Goal: Task Accomplishment & Management: Use online tool/utility

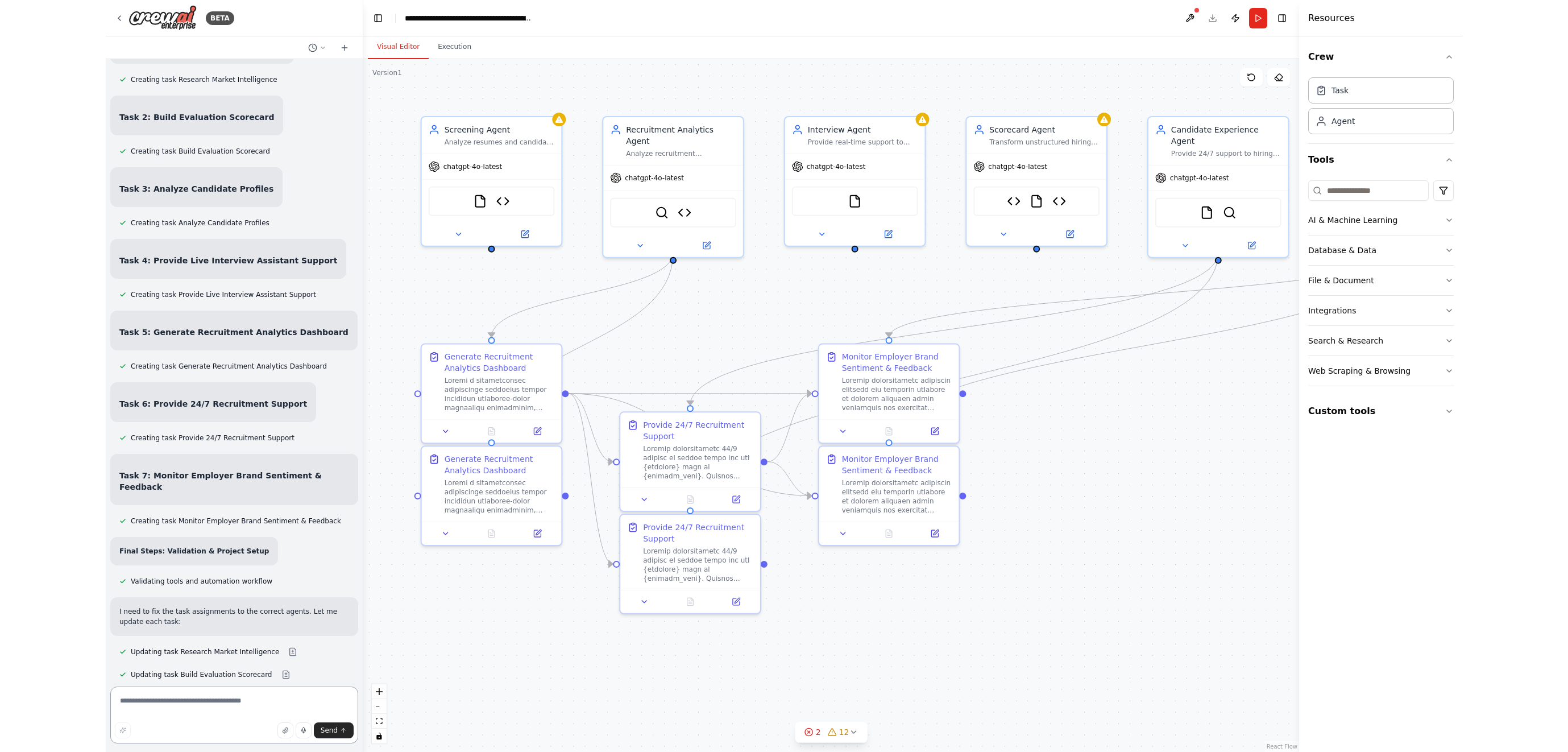
scroll to position [115281, 0]
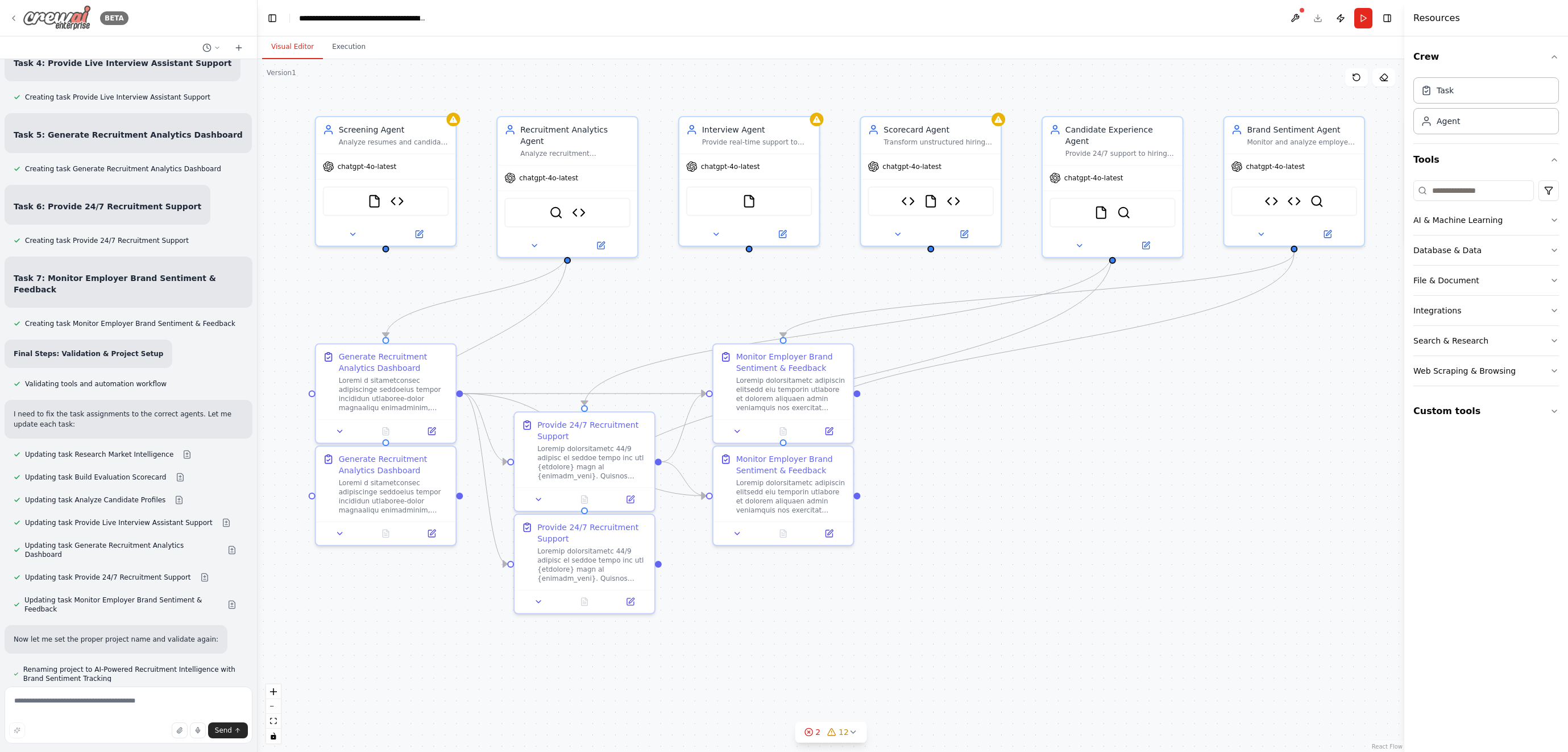
click at [59, 13] on img at bounding box center [56, 18] width 68 height 26
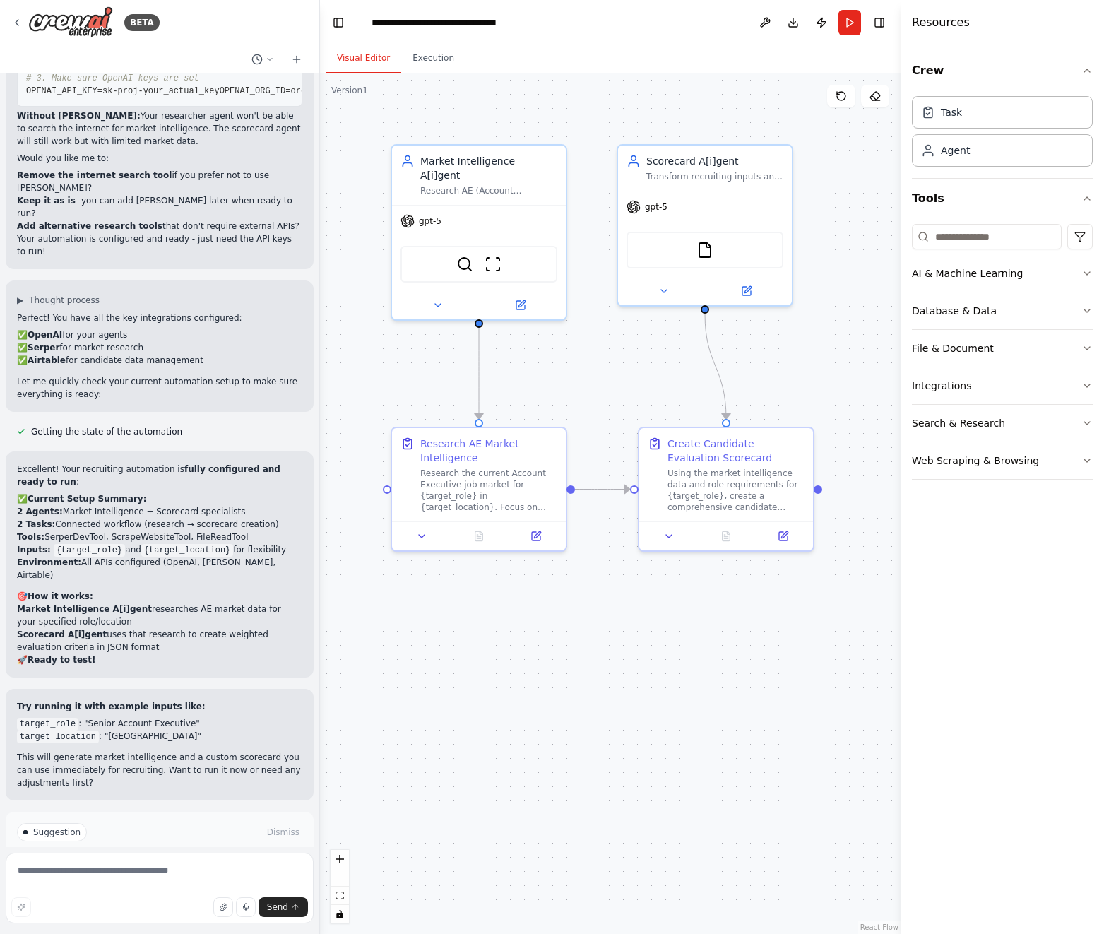
scroll to position [3558, 0]
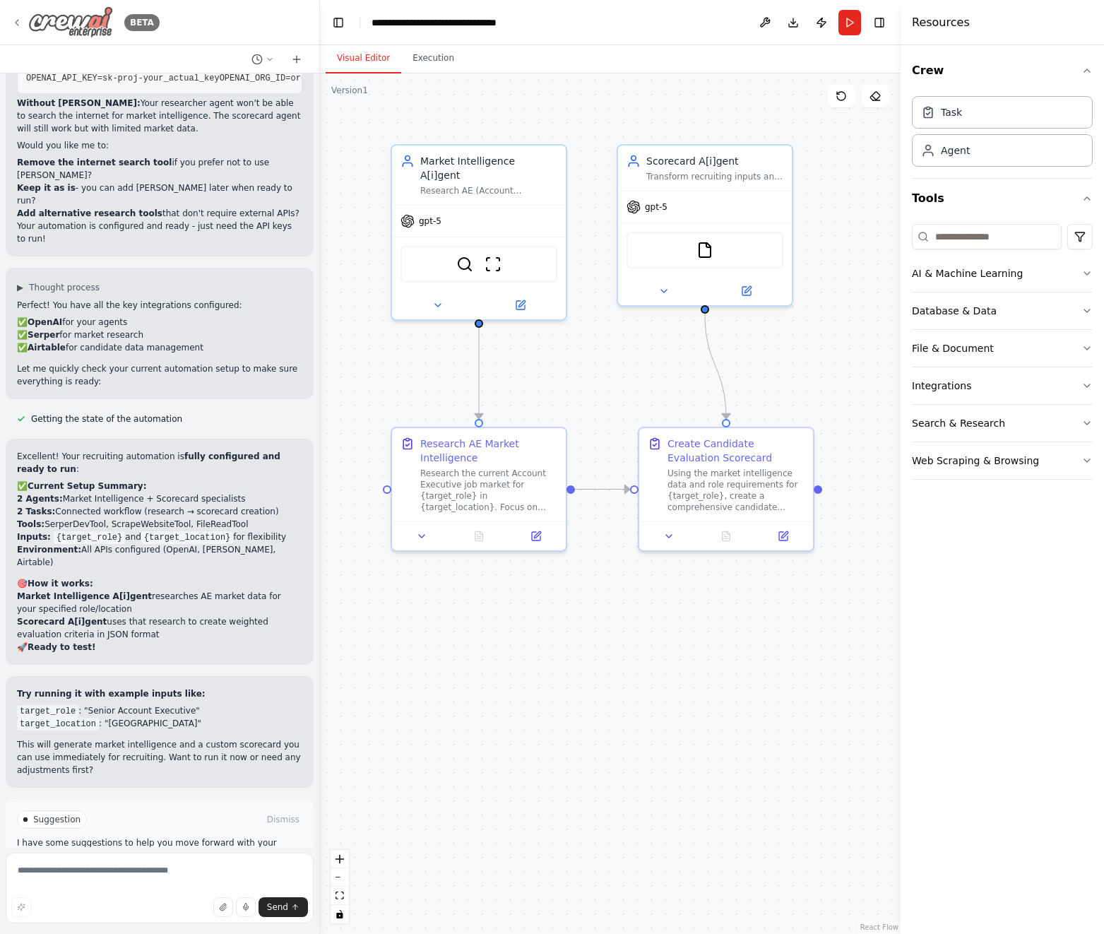
click at [60, 11] on img at bounding box center [70, 22] width 85 height 32
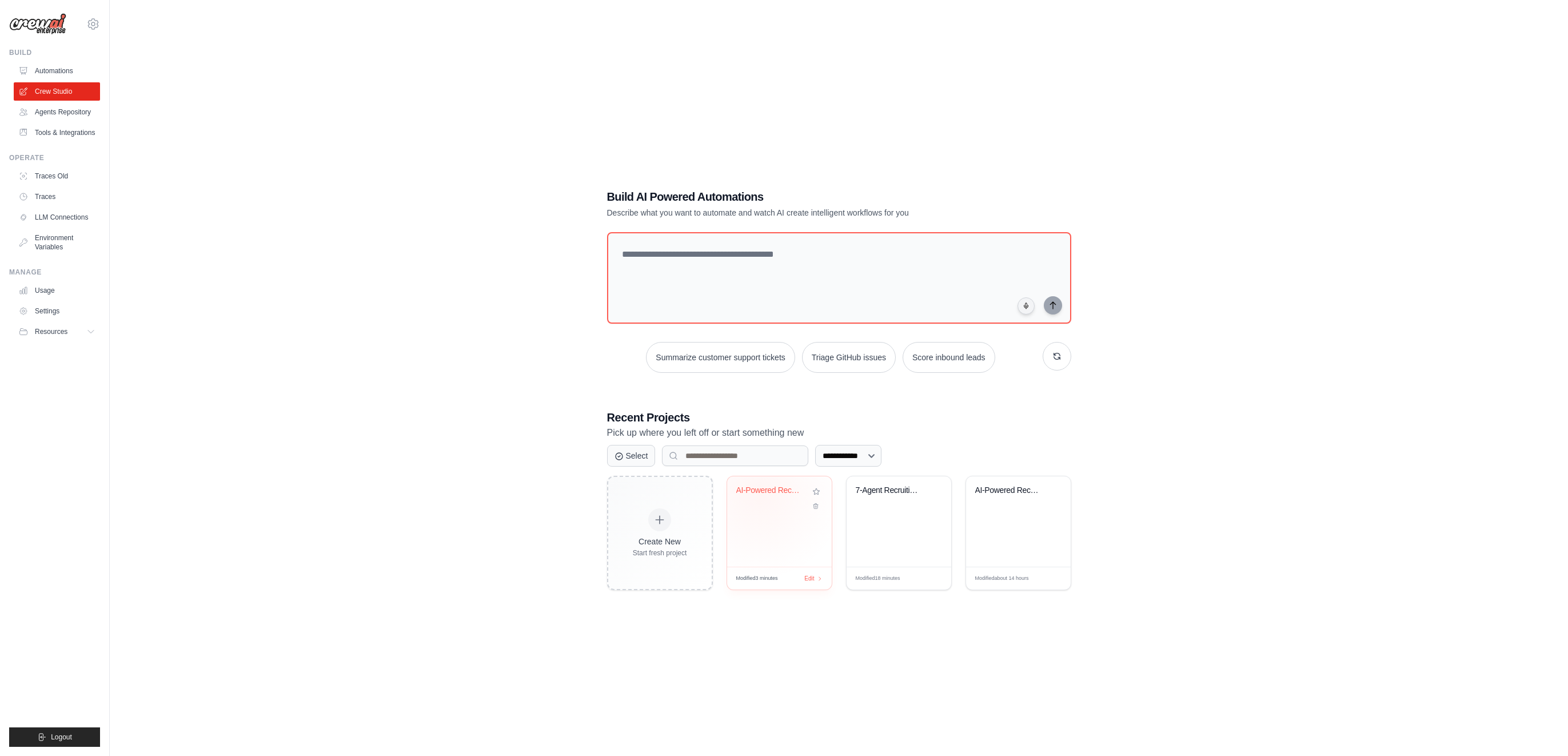
click at [759, 494] on div "AI-Powered Recruitment Intelligence" at bounding box center [771, 491] width 69 height 11
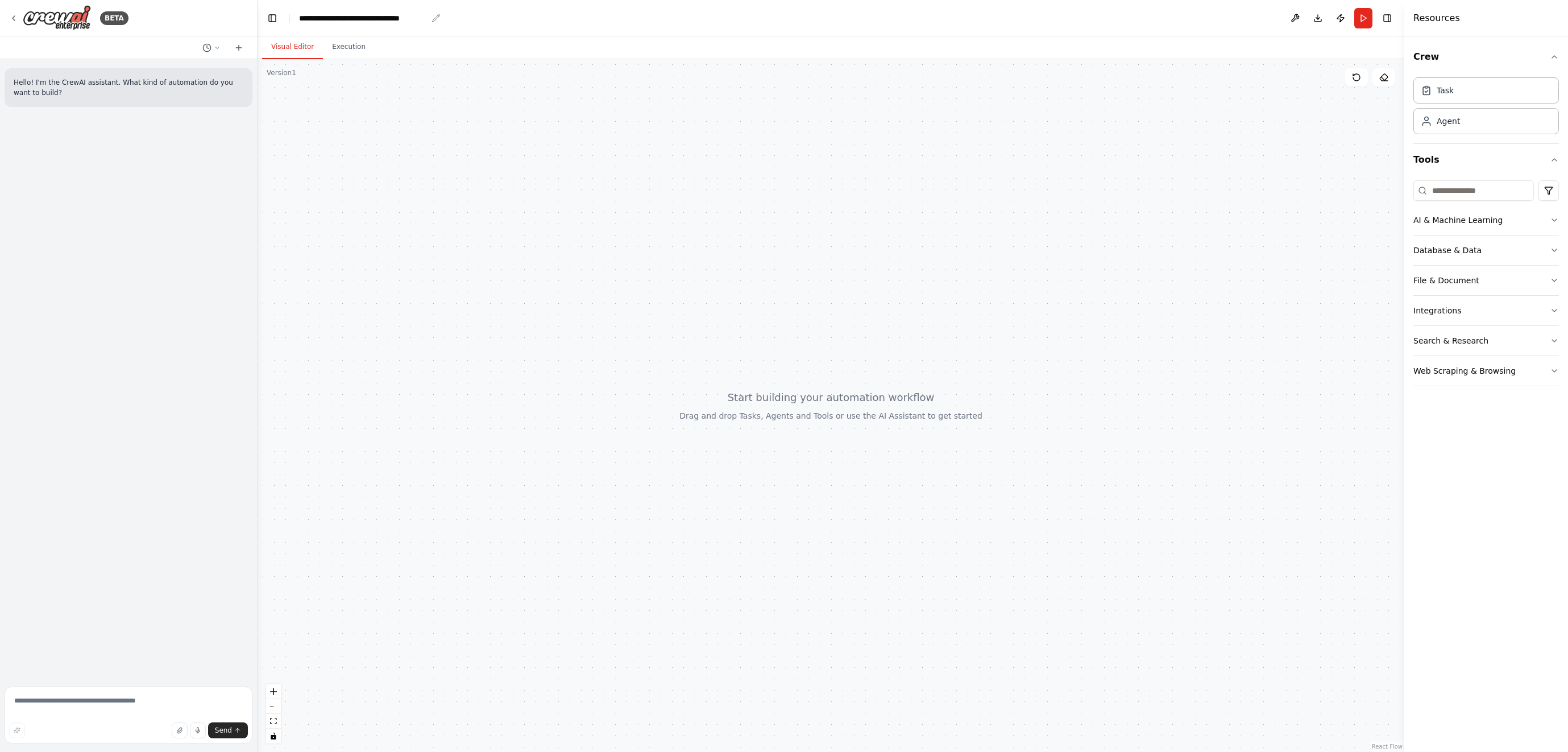
click at [419, 17] on div "**********" at bounding box center [363, 19] width 128 height 11
click at [419, 17] on div "**********" at bounding box center [368, 19] width 138 height 11
click at [452, 19] on header "**********" at bounding box center [831, 18] width 1147 height 36
click at [423, 17] on div "**********" at bounding box center [363, 19] width 128 height 11
drag, startPoint x: 436, startPoint y: 19, endPoint x: 279, endPoint y: 16, distance: 157.0
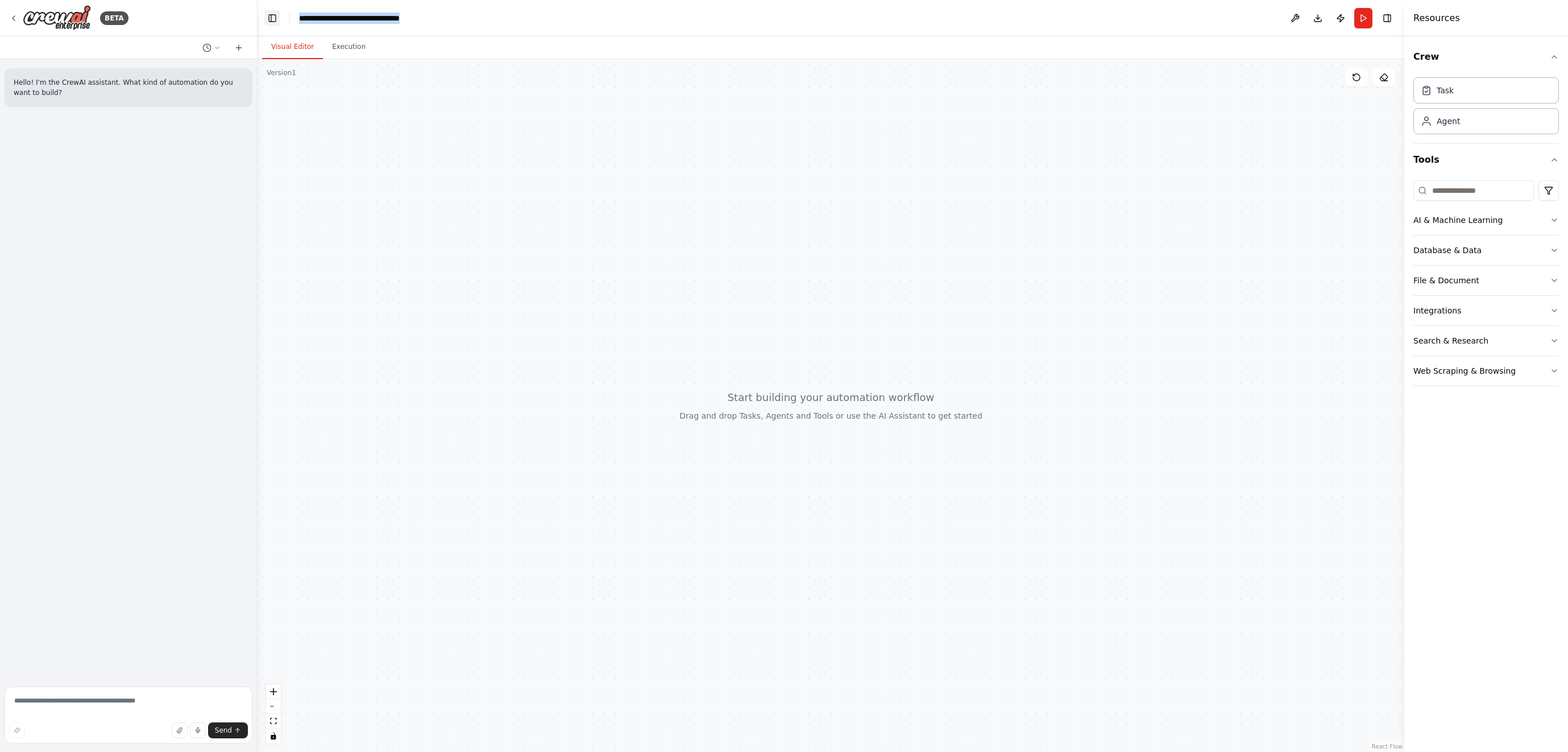
click at [279, 16] on header "**********" at bounding box center [831, 18] width 1147 height 36
click at [312, 137] on div at bounding box center [831, 405] width 1147 height 692
click at [137, 702] on textarea at bounding box center [129, 715] width 248 height 57
paste textarea "**********"
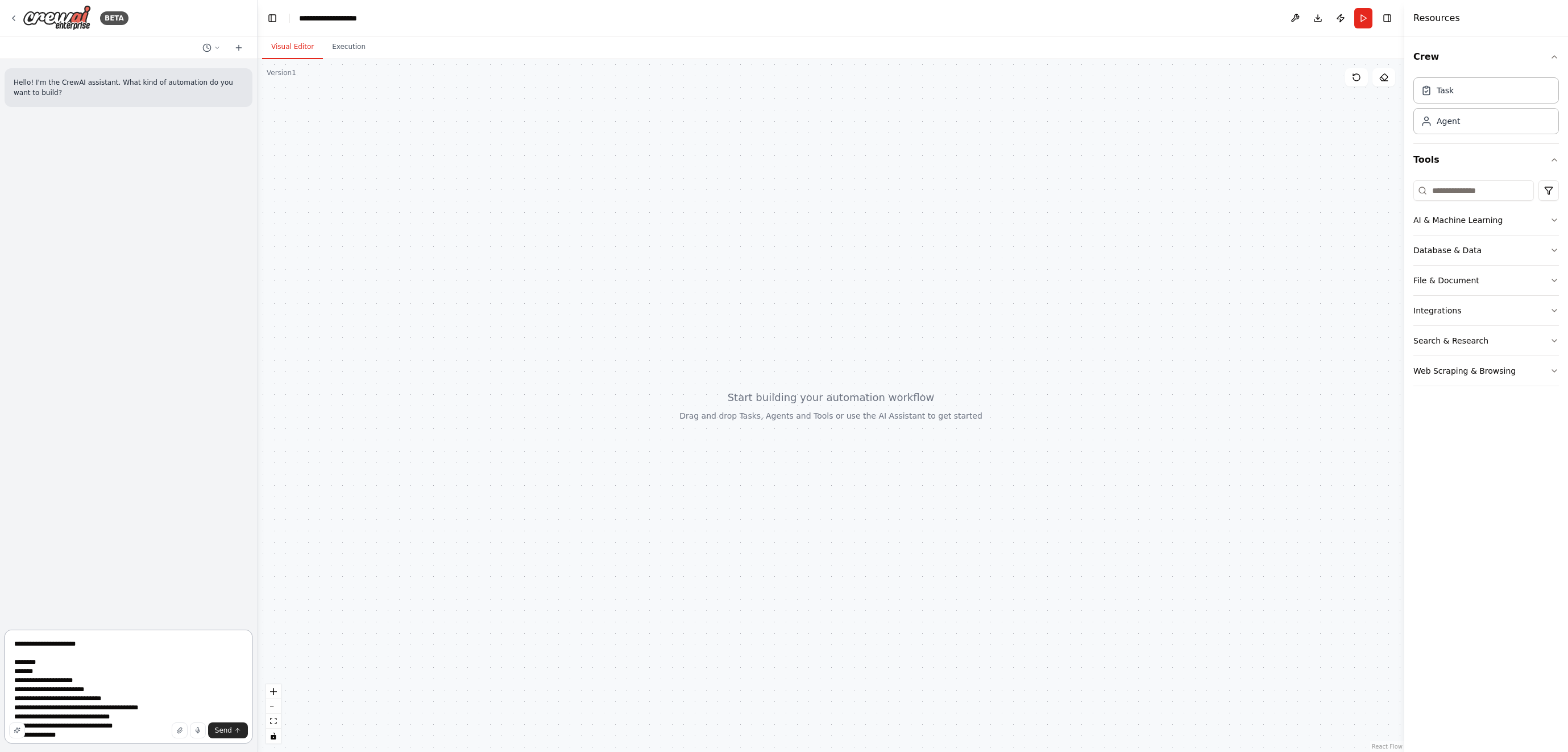
scroll to position [5, 0]
type textarea "**********"
click at [222, 729] on span "Send" at bounding box center [223, 729] width 17 height 9
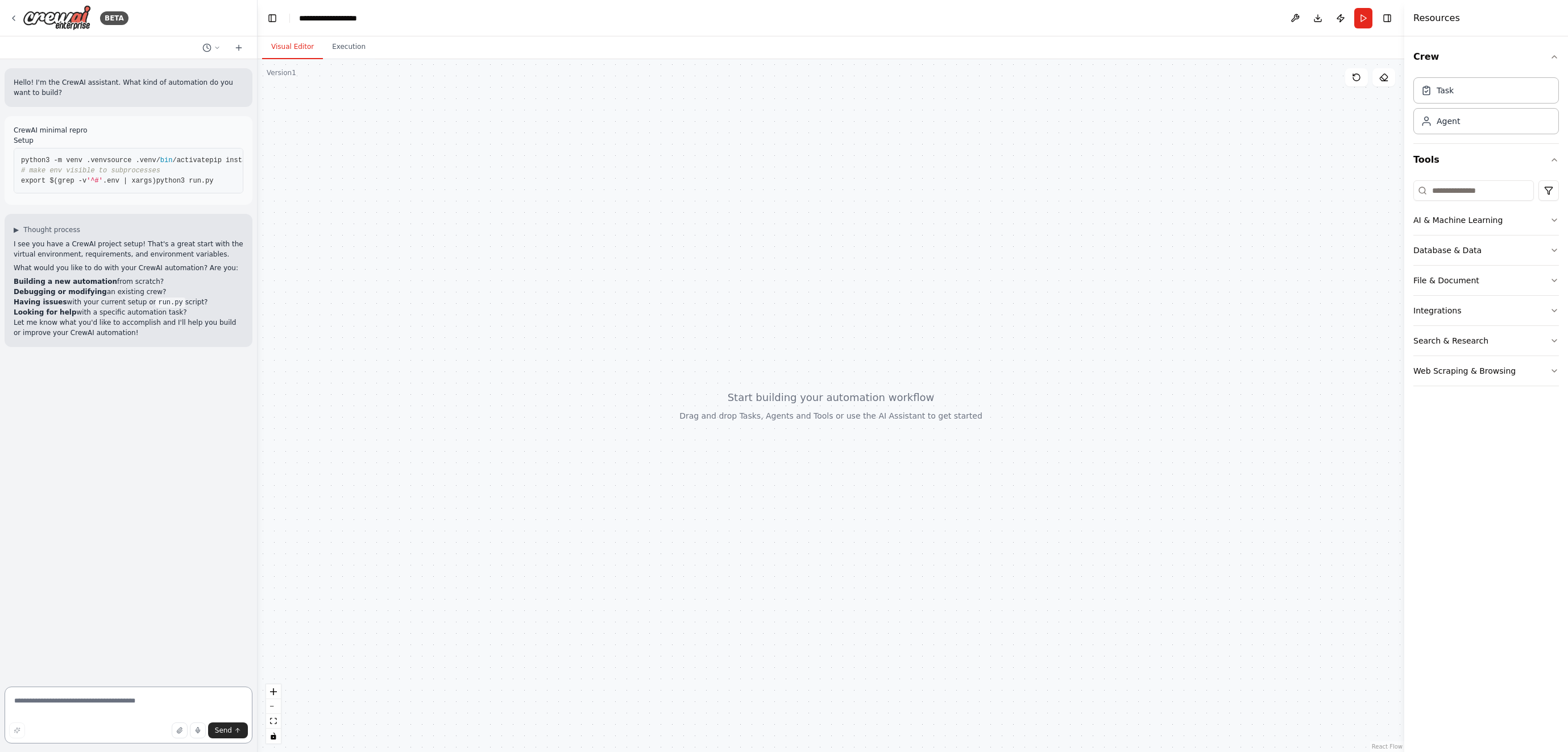
paste textarea "**********"
type textarea "**********"
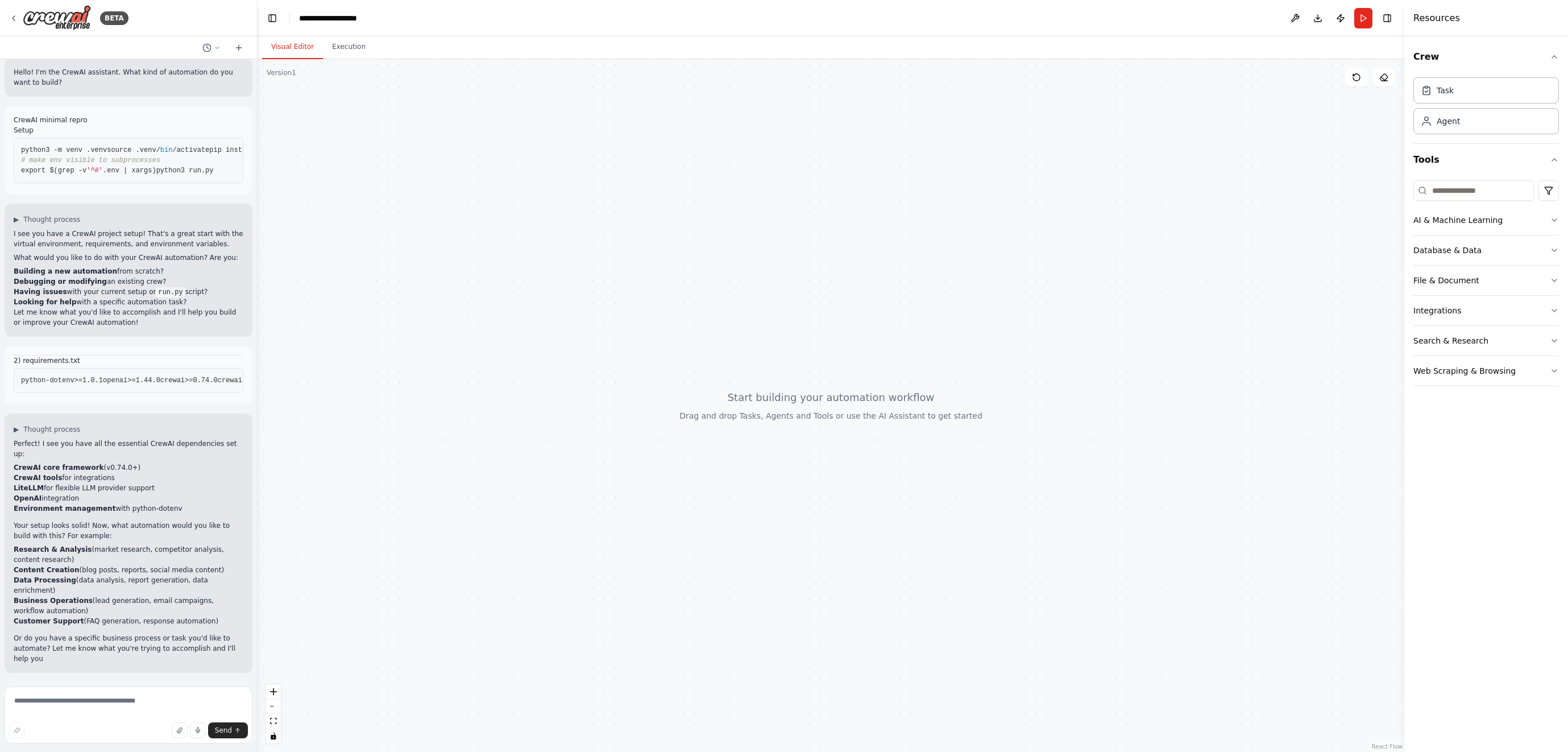
scroll to position [92, 0]
paste textarea "**********"
type textarea "**********"
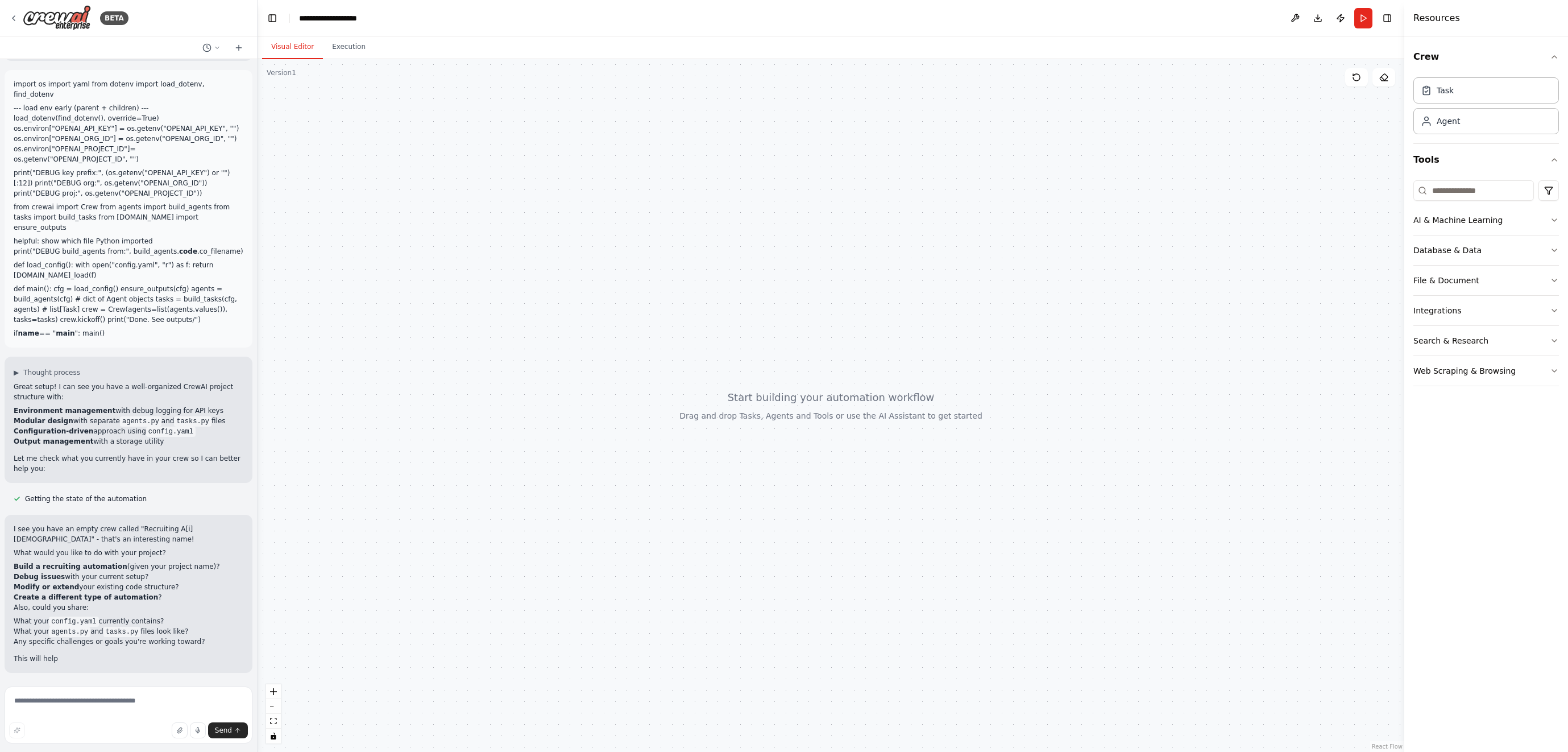
scroll to position [683, 0]
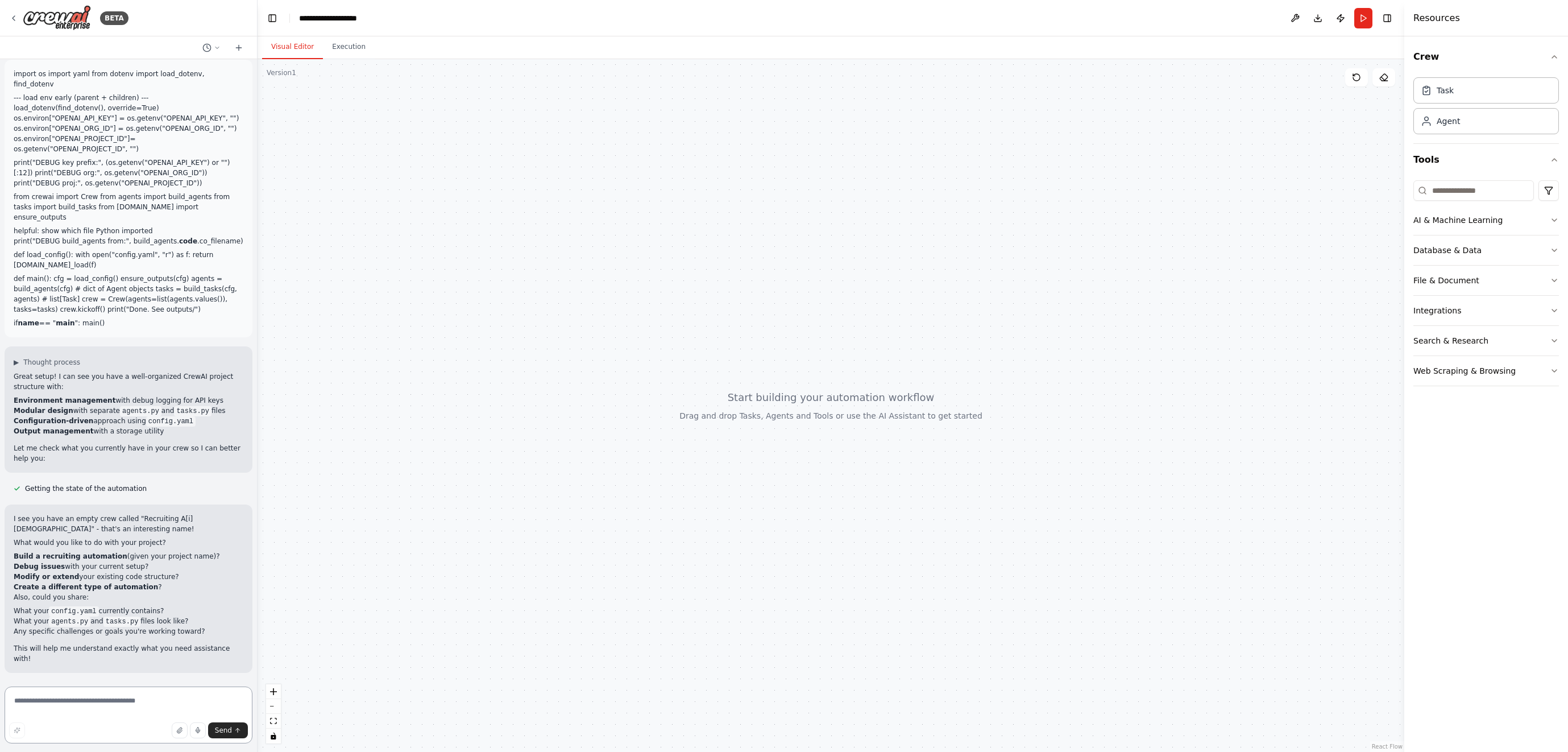
paste textarea "**********"
type textarea "**********"
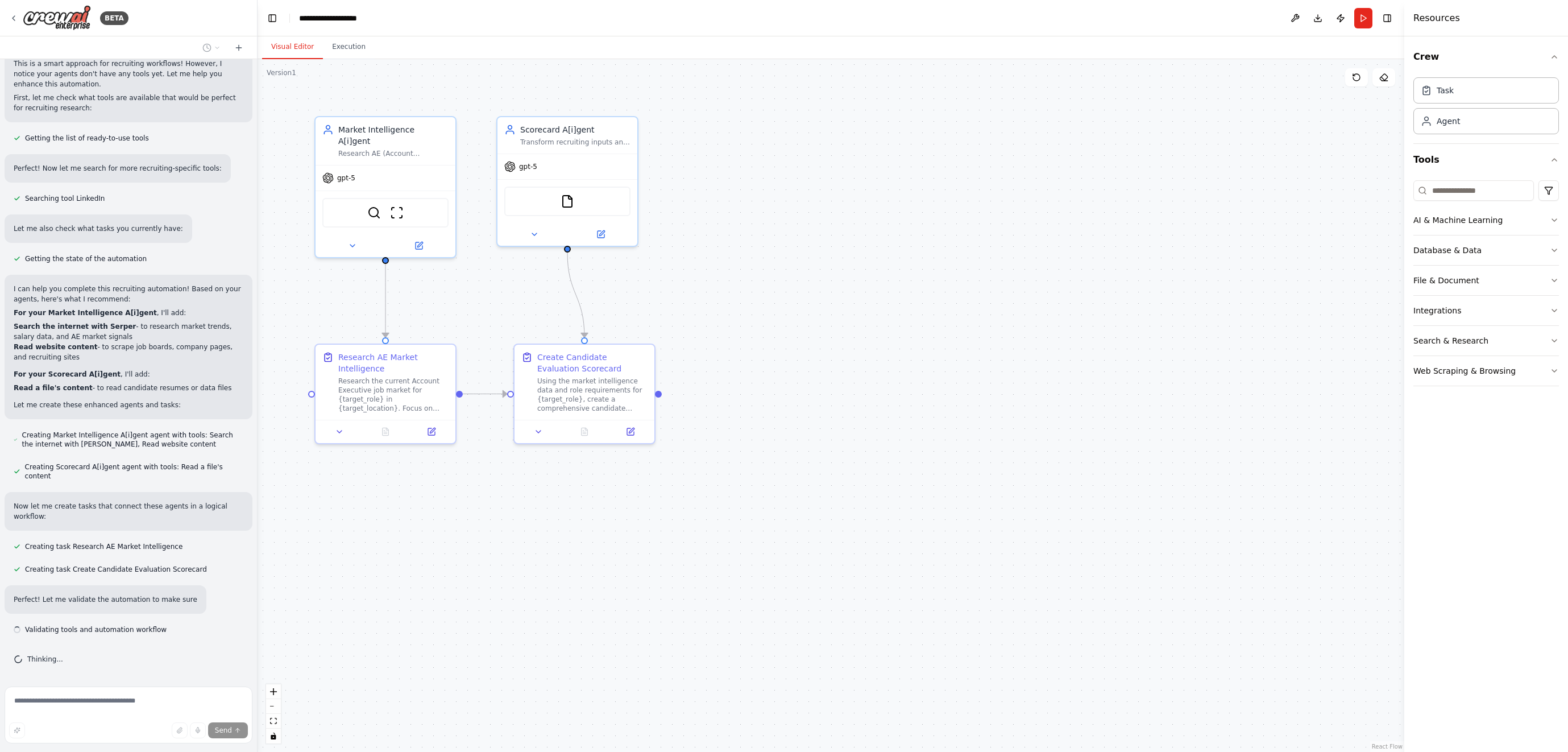
scroll to position [1560, 0]
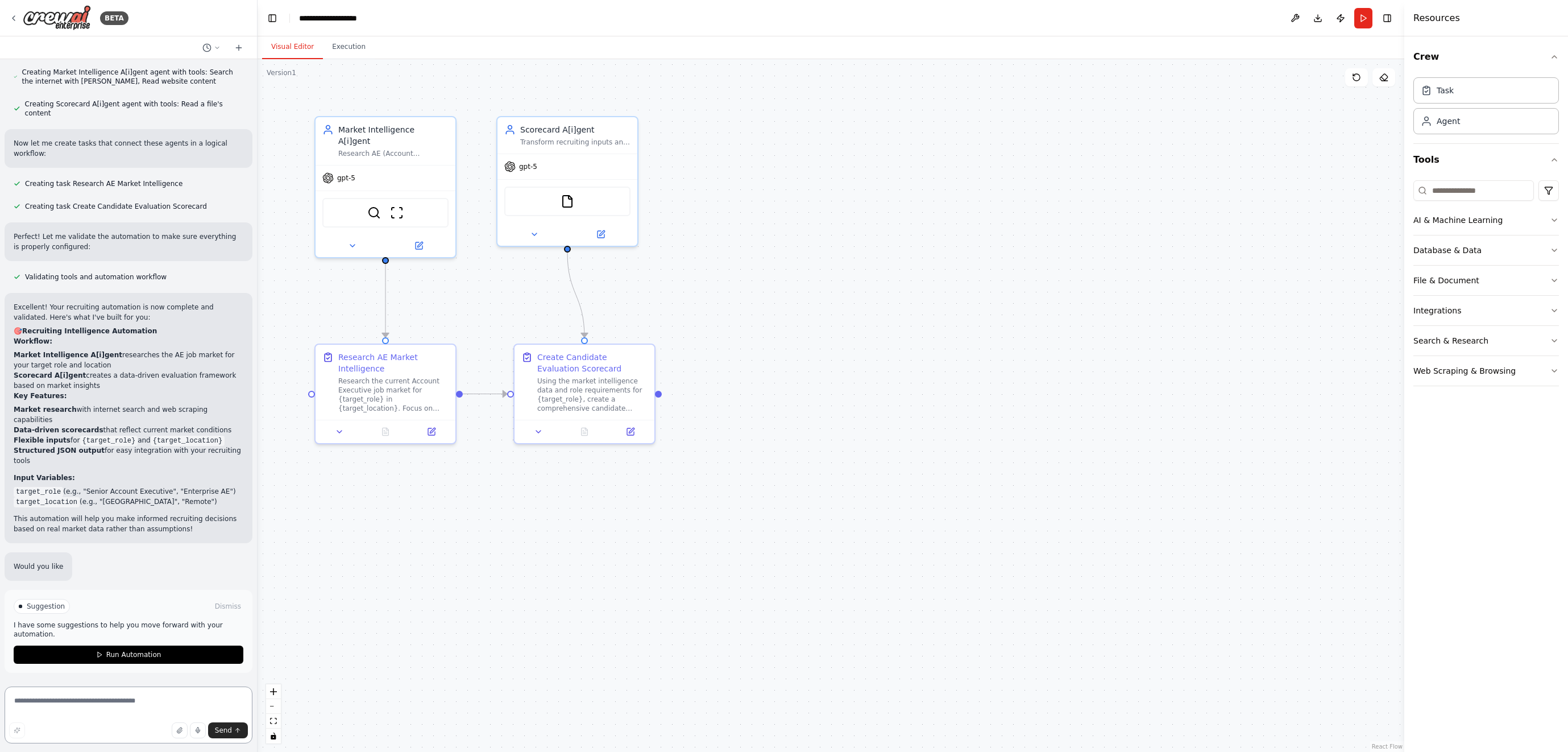
click at [80, 704] on textarea at bounding box center [129, 715] width 248 height 57
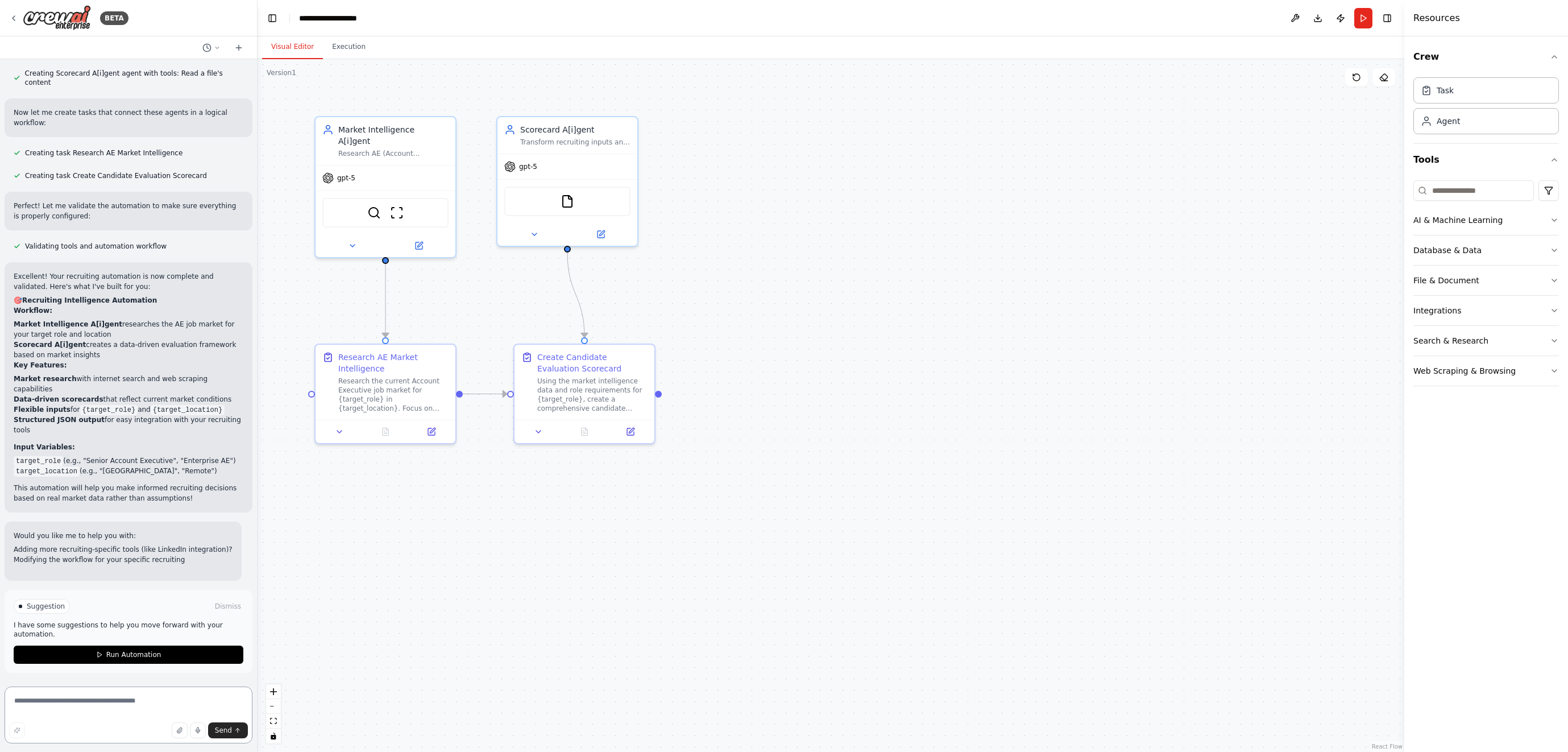
scroll to position [1943, 0]
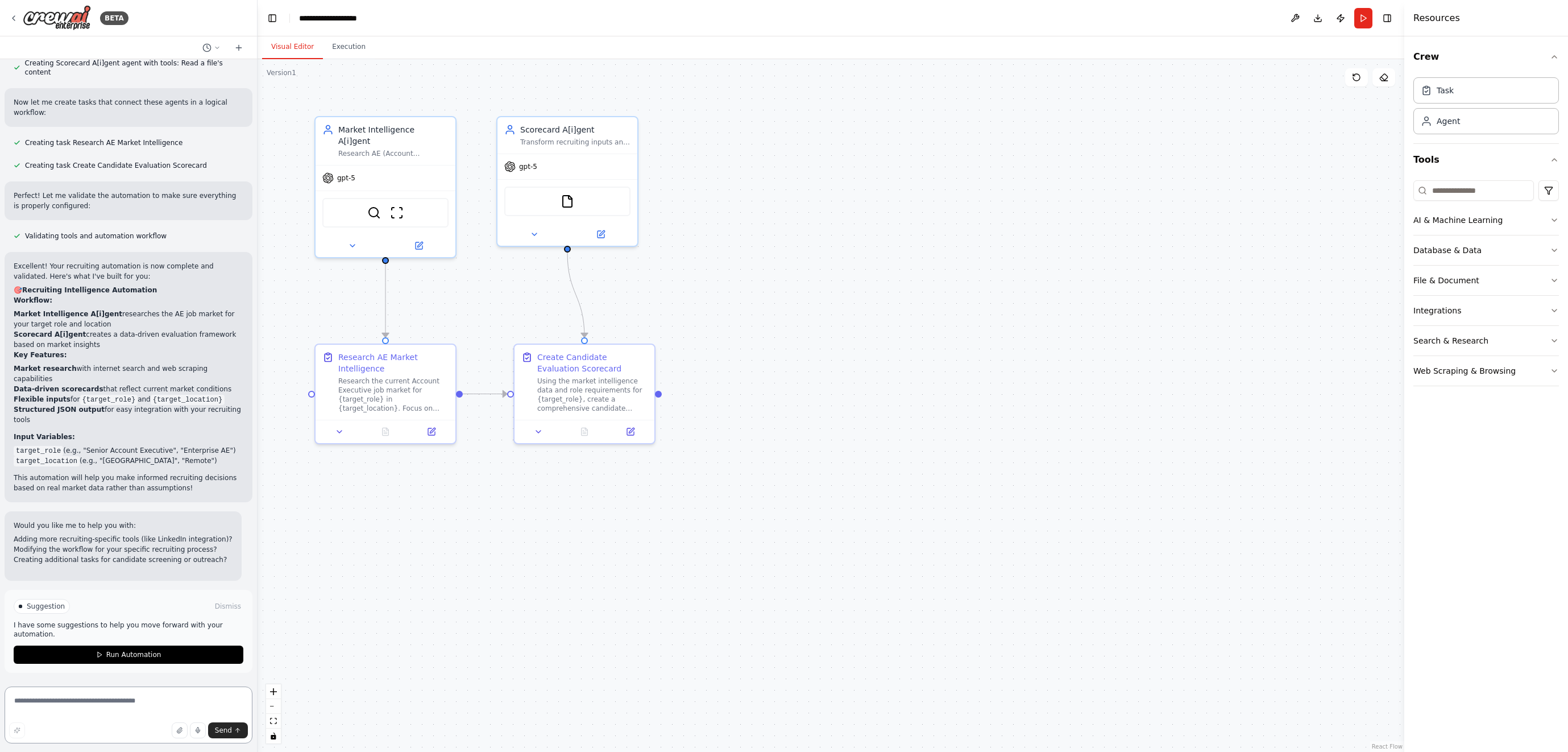
paste textarea "**********"
type textarea "**********"
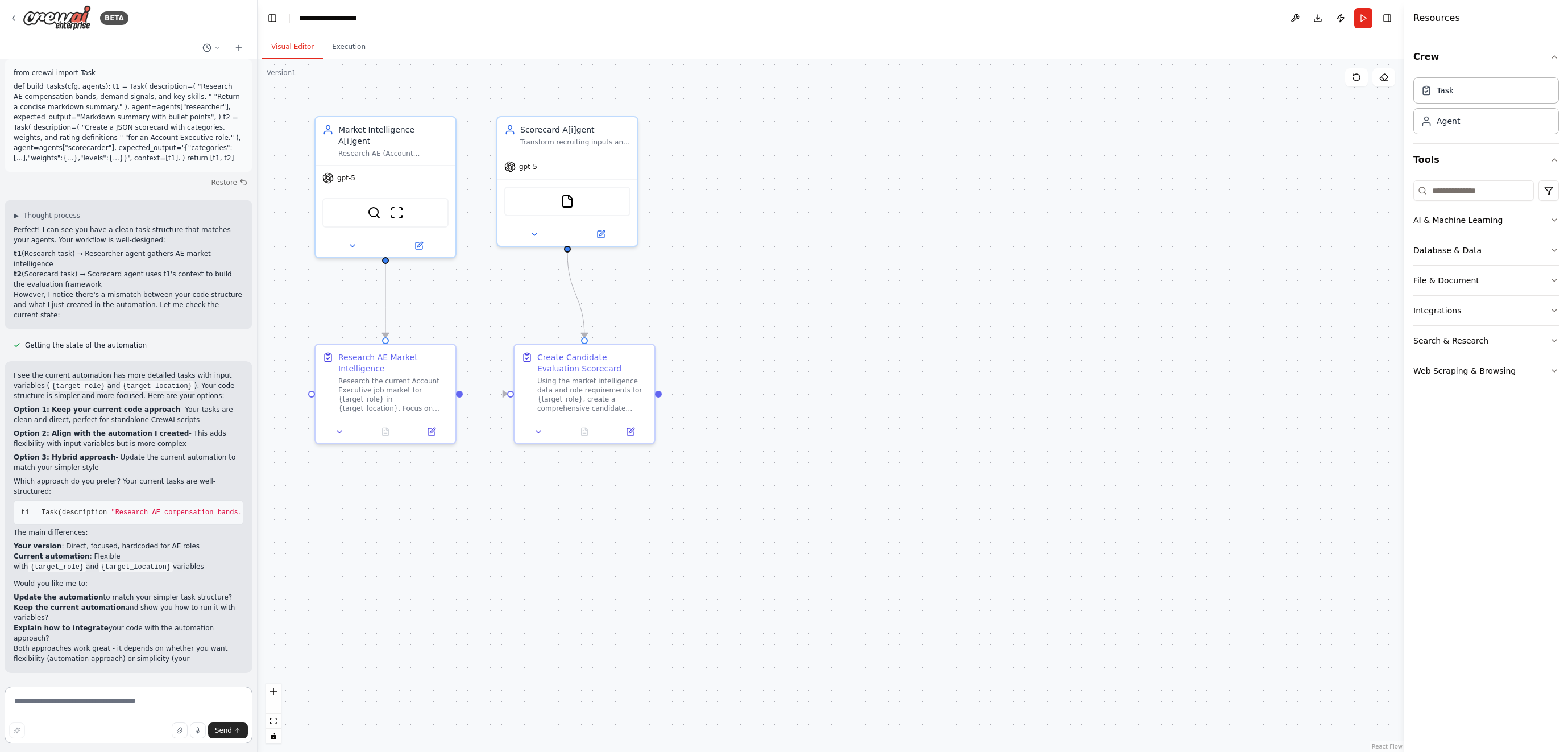
scroll to position [2483, 0]
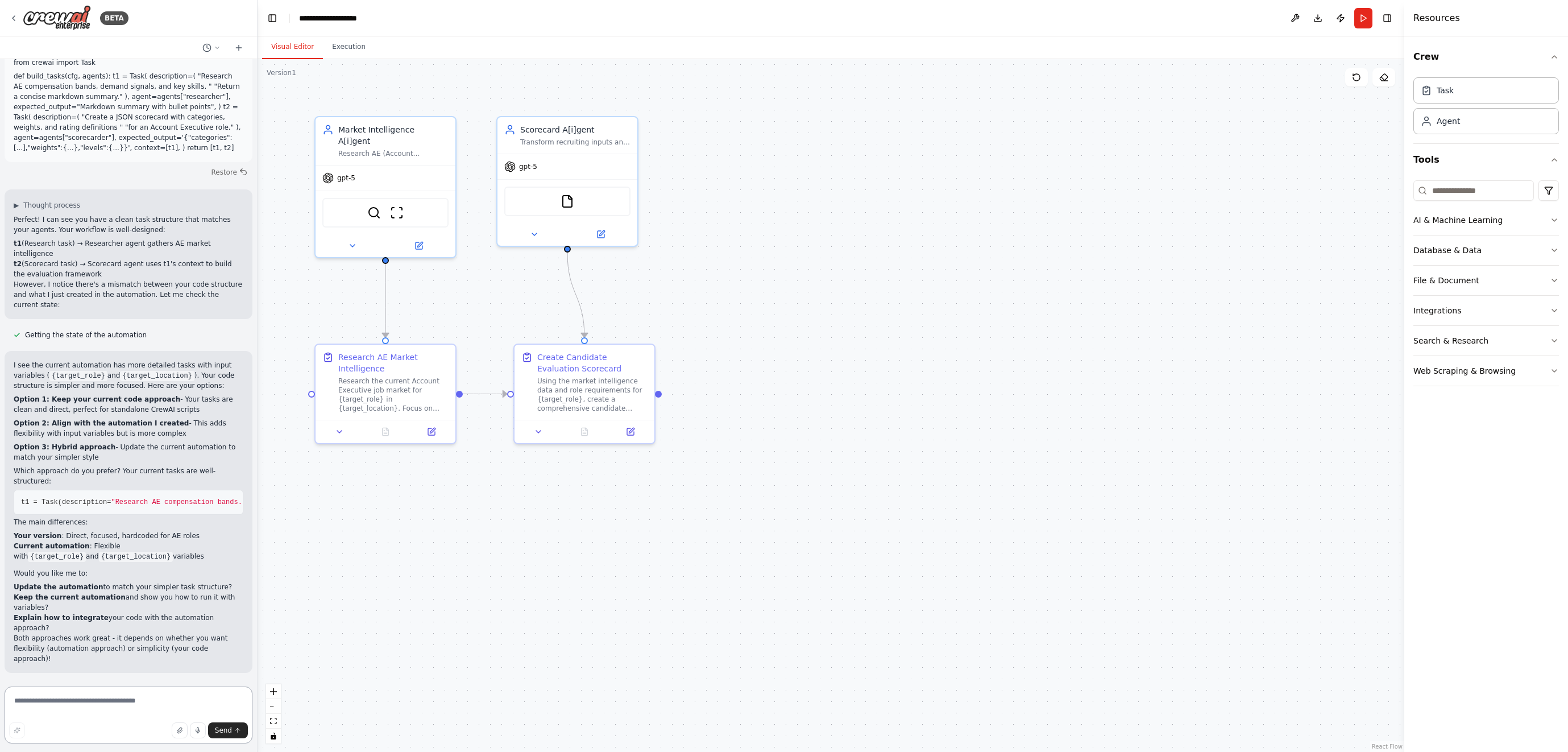
click at [130, 707] on textarea at bounding box center [129, 715] width 248 height 57
paste textarea "**********"
type textarea "**********"
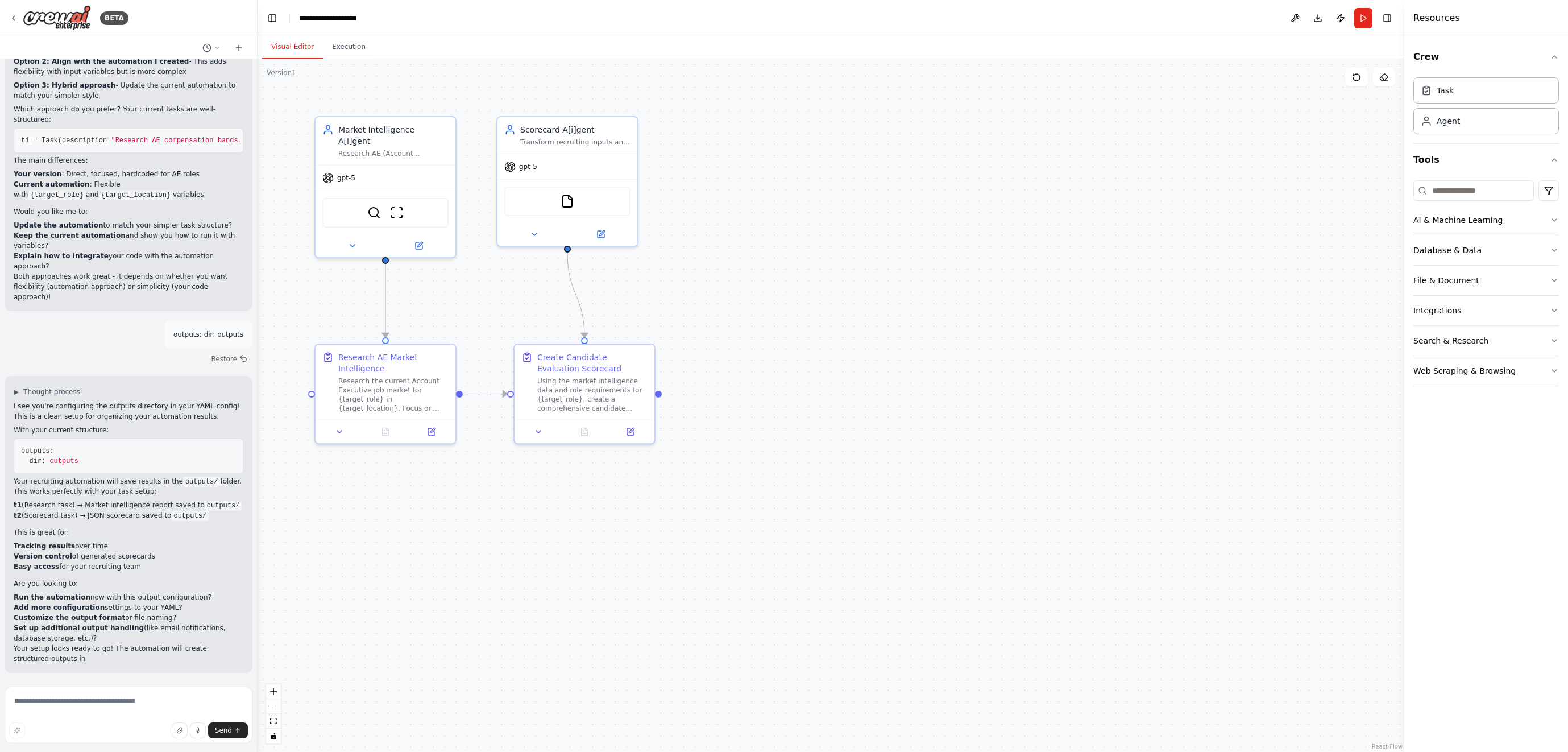
scroll to position [2845, 0]
click at [39, 702] on textarea at bounding box center [129, 715] width 248 height 57
paste textarea "**********"
type textarea "**********"
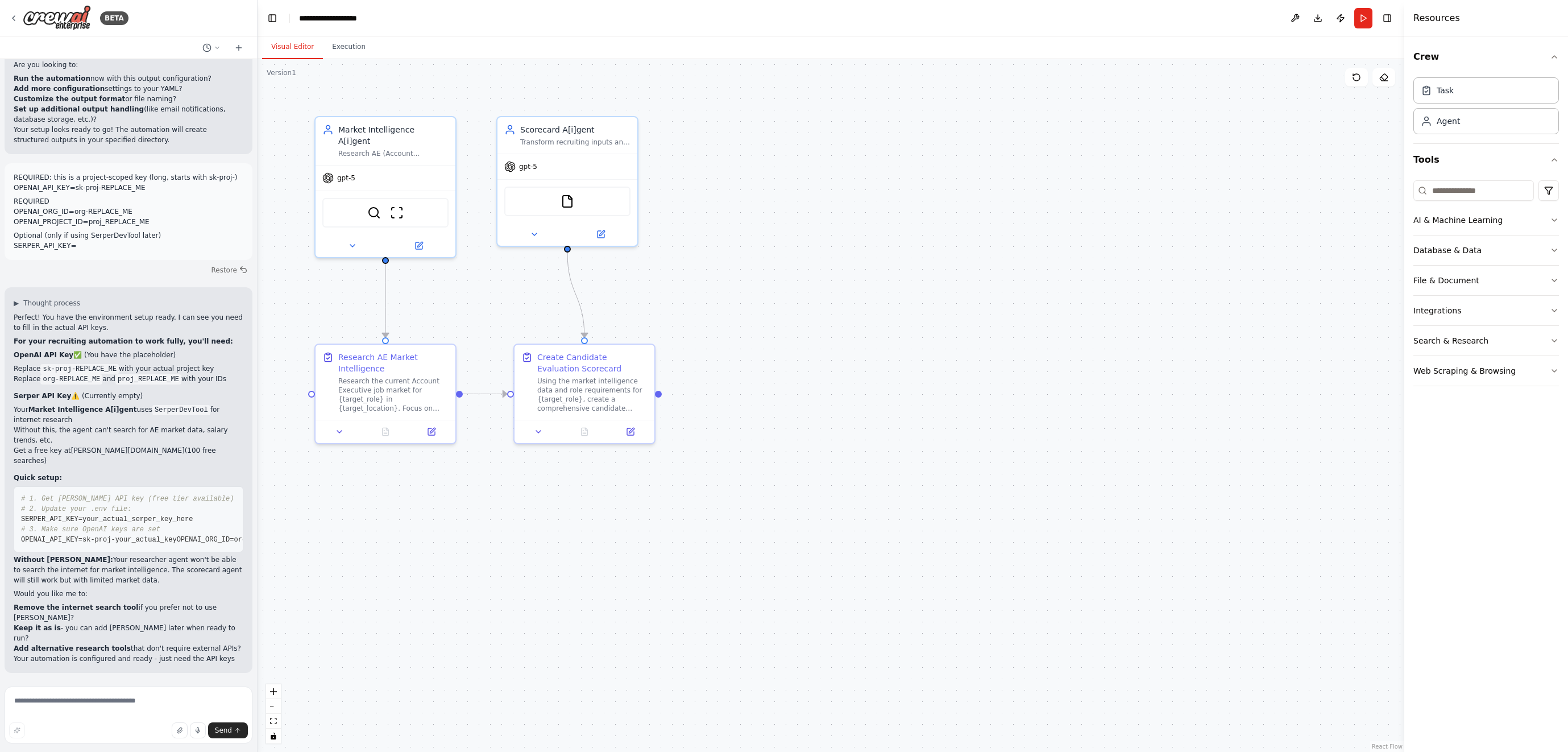
scroll to position [3374, 0]
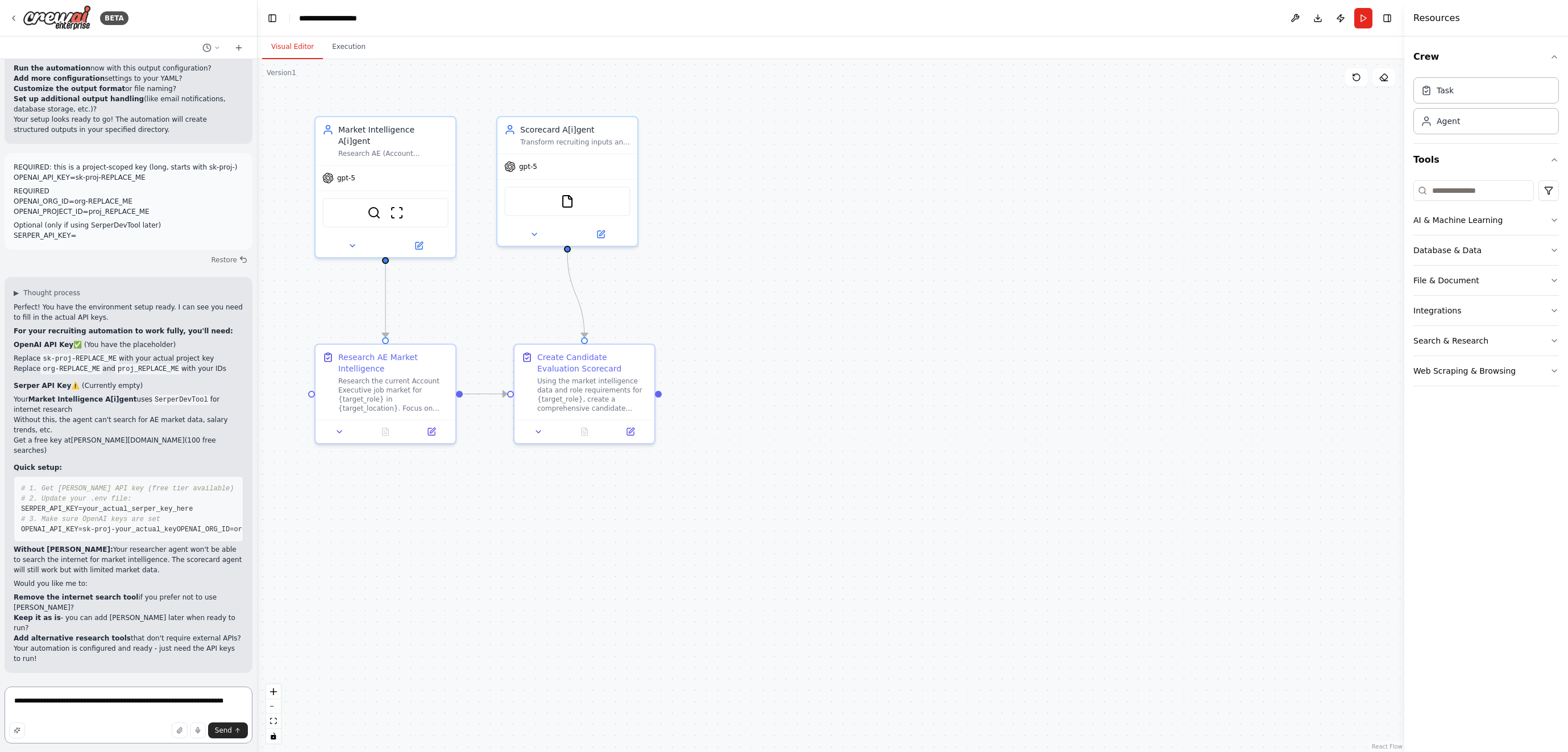
type textarea "**********"
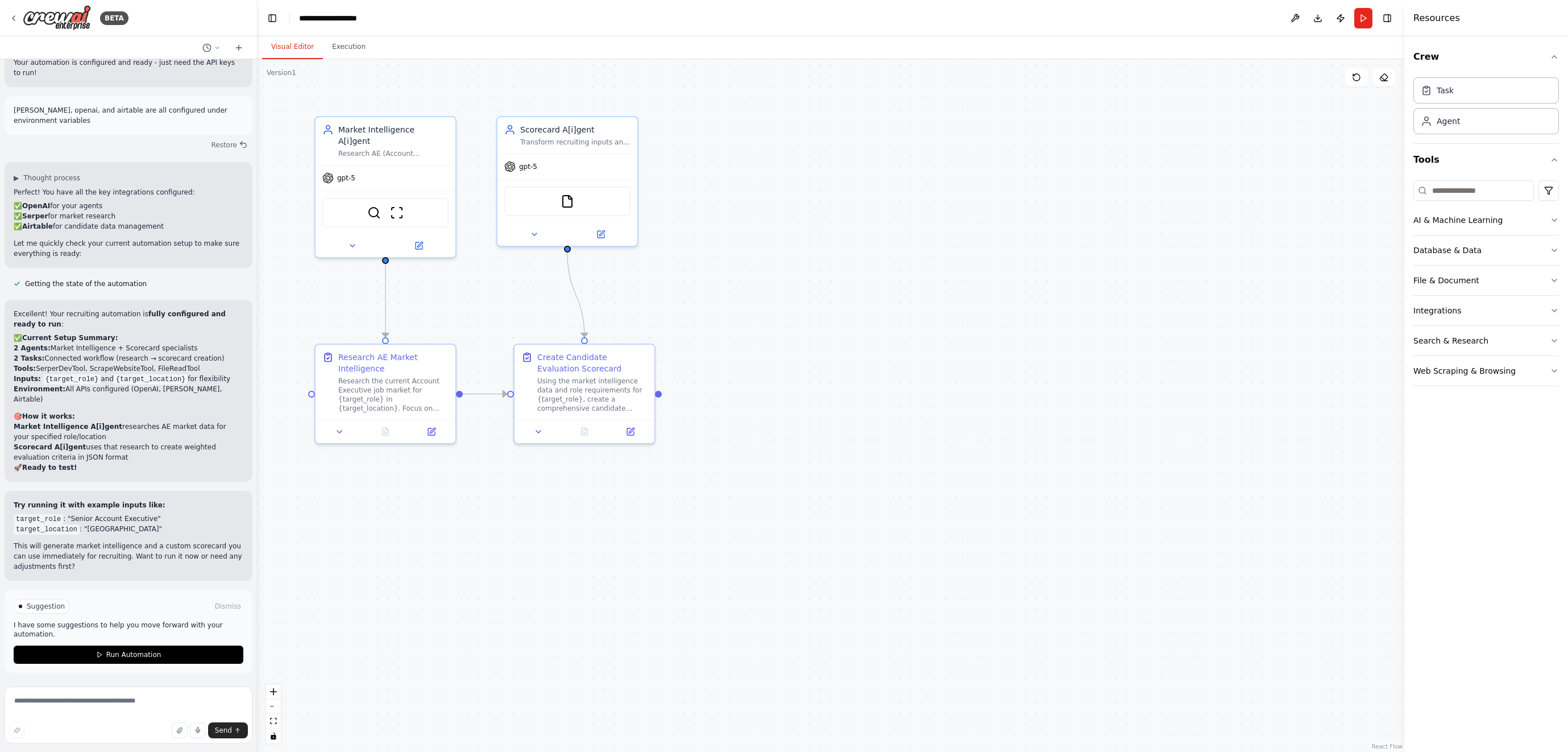
scroll to position [3949, 0]
click at [126, 655] on span "Run Automation" at bounding box center [134, 654] width 56 height 9
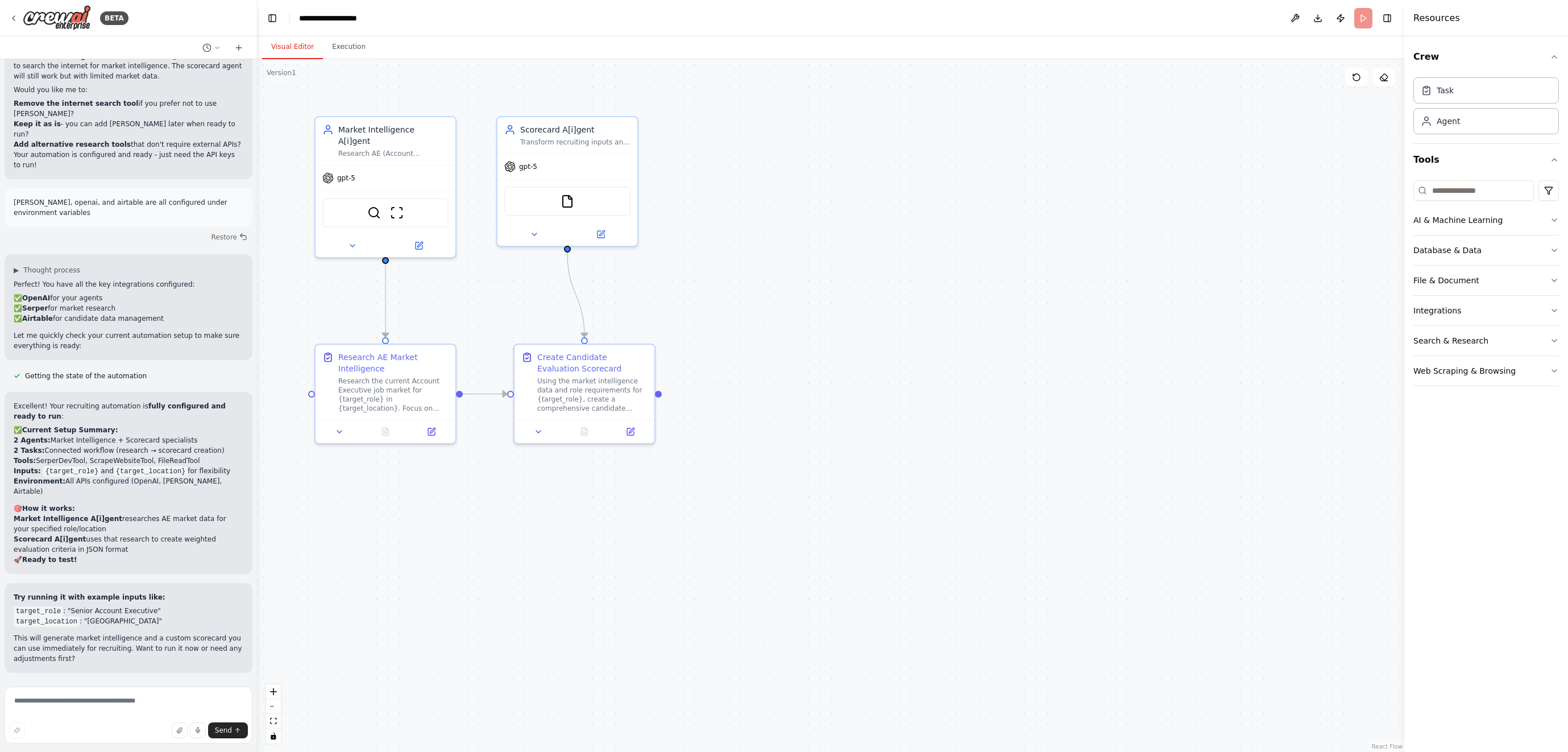
scroll to position [3857, 0]
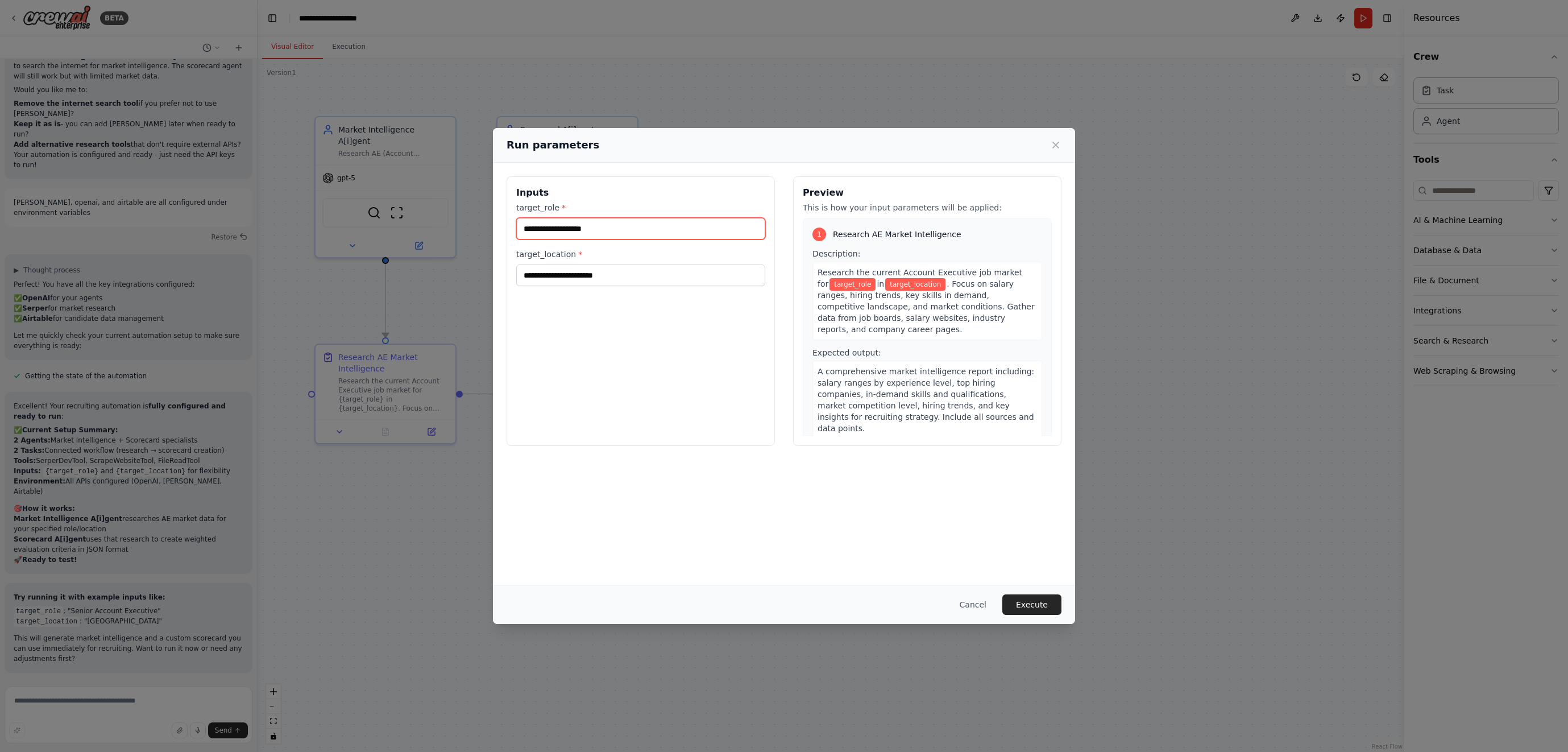
drag, startPoint x: 615, startPoint y: 228, endPoint x: 608, endPoint y: 239, distance: 13.0
click at [608, 239] on div "target_role * target_location *" at bounding box center [640, 244] width 249 height 85
type input "**********"
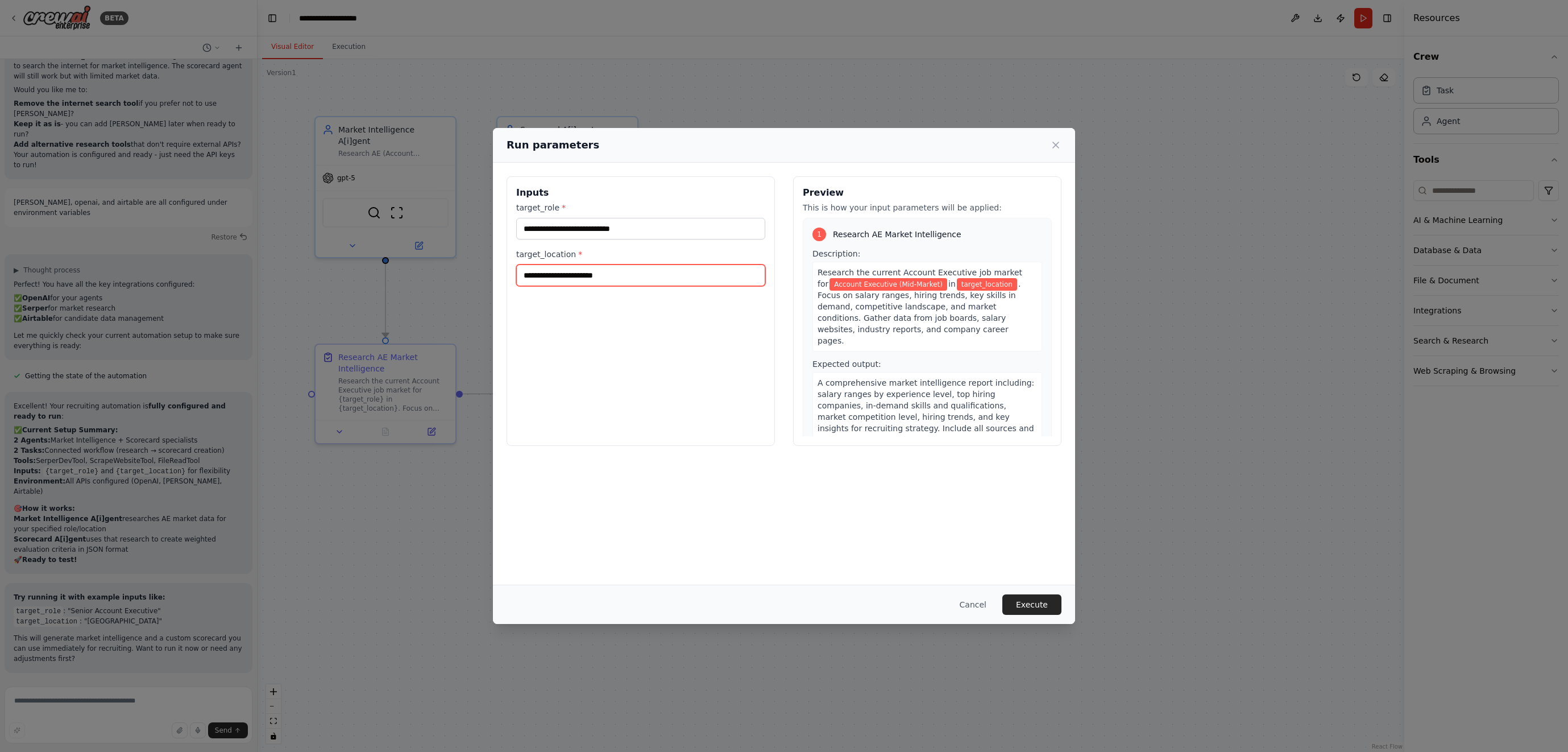
click at [642, 277] on input "target_location *" at bounding box center [640, 275] width 249 height 22
type input "**********"
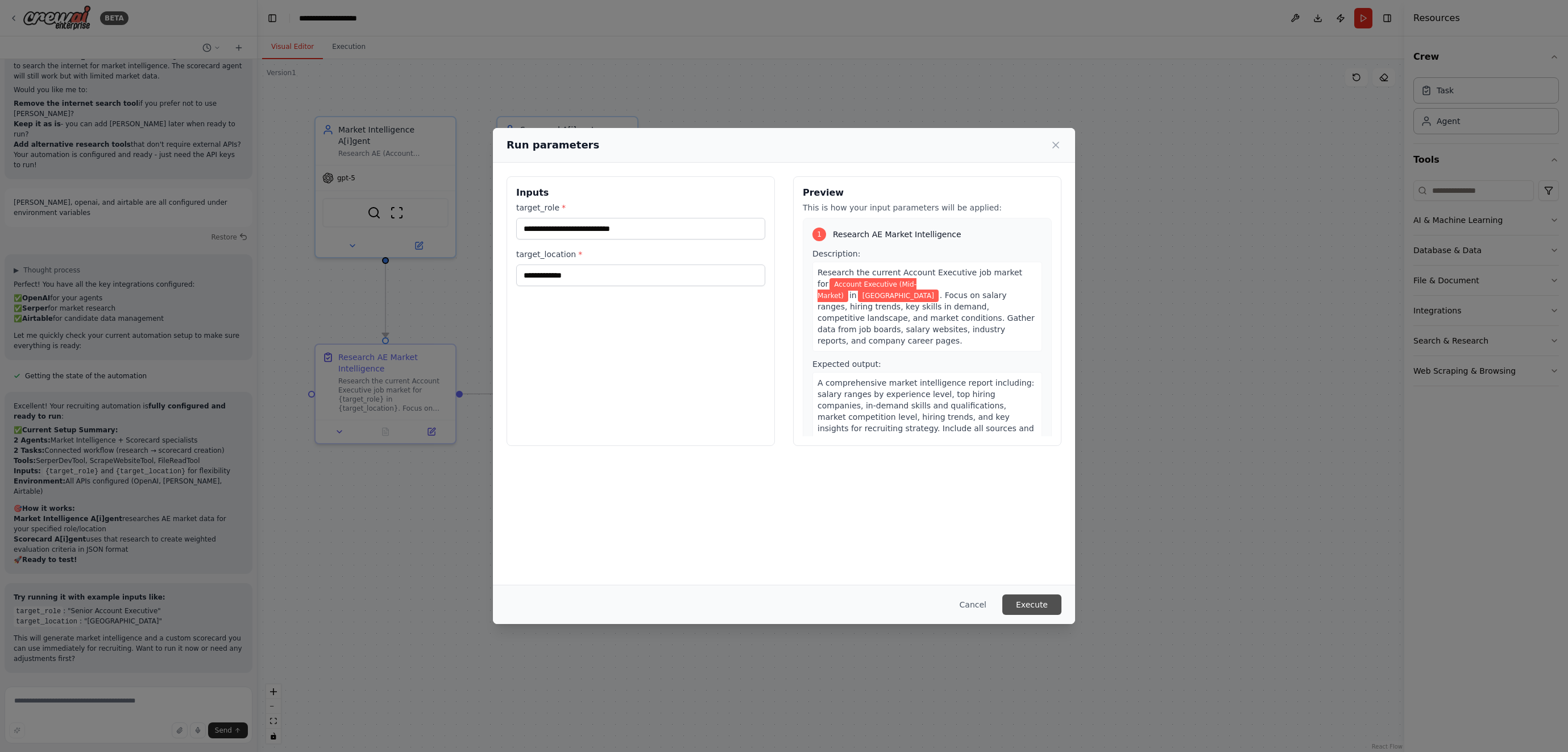
click at [1030, 600] on button "Execute" at bounding box center [1031, 604] width 59 height 20
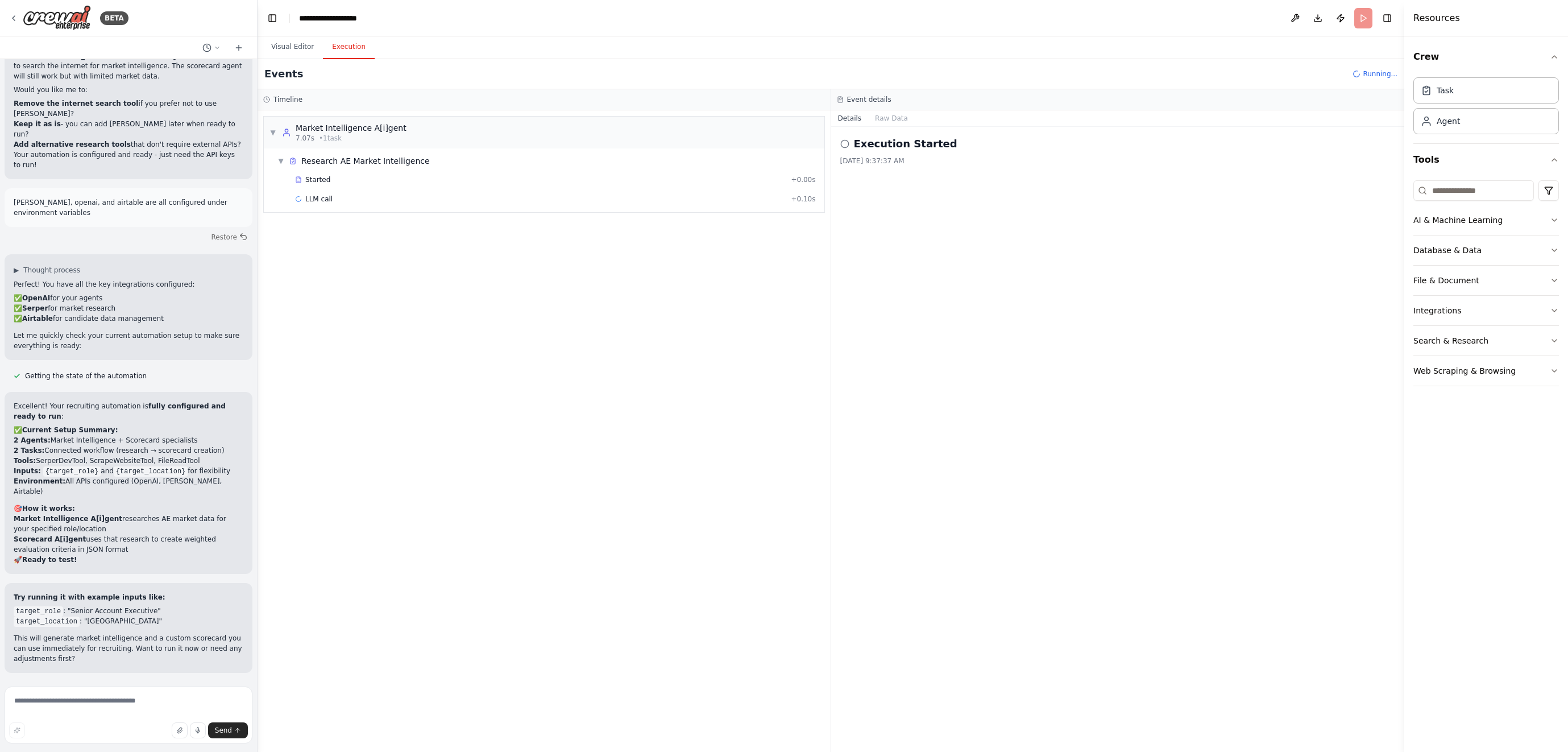
scroll to position [3949, 0]
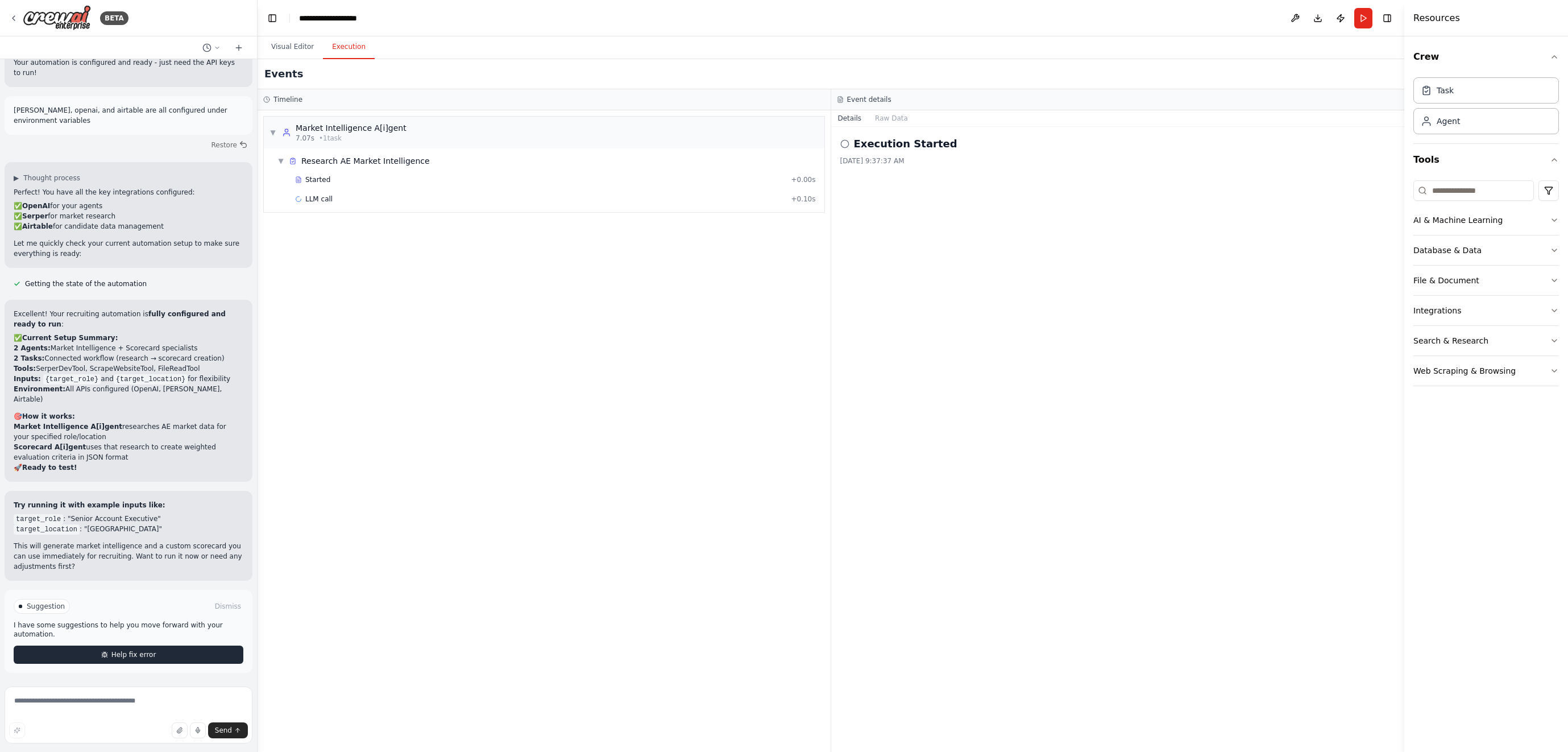
click at [115, 654] on span "Help fix error" at bounding box center [134, 654] width 45 height 9
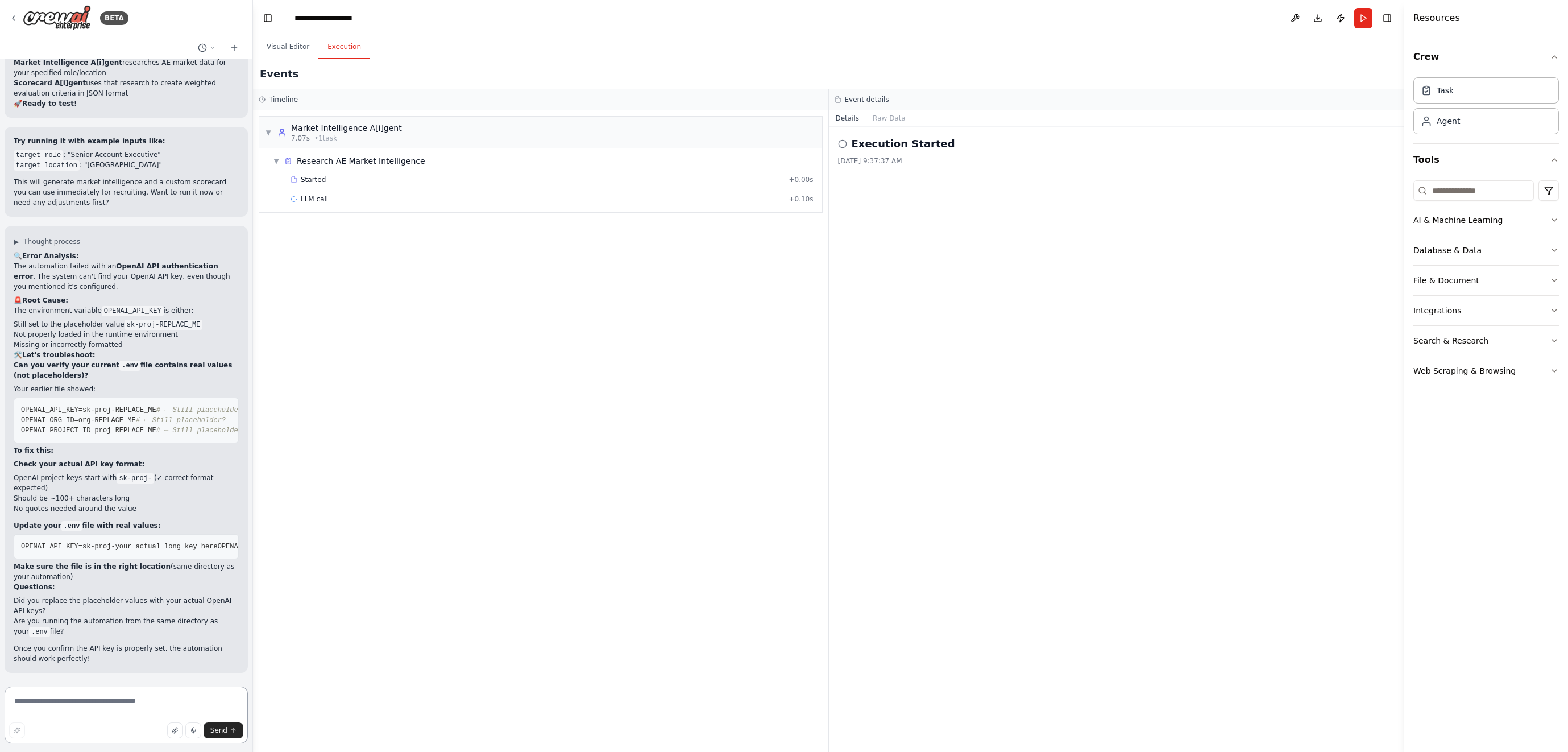
scroll to position [4444, 0]
drag, startPoint x: 254, startPoint y: 618, endPoint x: 253, endPoint y: 625, distance: 7.1
click at [253, 625] on div "BETA Hello! I'm the CrewAI assistant. What kind of automation do you want to bu…" at bounding box center [784, 376] width 1568 height 752
click at [1364, 20] on button "Run" at bounding box center [1363, 18] width 19 height 20
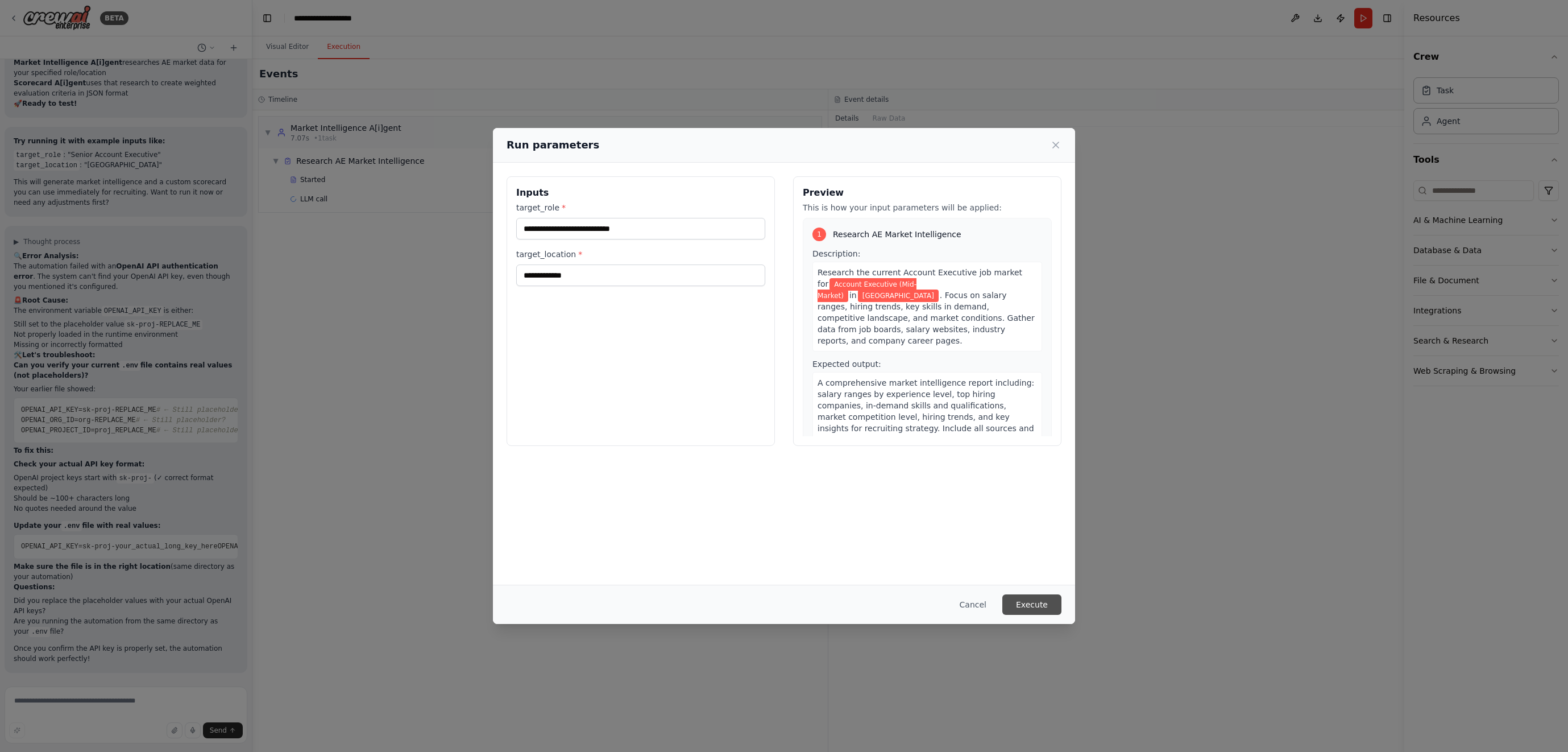
click at [1049, 601] on button "Execute" at bounding box center [1031, 604] width 59 height 20
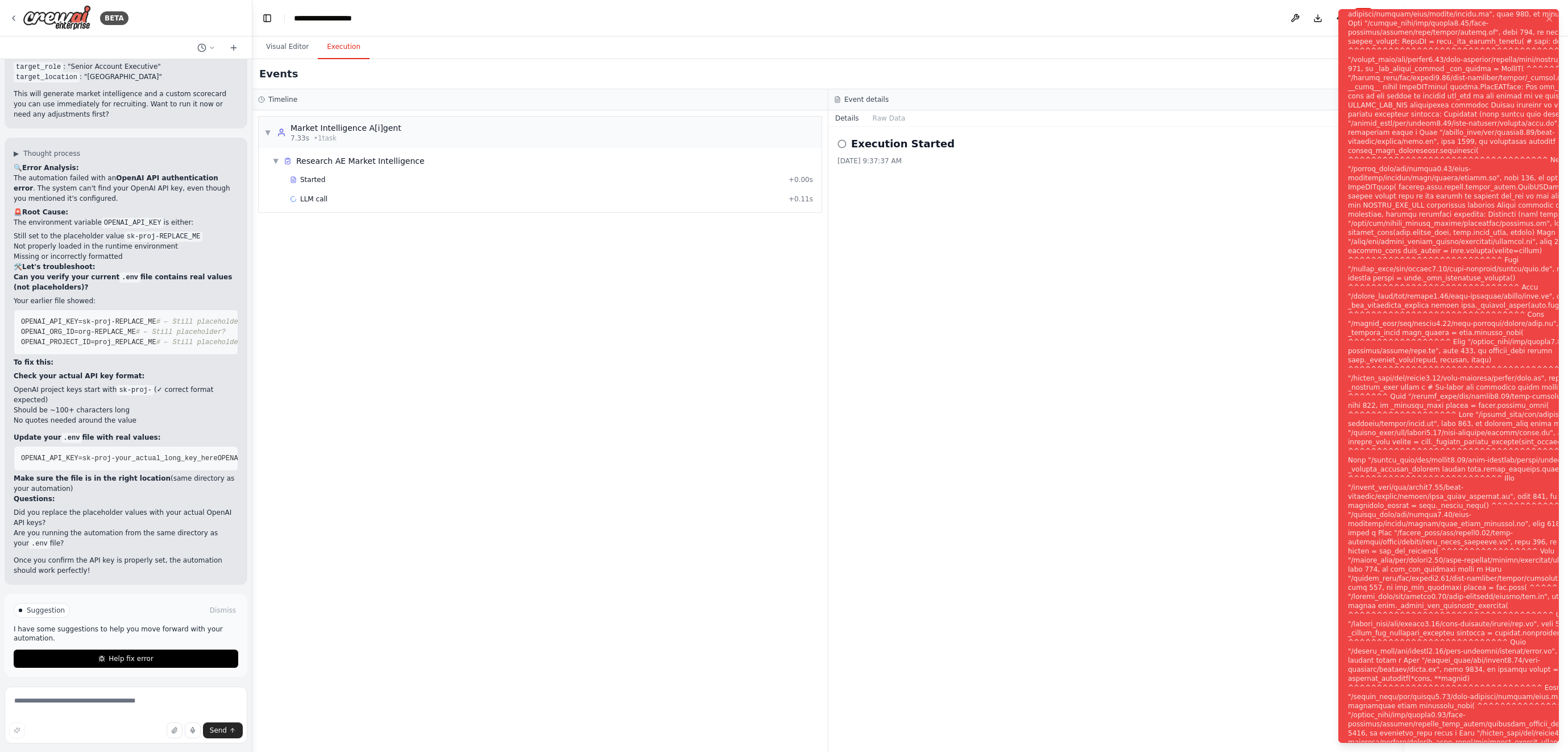
scroll to position [4536, 0]
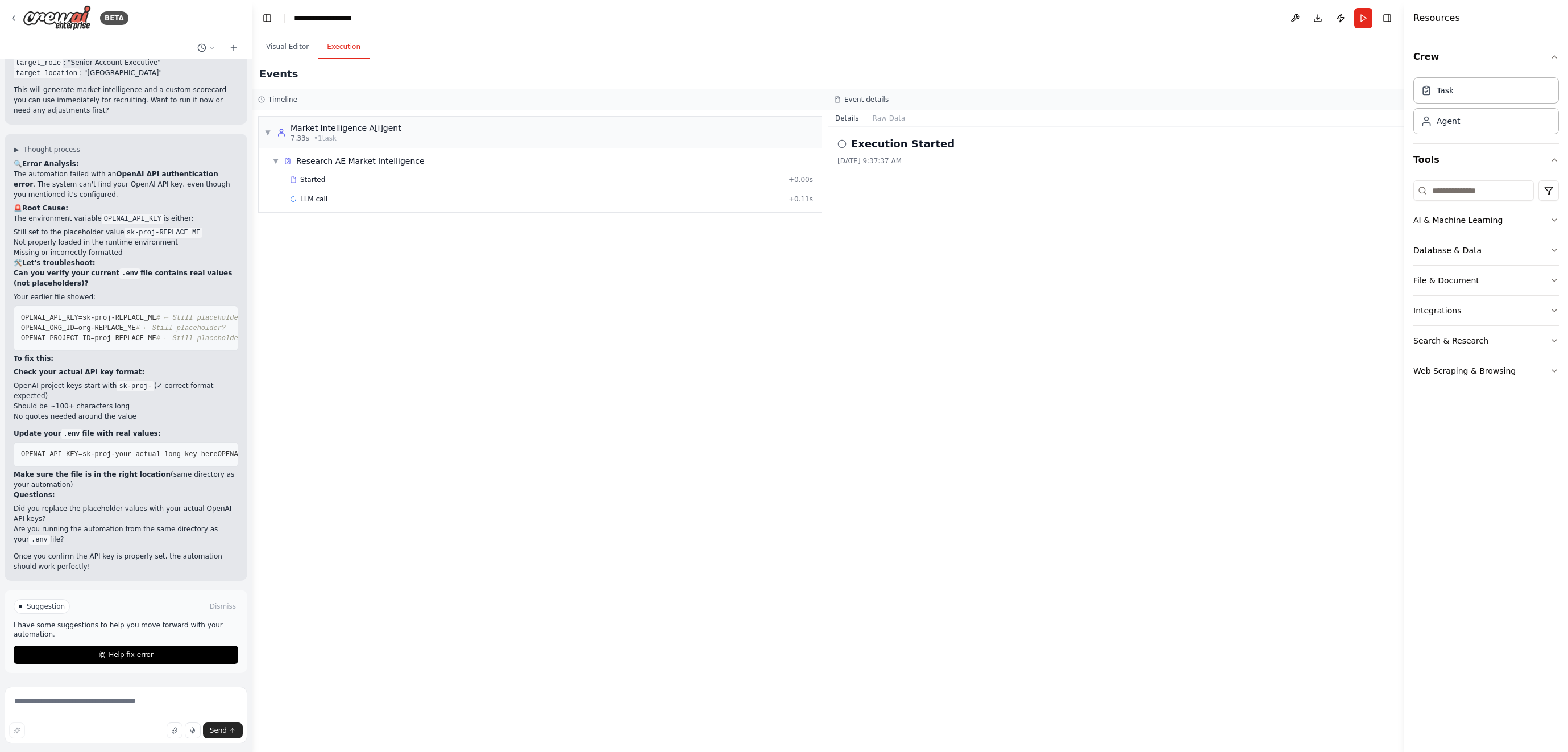
click at [144, 651] on span "Help fix error" at bounding box center [131, 654] width 45 height 9
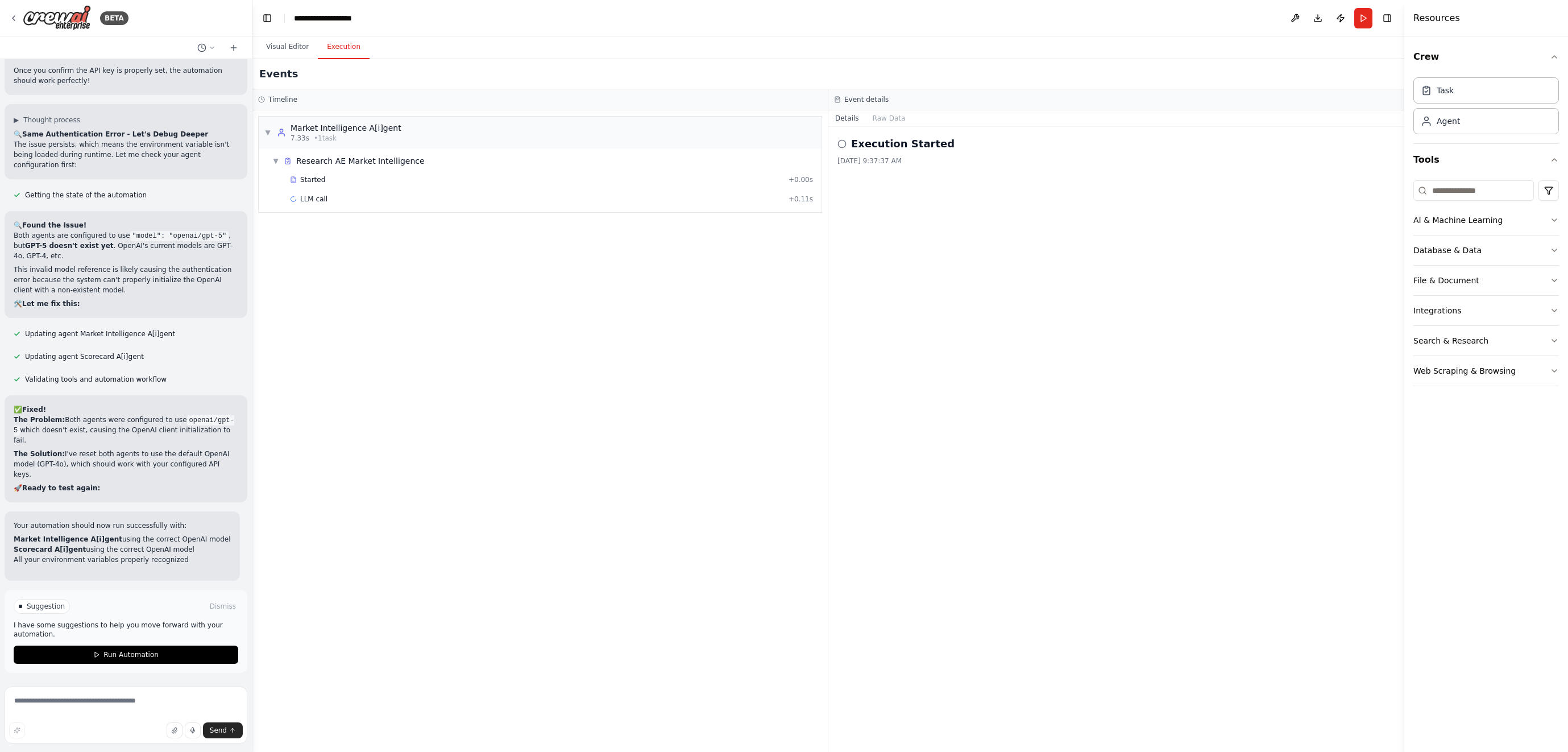
scroll to position [5022, 0]
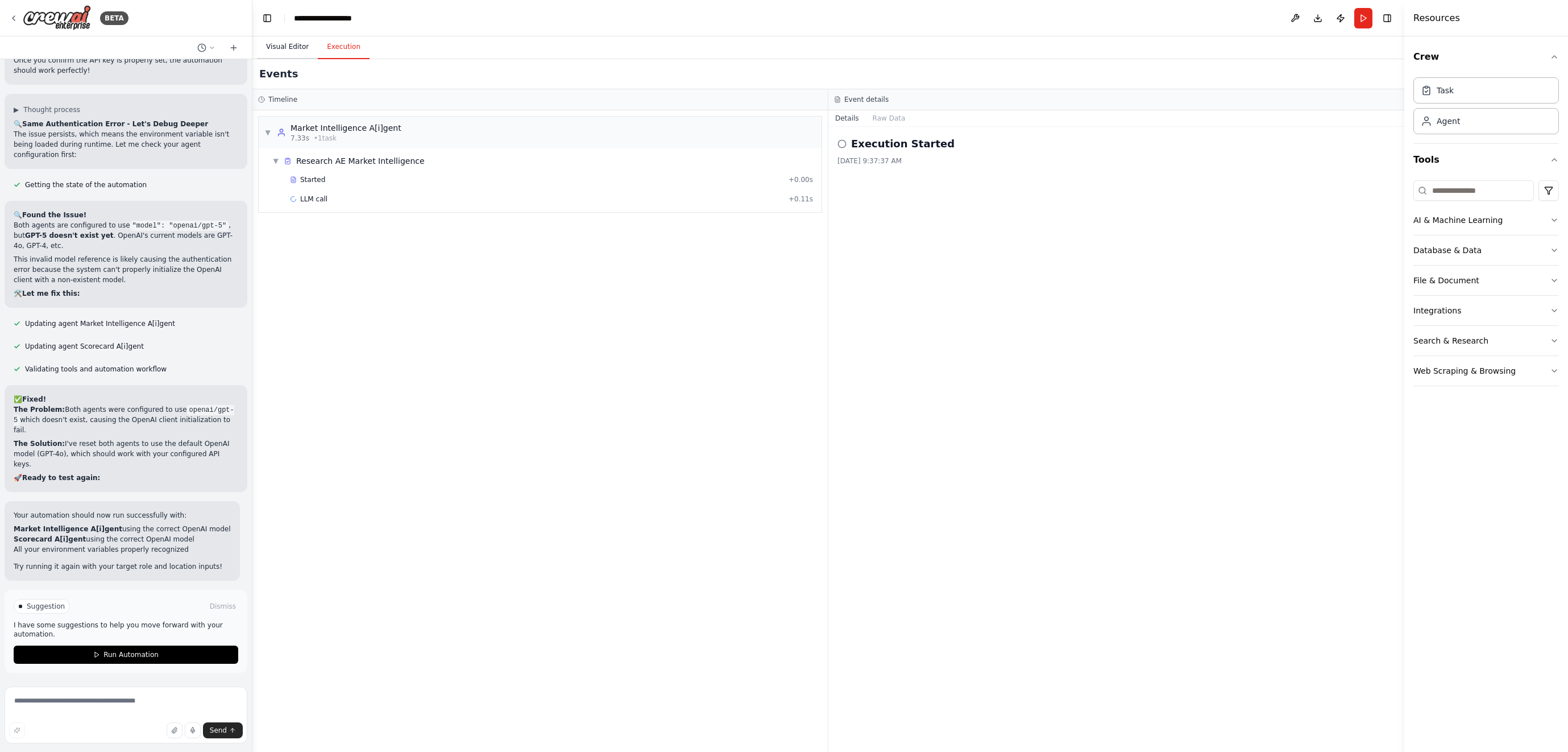
click at [282, 44] on button "Visual Editor" at bounding box center [287, 48] width 61 height 24
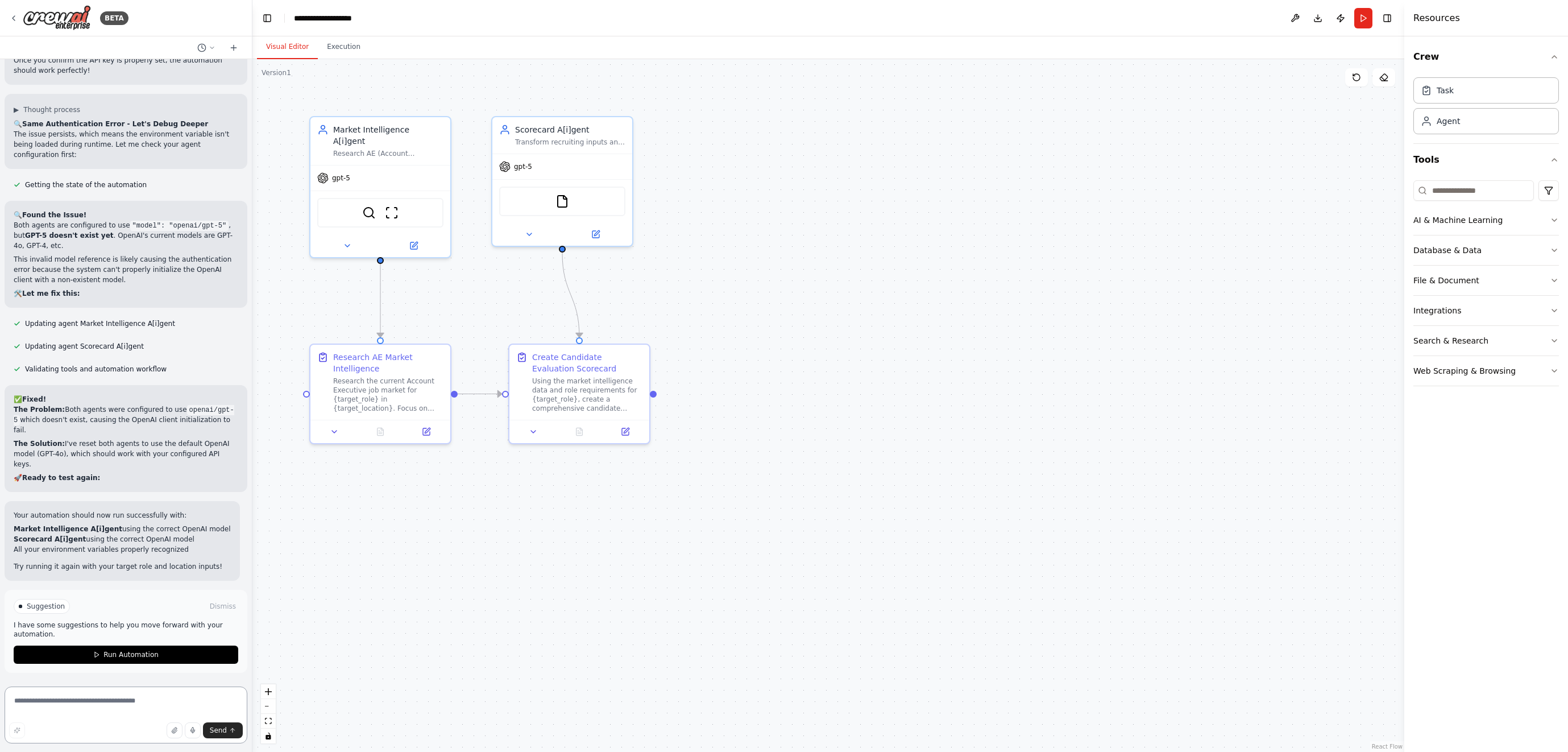
click at [131, 701] on textarea at bounding box center [126, 715] width 243 height 57
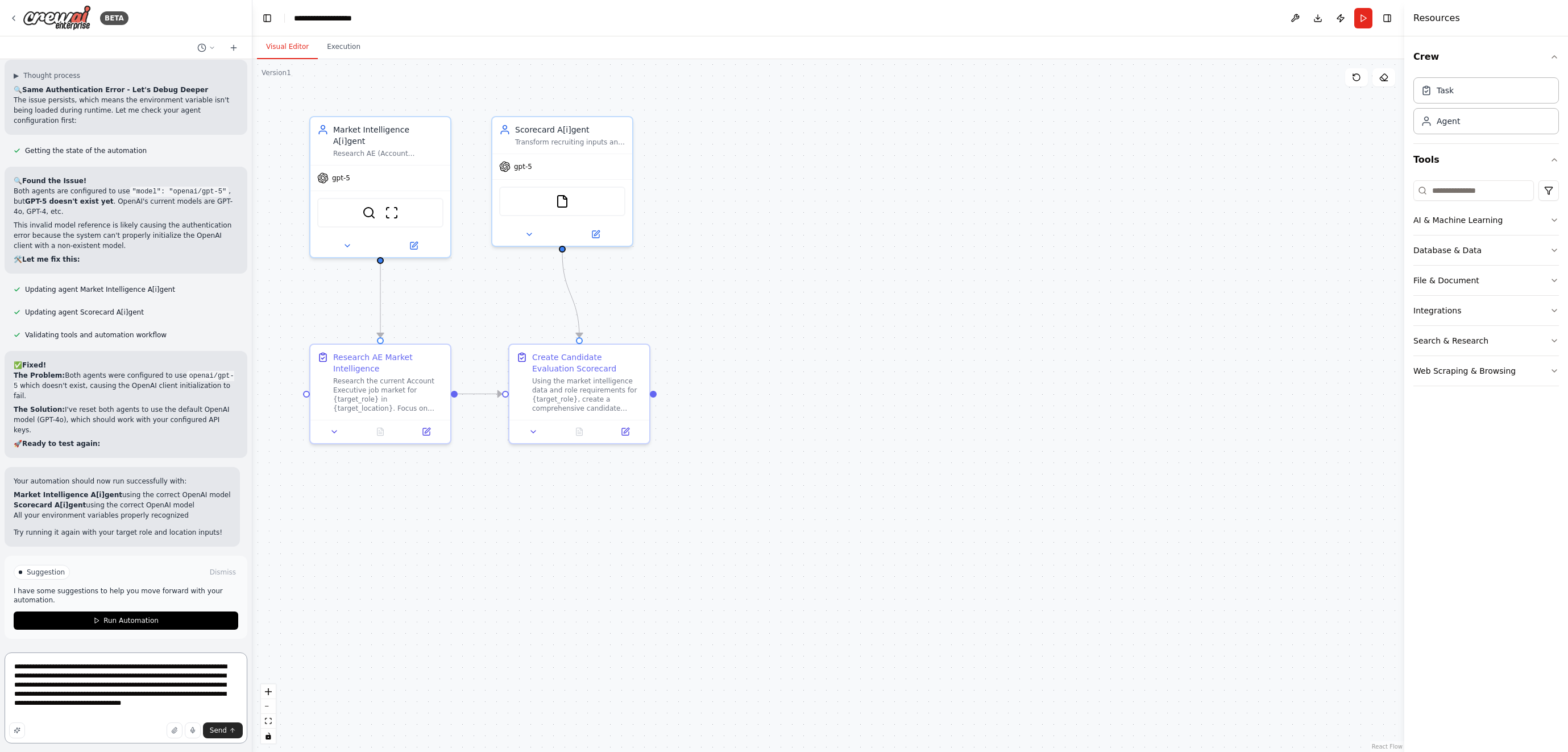
type textarea "**********"
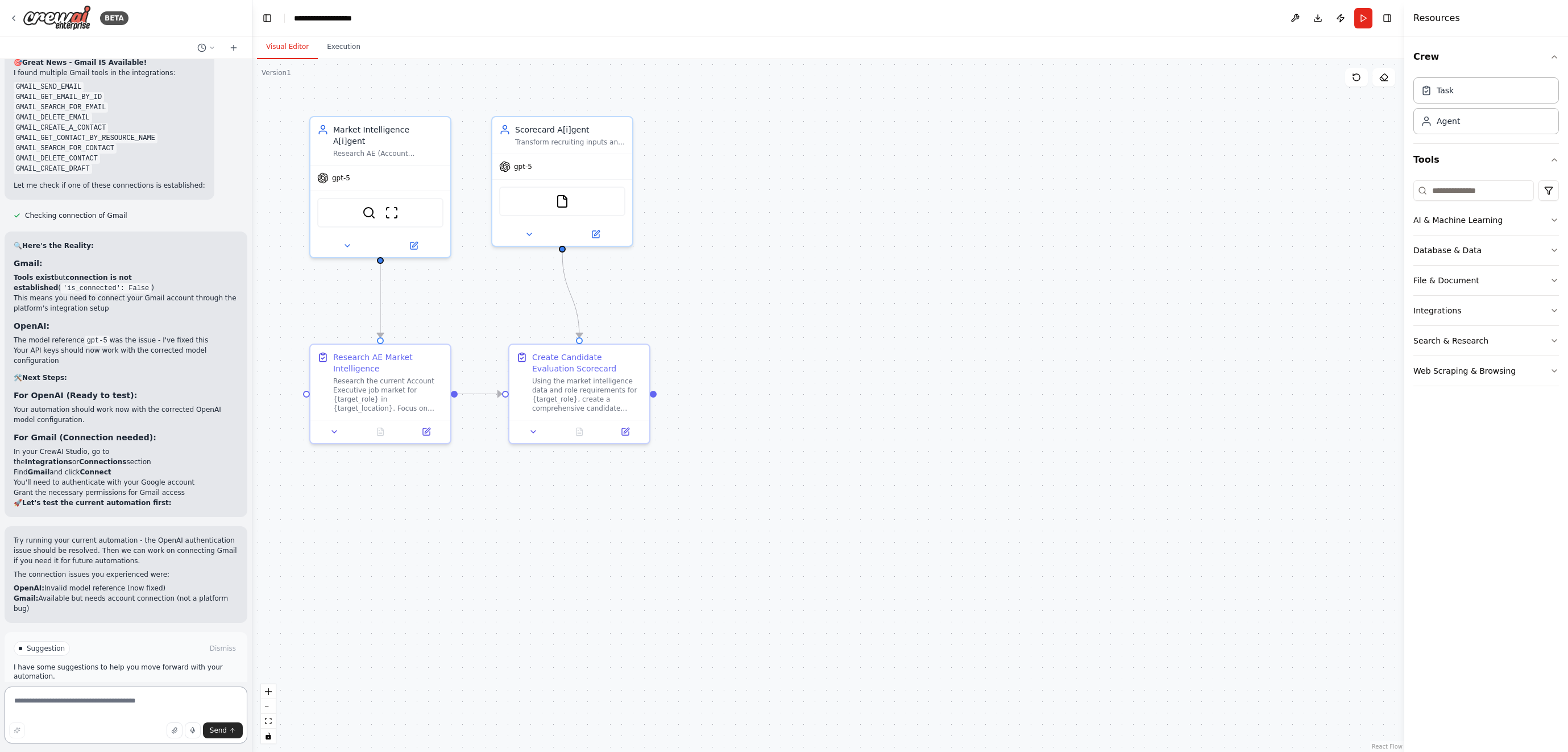
scroll to position [6098, 0]
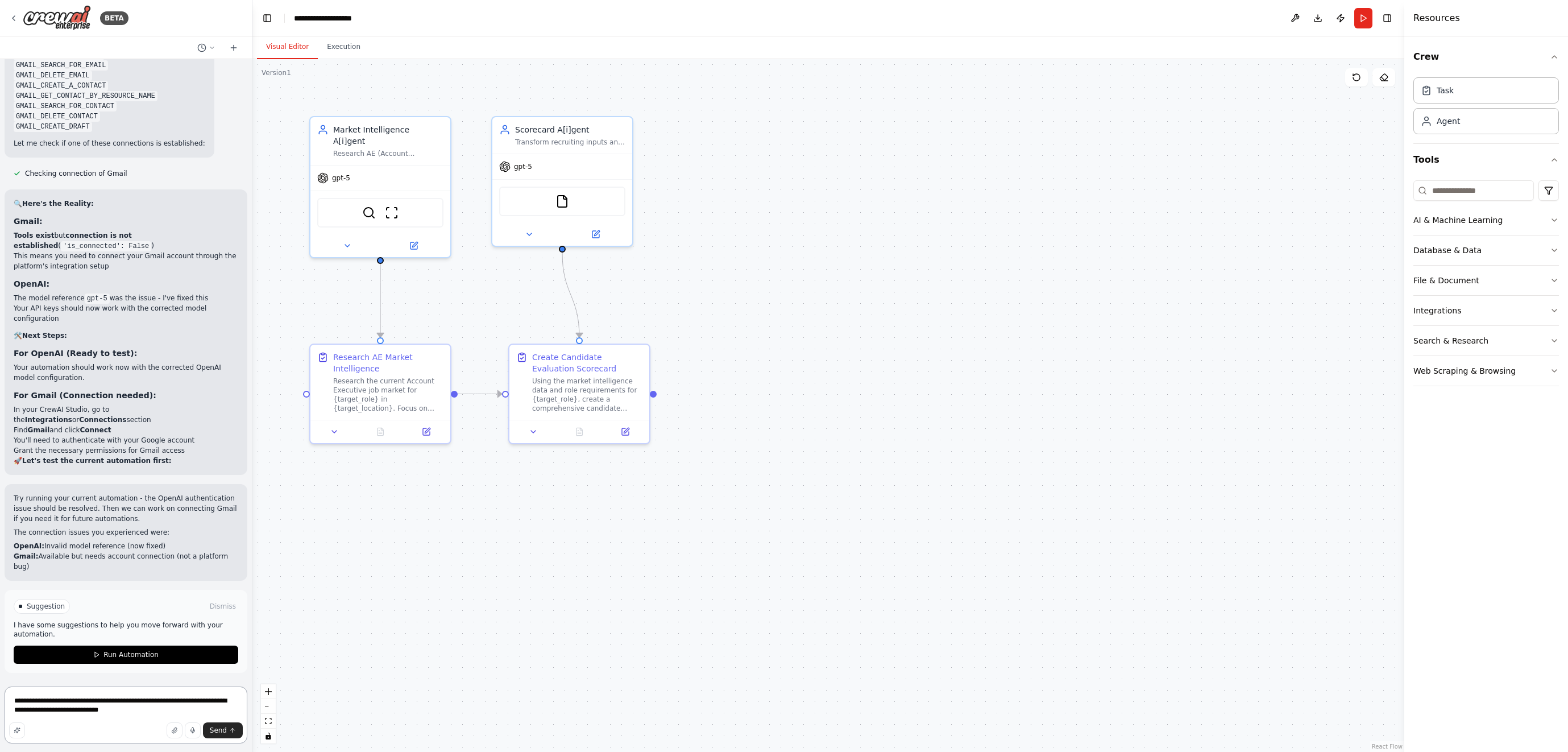
type textarea "**********"
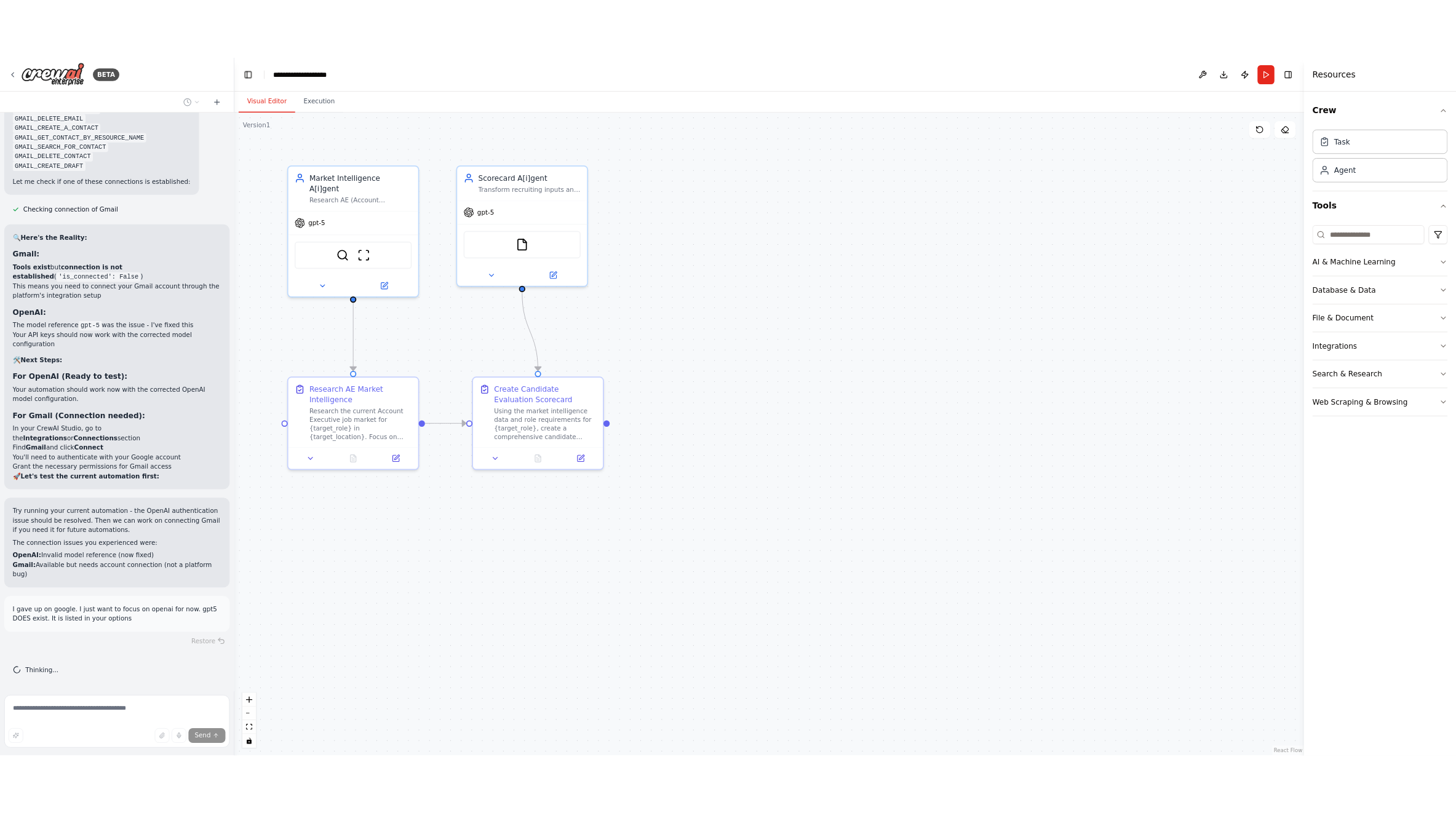
scroll to position [6603, 0]
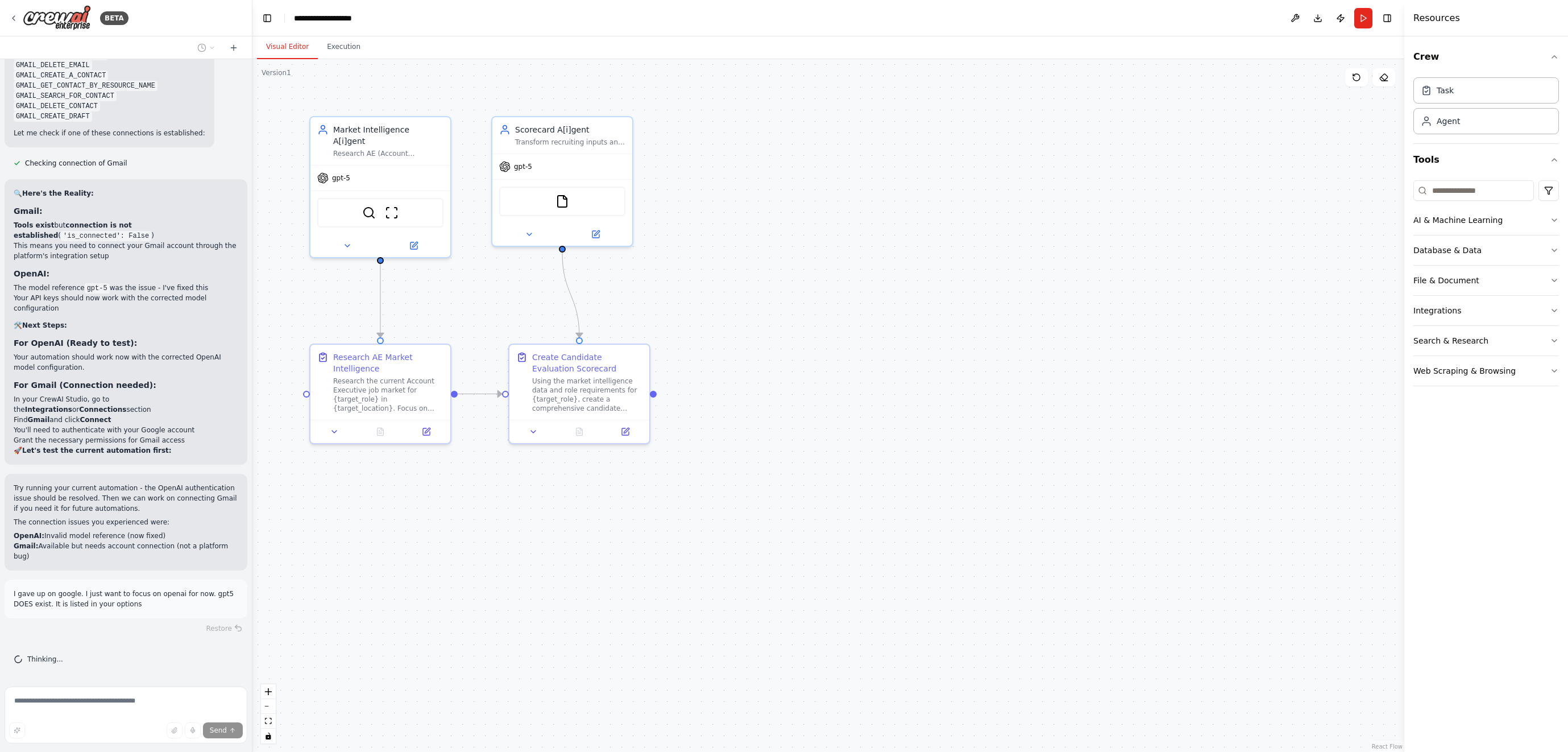
click at [1509, 570] on div "Crew Task Agent Tools AI & Machine Learning Database & Data File & Document Int…" at bounding box center [1486, 394] width 163 height 716
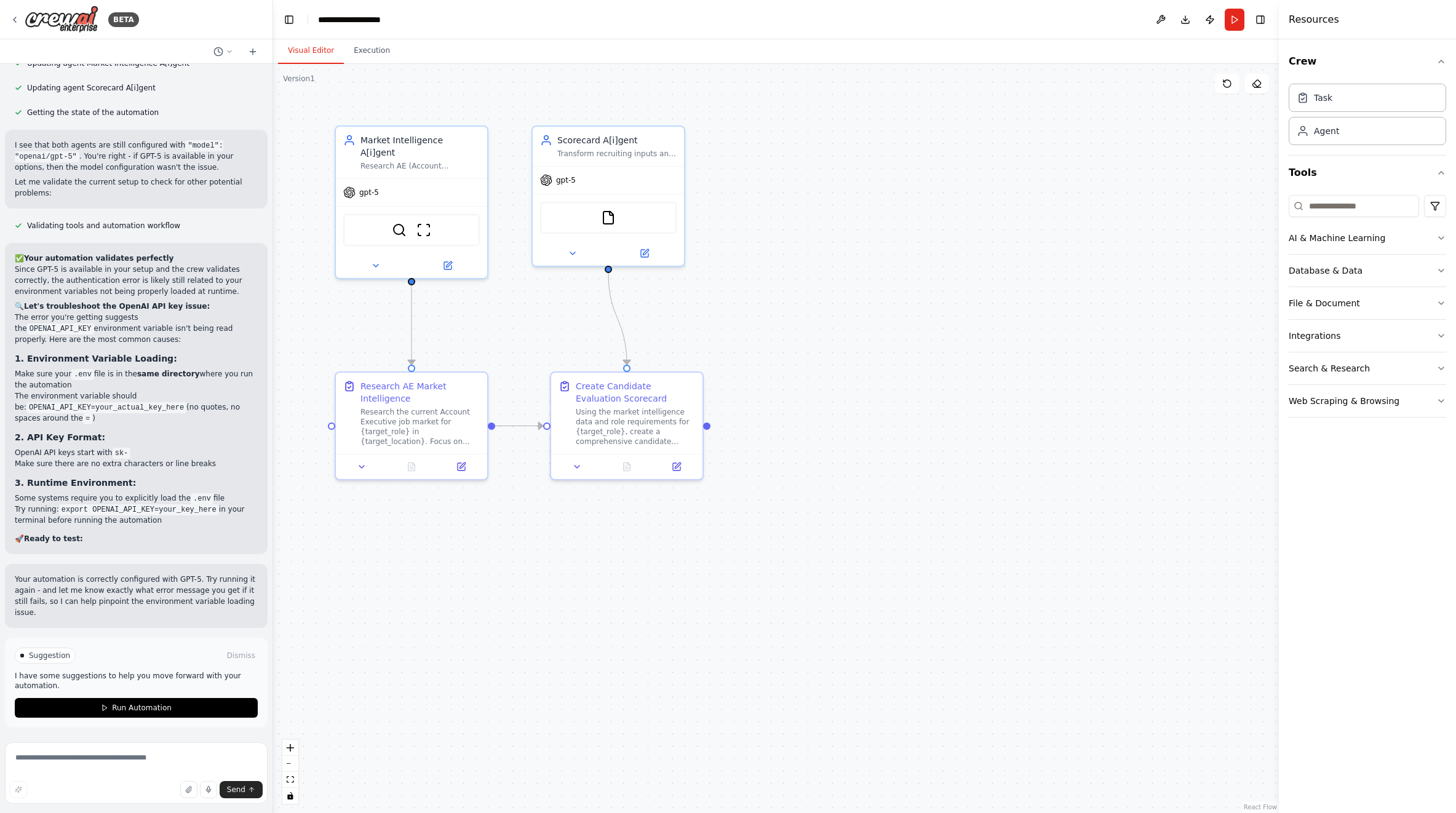
scroll to position [7326, 0]
click at [1257, 83] on icon at bounding box center [1256, 83] width 10 height 10
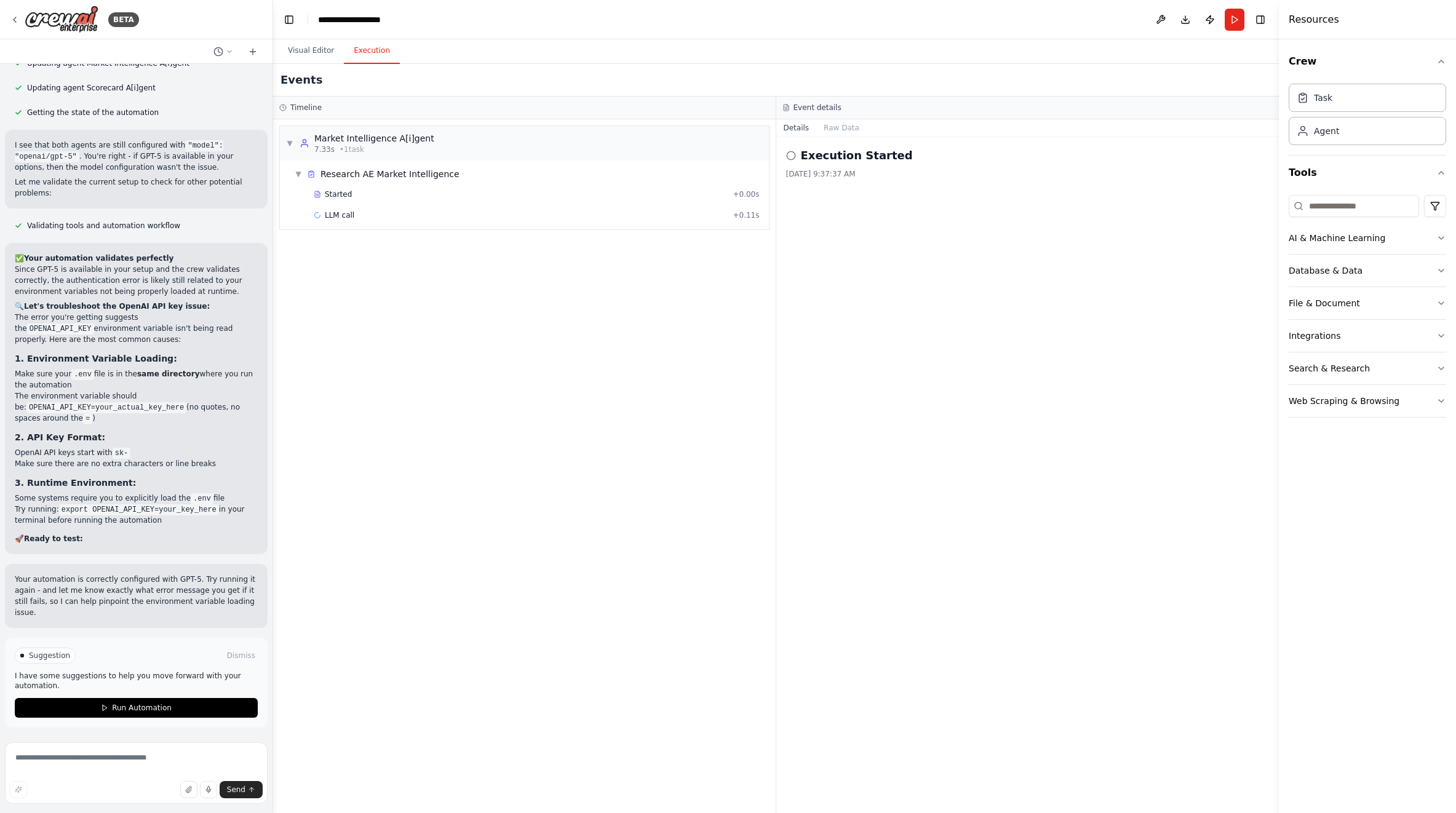
click at [375, 53] on button "Execution" at bounding box center [372, 51] width 56 height 26
click at [155, 704] on span "Run Automation" at bounding box center [142, 707] width 60 height 10
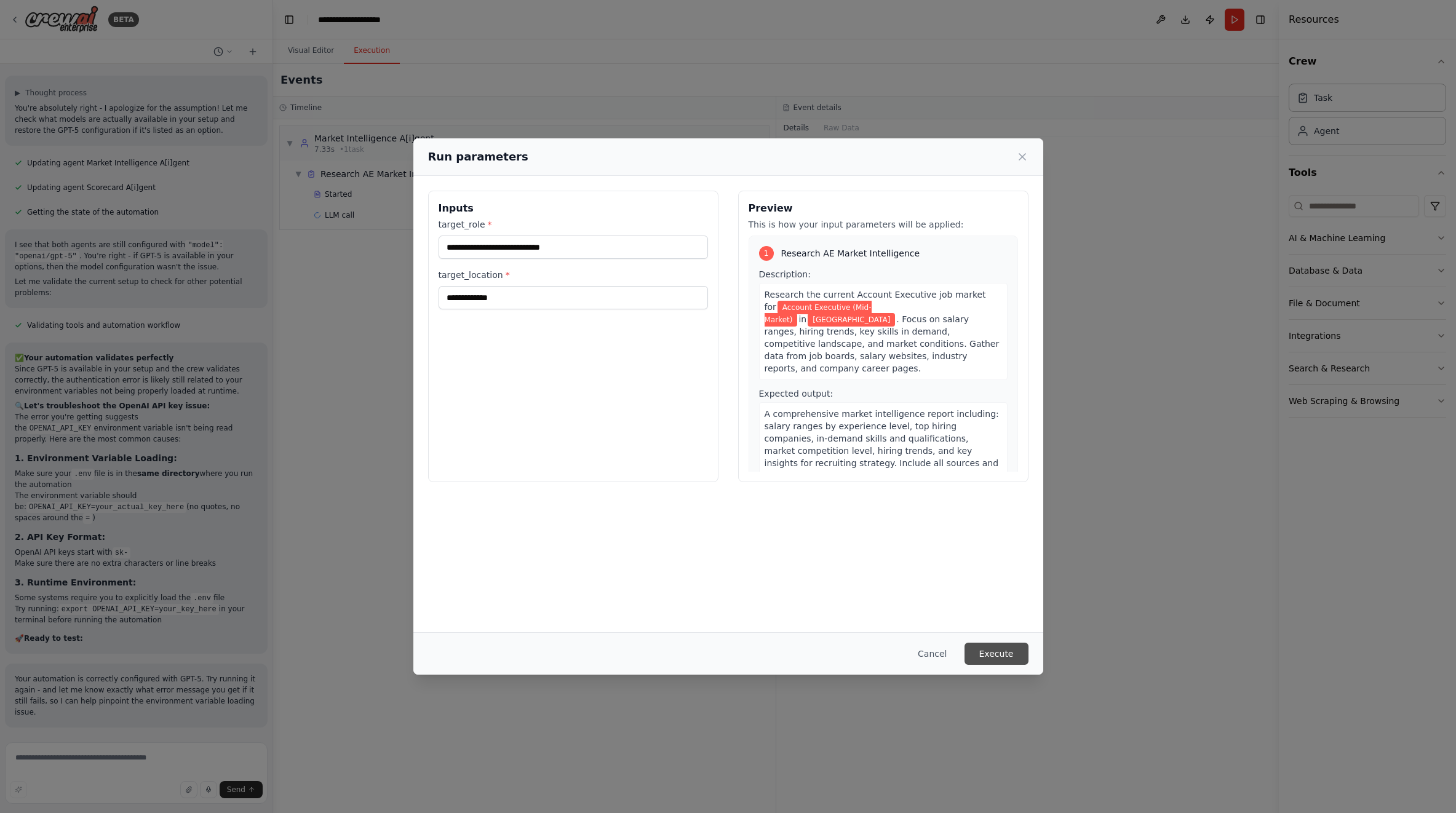
click at [1005, 654] on button "Execute" at bounding box center [995, 653] width 64 height 22
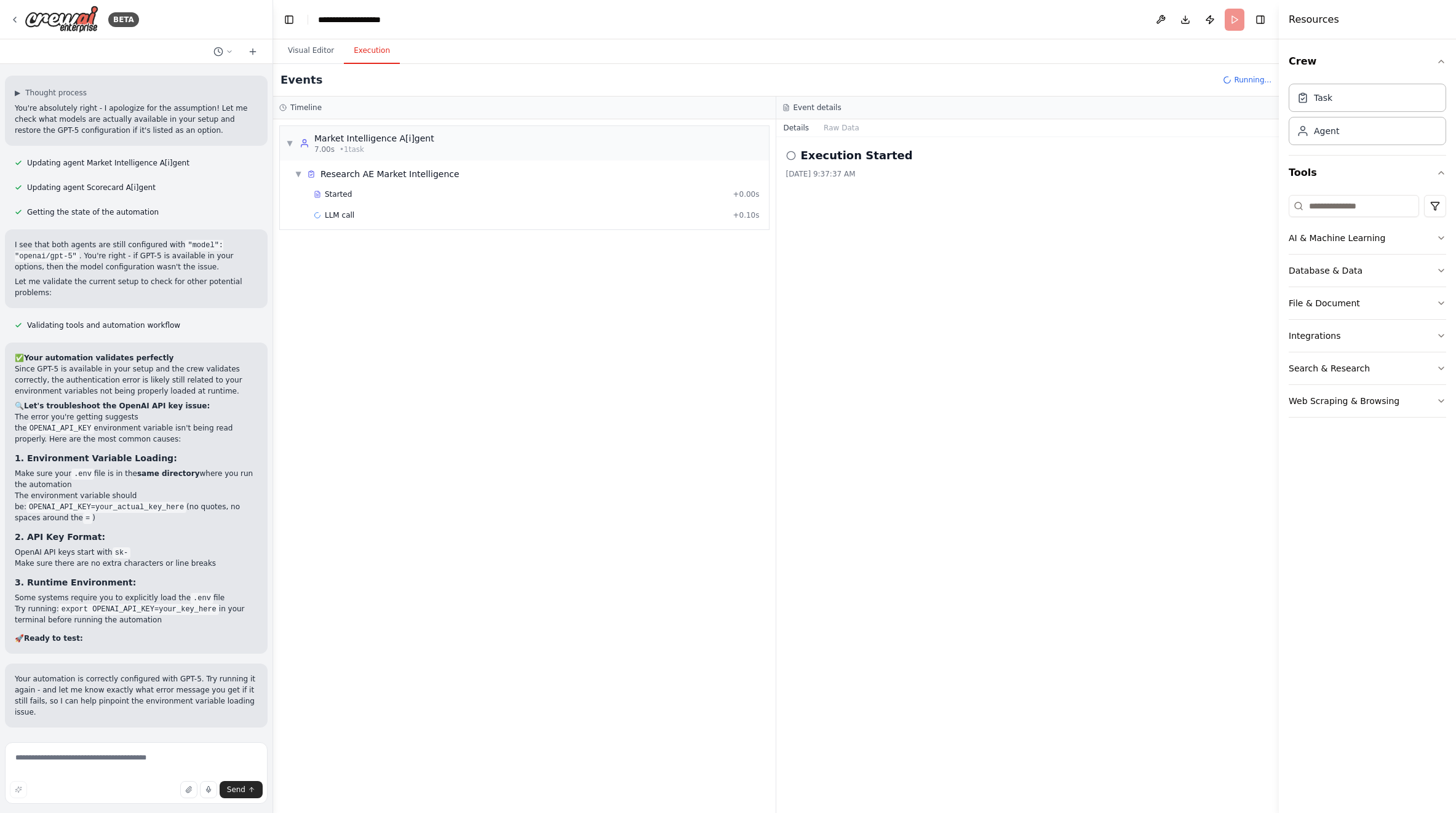
scroll to position [7326, 0]
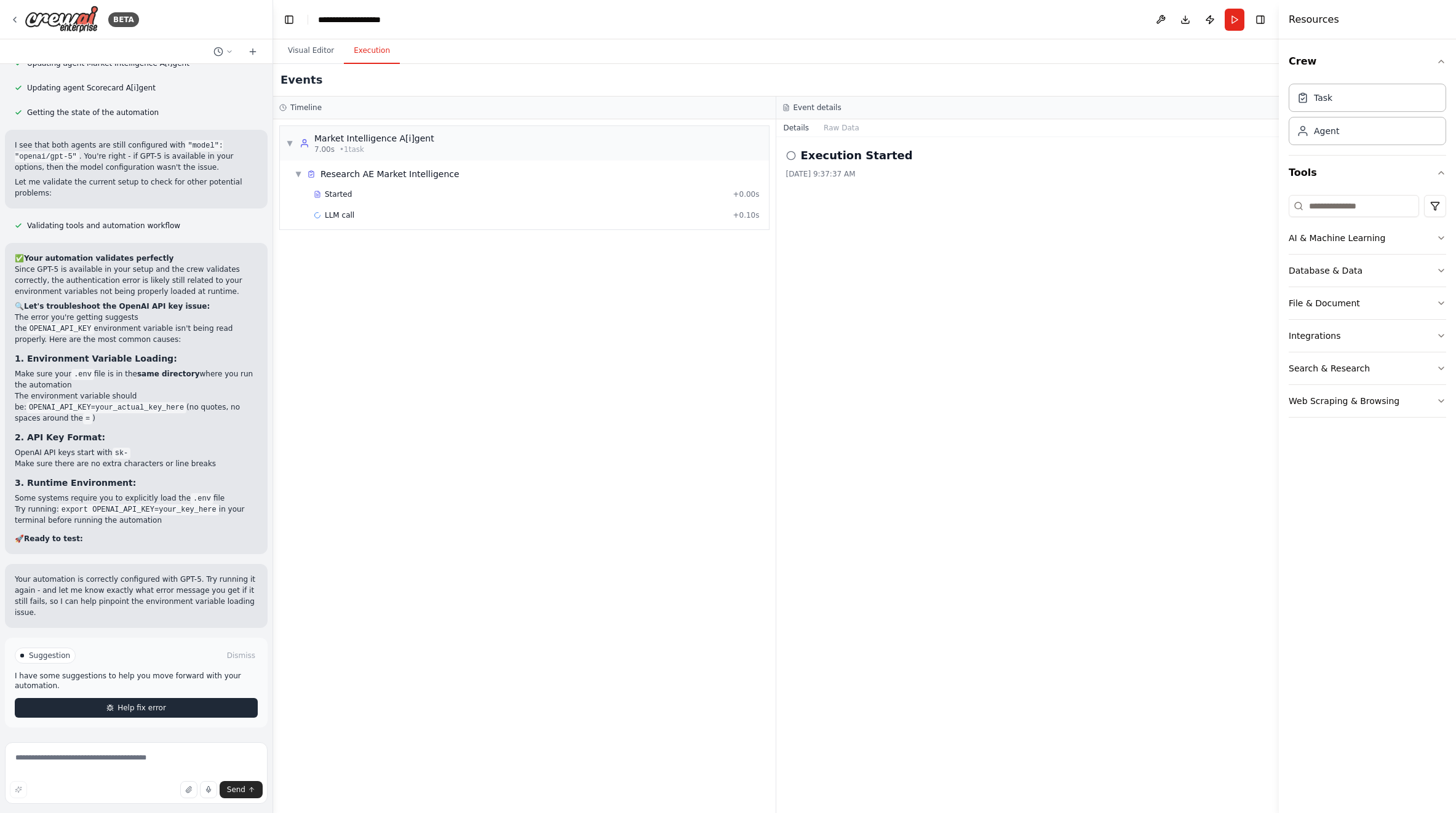
click at [176, 711] on button "Help fix error" at bounding box center [136, 708] width 243 height 20
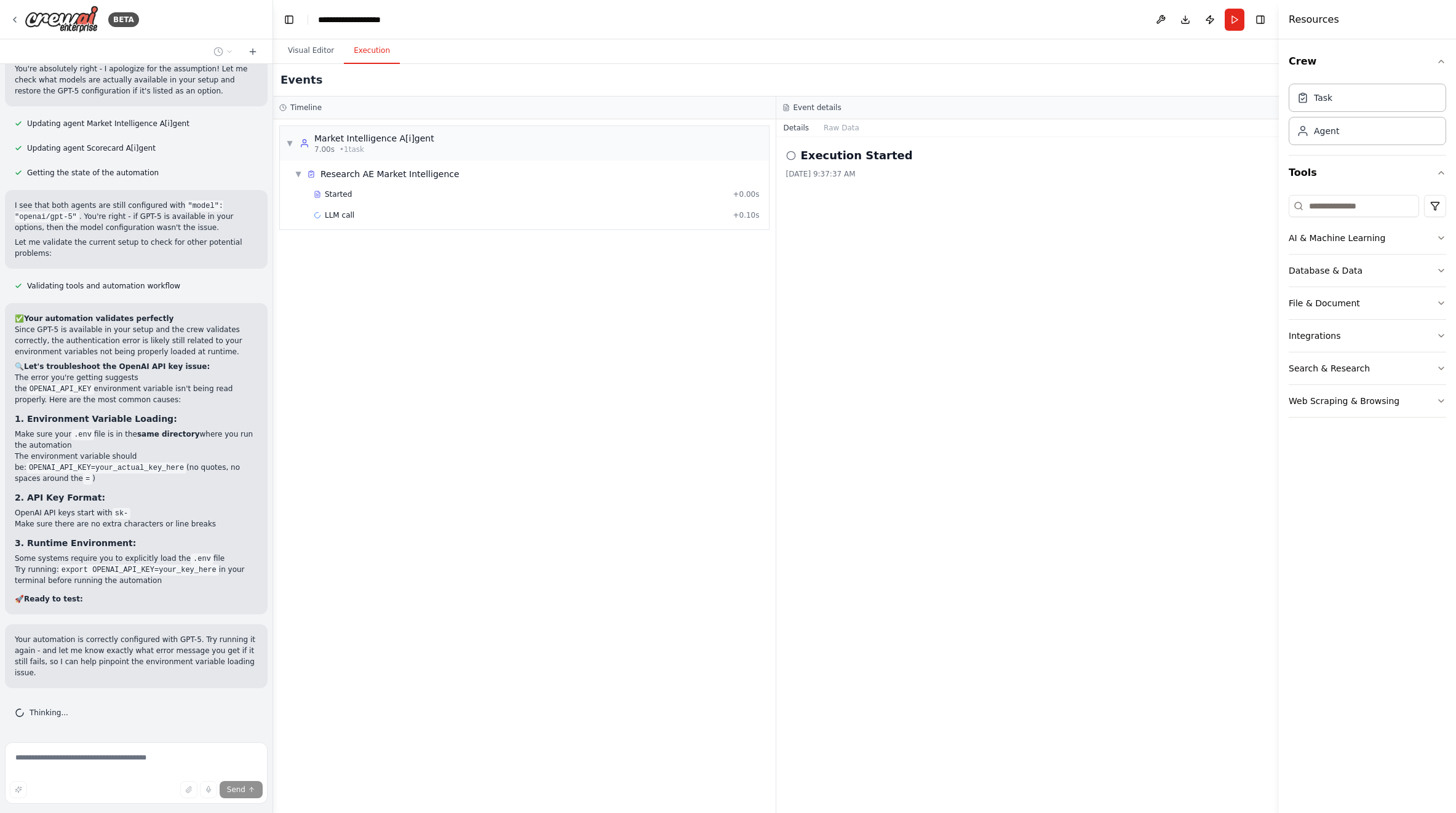
scroll to position [7265, 0]
drag, startPoint x: 2, startPoint y: 704, endPoint x: 1, endPoint y: 695, distance: 9.1
click at [1, 695] on button "Toggle Sidebar" at bounding box center [-1, 406] width 10 height 813
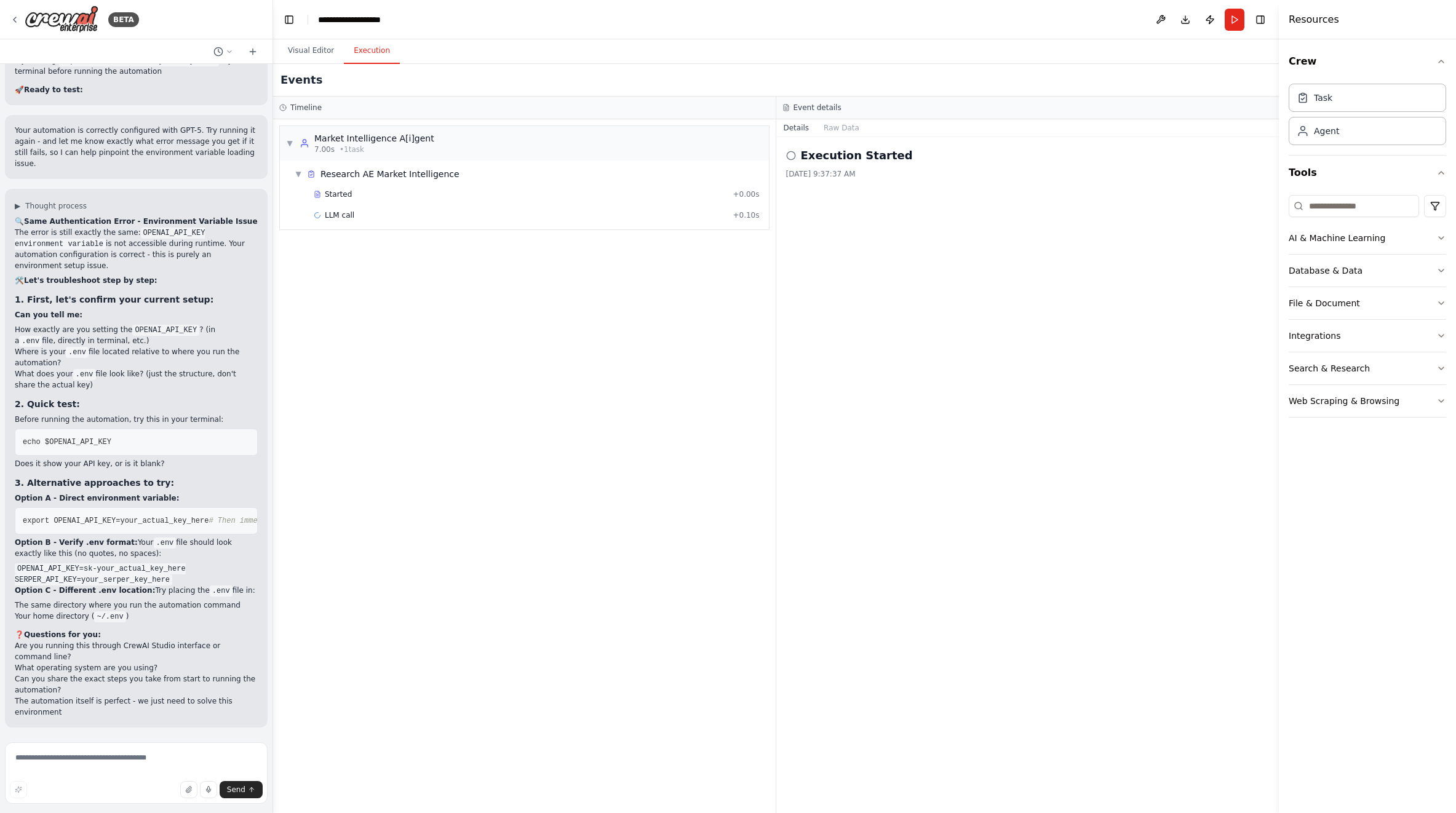
scroll to position [7785, 0]
click at [294, 50] on button "Visual Editor" at bounding box center [311, 51] width 66 height 26
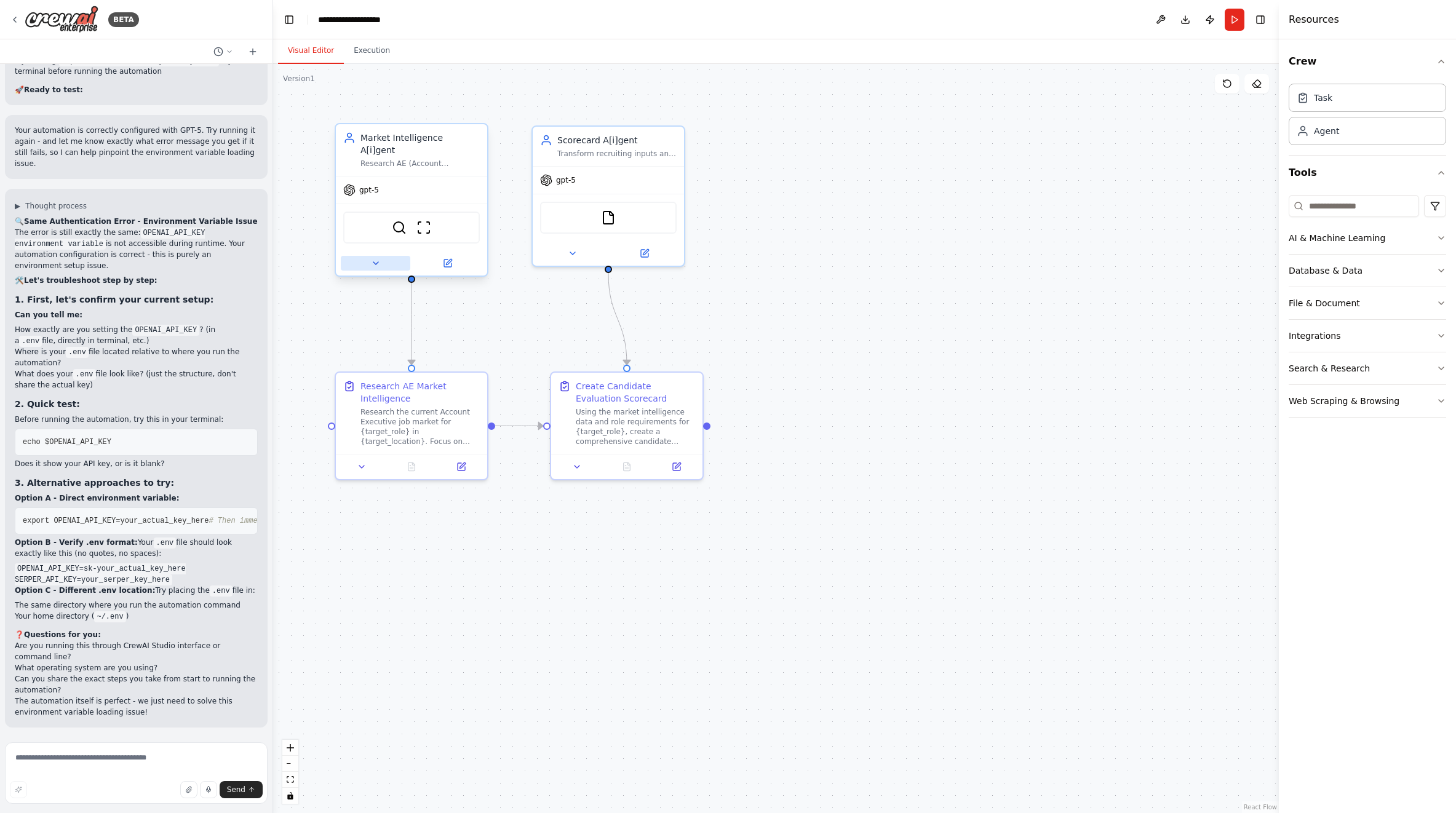
click at [361, 256] on button at bounding box center [375, 263] width 70 height 15
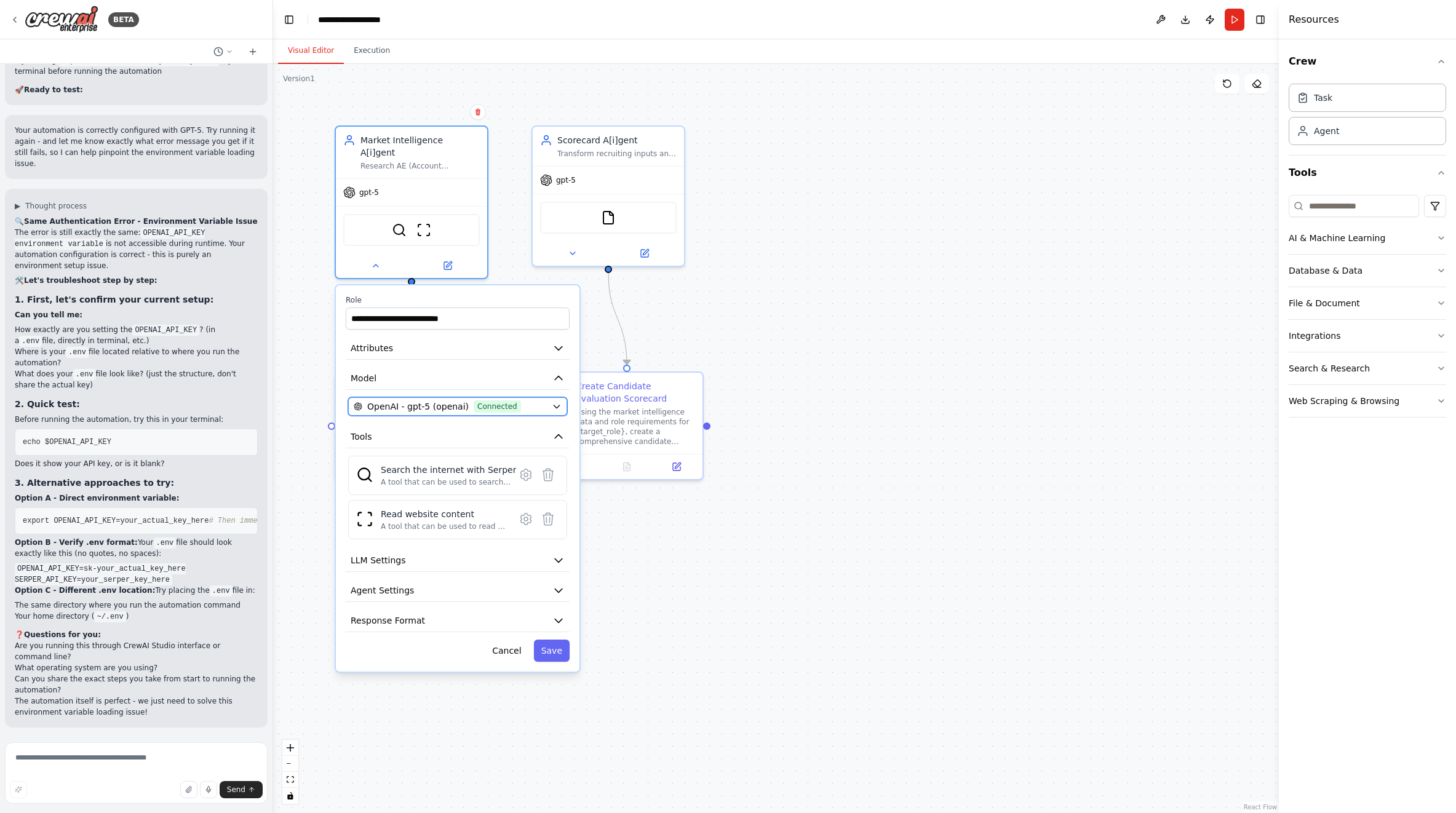
click at [548, 397] on button "OpenAI - gpt-5 (openai) Connected" at bounding box center [457, 406] width 219 height 18
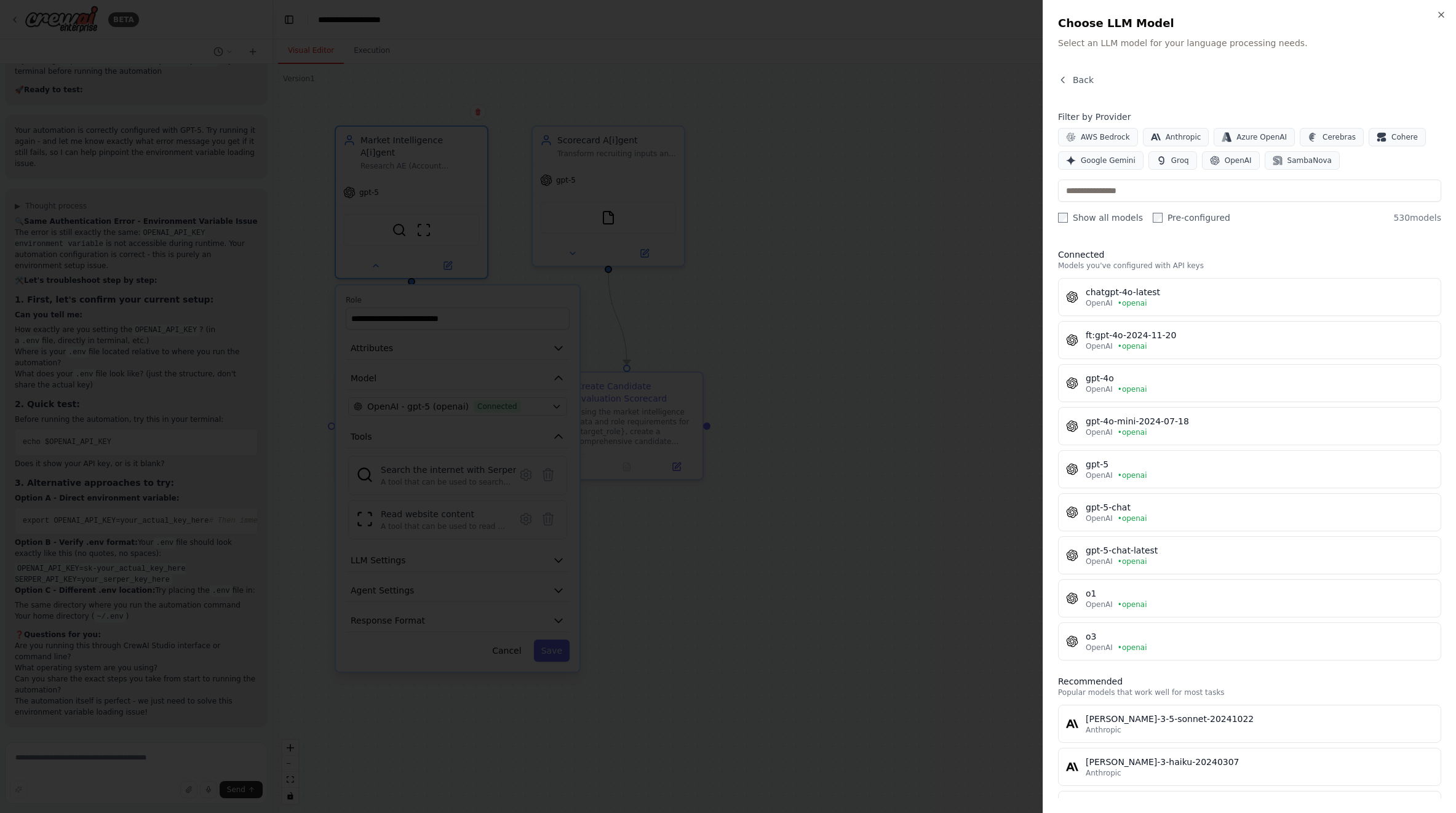
click at [1434, 17] on h2 "Choose LLM Model" at bounding box center [1250, 24] width 383 height 17
click at [1439, 14] on icon "button" at bounding box center [1441, 15] width 5 height 5
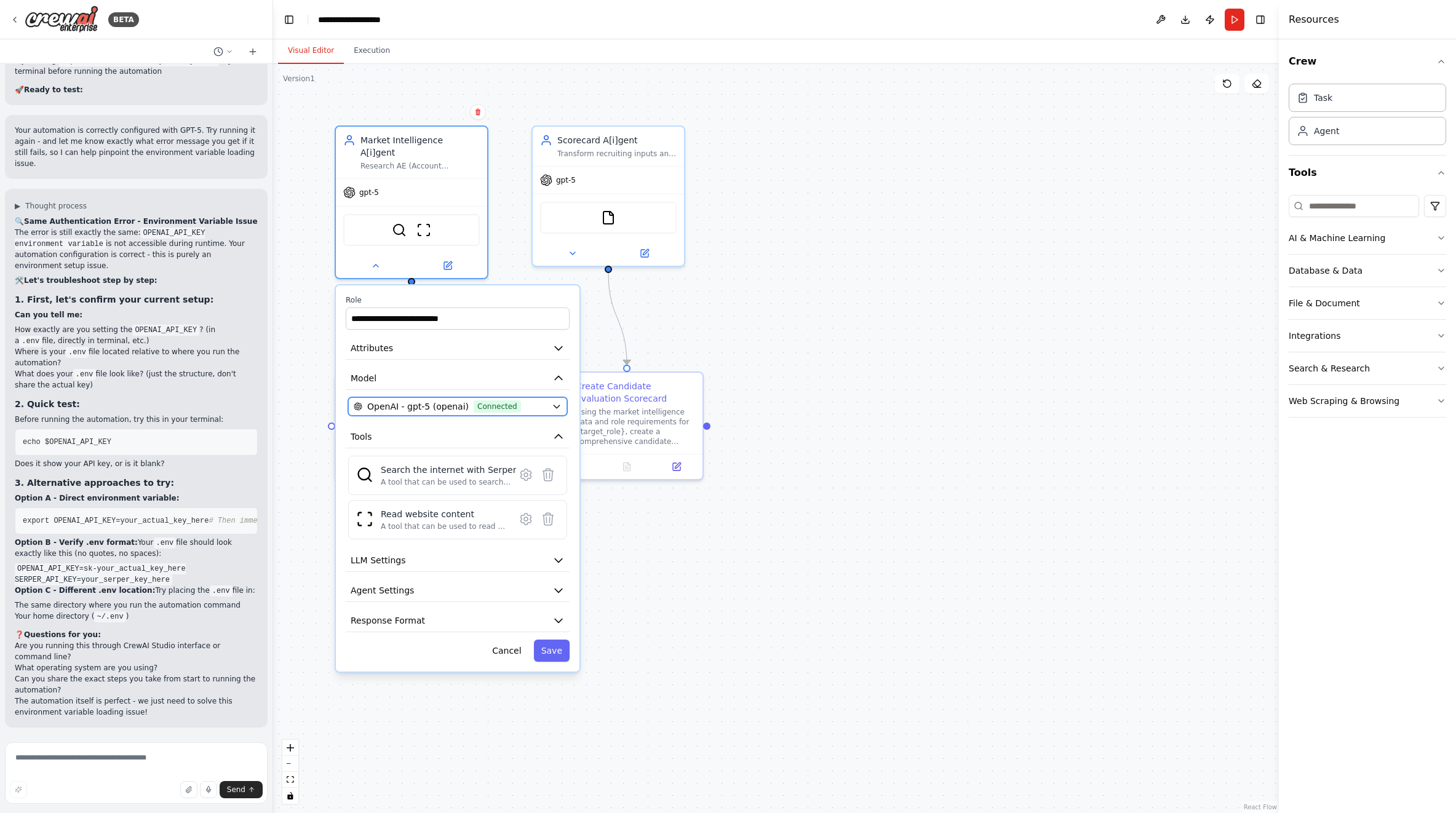
click at [556, 401] on icon "button" at bounding box center [556, 406] width 10 height 10
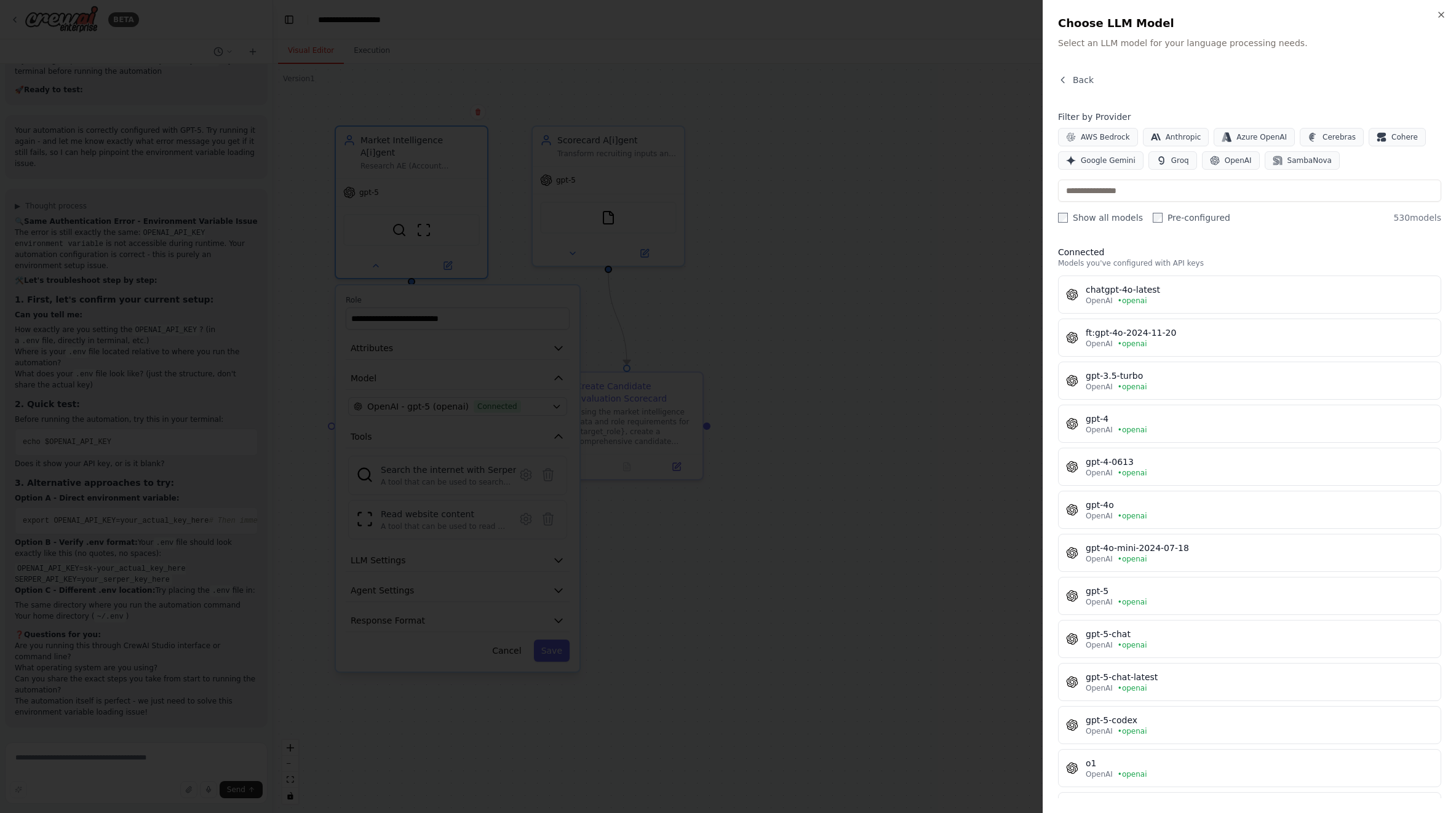
scroll to position [0, 0]
click at [1337, 422] on div "gpt-4" at bounding box center [1259, 421] width 347 height 12
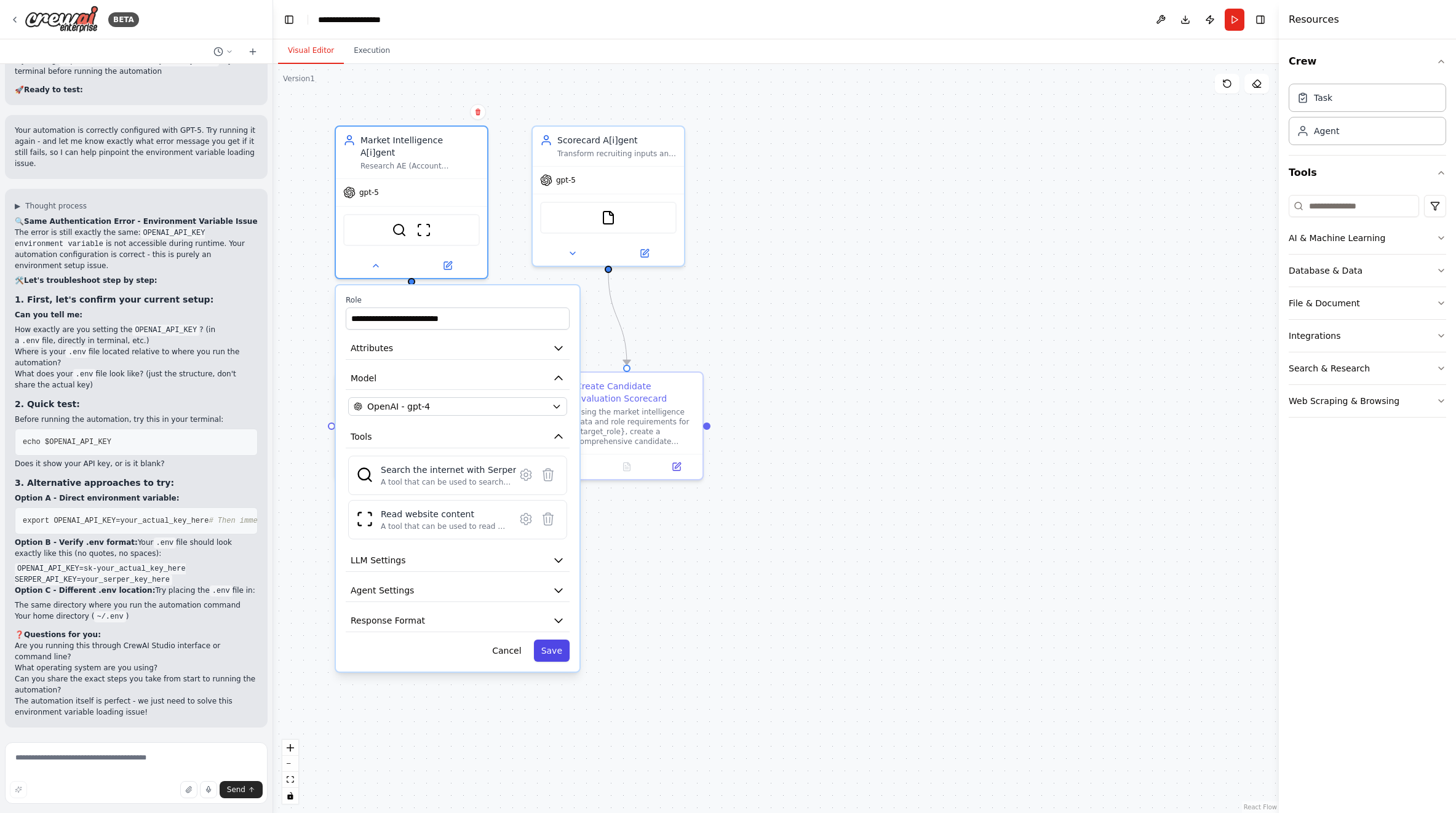
click at [553, 642] on button "Save" at bounding box center [551, 650] width 36 height 22
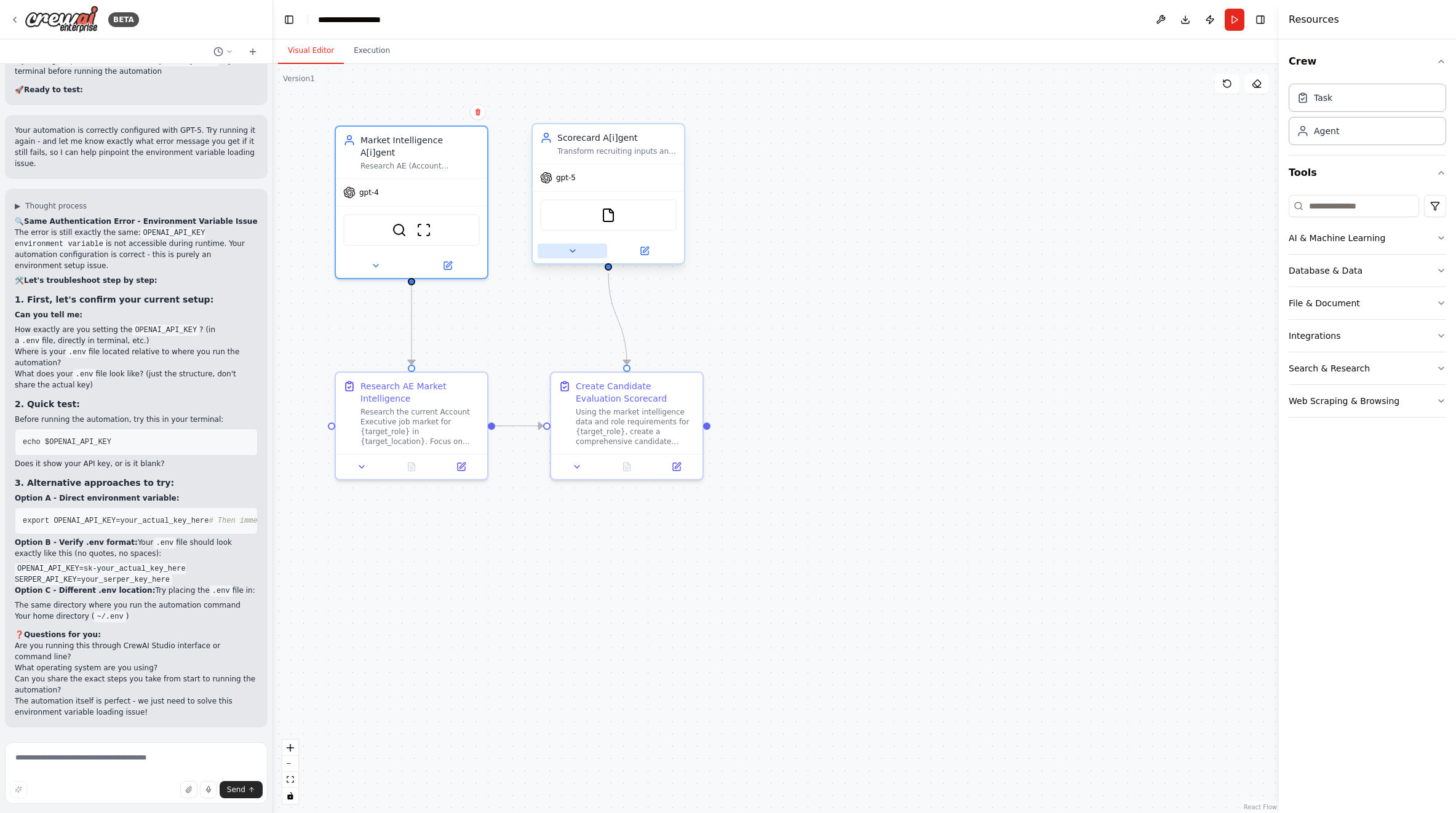
click at [570, 248] on icon at bounding box center [572, 251] width 10 height 10
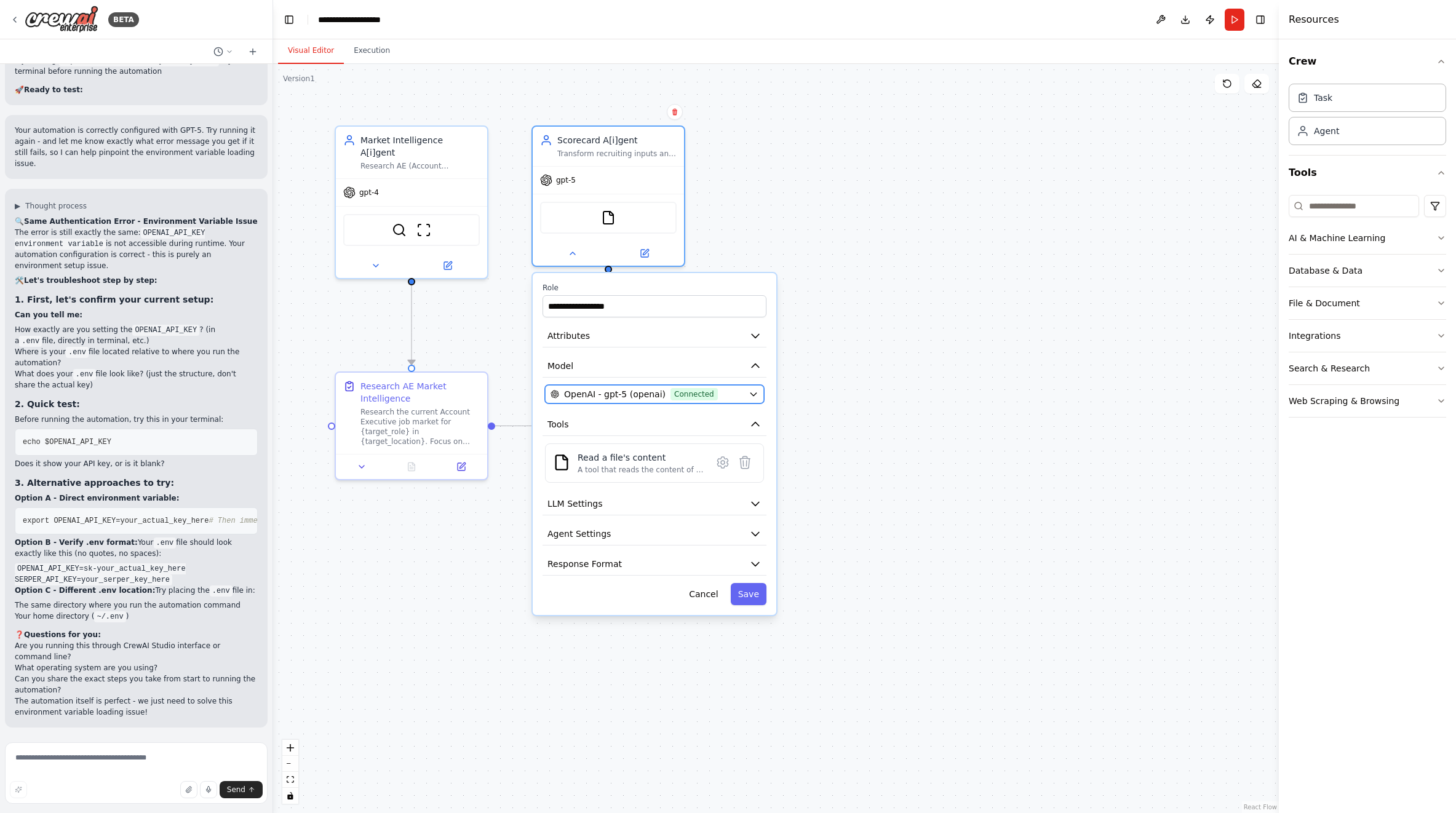
click at [750, 393] on icon "button" at bounding box center [753, 393] width 10 height 10
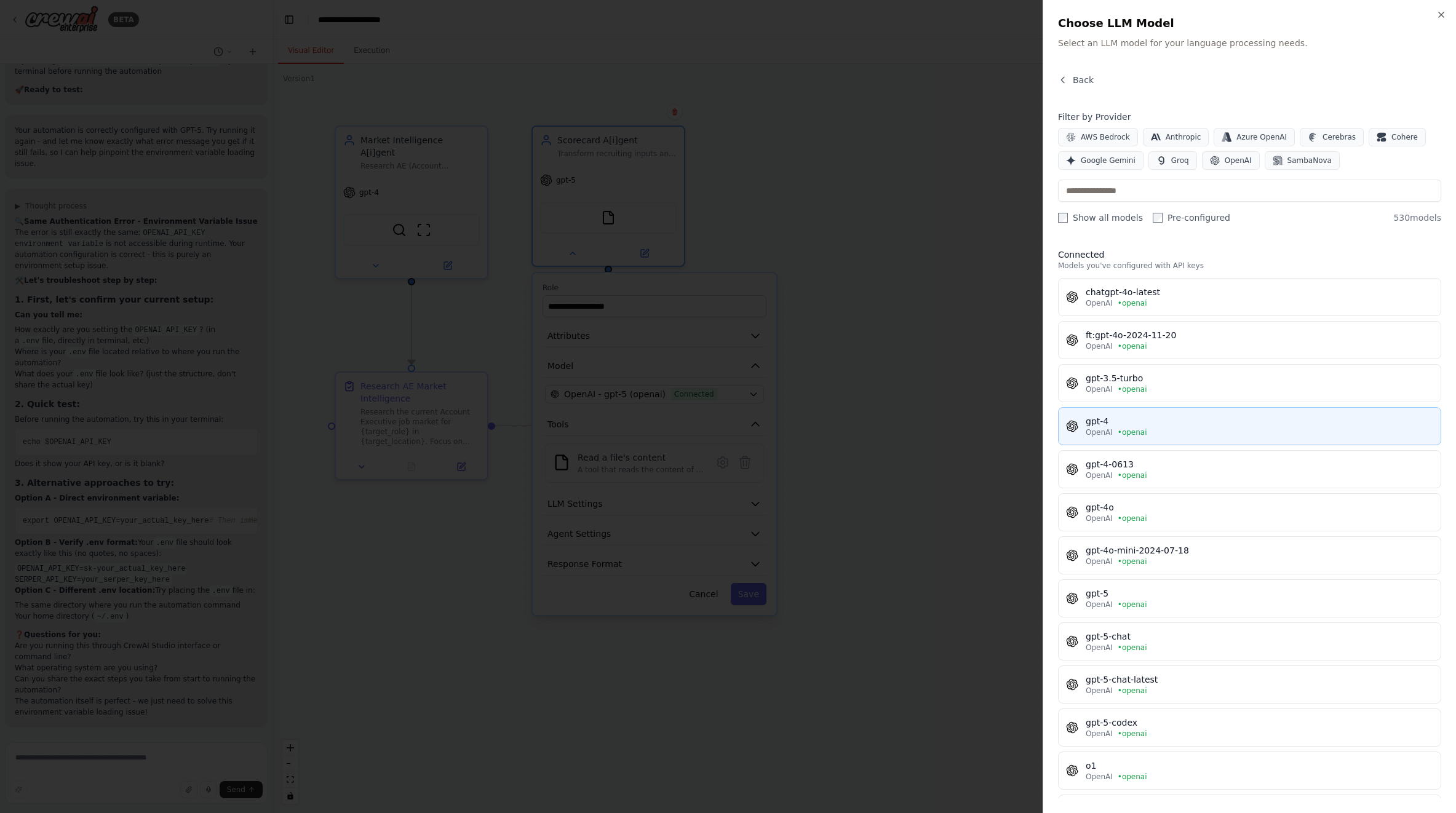
click at [1144, 423] on div "gpt-4" at bounding box center [1259, 421] width 347 height 12
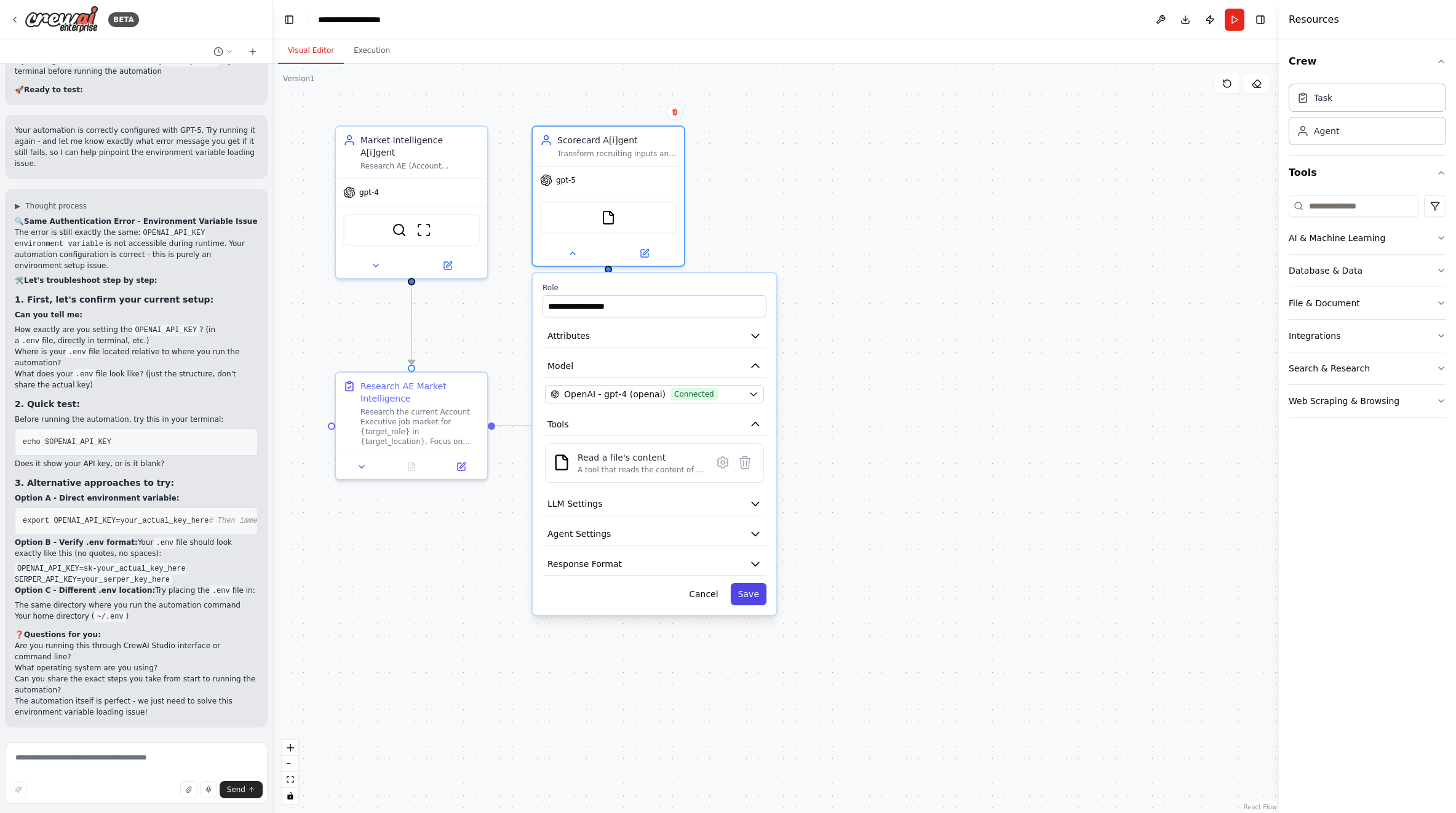
click at [745, 594] on button "Save" at bounding box center [748, 594] width 36 height 22
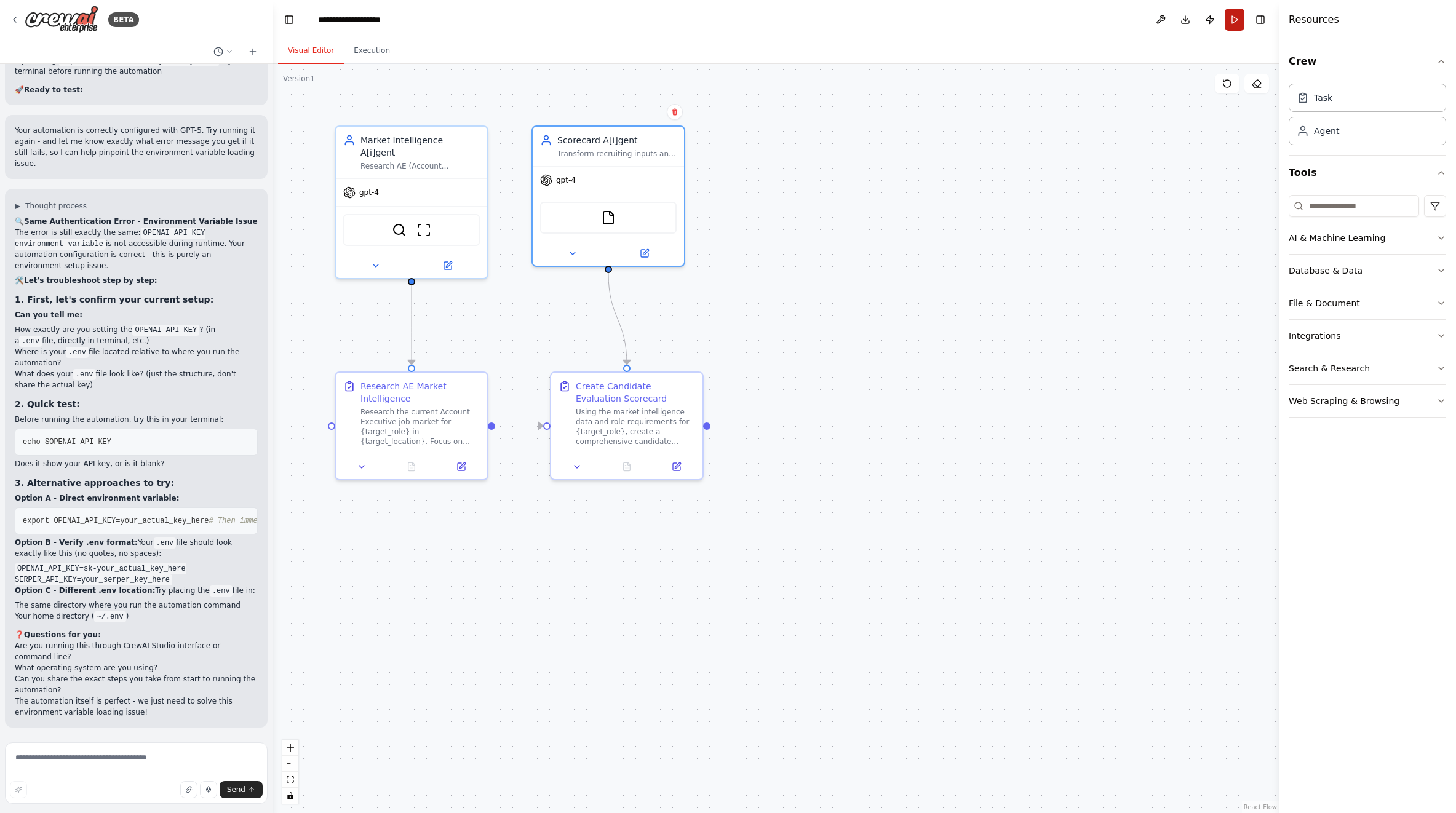
click at [1232, 25] on button "Run" at bounding box center [1234, 19] width 20 height 22
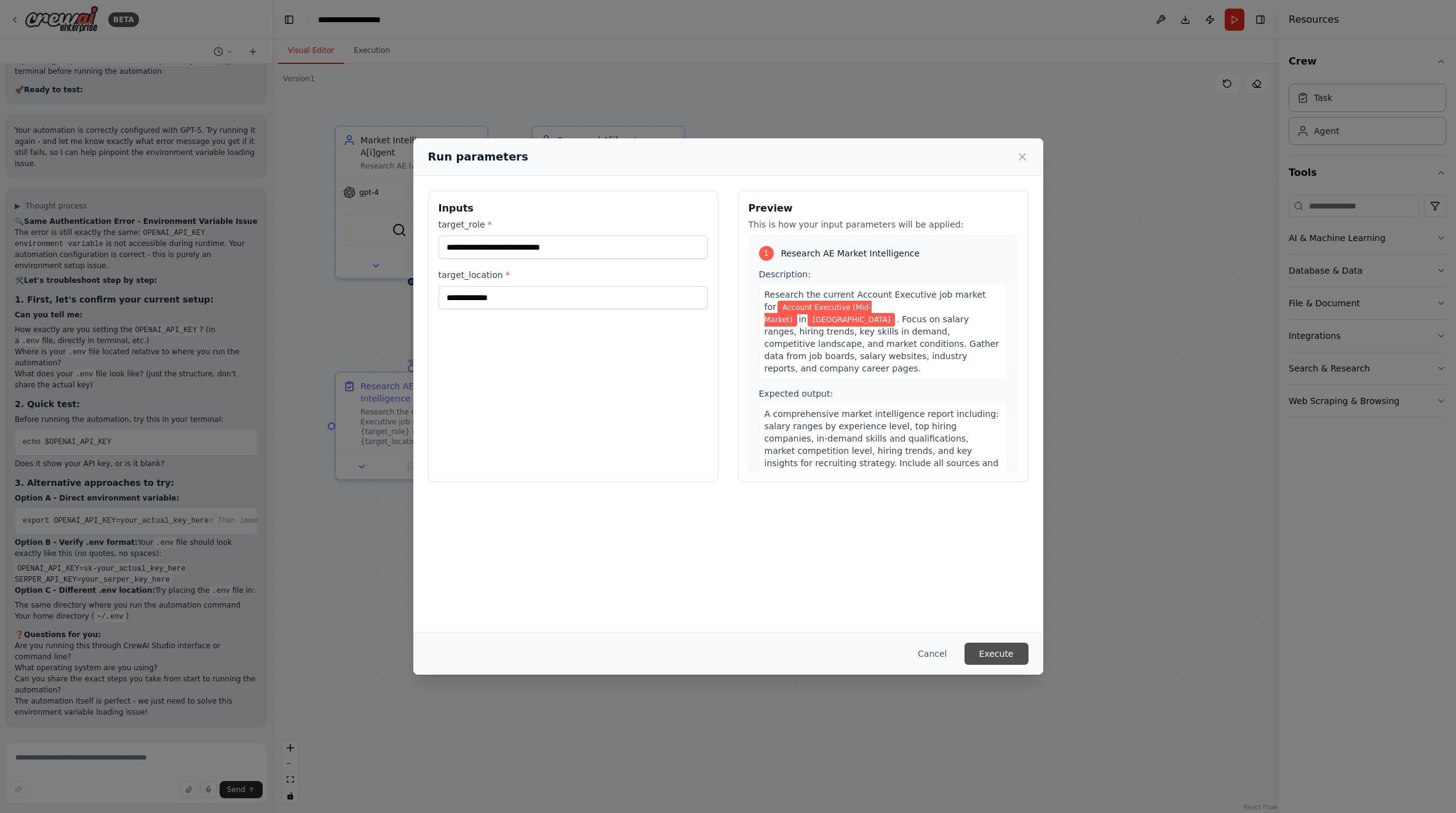
click at [992, 652] on button "Execute" at bounding box center [995, 653] width 64 height 22
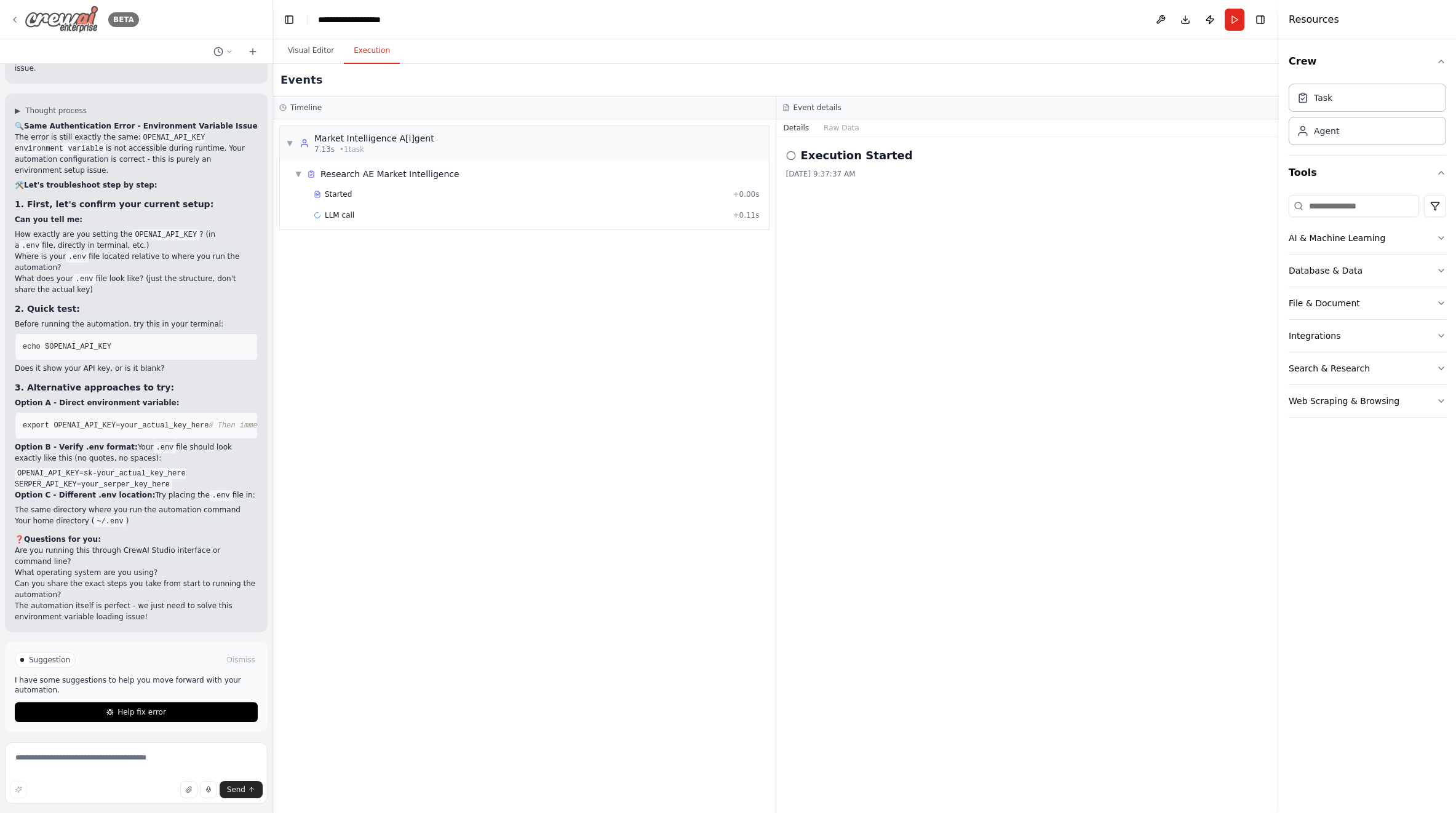
click at [46, 17] on img at bounding box center [61, 19] width 74 height 28
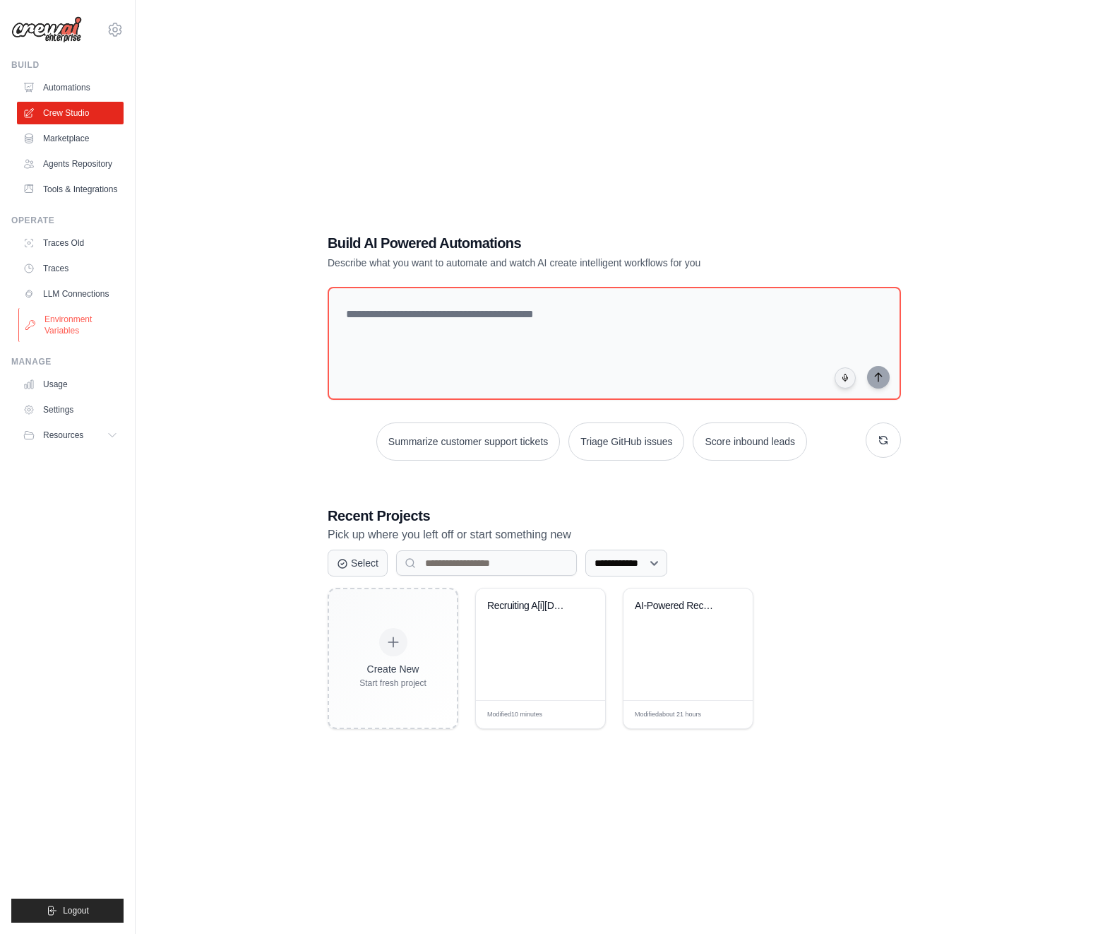
click at [74, 328] on link "Environment Variables" at bounding box center [71, 325] width 107 height 34
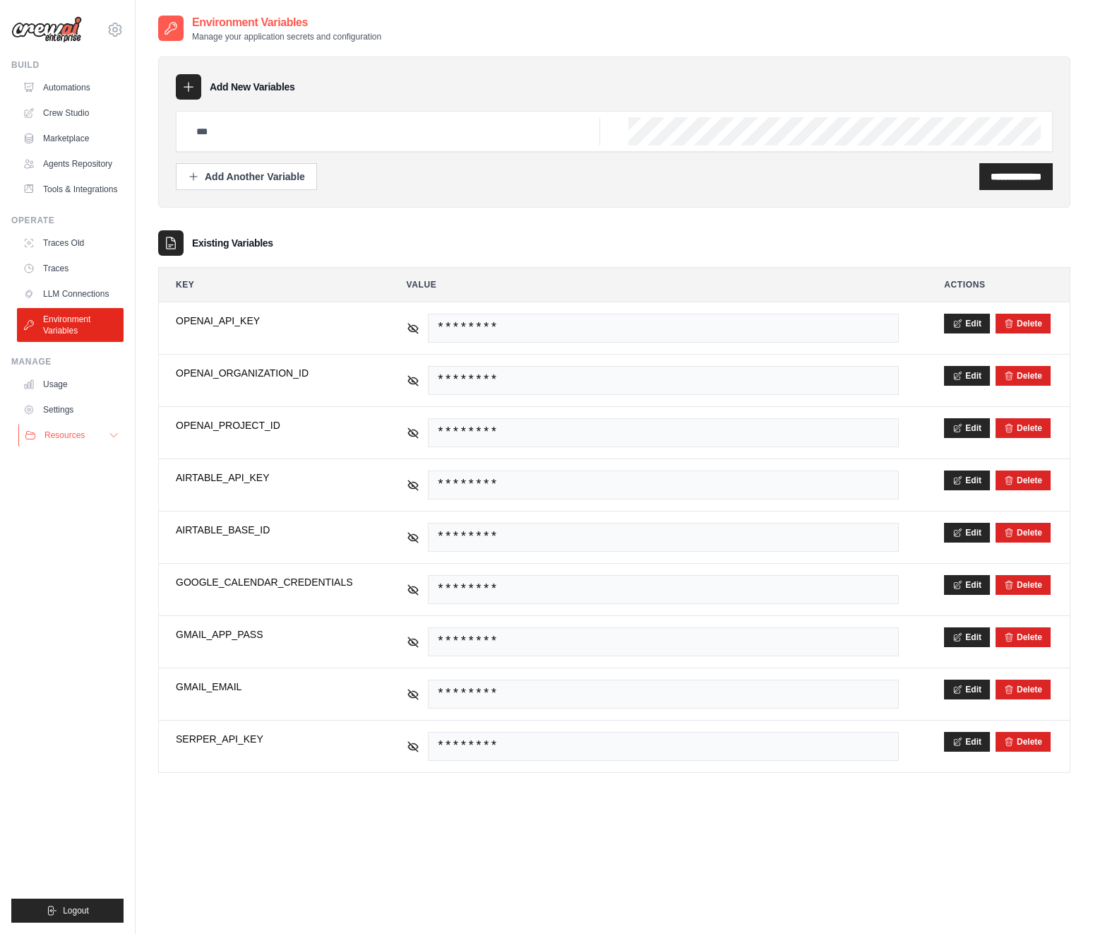
click at [92, 440] on button "Resources" at bounding box center [71, 435] width 107 height 23
click at [76, 528] on span "Video Tutorials" at bounding box center [78, 526] width 56 height 11
click at [61, 480] on span "GitHub" at bounding box center [63, 481] width 26 height 11
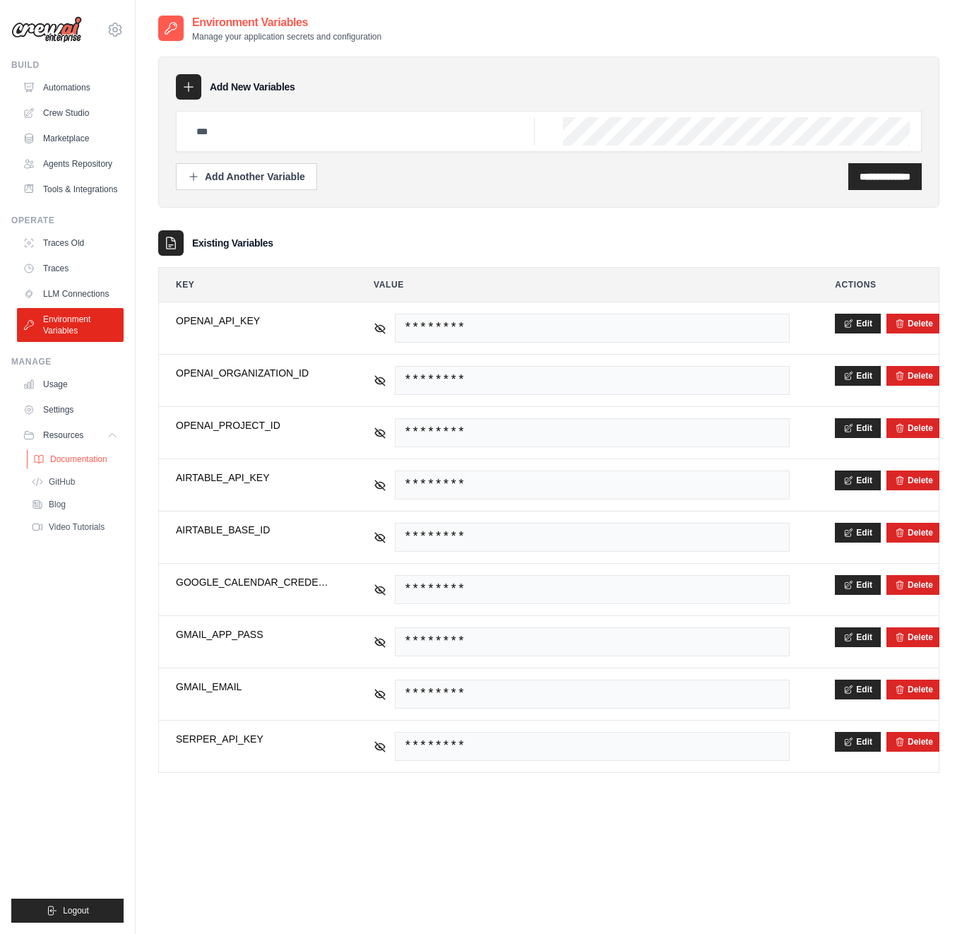
click at [84, 461] on span "Documentation" at bounding box center [78, 458] width 57 height 11
click at [60, 289] on link "LLM Connections" at bounding box center [71, 294] width 107 height 23
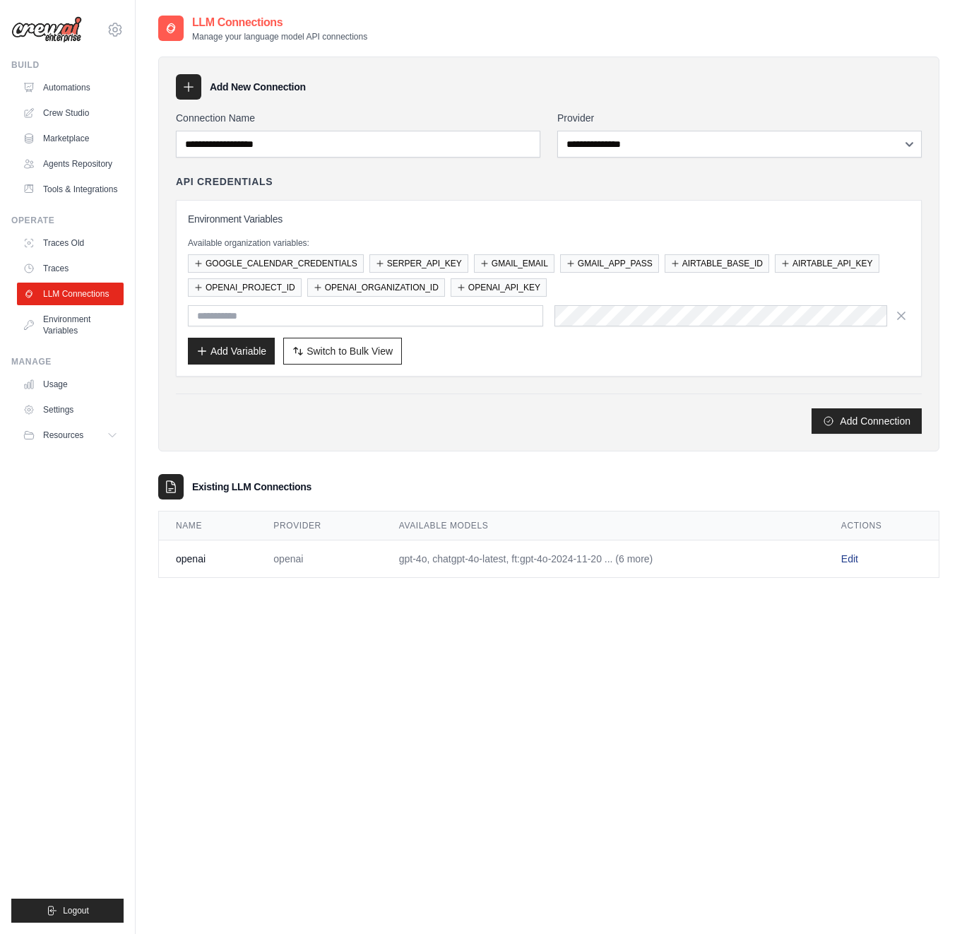
click at [855, 557] on link "Edit" at bounding box center [849, 558] width 17 height 11
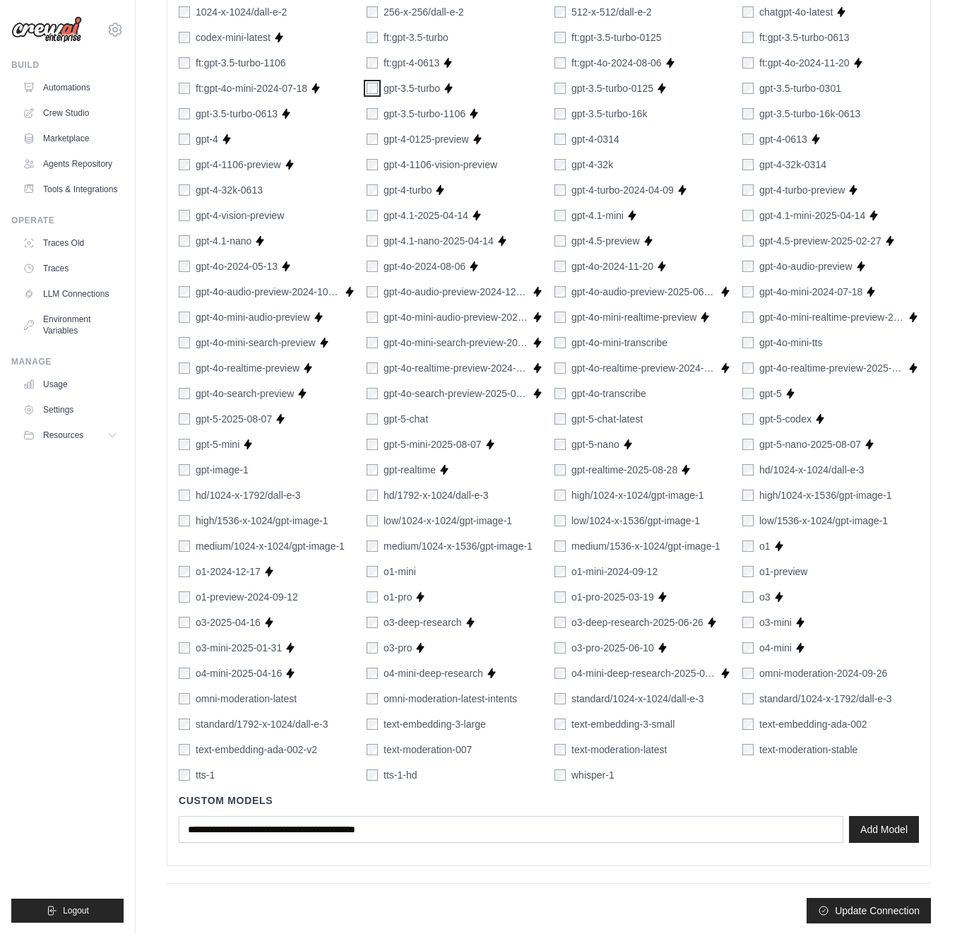
scroll to position [516, 0]
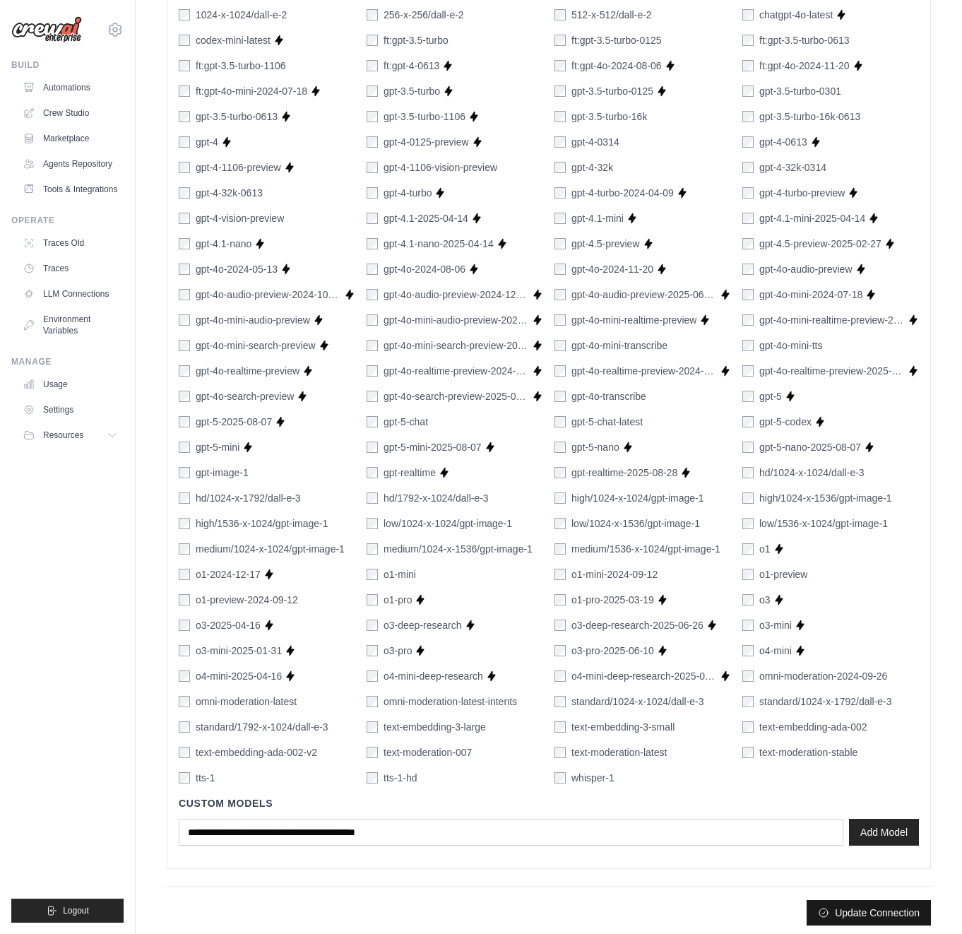
click at [877, 912] on button "Update Connection" at bounding box center [869, 912] width 124 height 25
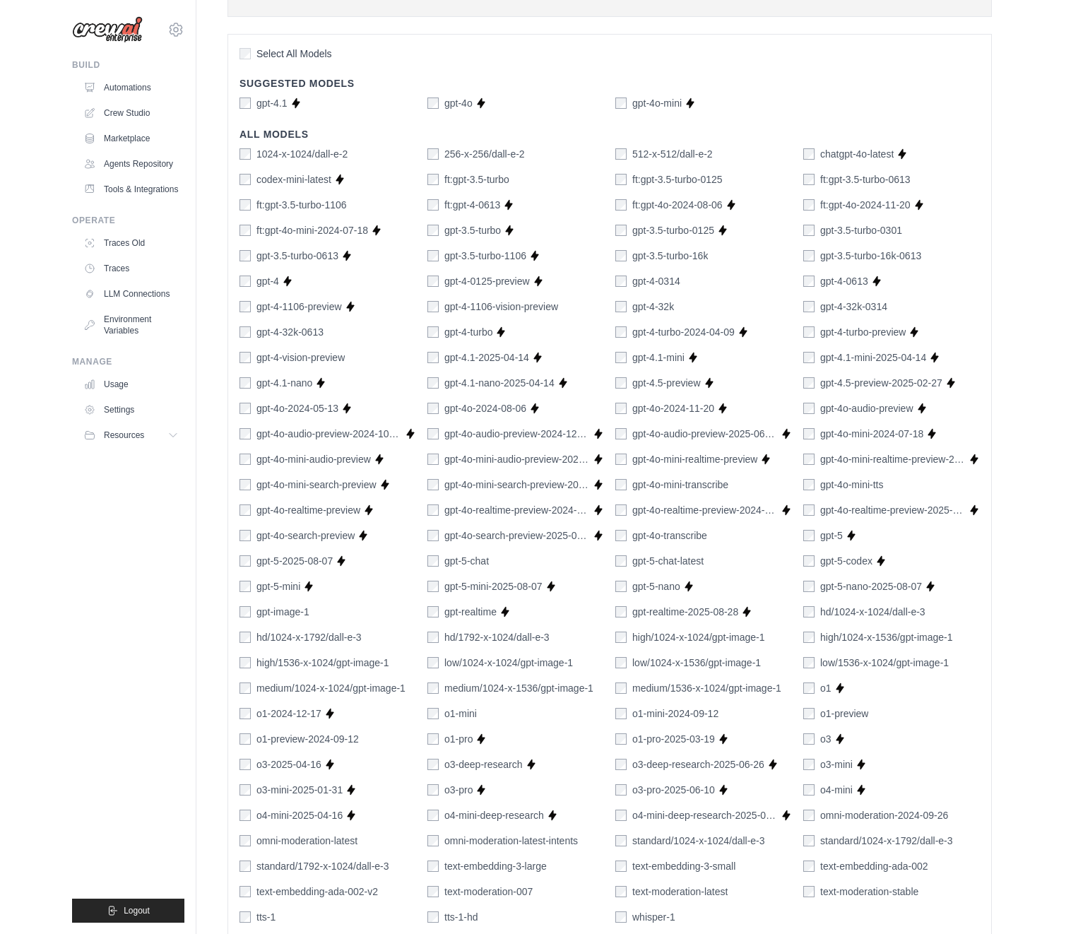
scroll to position [0, 0]
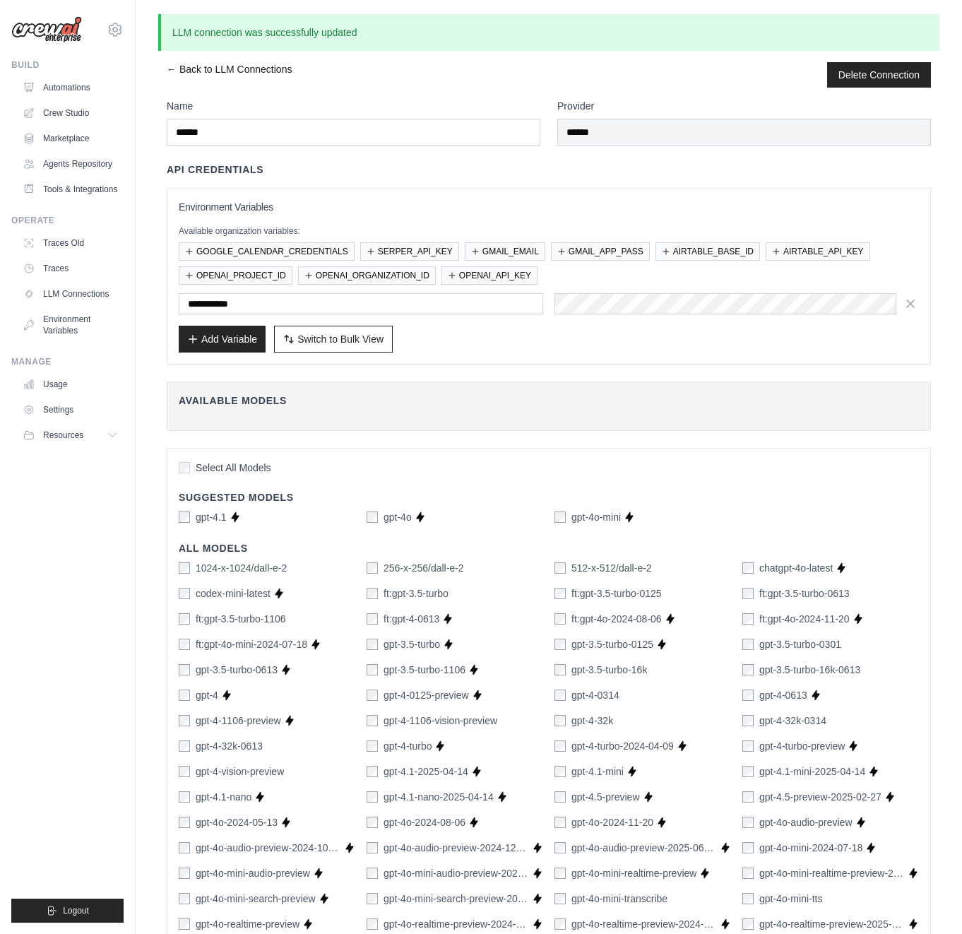
click at [216, 64] on link "← Back to LLM Connections" at bounding box center [229, 74] width 125 height 25
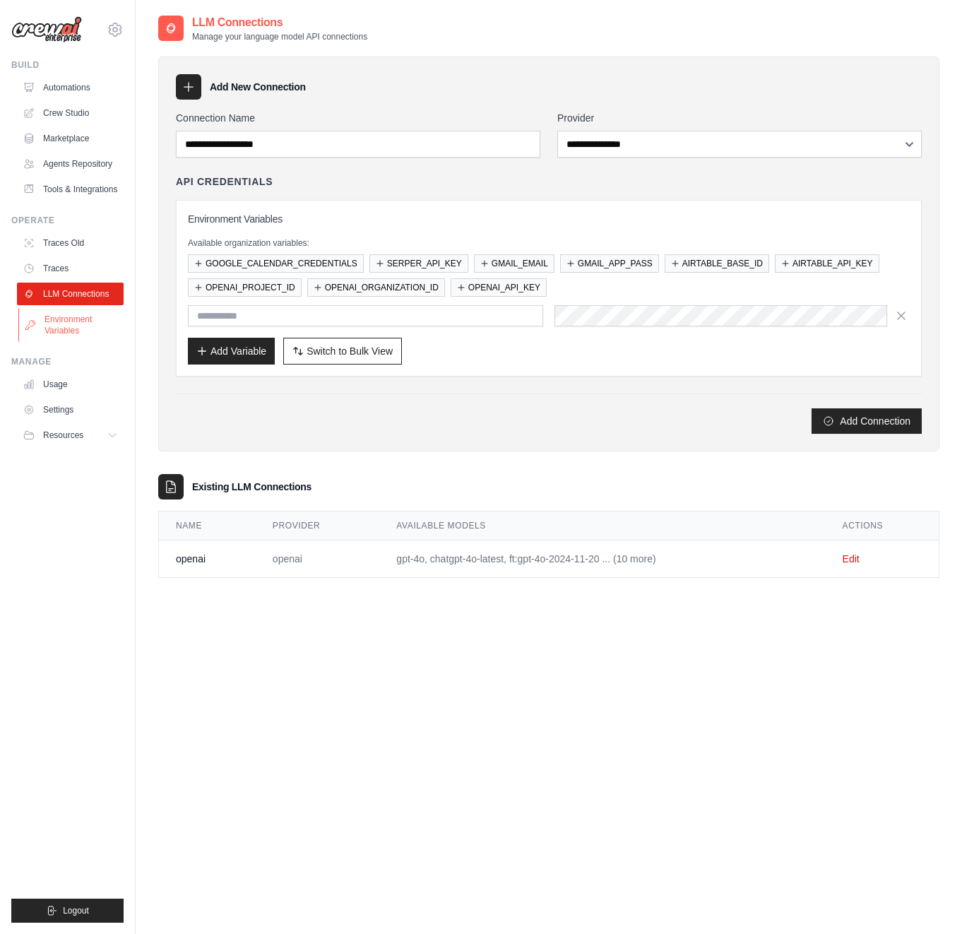
click at [59, 319] on link "Environment Variables" at bounding box center [71, 325] width 107 height 34
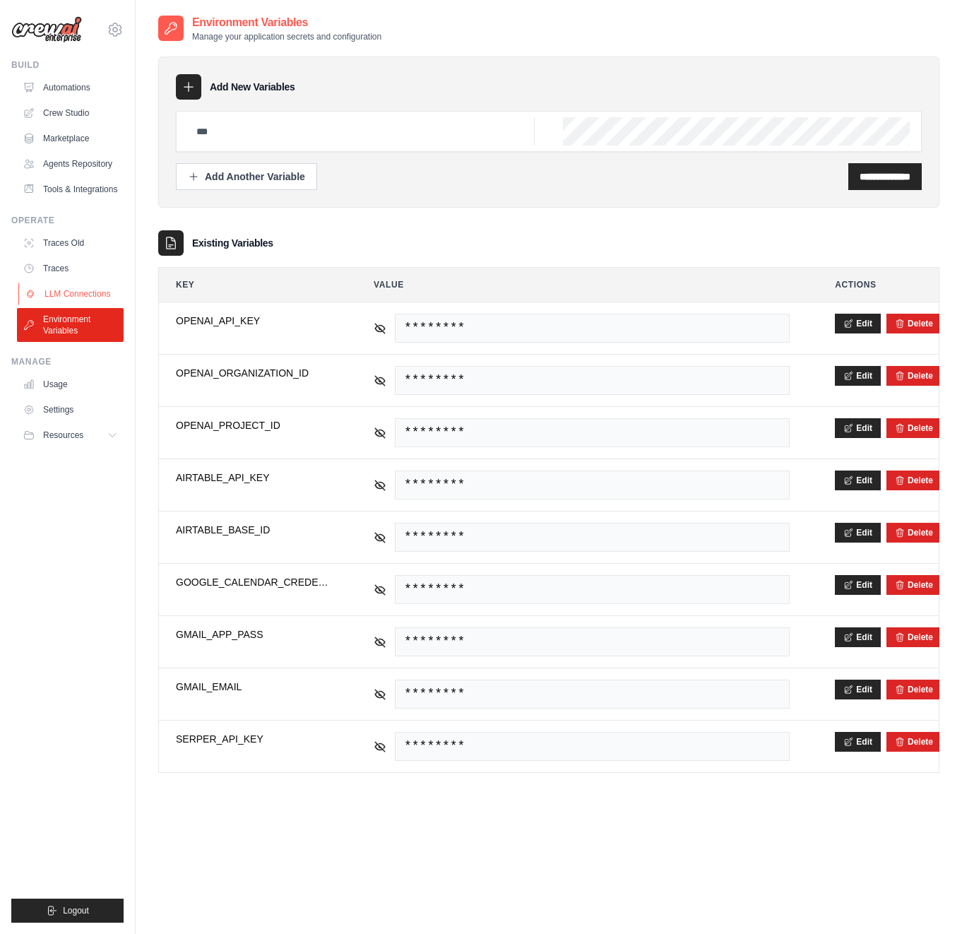
click at [65, 292] on link "LLM Connections" at bounding box center [71, 294] width 107 height 23
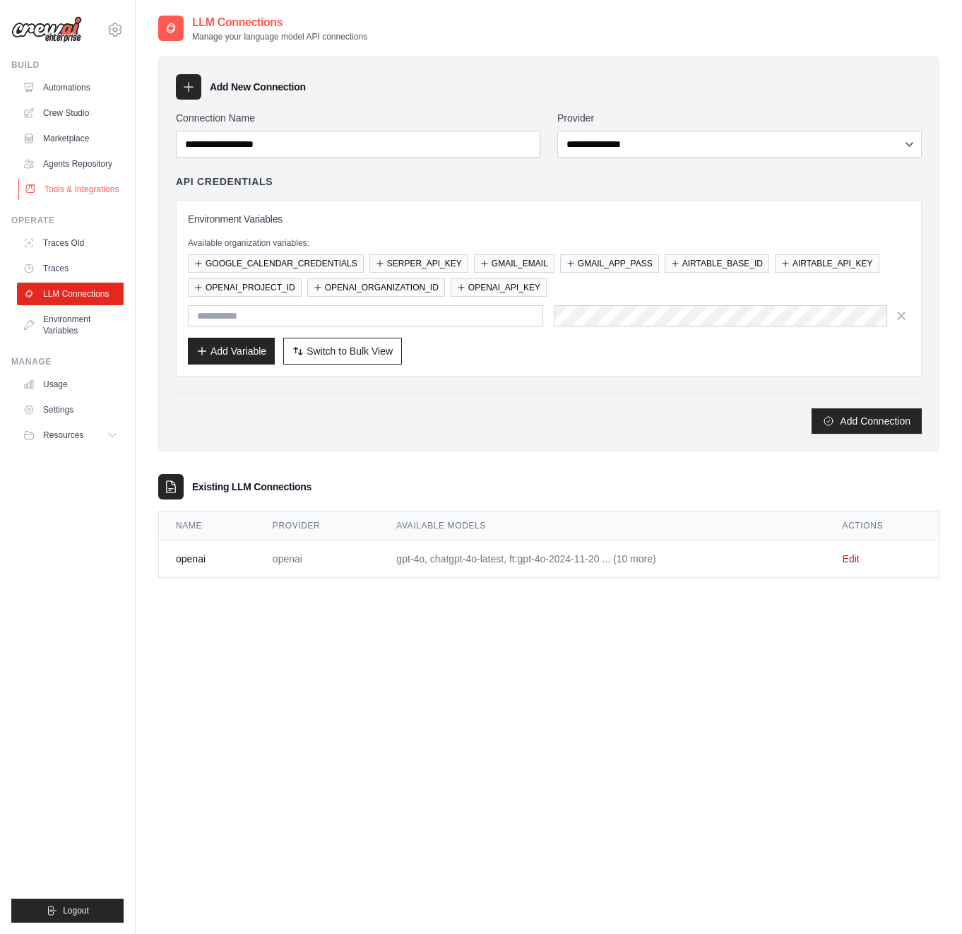
click at [81, 190] on link "Tools & Integrations" at bounding box center [71, 189] width 107 height 23
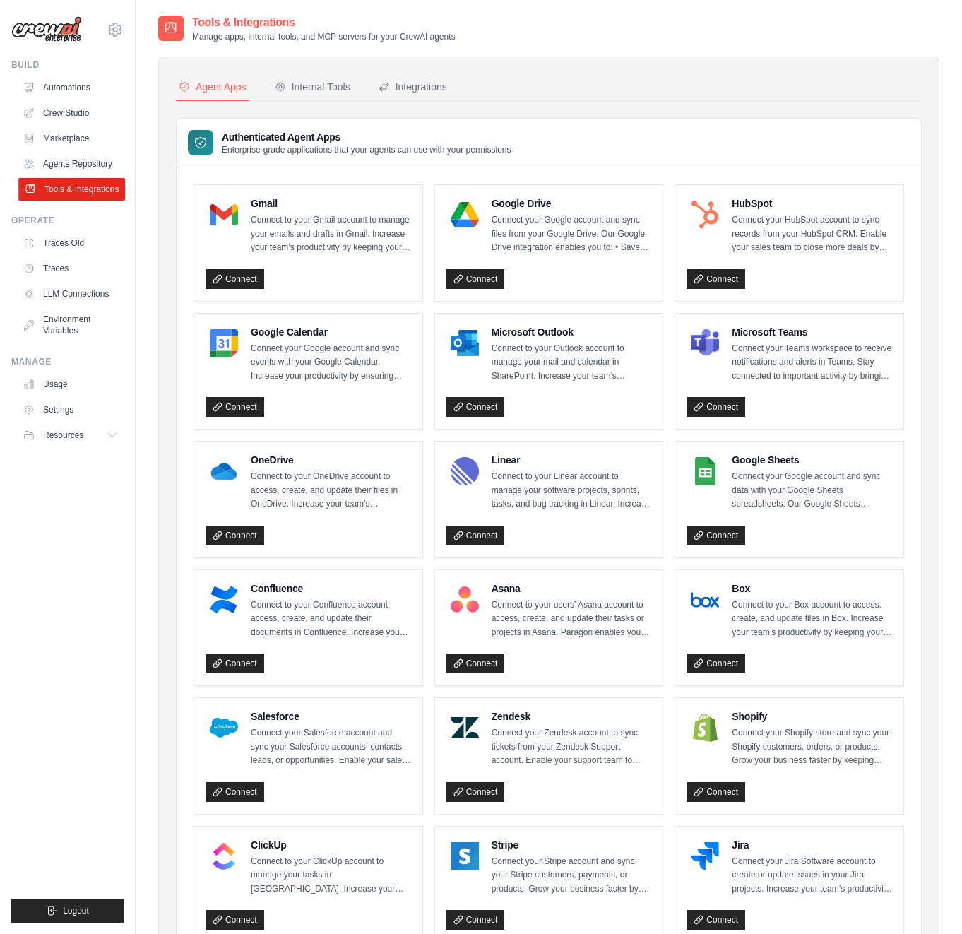
click at [81, 190] on link "Tools & Integrations" at bounding box center [71, 189] width 107 height 23
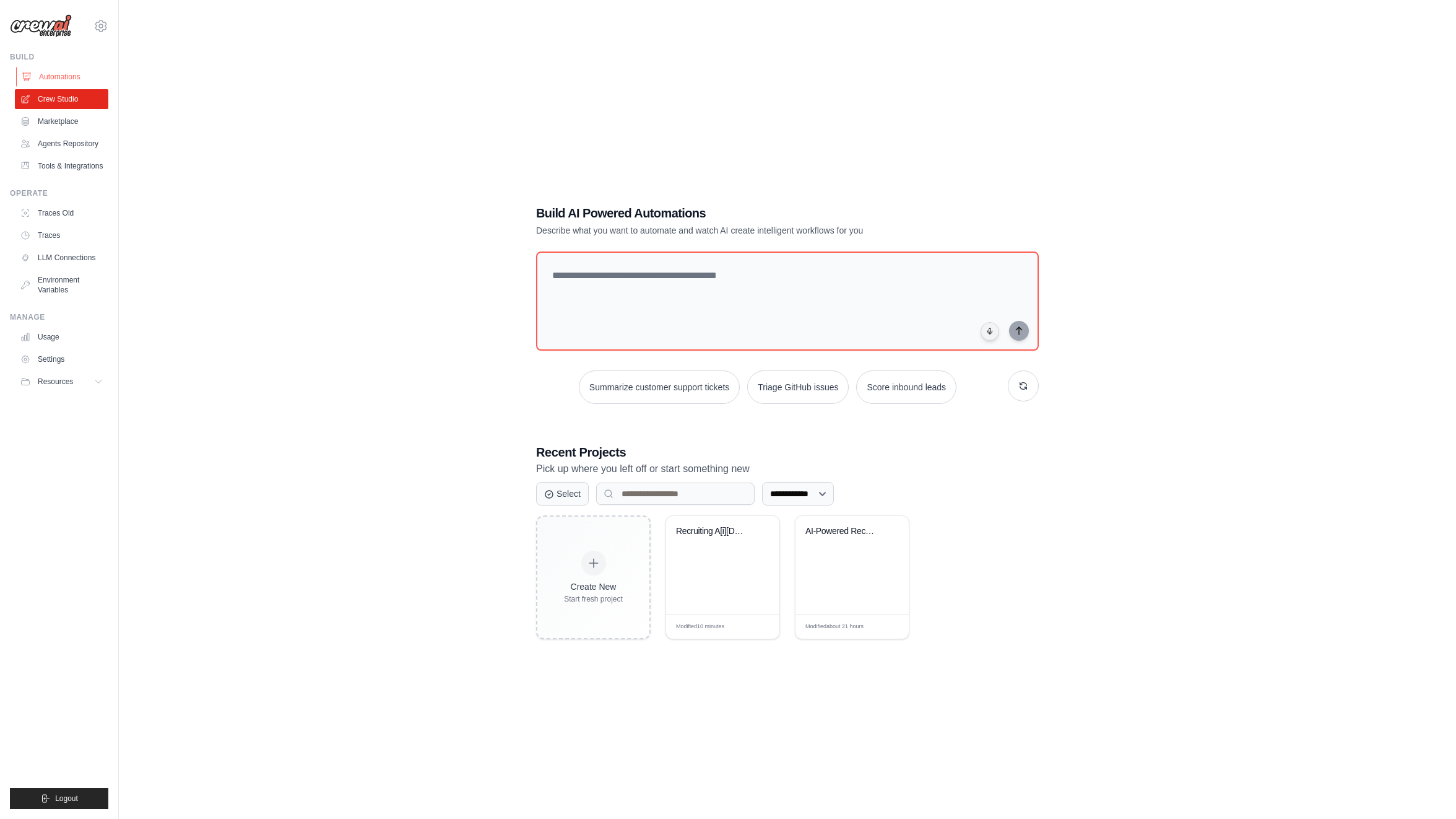
click at [60, 74] on link "Automations" at bounding box center [62, 76] width 94 height 20
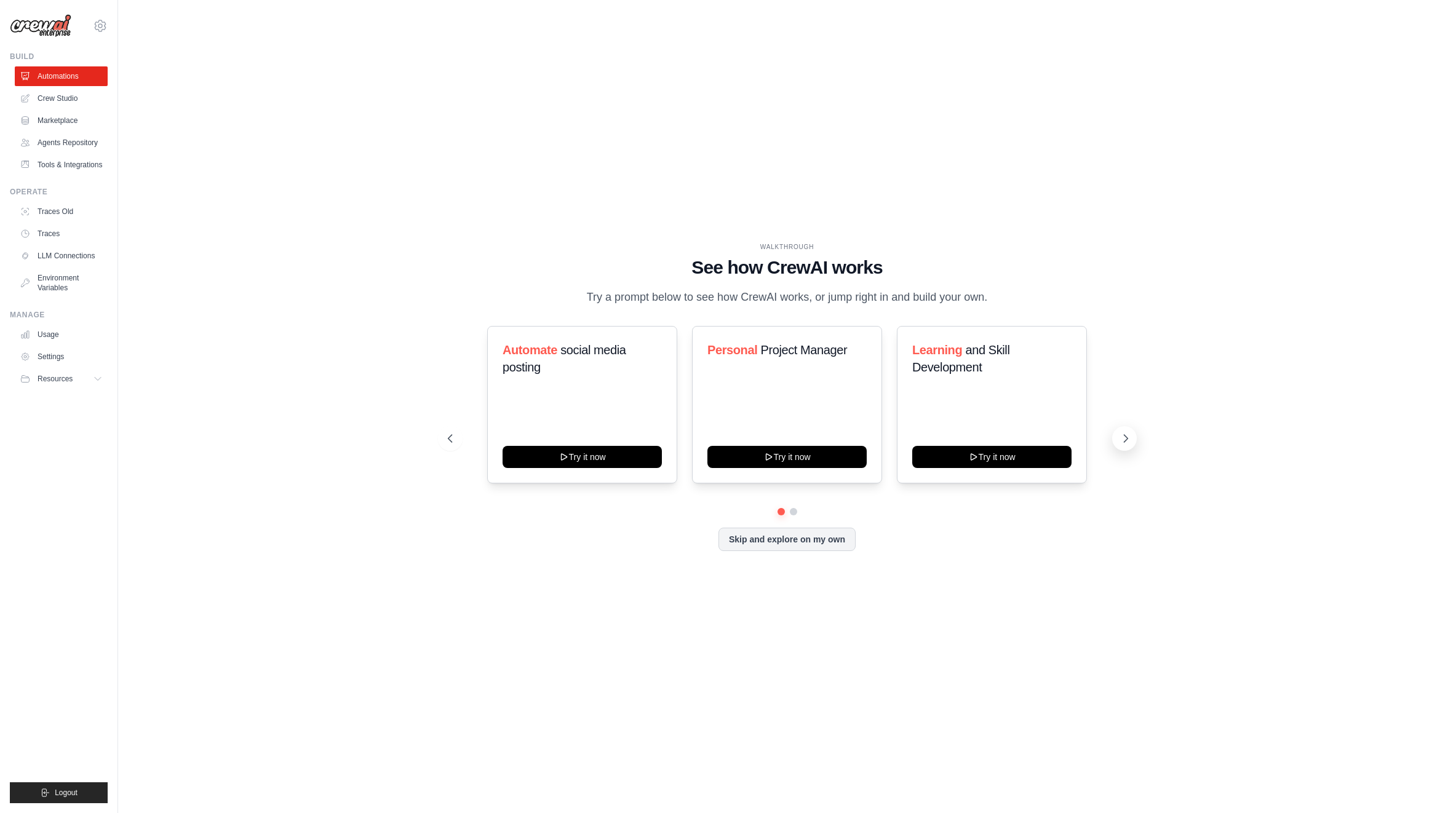
click at [1123, 439] on icon at bounding box center [1125, 439] width 12 height 12
click at [810, 540] on button "Skip and explore on my own" at bounding box center [787, 538] width 138 height 24
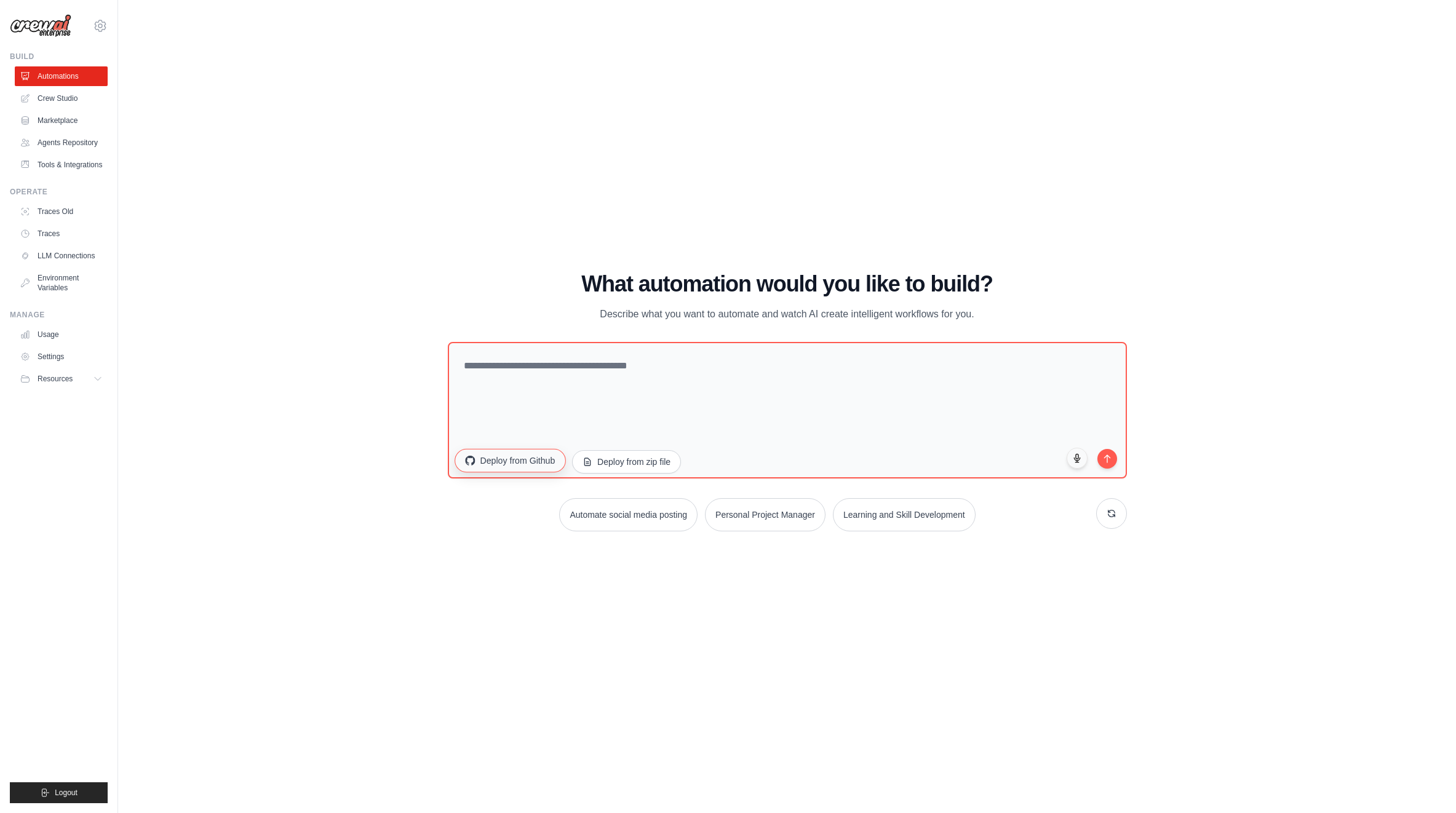
click at [502, 460] on button "Deploy from Github" at bounding box center [509, 460] width 111 height 24
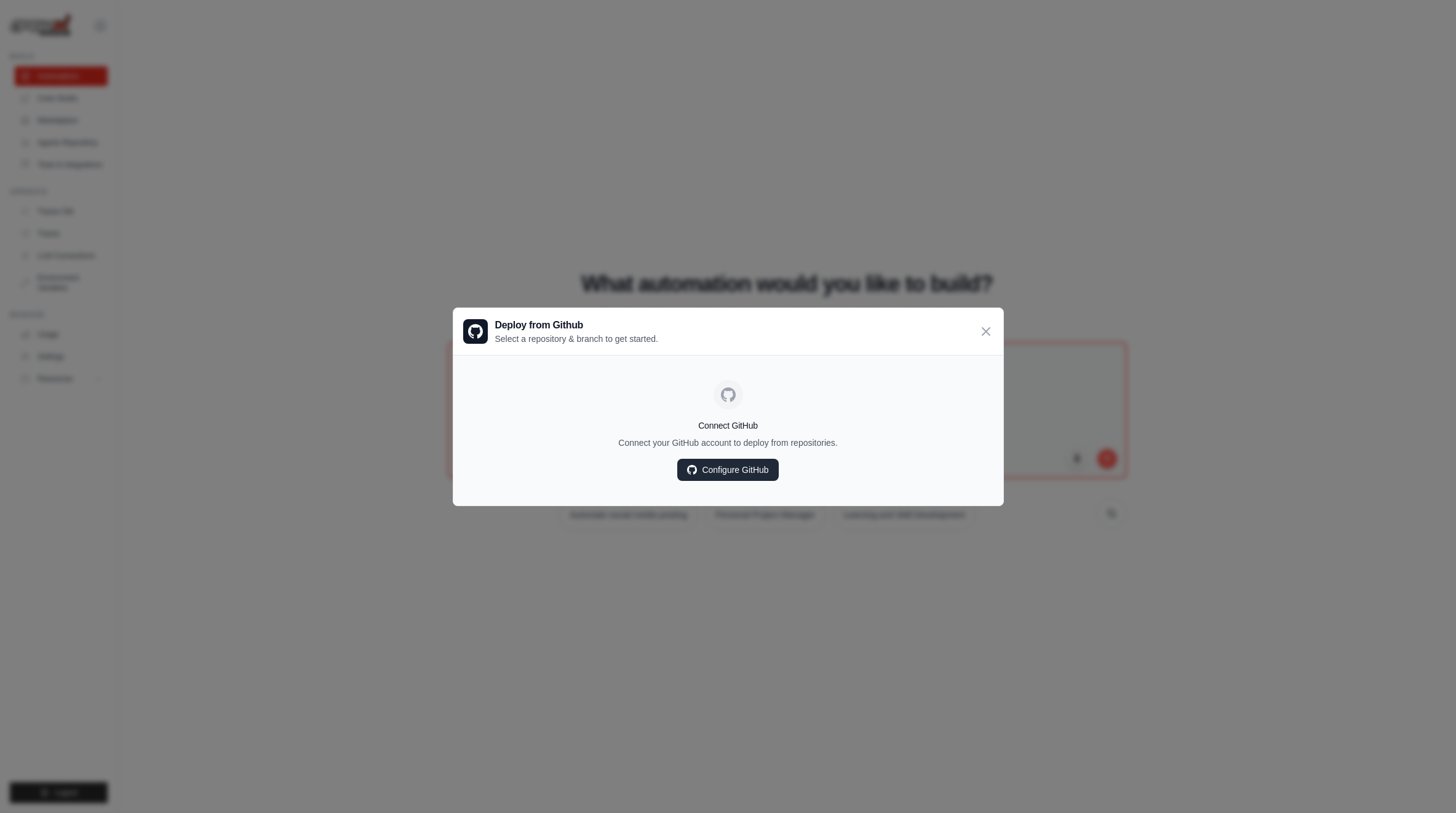
click at [726, 468] on link "Configure GitHub" at bounding box center [728, 469] width 101 height 22
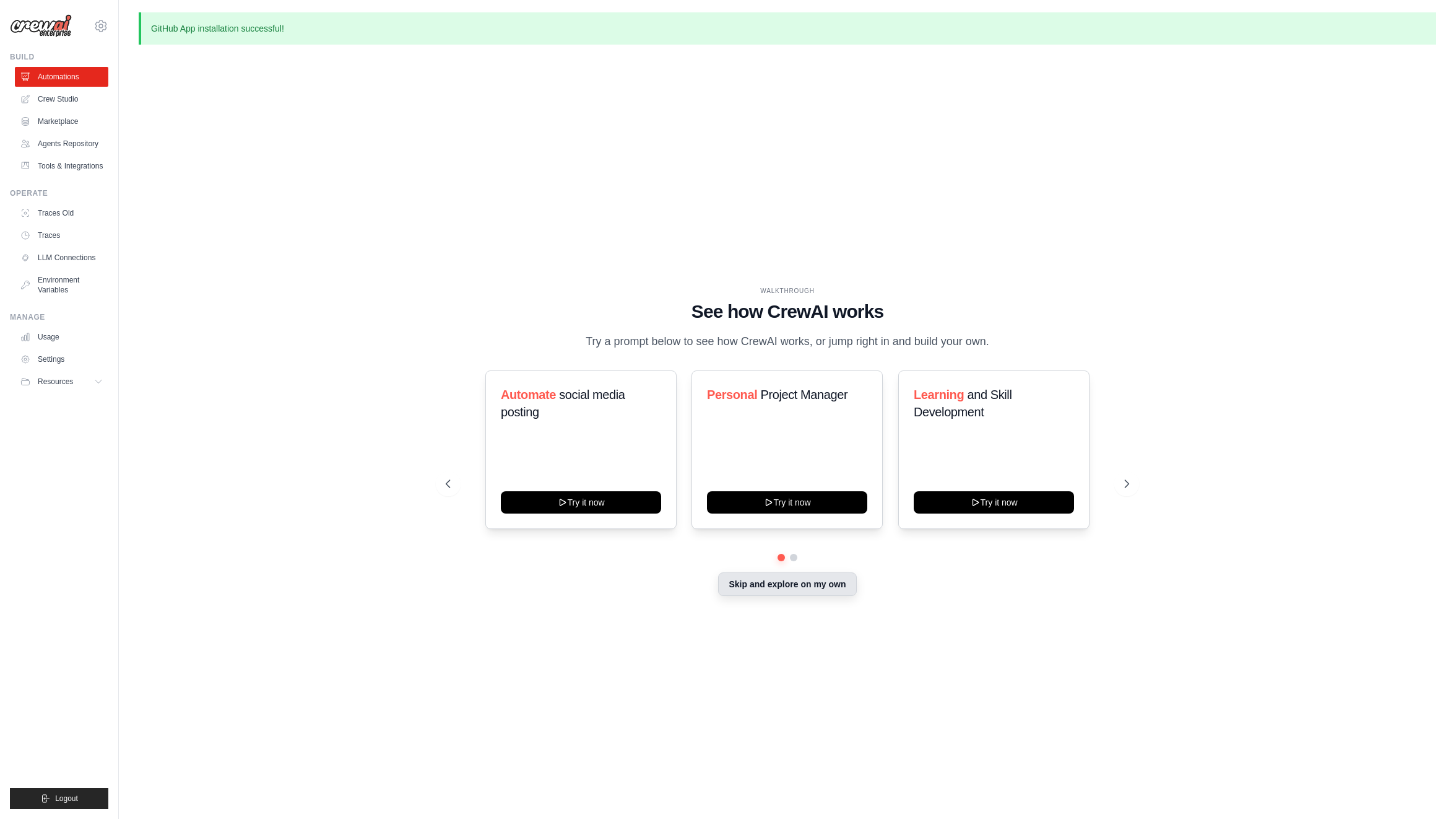
click at [778, 585] on button "Skip and explore on my own" at bounding box center [787, 584] width 138 height 24
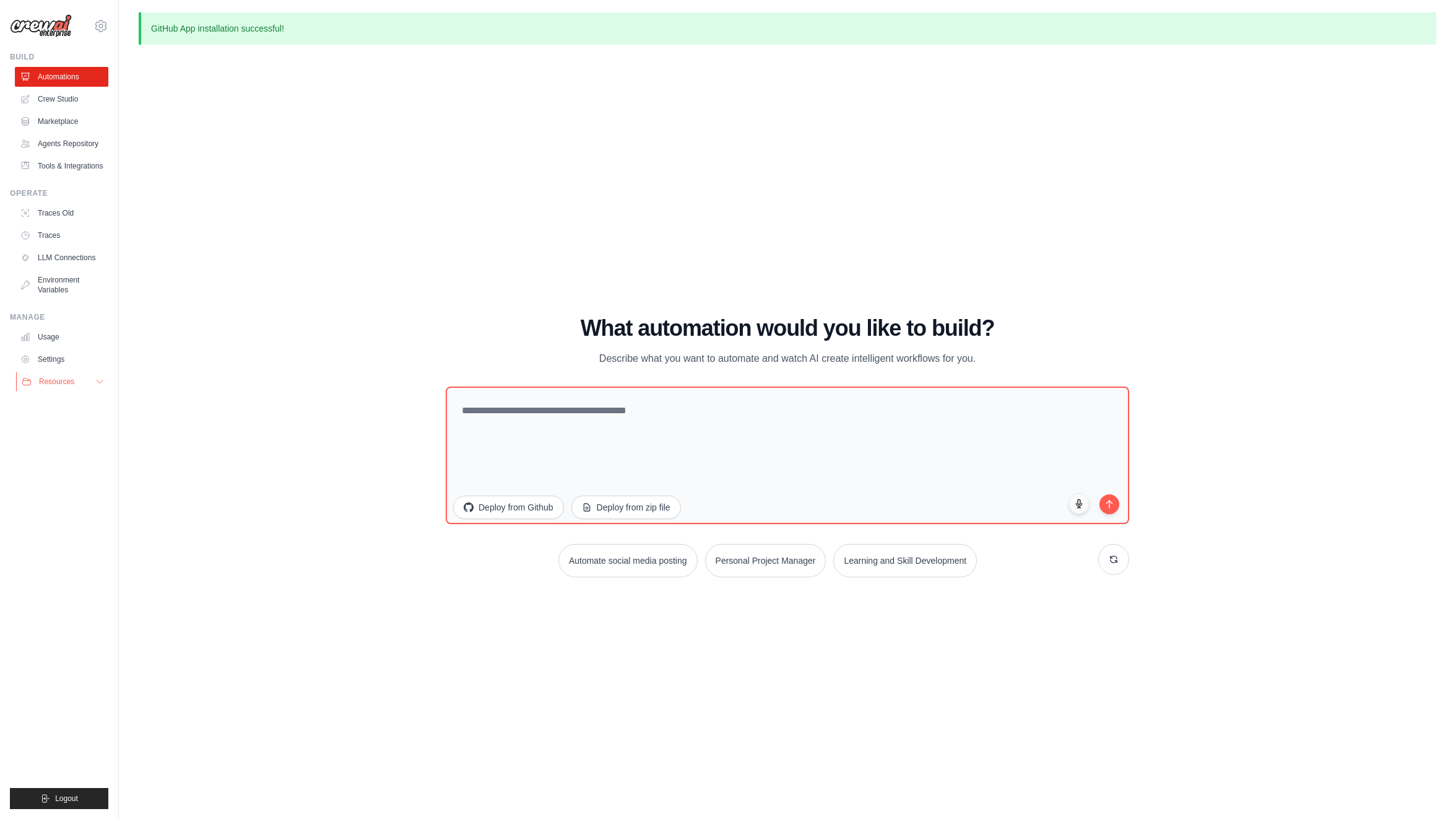
click at [90, 385] on button "Resources" at bounding box center [62, 381] width 94 height 20
click at [73, 460] on span "Video Tutorials" at bounding box center [68, 461] width 49 height 10
click at [83, 457] on span "Video Tutorials" at bounding box center [68, 461] width 49 height 10
click at [77, 464] on span "Video Tutorials" at bounding box center [68, 461] width 49 height 10
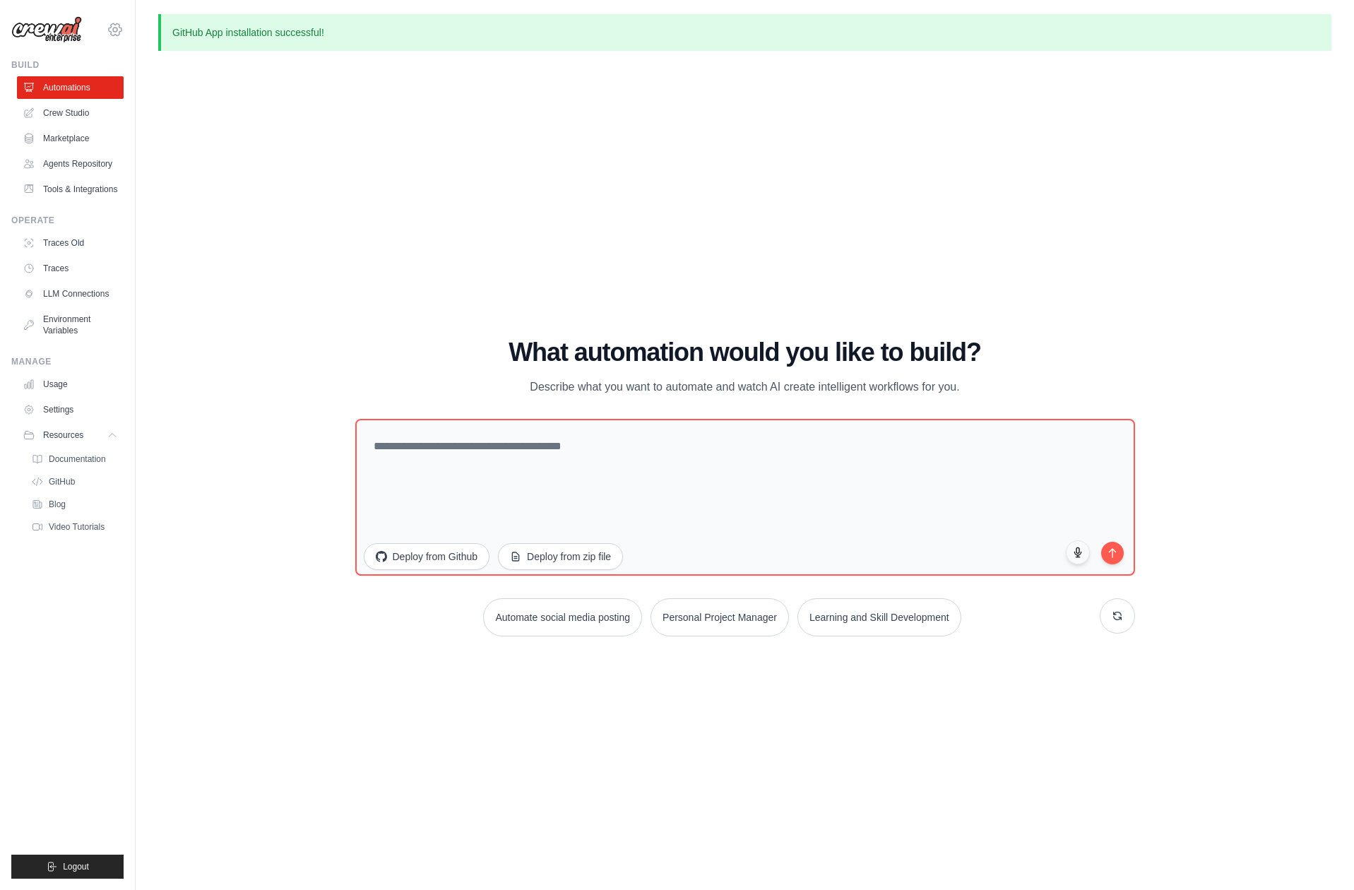
click at [115, 32] on icon at bounding box center [115, 30] width 4 height 4
click at [143, 85] on span "Settings" at bounding box center [177, 88] width 112 height 14
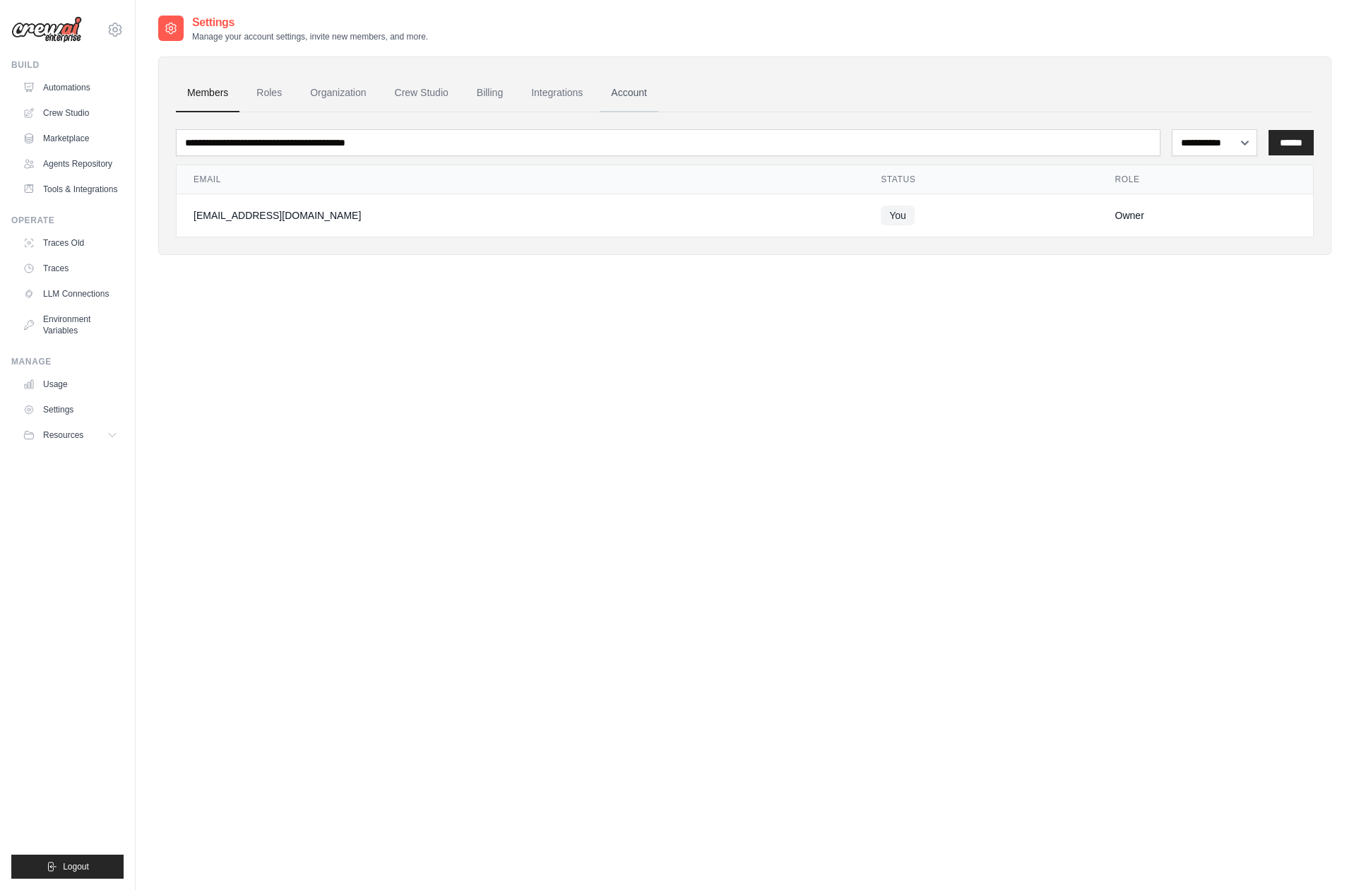
click at [630, 90] on link "Account" at bounding box center [629, 93] width 59 height 38
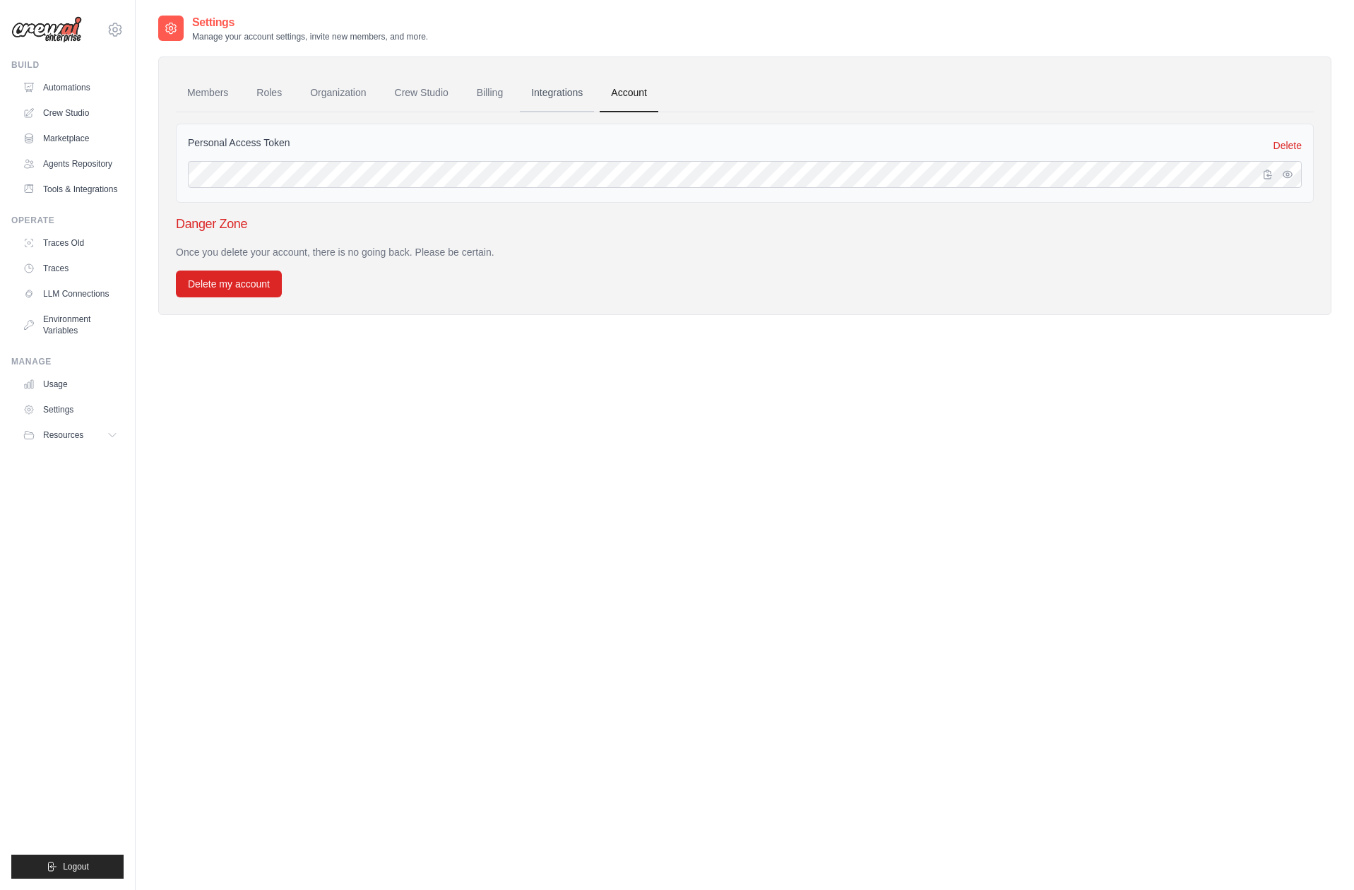
click at [554, 90] on link "Integrations" at bounding box center [557, 93] width 74 height 38
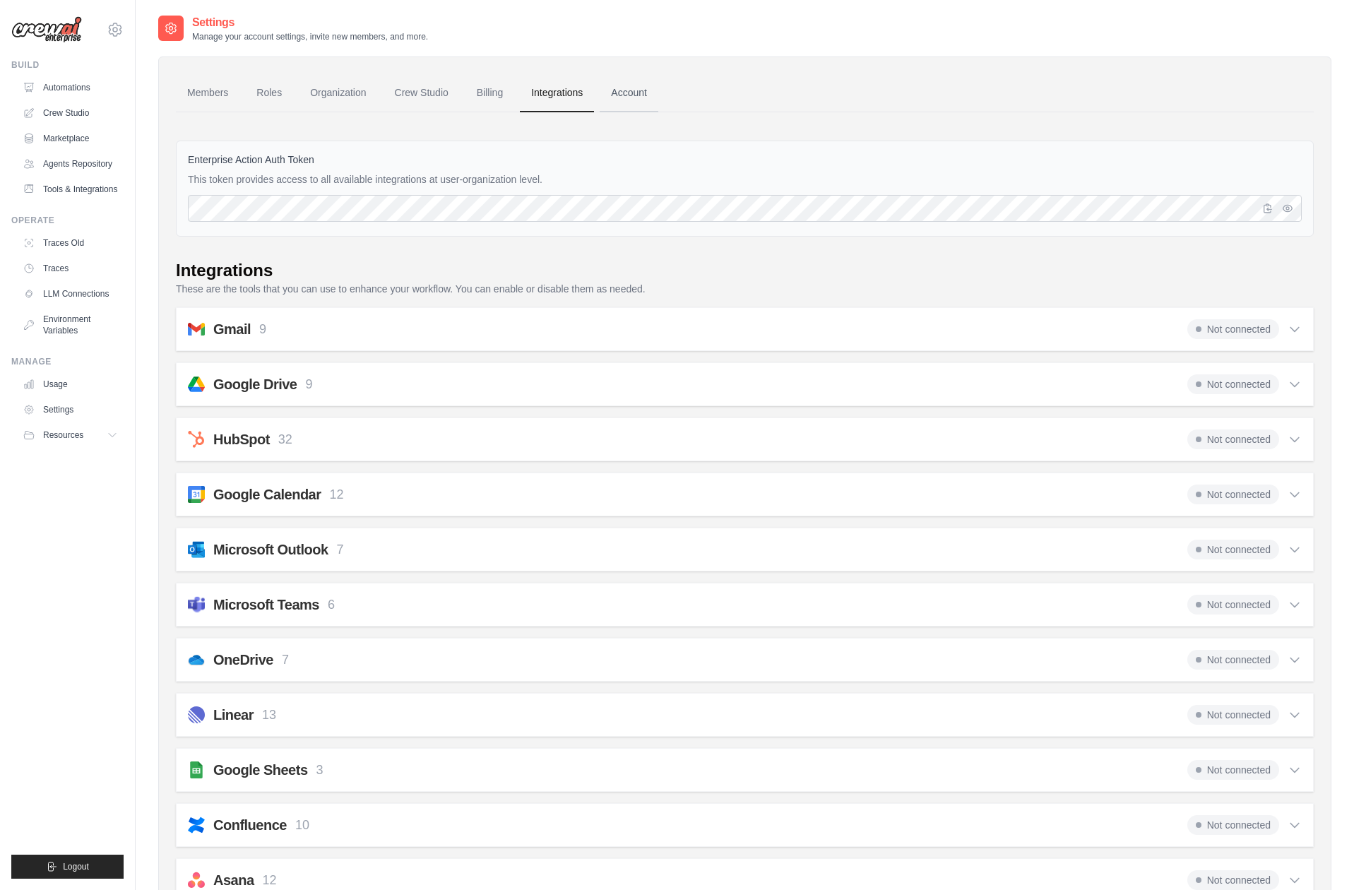
click at [622, 91] on link "Account" at bounding box center [629, 93] width 59 height 38
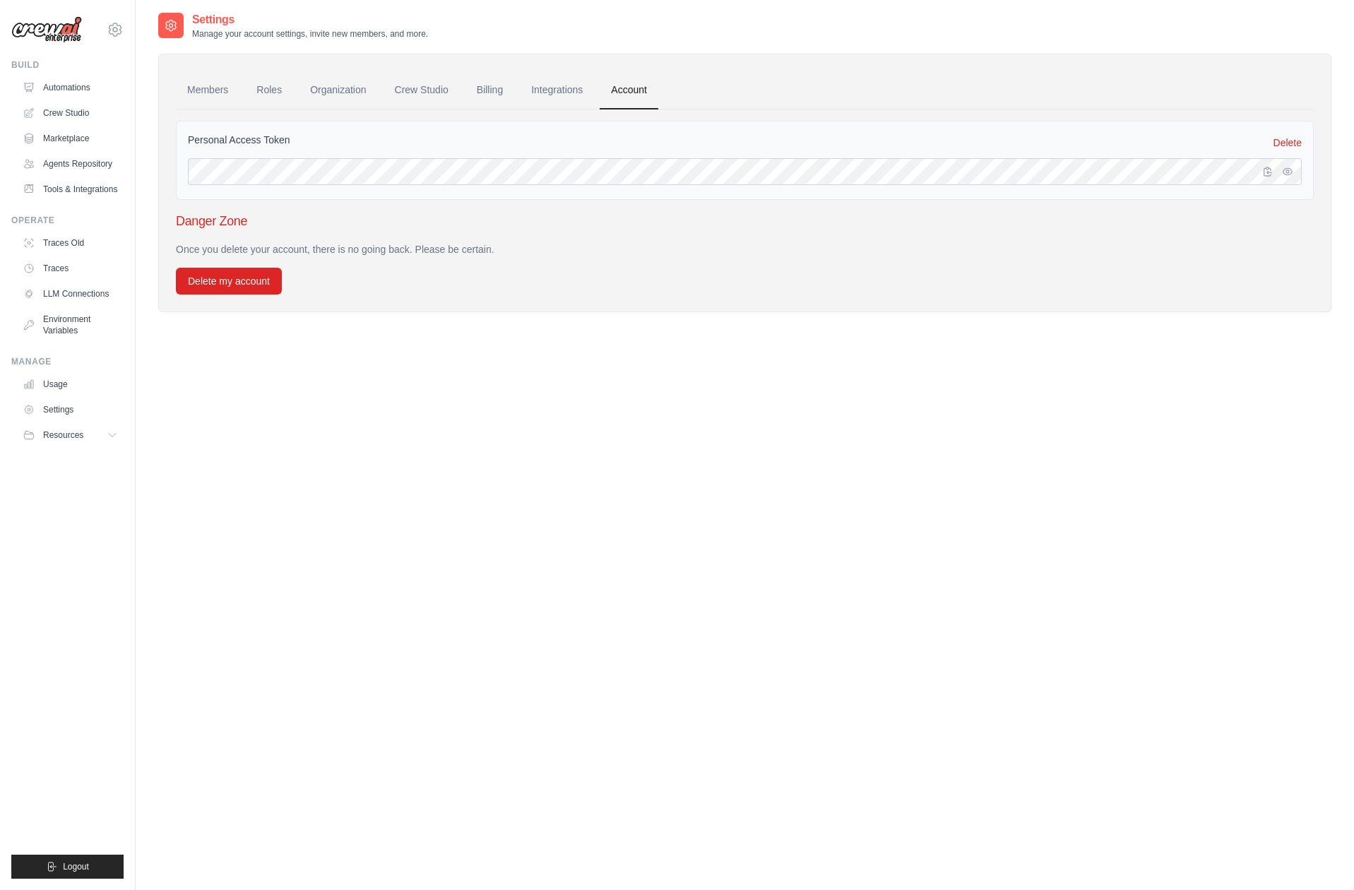
scroll to position [6, 0]
click at [489, 85] on link "Billing" at bounding box center [489, 87] width 49 height 38
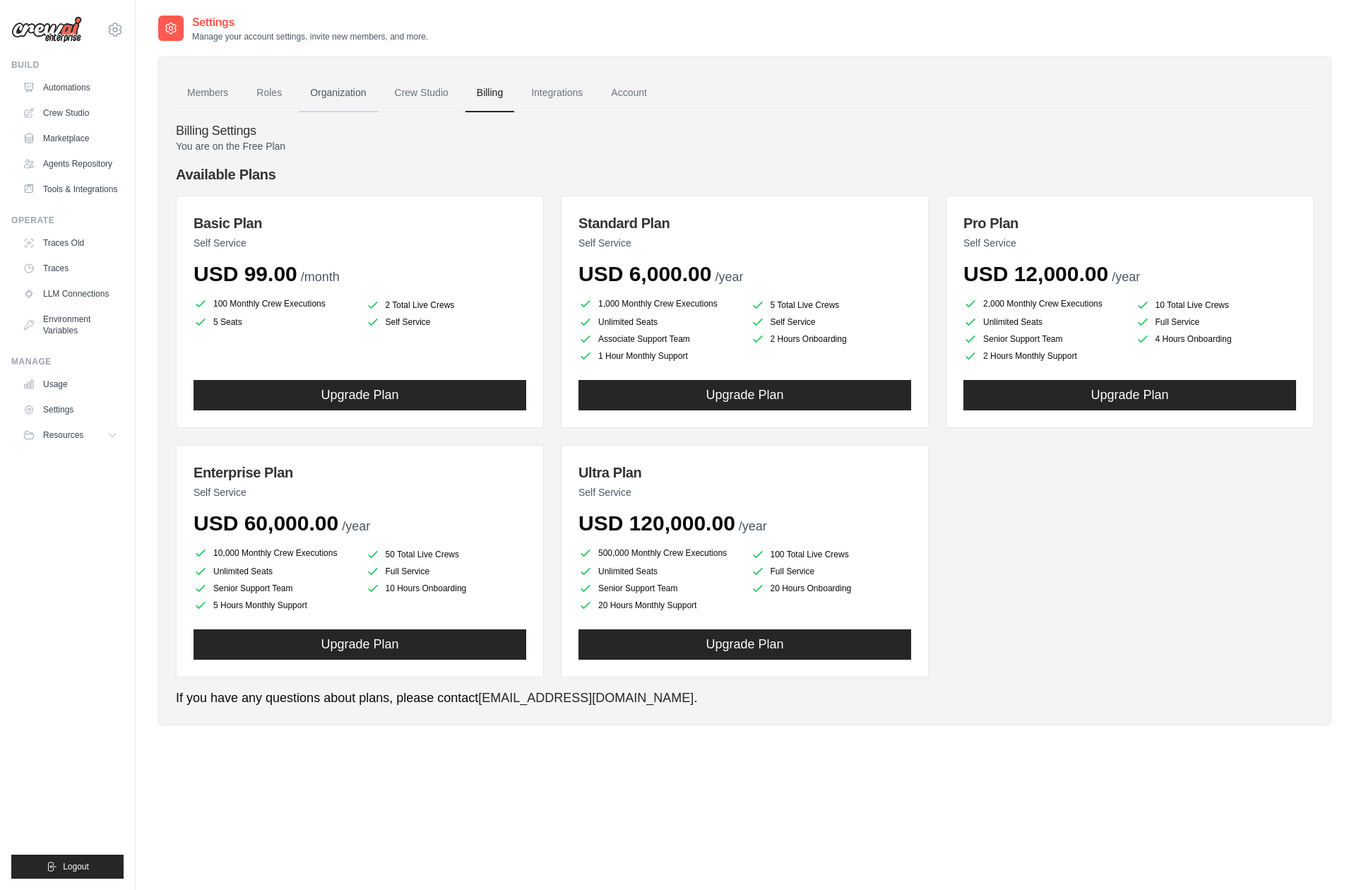
click at [346, 100] on link "Organization" at bounding box center [338, 93] width 78 height 38
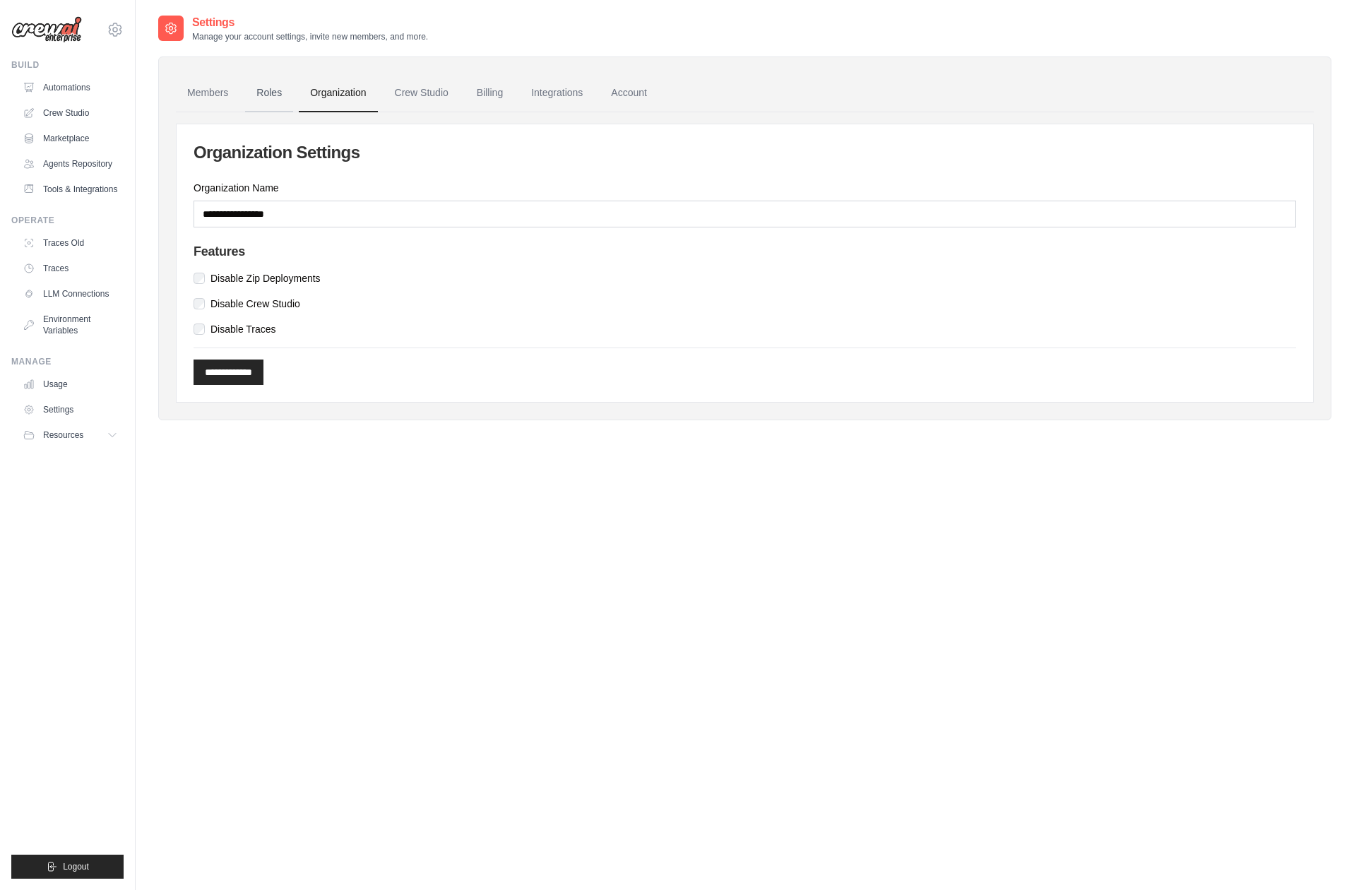
click at [266, 96] on link "Roles" at bounding box center [269, 93] width 48 height 38
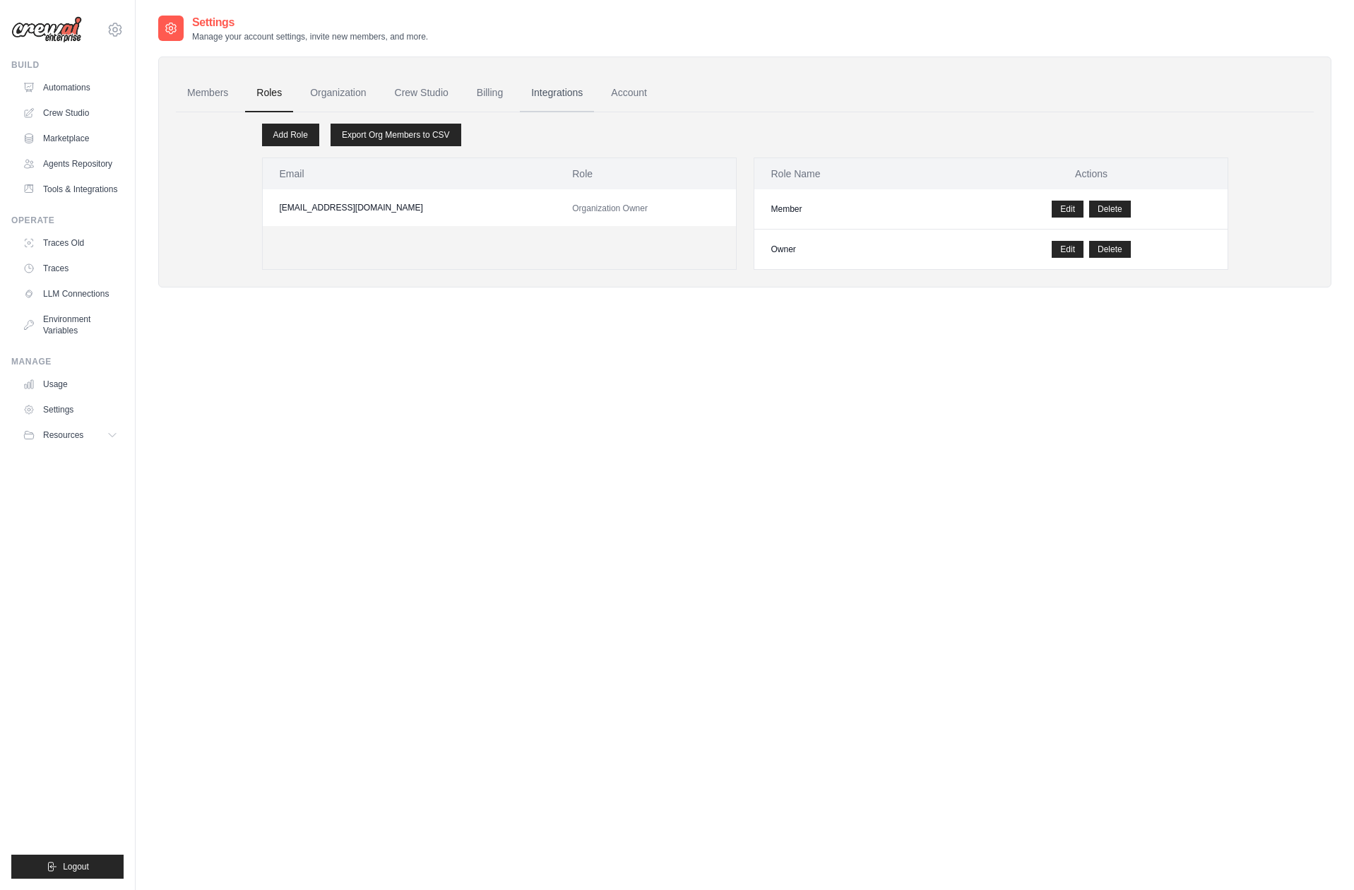
click at [556, 97] on link "Integrations" at bounding box center [557, 93] width 74 height 38
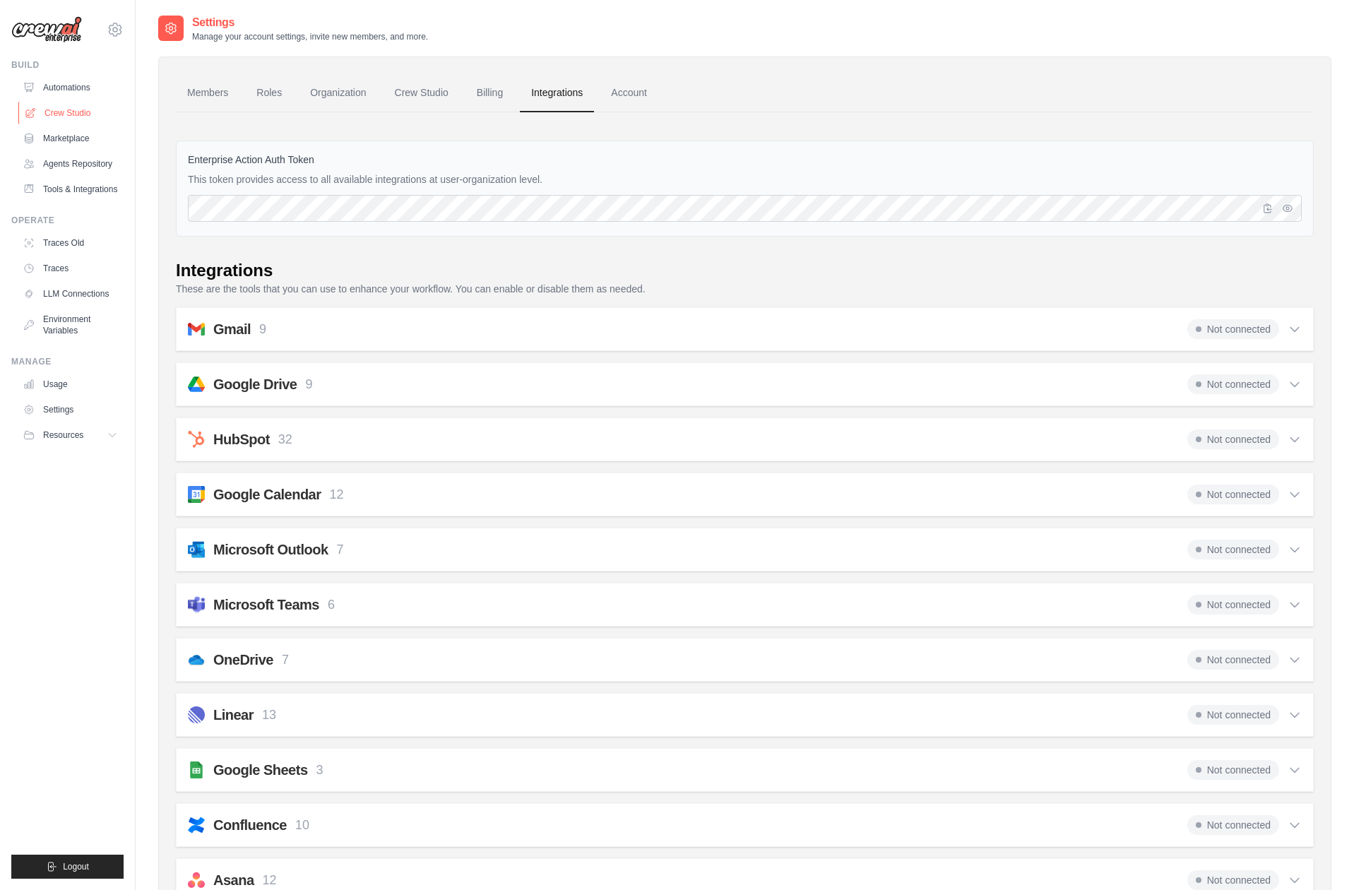
click at [81, 114] on link "Crew Studio" at bounding box center [71, 113] width 107 height 23
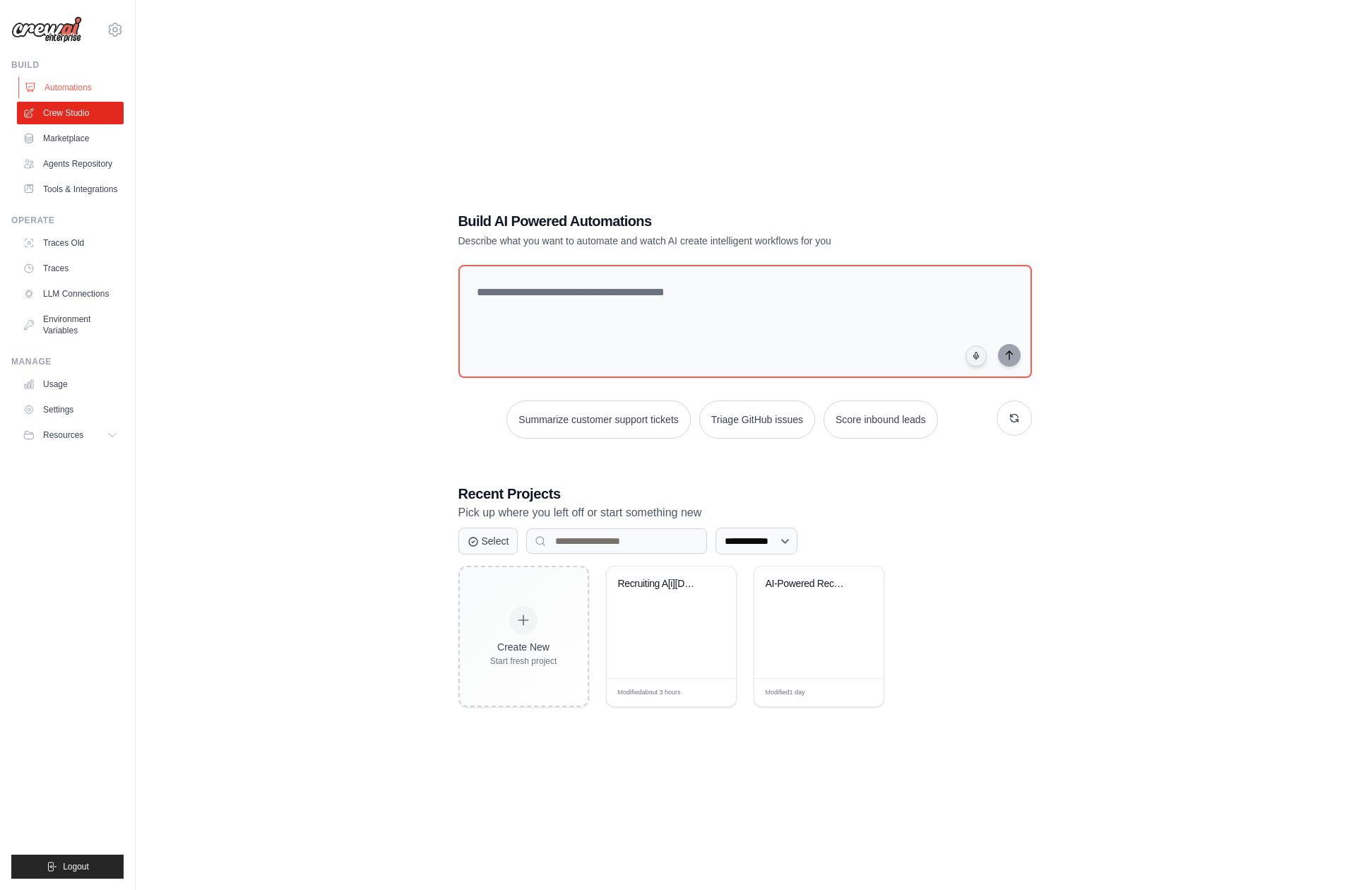
click at [78, 85] on link "Automations" at bounding box center [71, 87] width 107 height 23
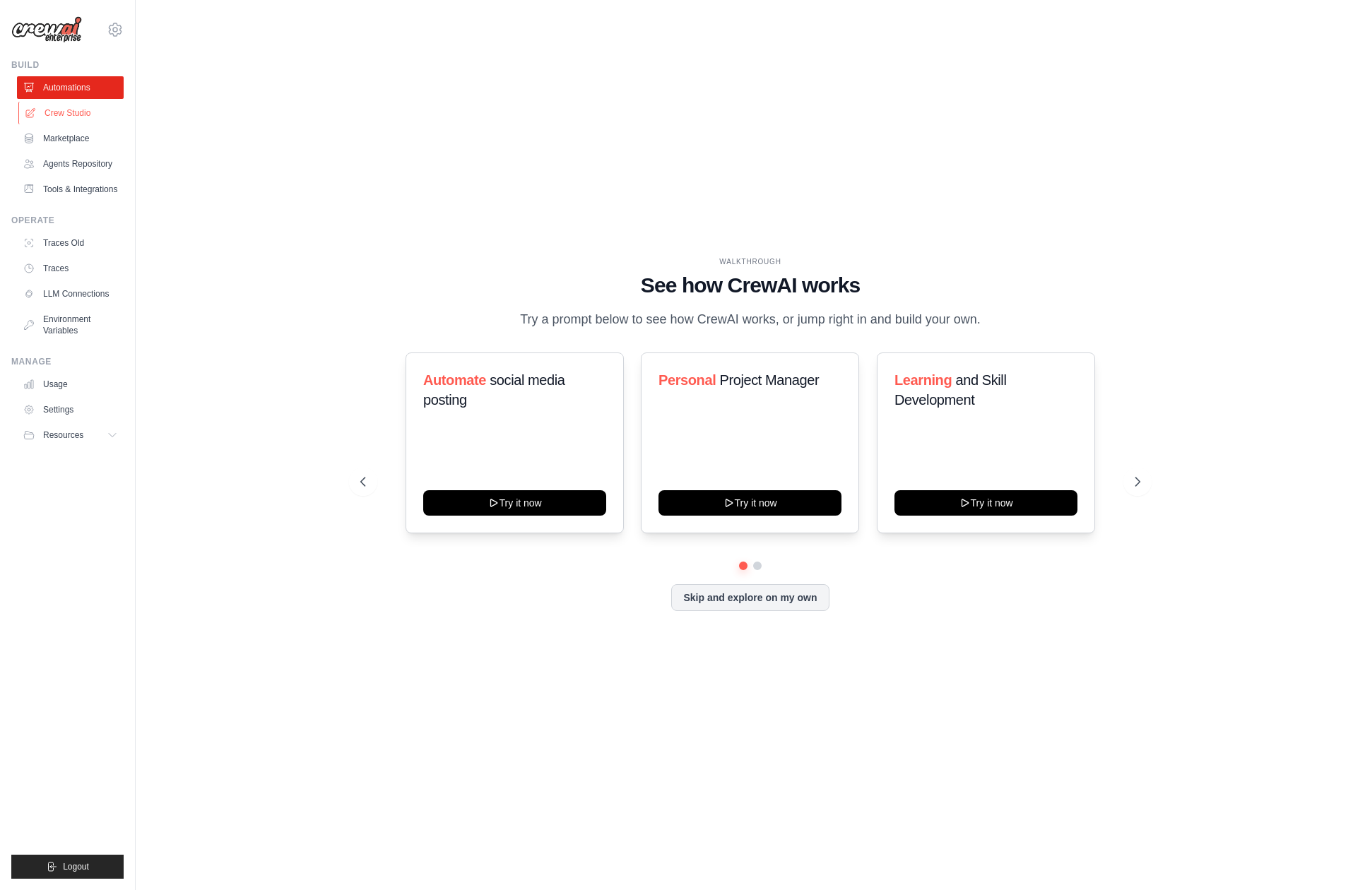
click at [73, 112] on link "Crew Studio" at bounding box center [71, 113] width 107 height 23
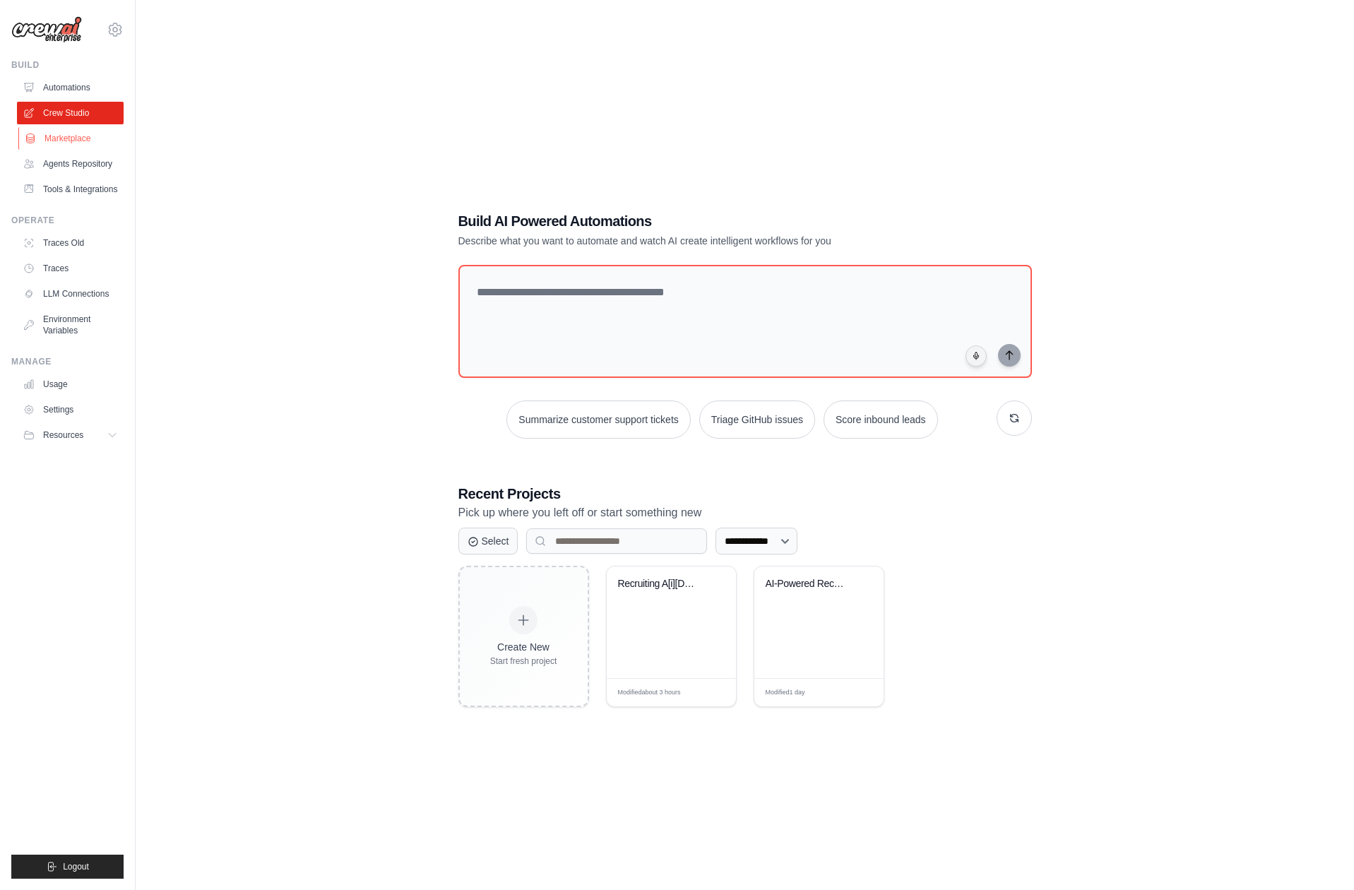
click at [71, 143] on link "Marketplace" at bounding box center [71, 138] width 107 height 23
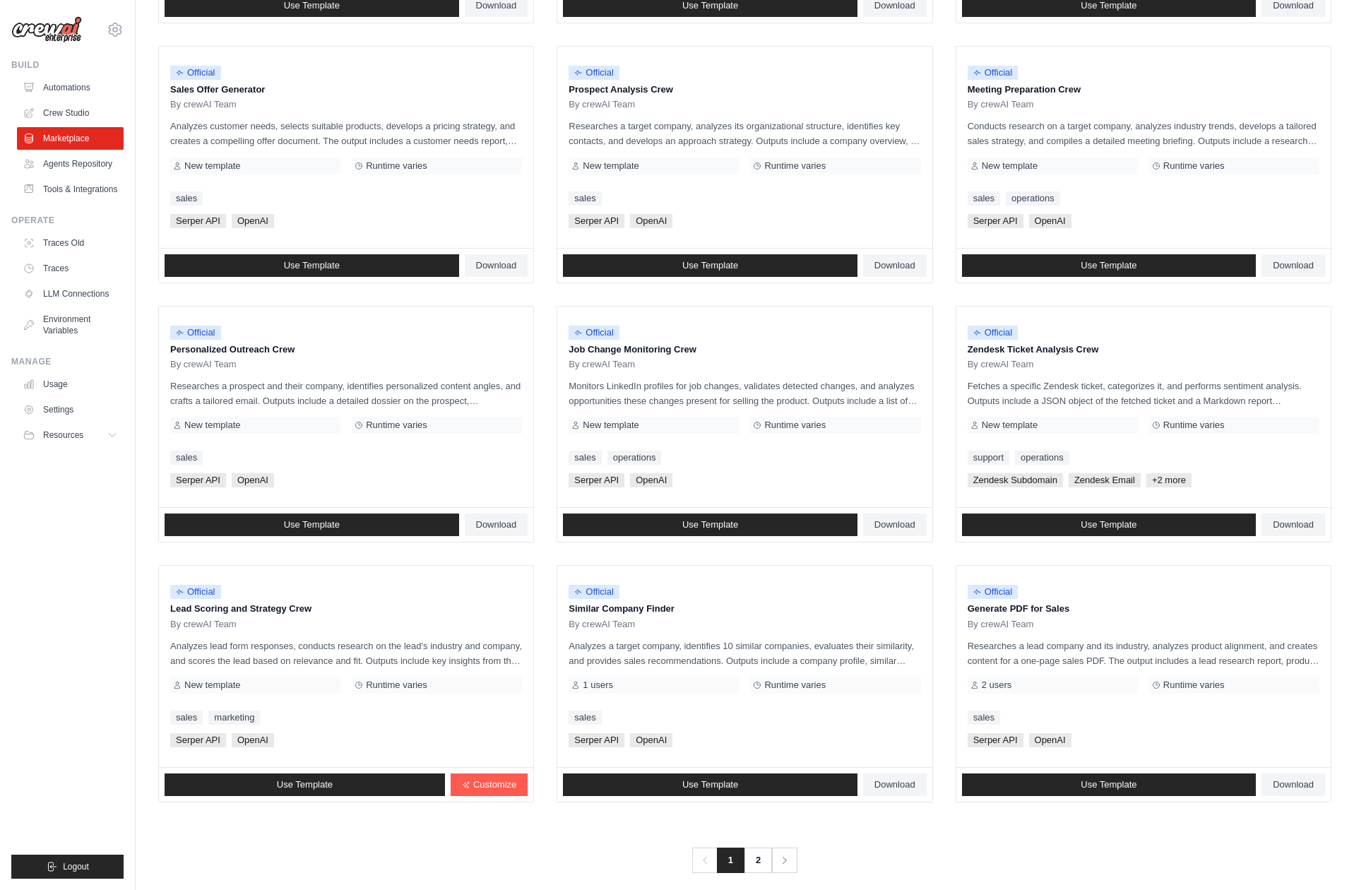
scroll to position [419, 0]
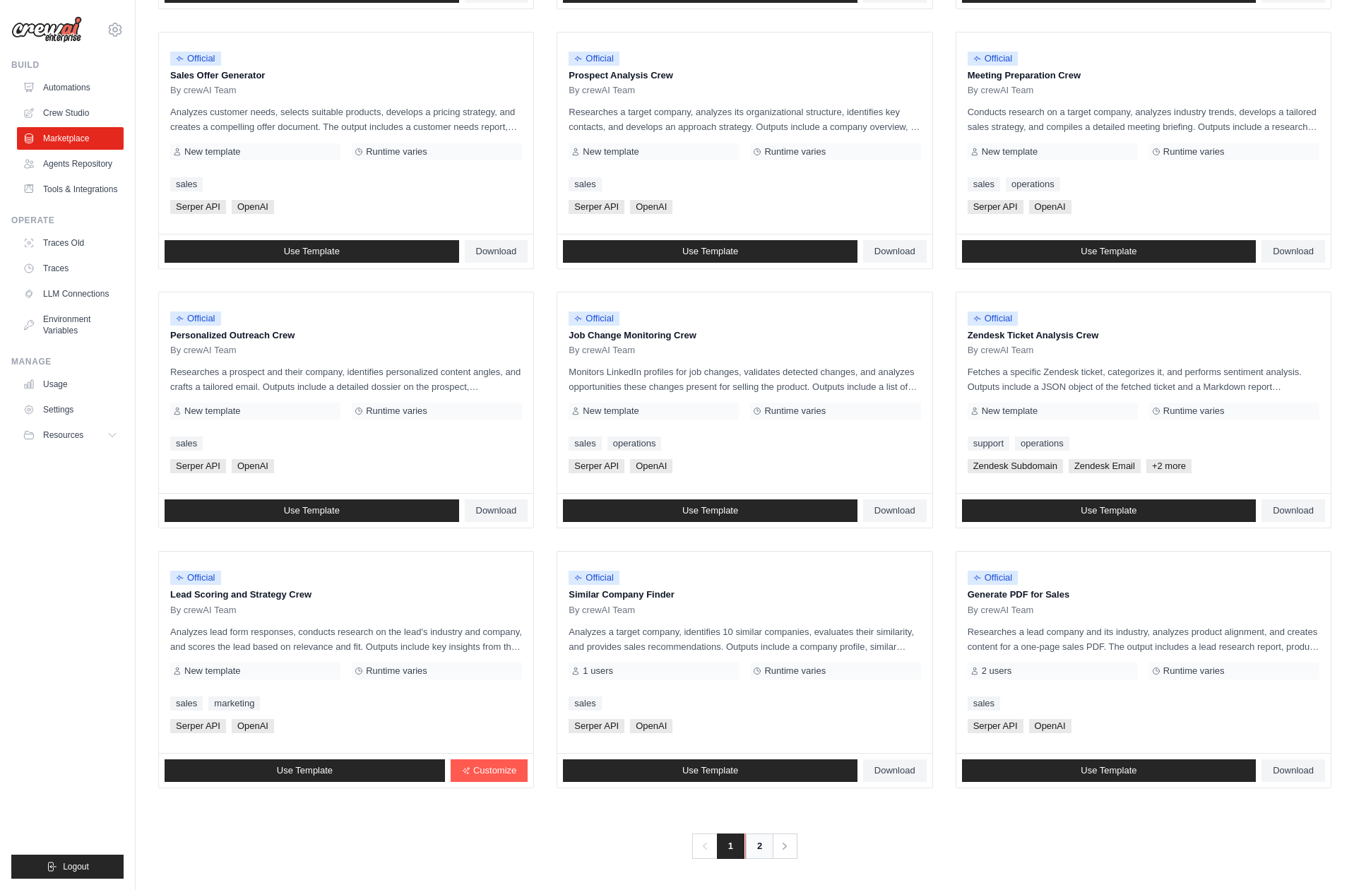
click at [758, 848] on link "2" at bounding box center [759, 845] width 28 height 25
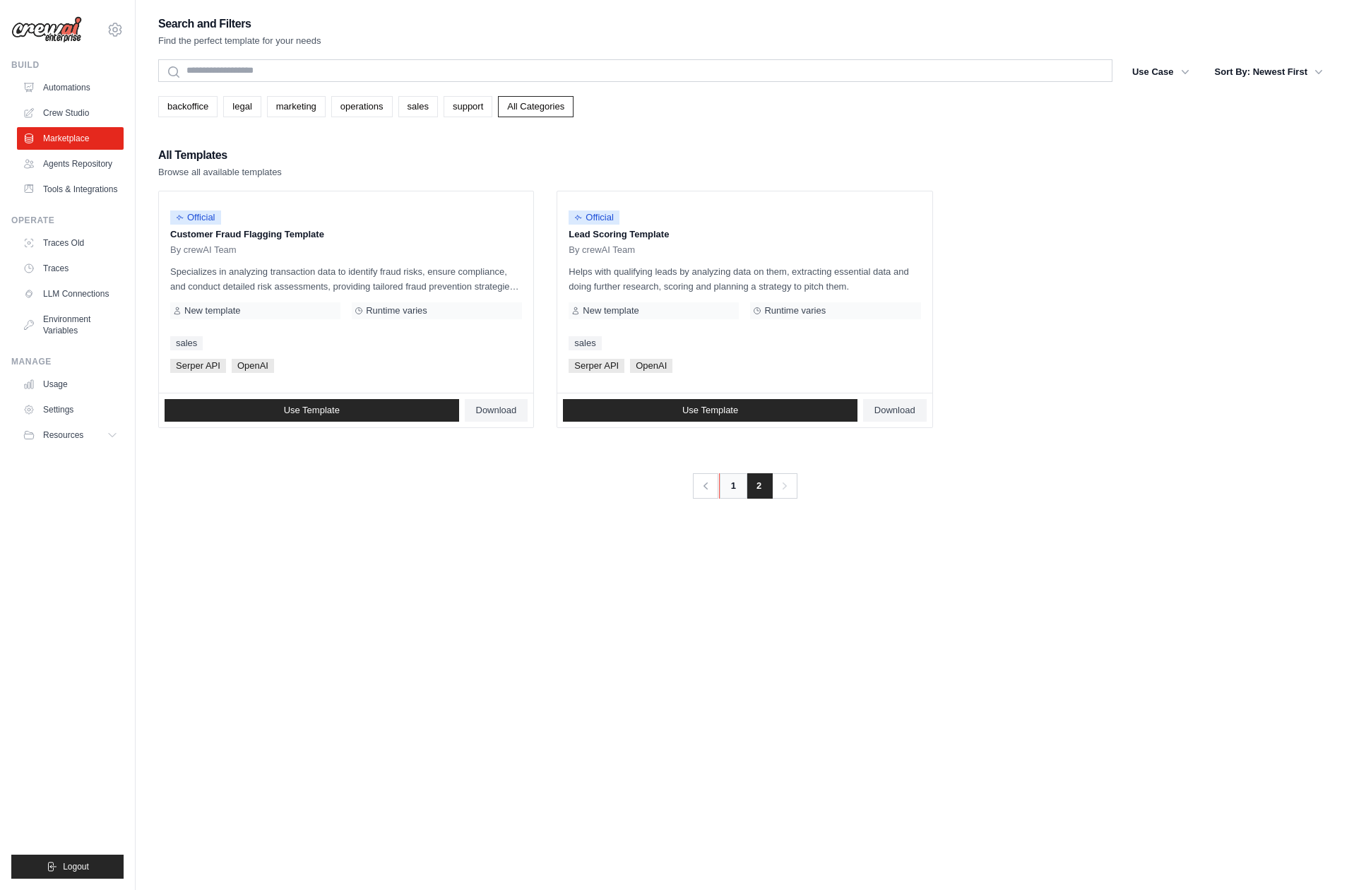
click at [735, 484] on link "1" at bounding box center [733, 485] width 28 height 25
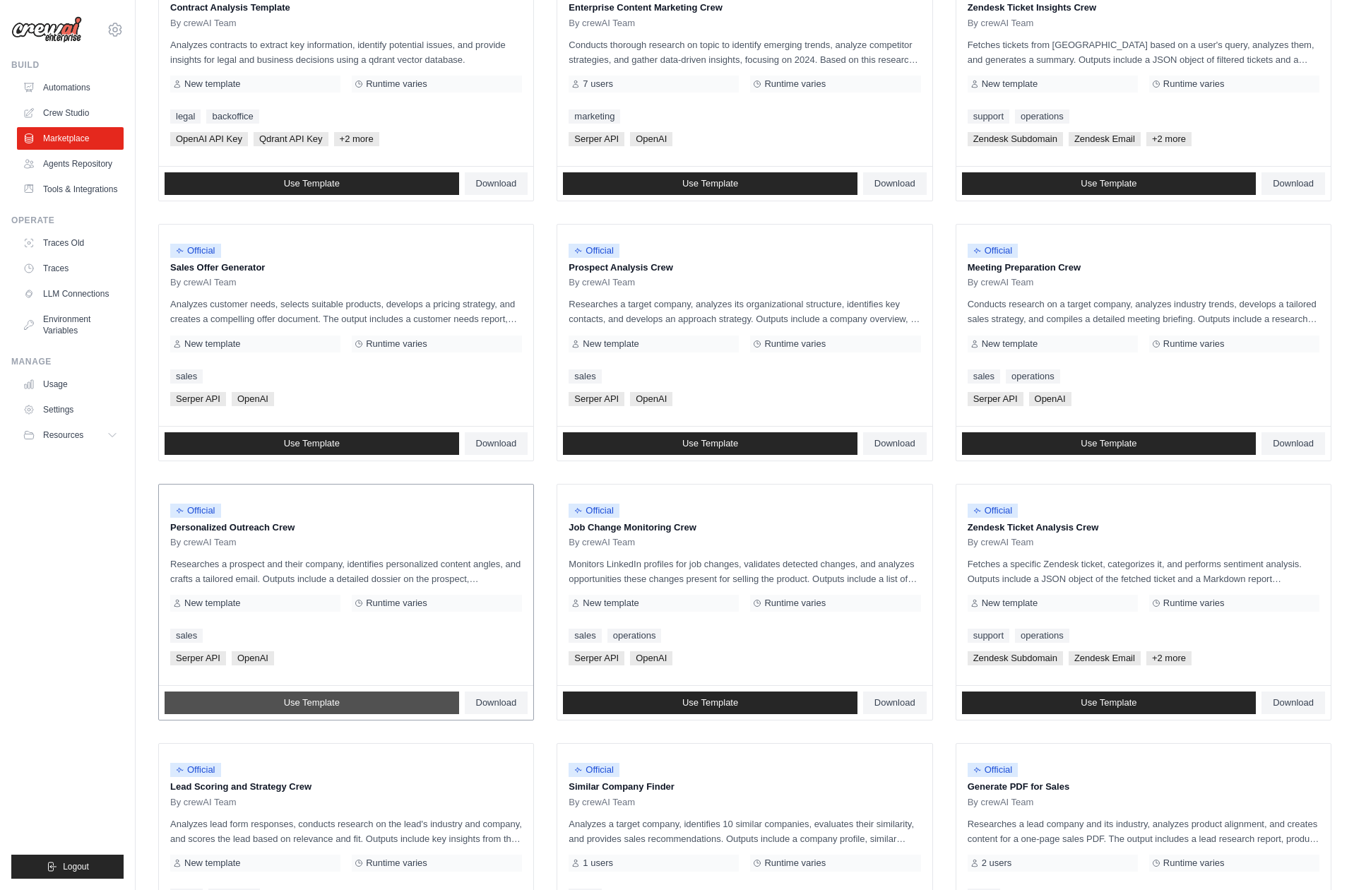
scroll to position [227, 0]
click at [415, 703] on link "Use Template" at bounding box center [312, 702] width 295 height 23
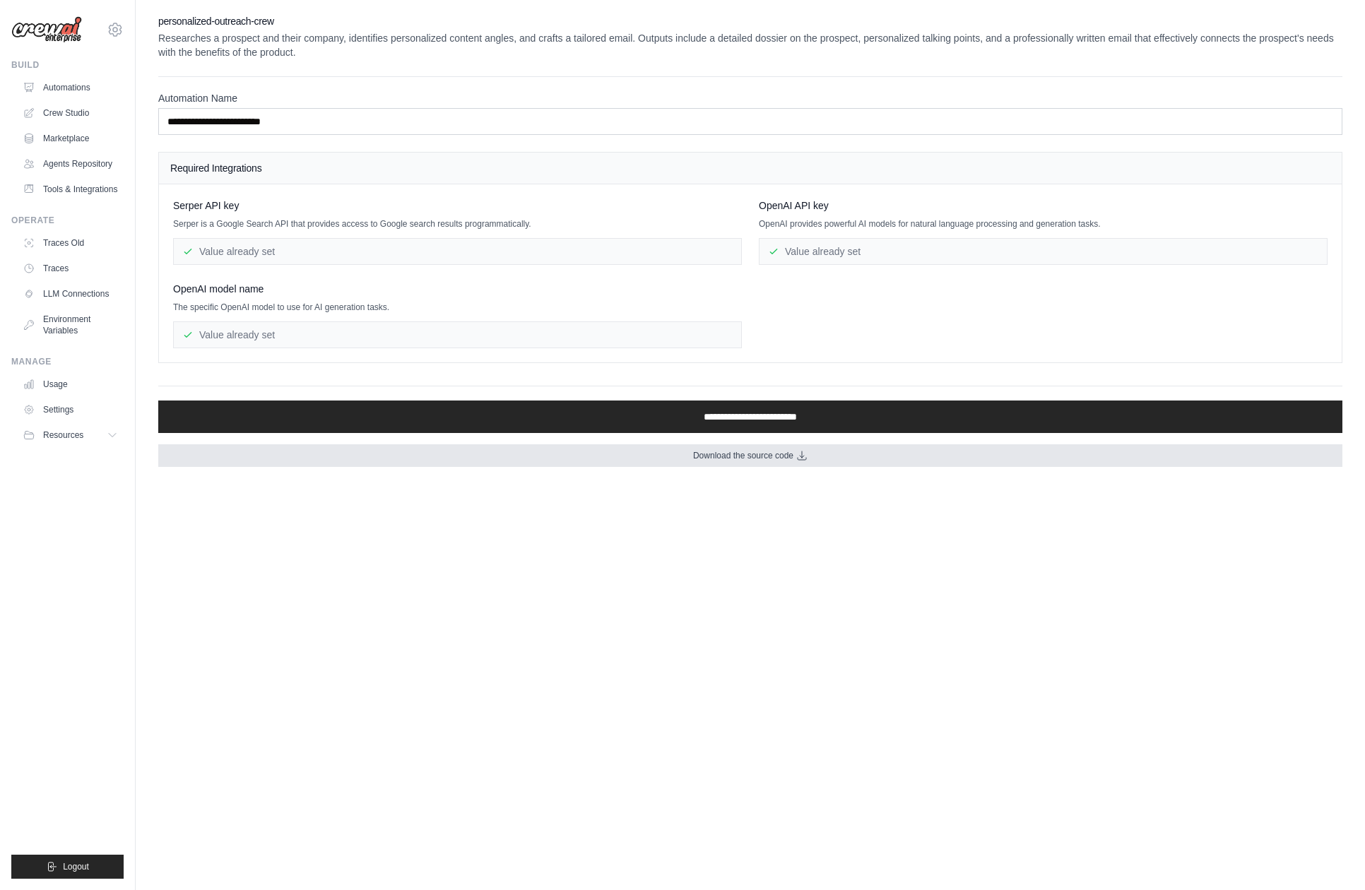
click at [742, 459] on span "Download the source code" at bounding box center [743, 455] width 100 height 11
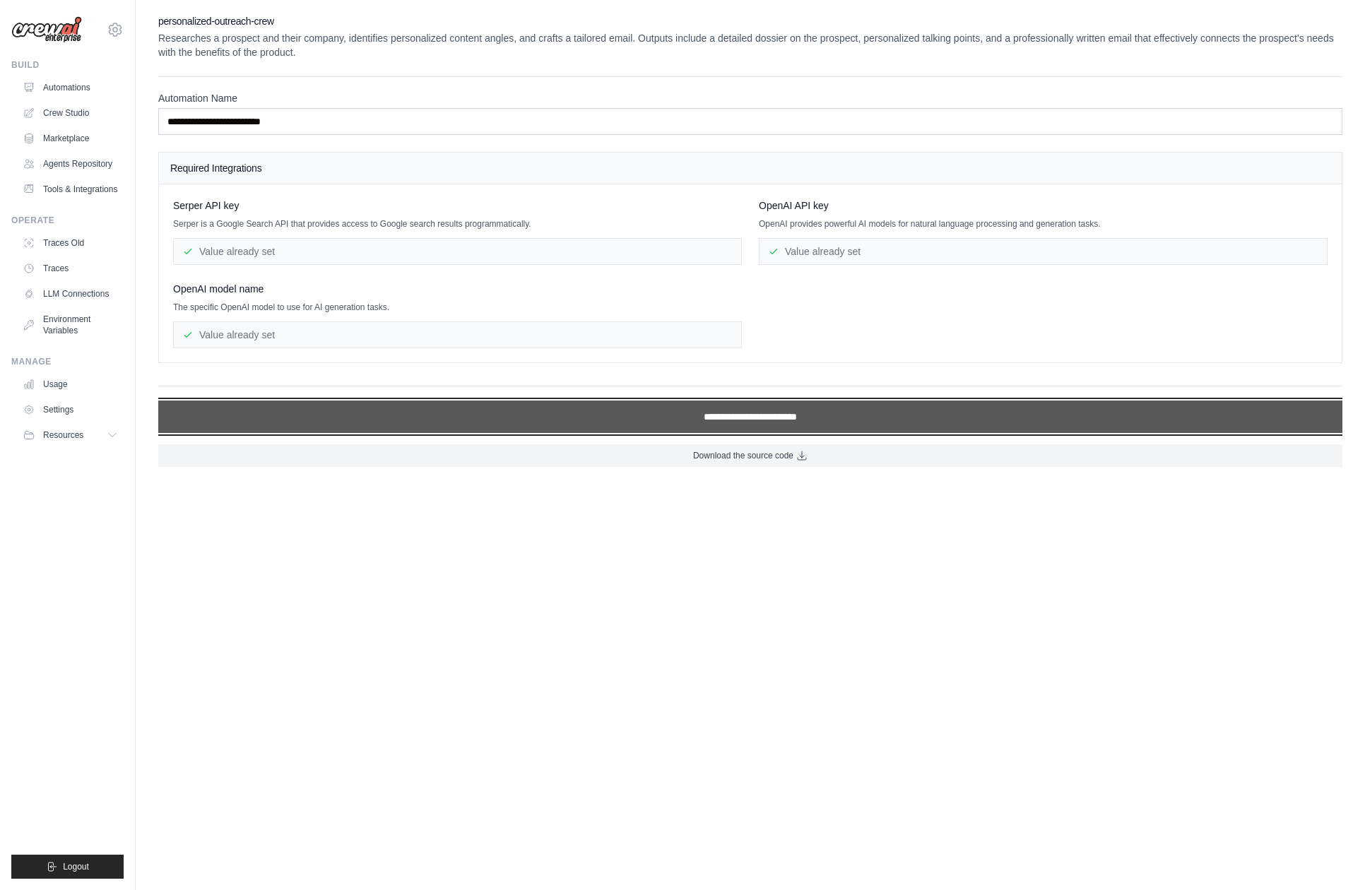
click at [774, 410] on input "**********" at bounding box center [750, 416] width 1184 height 32
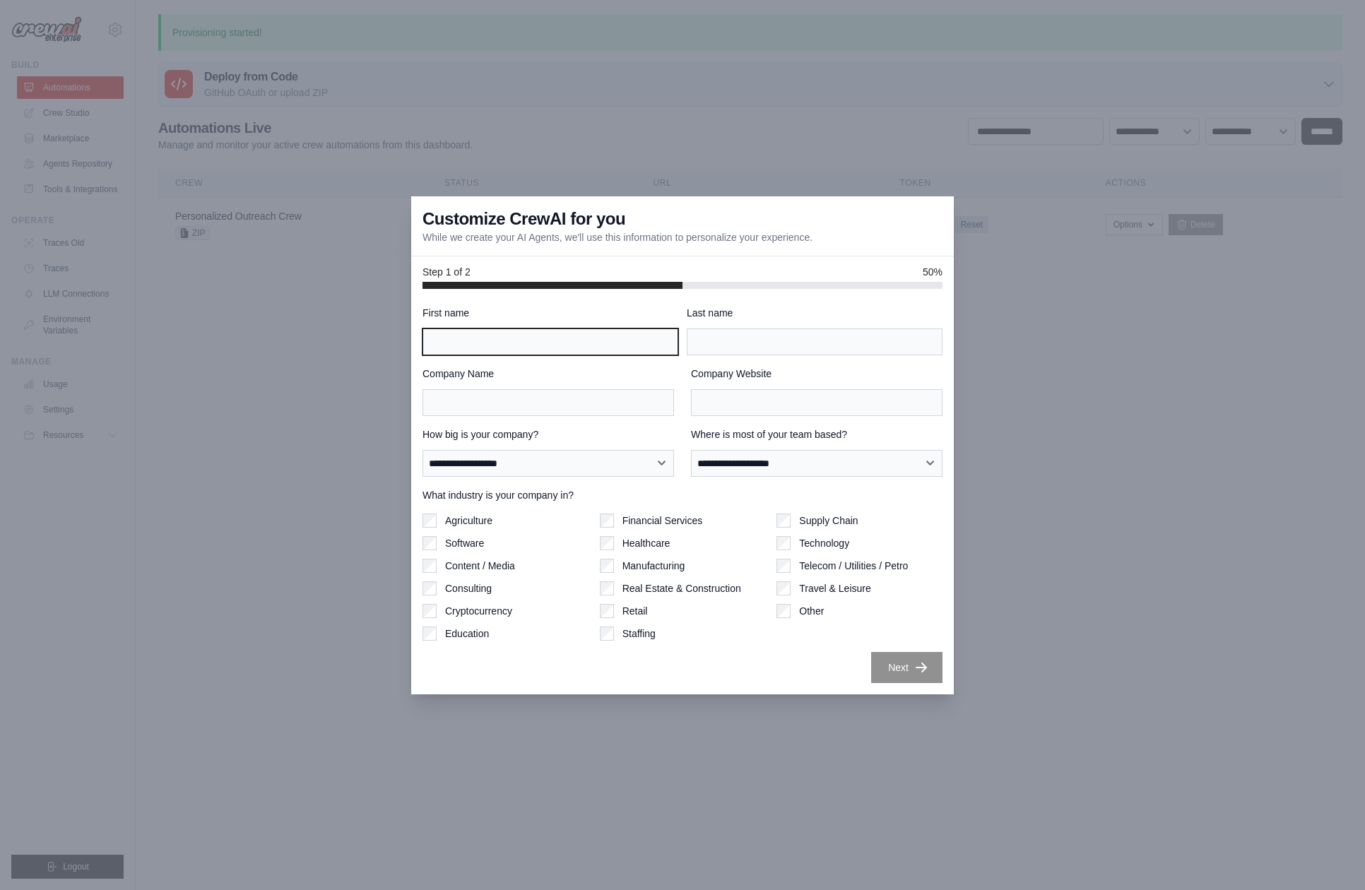
click at [604, 344] on input "First name" at bounding box center [550, 341] width 256 height 27
type input "*****"
type input "*********"
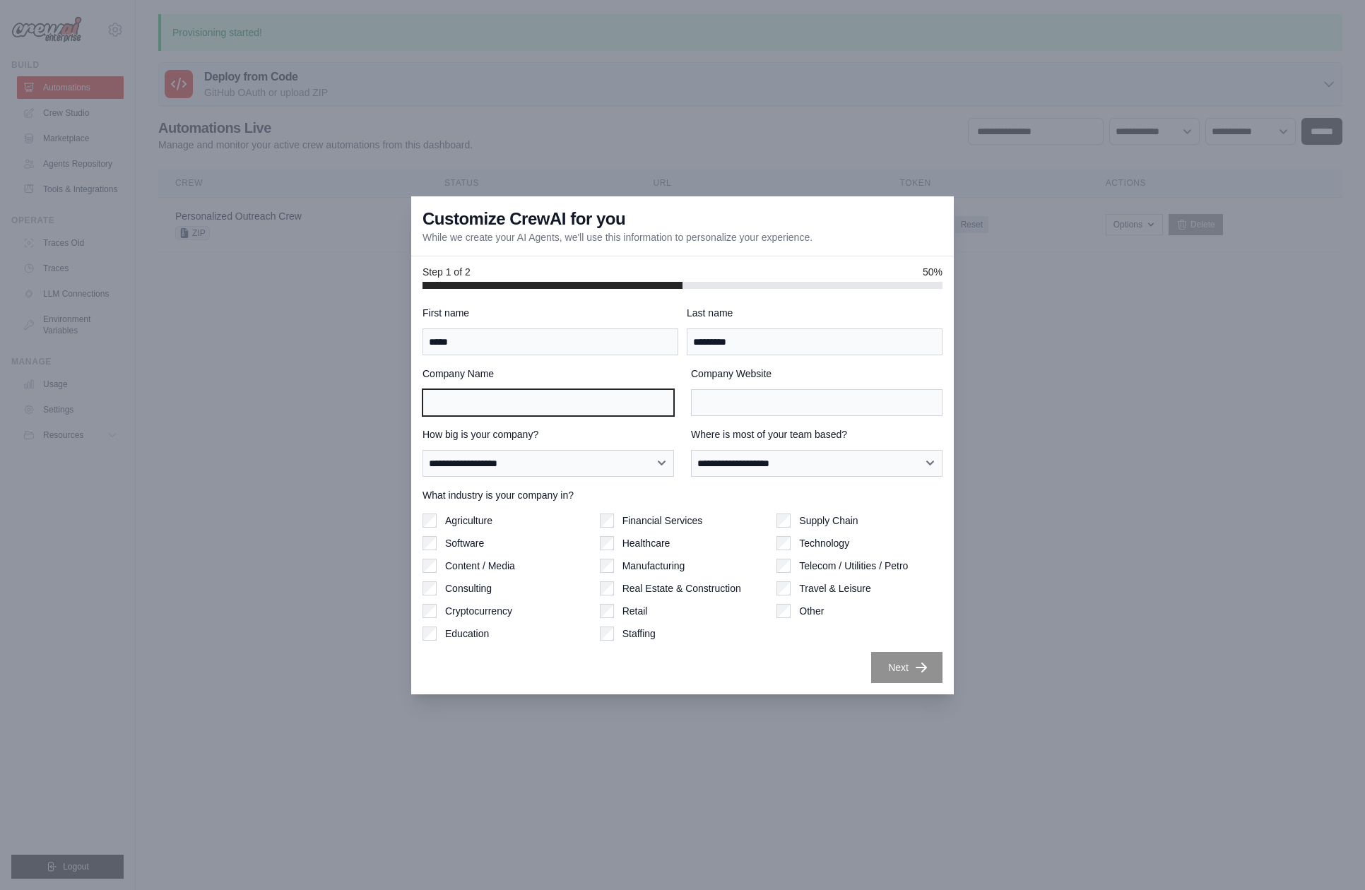
click at [593, 402] on input "Company Name" at bounding box center [547, 402] width 251 height 27
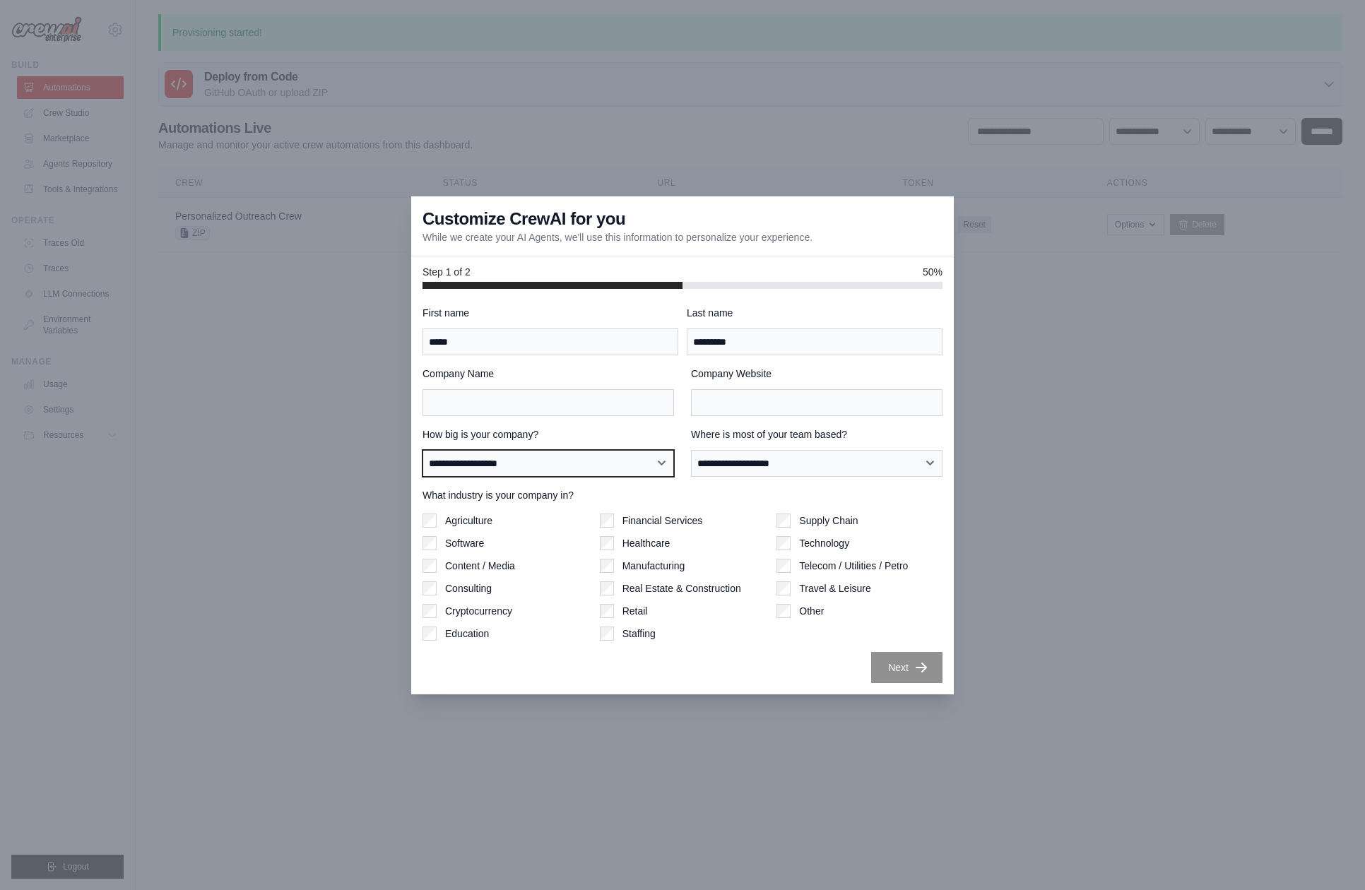
click at [638, 463] on select "**********" at bounding box center [547, 463] width 251 height 27
select select "**********"
click at [422, 450] on select "**********" at bounding box center [547, 463] width 251 height 27
click at [754, 469] on select "**********" at bounding box center [816, 463] width 251 height 27
select select "**********"
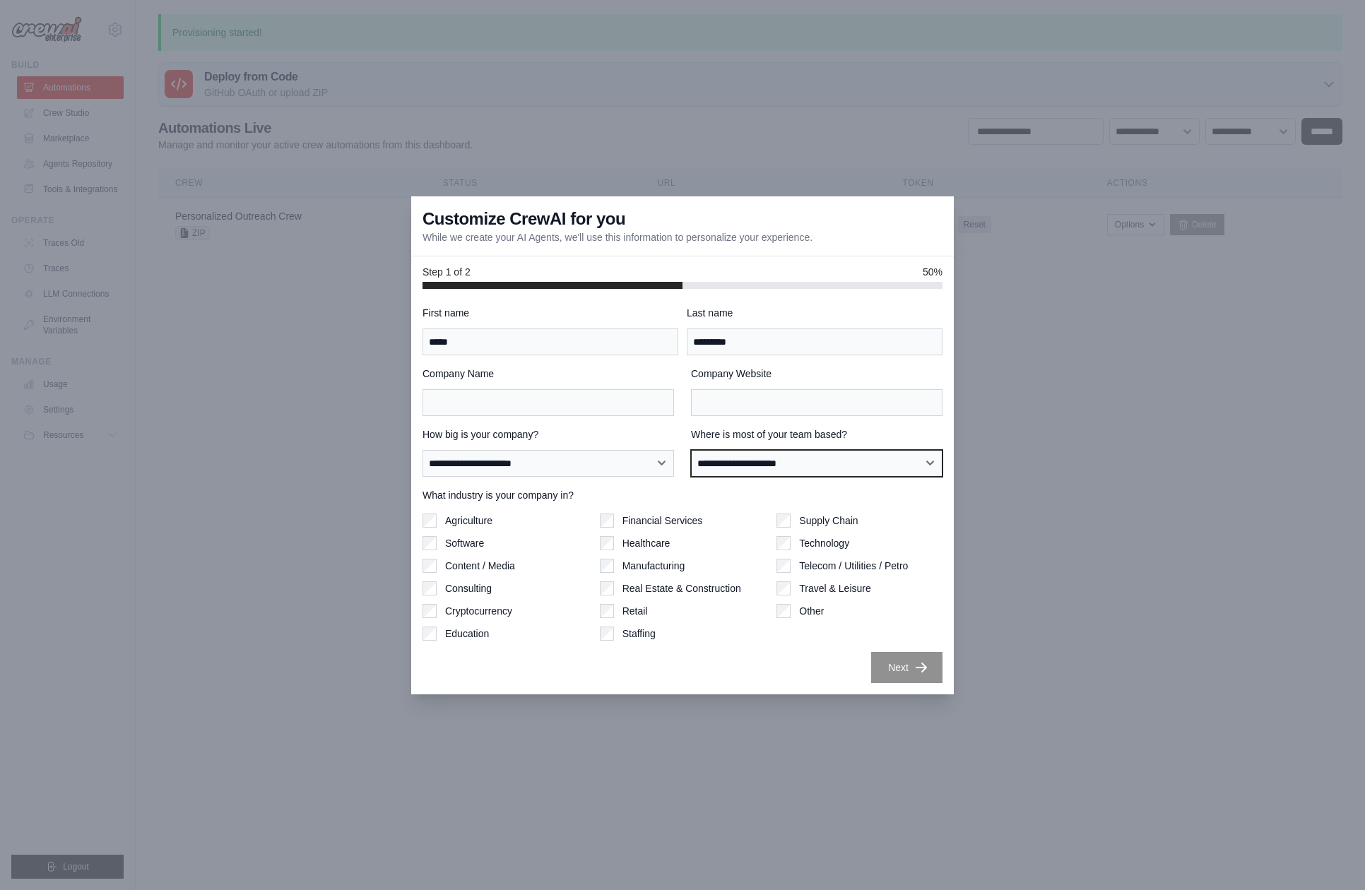
click at [691, 450] on select "**********" at bounding box center [816, 463] width 251 height 27
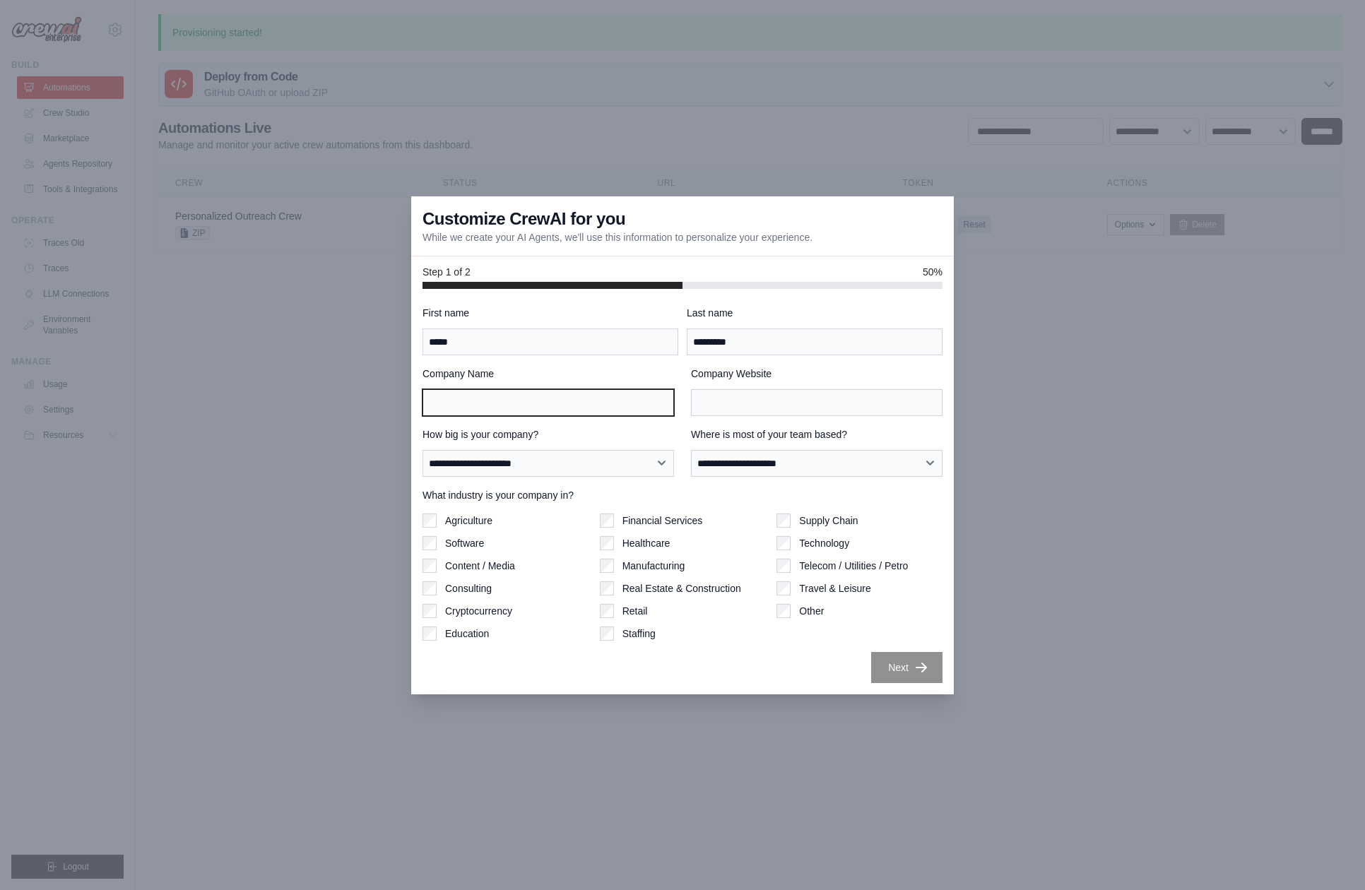
click at [537, 401] on input "Company Name" at bounding box center [547, 402] width 251 height 27
type input "*****"
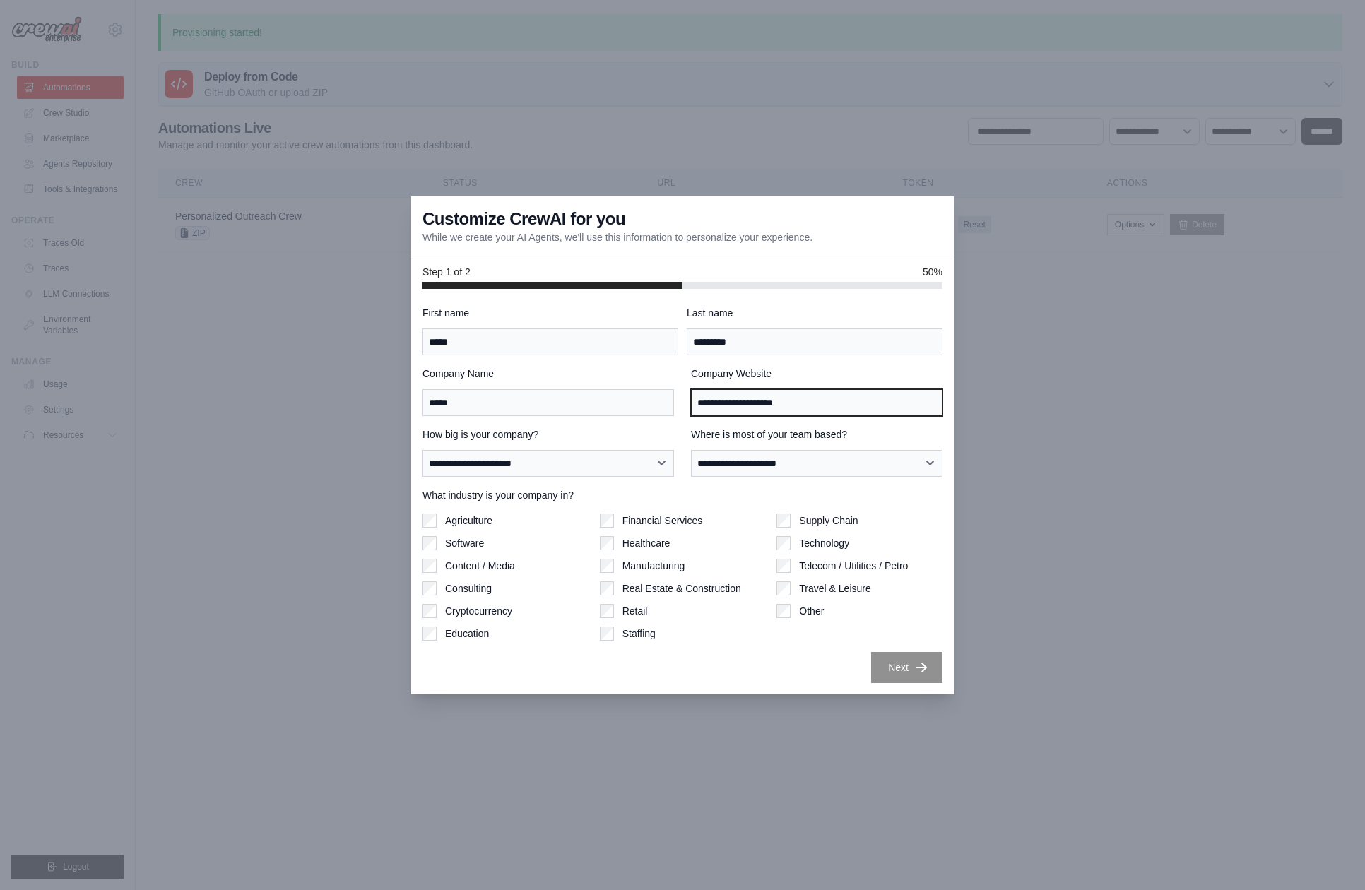
click at [699, 405] on input "**********" at bounding box center [816, 402] width 251 height 27
type input "**********"
click at [555, 552] on div "Agriculture Software Content / Media Consulting Cryptocurrency Education" at bounding box center [505, 576] width 166 height 127
click at [903, 664] on button "Next" at bounding box center [906, 666] width 71 height 31
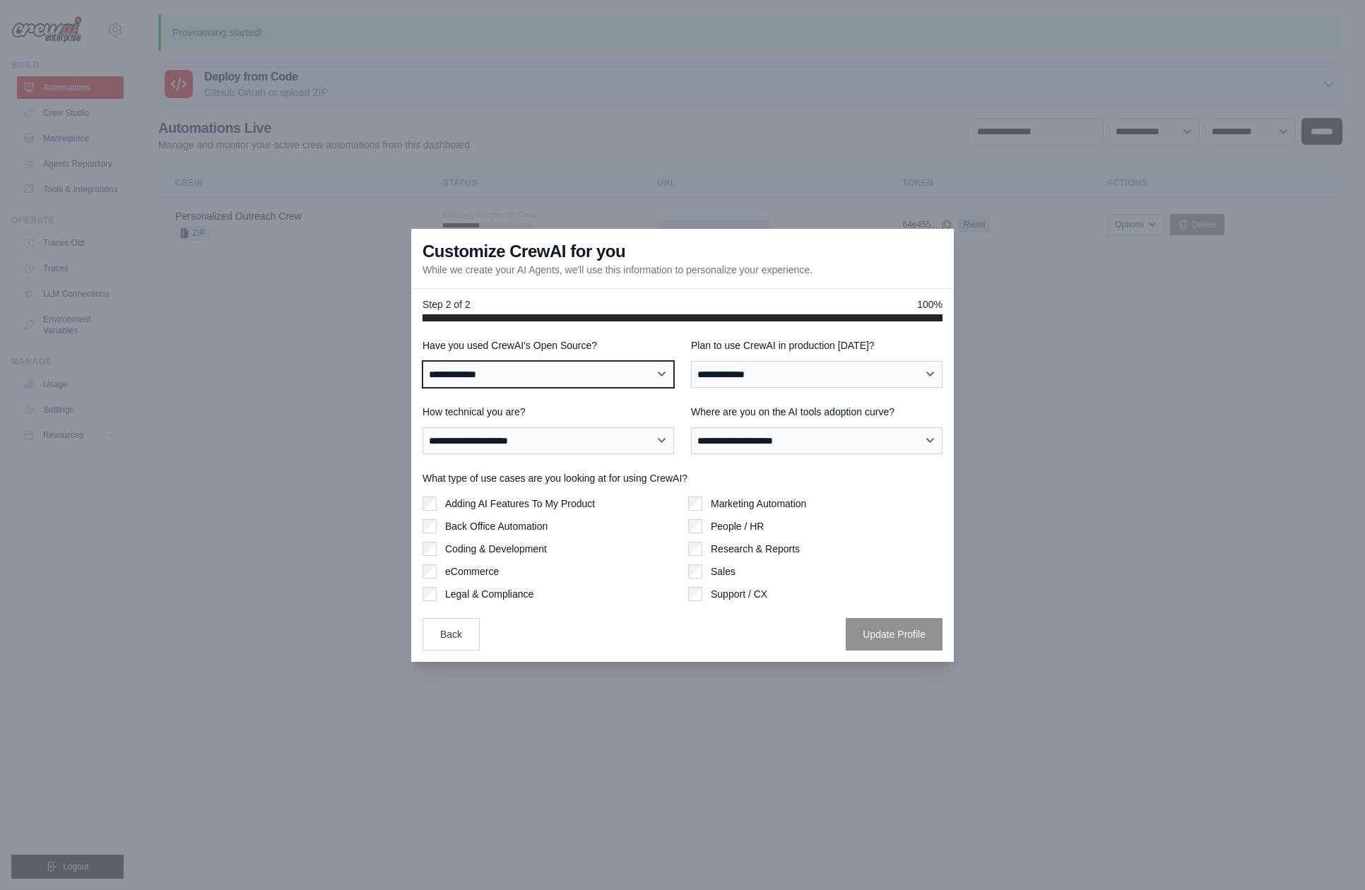
click at [650, 371] on select "**********" at bounding box center [547, 374] width 251 height 27
select select "**"
click at [422, 361] on select "**********" at bounding box center [547, 374] width 251 height 27
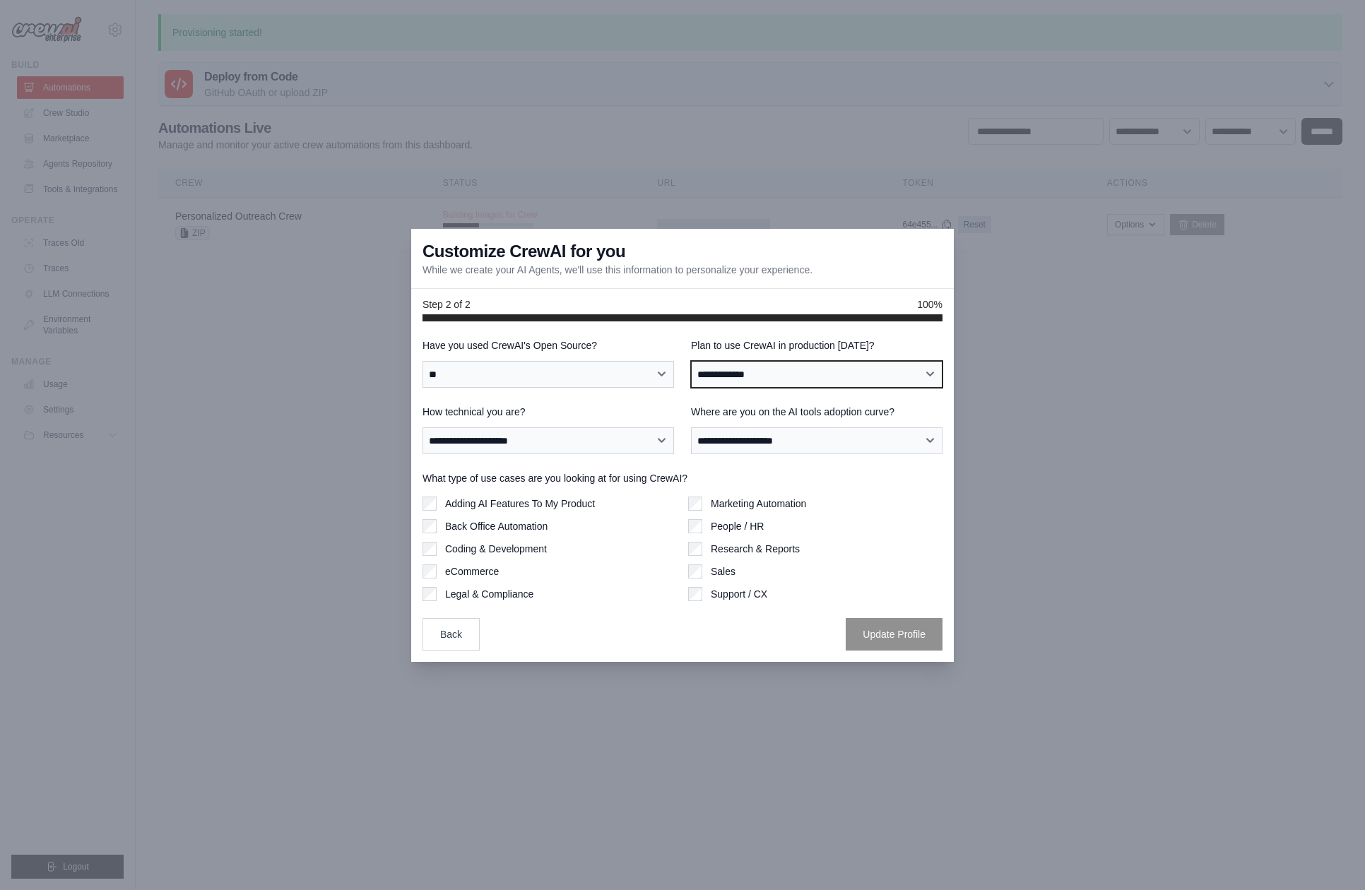
click at [779, 379] on select "**********" at bounding box center [816, 374] width 251 height 27
click at [691, 361] on select "**********" at bounding box center [816, 374] width 251 height 27
click at [773, 366] on select "**********" at bounding box center [816, 374] width 251 height 27
select select "*****"
click at [691, 361] on select "**********" at bounding box center [816, 374] width 251 height 27
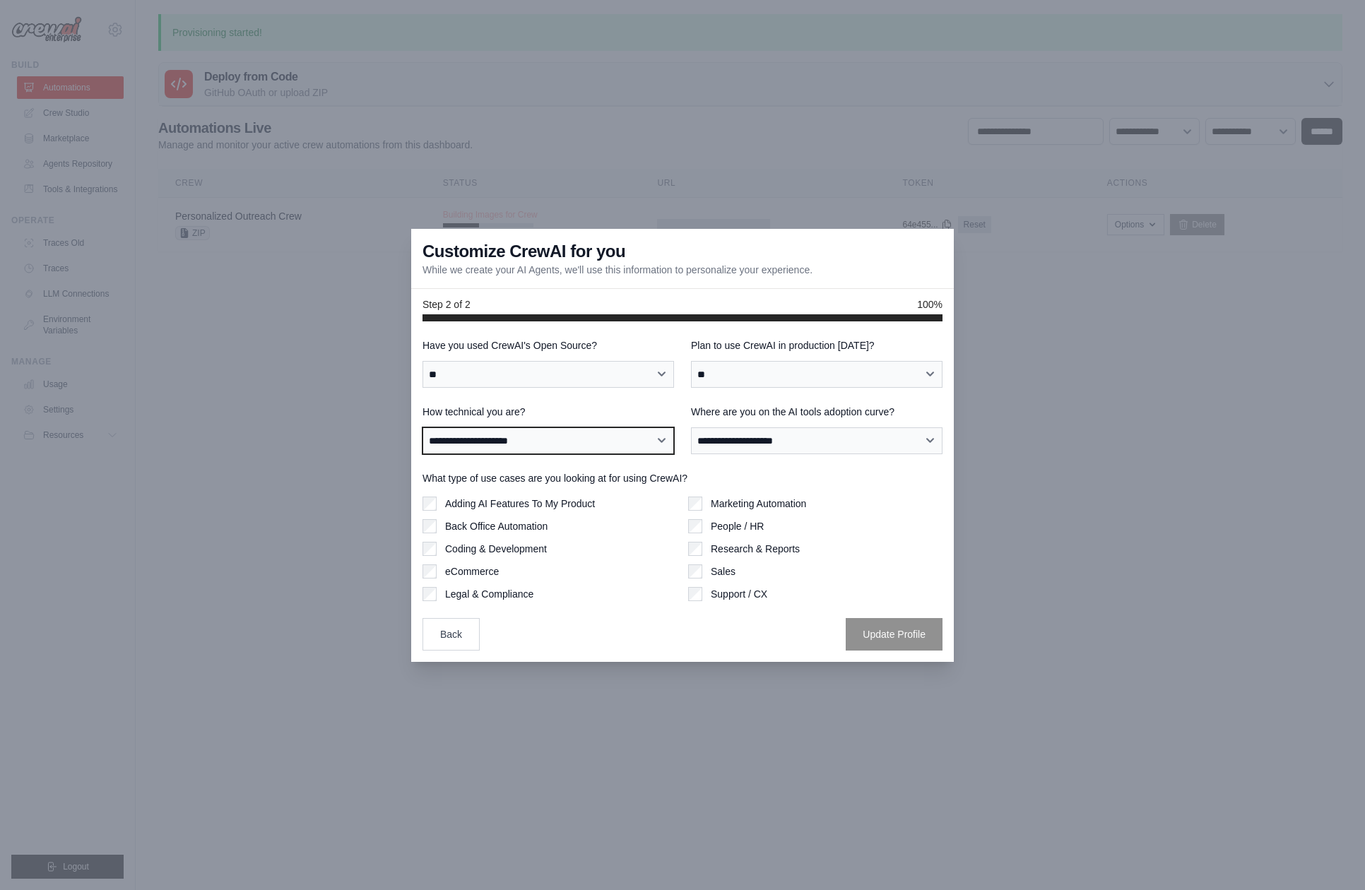
click at [640, 438] on select "**********" at bounding box center [547, 440] width 251 height 27
select select "**********"
click at [422, 427] on select "**********" at bounding box center [547, 440] width 251 height 27
click at [778, 434] on select "**********" at bounding box center [816, 440] width 251 height 27
select select "**********"
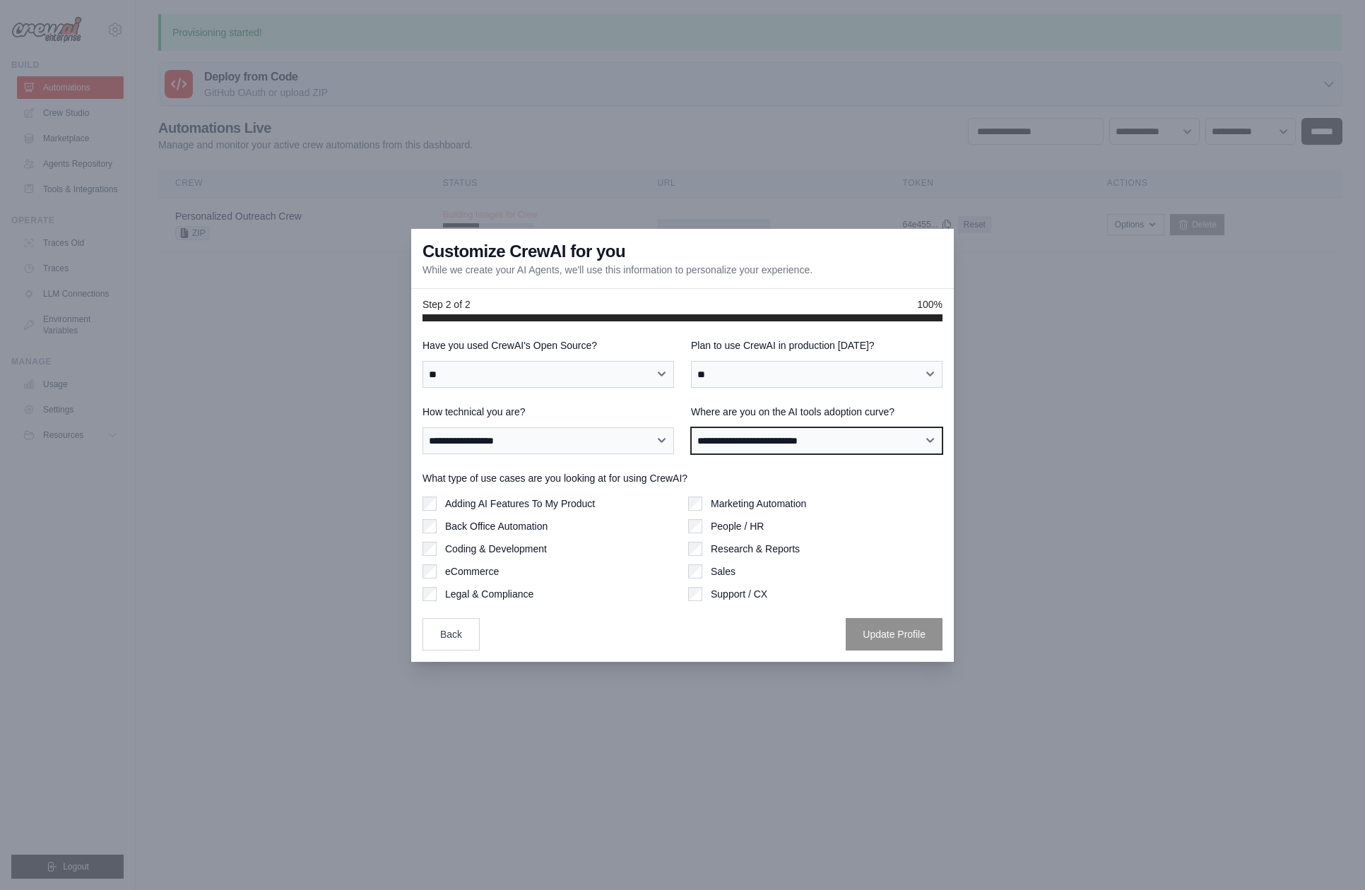
click at [691, 427] on select "**********" at bounding box center [816, 440] width 251 height 27
click at [896, 634] on button "Update Profile" at bounding box center [893, 633] width 97 height 32
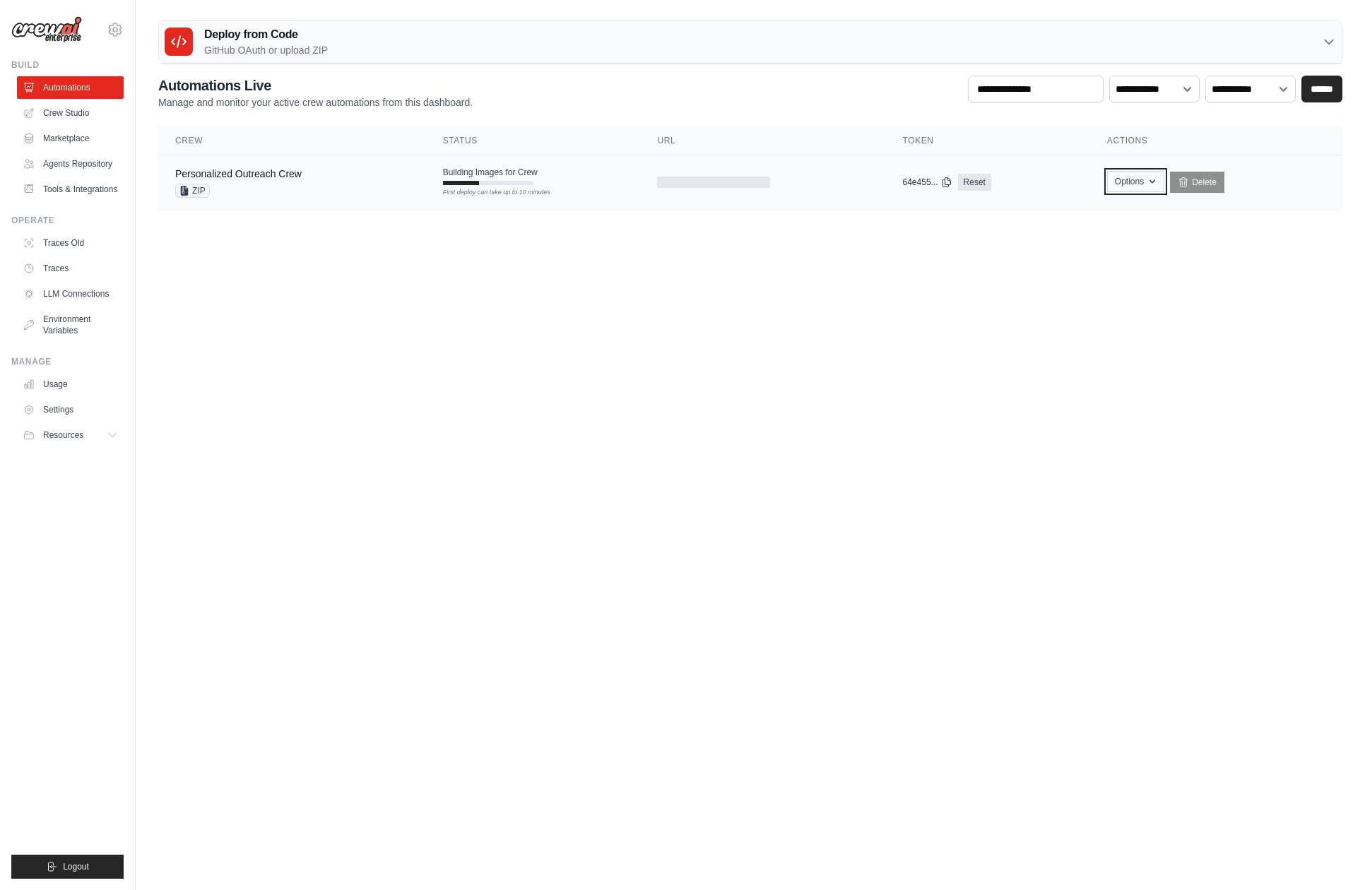
click at [1145, 181] on button "Options" at bounding box center [1135, 181] width 57 height 21
click at [1200, 249] on body "[EMAIL_ADDRESS][DOMAIN_NAME] Settings Build Automations Resources Blog" at bounding box center [682, 445] width 1365 height 890
click at [50, 111] on link "Crew Studio" at bounding box center [71, 113] width 107 height 23
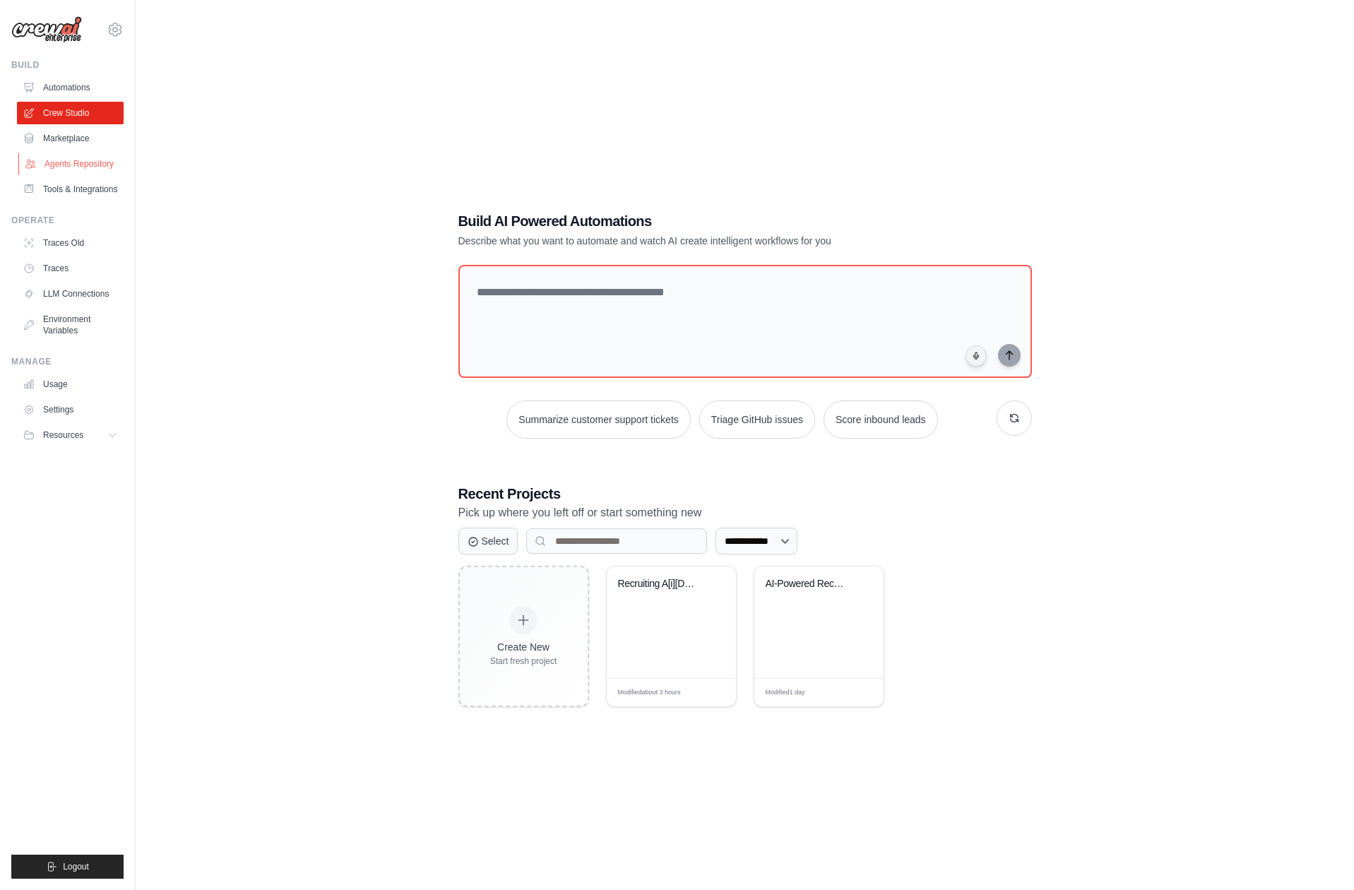
click at [52, 162] on link "Agents Repository" at bounding box center [71, 164] width 107 height 23
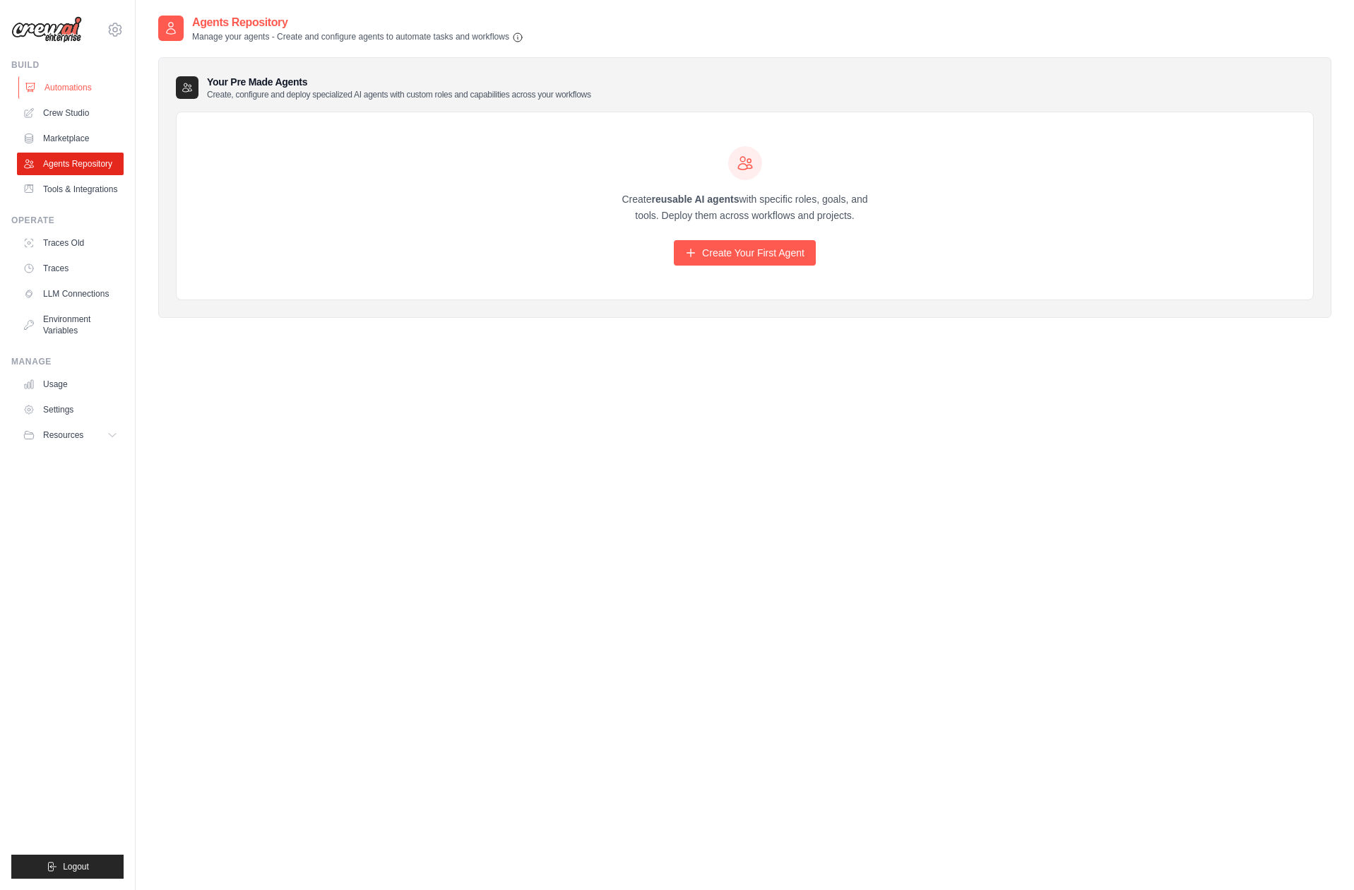
click at [66, 88] on link "Automations" at bounding box center [71, 87] width 107 height 23
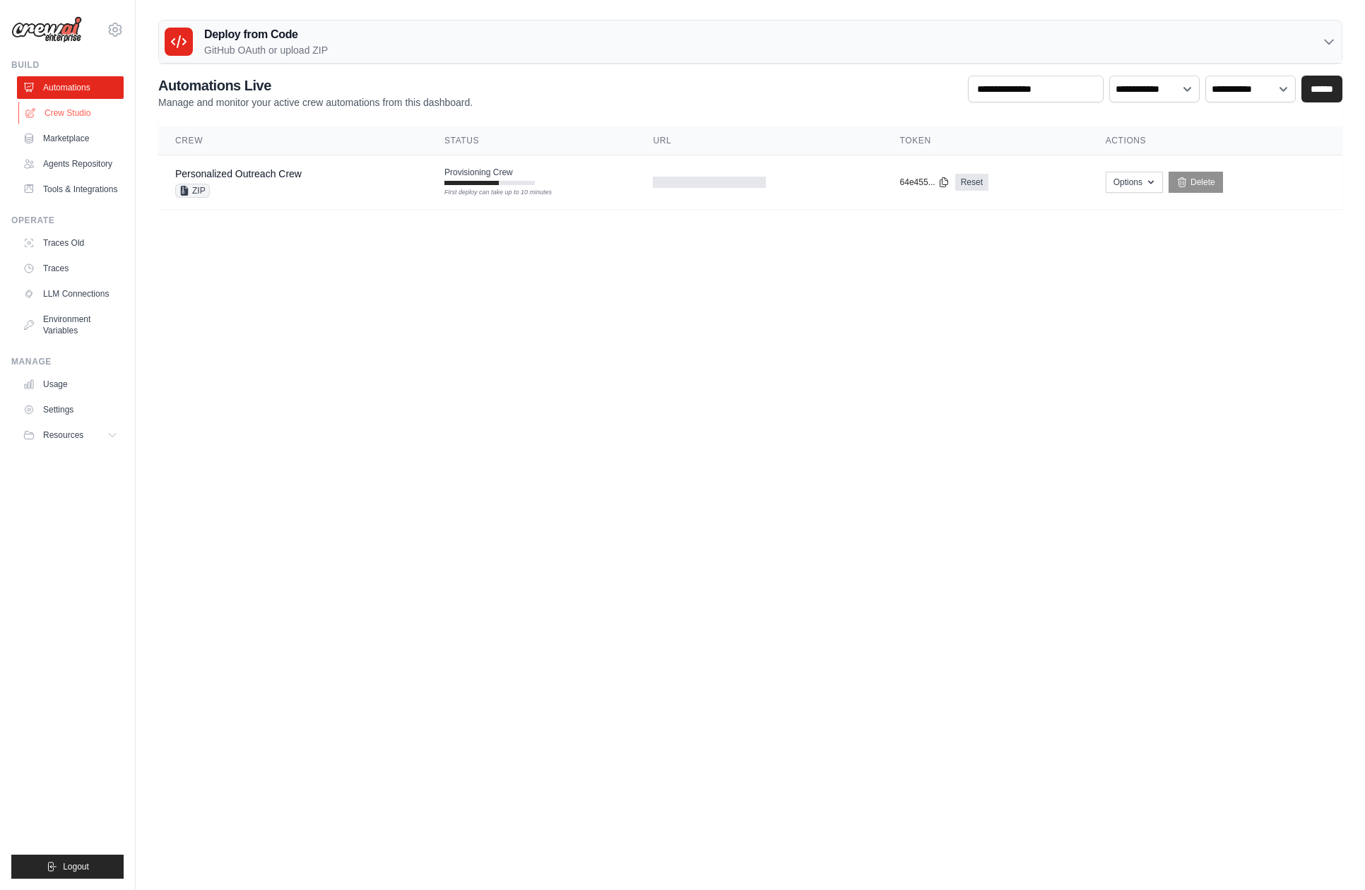
click at [62, 115] on link "Crew Studio" at bounding box center [71, 113] width 107 height 23
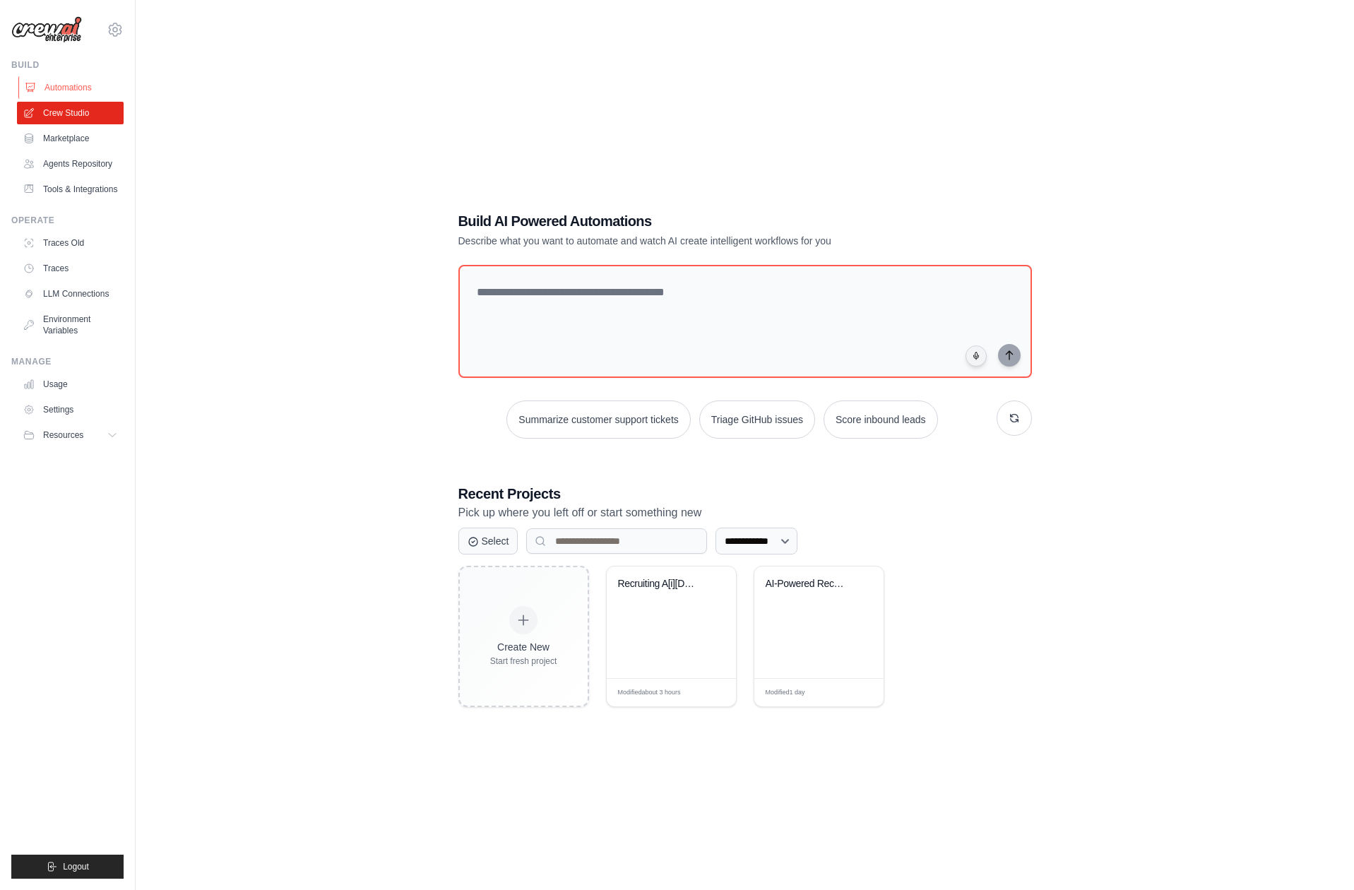
click at [73, 88] on link "Automations" at bounding box center [71, 87] width 107 height 23
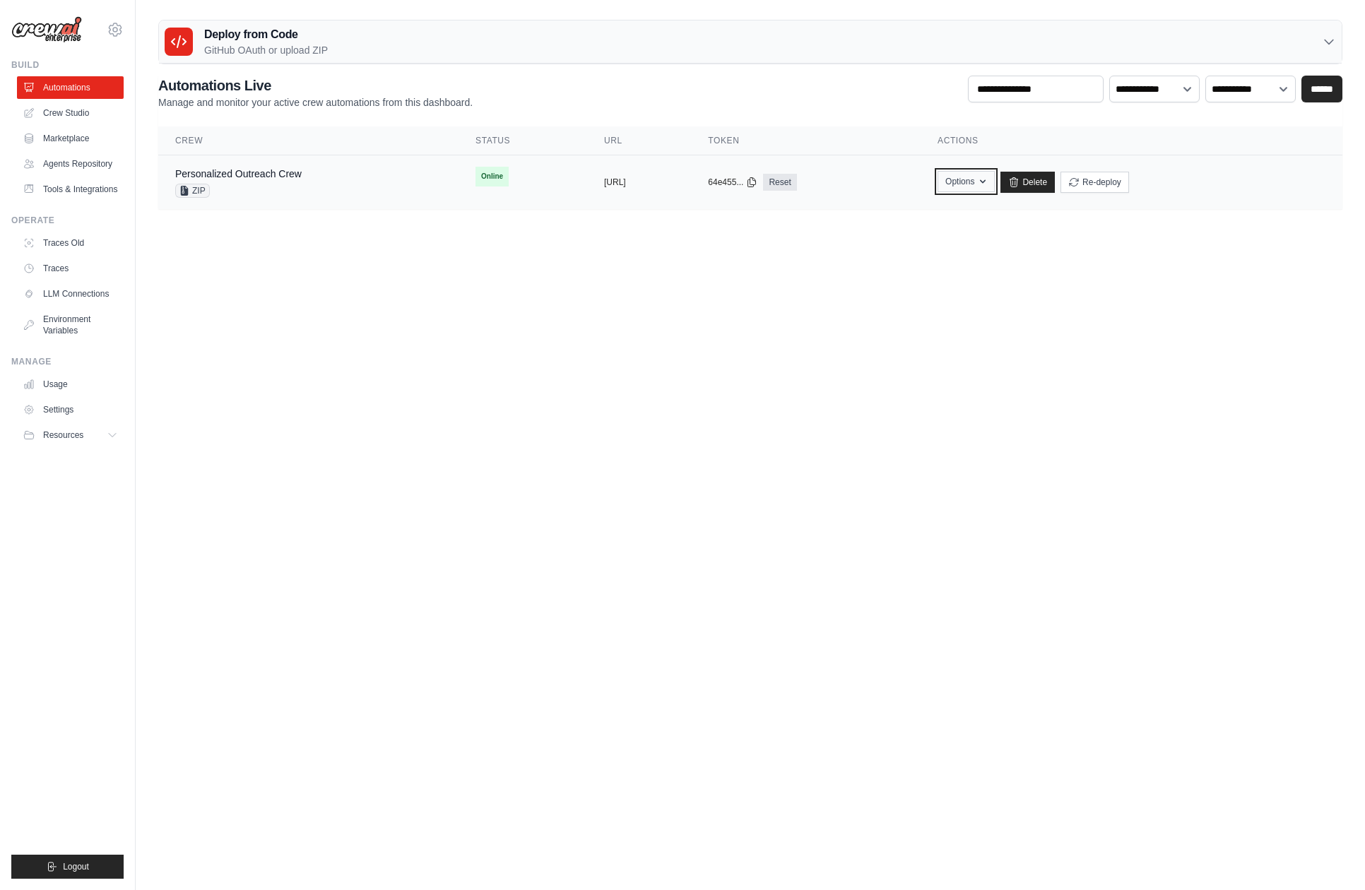
click at [985, 180] on icon "button" at bounding box center [983, 182] width 6 height 4
click at [78, 112] on link "Crew Studio" at bounding box center [71, 113] width 107 height 23
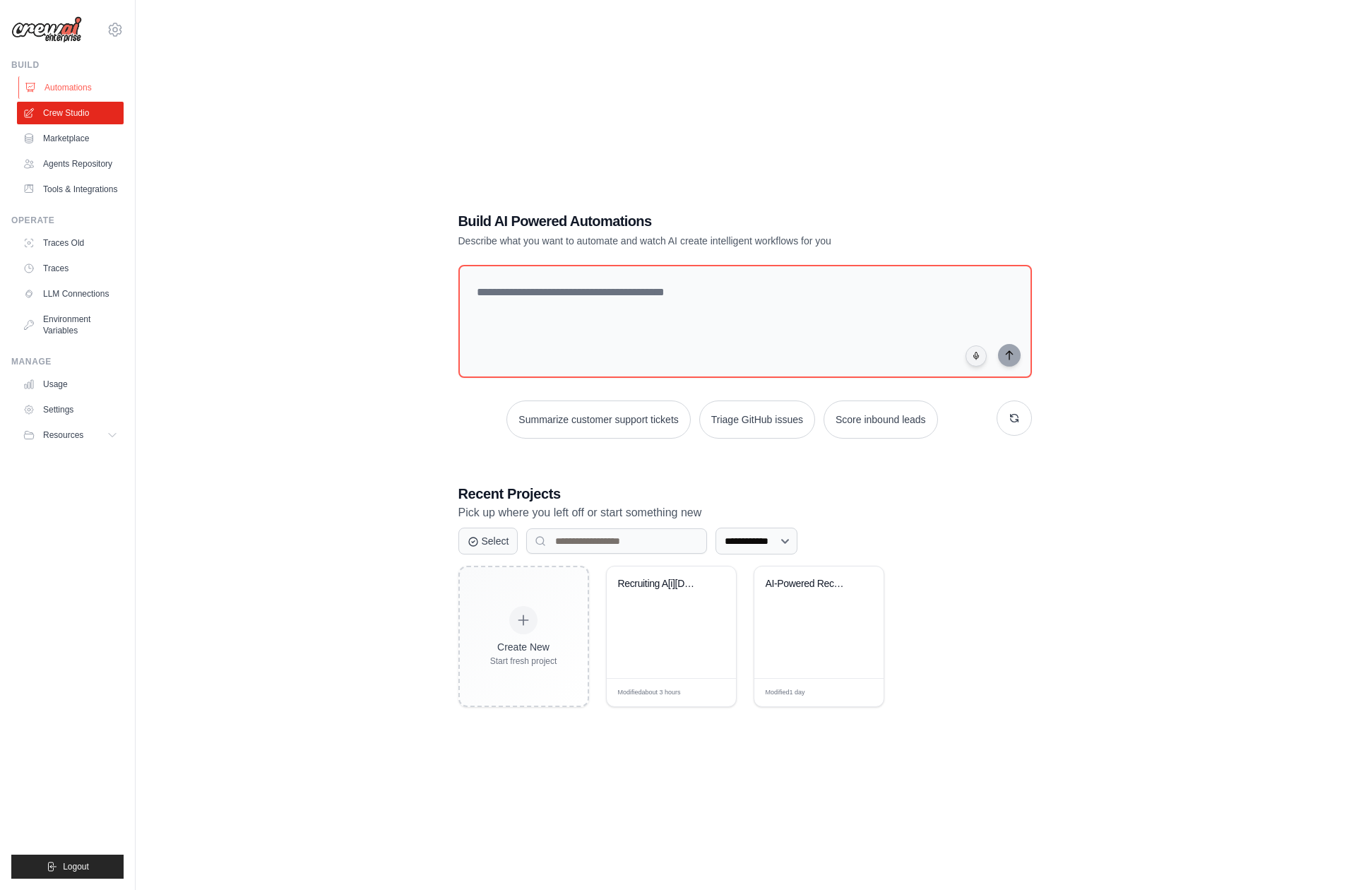
click at [64, 82] on link "Automations" at bounding box center [71, 87] width 107 height 23
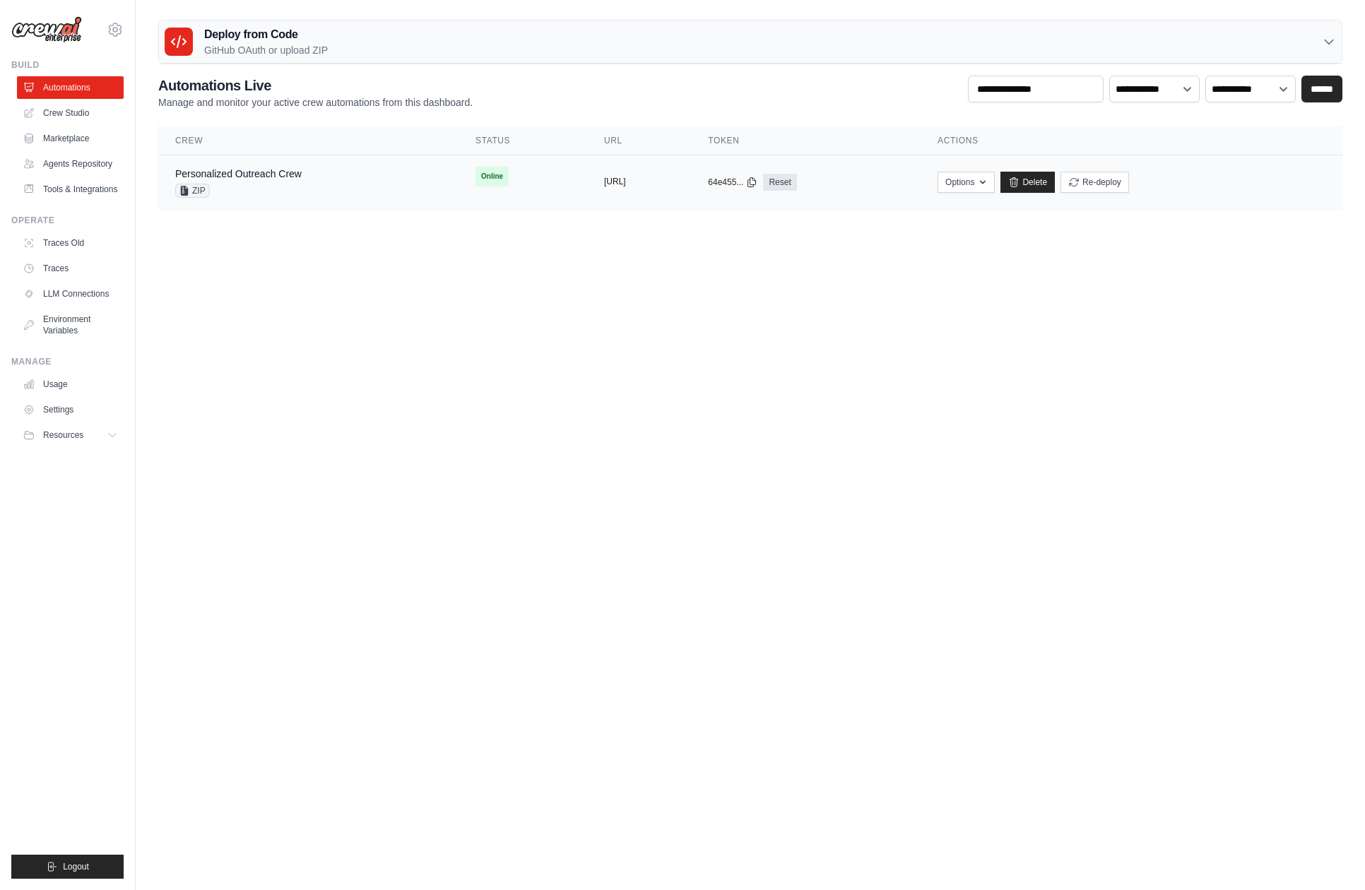
click at [617, 182] on button "[URL]" at bounding box center [615, 181] width 22 height 11
click at [994, 182] on button "Options" at bounding box center [965, 181] width 57 height 21
click at [994, 239] on link "Chat with this Crew" at bounding box center [915, 239] width 158 height 25
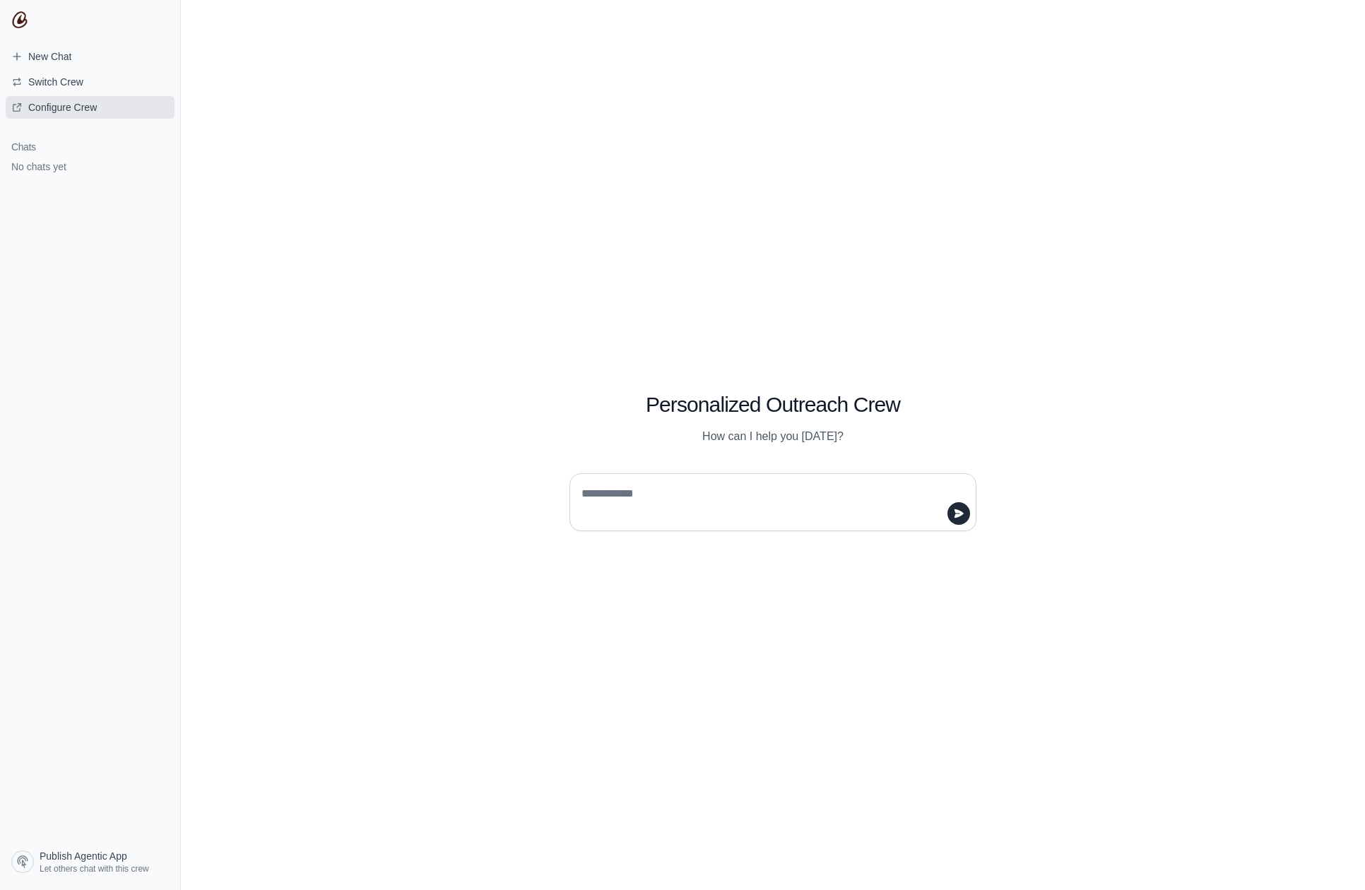
click at [82, 114] on link "Configure Crew" at bounding box center [90, 107] width 169 height 23
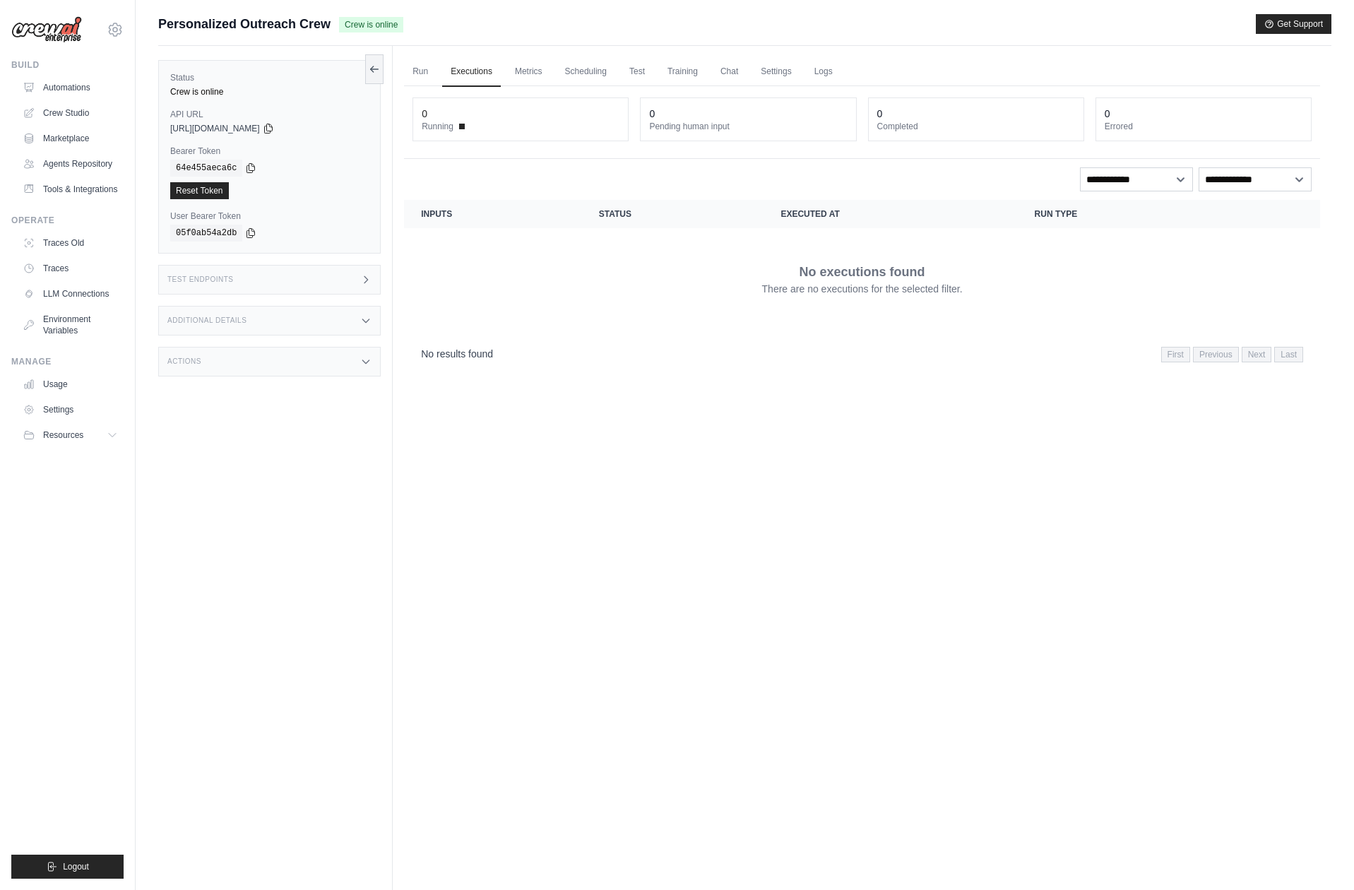
click at [369, 278] on icon at bounding box center [365, 279] width 11 height 11
click at [337, 319] on div "Additional Details" at bounding box center [269, 321] width 222 height 30
click at [357, 460] on div "Actions" at bounding box center [269, 445] width 222 height 30
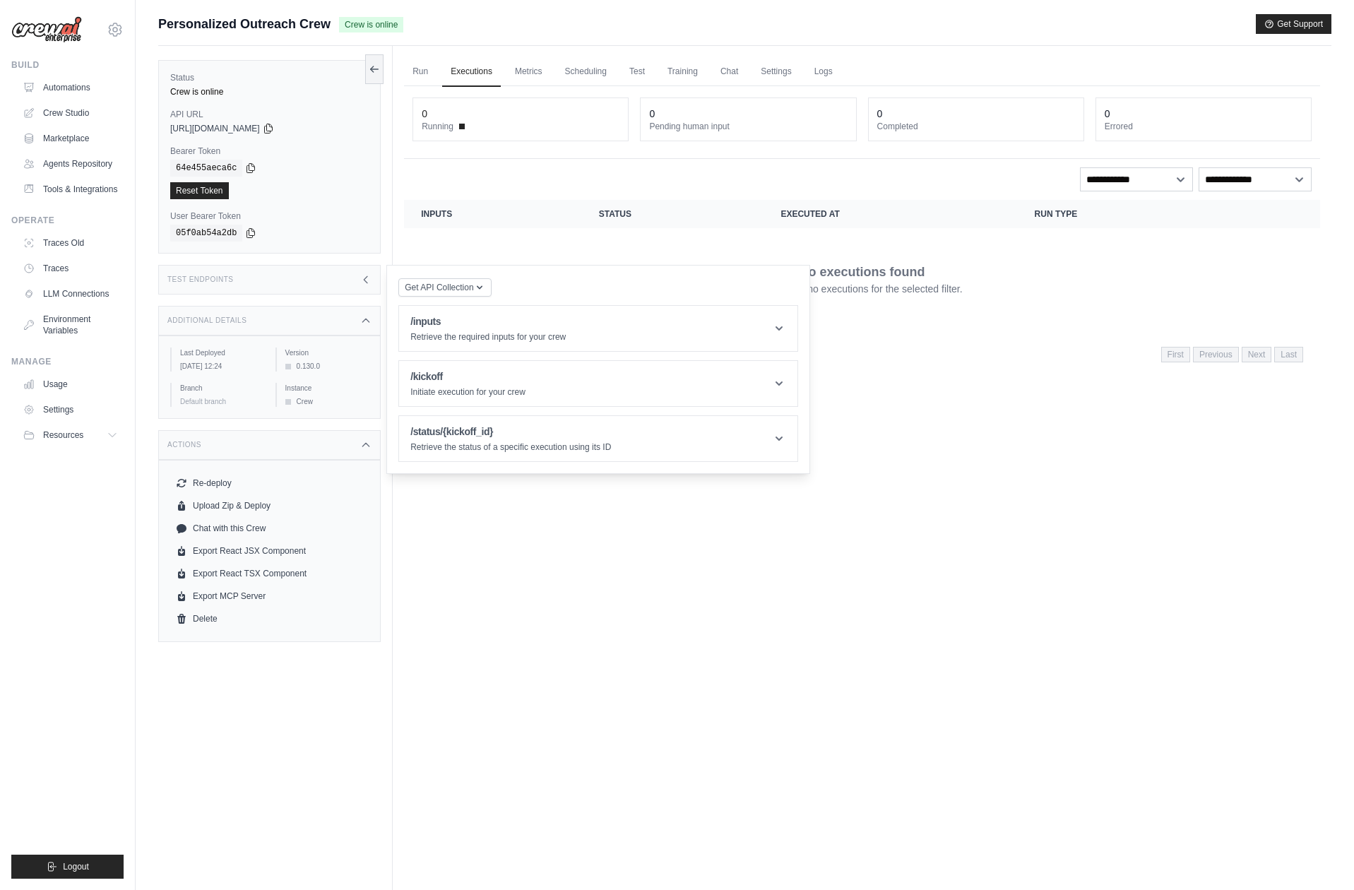
click at [925, 396] on div "Run Executions Metrics Scheduling Test Training Chat Settings Logs 0 Running 0 …" at bounding box center [862, 491] width 939 height 890
click at [939, 393] on div "Run Executions Metrics Scheduling Test Training Chat Settings Logs 0 Running 0 …" at bounding box center [862, 491] width 939 height 890
click at [274, 126] on icon at bounding box center [268, 127] width 11 height 11
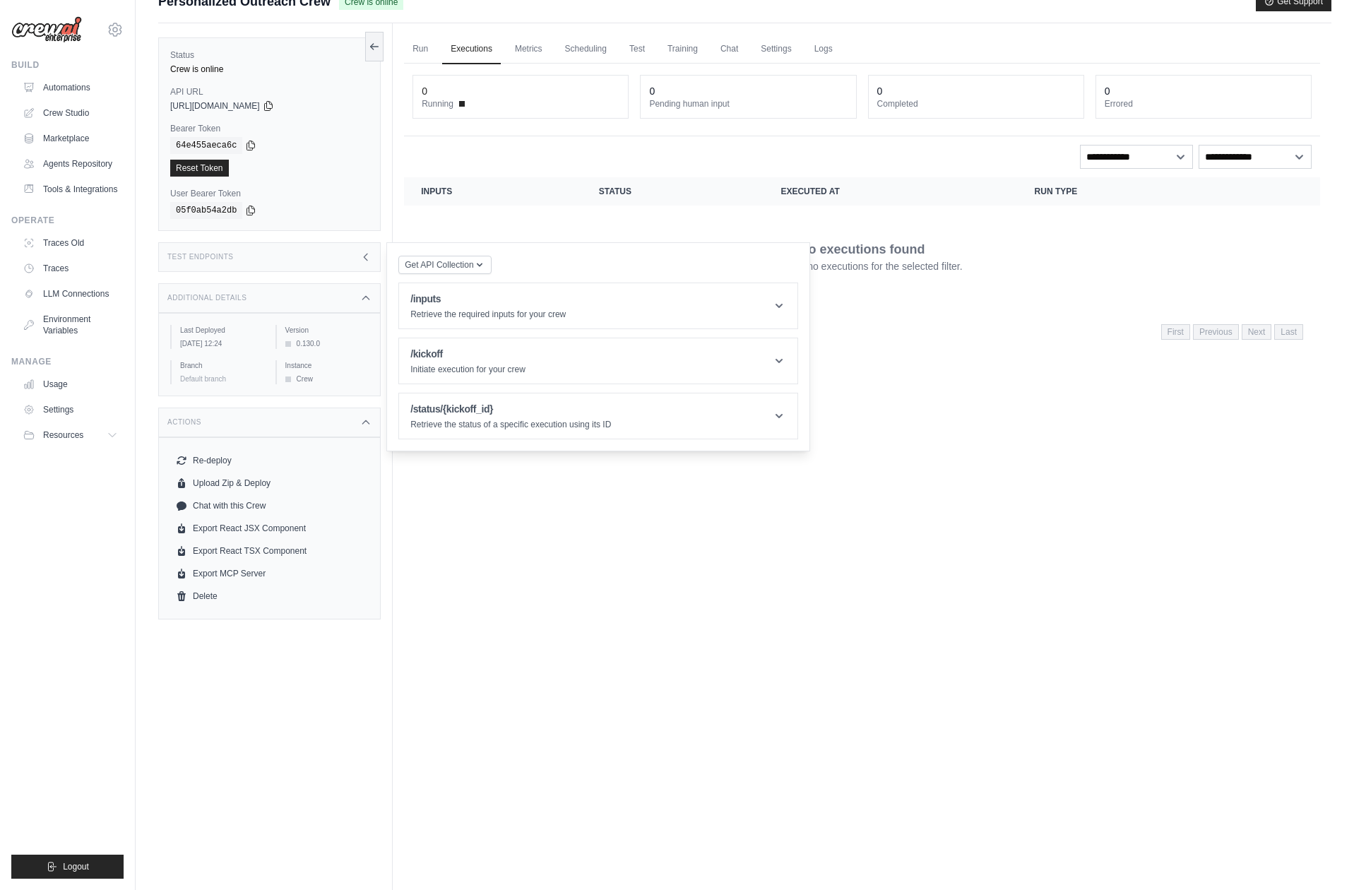
click at [780, 330] on div "Get API Collection Postman API Collection /inputs Retrieve the required inputs …" at bounding box center [598, 346] width 400 height 185
click at [778, 314] on header "/inputs Retrieve the required inputs for your crew" at bounding box center [598, 305] width 398 height 45
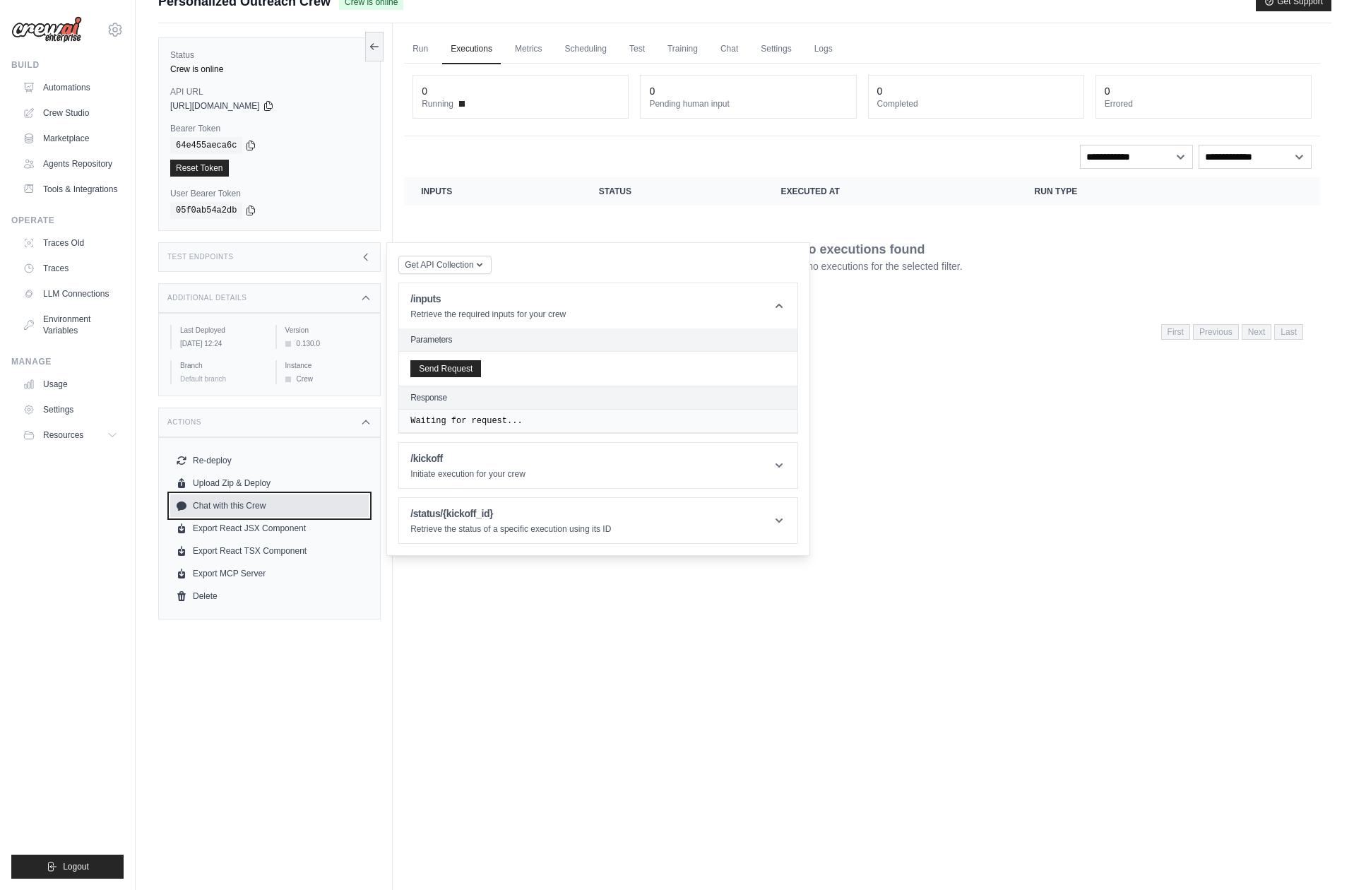
click at [251, 516] on link "Chat with this Crew" at bounding box center [269, 505] width 198 height 23
click at [70, 87] on link "Automations" at bounding box center [71, 87] width 107 height 23
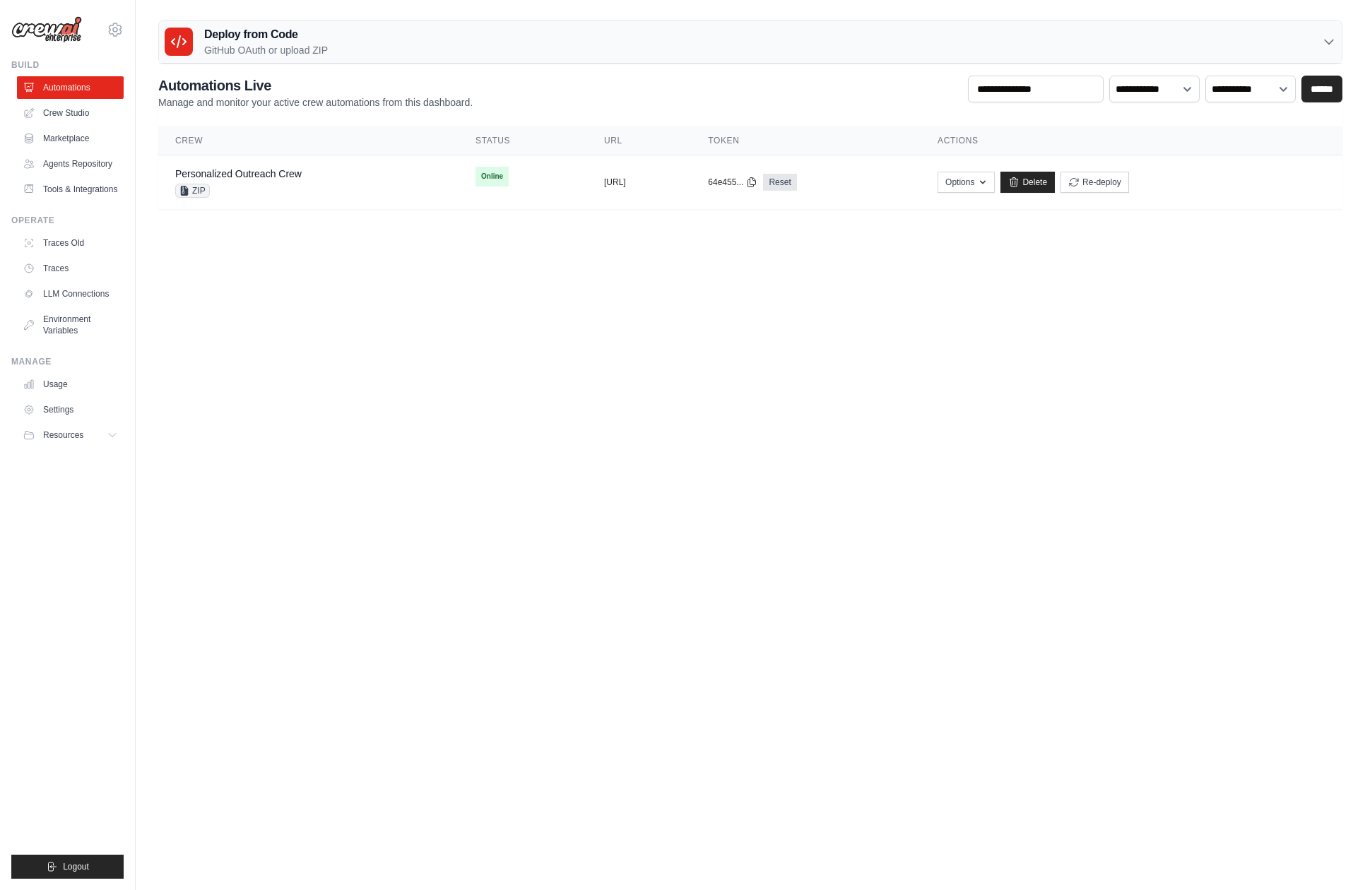
click at [1333, 35] on icon at bounding box center [1328, 42] width 14 height 14
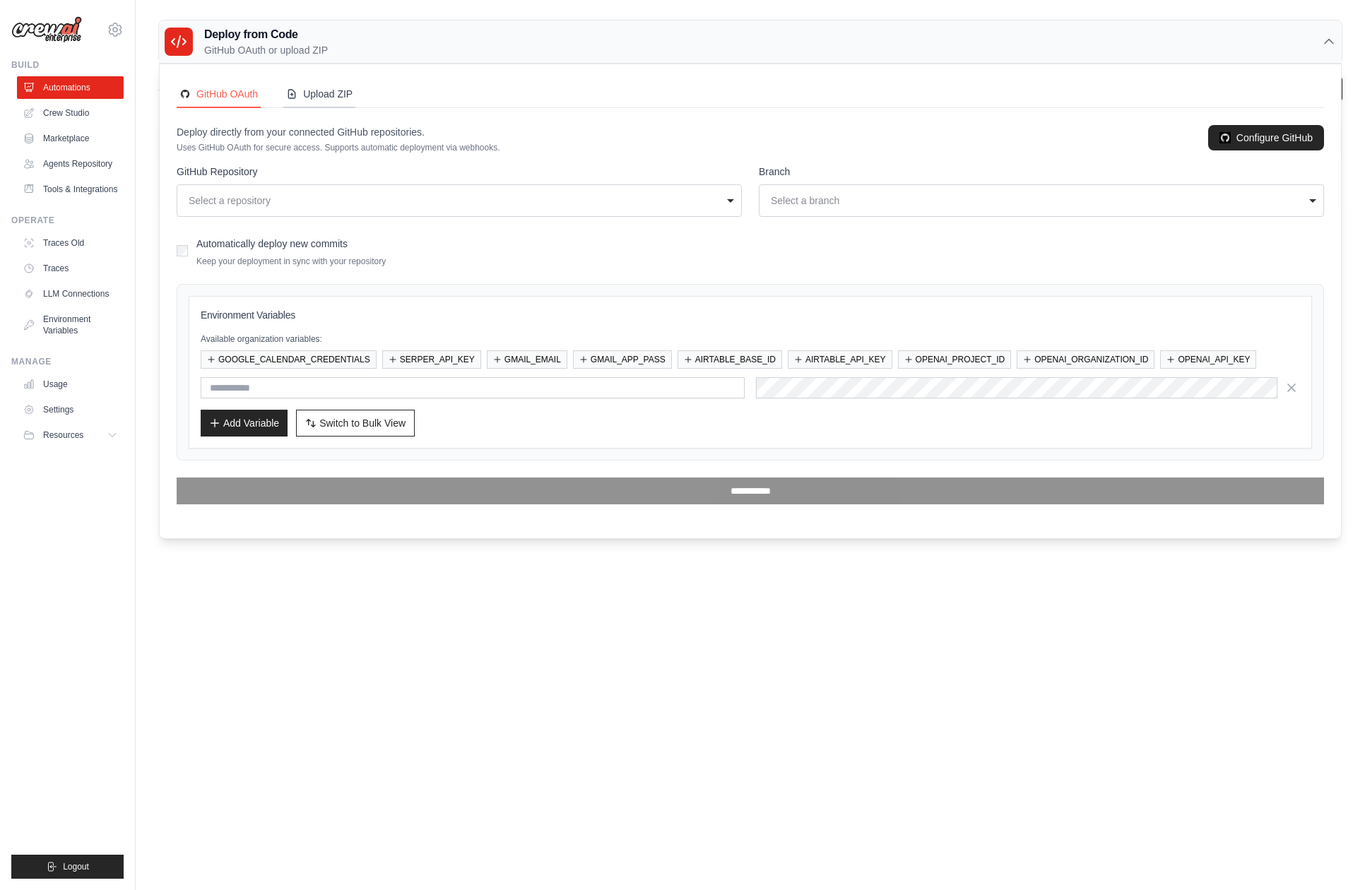
click at [308, 89] on div "Upload ZIP" at bounding box center [319, 94] width 66 height 14
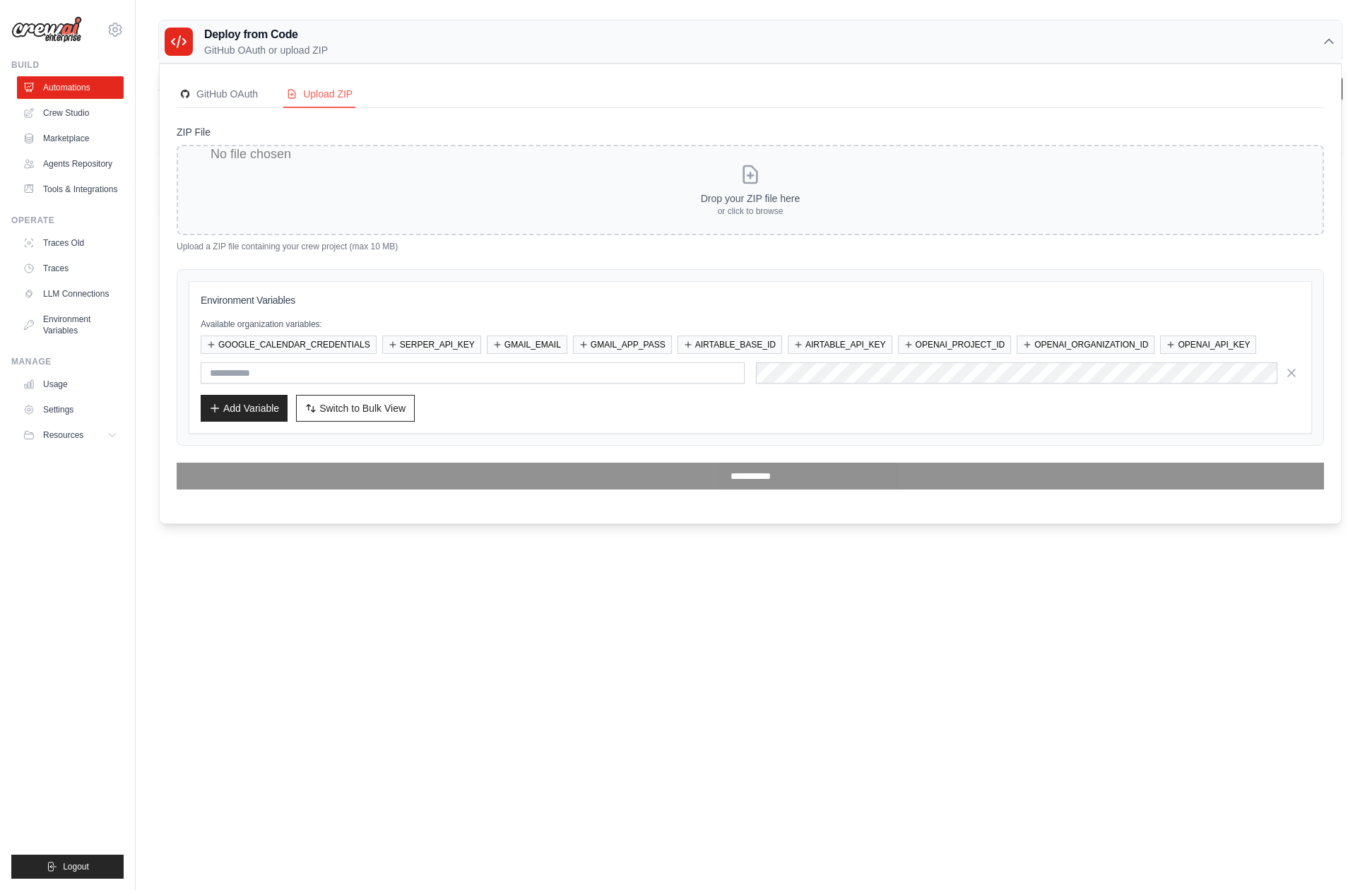
type input "**********"
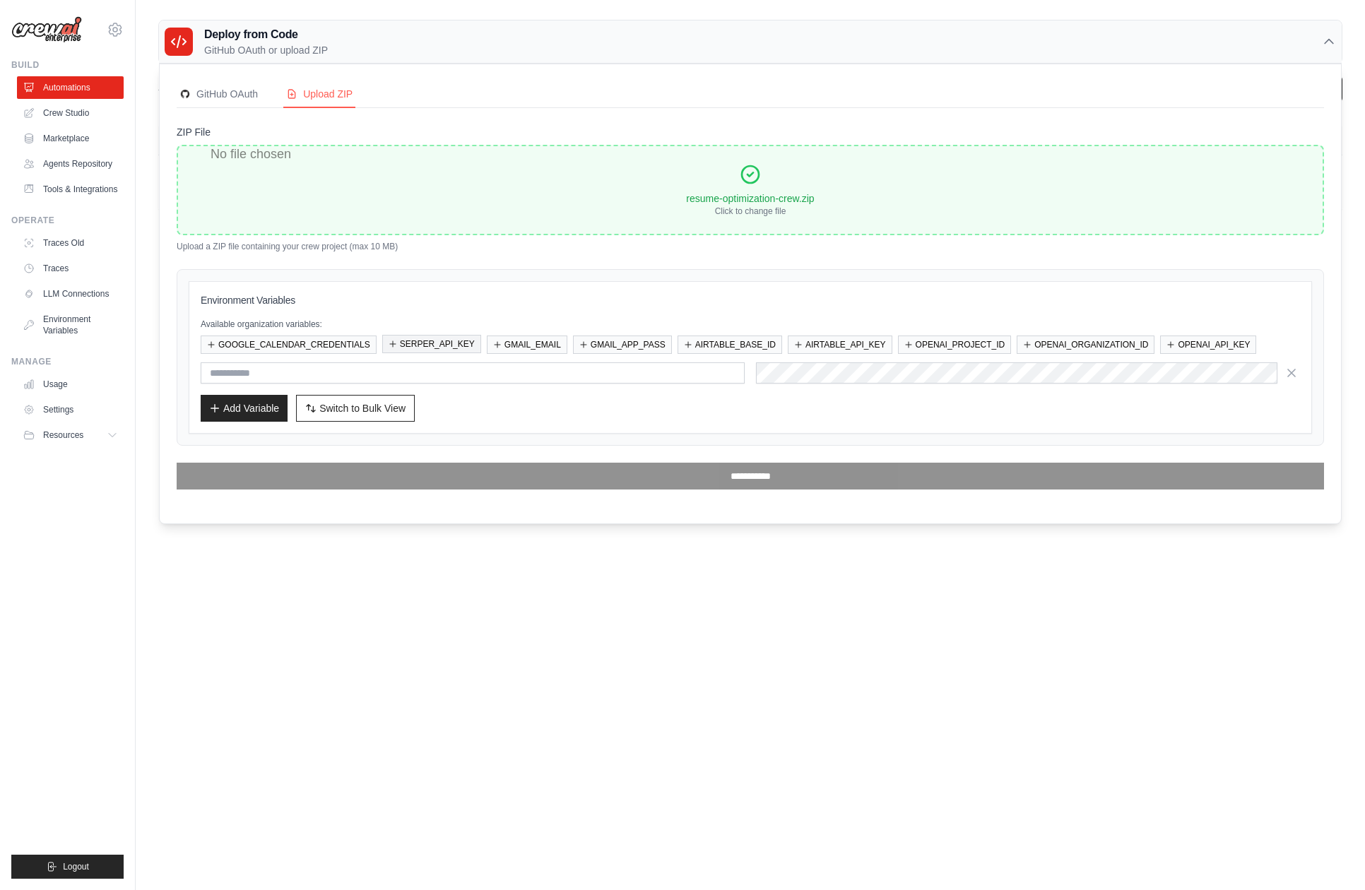
click at [453, 343] on button "SERPER_API_KEY" at bounding box center [431, 344] width 99 height 18
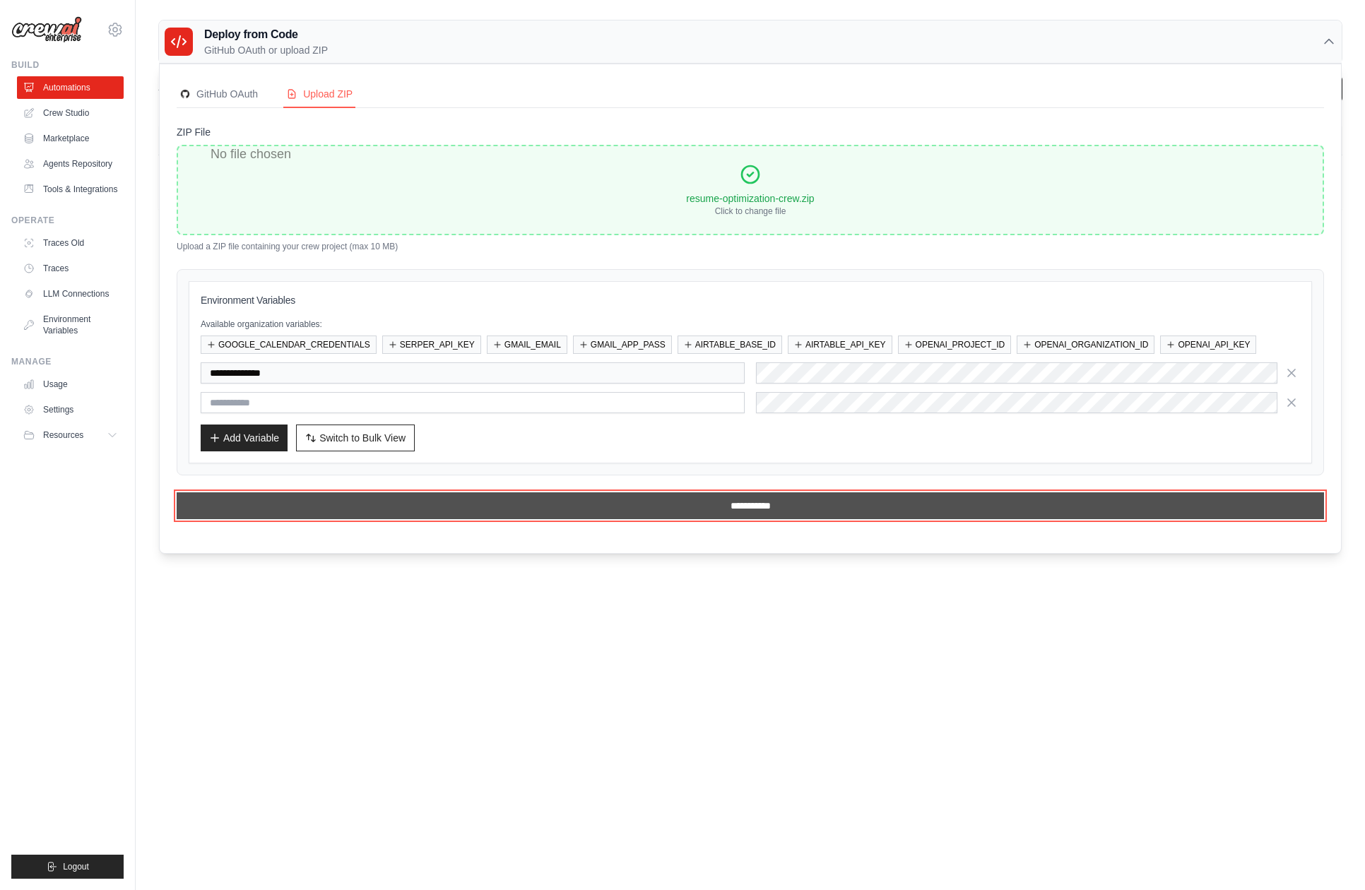
click at [608, 509] on input "**********" at bounding box center [750, 505] width 1147 height 27
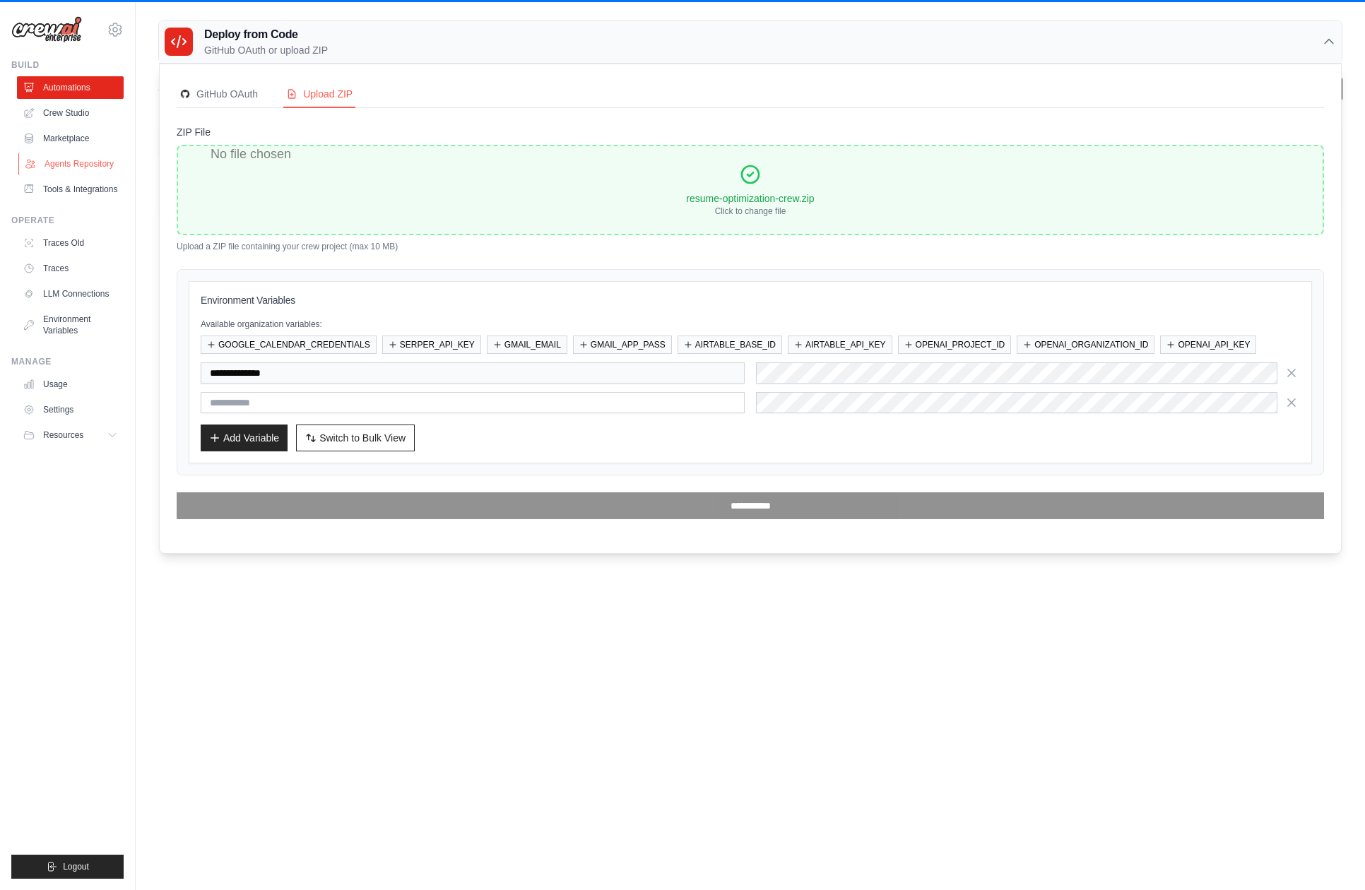
click at [58, 165] on link "Agents Repository" at bounding box center [71, 164] width 107 height 23
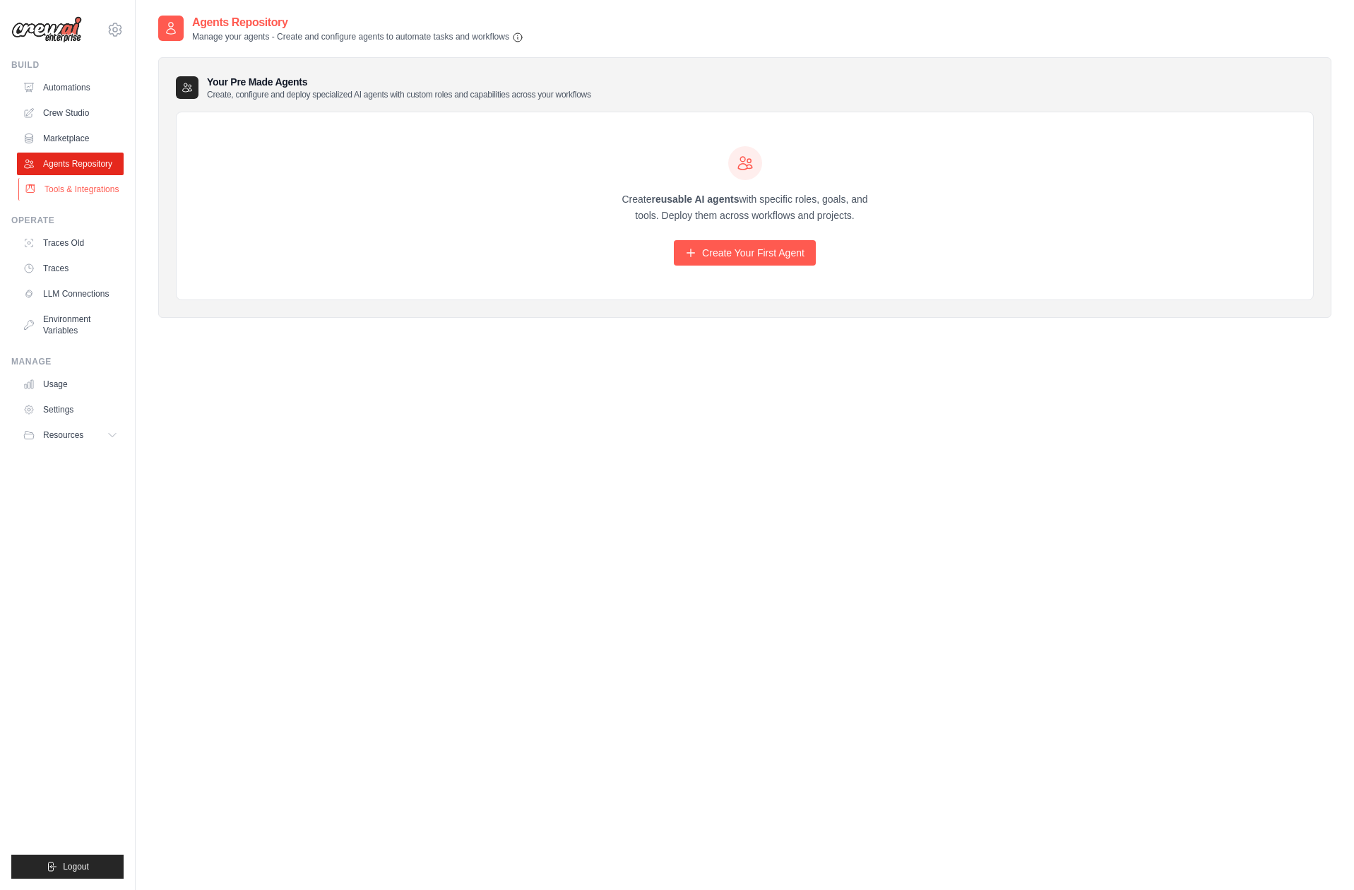
click at [50, 183] on link "Tools & Integrations" at bounding box center [71, 189] width 107 height 23
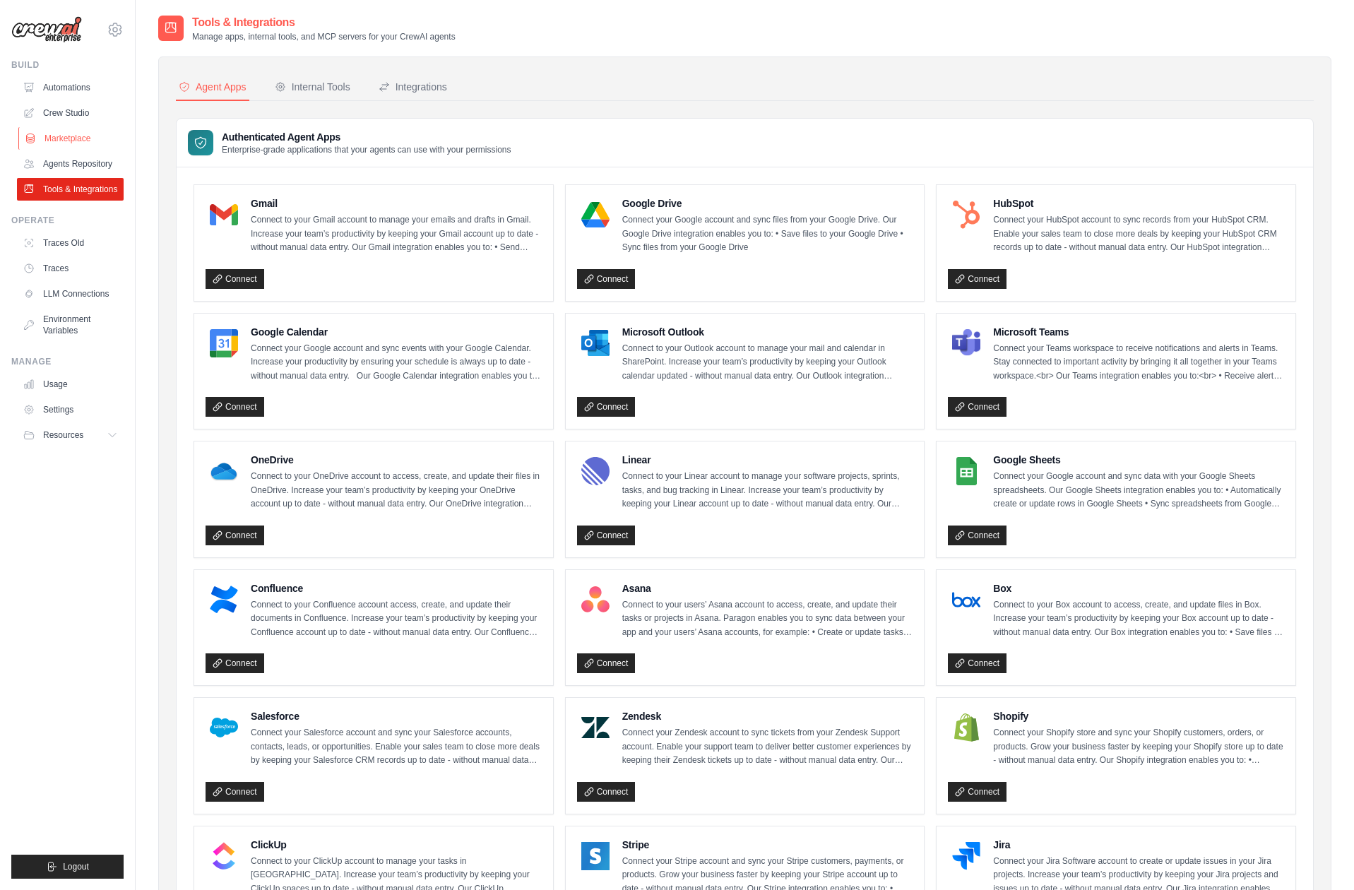
click at [57, 136] on link "Marketplace" at bounding box center [71, 138] width 107 height 23
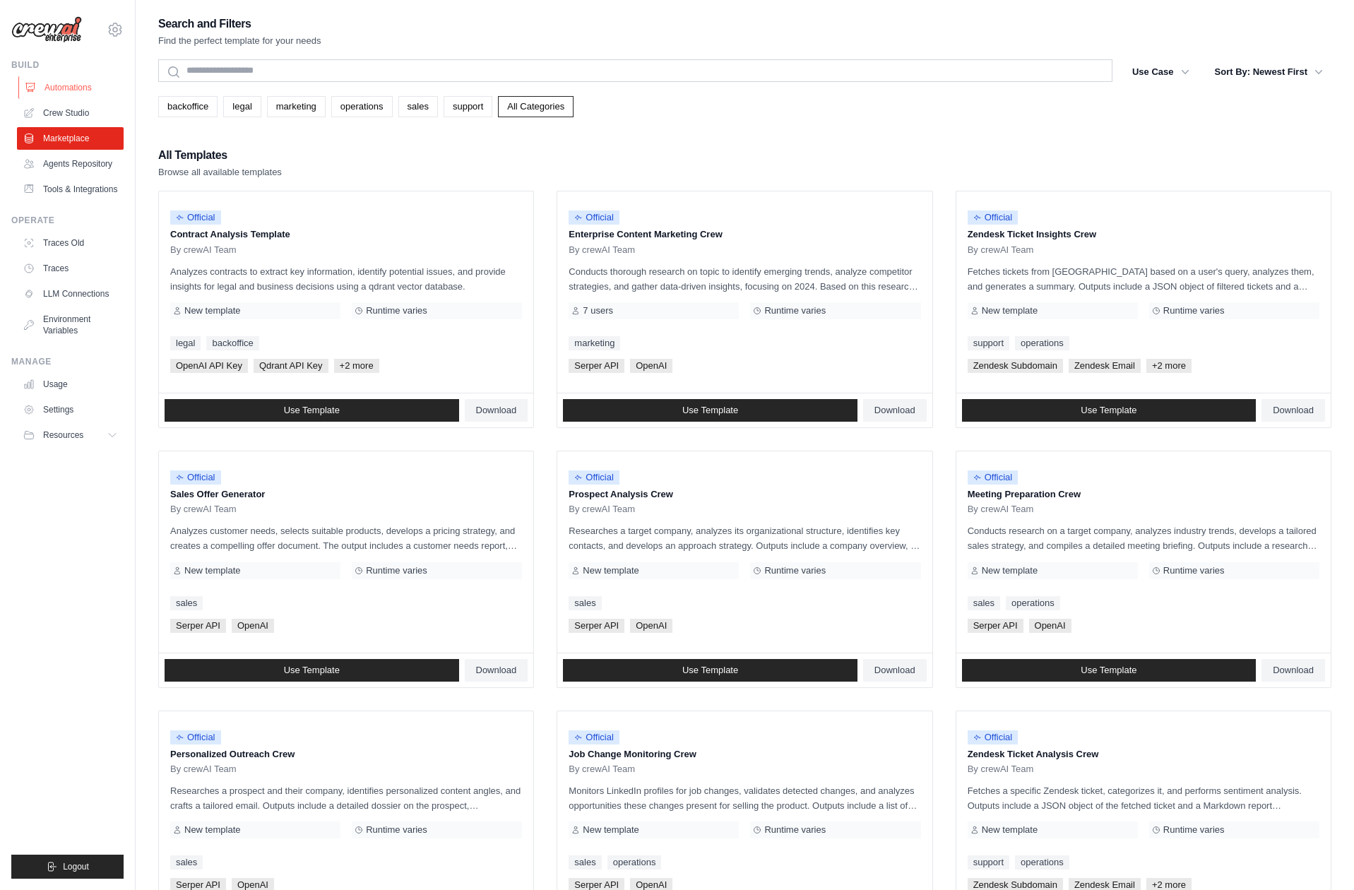
click at [61, 88] on link "Automations" at bounding box center [71, 87] width 107 height 23
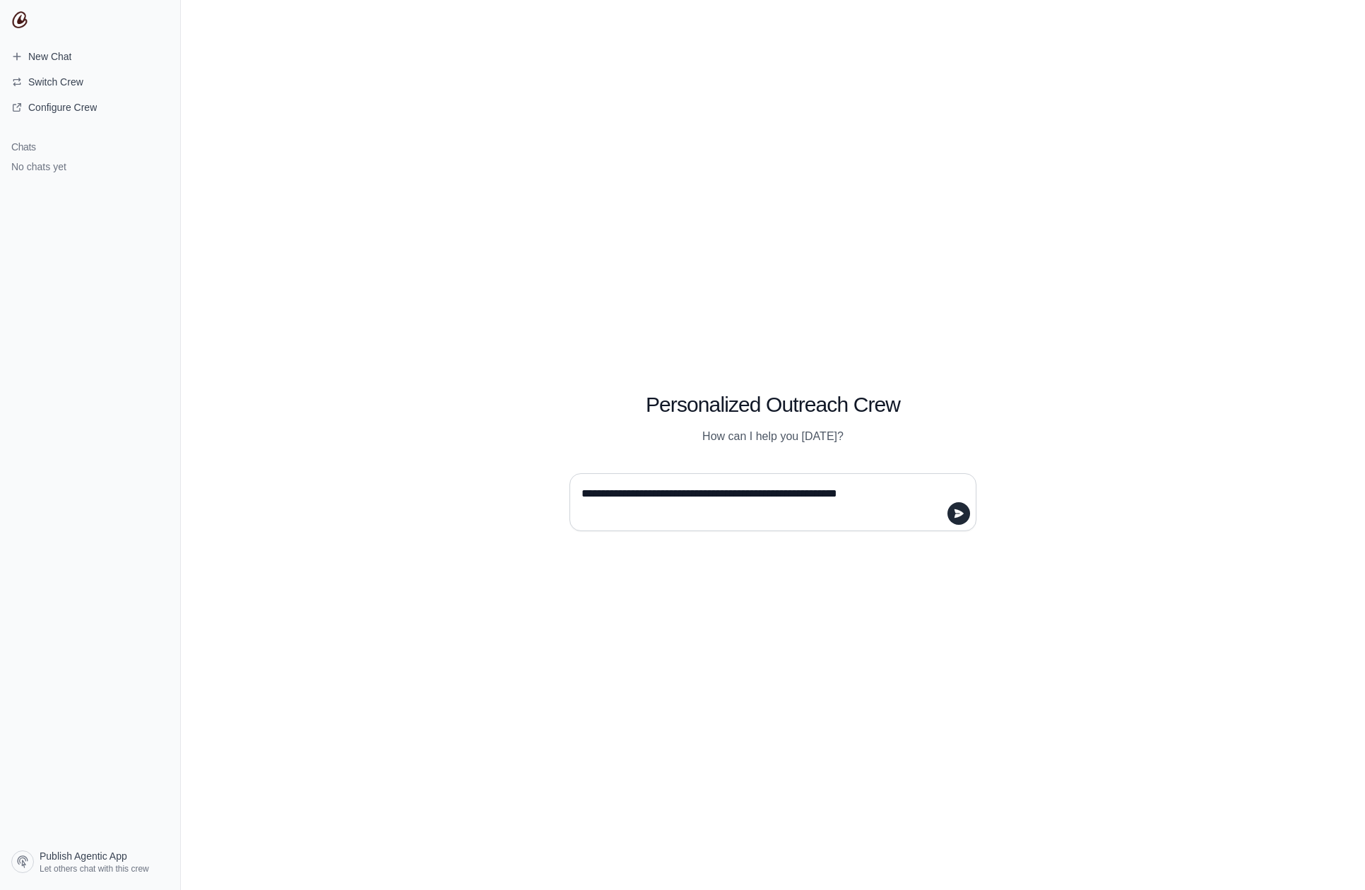
type textarea "**********"
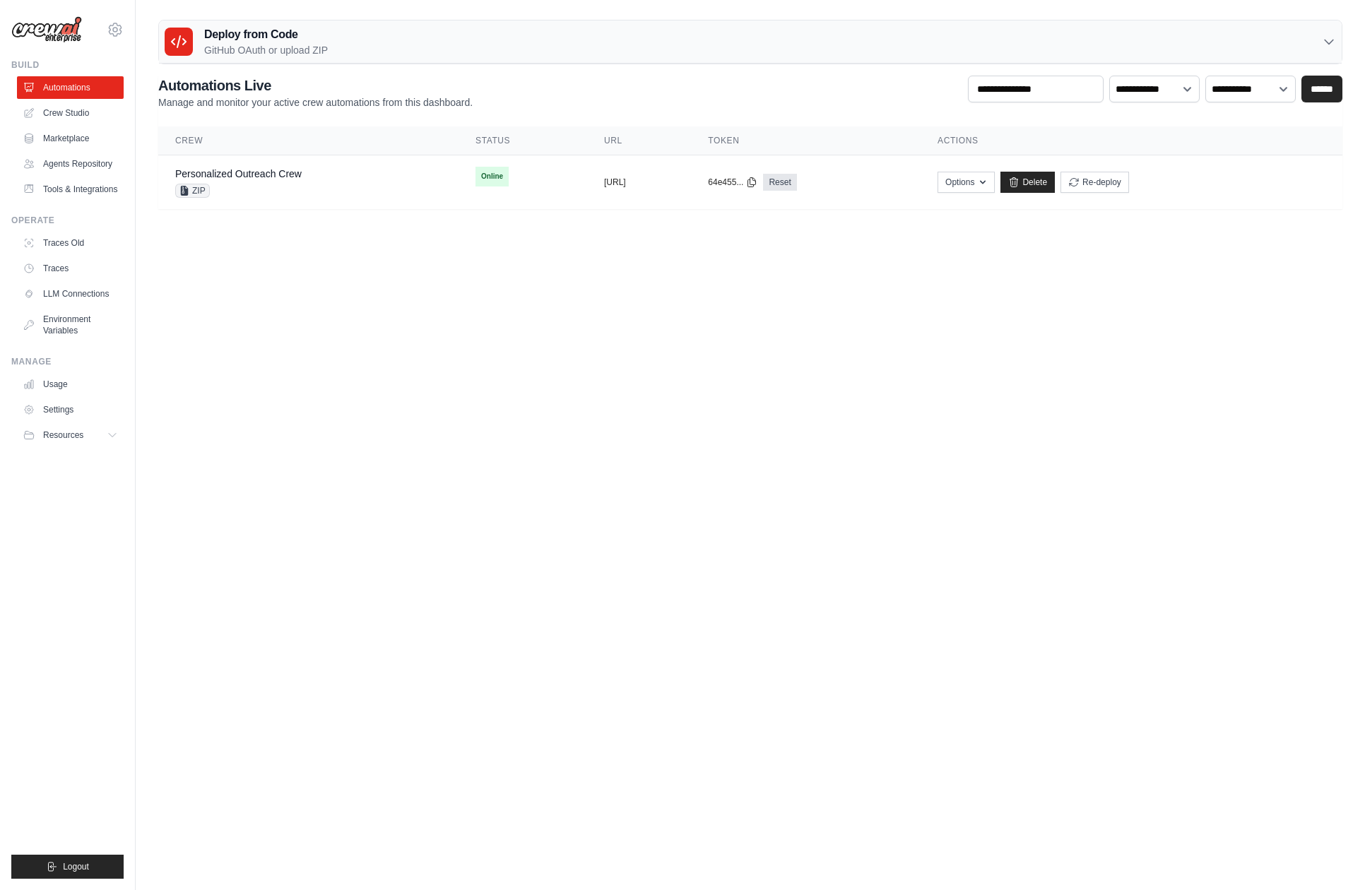
click at [277, 43] on p "GitHub OAuth or upload ZIP" at bounding box center [266, 50] width 124 height 14
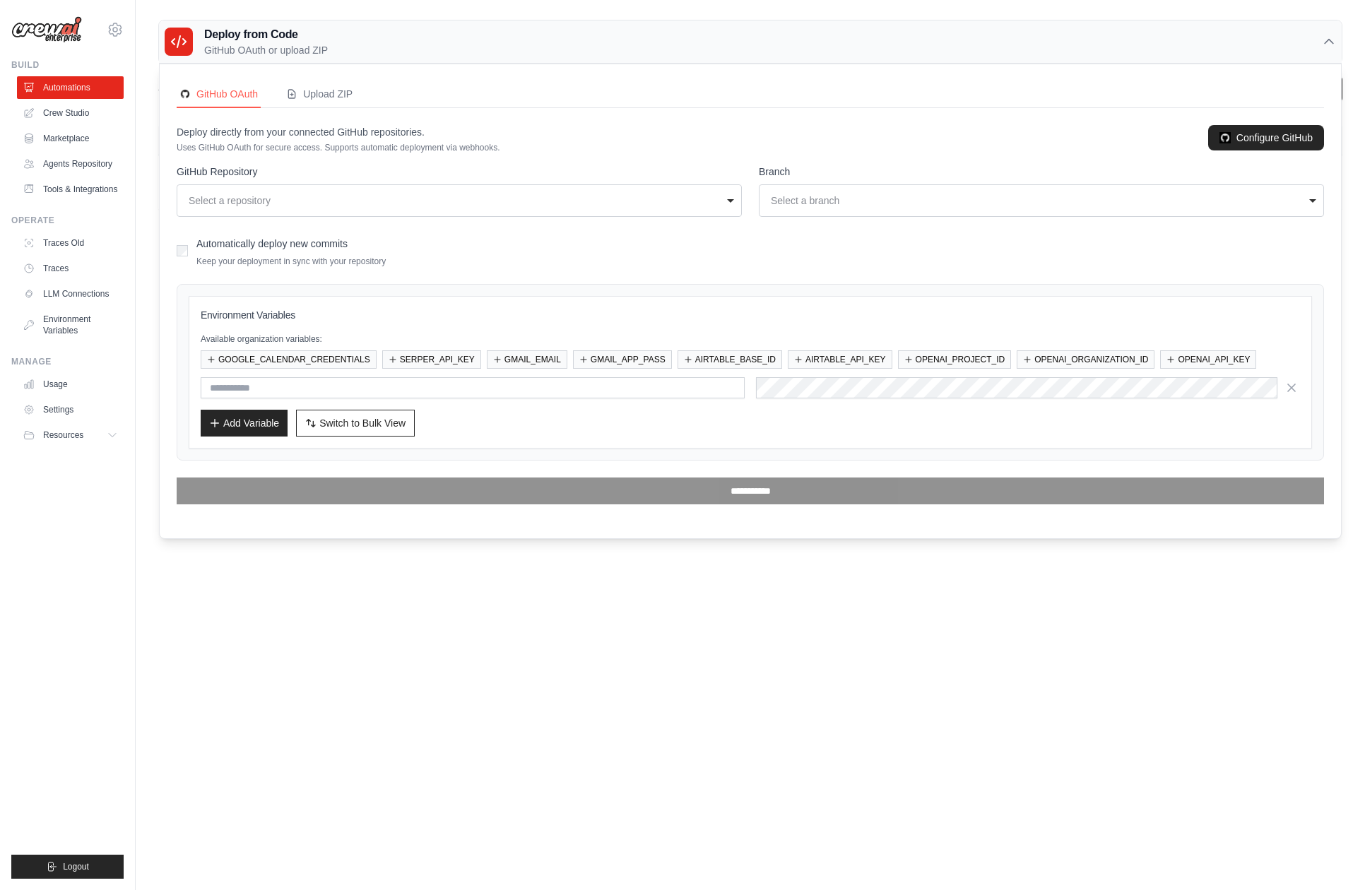
click at [461, 711] on body "dianewilkinson510@gmail.com Settings Build Automations Resources Blog" at bounding box center [682, 445] width 1365 height 890
click at [1322, 38] on icon at bounding box center [1328, 42] width 14 height 14
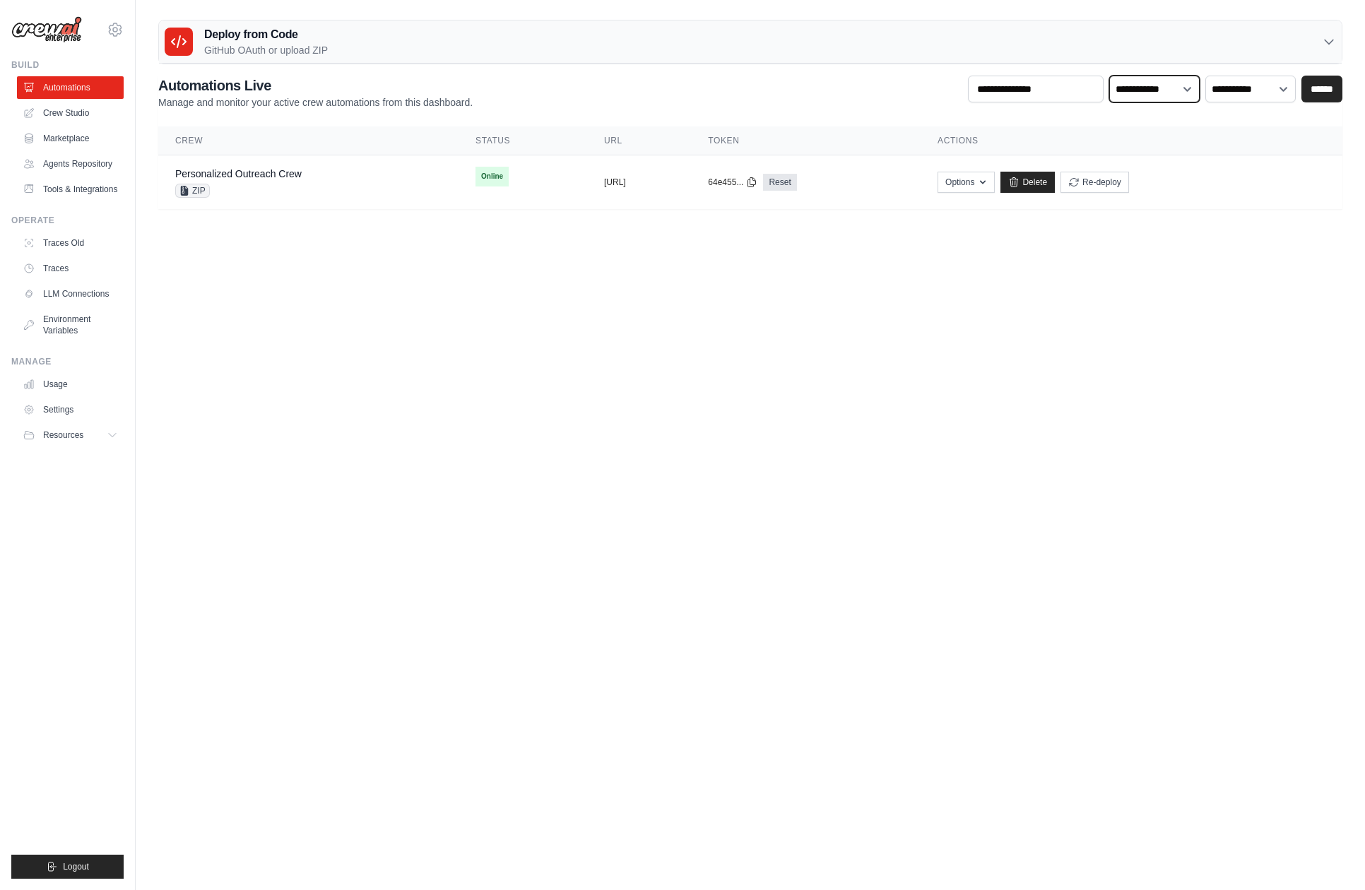
click at [1155, 93] on select "**********" at bounding box center [1154, 89] width 90 height 27
click at [1222, 83] on select "**********" at bounding box center [1250, 89] width 90 height 27
select select "***"
click at [1205, 76] on select "**********" at bounding box center [1250, 89] width 90 height 27
click at [85, 116] on link "Crew Studio" at bounding box center [71, 113] width 107 height 23
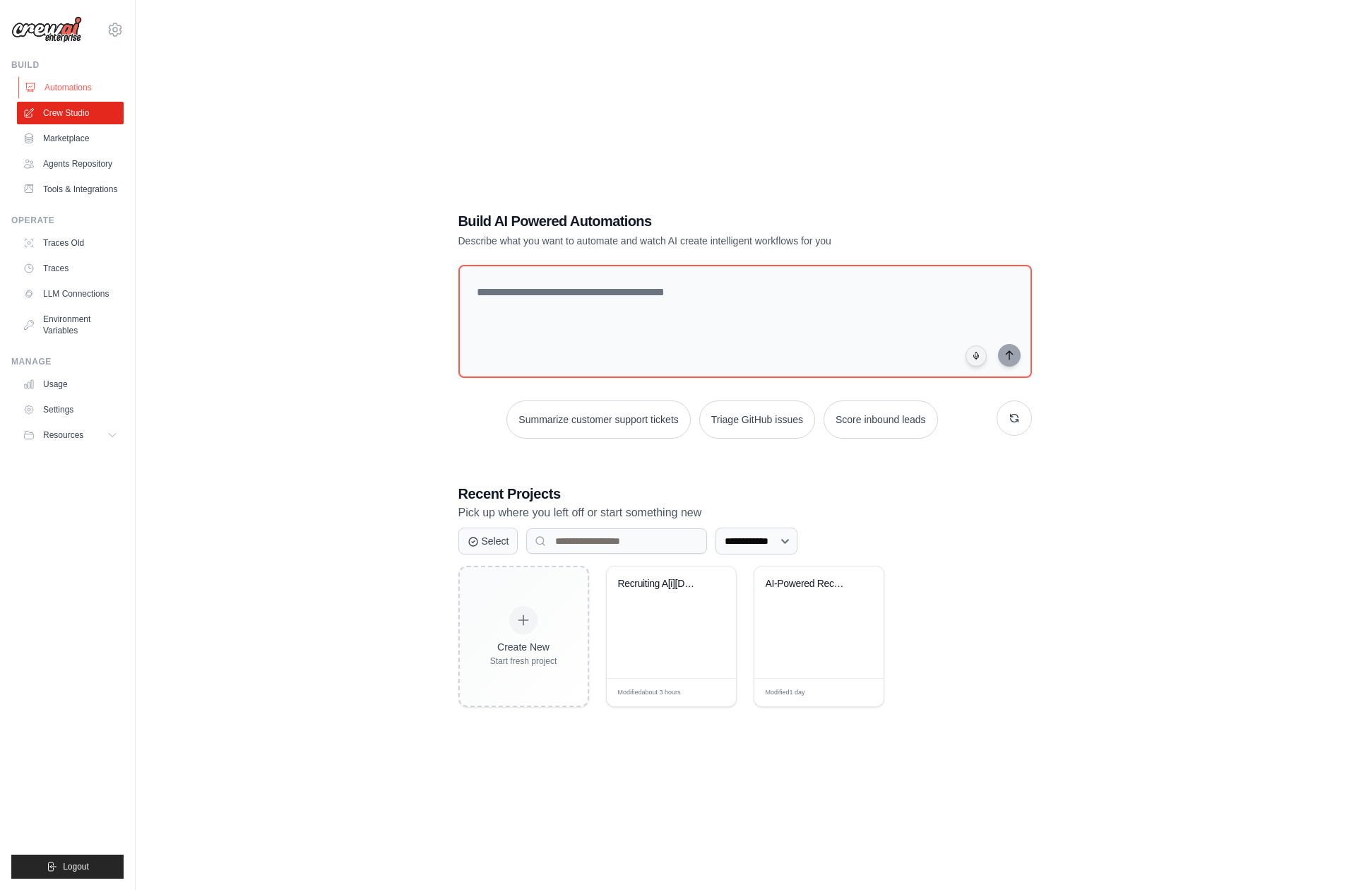
click at [83, 89] on link "Automations" at bounding box center [71, 87] width 107 height 23
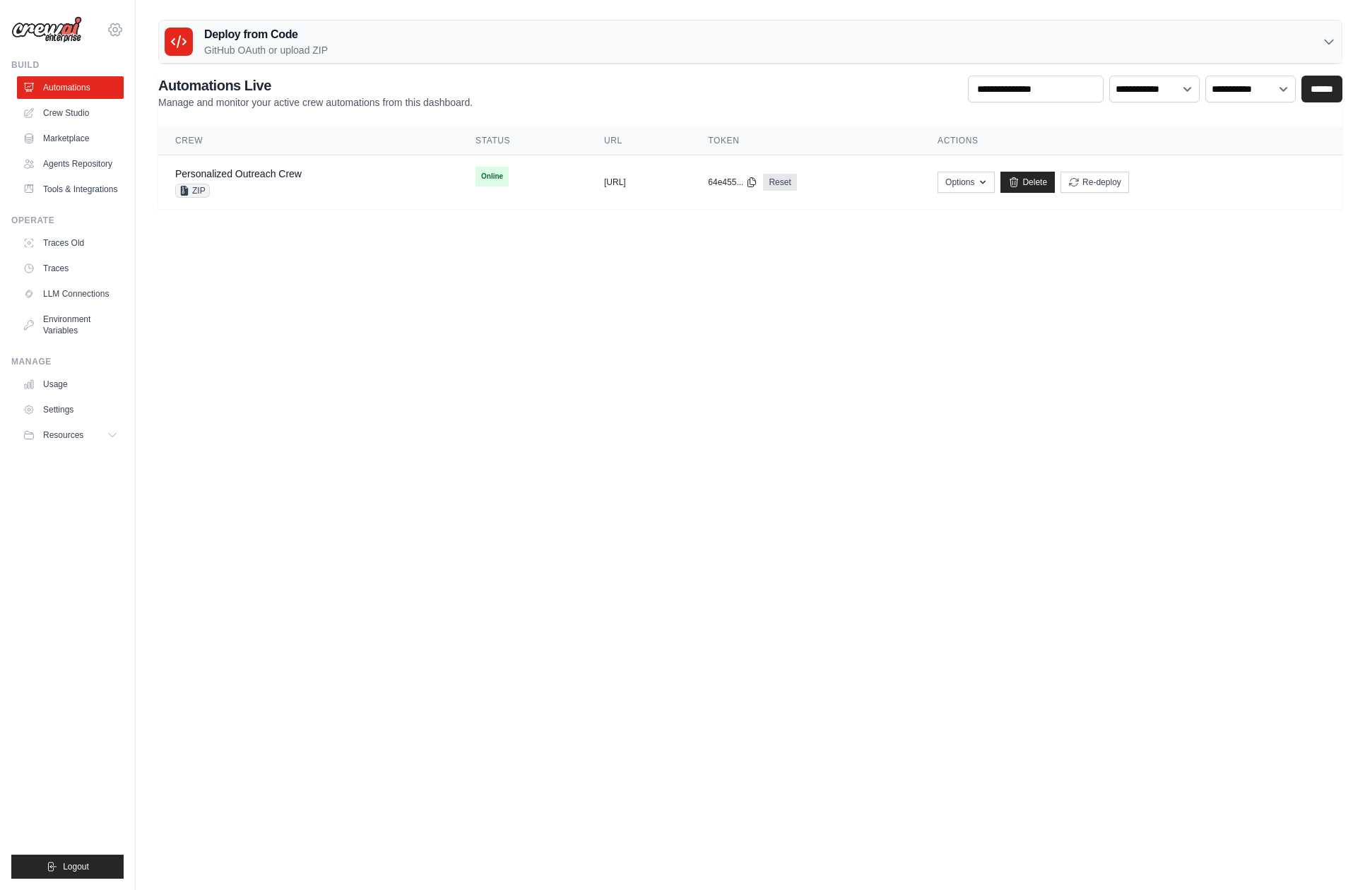
click at [114, 30] on icon at bounding box center [115, 29] width 17 height 17
click at [141, 83] on span "Settings" at bounding box center [175, 88] width 112 height 14
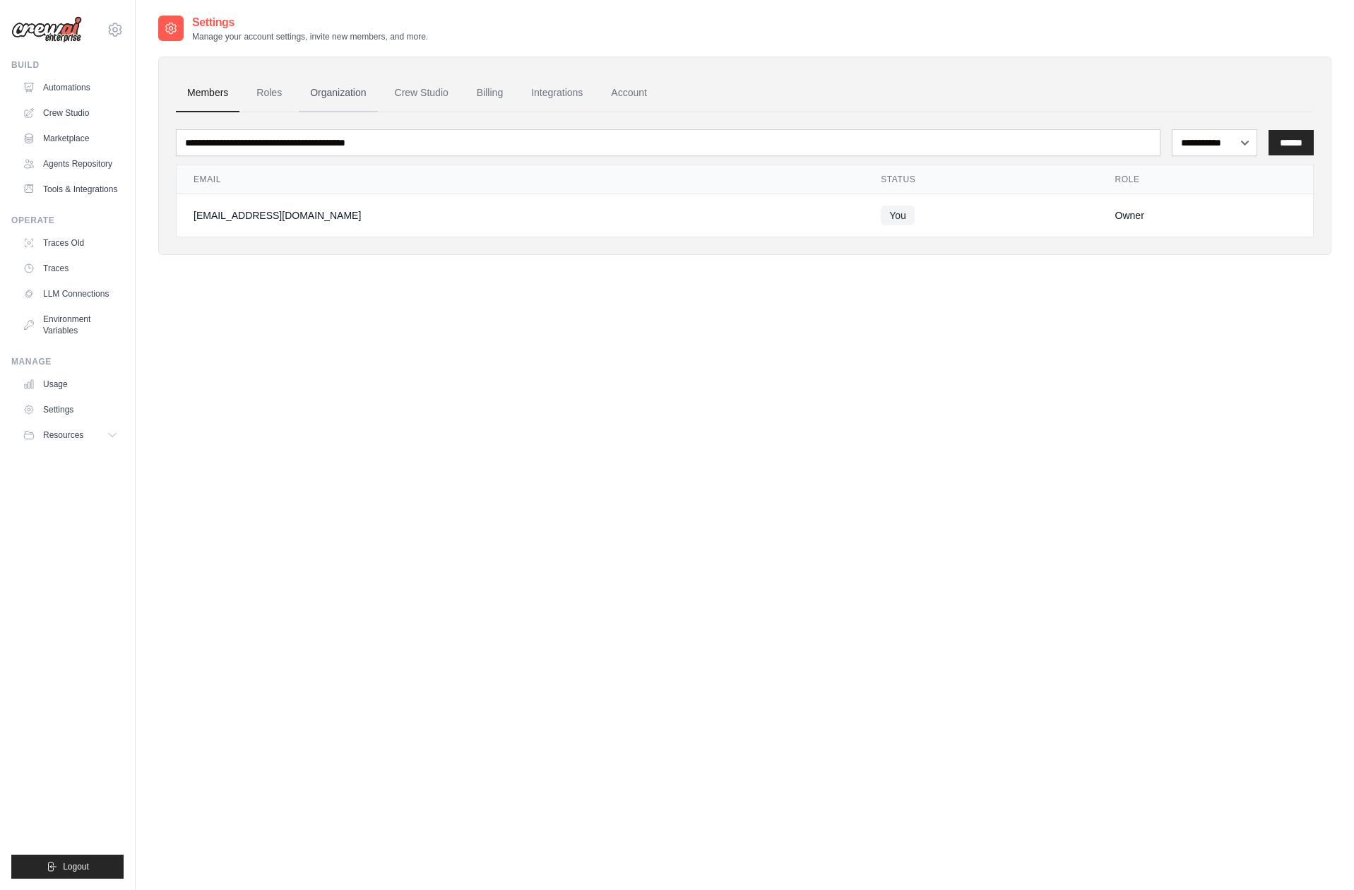
click at [319, 91] on link "Organization" at bounding box center [338, 93] width 78 height 38
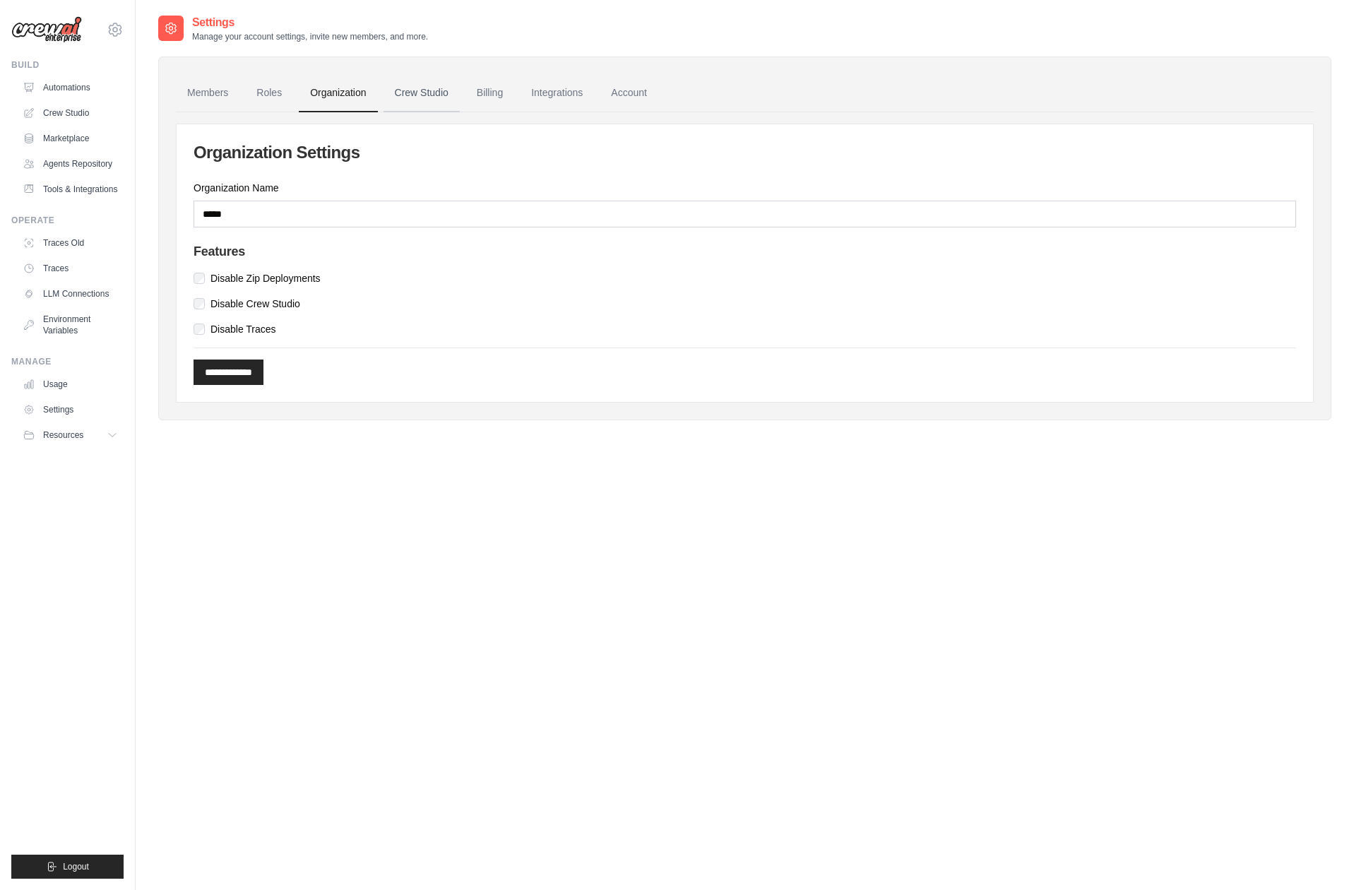
click at [439, 98] on link "Crew Studio" at bounding box center [422, 93] width 76 height 38
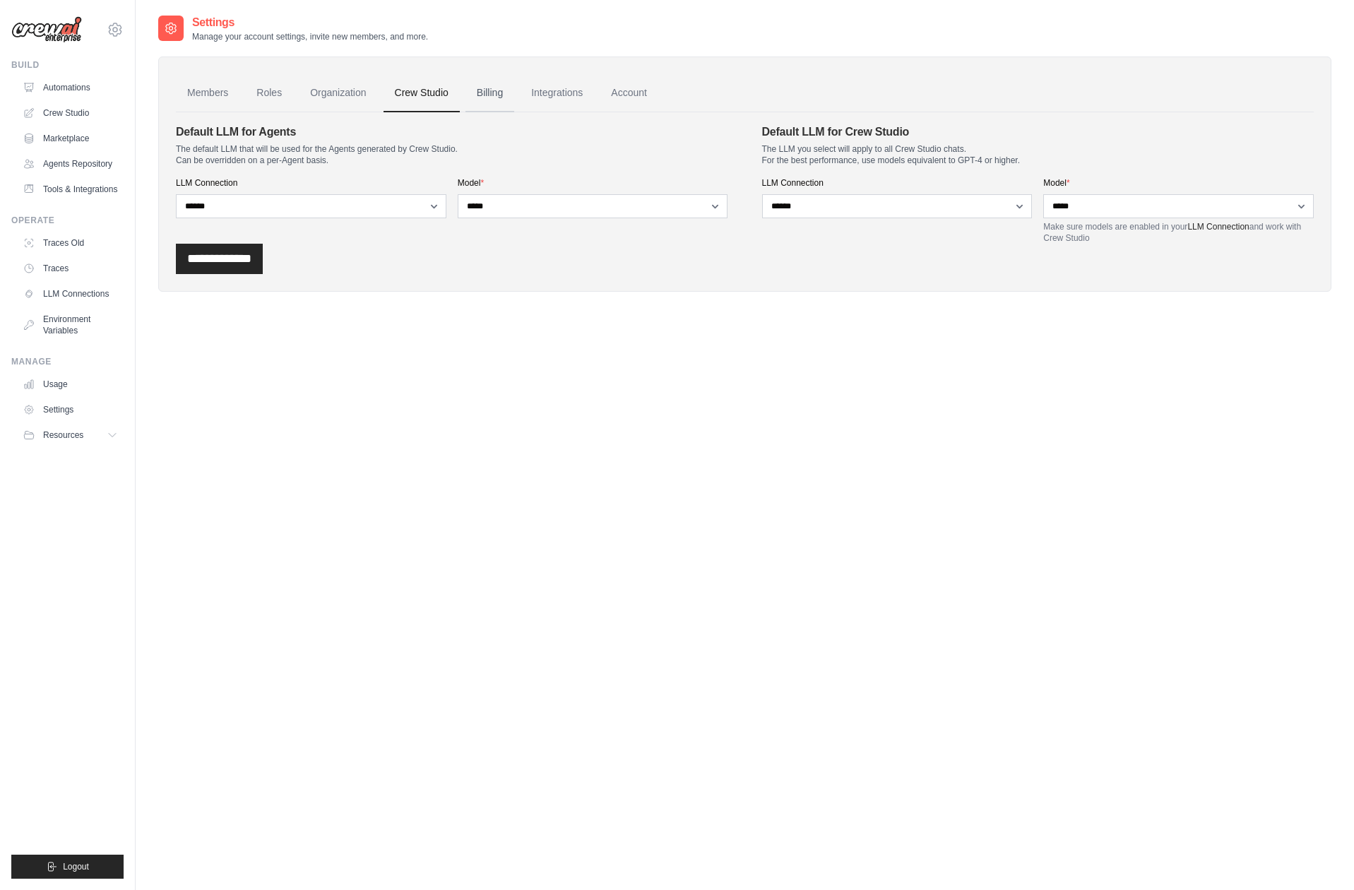
click at [502, 101] on link "Billing" at bounding box center [489, 93] width 49 height 38
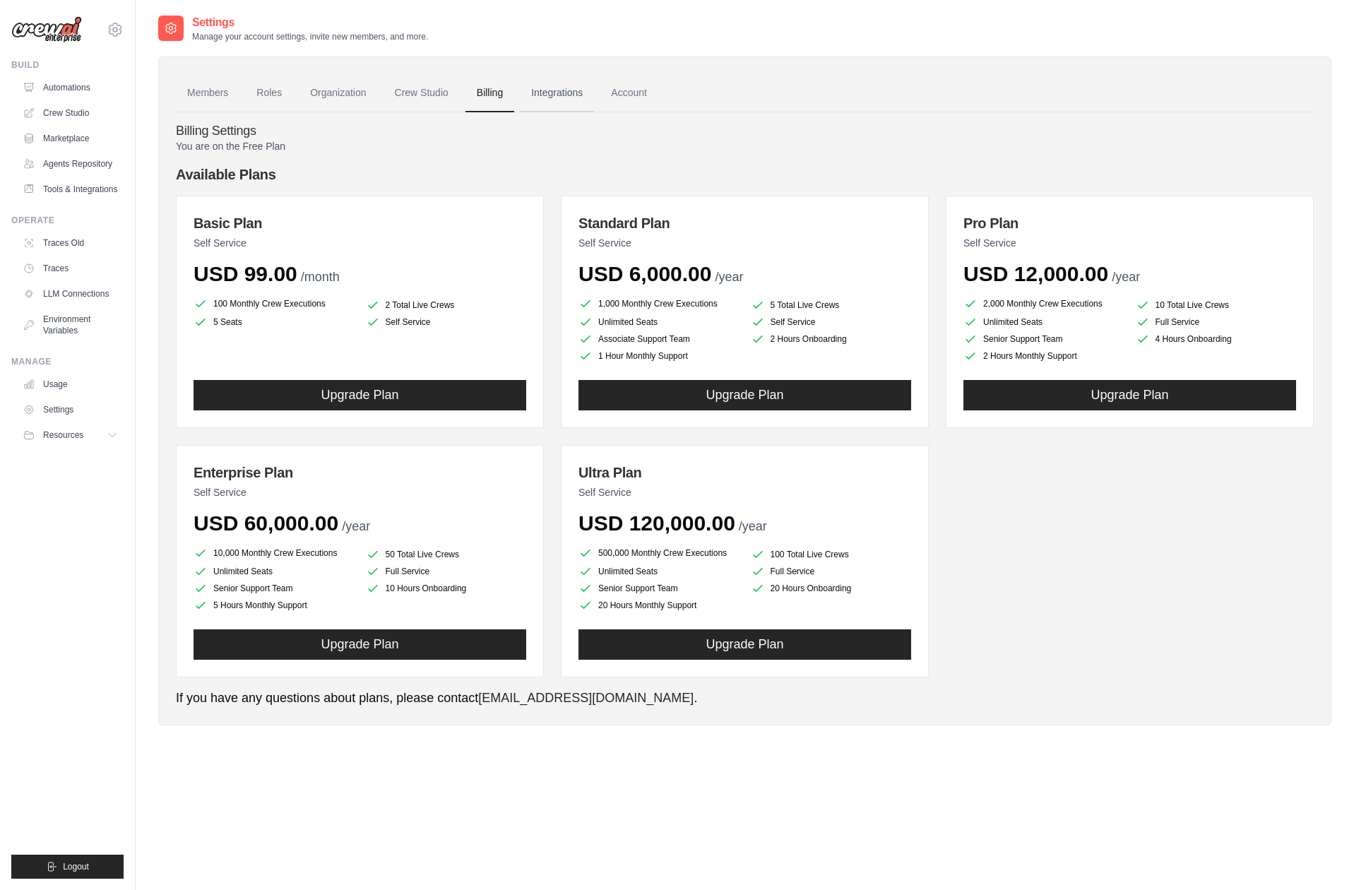
click at [560, 99] on link "Integrations" at bounding box center [557, 93] width 74 height 38
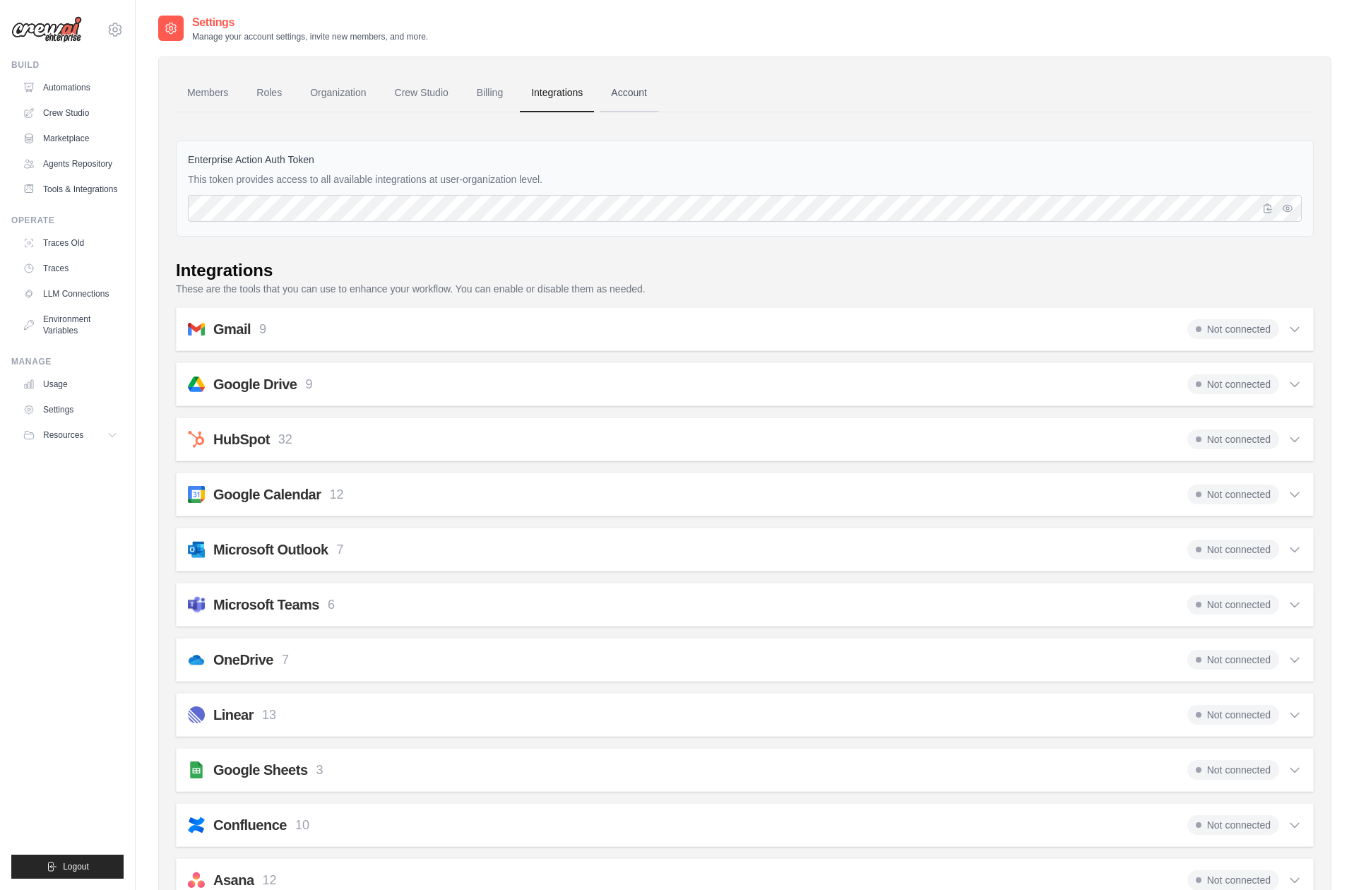
click at [624, 95] on link "Account" at bounding box center [629, 93] width 59 height 38
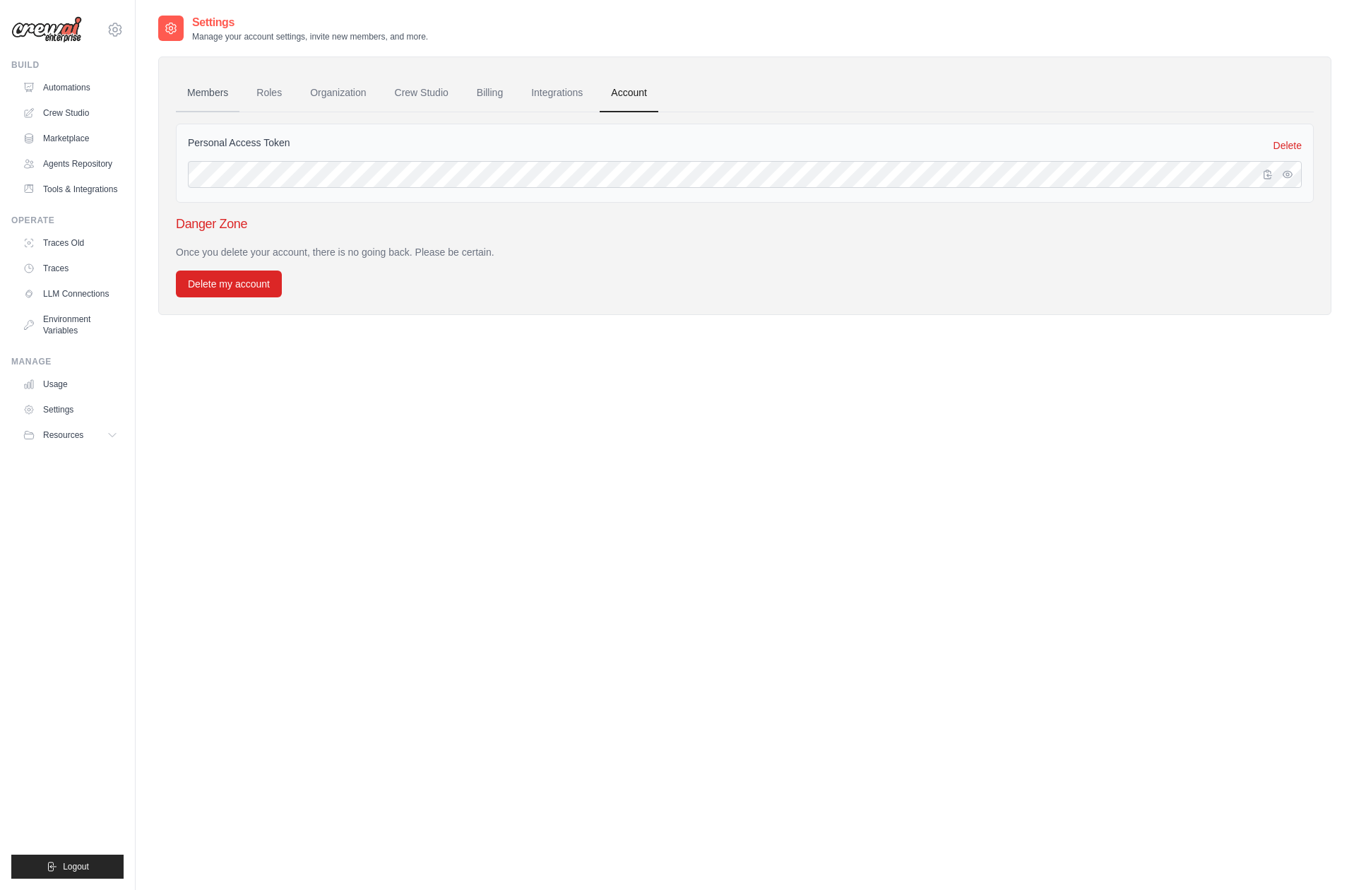
click at [218, 93] on link "Members" at bounding box center [208, 93] width 64 height 38
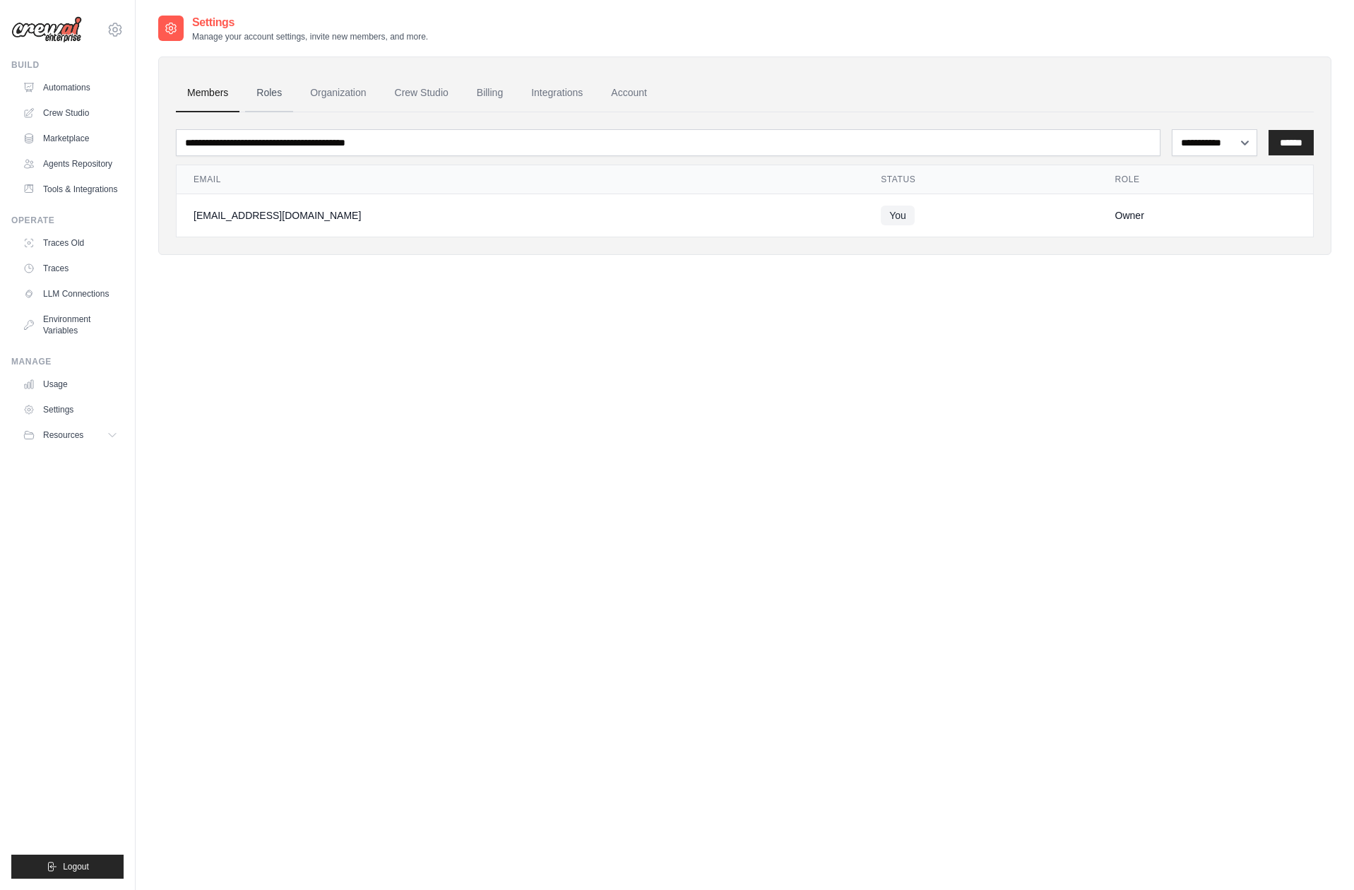
click at [277, 92] on link "Roles" at bounding box center [269, 93] width 48 height 38
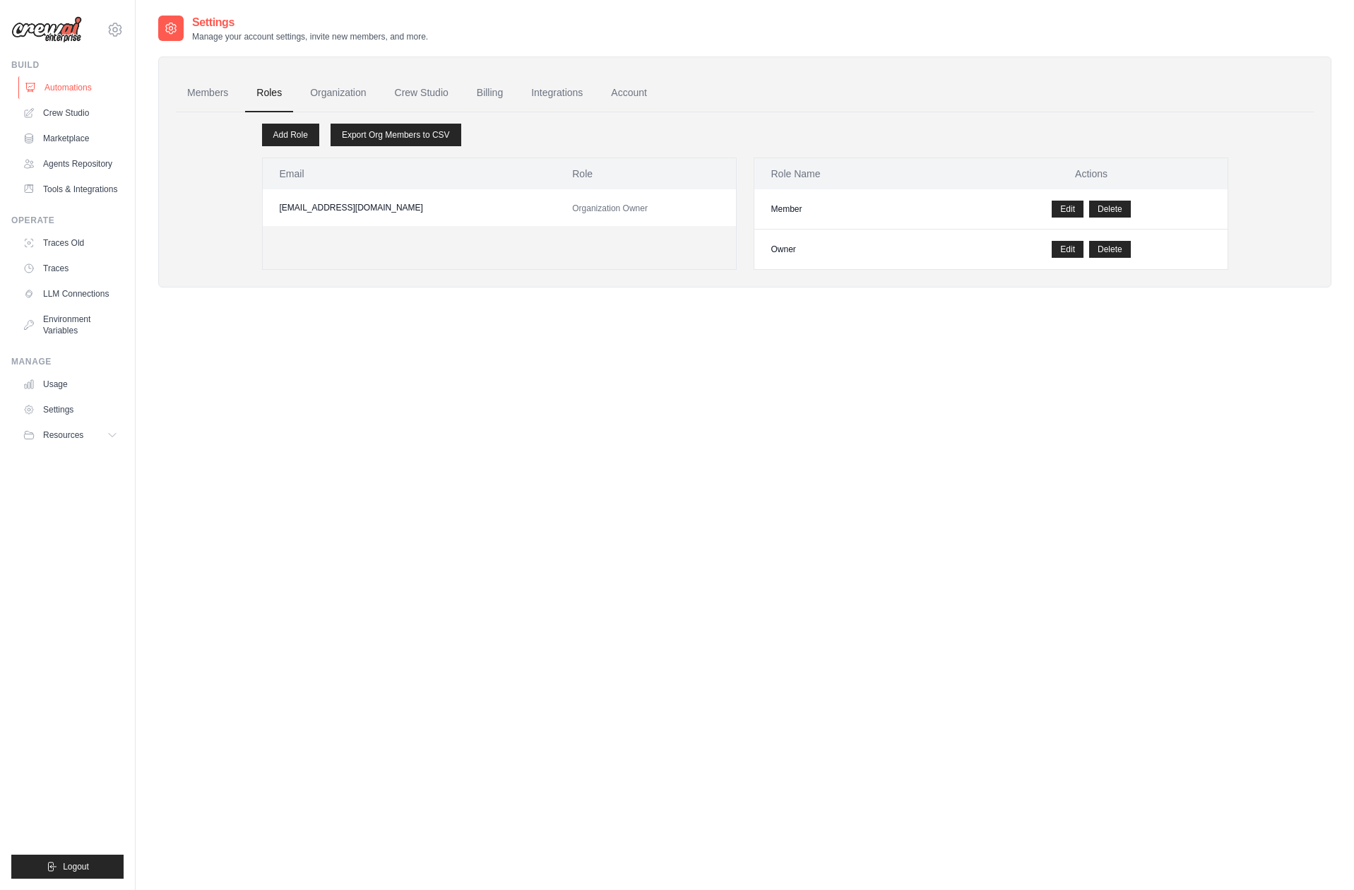
click at [57, 80] on link "Automations" at bounding box center [71, 87] width 107 height 23
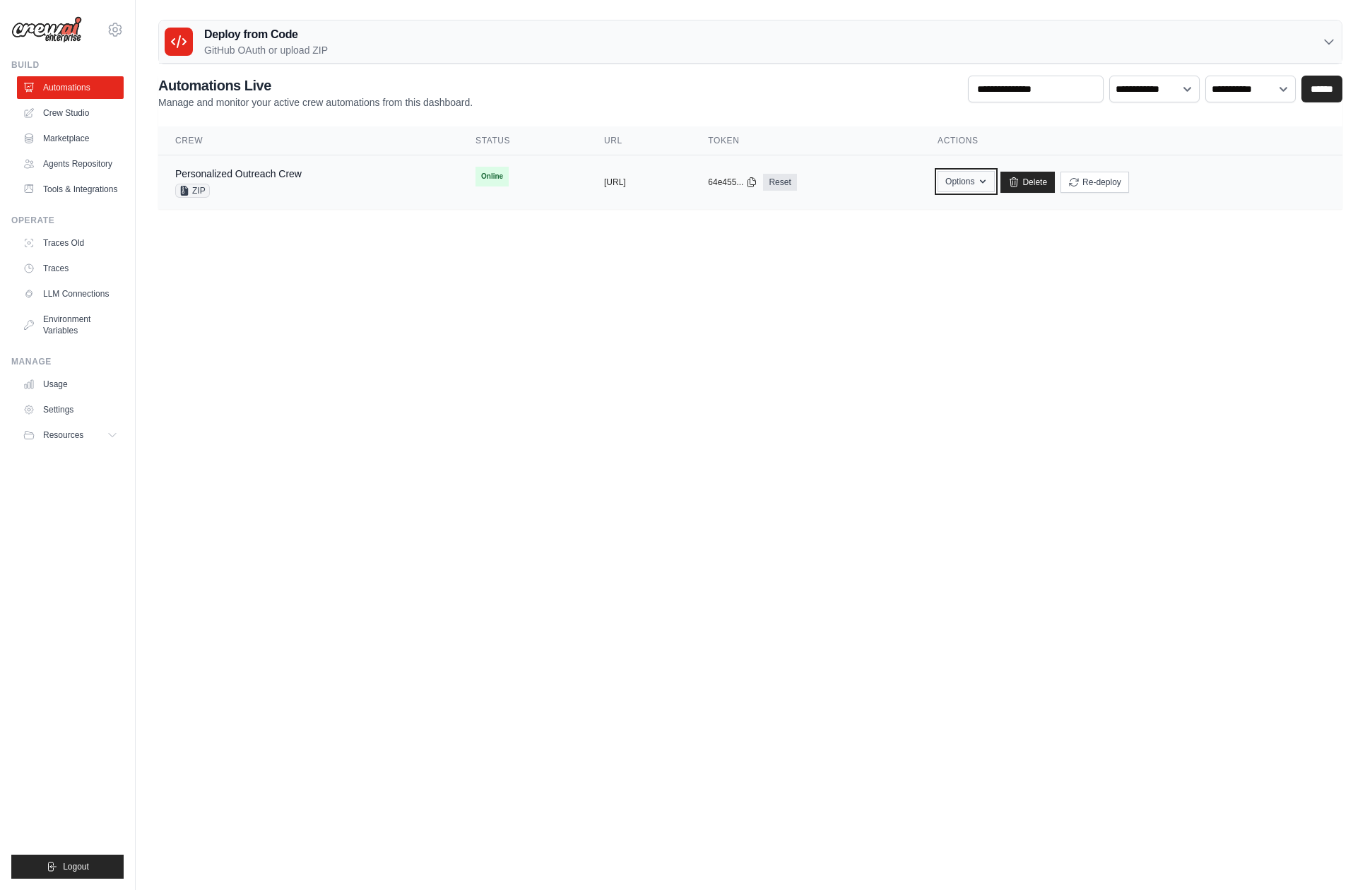
click at [994, 179] on button "Options" at bounding box center [965, 181] width 57 height 21
click at [1055, 181] on link "Delete" at bounding box center [1027, 182] width 54 height 21
click at [475, 177] on span "Online" at bounding box center [491, 177] width 33 height 20
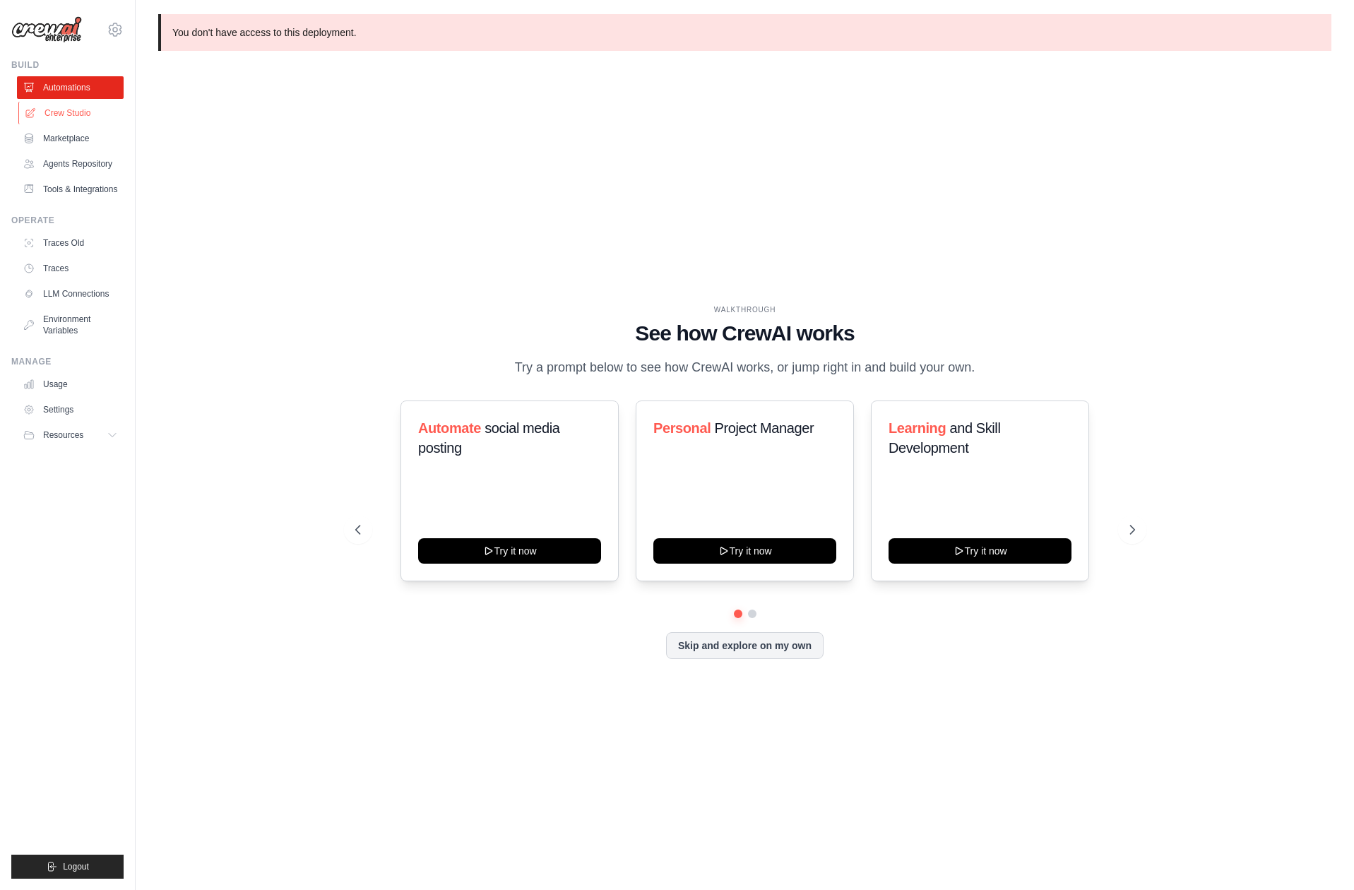
click at [68, 115] on link "Crew Studio" at bounding box center [71, 113] width 107 height 23
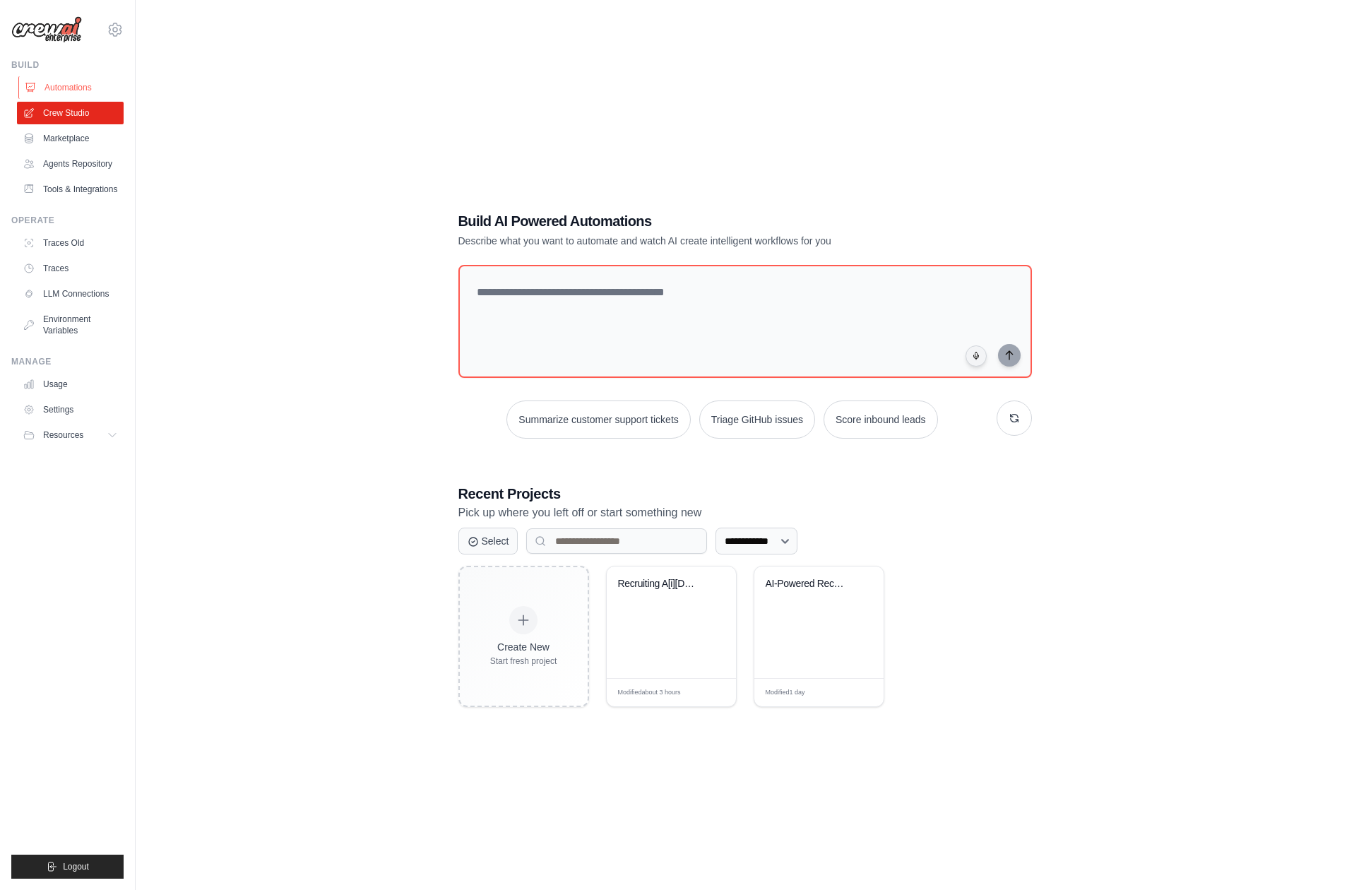
click at [52, 90] on link "Automations" at bounding box center [71, 87] width 107 height 23
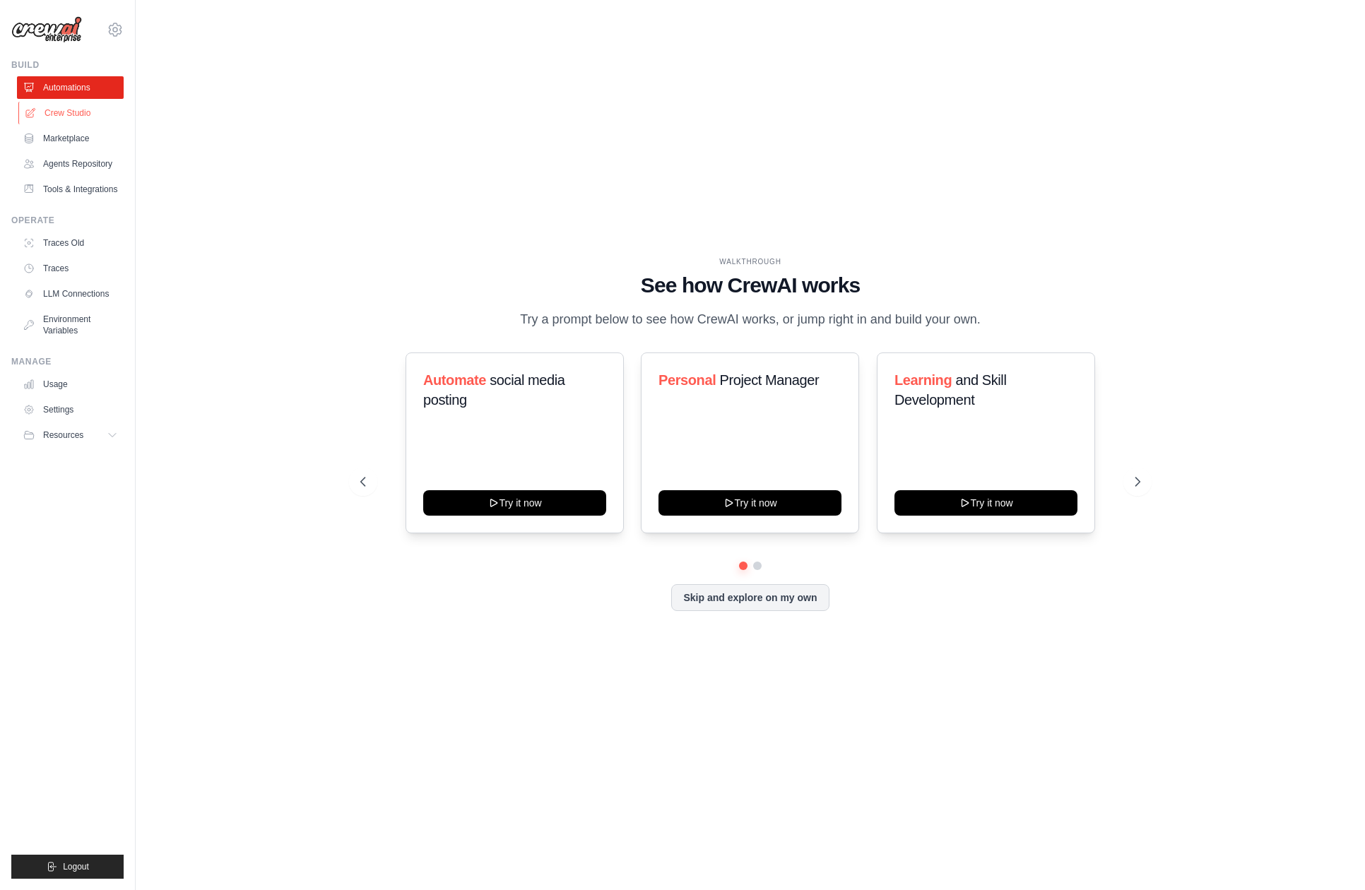
click at [49, 117] on link "Crew Studio" at bounding box center [71, 113] width 107 height 23
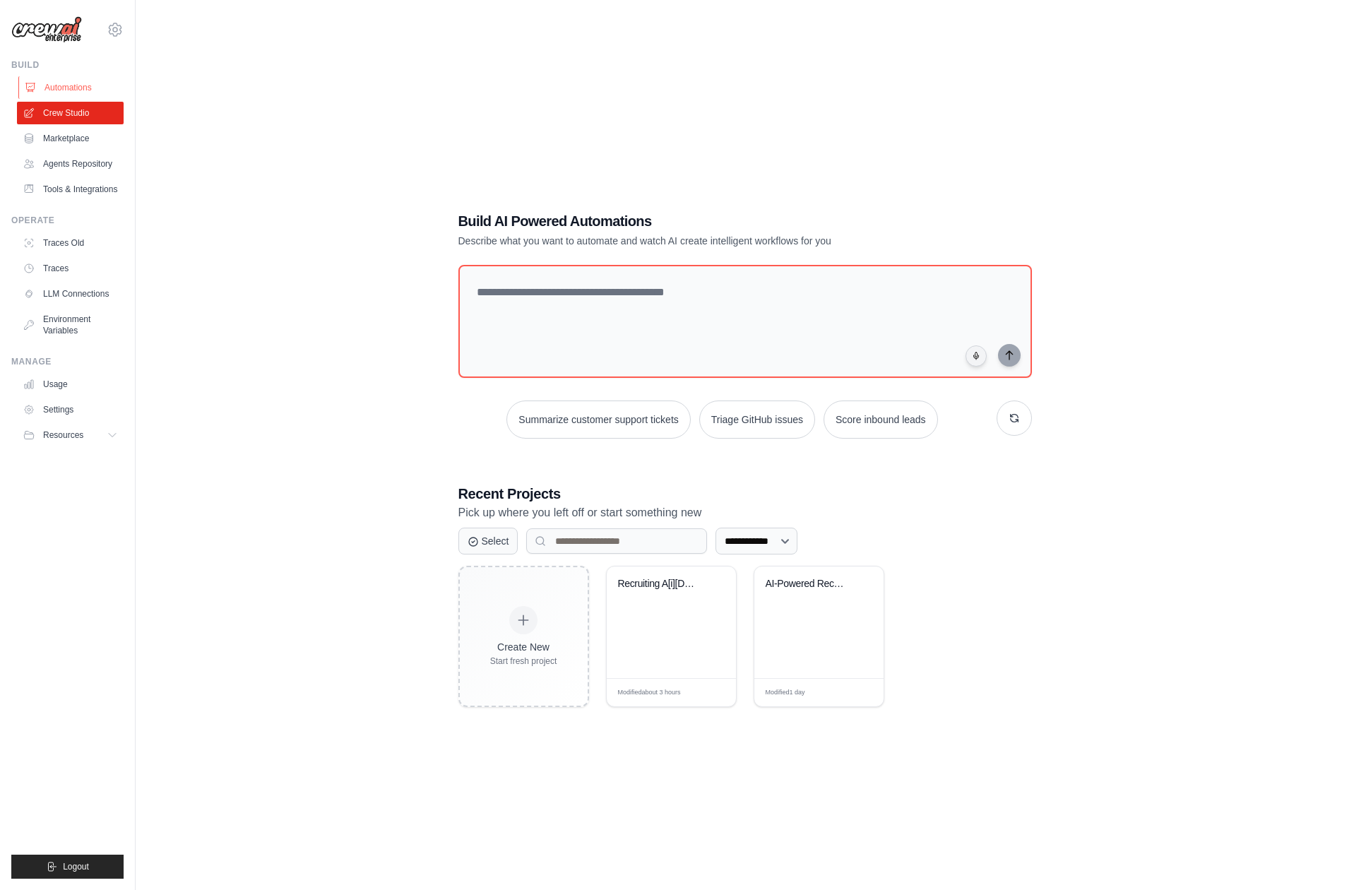
click at [57, 95] on link "Automations" at bounding box center [71, 87] width 107 height 23
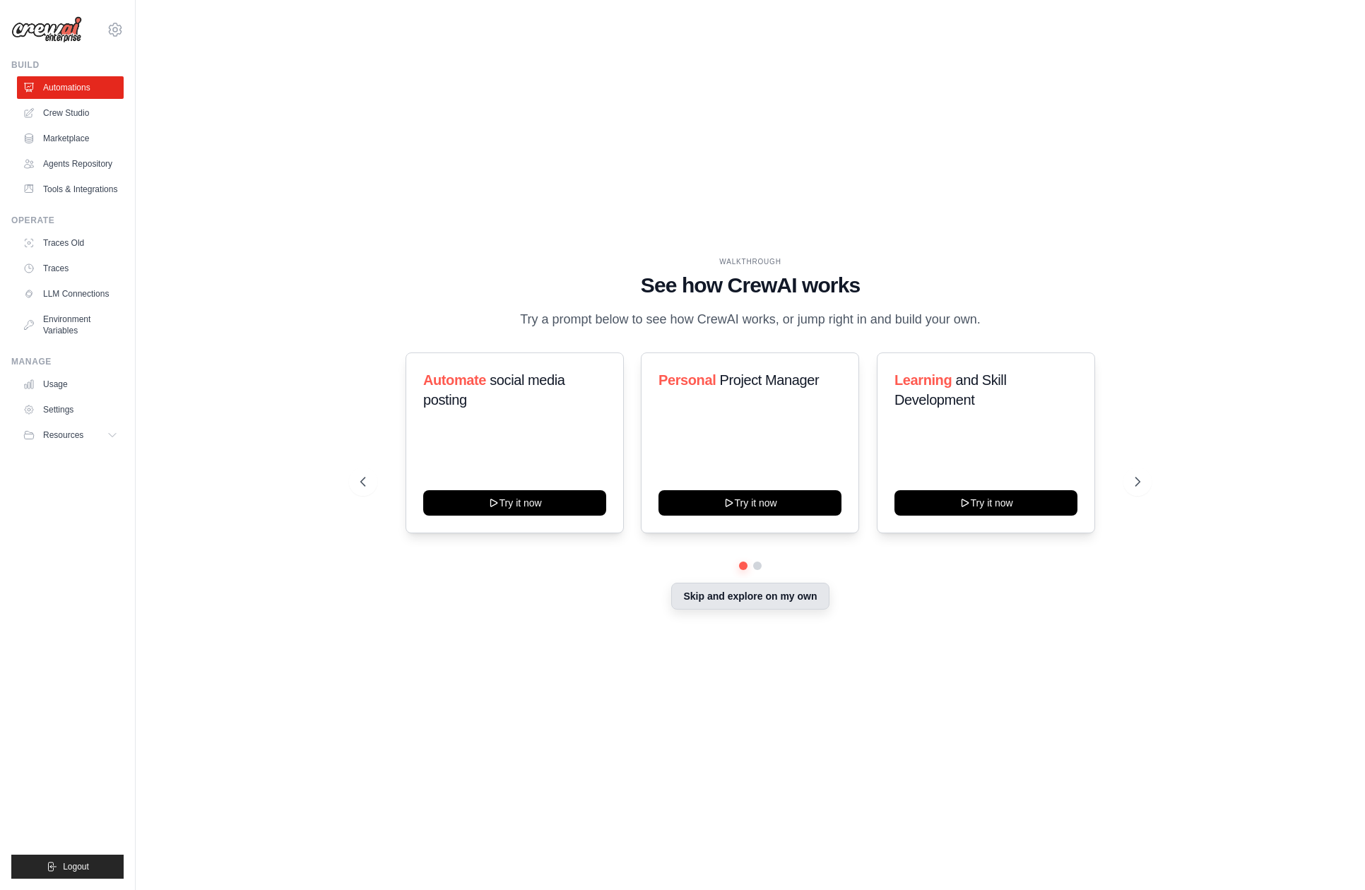
click at [741, 596] on button "Skip and explore on my own" at bounding box center [750, 596] width 158 height 27
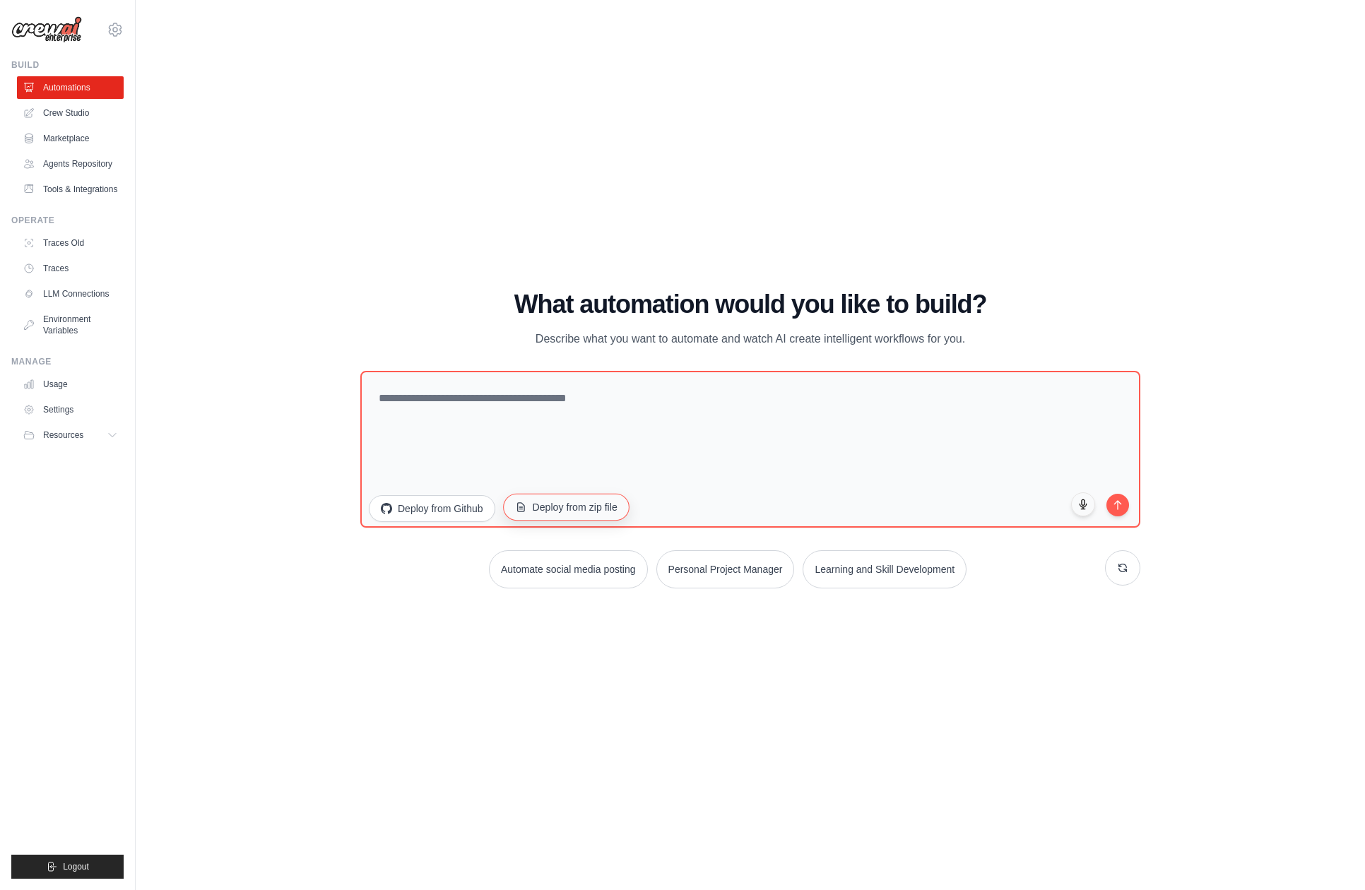
click at [580, 509] on button "Deploy from zip file" at bounding box center [566, 507] width 126 height 27
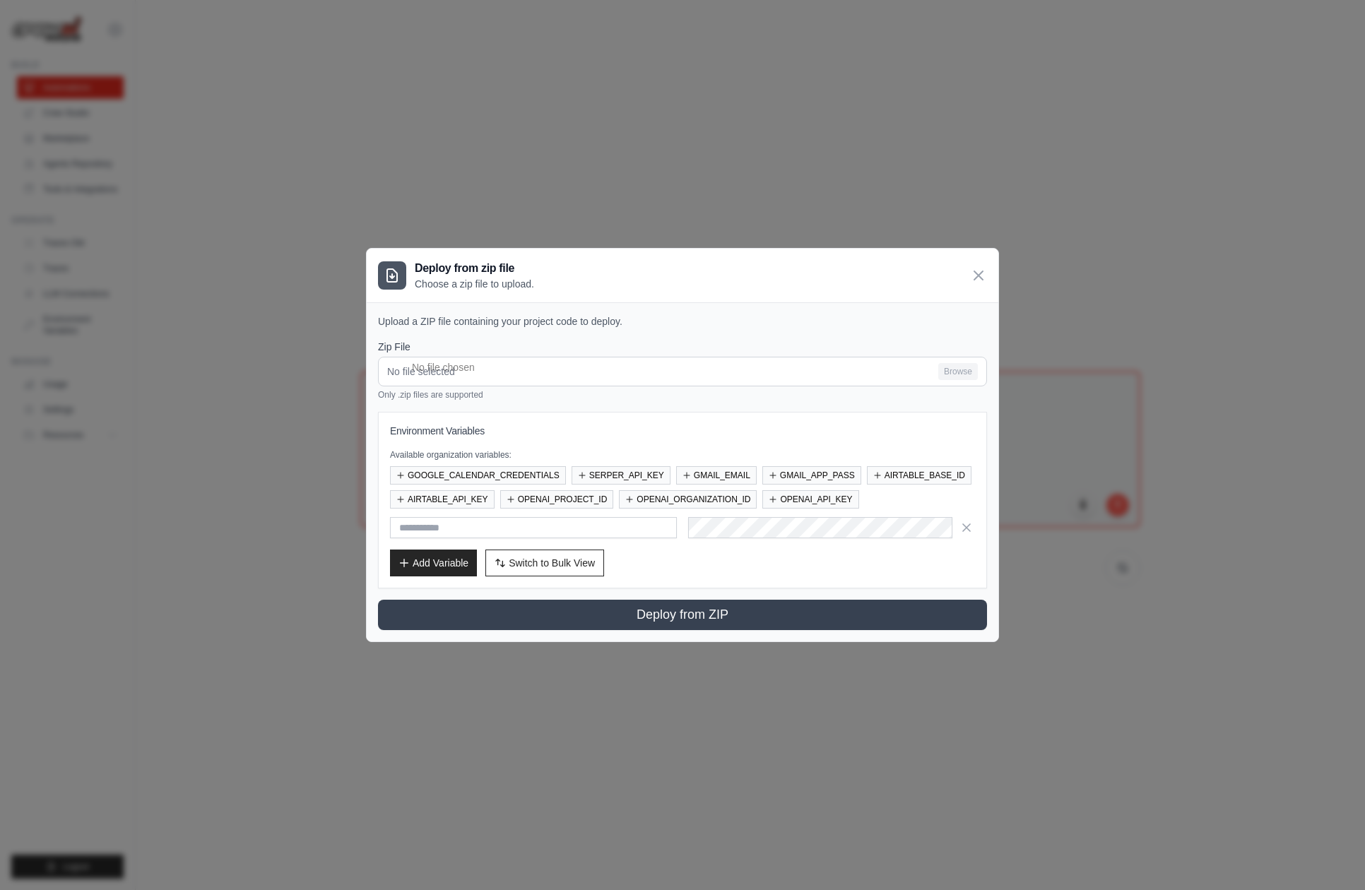
type input "**********"
click at [617, 470] on button "SERPER_API_KEY" at bounding box center [620, 474] width 99 height 18
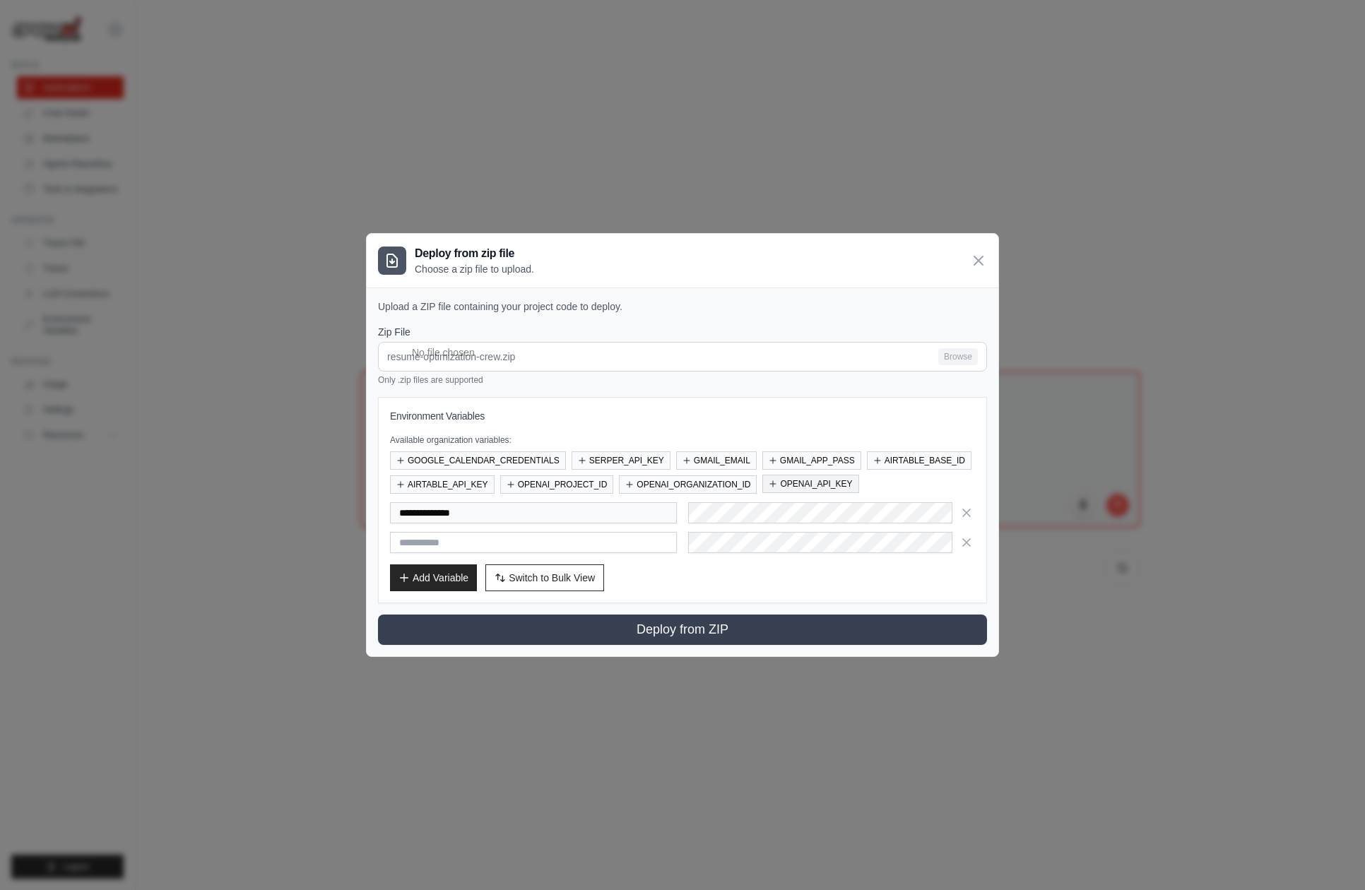
click at [803, 485] on button "OPENAI_API_KEY" at bounding box center [810, 484] width 96 height 18
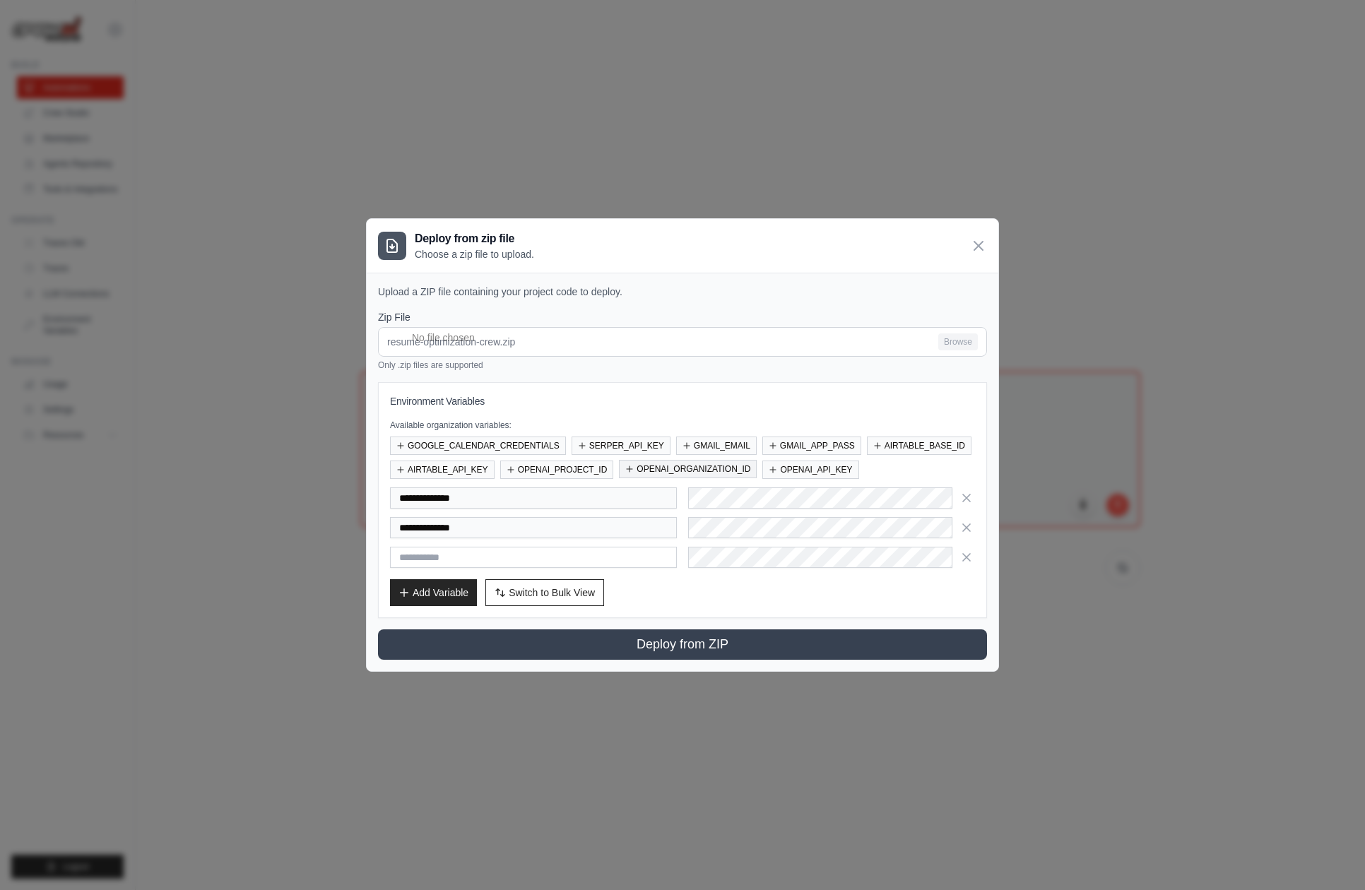
click at [710, 470] on button "OPENAI_ORGANIZATION_ID" at bounding box center [688, 469] width 138 height 18
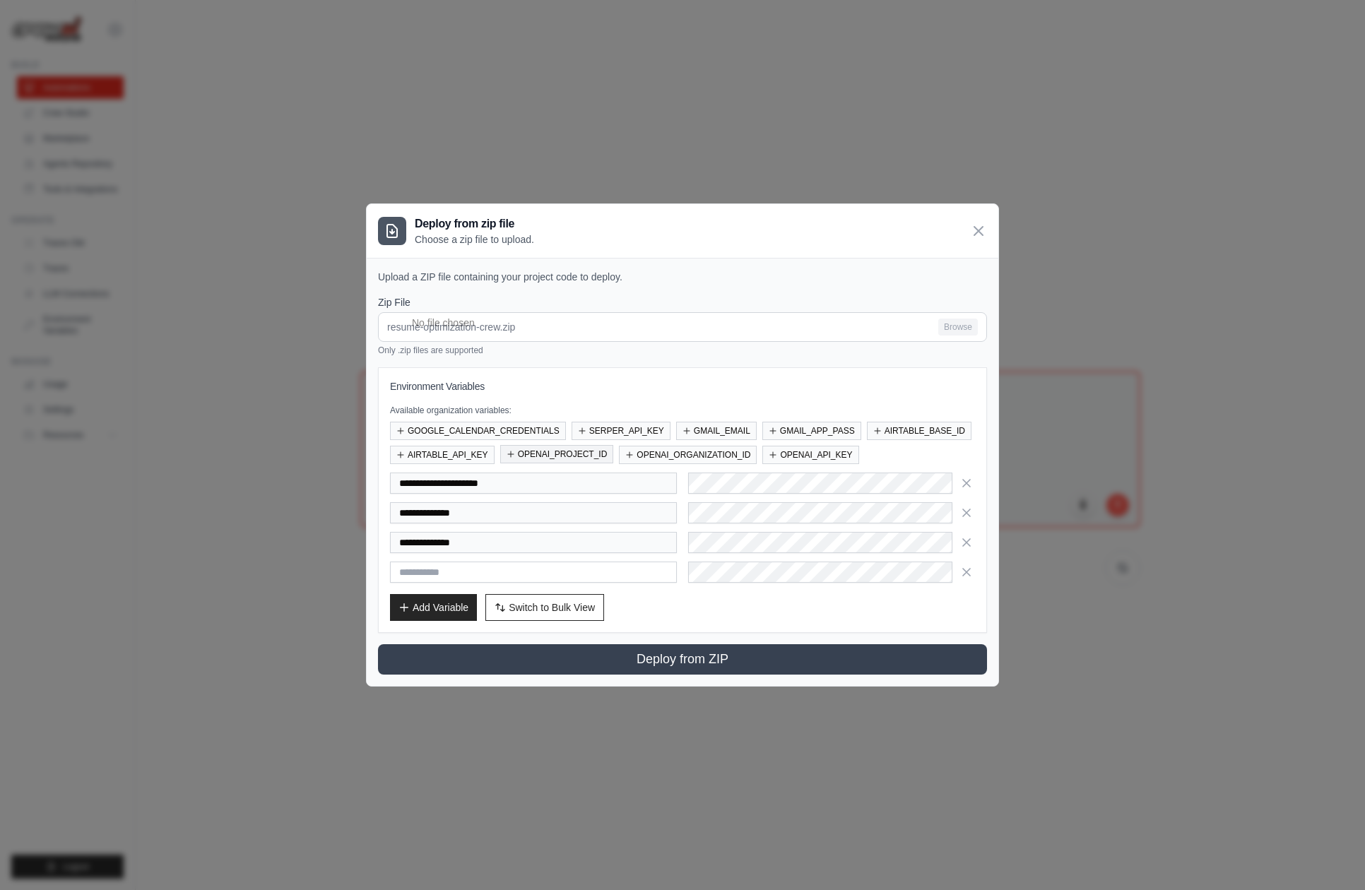
click at [570, 453] on button "OPENAI_PROJECT_ID" at bounding box center [557, 454] width 114 height 18
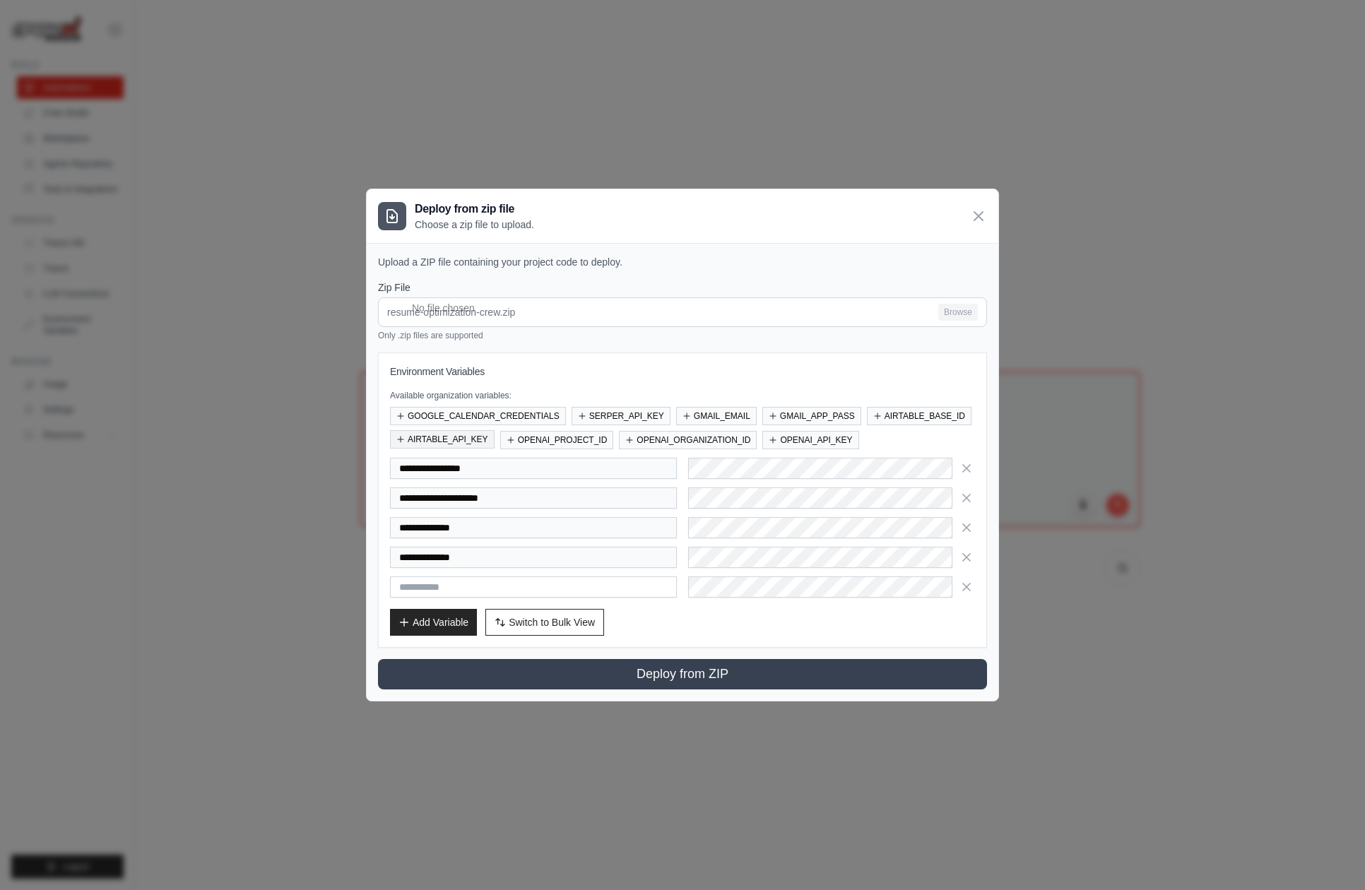
click at [470, 441] on button "AIRTABLE_API_KEY" at bounding box center [442, 439] width 105 height 18
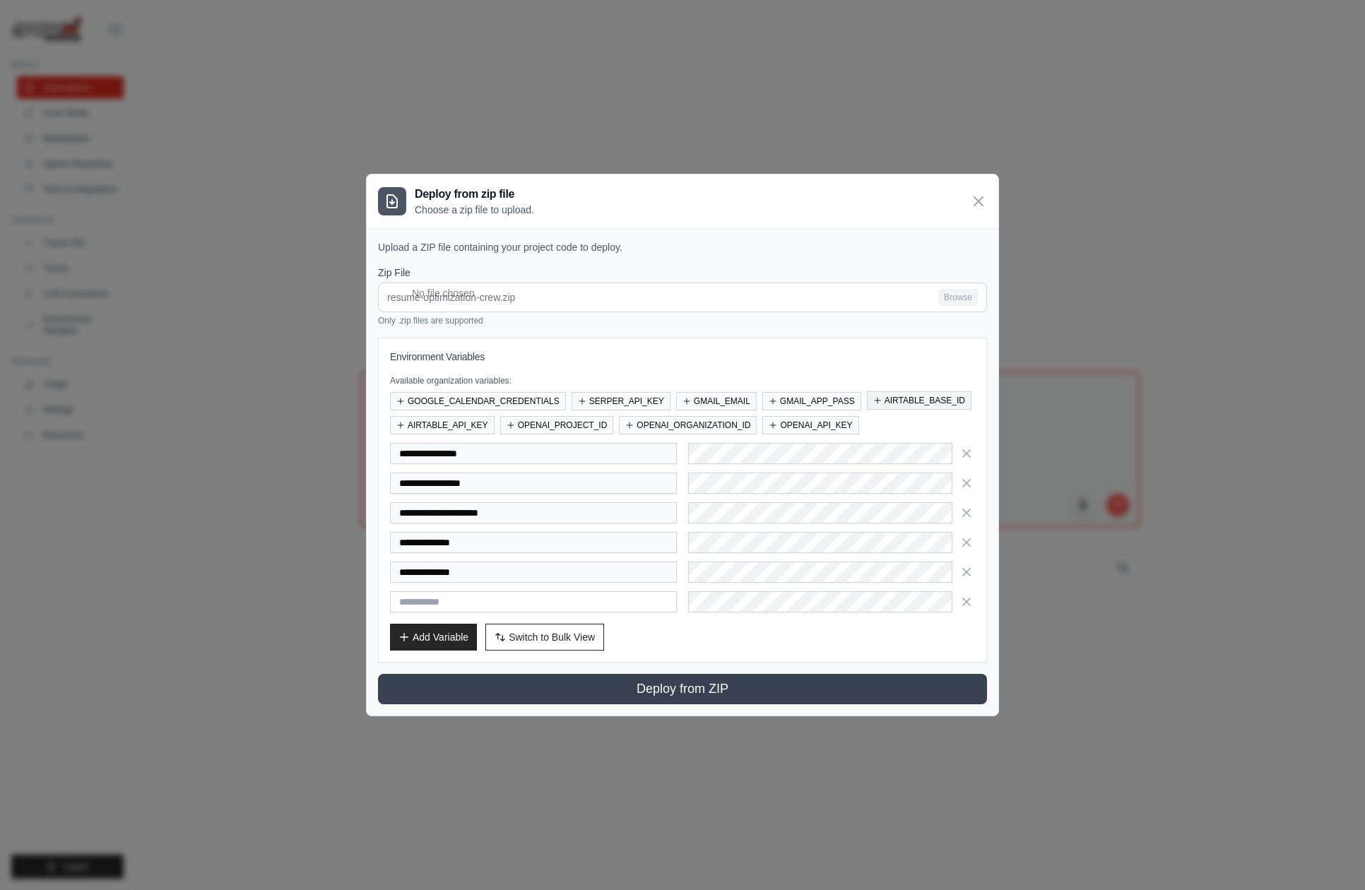
click at [902, 403] on button "AIRTABLE_BASE_ID" at bounding box center [919, 400] width 105 height 18
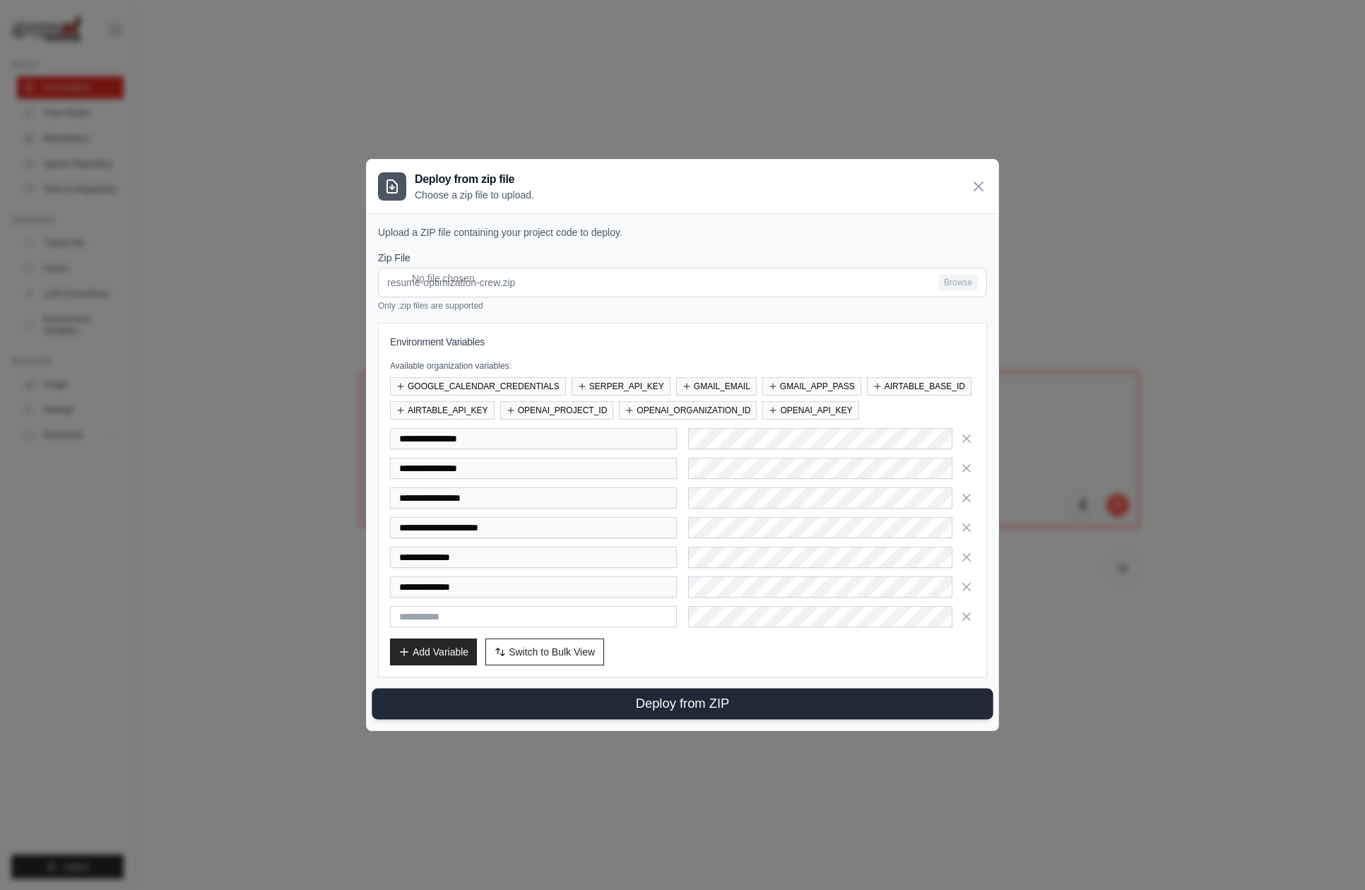
click at [681, 703] on button "Deploy from ZIP" at bounding box center [682, 704] width 621 height 31
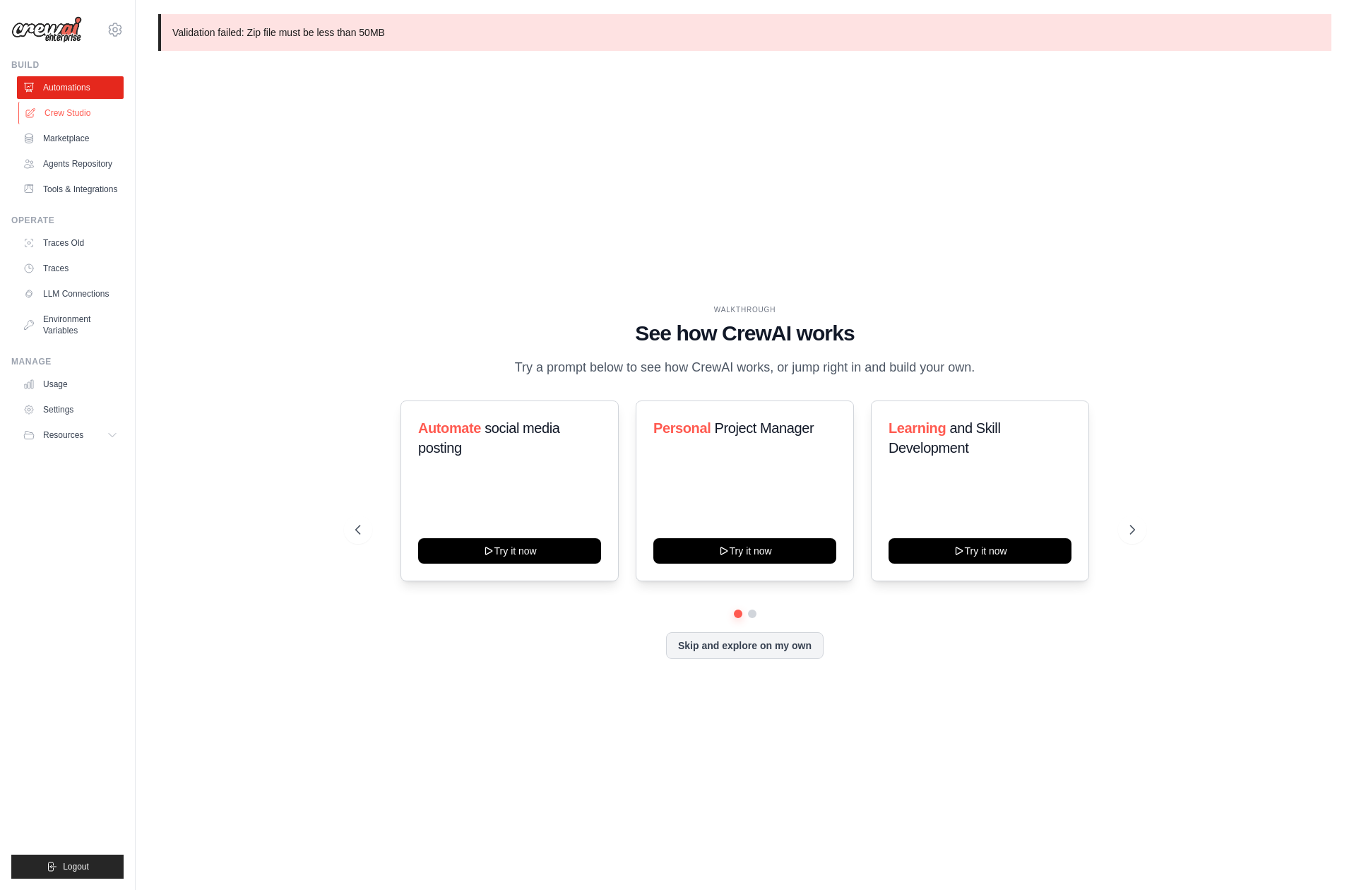
click at [74, 111] on link "Crew Studio" at bounding box center [71, 113] width 107 height 23
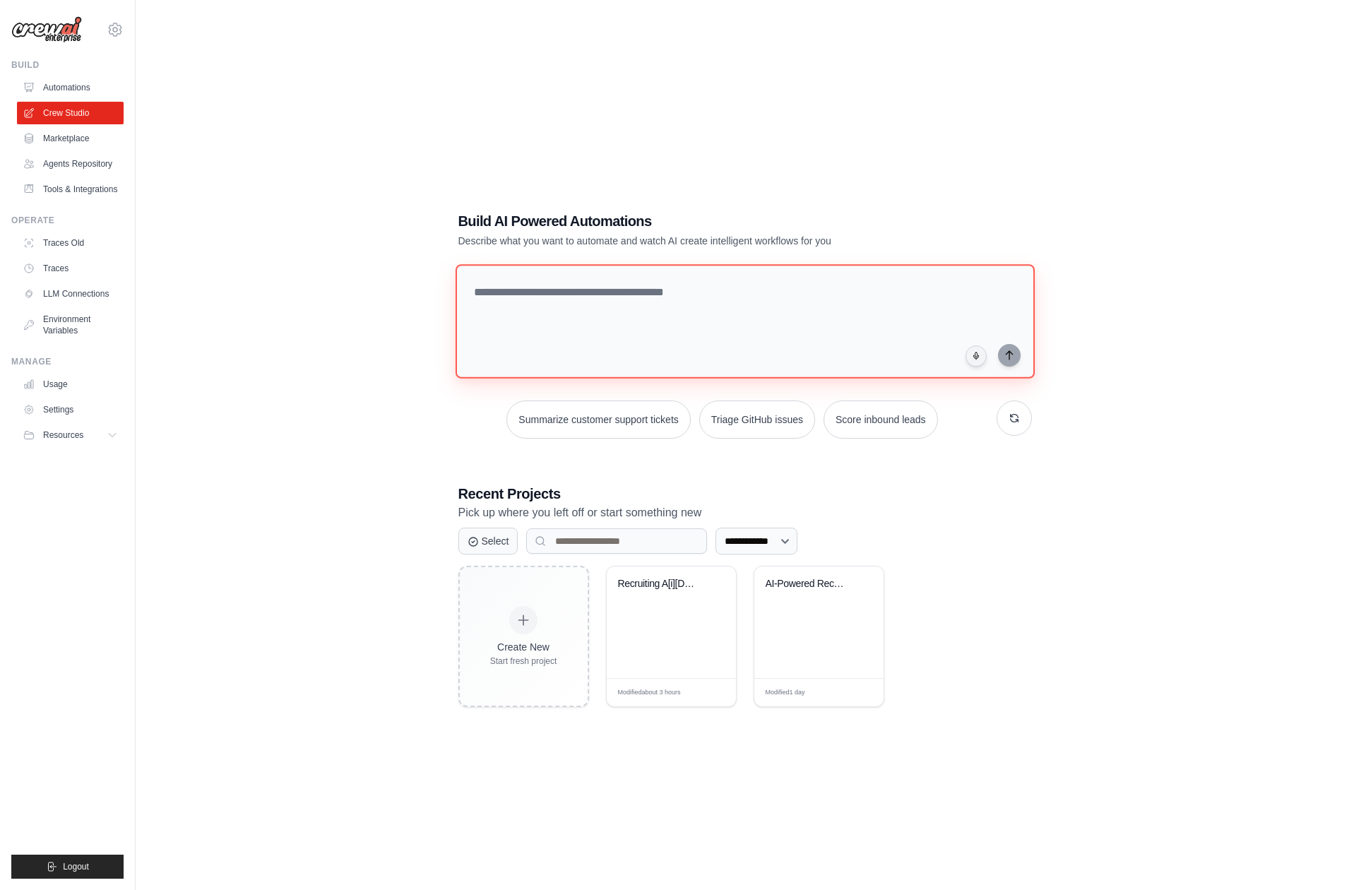
click at [540, 314] on textarea at bounding box center [744, 321] width 579 height 114
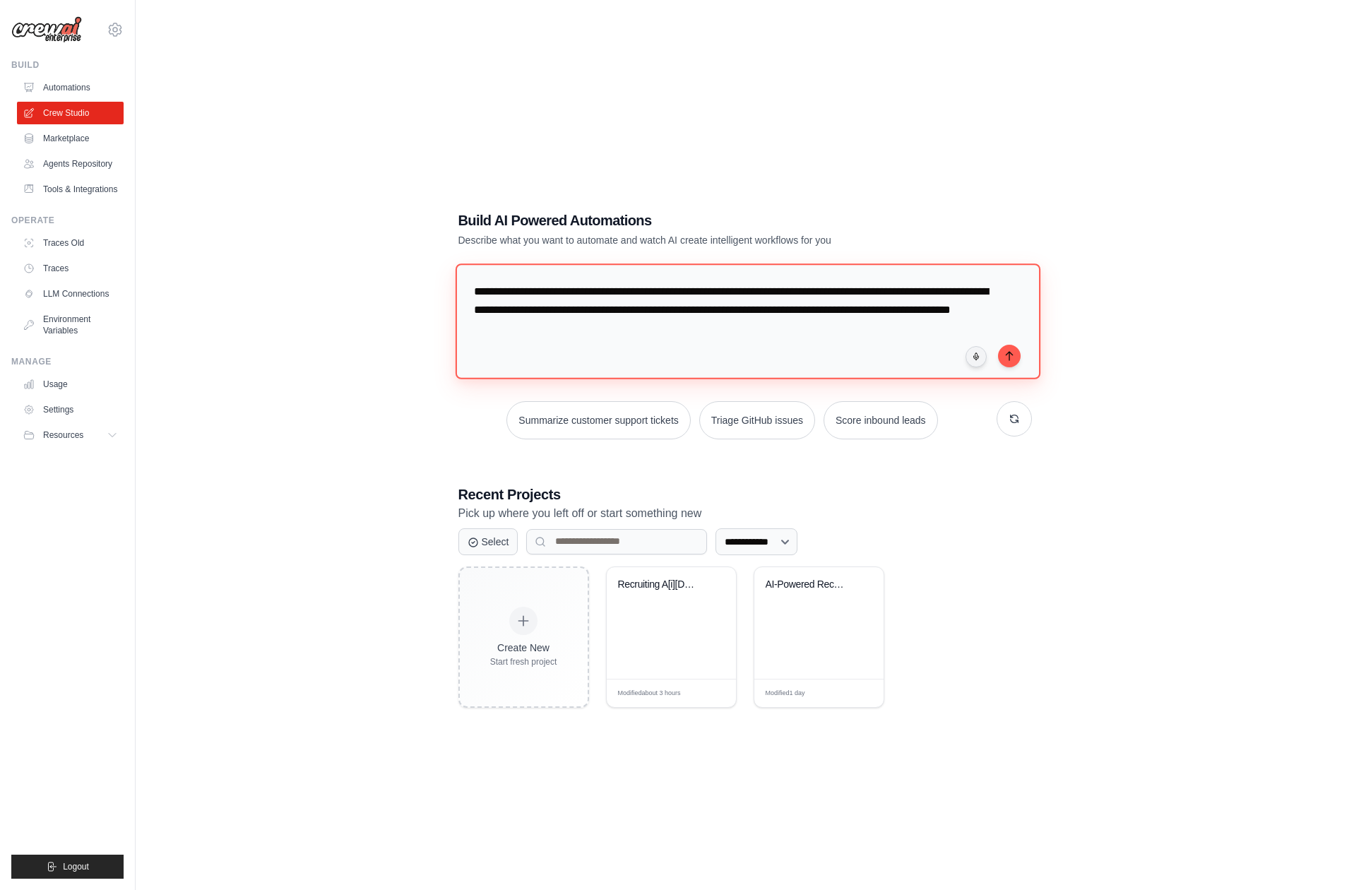
click at [628, 332] on textarea "**********" at bounding box center [747, 320] width 585 height 115
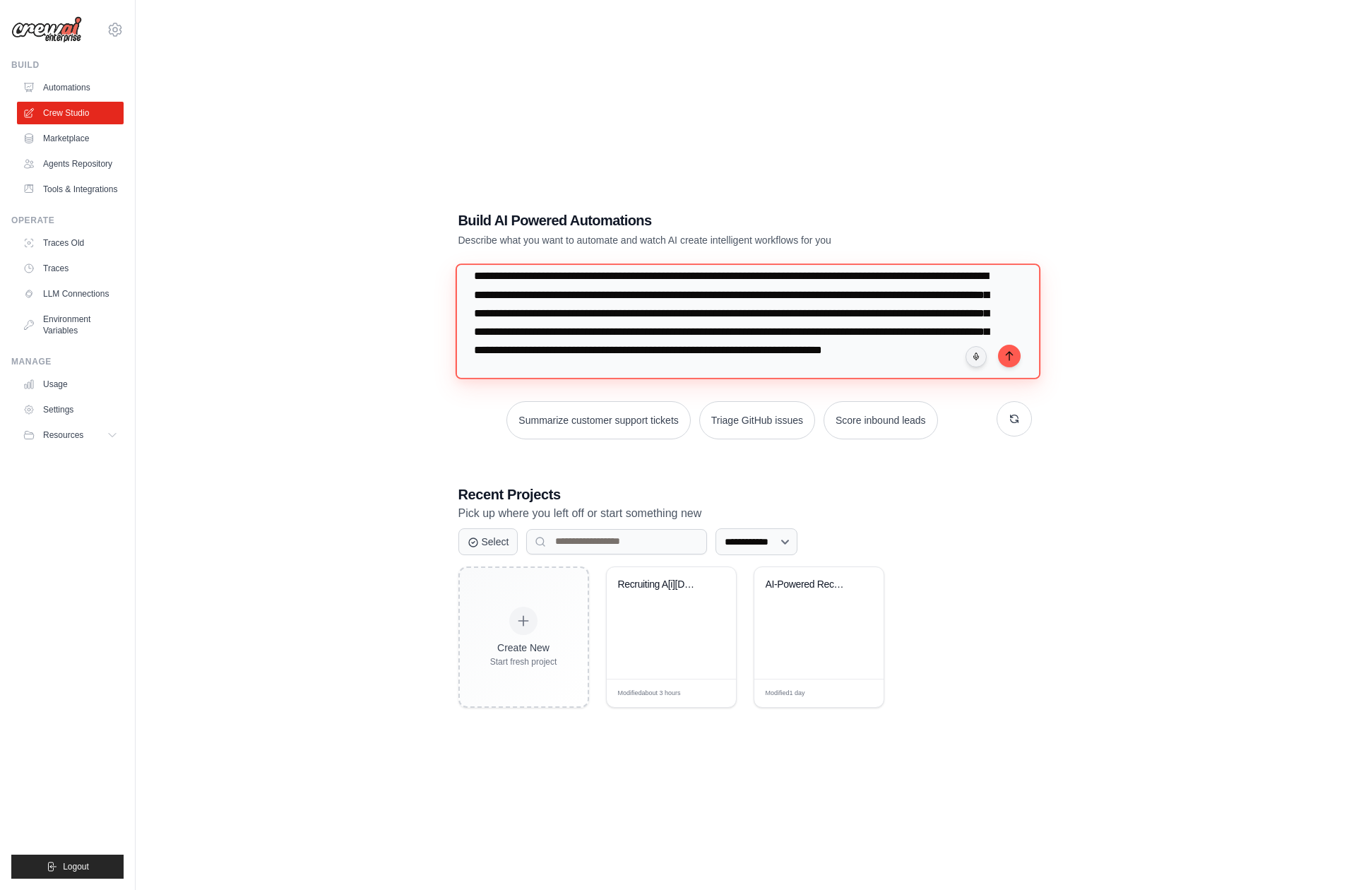
scroll to position [33, 0]
click at [557, 368] on textarea "**********" at bounding box center [747, 320] width 585 height 115
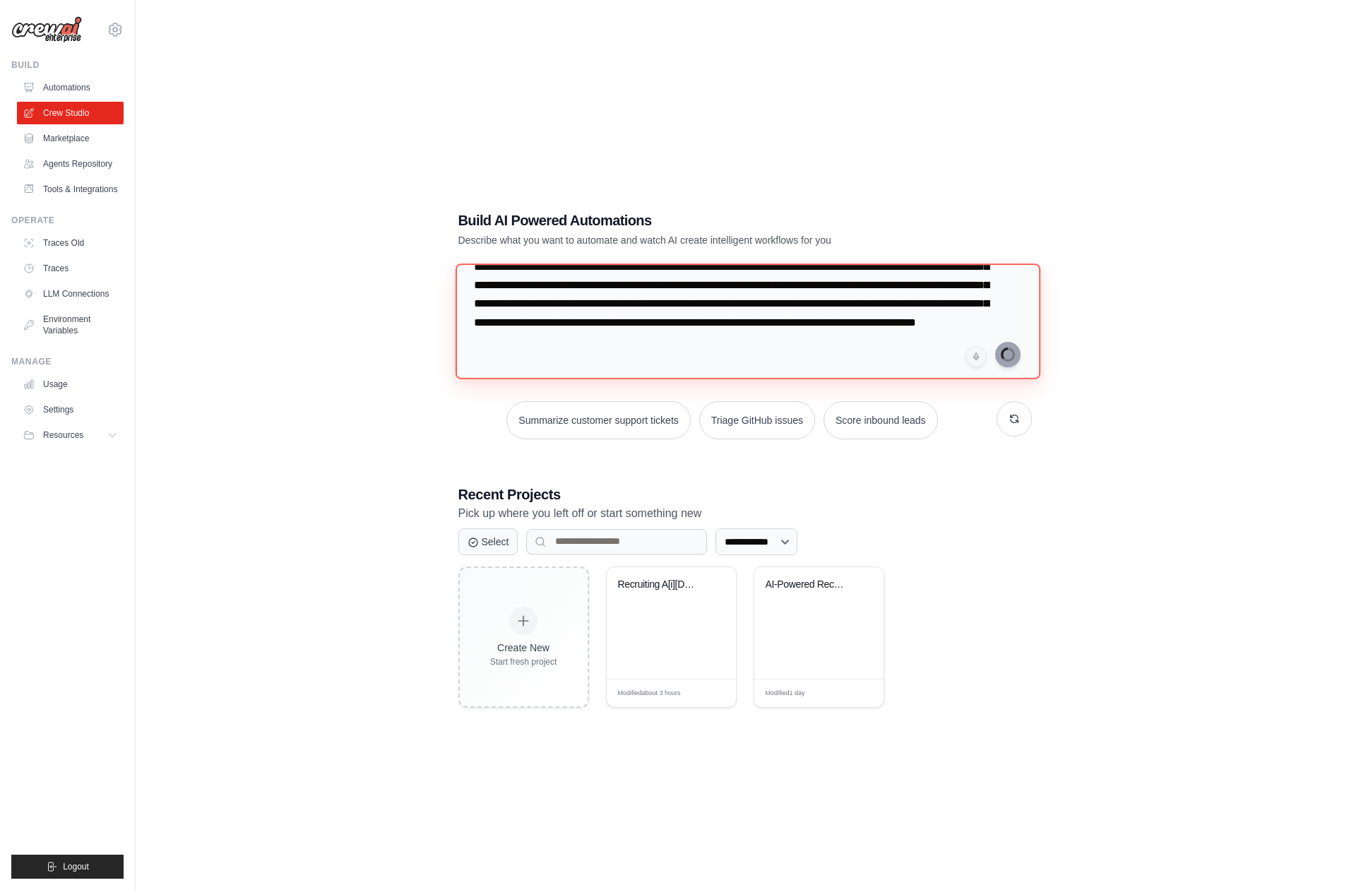
type textarea "**********"
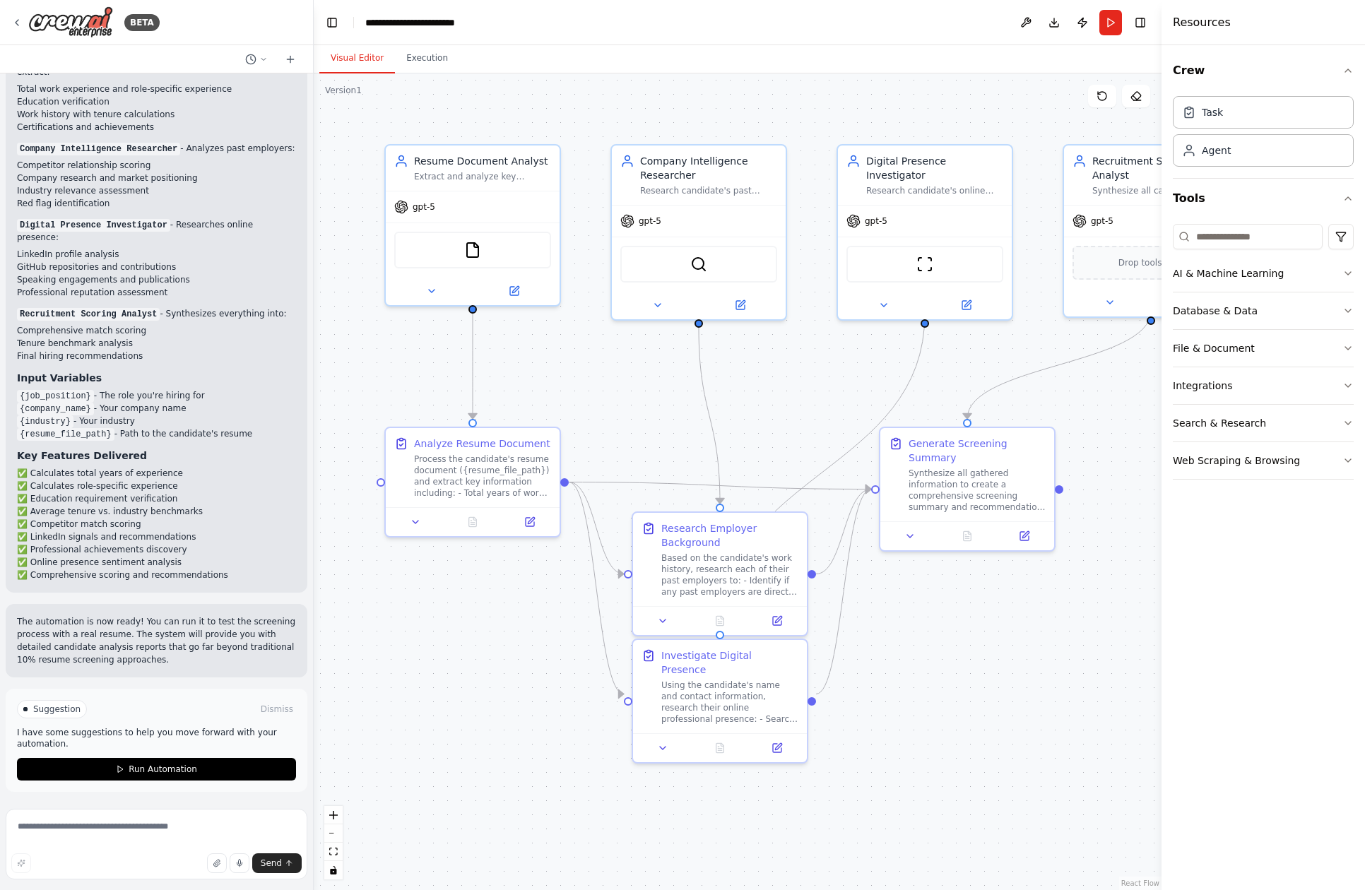
scroll to position [1569, 0]
click at [142, 775] on span "Run Automation" at bounding box center [163, 769] width 69 height 11
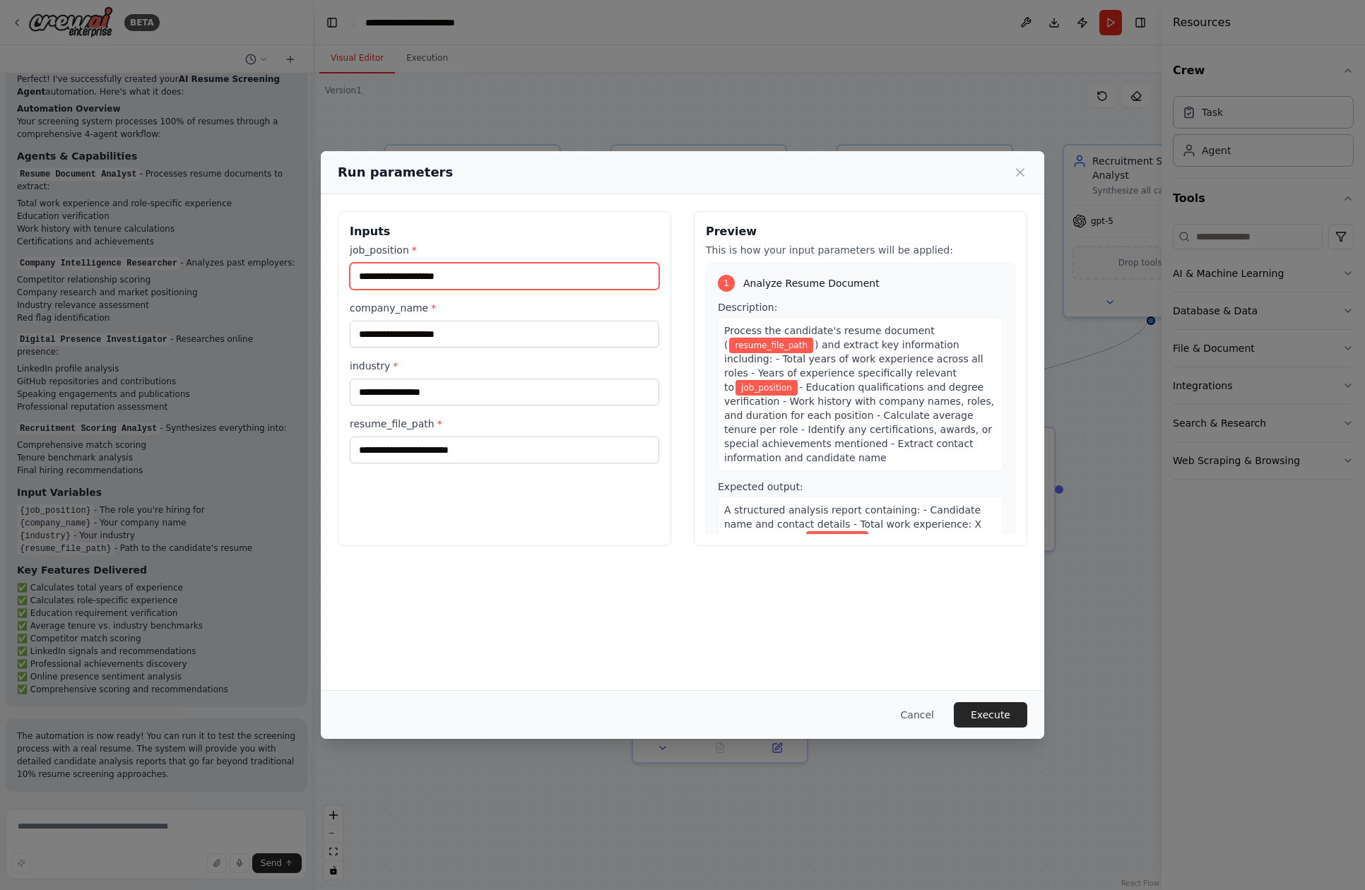
click at [434, 275] on input "job_position *" at bounding box center [504, 276] width 309 height 27
type input "**********"
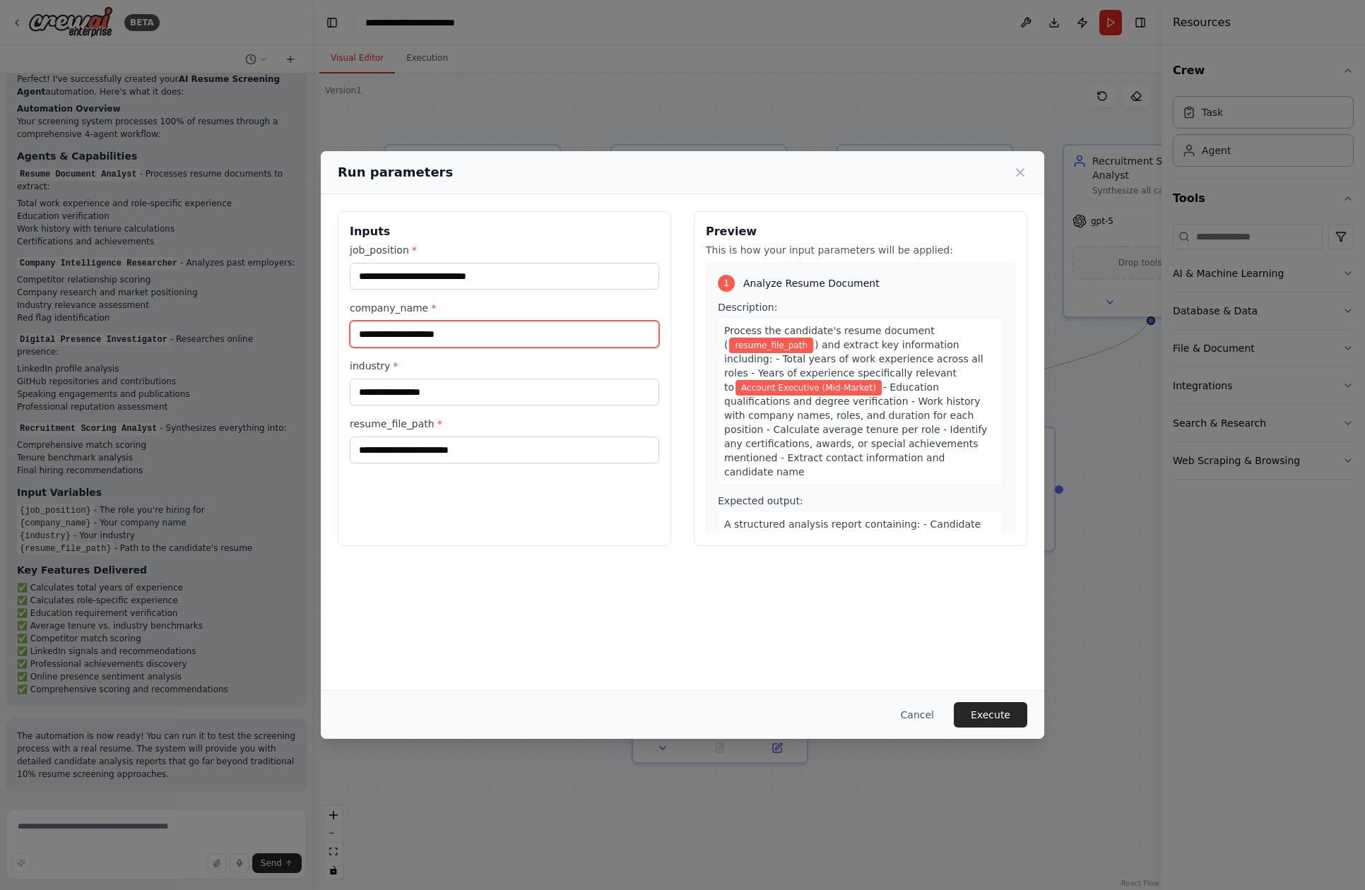
click at [441, 331] on input "company_name *" at bounding box center [504, 334] width 309 height 27
type input "******"
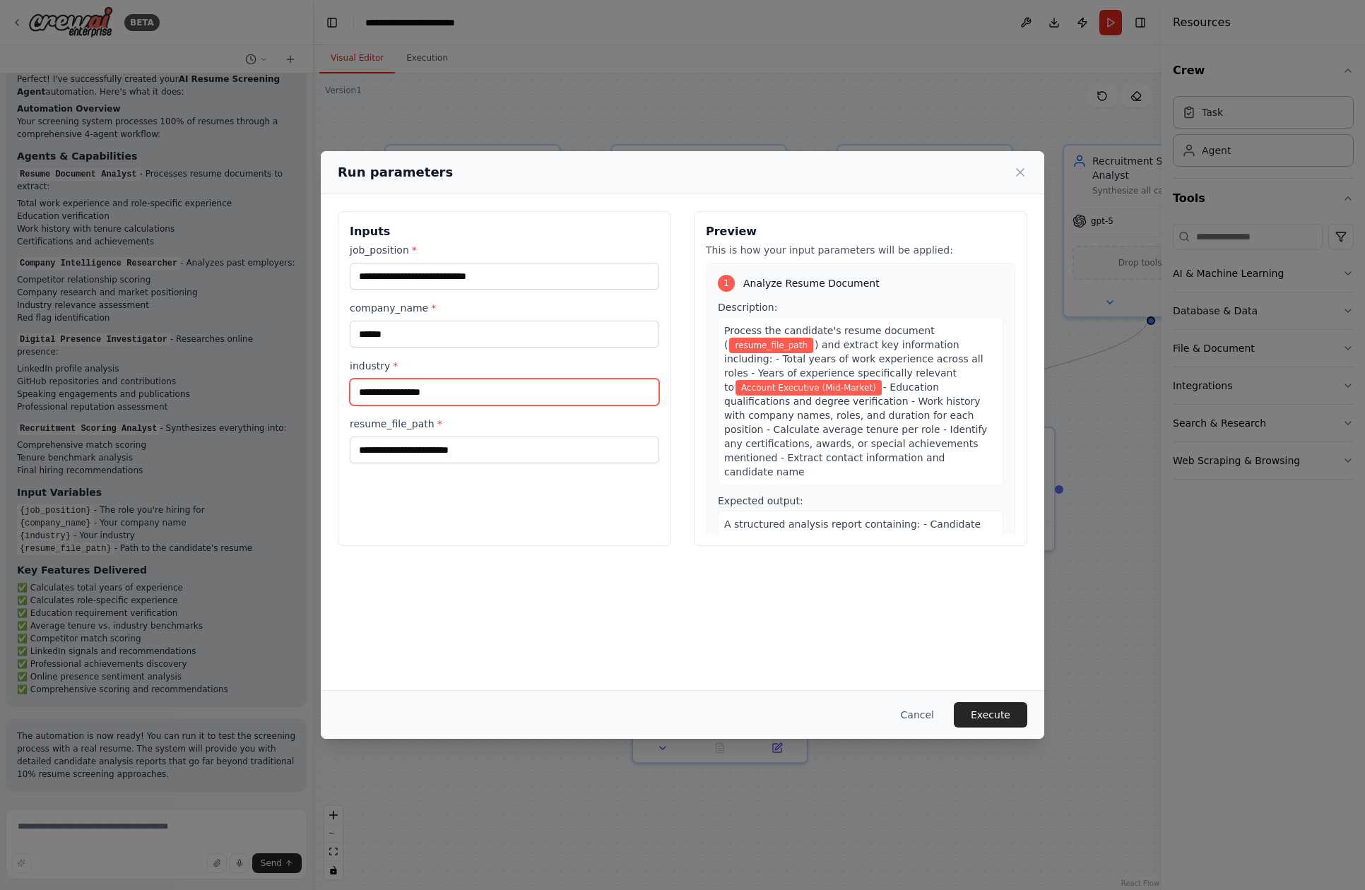
click at [427, 390] on input "industry *" at bounding box center [504, 392] width 309 height 27
type input "********"
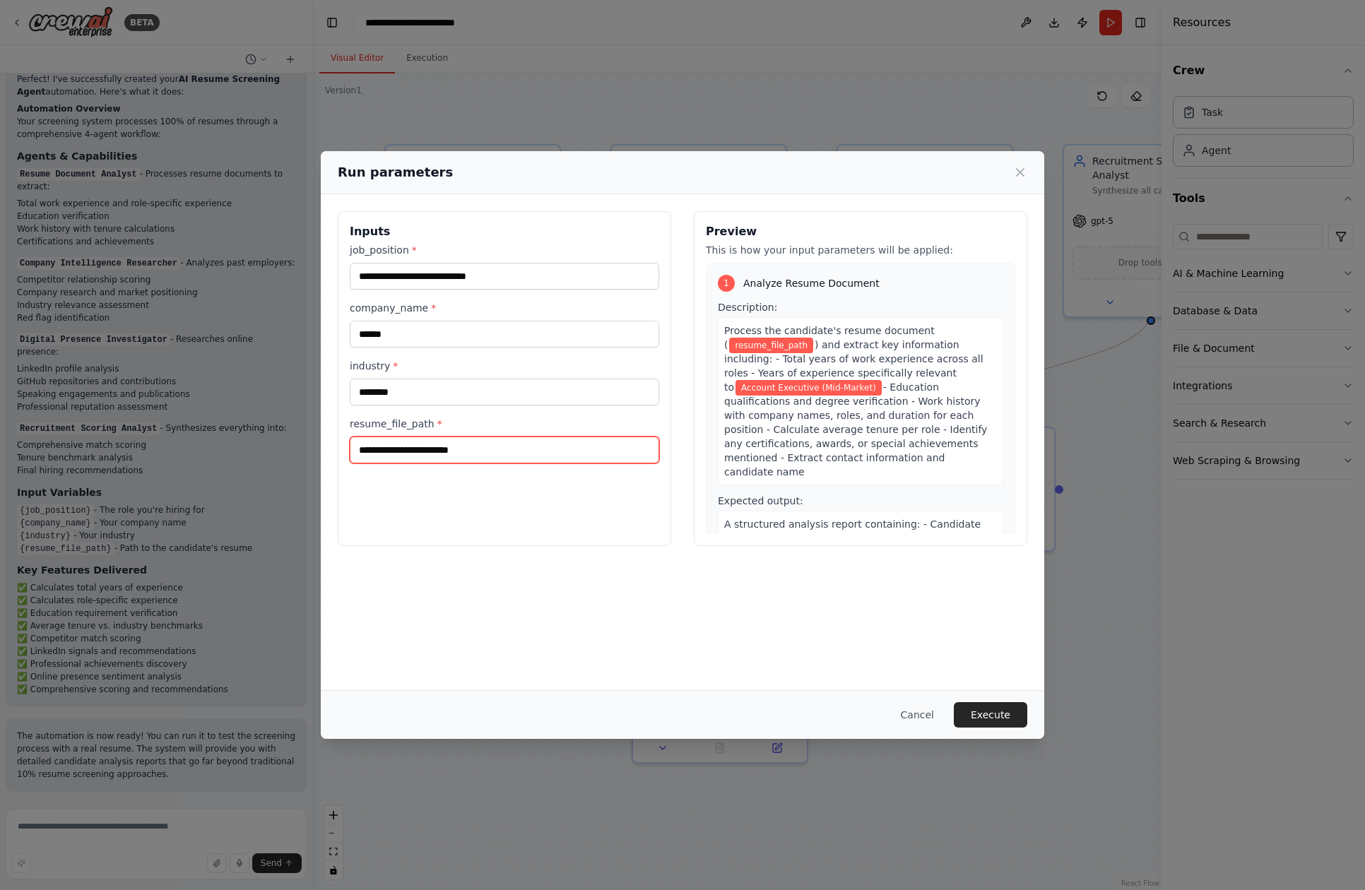
click at [520, 450] on input "resume_file_path *" at bounding box center [504, 449] width 309 height 27
paste input "**********"
type input "**********"
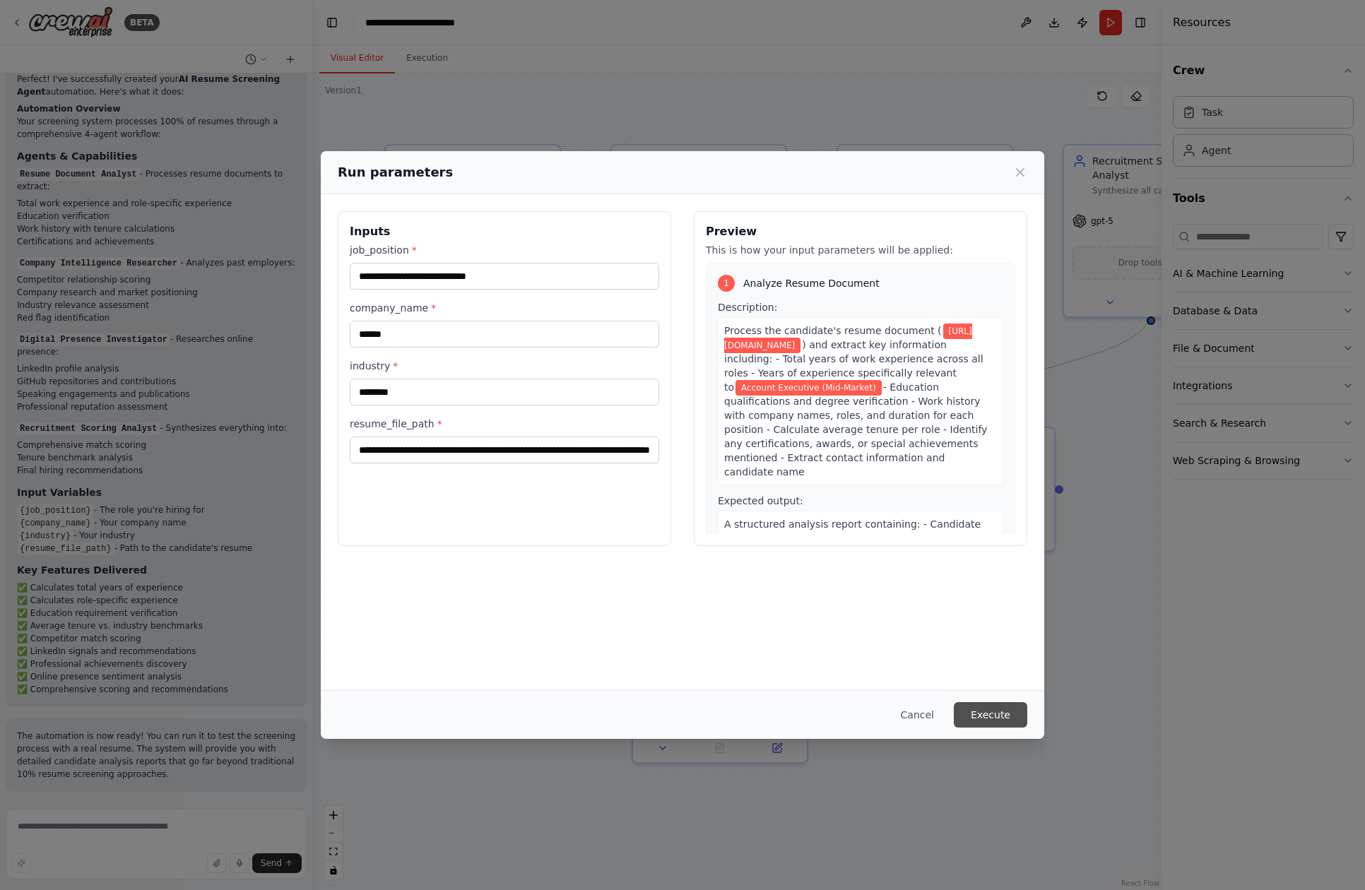
click at [980, 708] on button "Execute" at bounding box center [990, 714] width 73 height 25
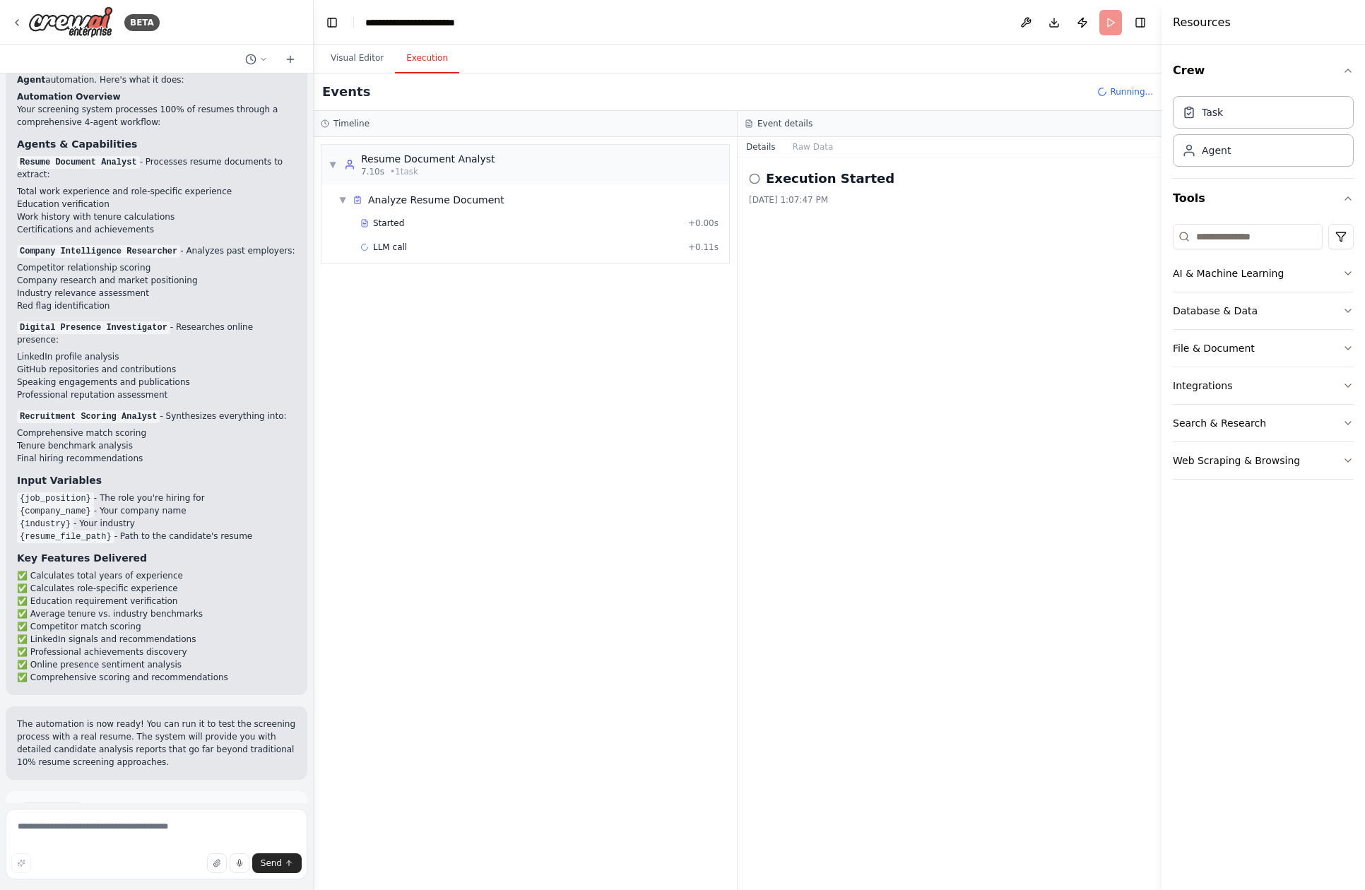
scroll to position [1569, 0]
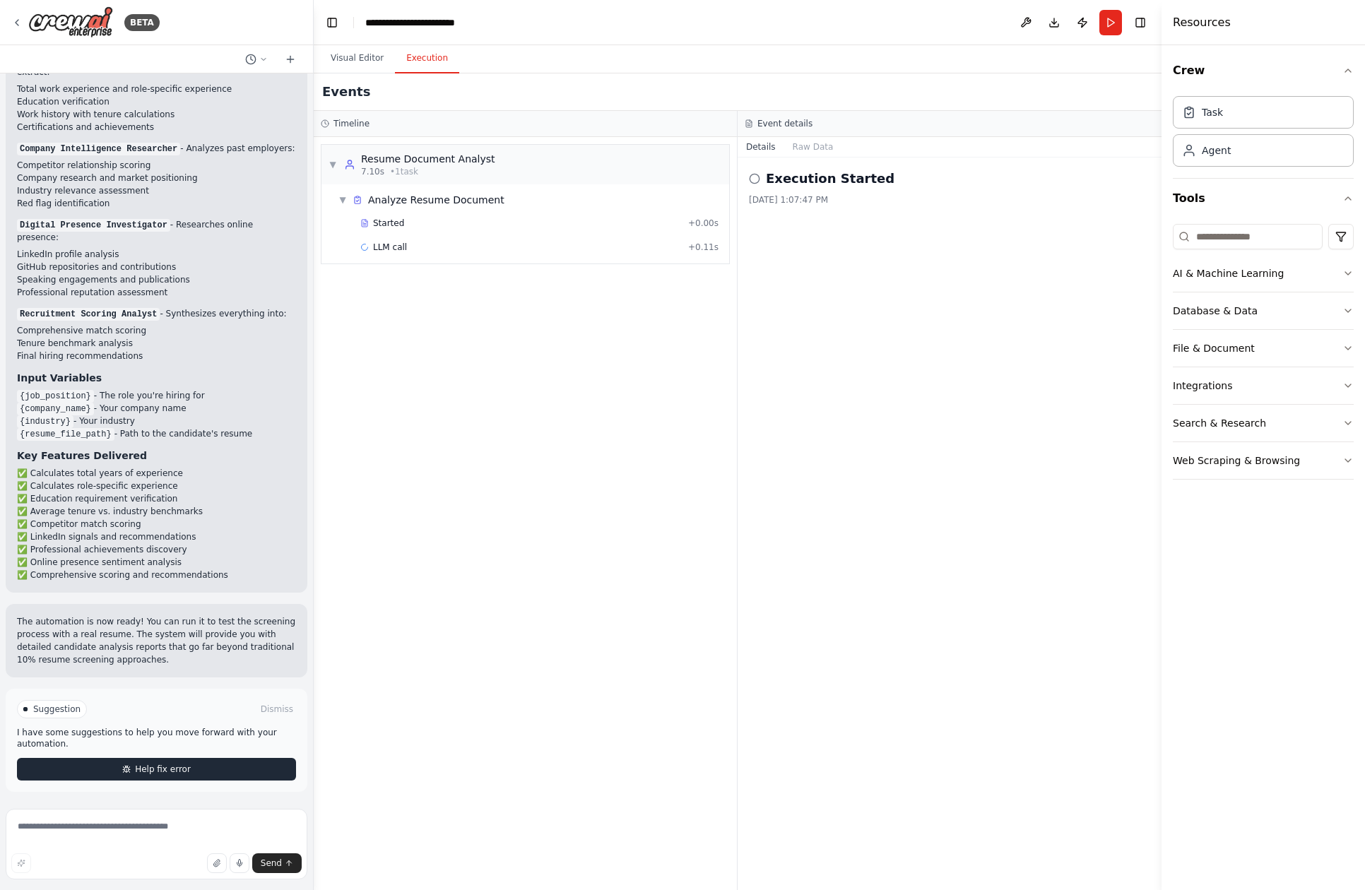
click at [196, 774] on button "Help fix error" at bounding box center [156, 769] width 279 height 23
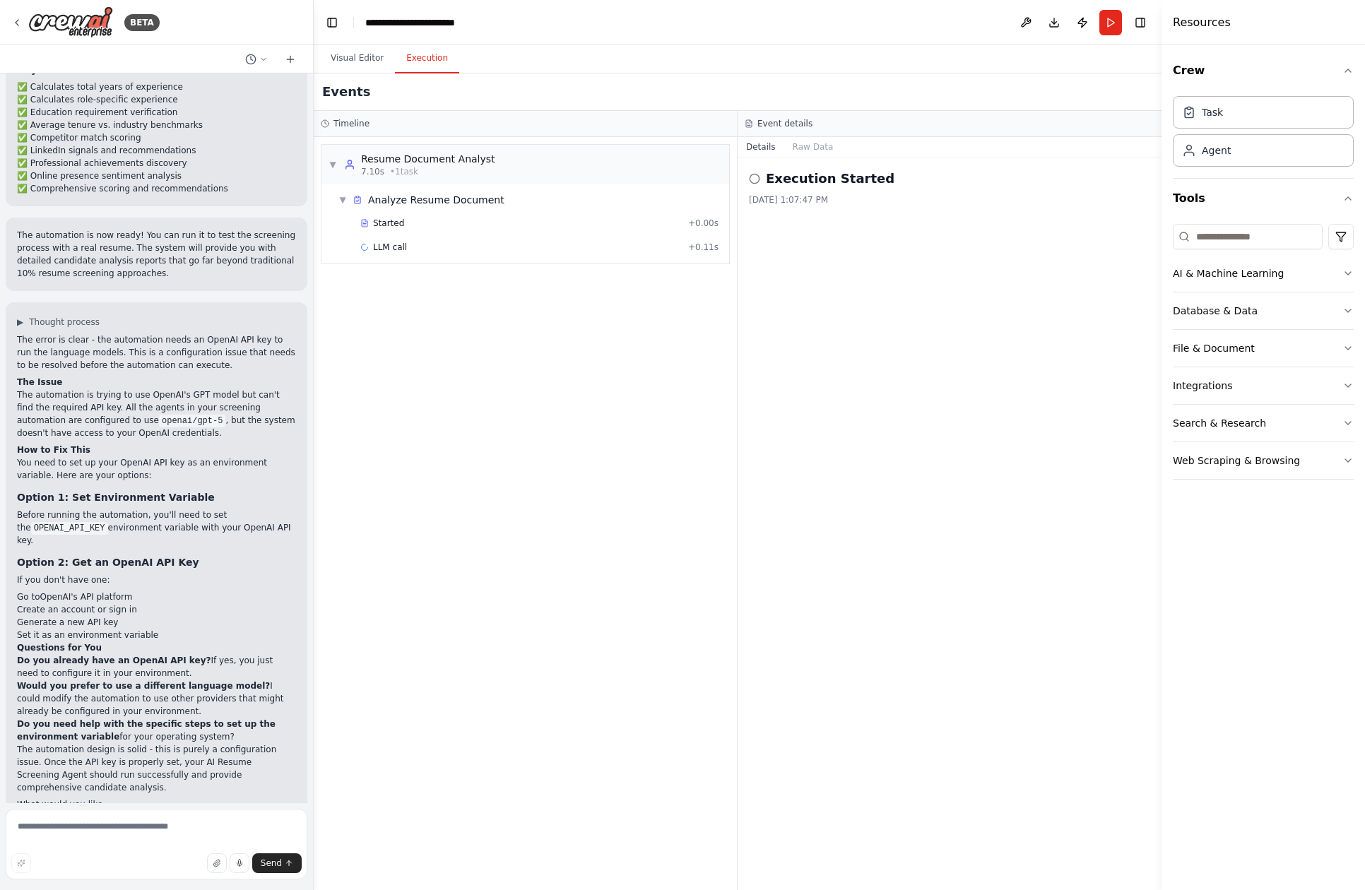
scroll to position [1983, 0]
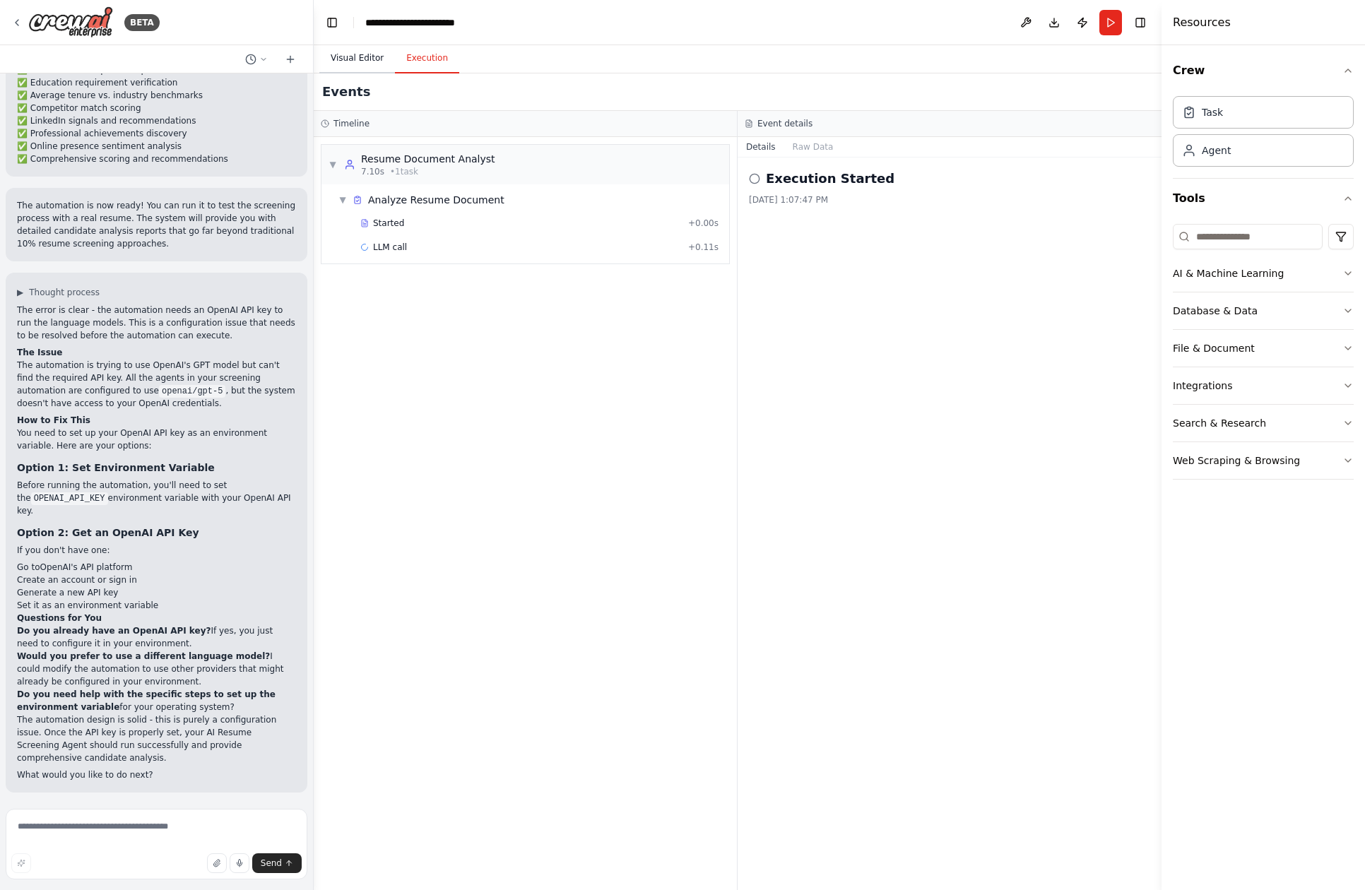
click at [350, 59] on button "Visual Editor" at bounding box center [357, 59] width 76 height 30
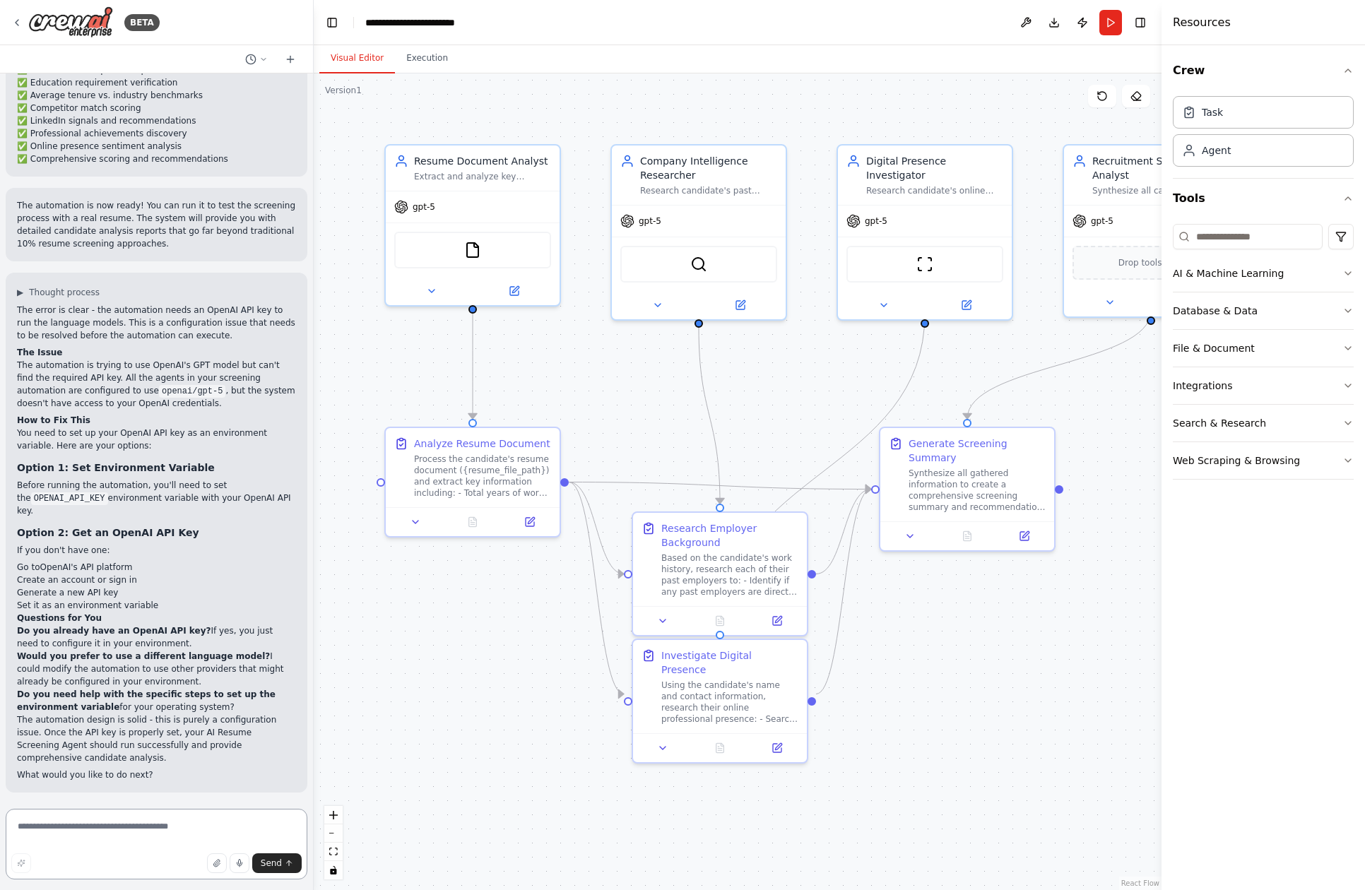
click at [125, 831] on textarea at bounding box center [157, 844] width 302 height 71
type textarea "**********"
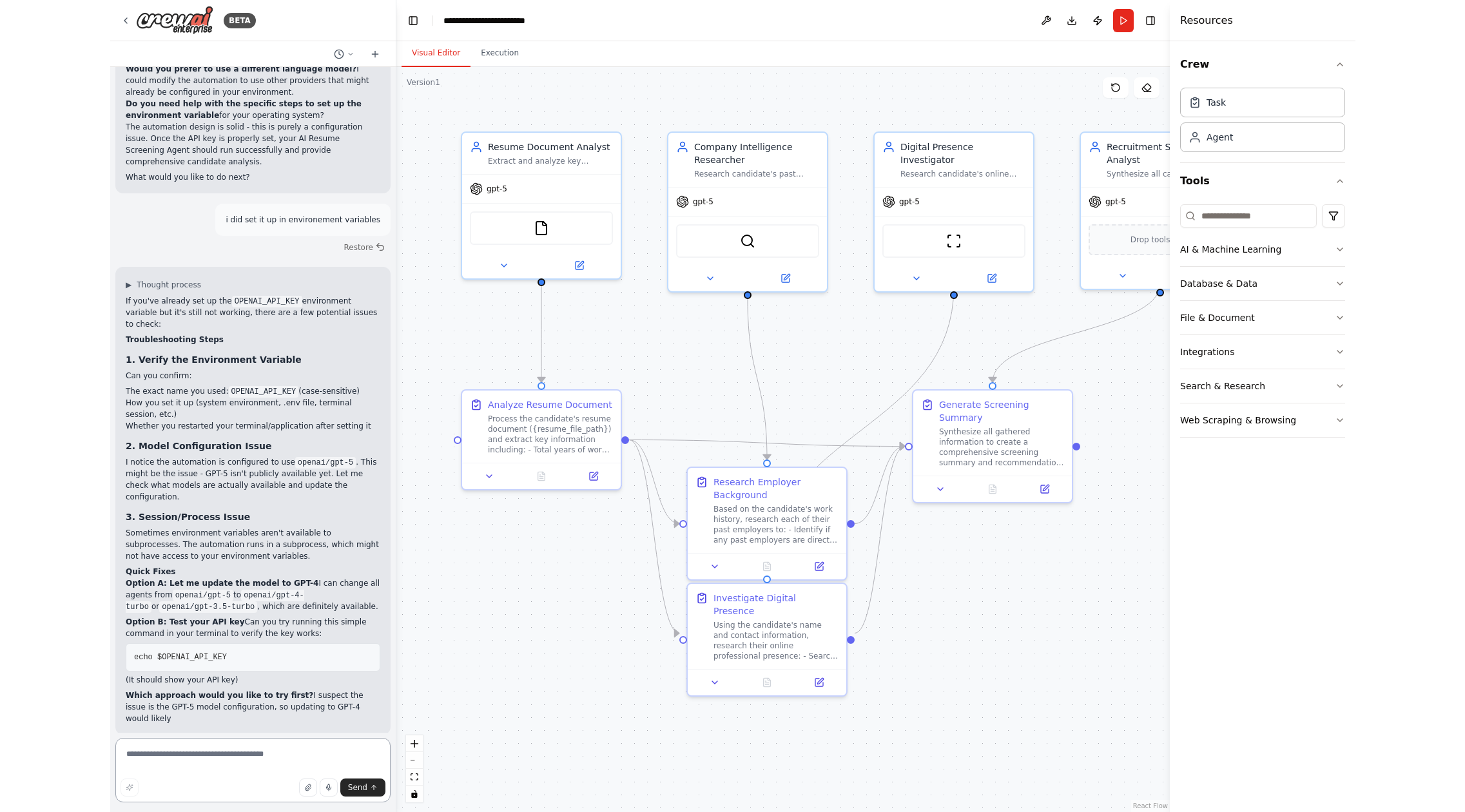
scroll to position [2351, 0]
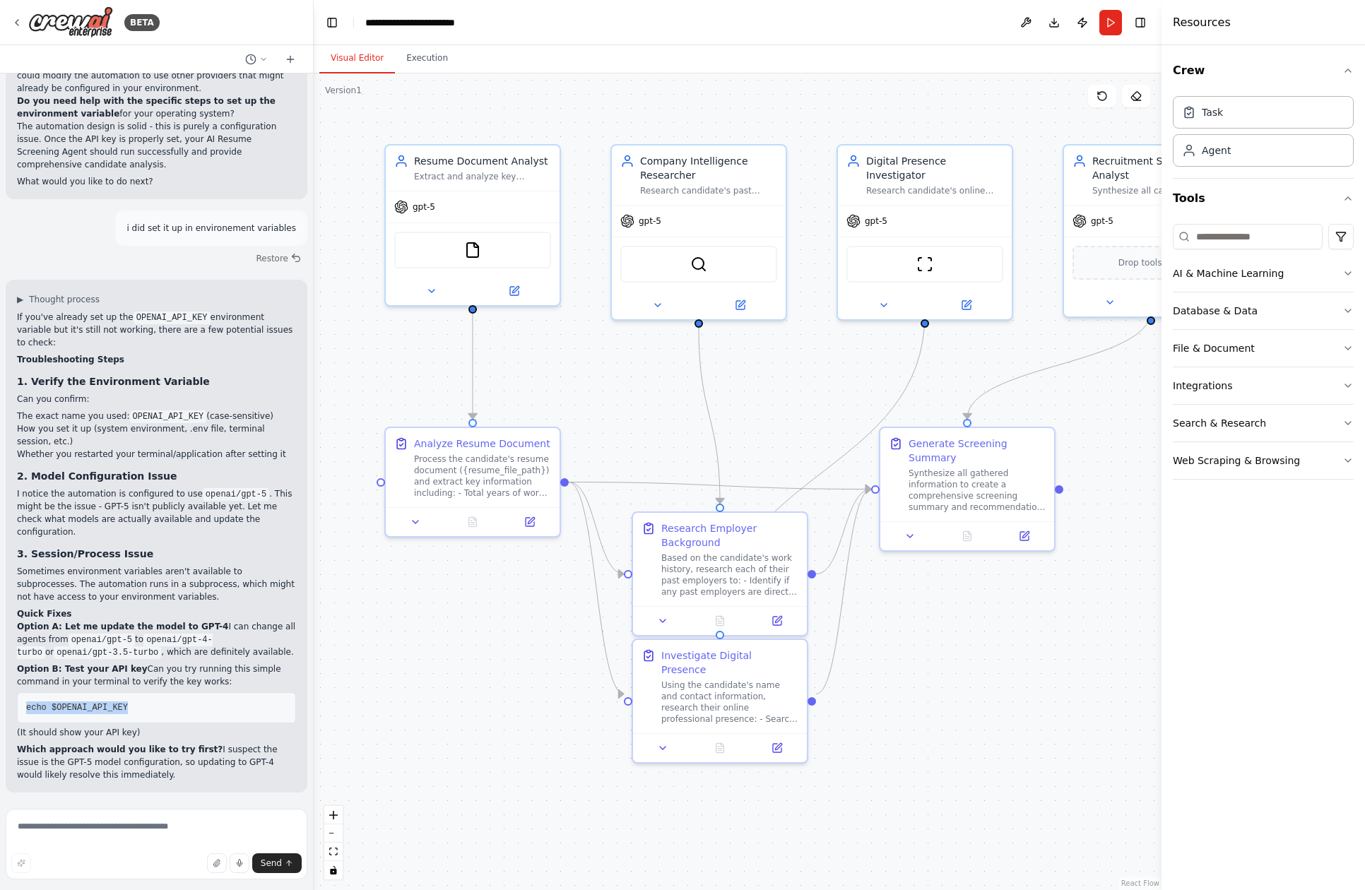
drag, startPoint x: 130, startPoint y: 709, endPoint x: 16, endPoint y: 706, distance: 114.5
click at [16, 706] on div "▶ Thought process If you've already set up the OPENAI_API_KEY environment varia…" at bounding box center [157, 536] width 302 height 513
copy span "echo $OPENAI_API_KEY"
click at [79, 832] on textarea at bounding box center [157, 844] width 302 height 71
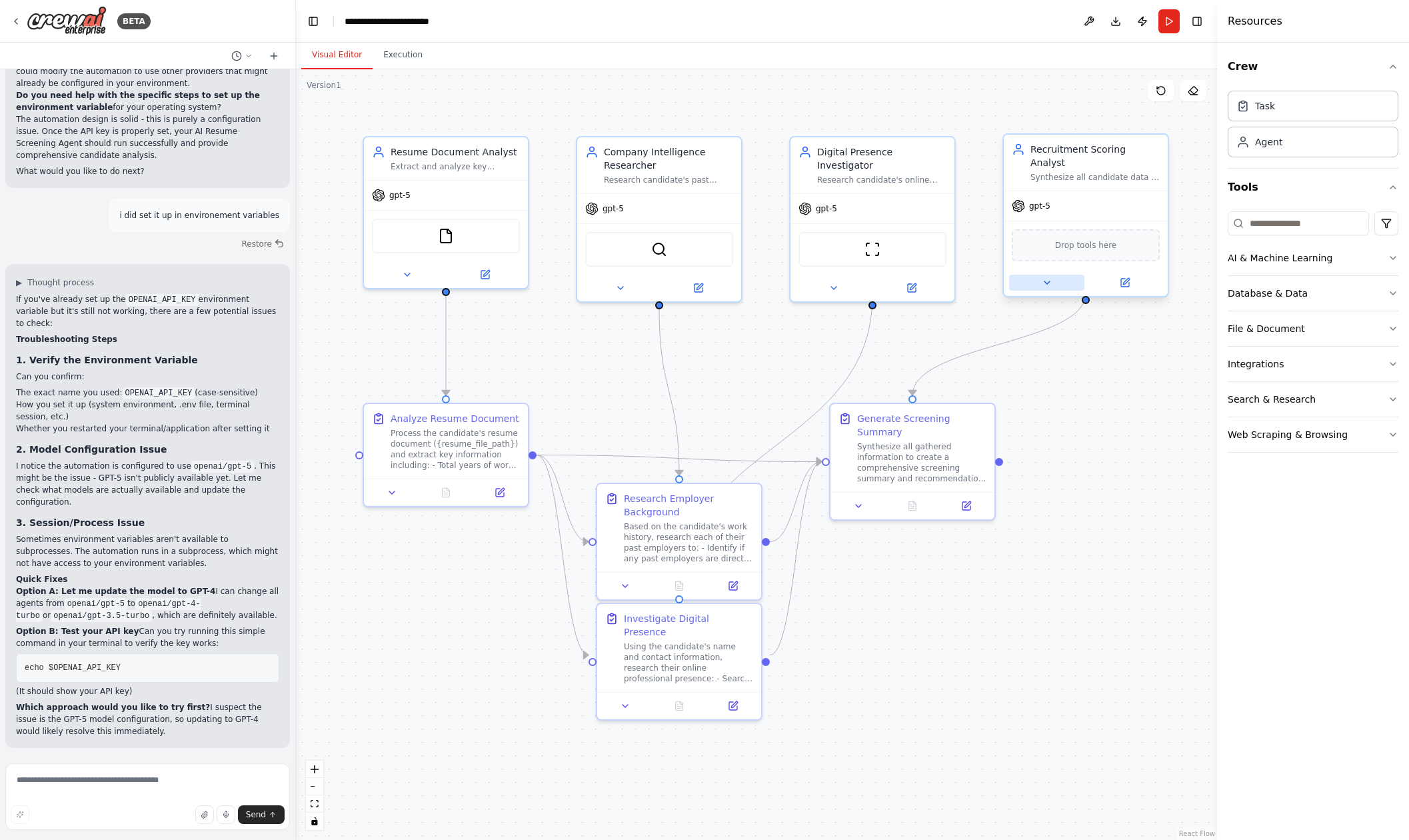
click at [1043, 277] on icon at bounding box center [1047, 282] width 10 height 10
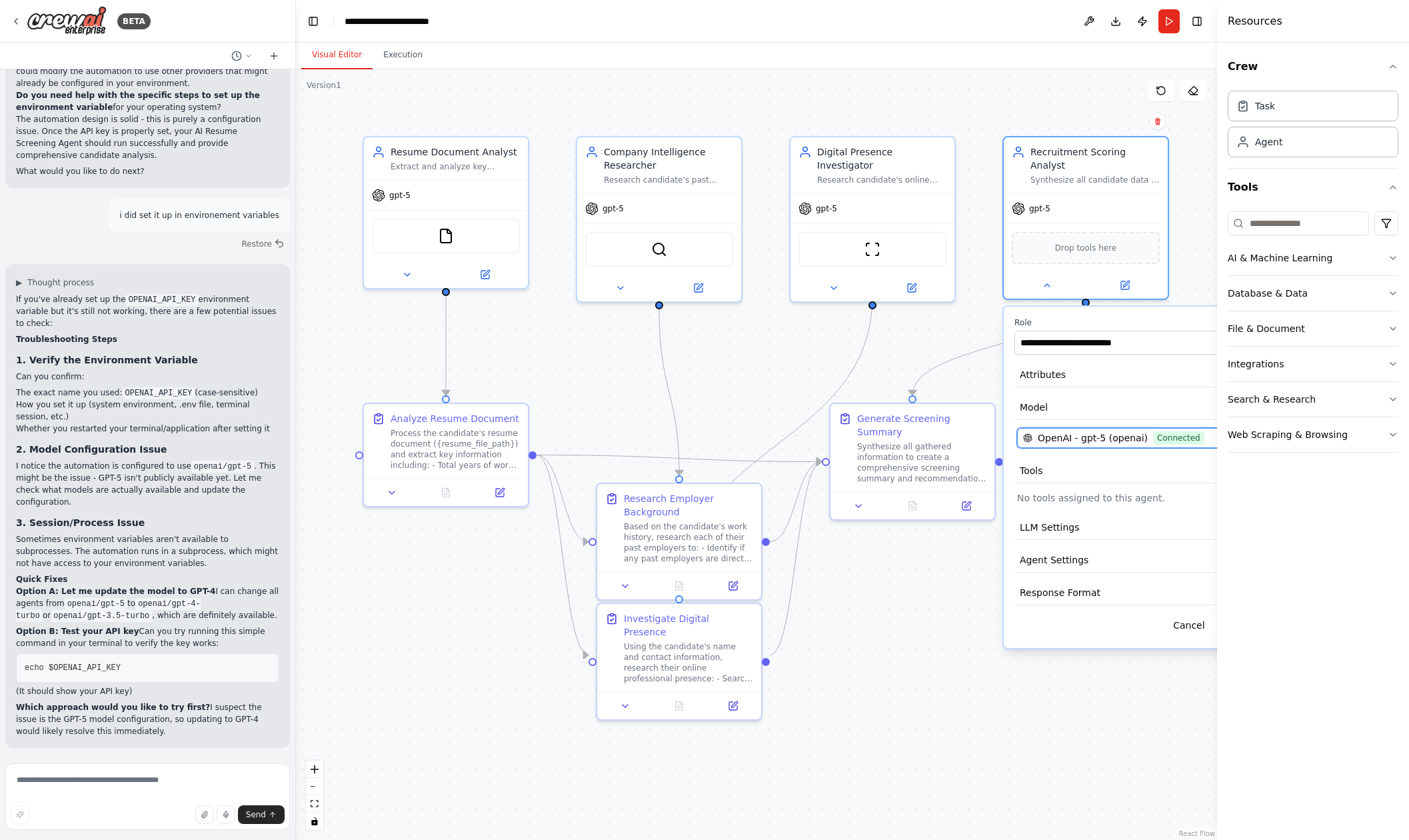
click at [1183, 431] on span "Connected" at bounding box center [1179, 438] width 51 height 13
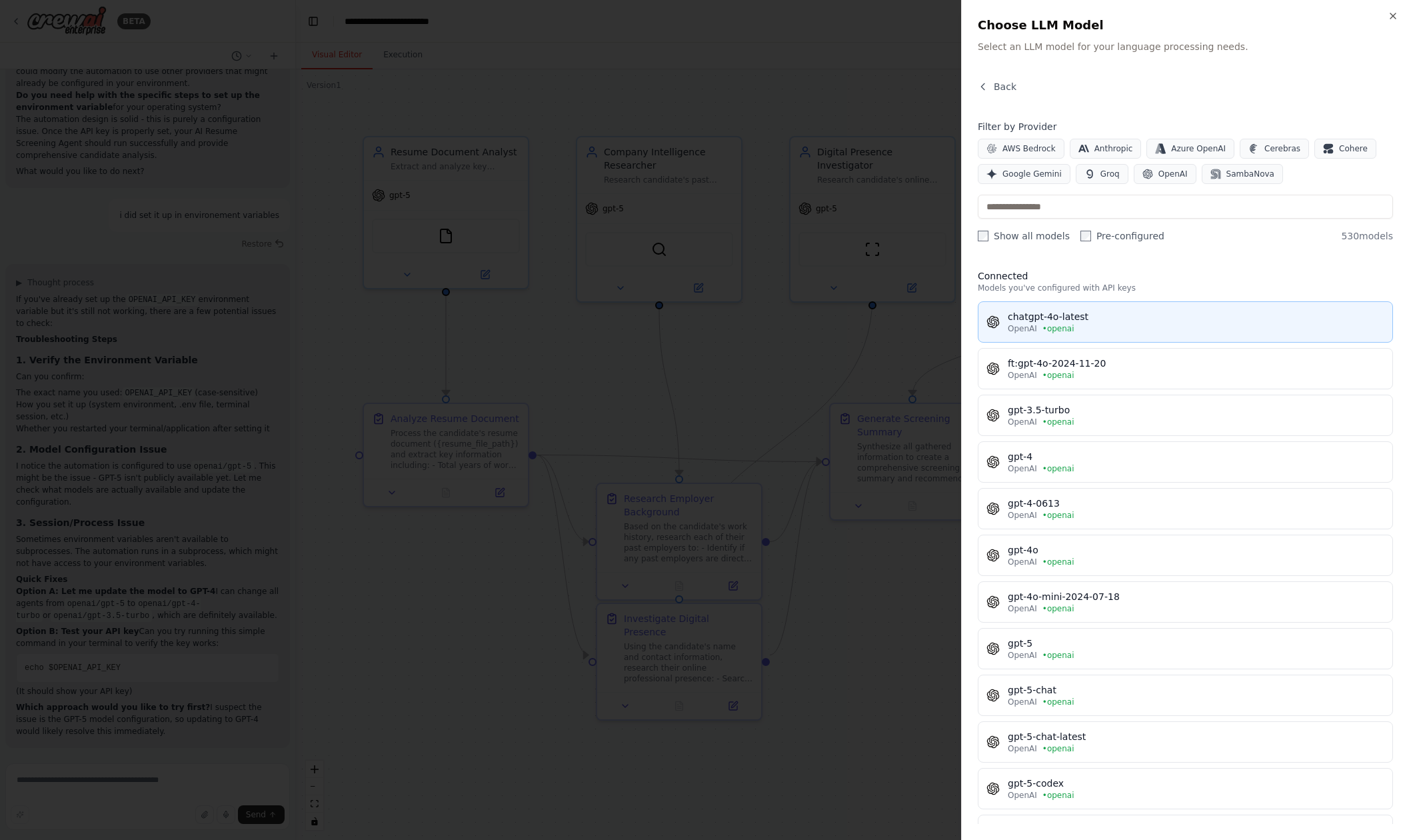
click at [1121, 328] on div "OpenAI • openai" at bounding box center [1196, 328] width 377 height 10
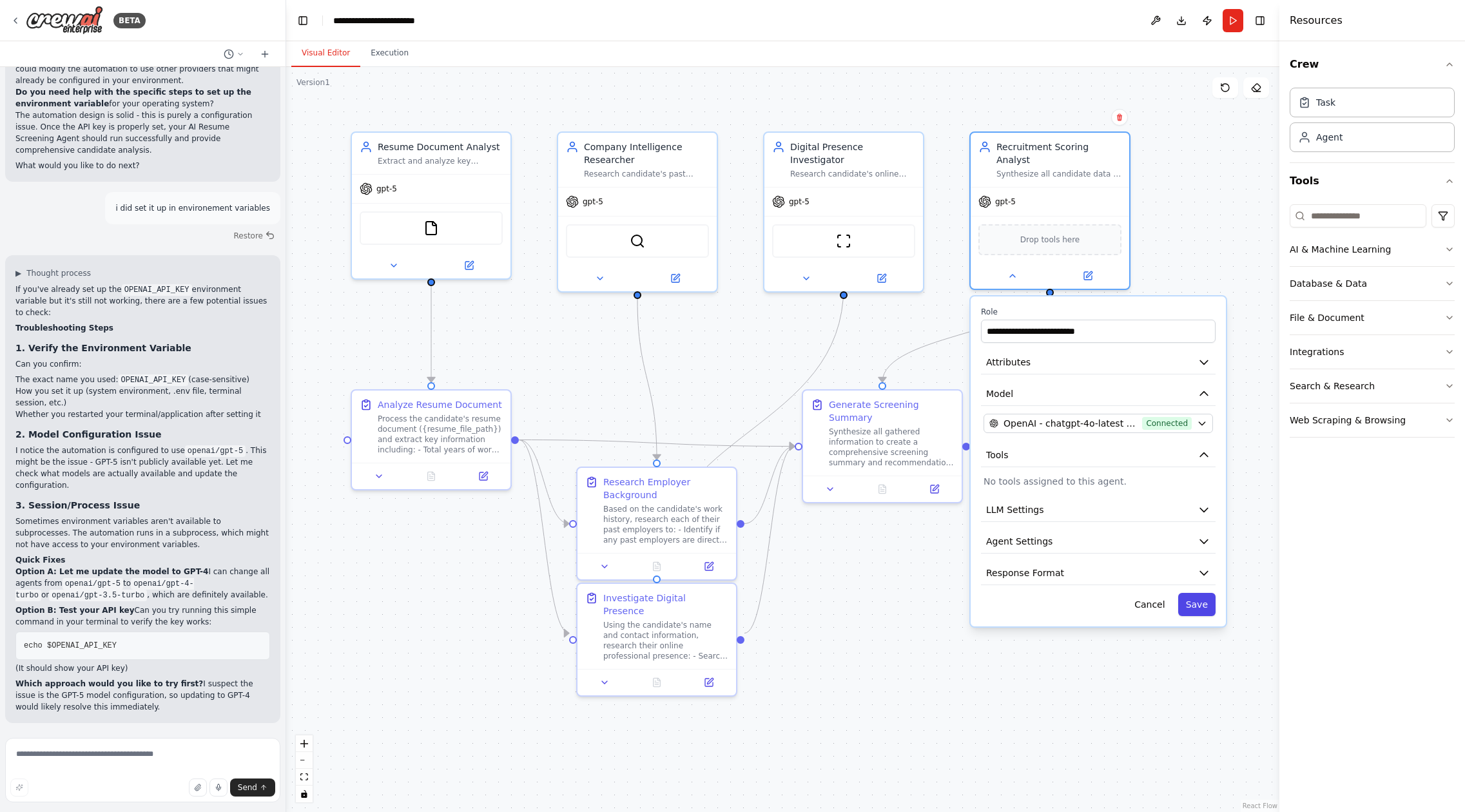
click at [1206, 599] on button "Save" at bounding box center [1197, 604] width 37 height 23
click at [1202, 593] on button "Save" at bounding box center [1197, 604] width 37 height 23
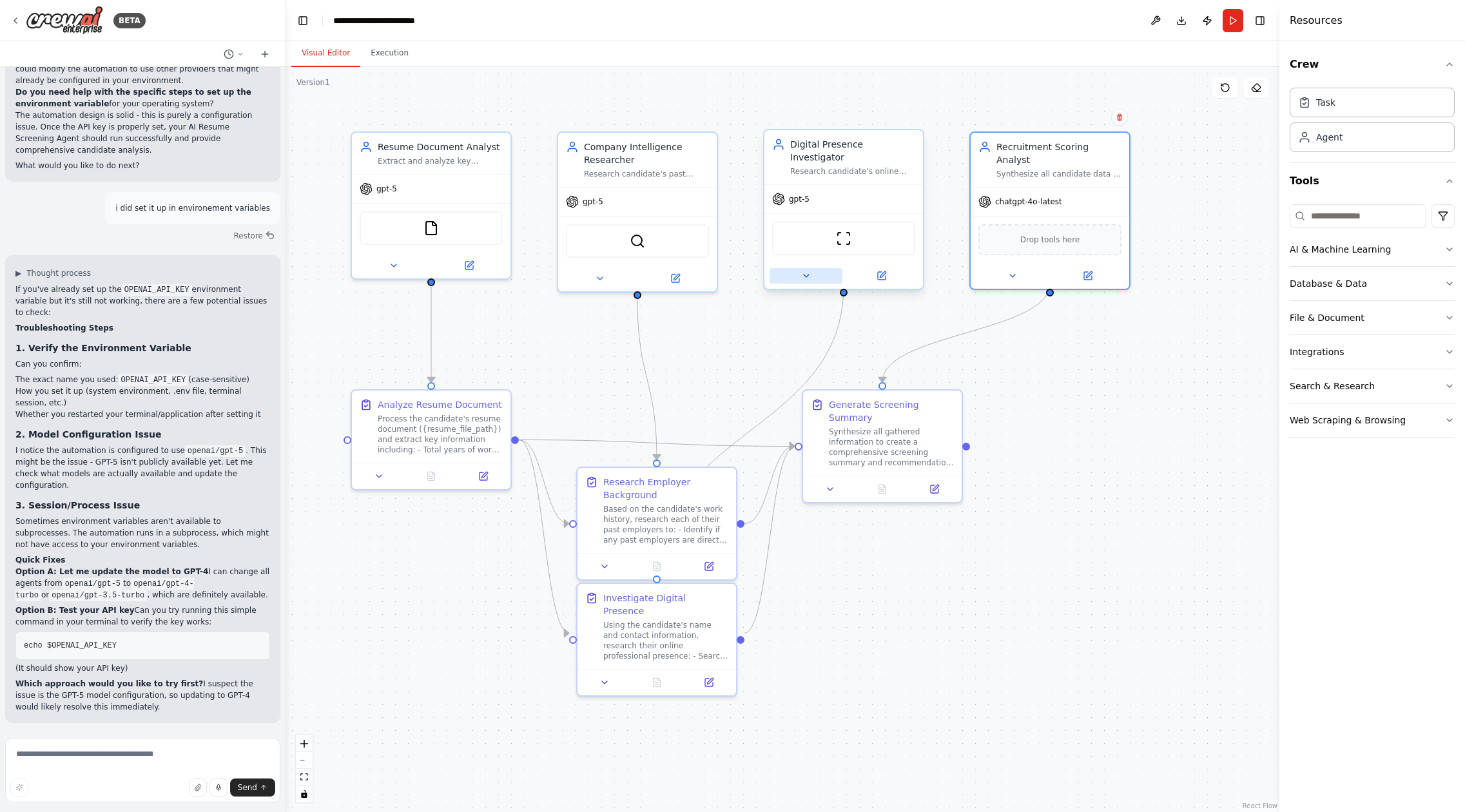
click at [801, 271] on icon at bounding box center [806, 276] width 10 height 10
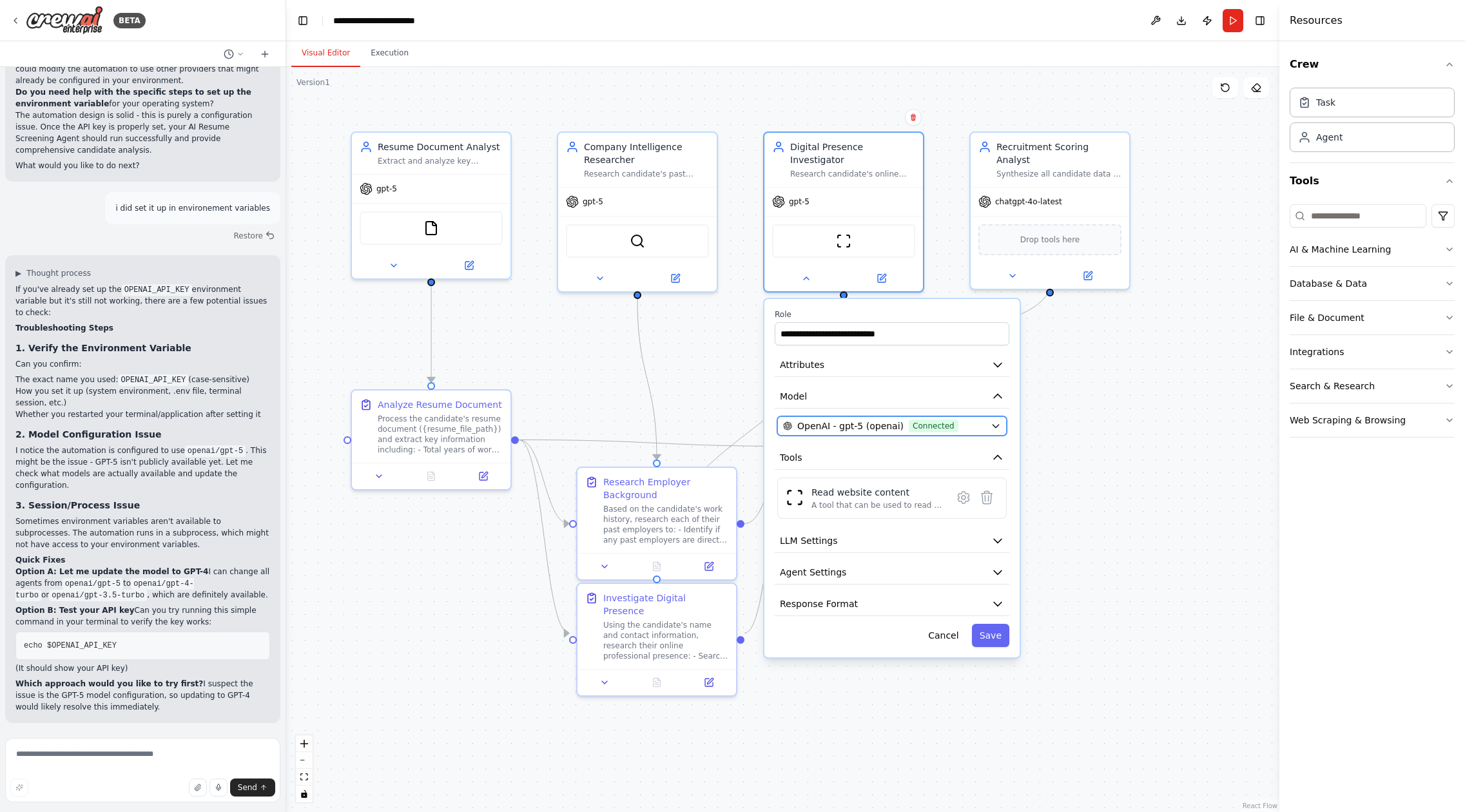
click at [1005, 416] on button "OpenAI - gpt-5 (openai) Connected" at bounding box center [892, 425] width 229 height 19
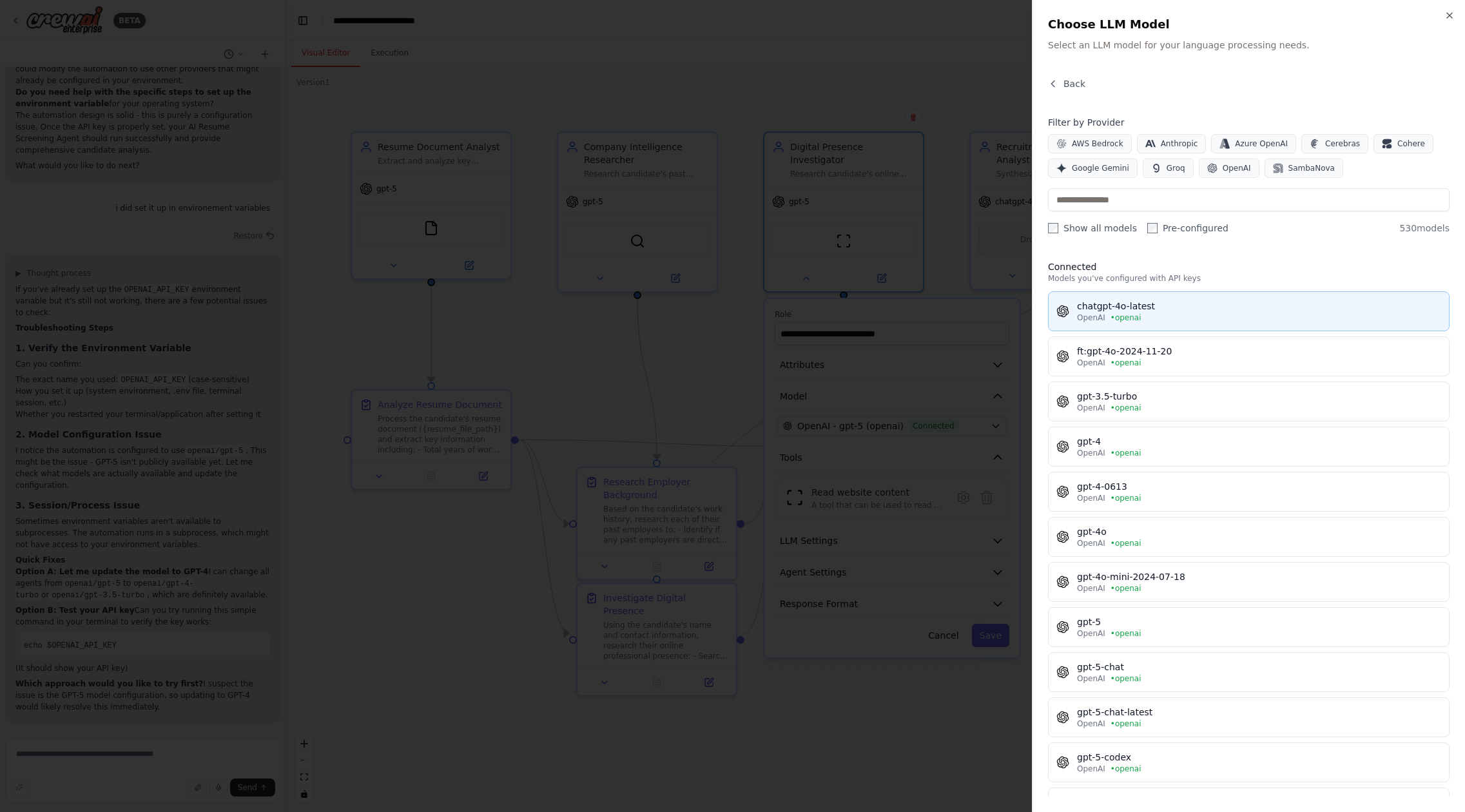
click at [1162, 305] on div "chatgpt-4o-latest" at bounding box center [1259, 306] width 364 height 13
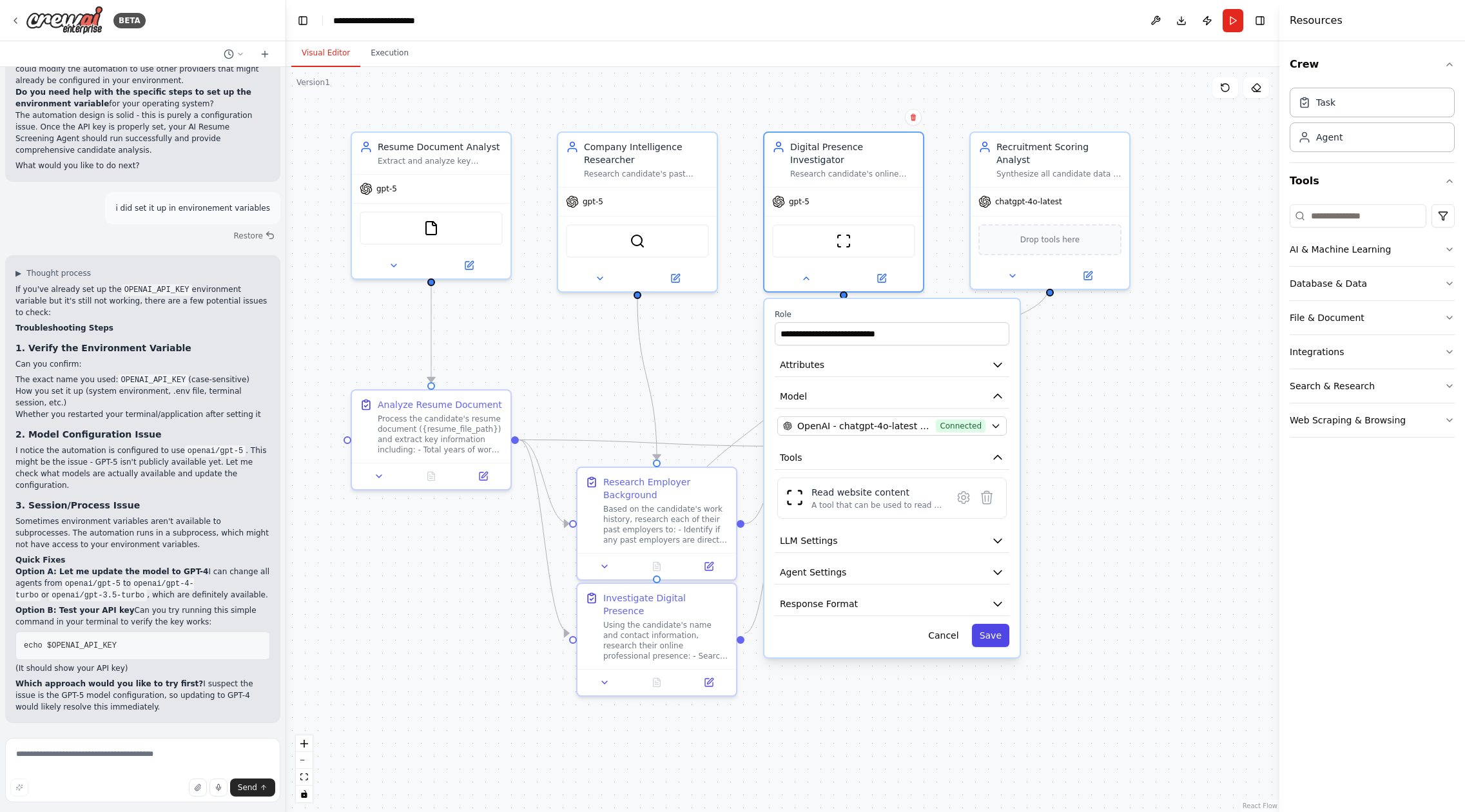
click at [989, 630] on button "Save" at bounding box center [990, 635] width 37 height 23
click at [993, 624] on button "Save" at bounding box center [990, 635] width 37 height 23
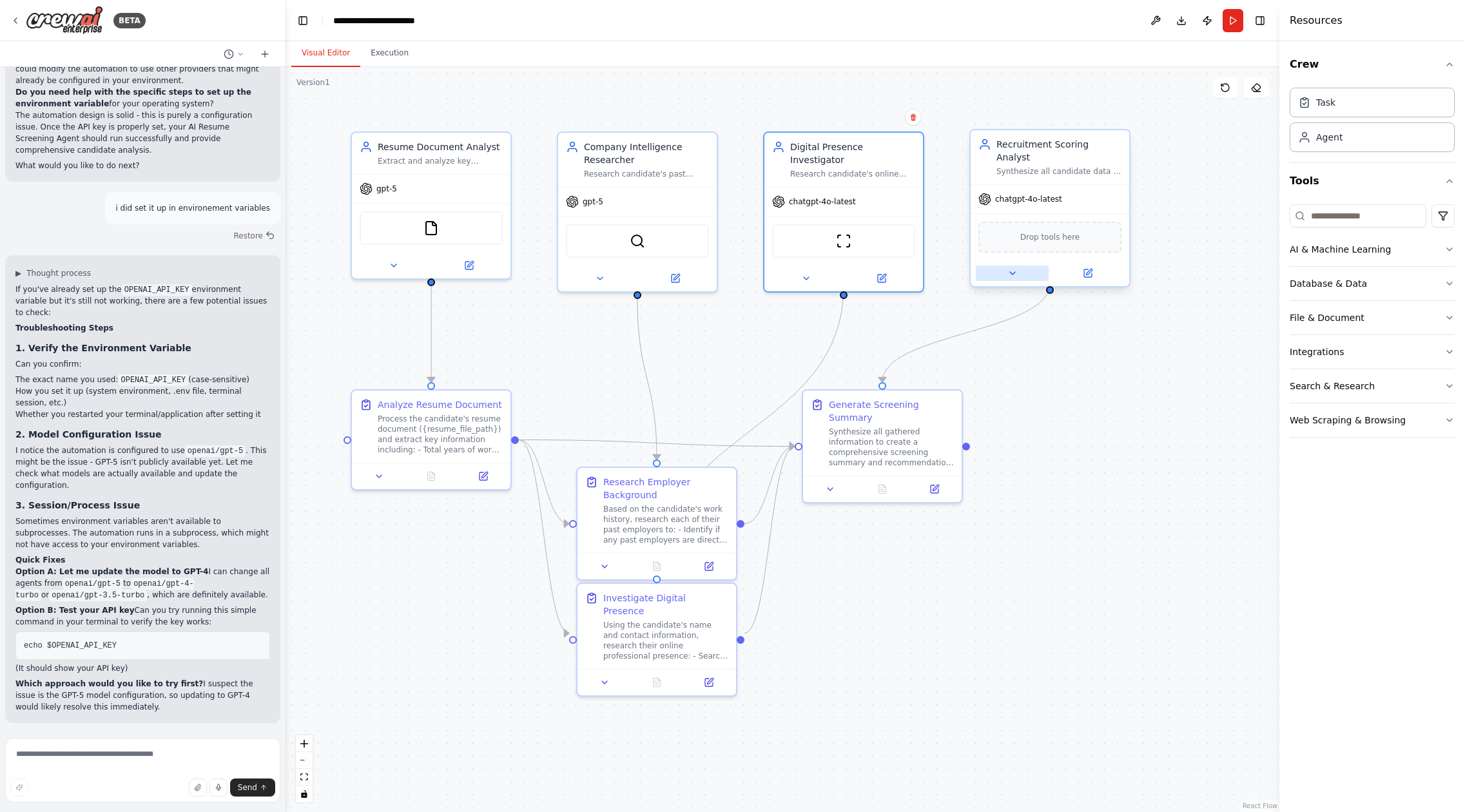
click at [1018, 265] on button at bounding box center [1012, 273] width 73 height 16
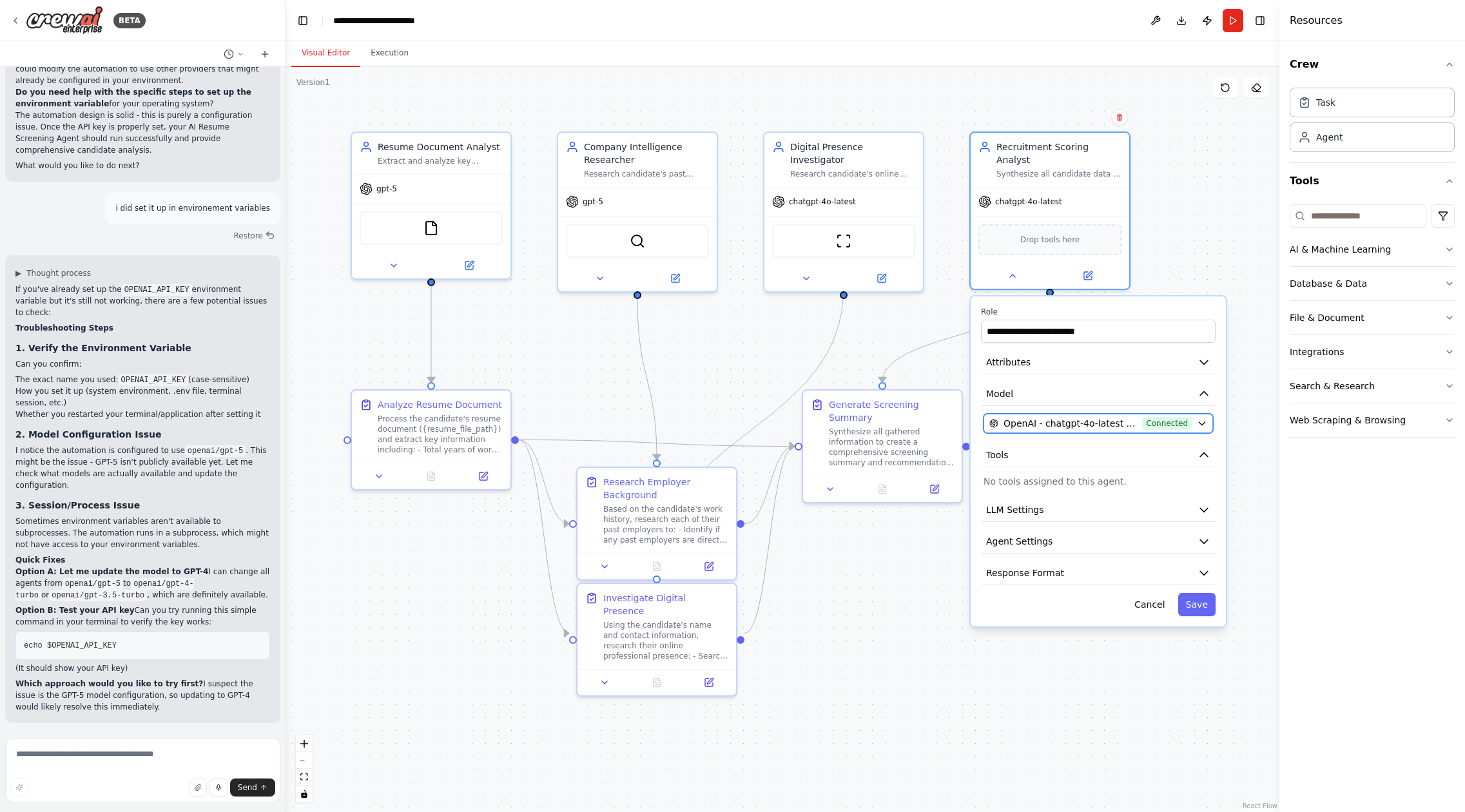
click at [1200, 422] on icon "button" at bounding box center [1202, 424] width 5 height 4
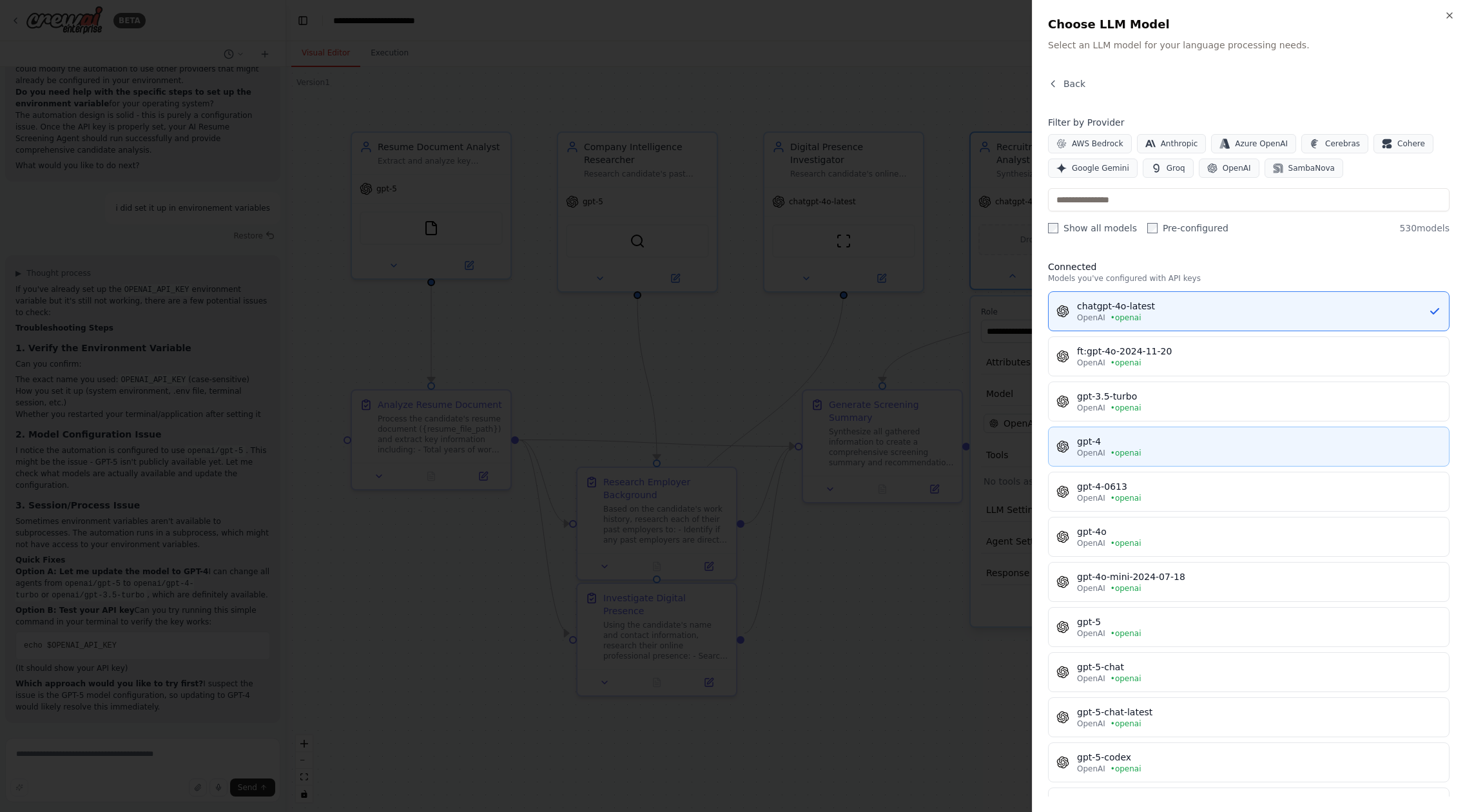
click at [1183, 453] on div "OpenAI • openai" at bounding box center [1259, 453] width 364 height 10
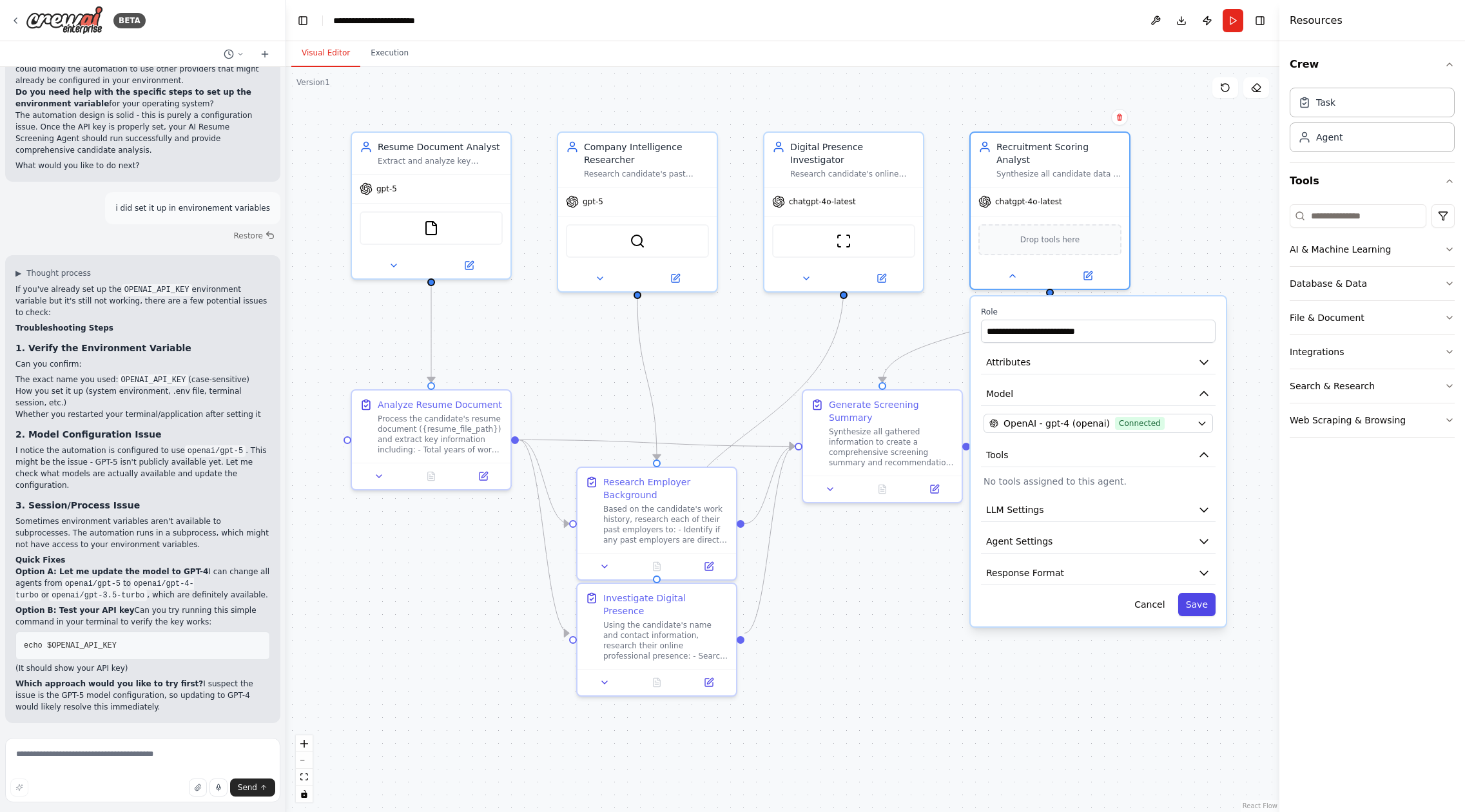
click at [1206, 597] on button "Save" at bounding box center [1197, 604] width 37 height 23
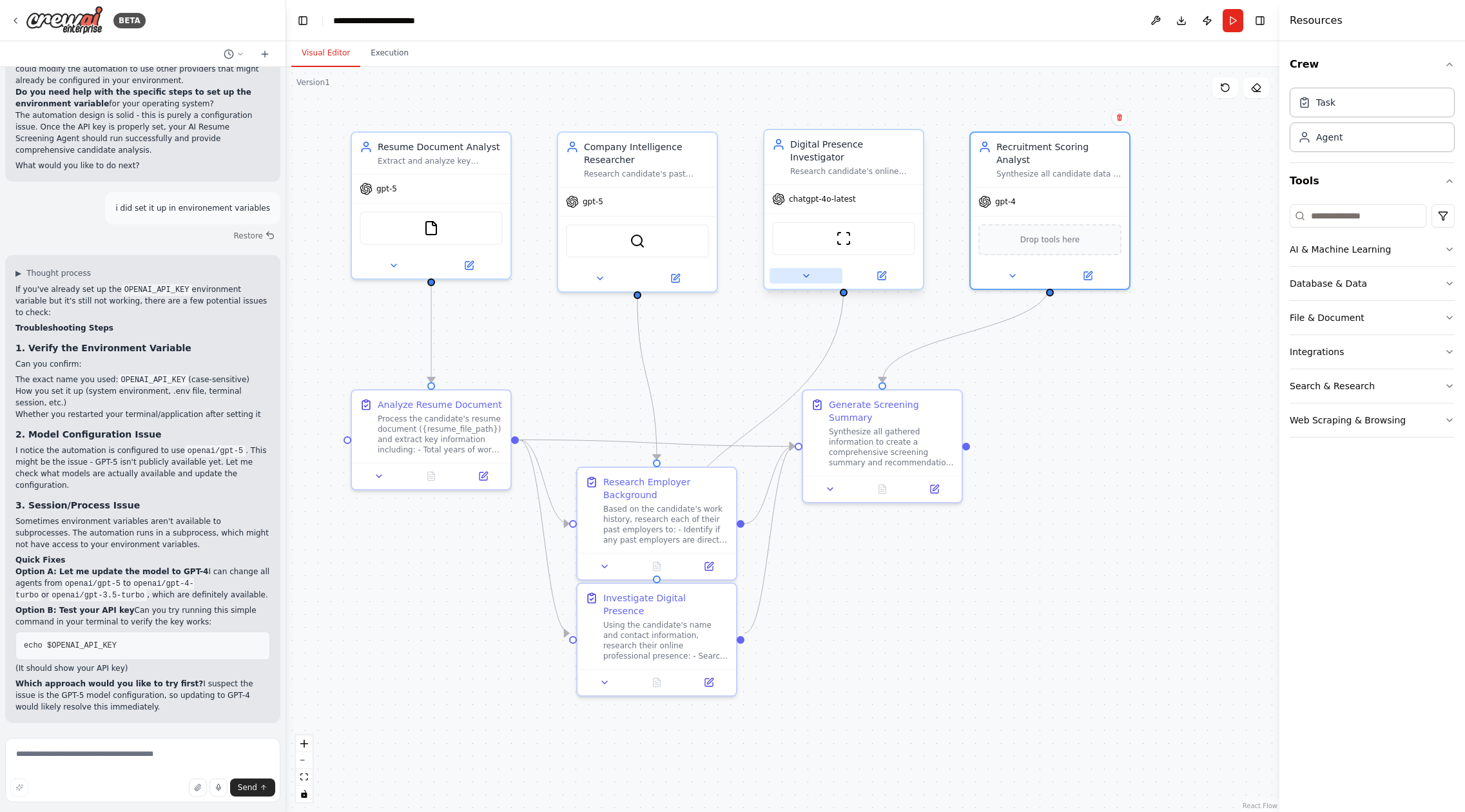
click at [809, 271] on icon at bounding box center [806, 276] width 10 height 10
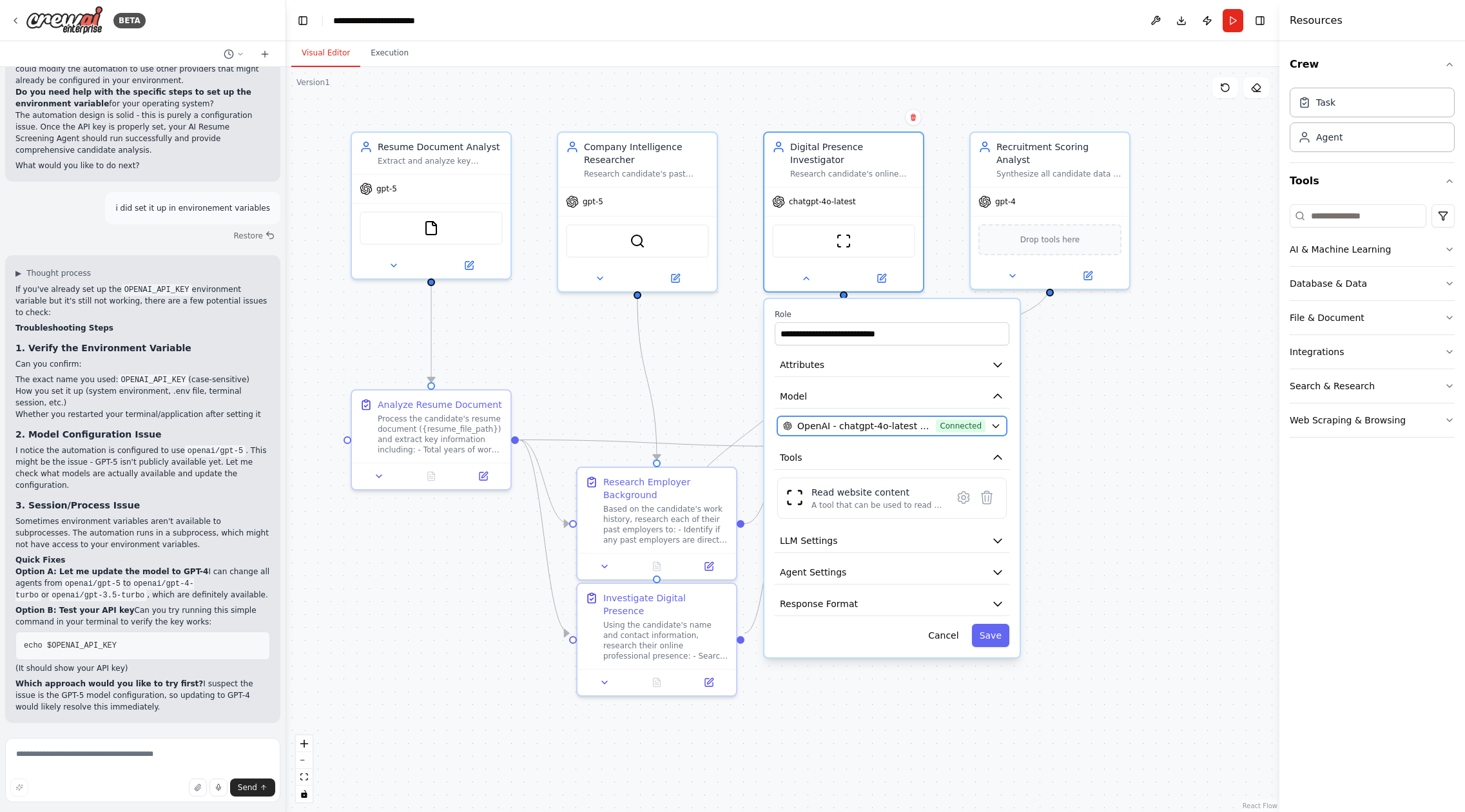
click at [995, 421] on icon "button" at bounding box center [996, 425] width 10 height 10
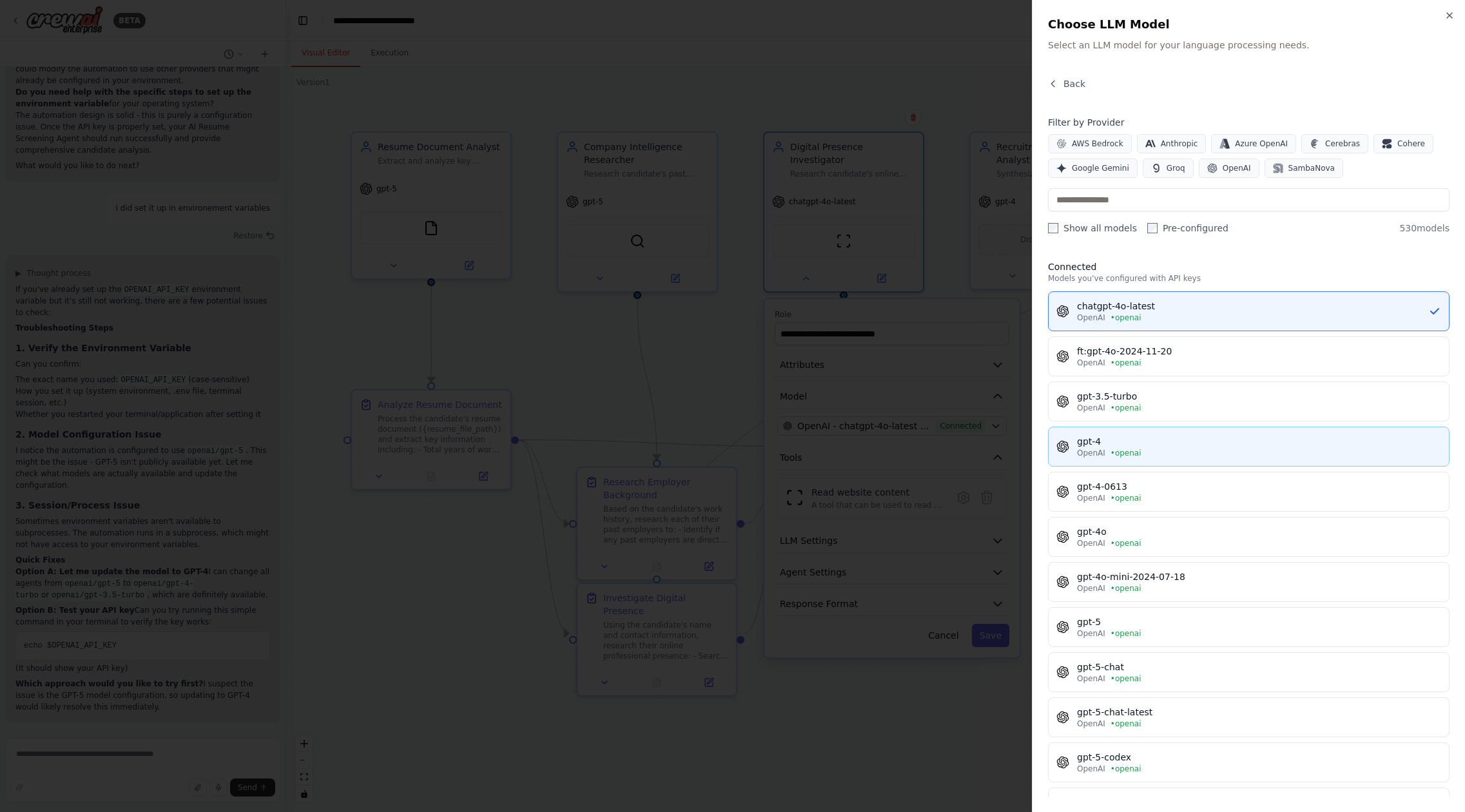
click at [1132, 438] on div "gpt-4" at bounding box center [1259, 442] width 364 height 13
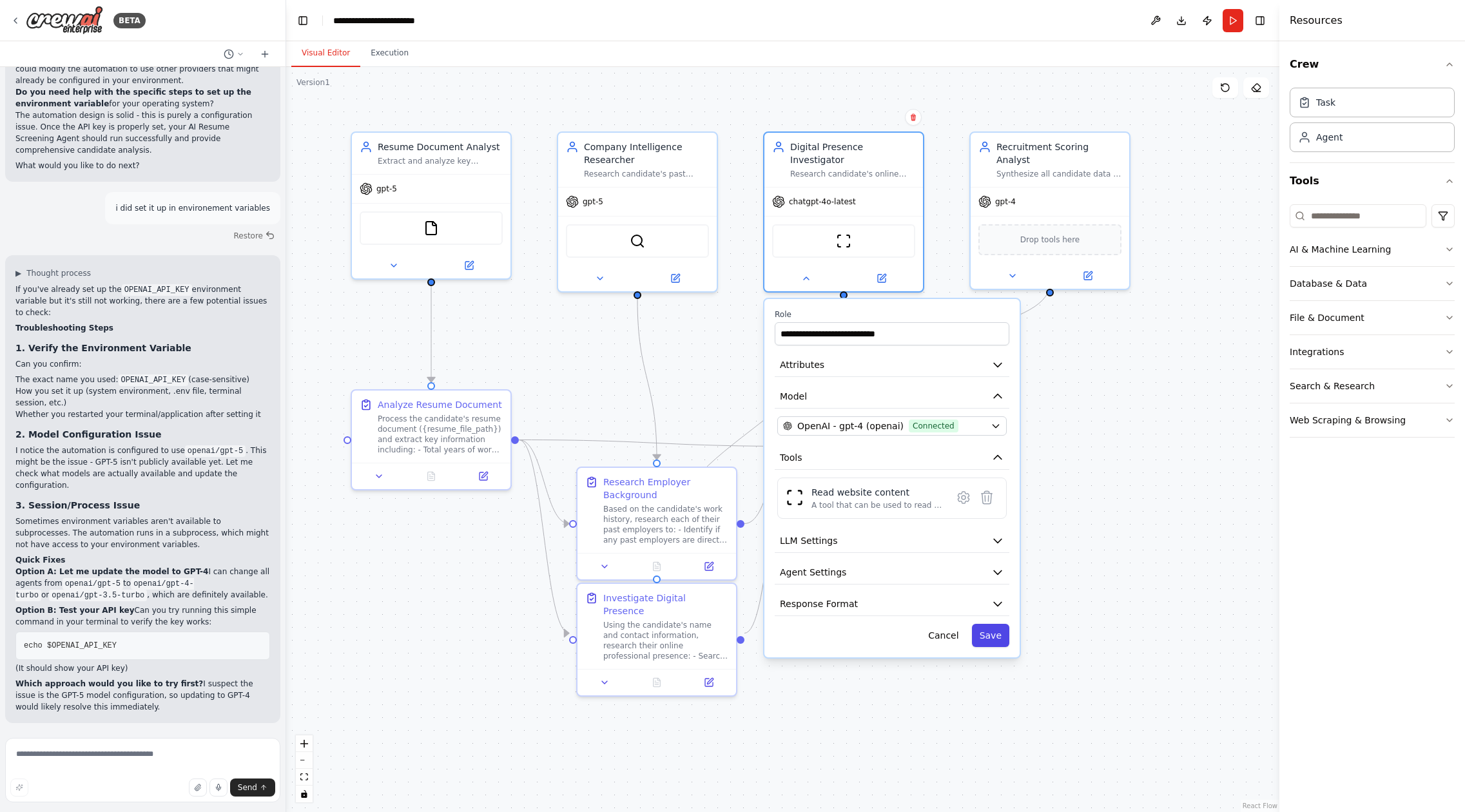
click at [993, 624] on button "Save" at bounding box center [990, 635] width 37 height 23
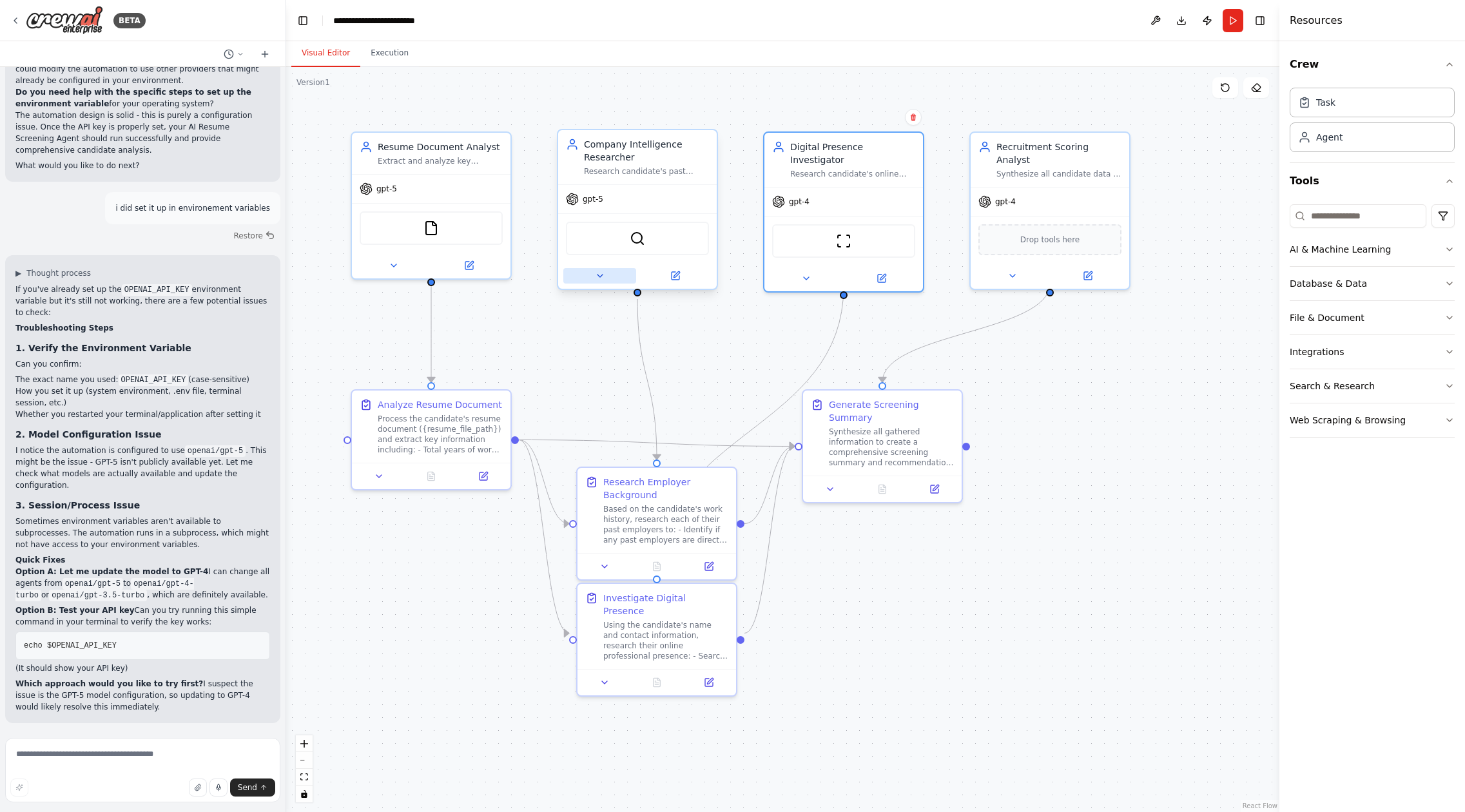
click at [598, 276] on icon at bounding box center [600, 276] width 10 height 10
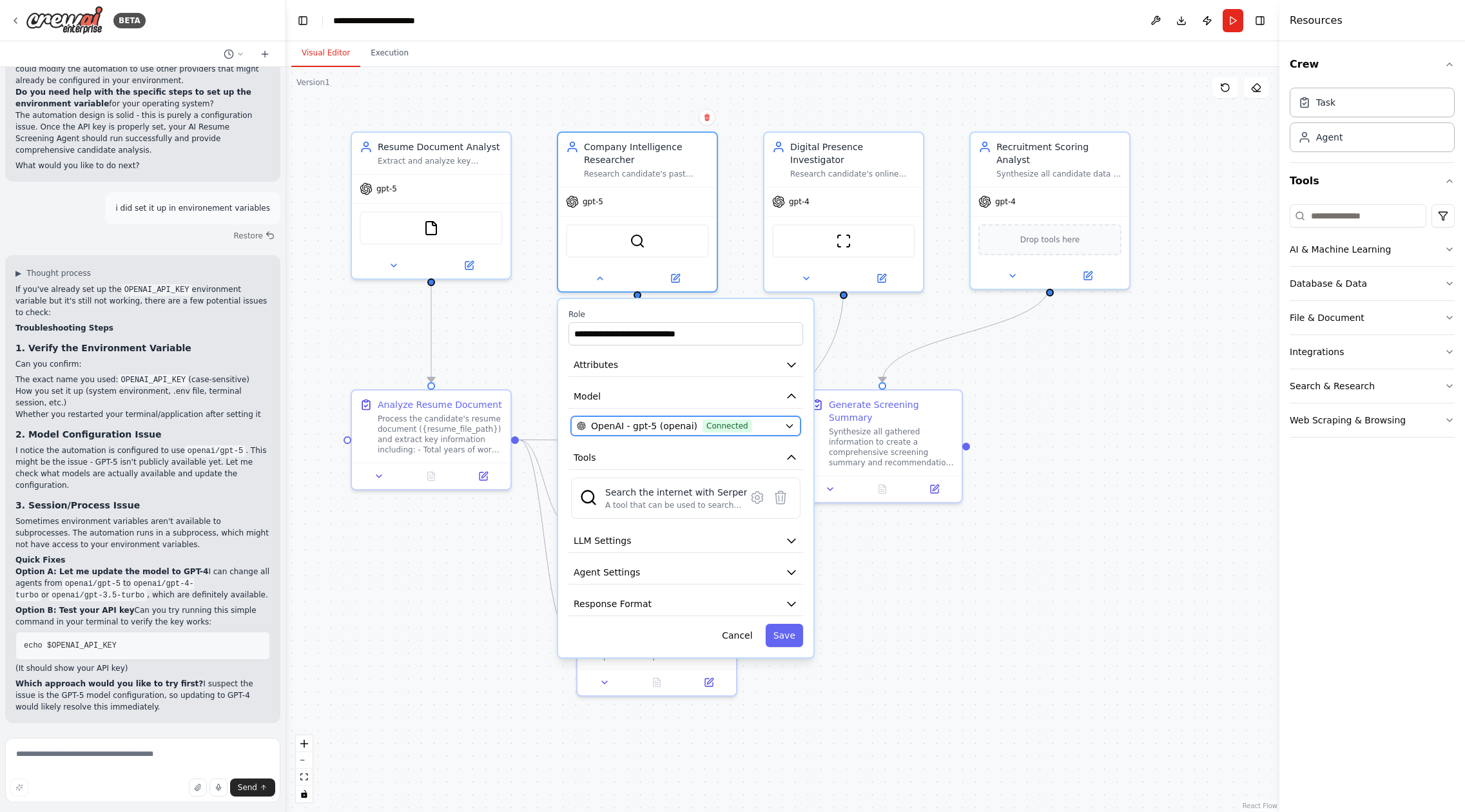
click at [788, 426] on icon "button" at bounding box center [790, 426] width 5 height 4
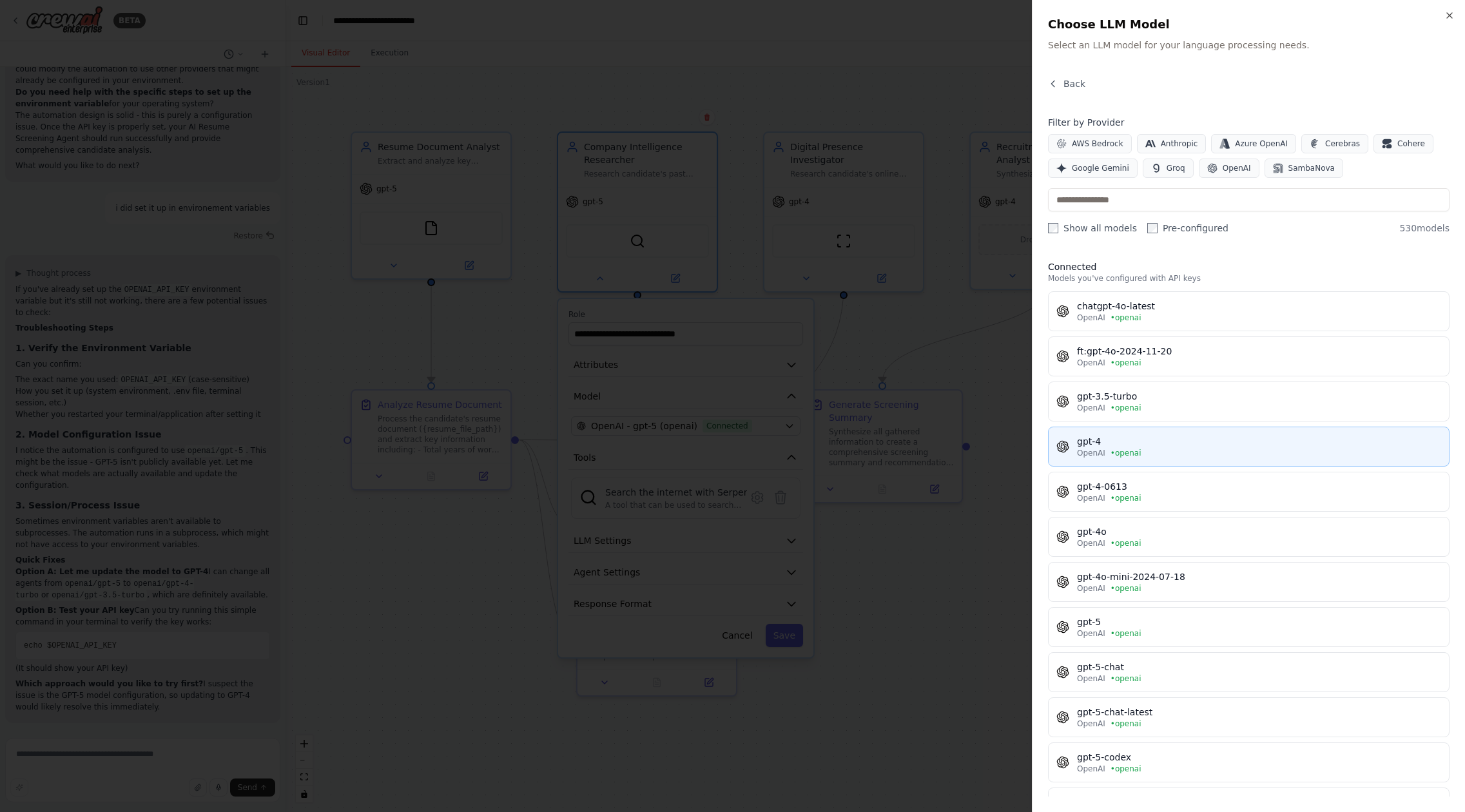
click at [1092, 451] on span "OpenAI" at bounding box center [1091, 453] width 28 height 10
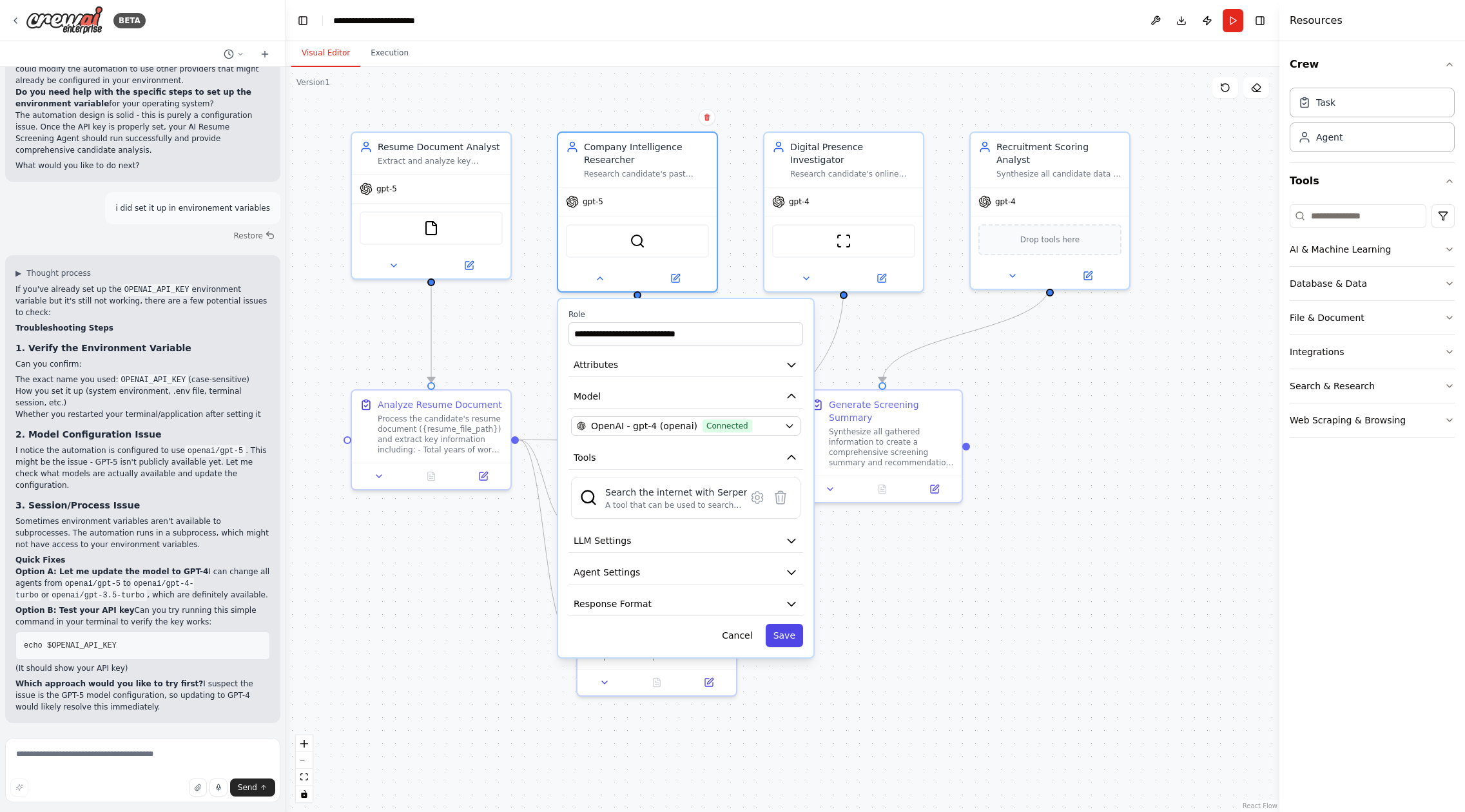
click at [780, 639] on button "Save" at bounding box center [784, 635] width 37 height 23
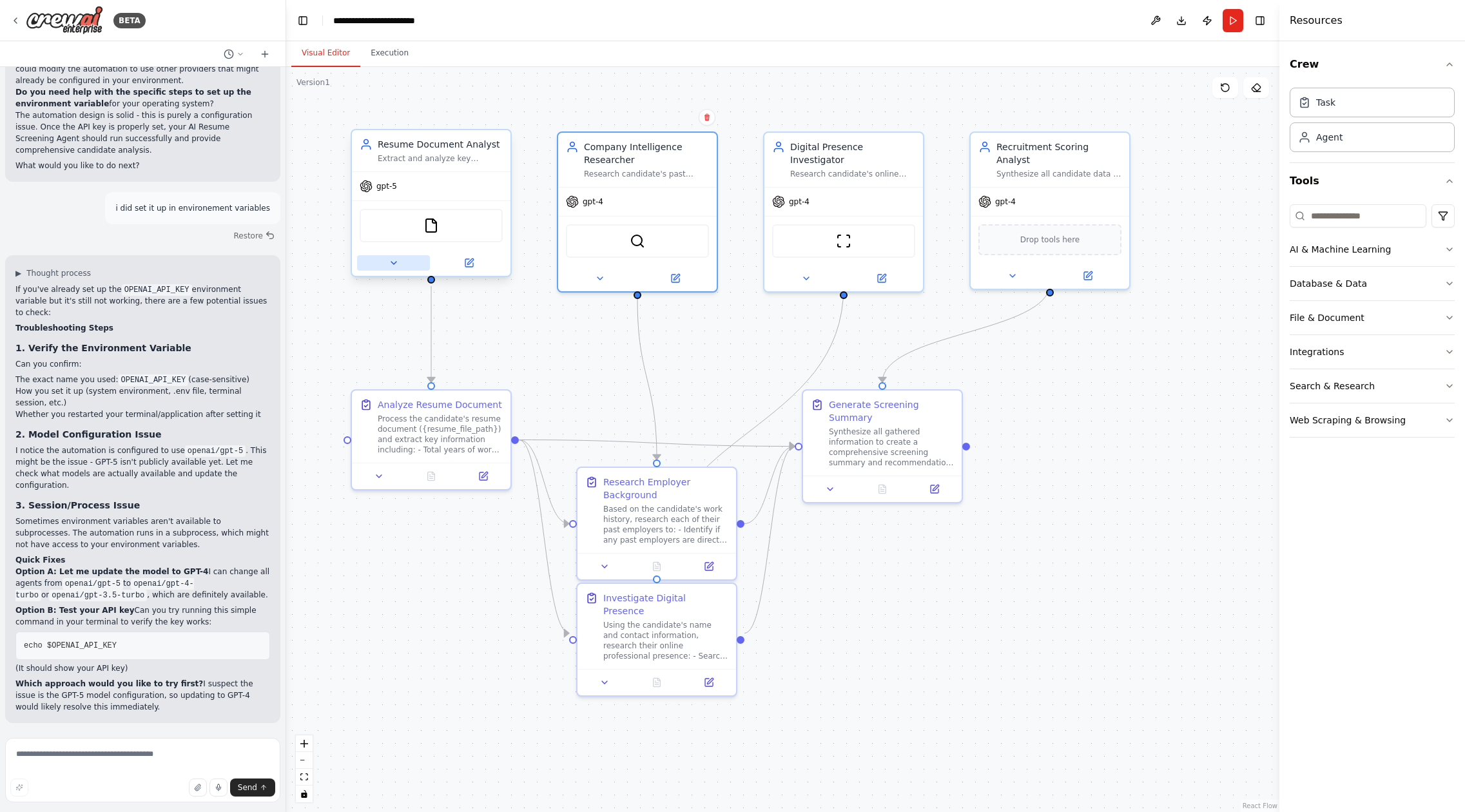
click at [398, 265] on icon at bounding box center [393, 263] width 10 height 10
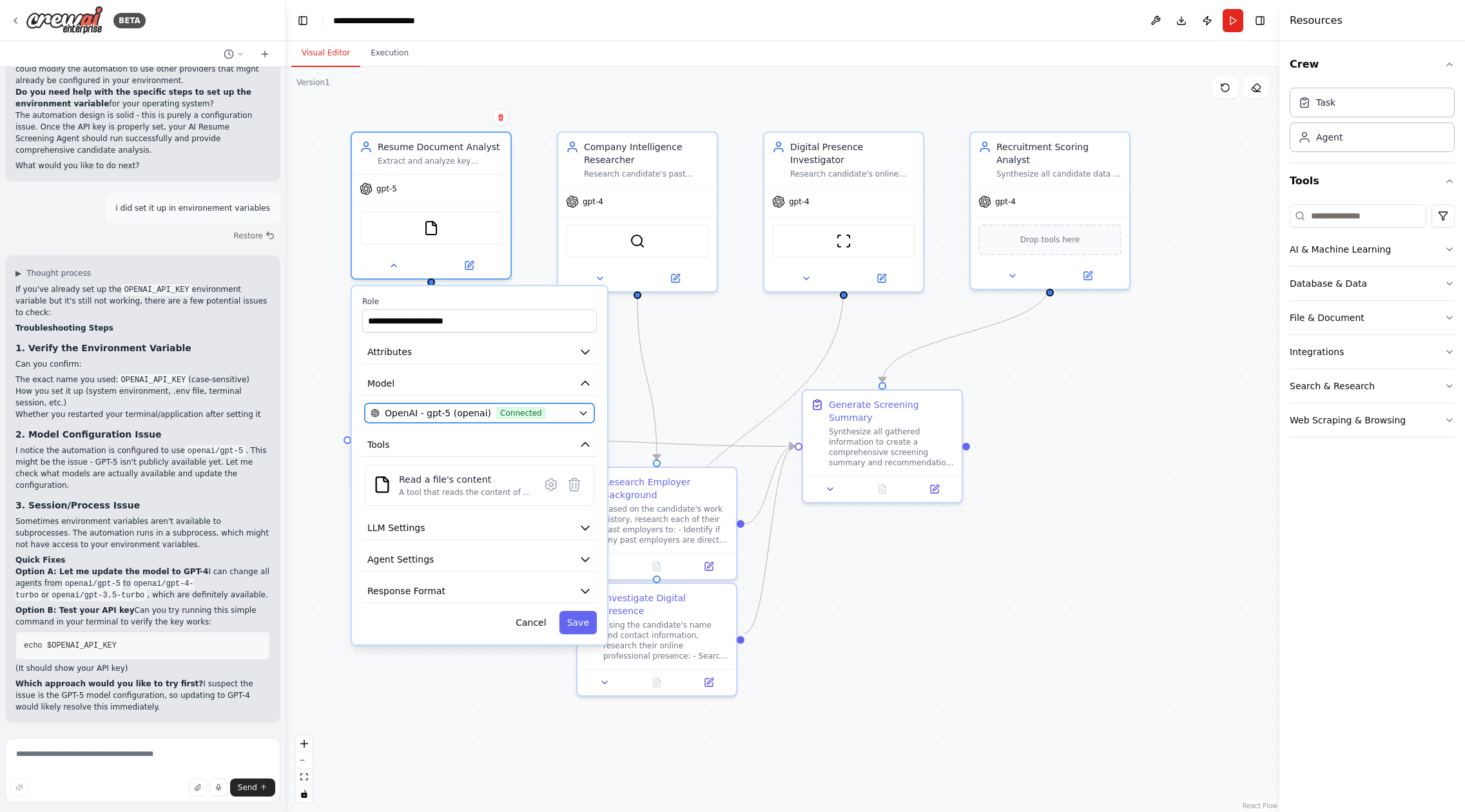
click at [581, 405] on button "OpenAI - gpt-5 (openai) Connected" at bounding box center [479, 412] width 229 height 19
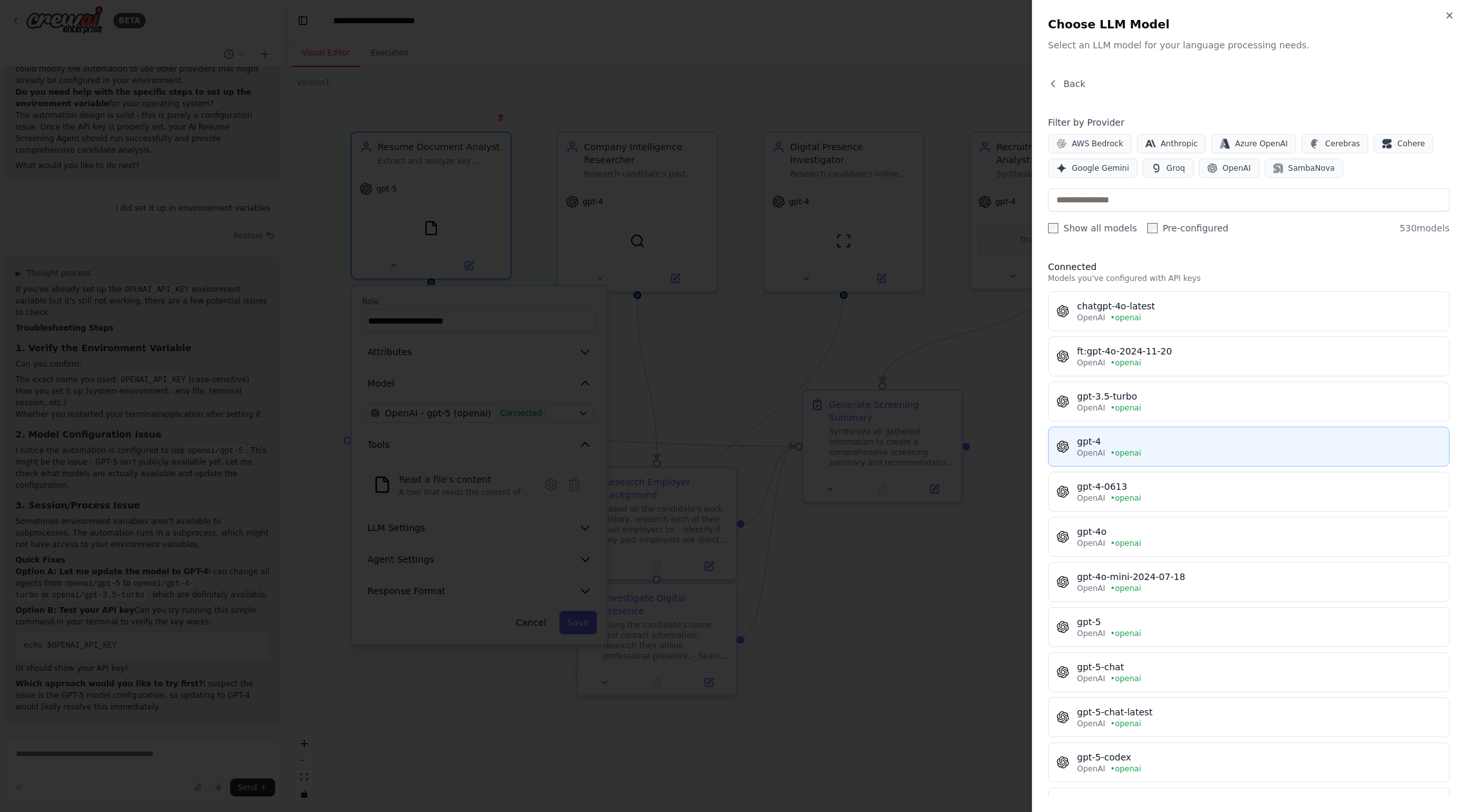
click at [1099, 436] on div "gpt-4" at bounding box center [1259, 442] width 364 height 13
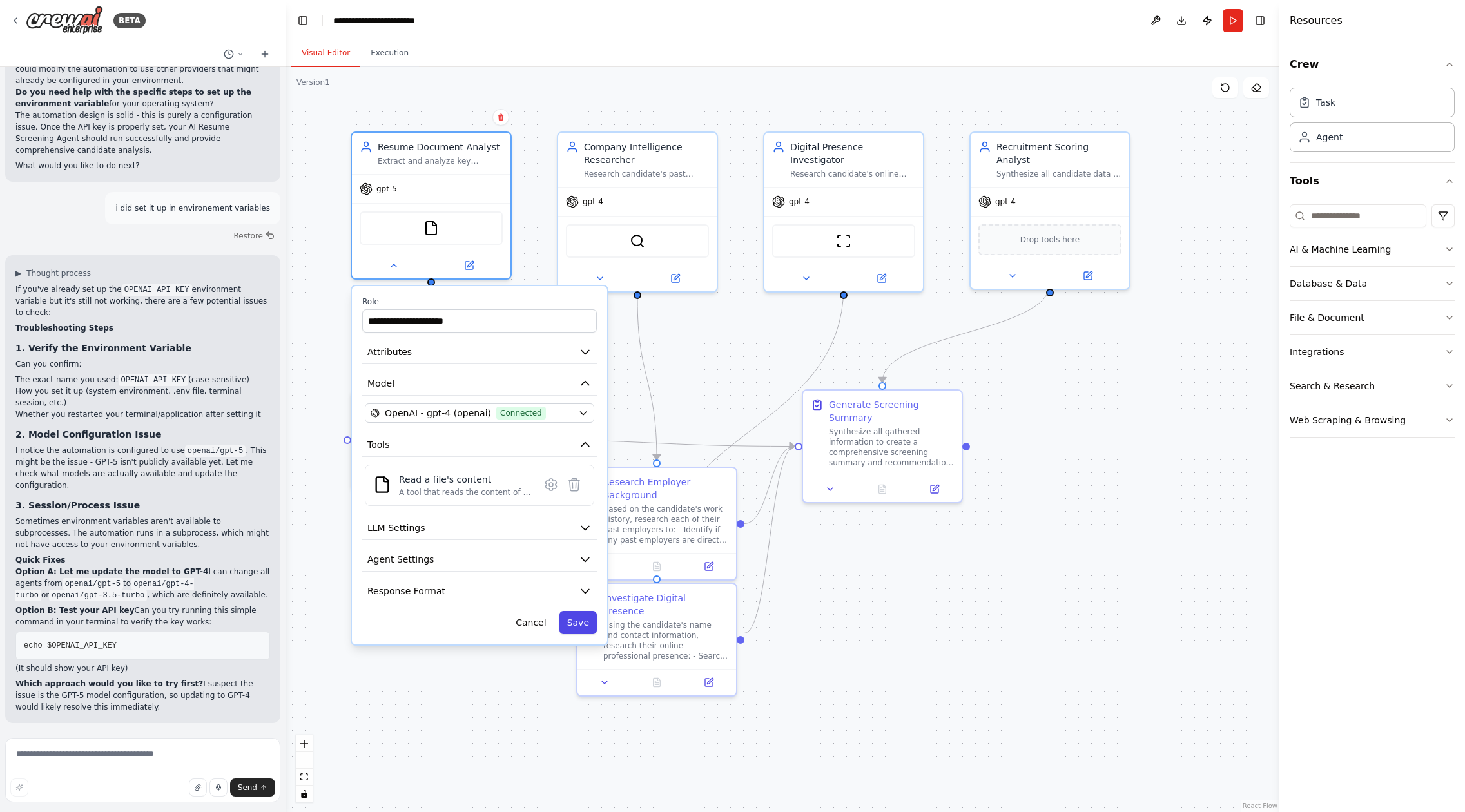
click at [585, 626] on button "Save" at bounding box center [578, 622] width 37 height 23
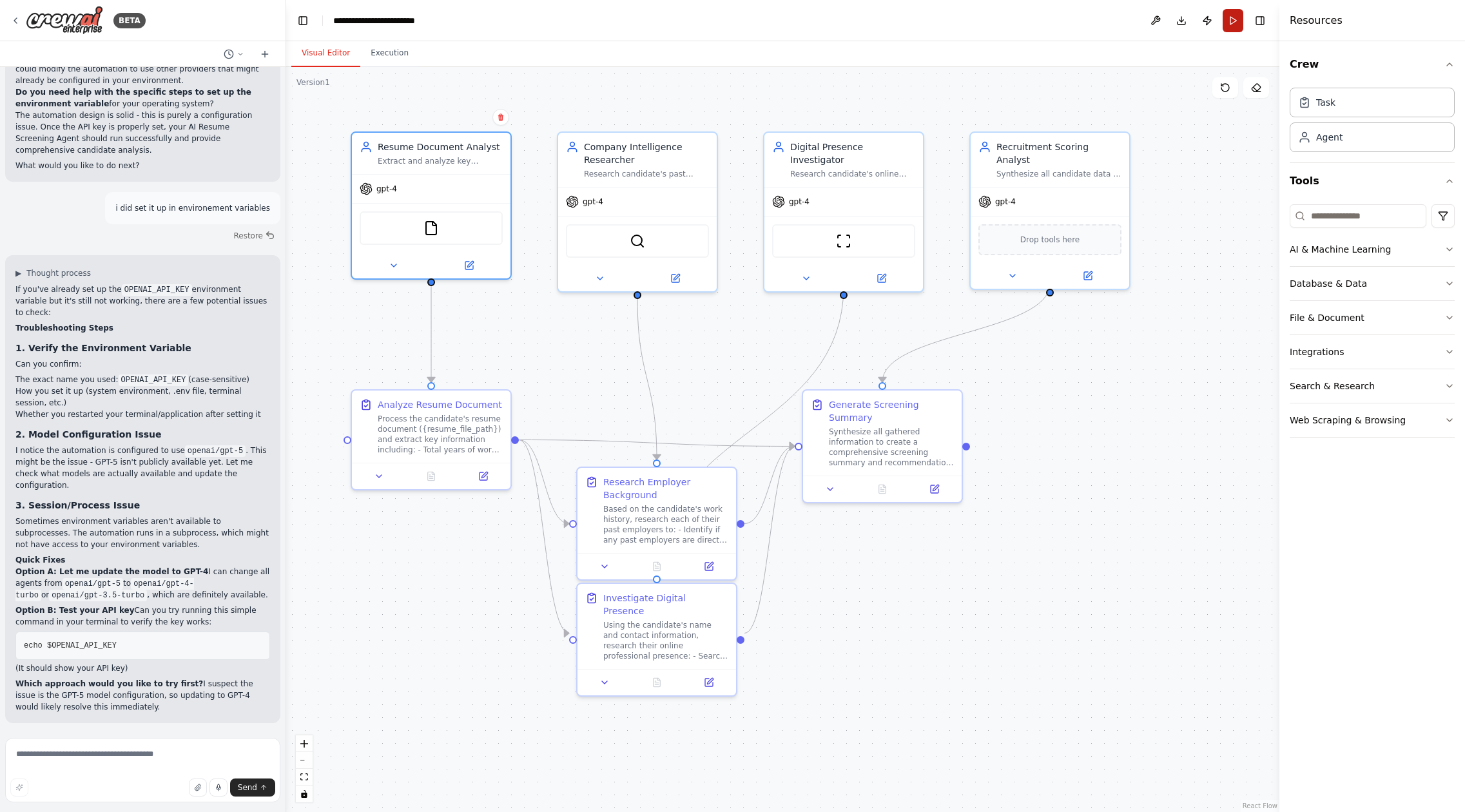
click at [1232, 16] on button "Run" at bounding box center [1233, 20] width 21 height 23
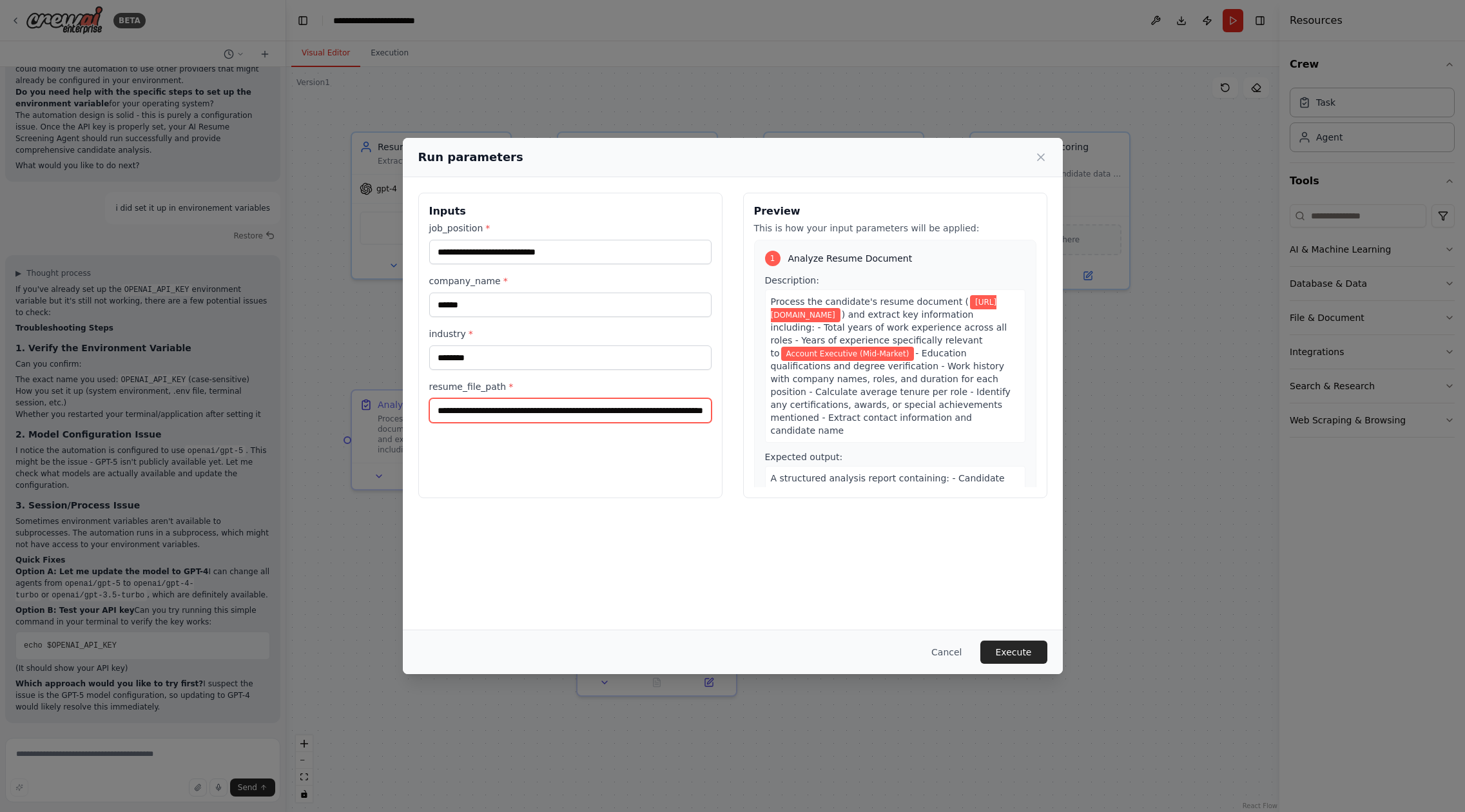
click at [699, 406] on input "**********" at bounding box center [570, 410] width 282 height 25
click at [698, 407] on input "**********" at bounding box center [570, 410] width 282 height 25
paste input "**********"
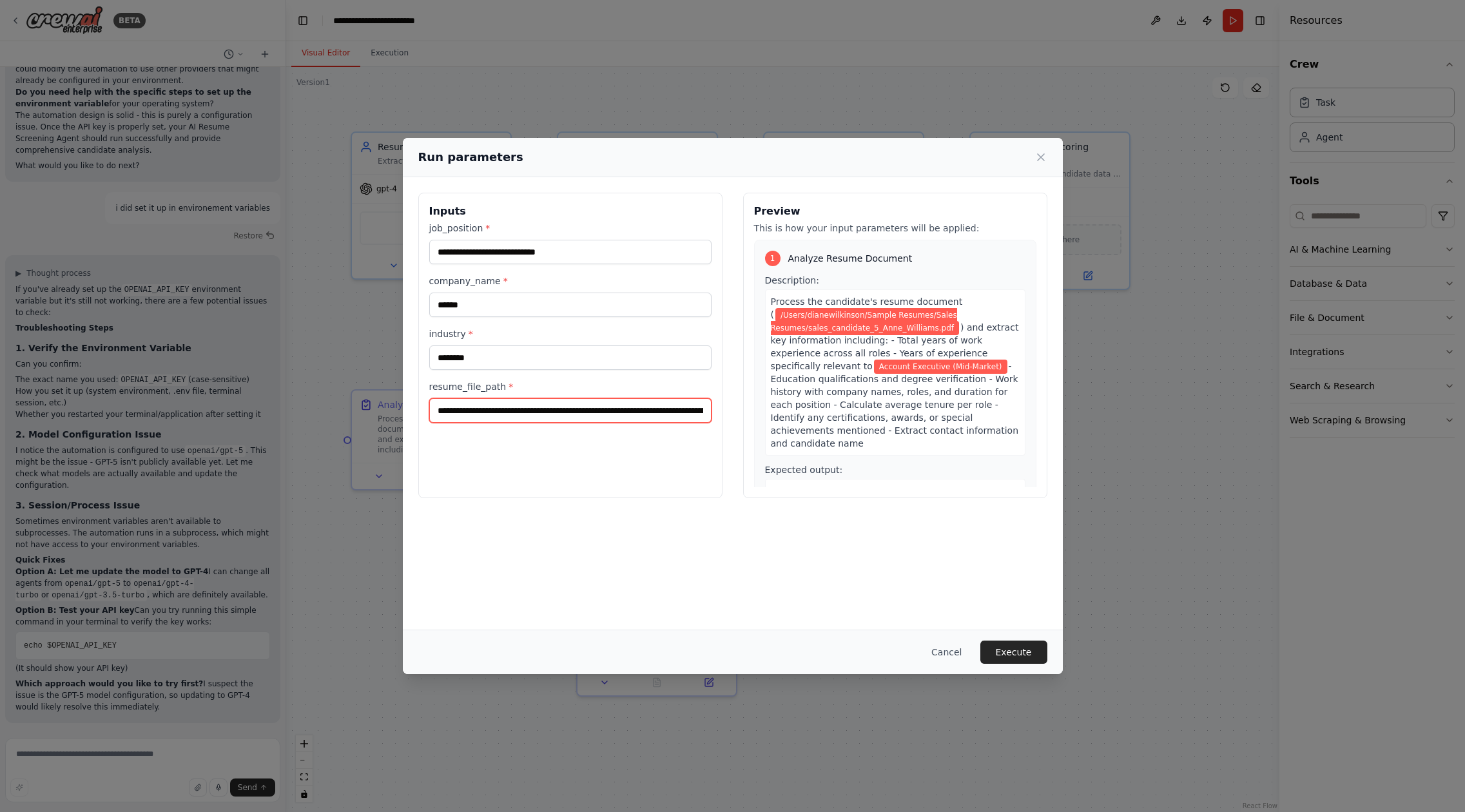
scroll to position [0, 126]
click at [506, 410] on input "**********" at bounding box center [570, 410] width 282 height 25
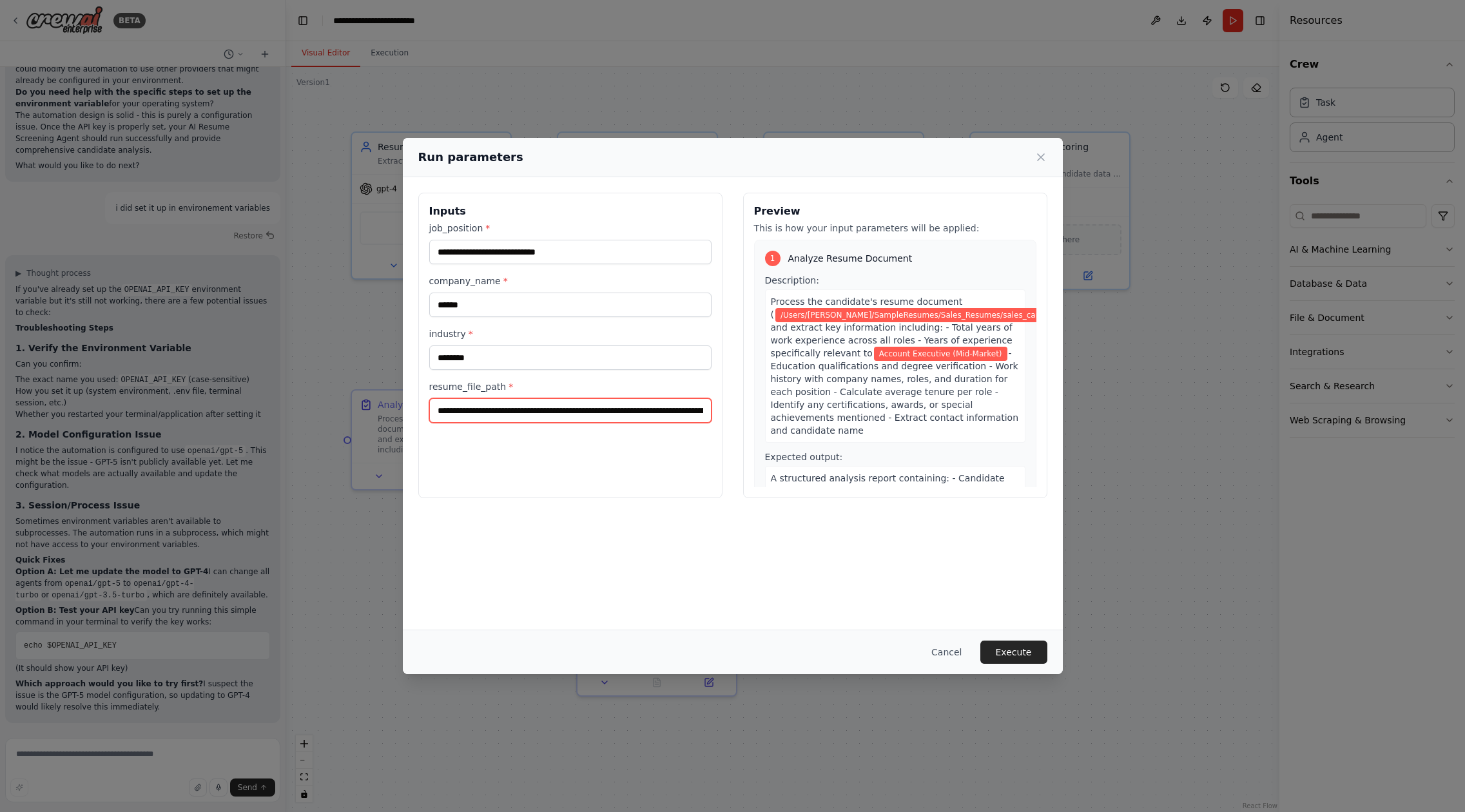
type input "**********"
click at [1021, 648] on button "Execute" at bounding box center [1013, 651] width 67 height 23
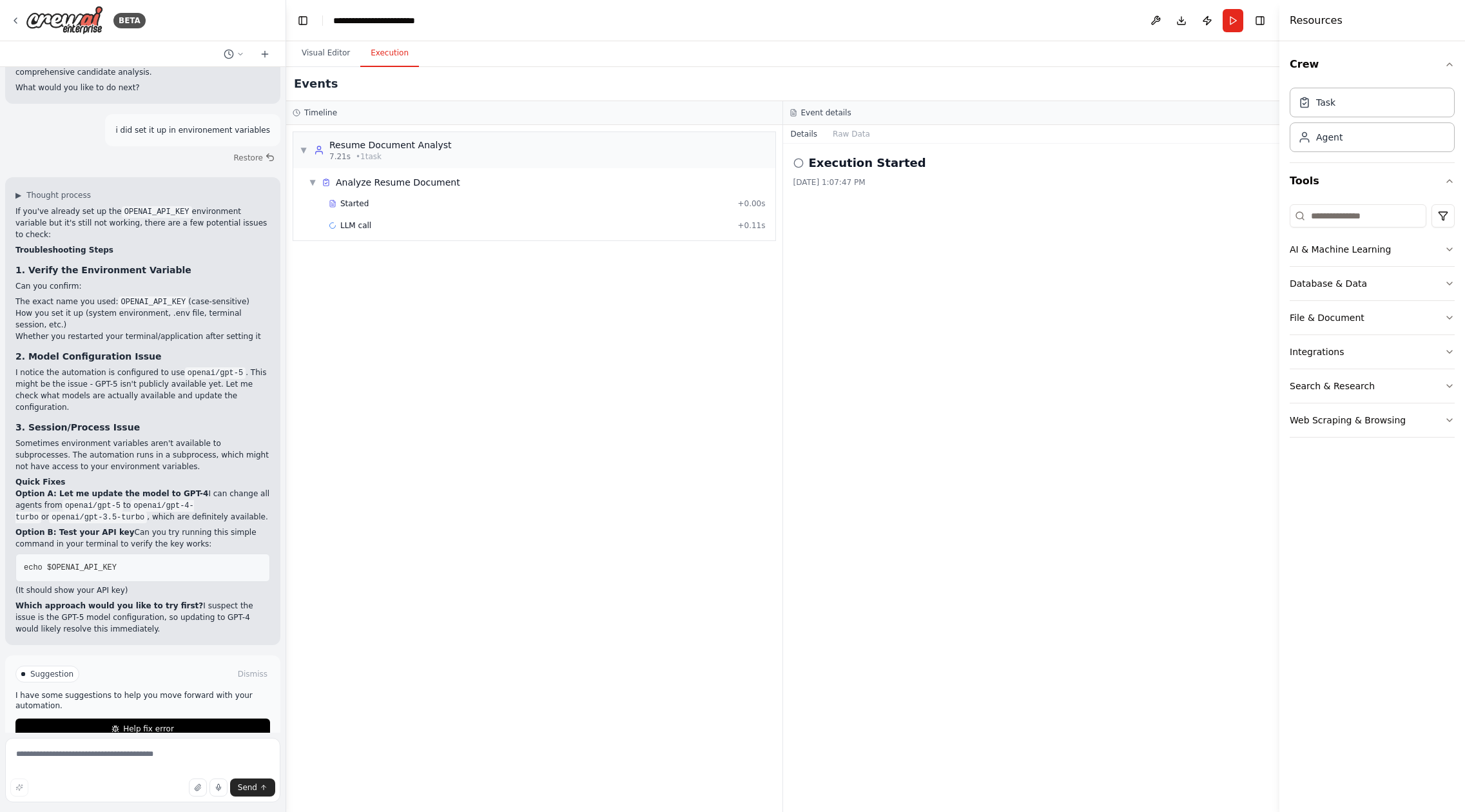
scroll to position [2455, 0]
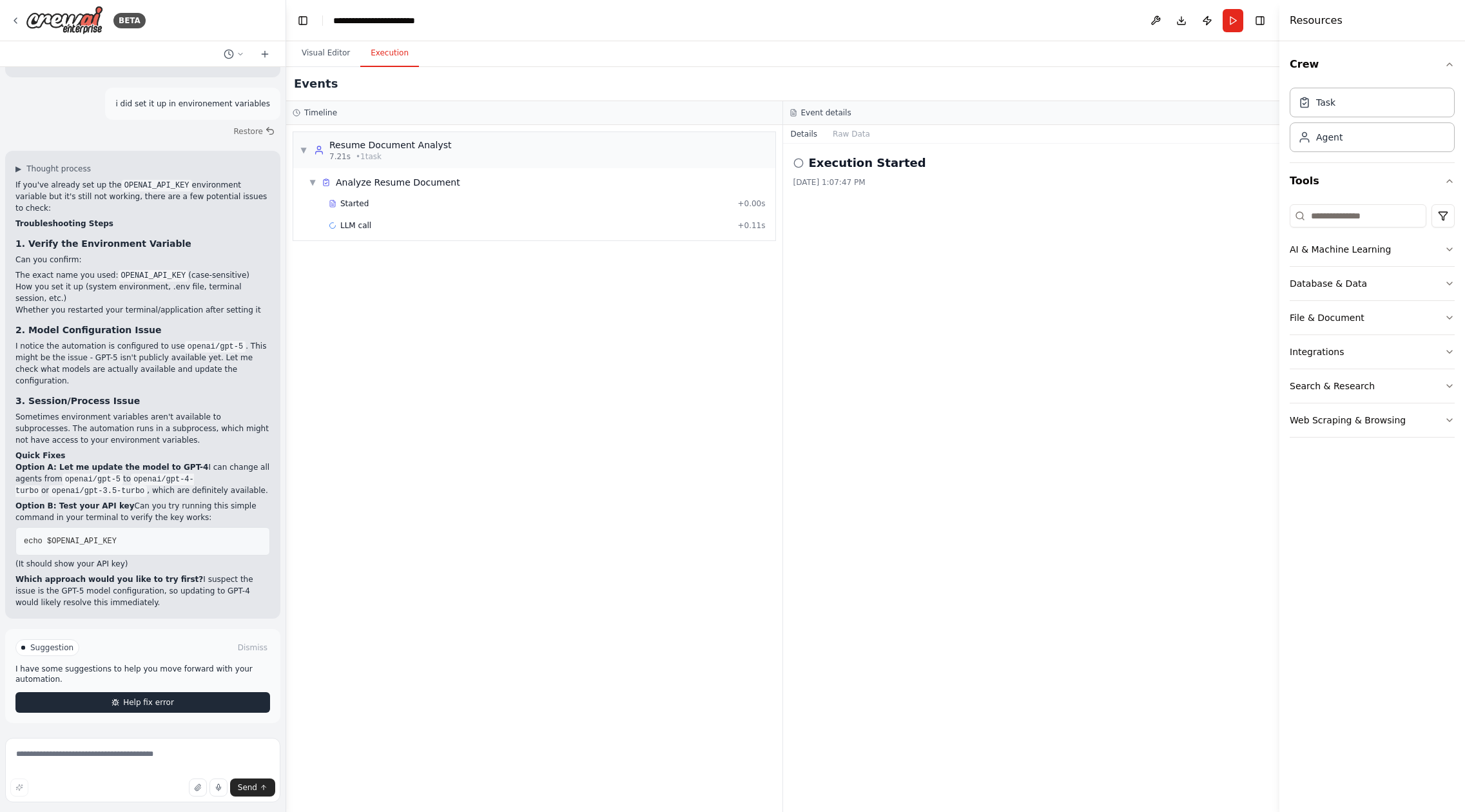
click at [212, 694] on button "Help fix error" at bounding box center [142, 703] width 255 height 21
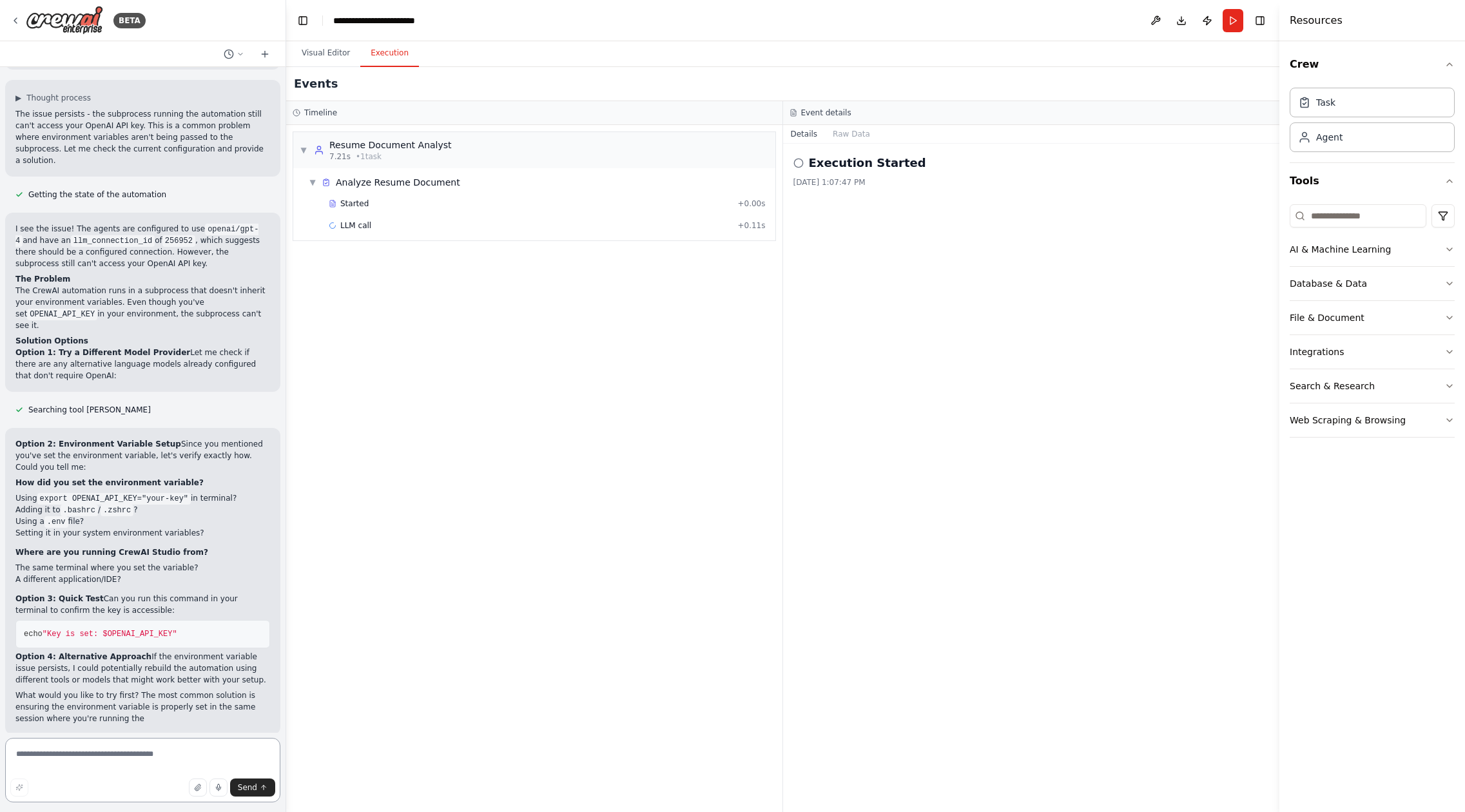
scroll to position [3015, 0]
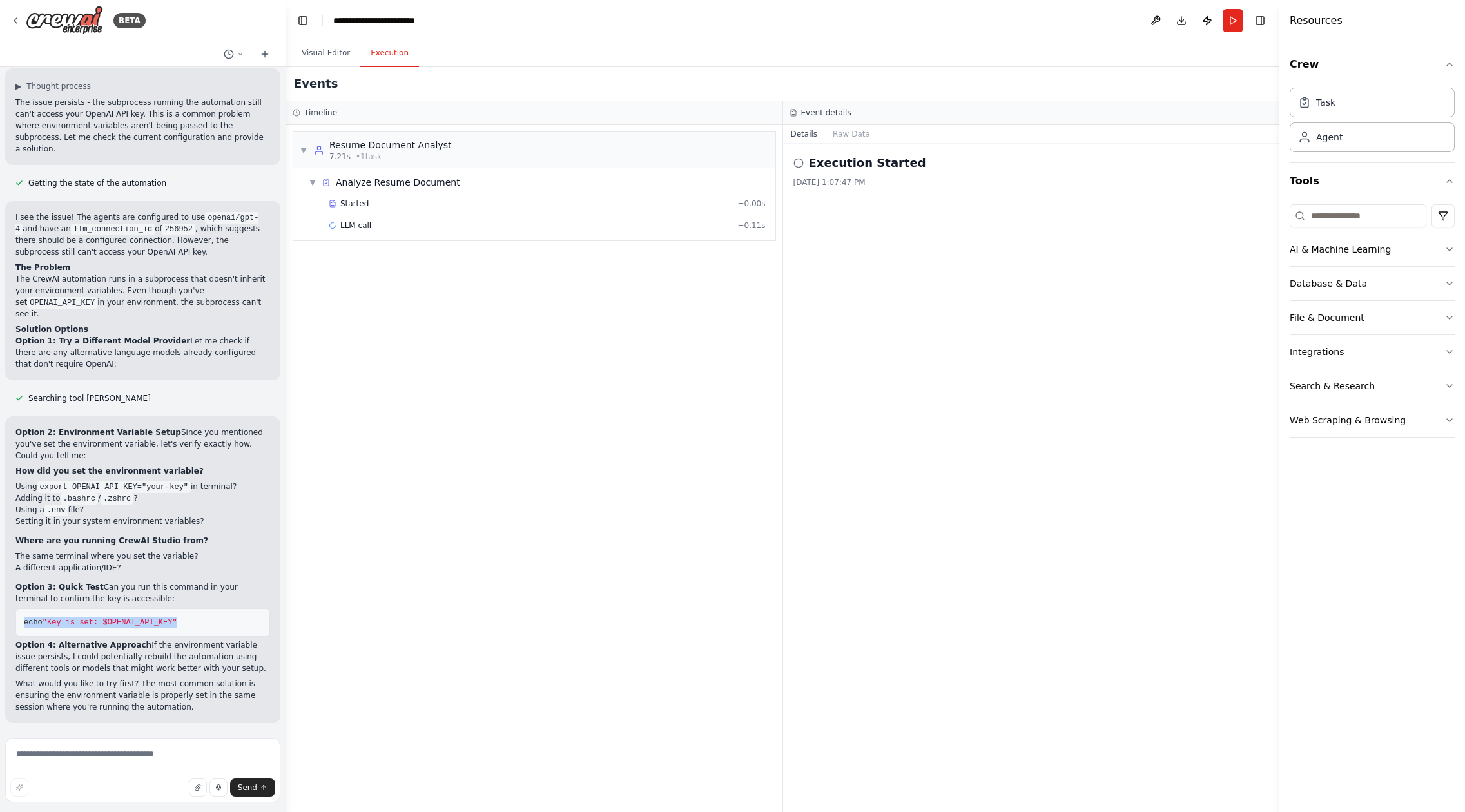
drag, startPoint x: 194, startPoint y: 624, endPoint x: 10, endPoint y: 616, distance: 184.2
click at [10, 616] on div "Option 2: Environment Variable Setup Since you mentioned you've set the environ…" at bounding box center [143, 569] width 276 height 307
copy span "echo "Key is set: $OPENAI_API_KEY""
click at [151, 760] on textarea at bounding box center [143, 770] width 276 height 65
type textarea "**********"
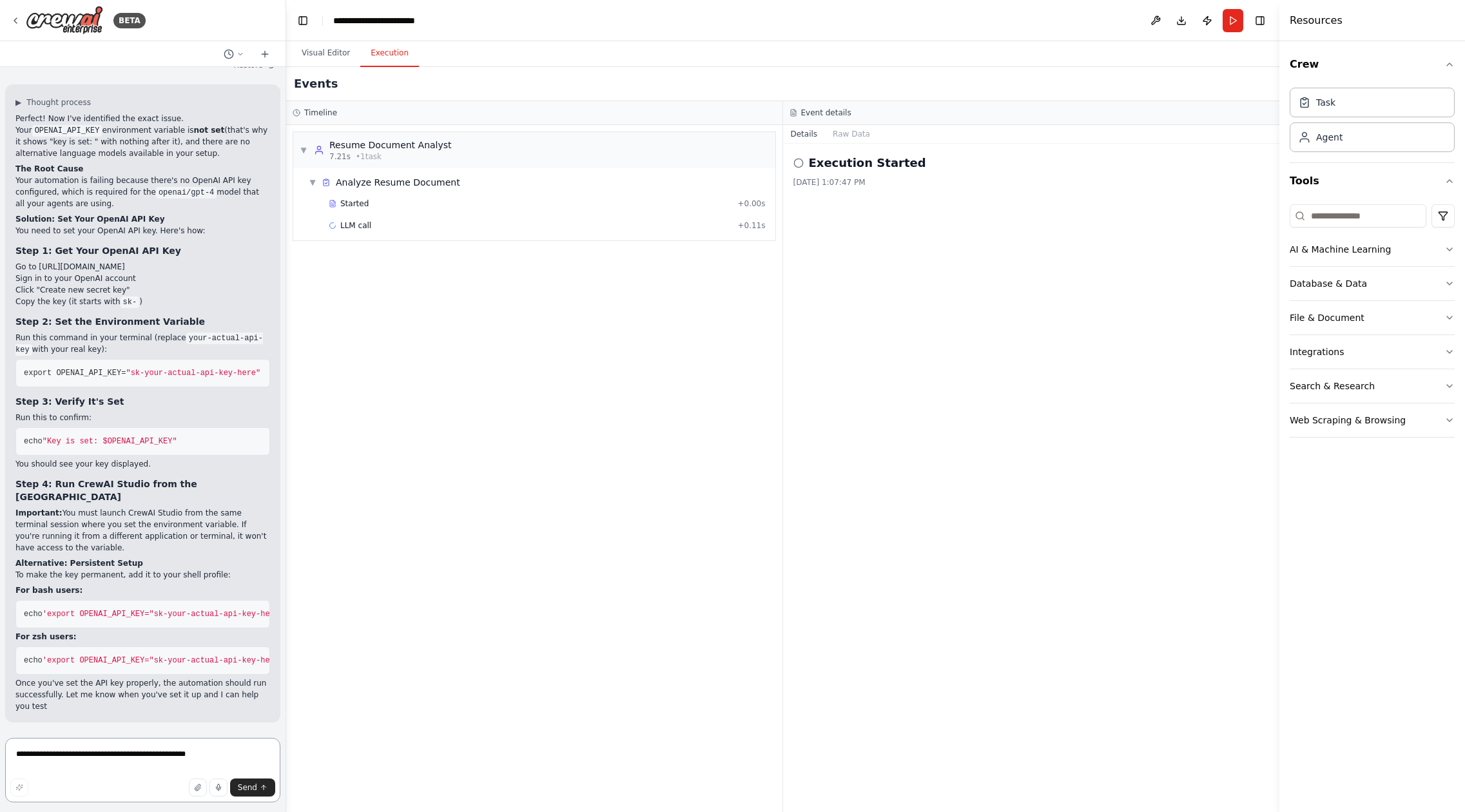
scroll to position [3766, 0]
drag, startPoint x: 103, startPoint y: 338, endPoint x: 95, endPoint y: 338, distance: 8.0
click at [95, 369] on span "export OPENAI_API_KEY=" at bounding box center [75, 373] width 102 height 9
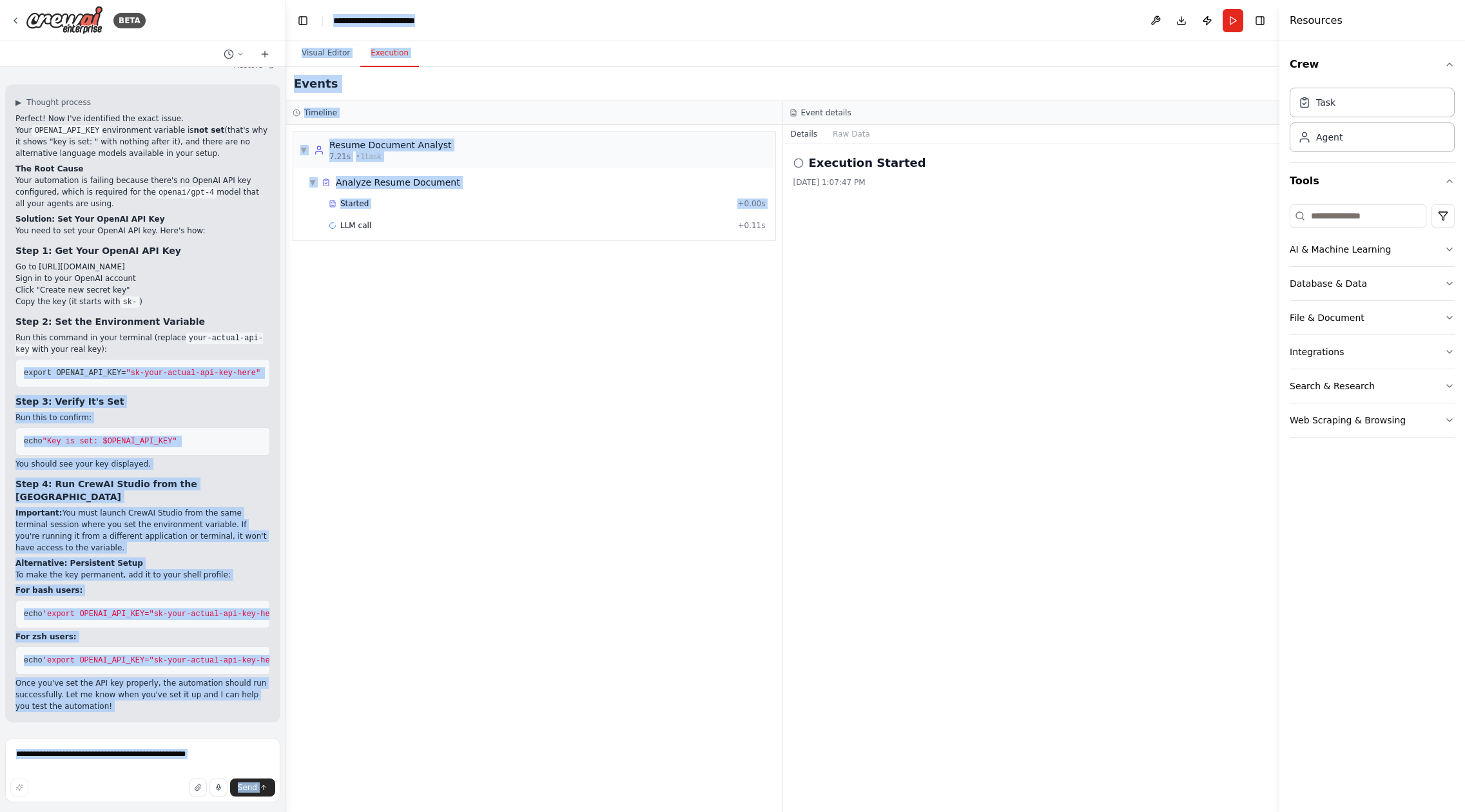
scroll to position [0, 9]
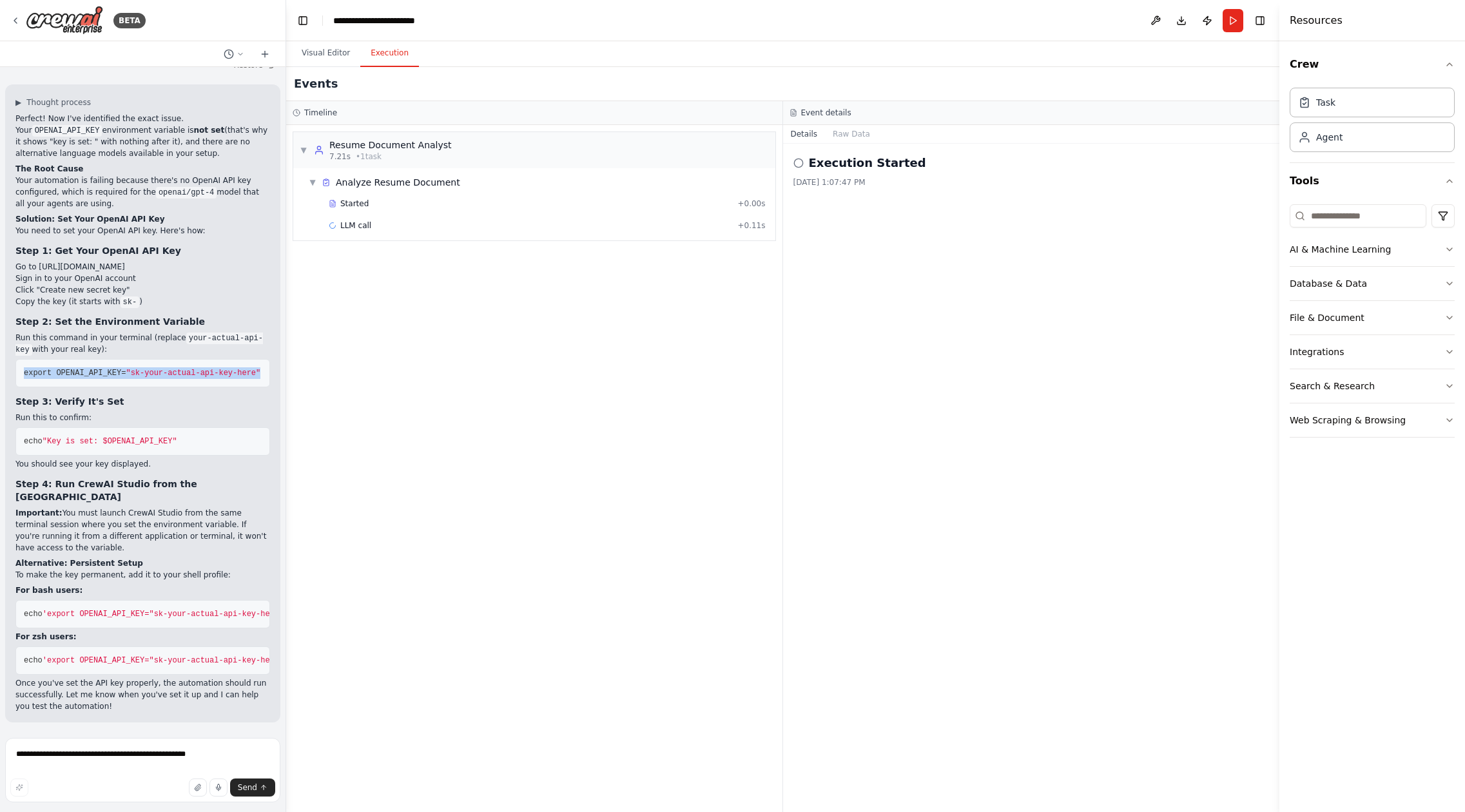
drag, startPoint x: 25, startPoint y: 334, endPoint x: 260, endPoint y: 339, distance: 235.1
click at [260, 359] on pre "export OPENAI_API_KEY= "sk-your-actual-api-key-here"" at bounding box center [142, 372] width 255 height 28
copy span "export OPENAI_API_KEY= "sk-your-actual-api-key-here""
drag, startPoint x: 102, startPoint y: 652, endPoint x: 10, endPoint y: 633, distance: 93.9
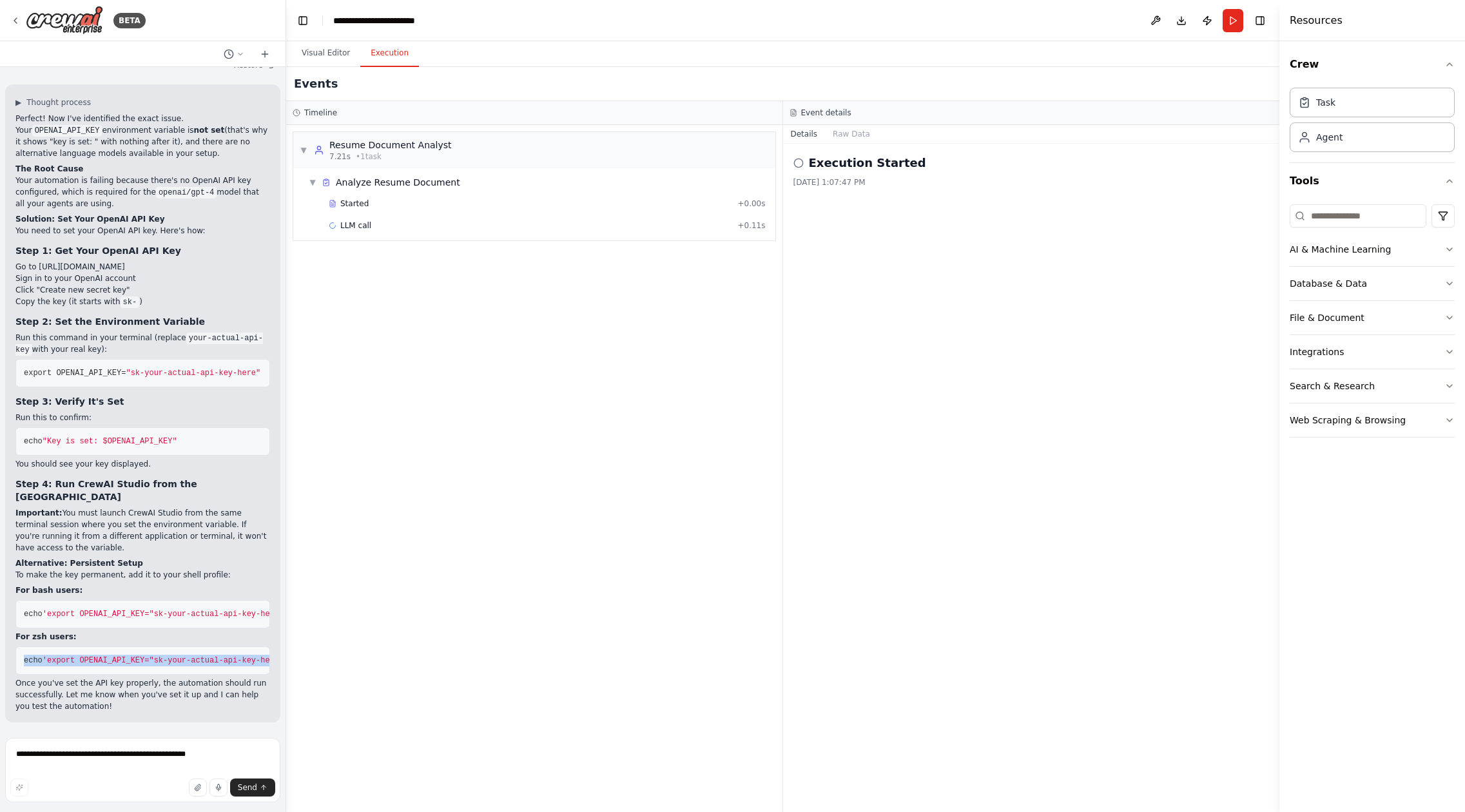
click at [10, 633] on div "▶ Thought process Perfect! Now I've identified the exact issue. Your OPENAI_API…" at bounding box center [143, 403] width 276 height 638
copy code "echo 'export OPENAI_API_KEY="sk-your-actual-api-key-here"' >> ~/.zshrc source ~…"
click at [92, 752] on textarea "**********" at bounding box center [143, 770] width 276 height 65
drag, startPoint x: 244, startPoint y: 755, endPoint x: 232, endPoint y: 755, distance: 12.0
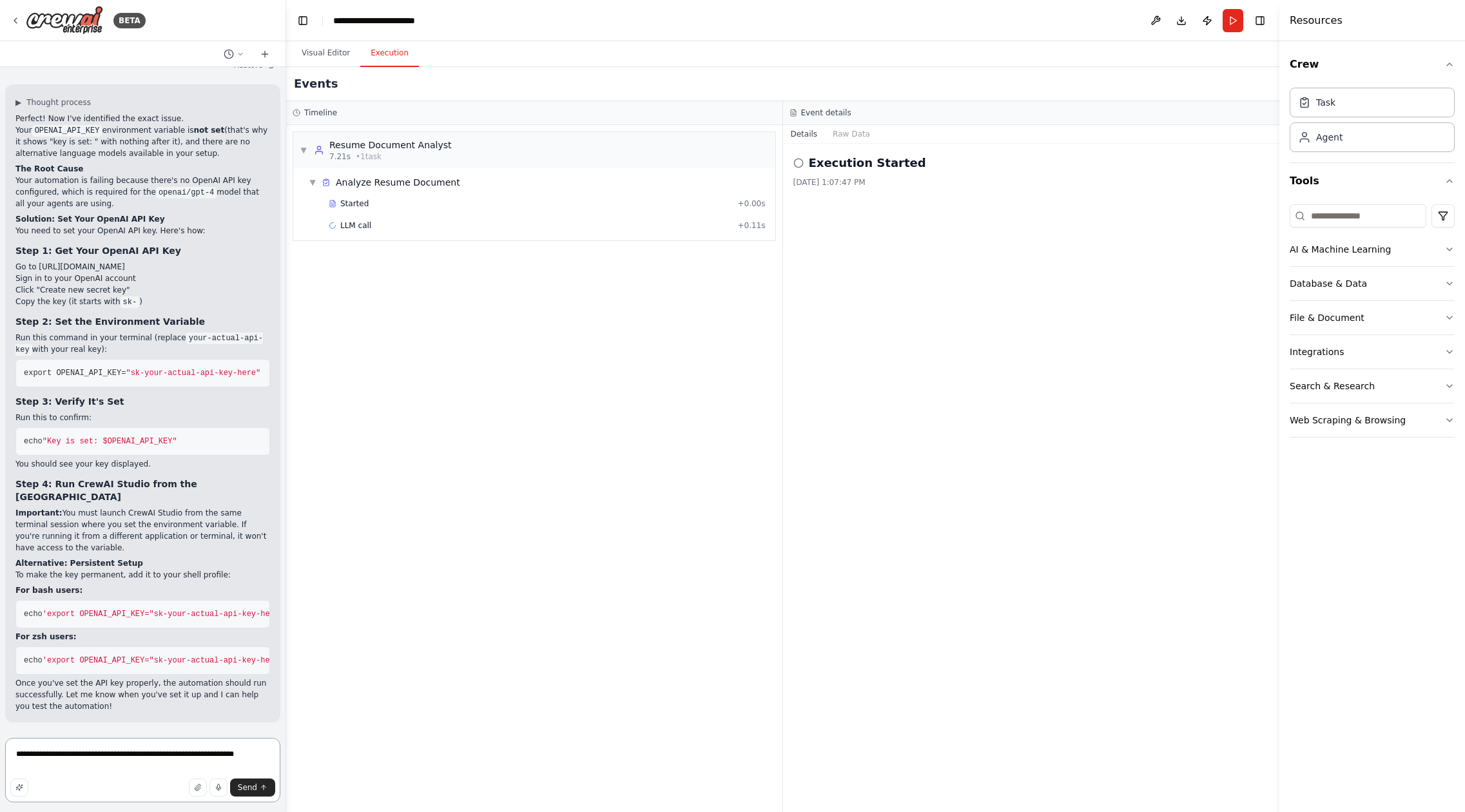
click at [232, 755] on textarea "**********" at bounding box center [143, 770] width 276 height 65
click at [267, 755] on textarea "**********" at bounding box center [143, 770] width 276 height 65
type textarea "**********"
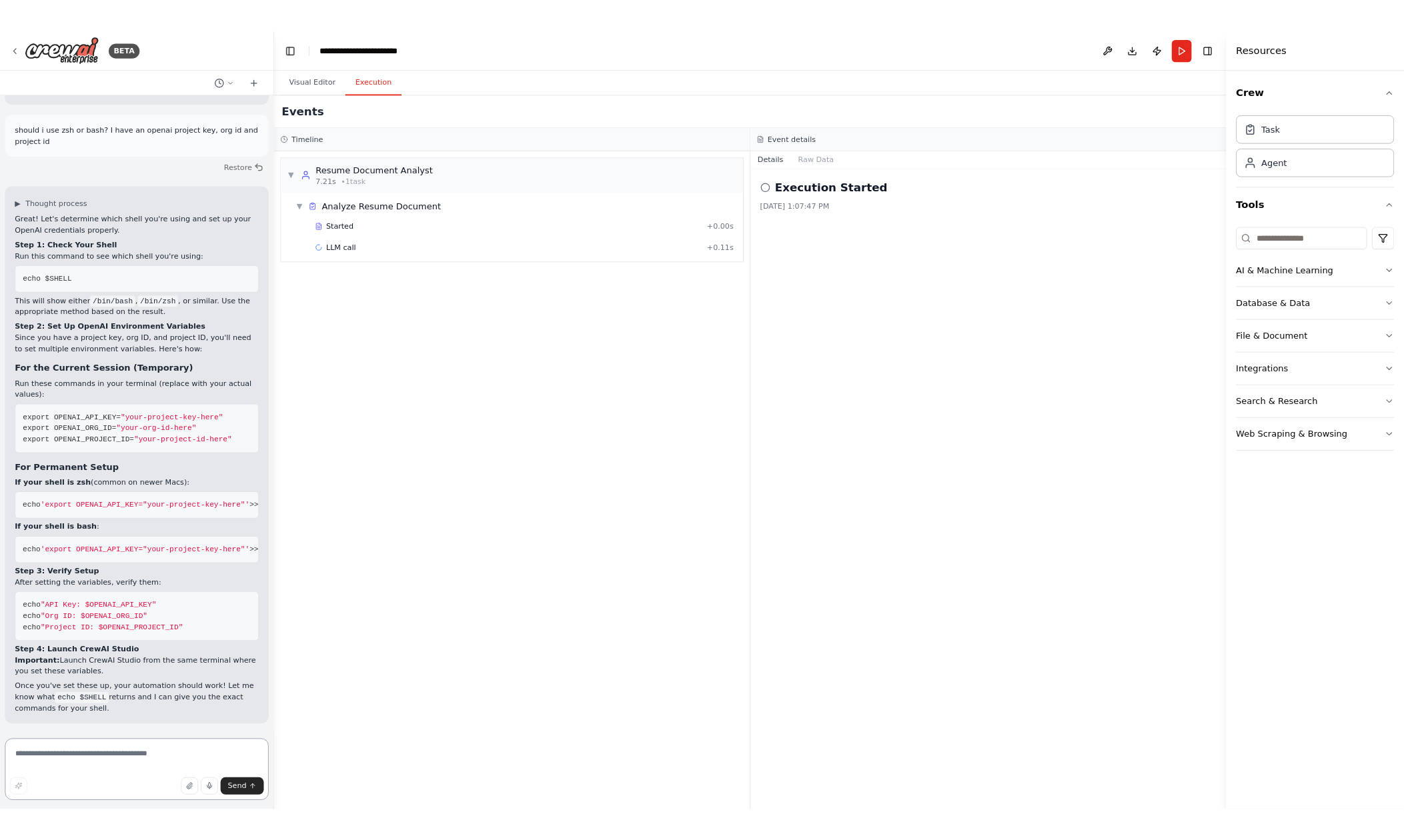
scroll to position [4657, 0]
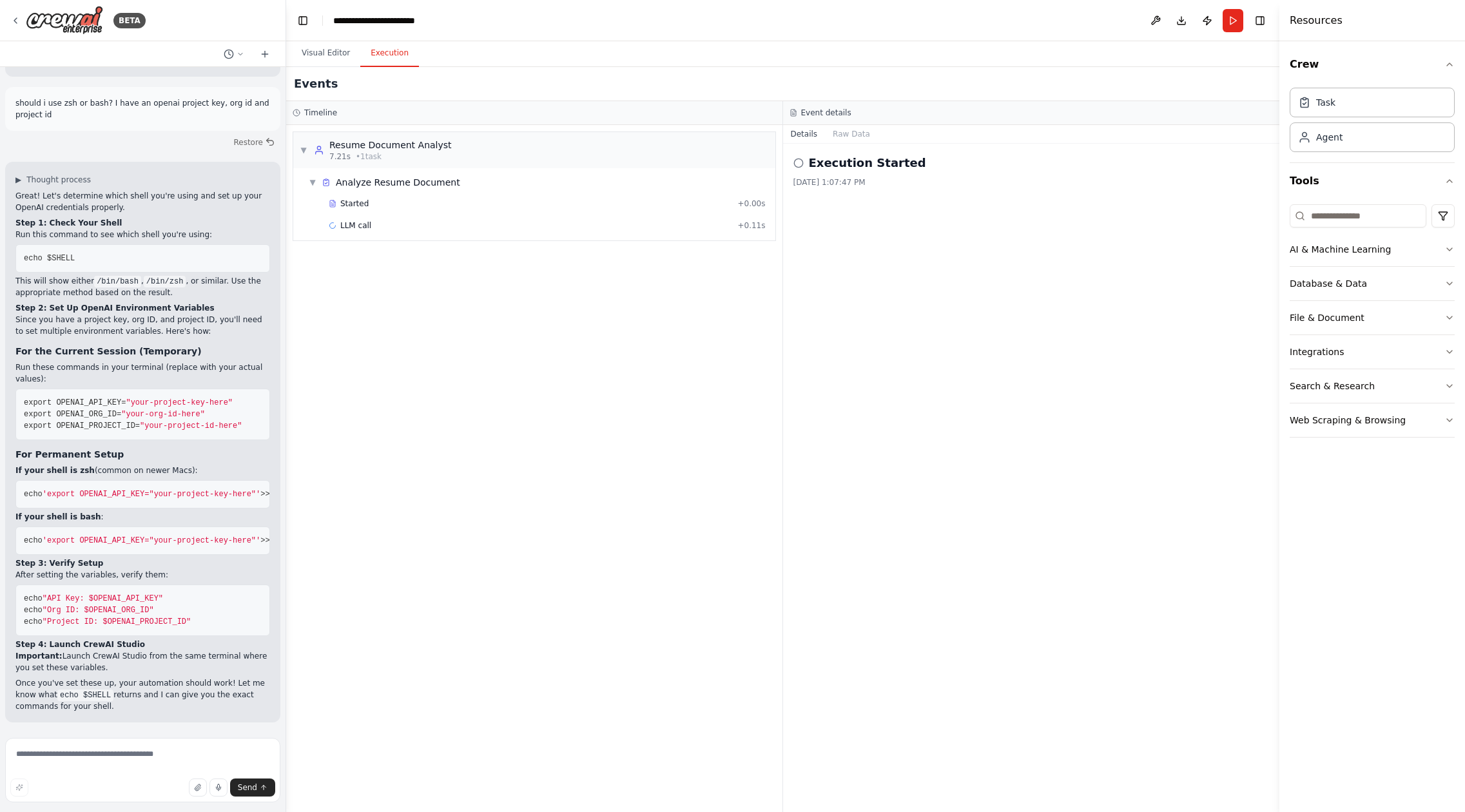
click at [94, 245] on pre "echo $SHELL" at bounding box center [142, 258] width 255 height 28
drag, startPoint x: 75, startPoint y: 172, endPoint x: 21, endPoint y: 169, distance: 54.1
click at [21, 245] on pre "echo $SHELL" at bounding box center [142, 258] width 255 height 28
copy span "echo $SHELL"
drag, startPoint x: 25, startPoint y: 316, endPoint x: 246, endPoint y: 346, distance: 223.0
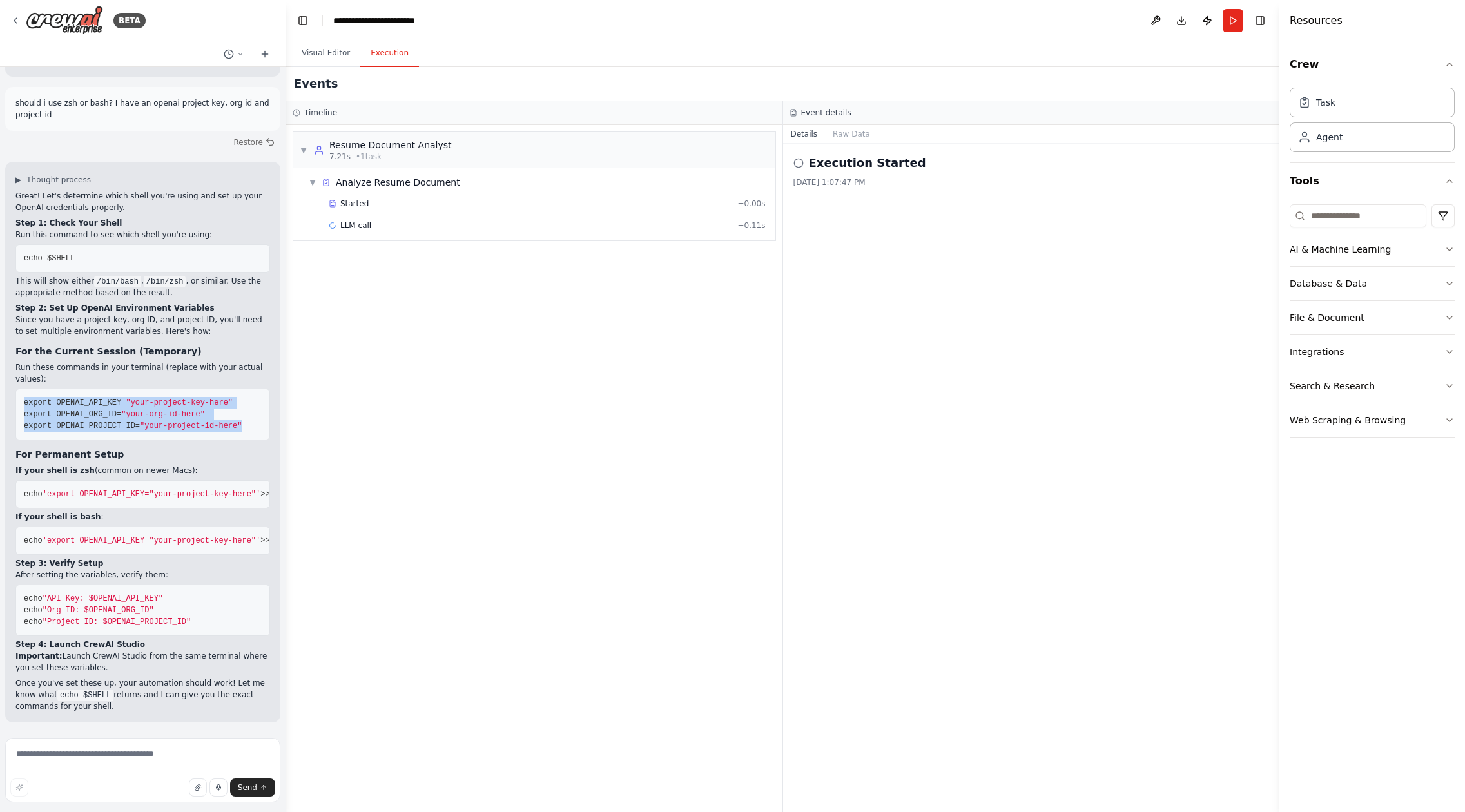
click at [246, 389] on pre "export OPENAI_API_KEY= "your-project-key-here" export OPENAI_ORG_ID= "your-org-…" at bounding box center [142, 414] width 255 height 52
copy code "export OPENAI_API_KEY= "your-project-key-here" export OPENAI_ORG_ID= "your-org-…"
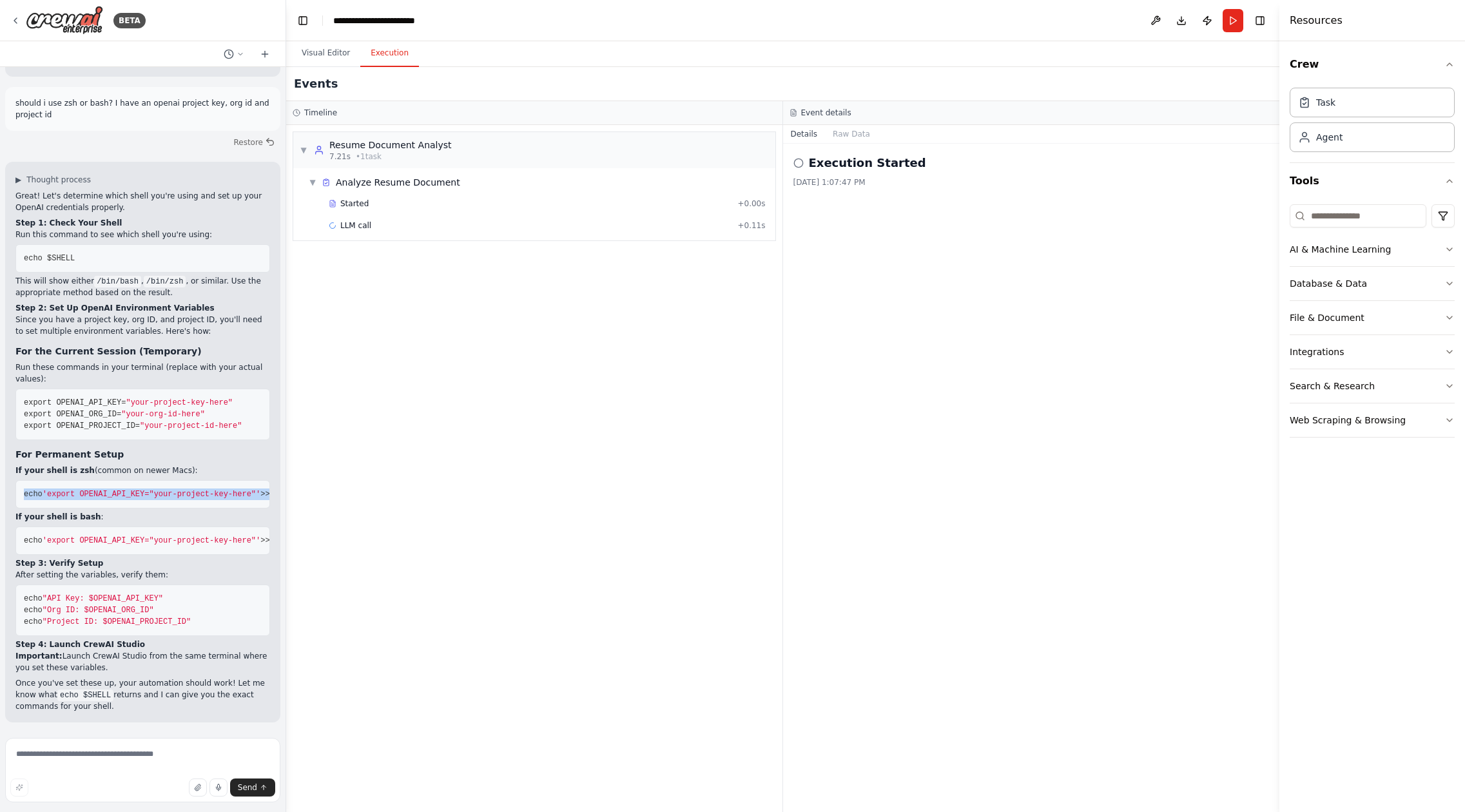
drag, startPoint x: 25, startPoint y: 404, endPoint x: 98, endPoint y: 460, distance: 92.0
click at [98, 480] on pre "echo 'export OPENAI_API_KEY="your-project-key-here"' >> ~/.zshrc echo 'export O…" at bounding box center [142, 494] width 255 height 28
copy code "echo 'export OPENAI_API_KEY="your-project-key-here"' >> ~/.zshrc echo 'export O…"
drag, startPoint x: 109, startPoint y: 693, endPoint x: 60, endPoint y: 694, distance: 49.0
click at [60, 694] on code "echo $SHELL" at bounding box center [85, 695] width 56 height 12
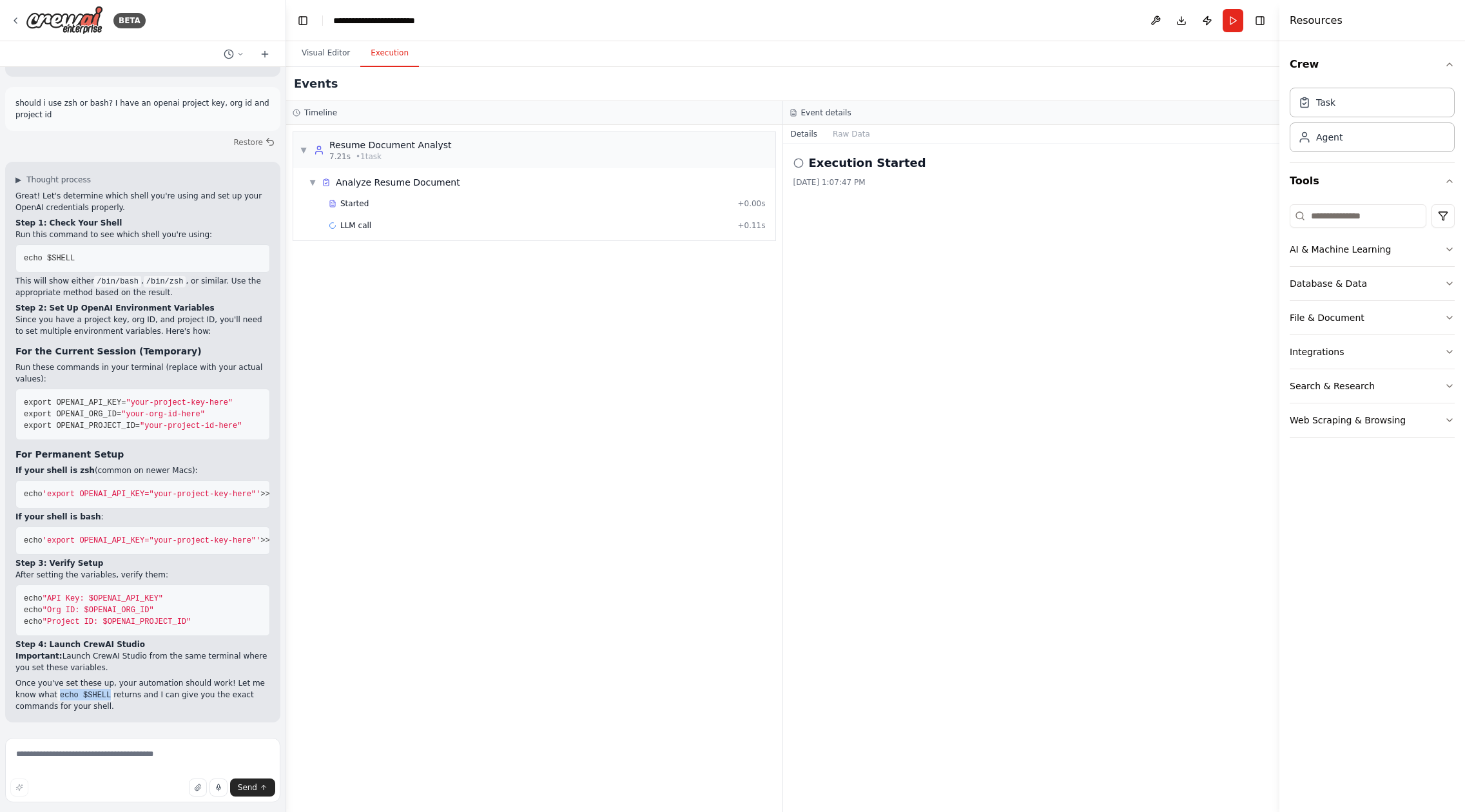
copy code "echo $SHELL"
click at [1230, 23] on button "Run" at bounding box center [1233, 20] width 21 height 23
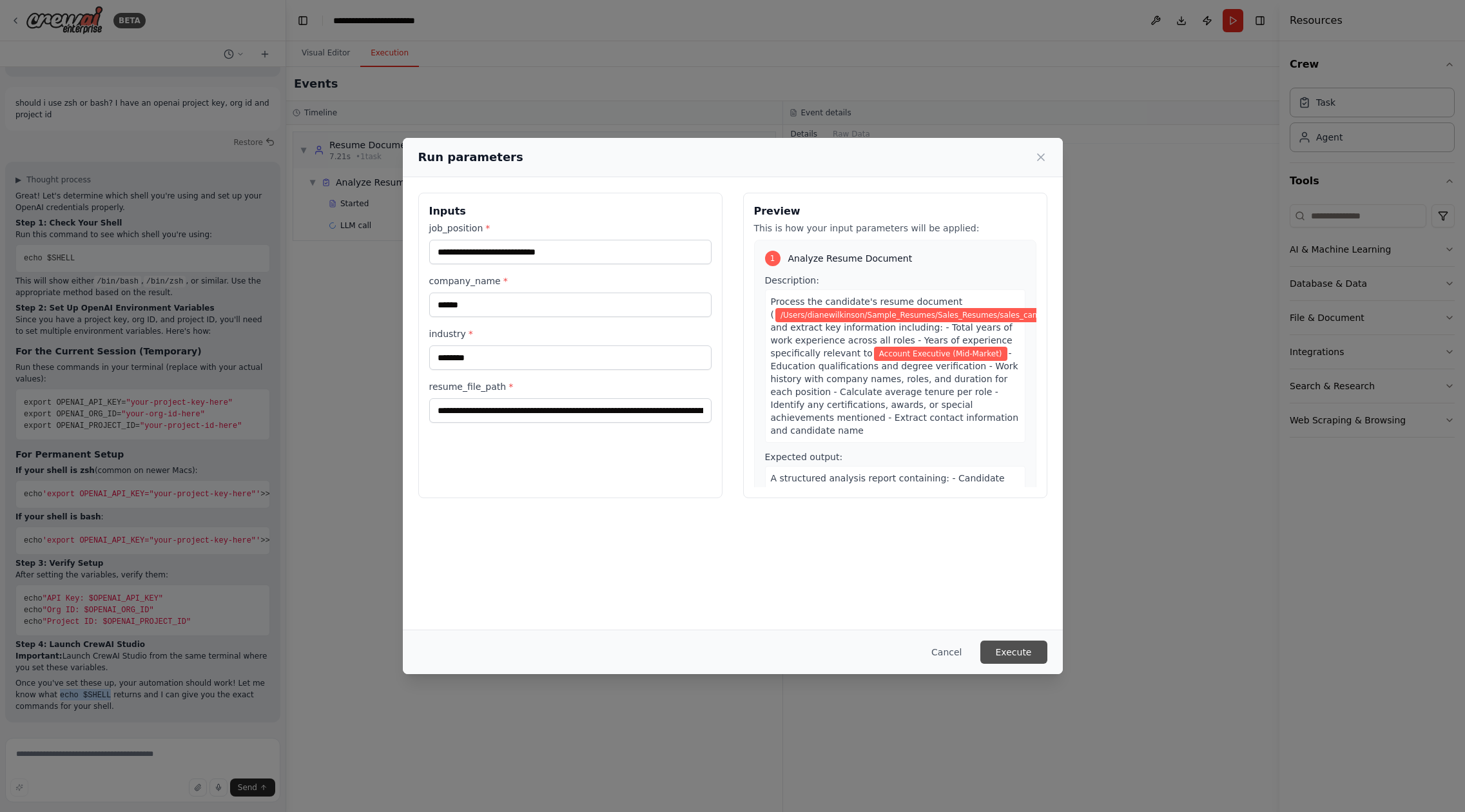
click at [1013, 651] on button "Execute" at bounding box center [1013, 651] width 67 height 23
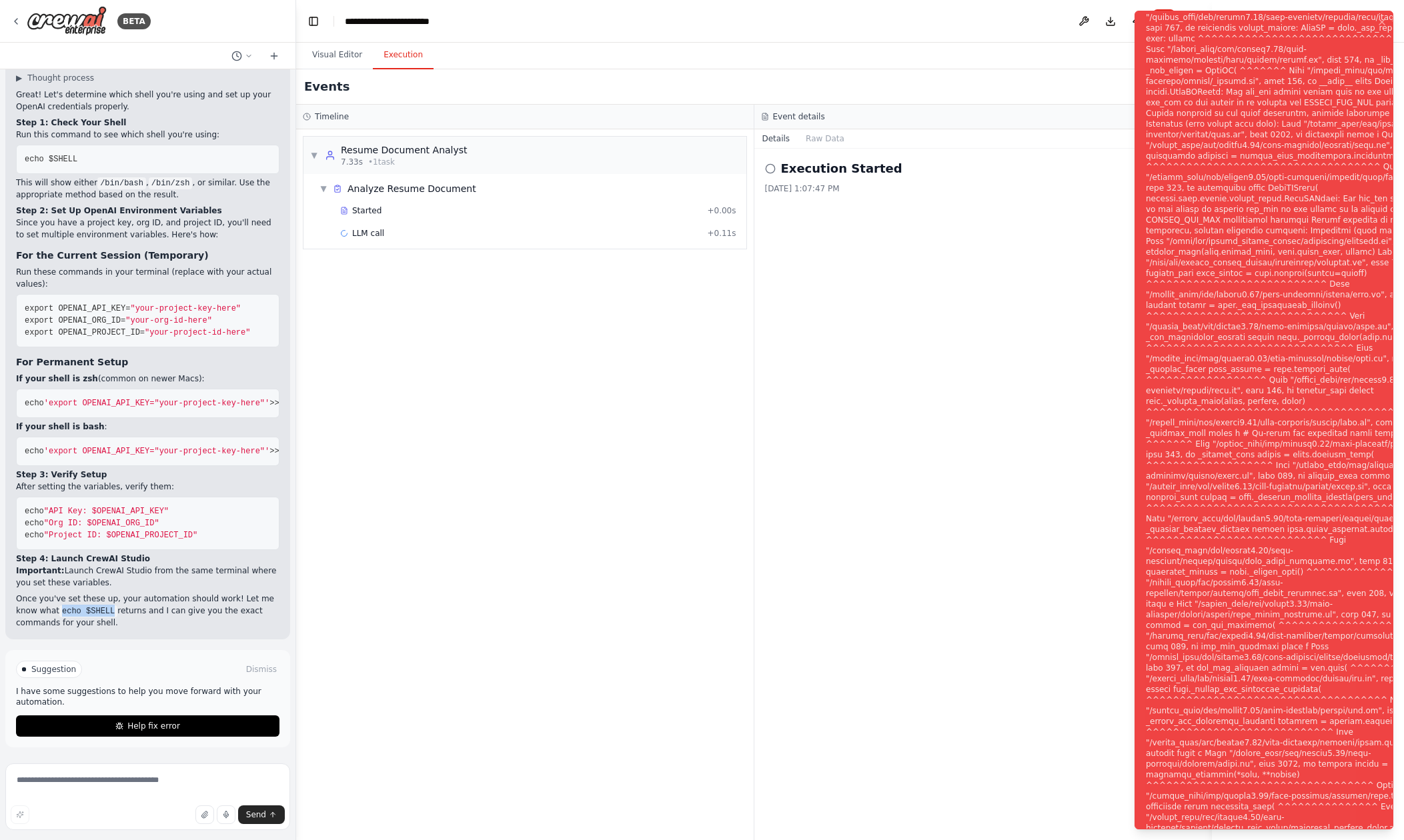
scroll to position [4764, 0]
click at [199, 730] on button "Help fix error" at bounding box center [147, 726] width 263 height 22
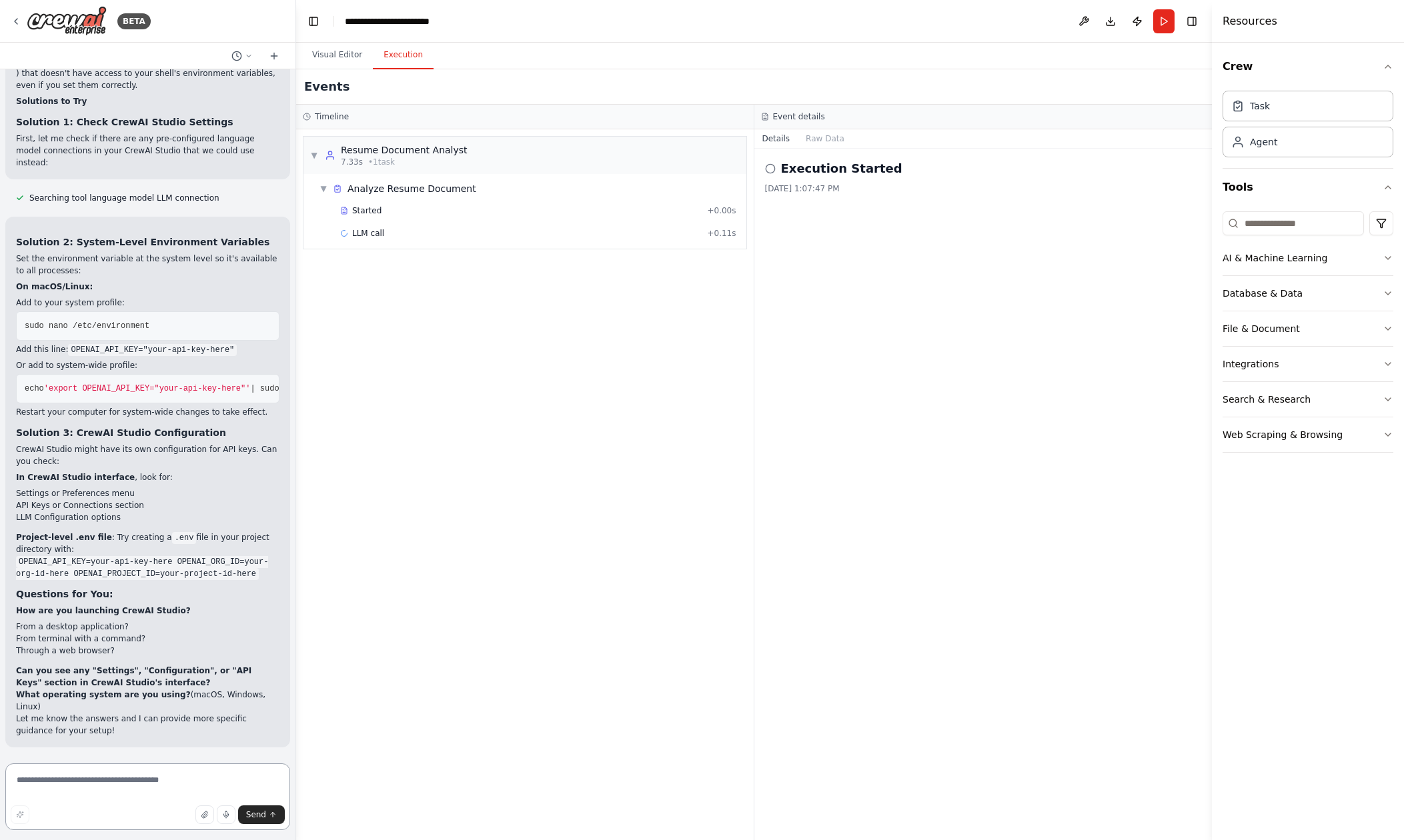
scroll to position [5389, 0]
click at [1161, 19] on button "Run" at bounding box center [1163, 21] width 22 height 24
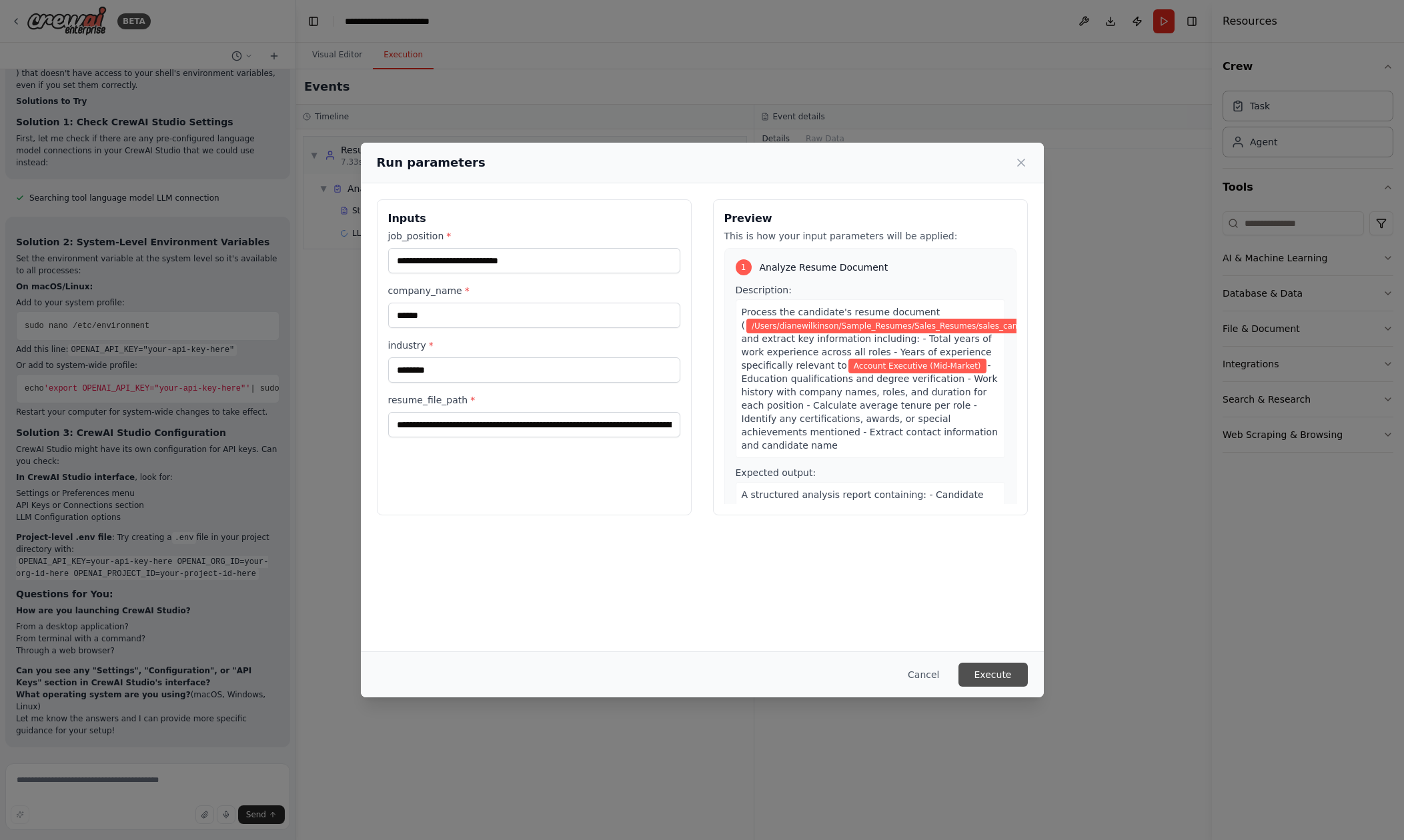
click at [998, 673] on button "Execute" at bounding box center [992, 674] width 69 height 24
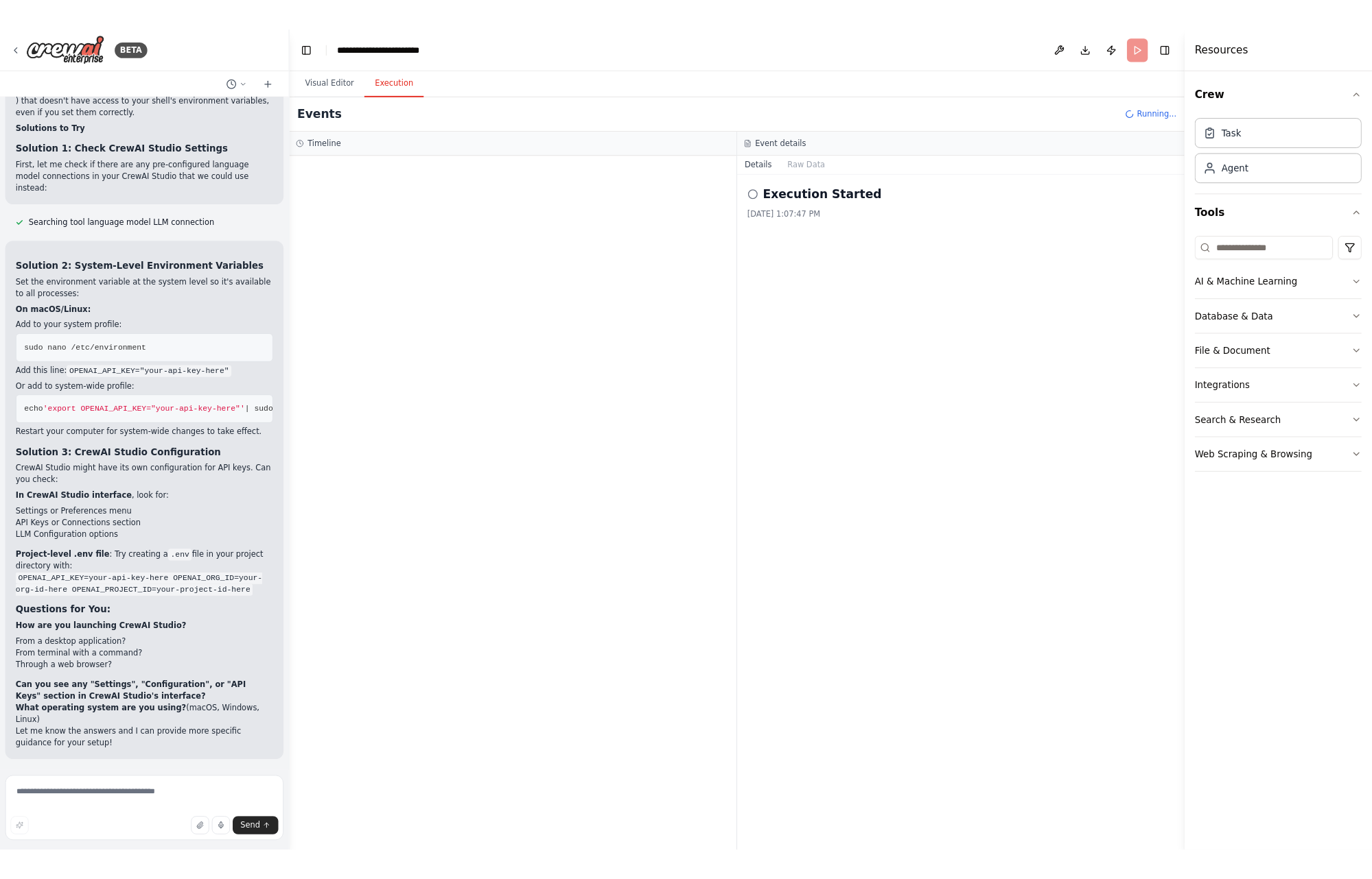
scroll to position [5621, 0]
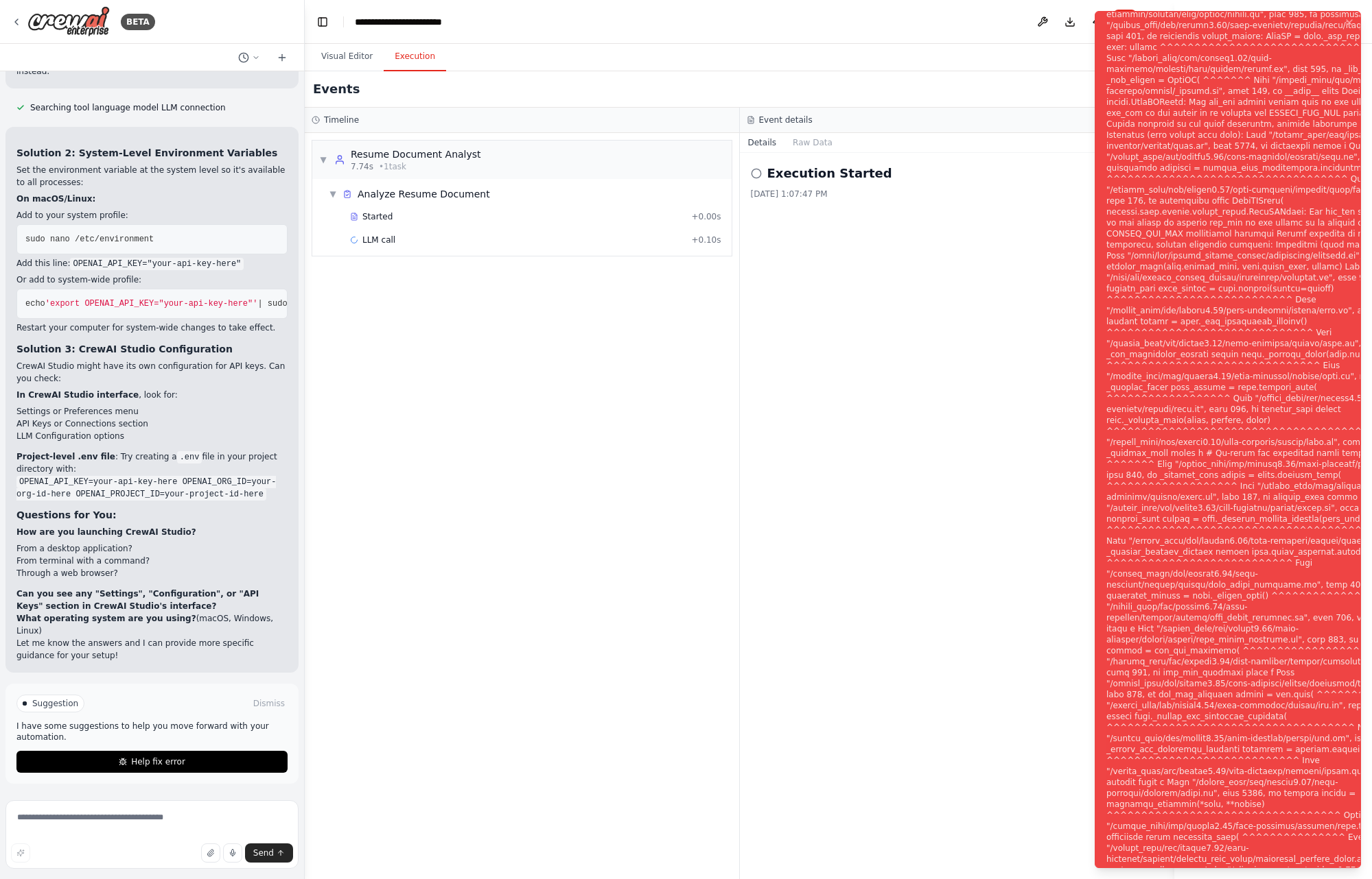
click at [299, 766] on div at bounding box center [302, 439] width 6 height 879
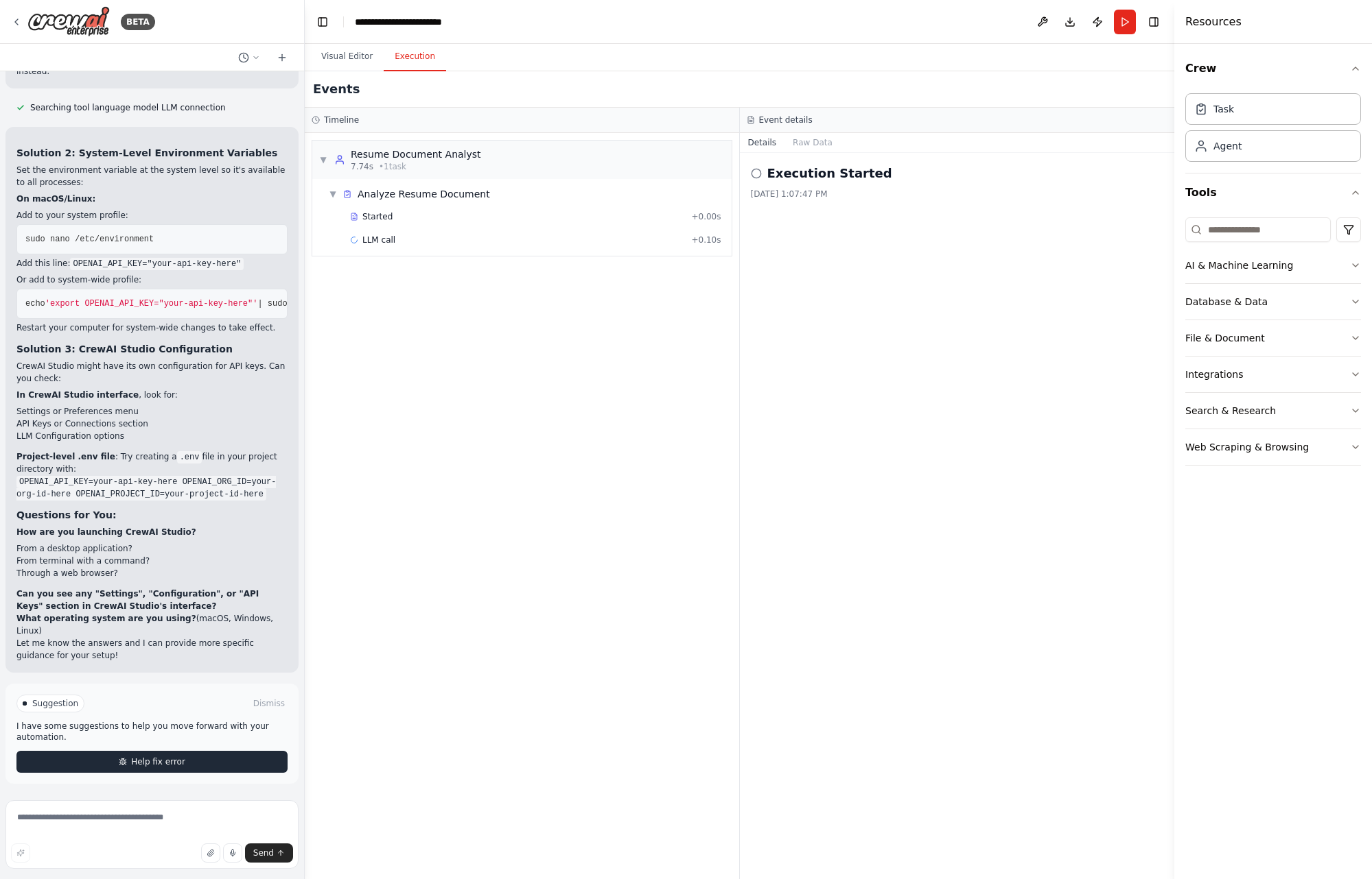
click at [186, 763] on button "Help fix error" at bounding box center [152, 761] width 271 height 22
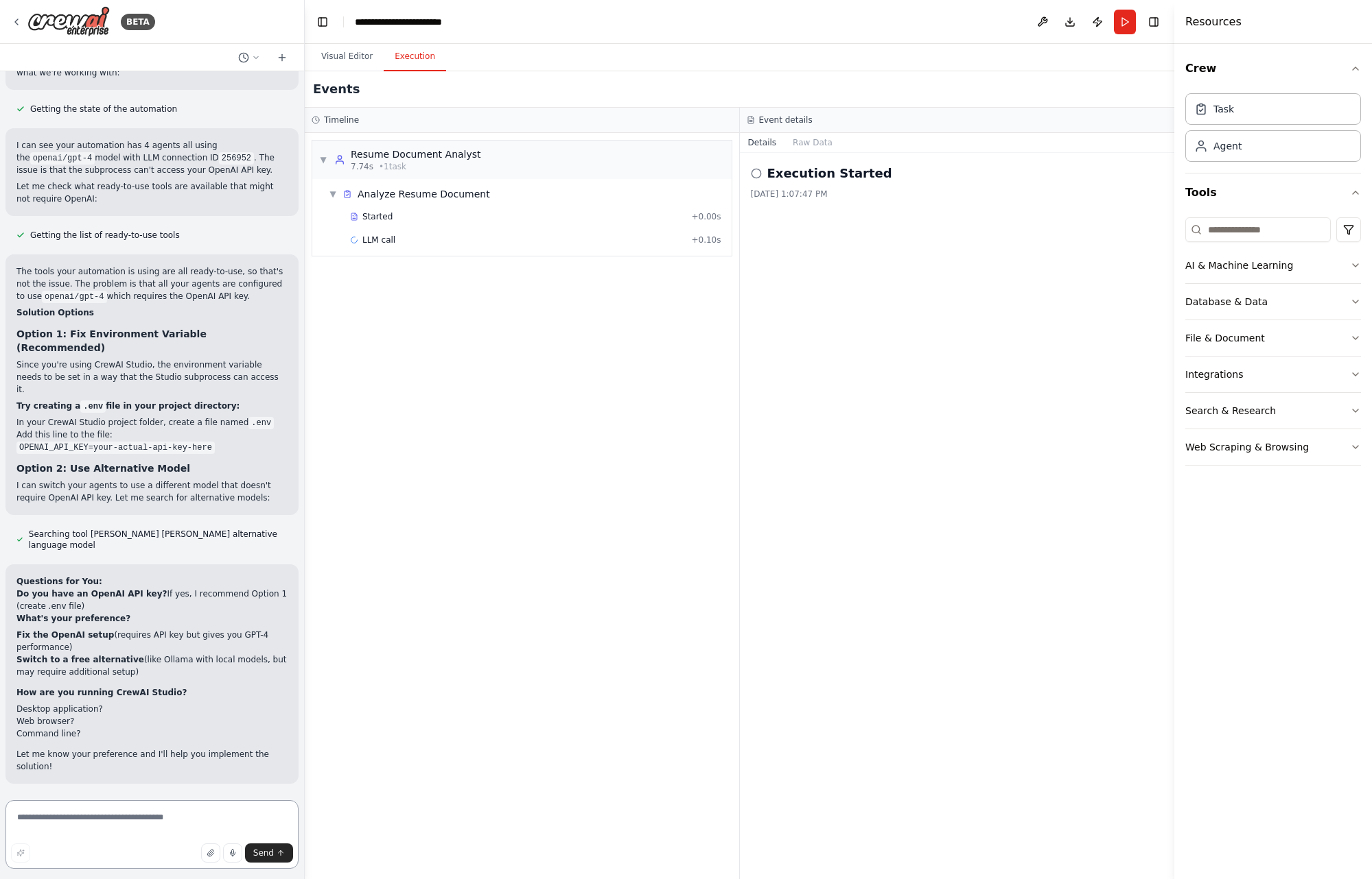
scroll to position [6334, 0]
click at [145, 828] on textarea at bounding box center [153, 834] width 293 height 69
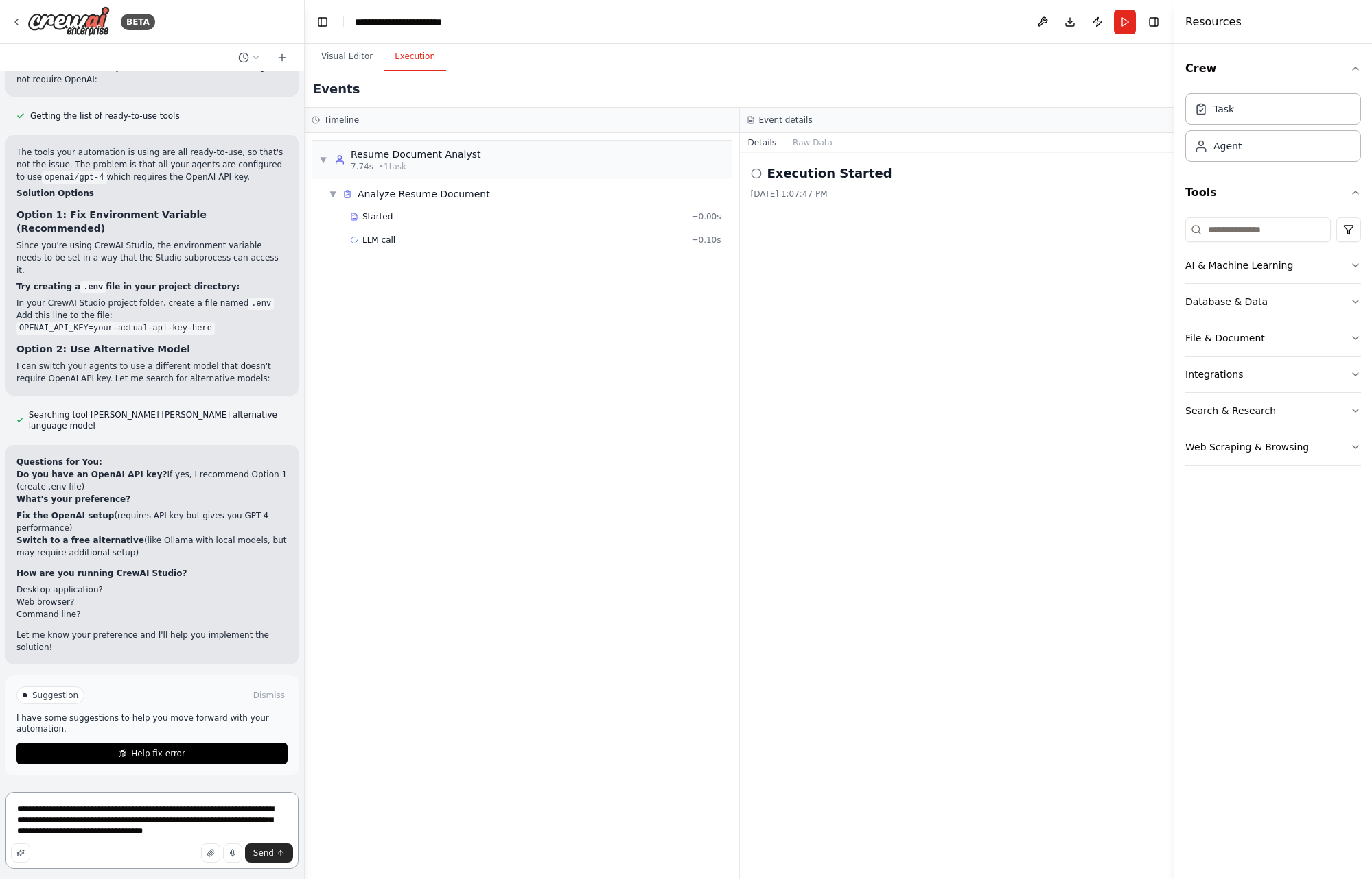
scroll to position [6535, 0]
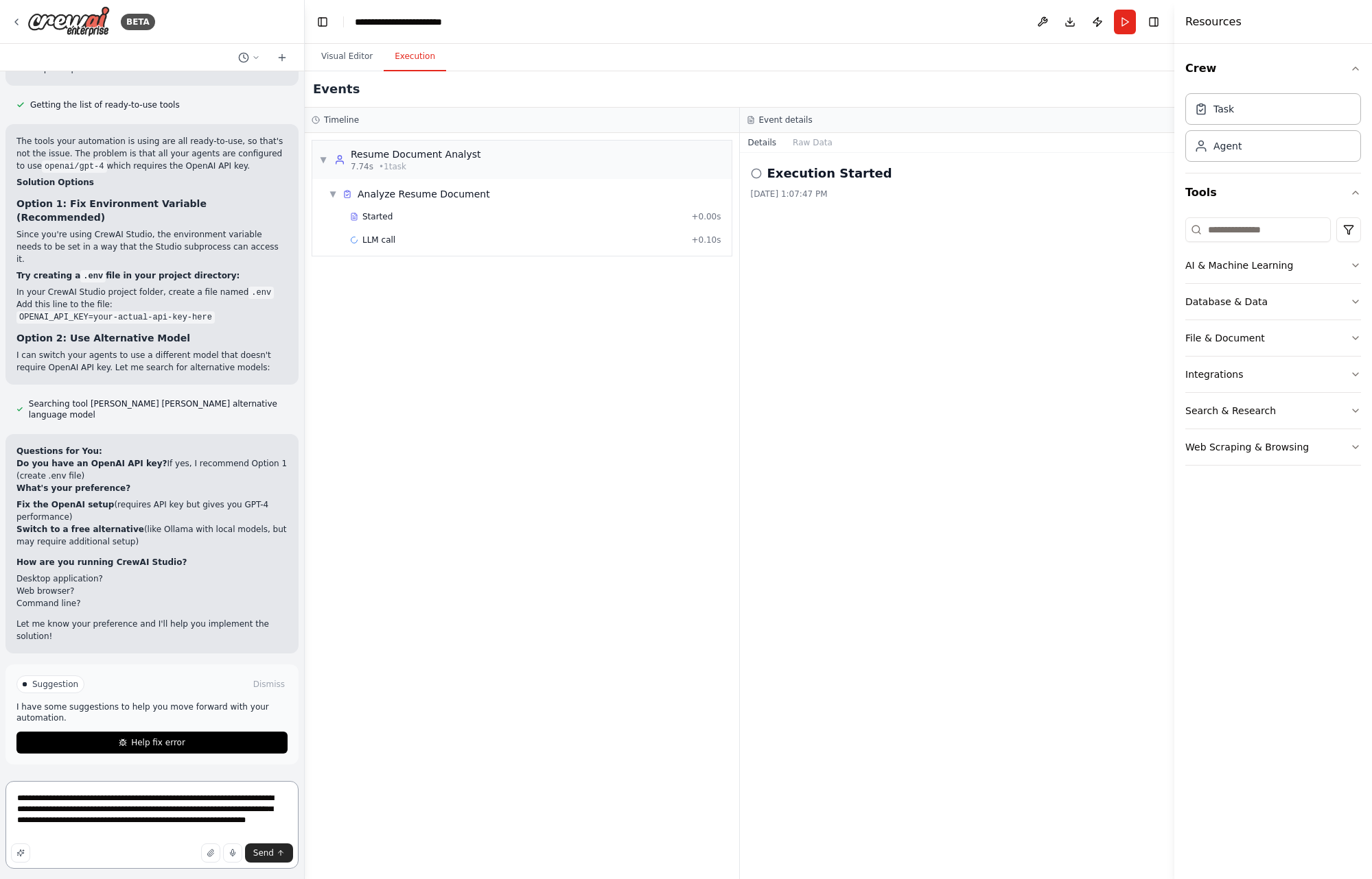
click at [73, 795] on textarea "**********" at bounding box center [153, 825] width 293 height 87
click at [161, 832] on textarea "**********" at bounding box center [153, 825] width 293 height 87
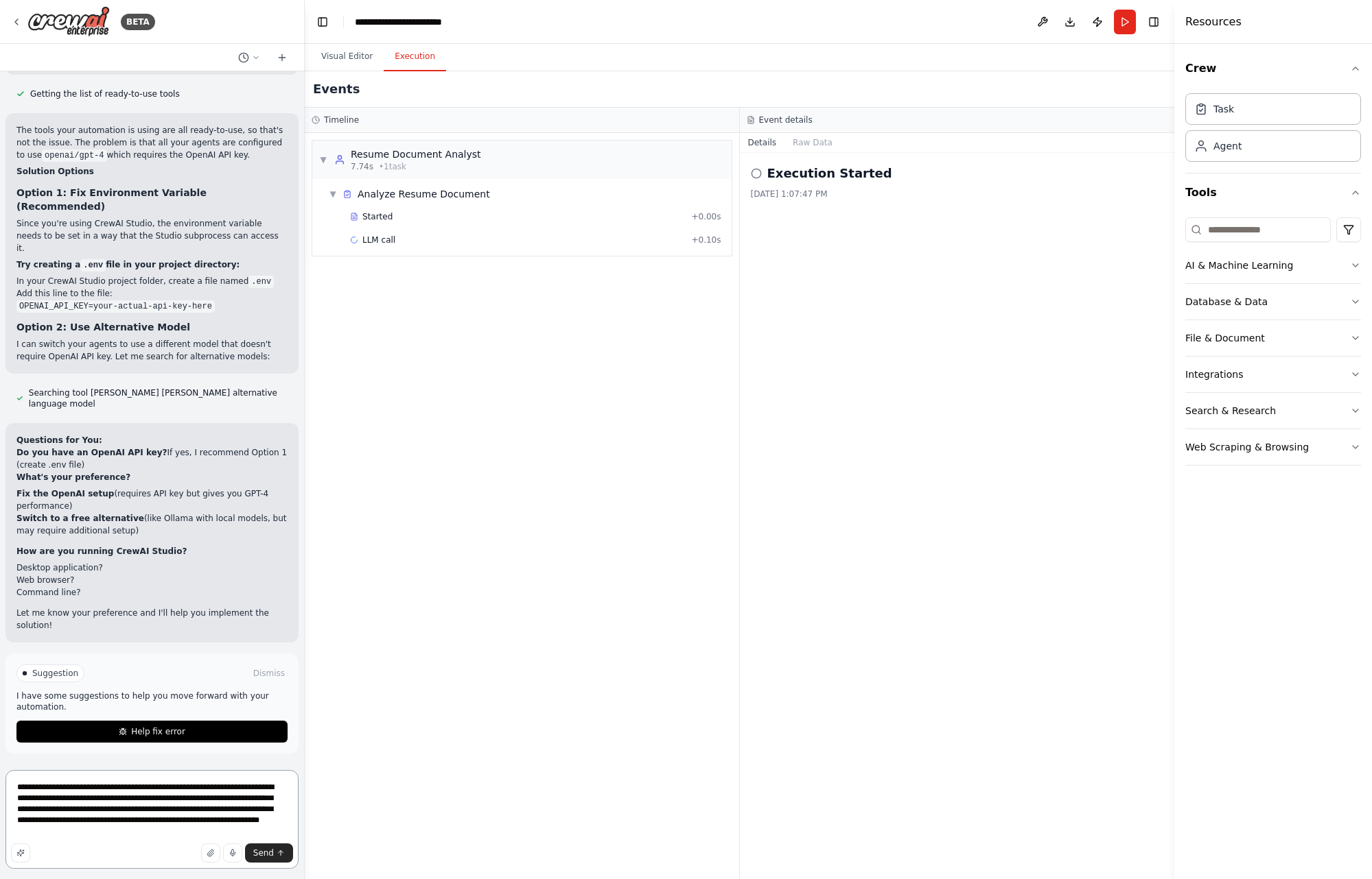
type textarea "**********"
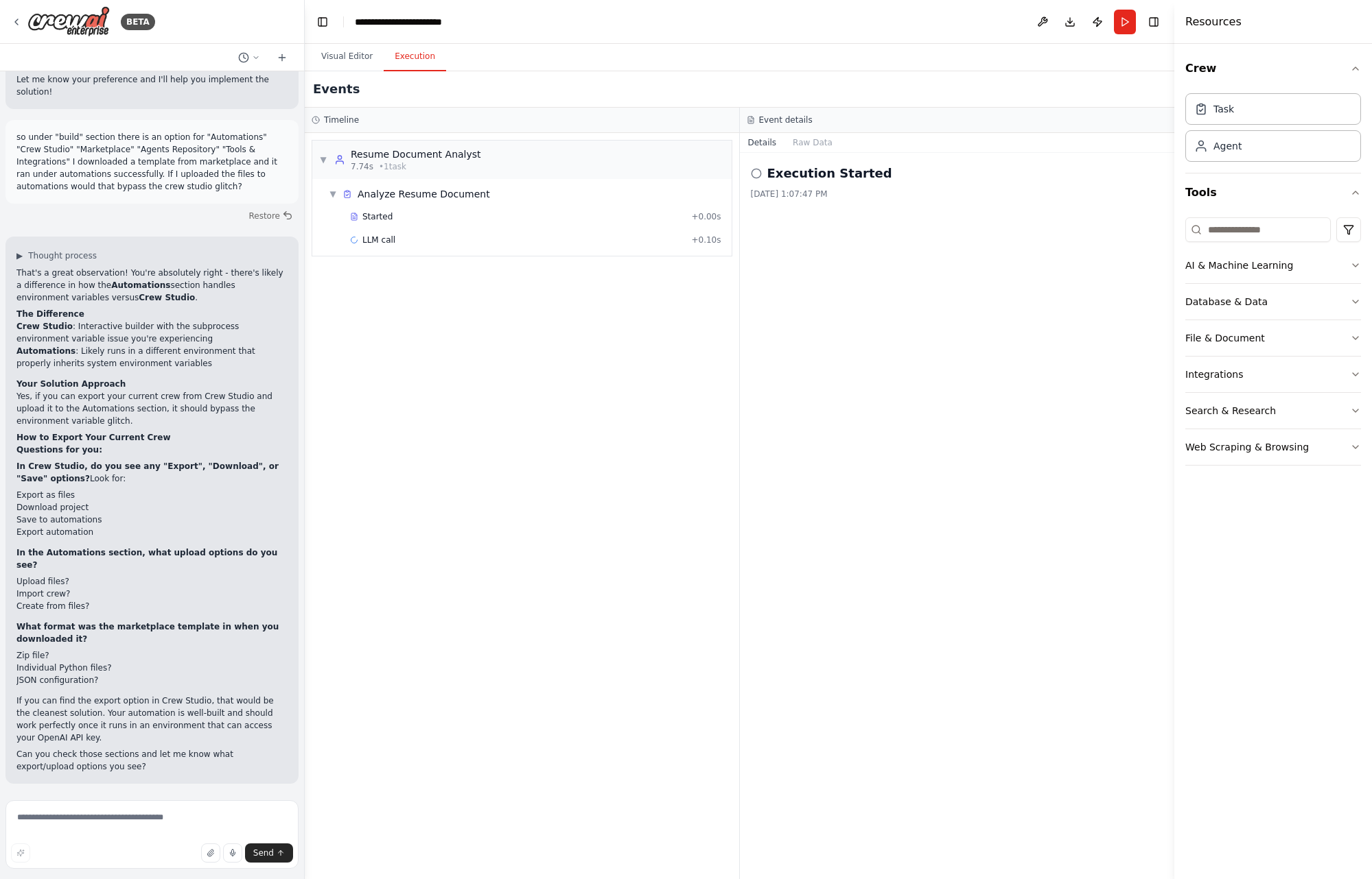
scroll to position [7067, 0]
click at [189, 824] on textarea at bounding box center [153, 834] width 293 height 69
type textarea "**********"
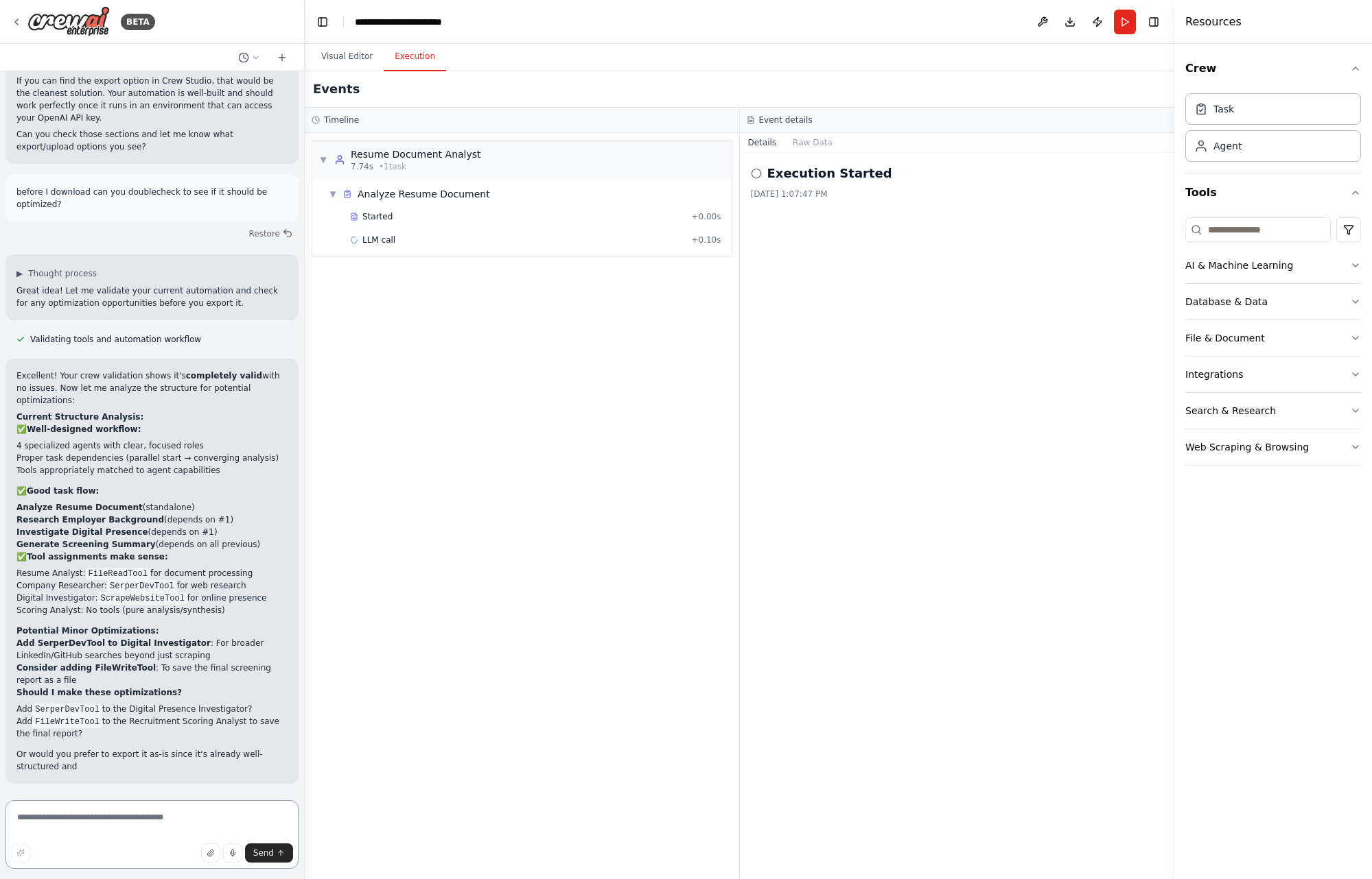
scroll to position [7688, 0]
click at [131, 823] on textarea at bounding box center [153, 834] width 293 height 69
type textarea "***"
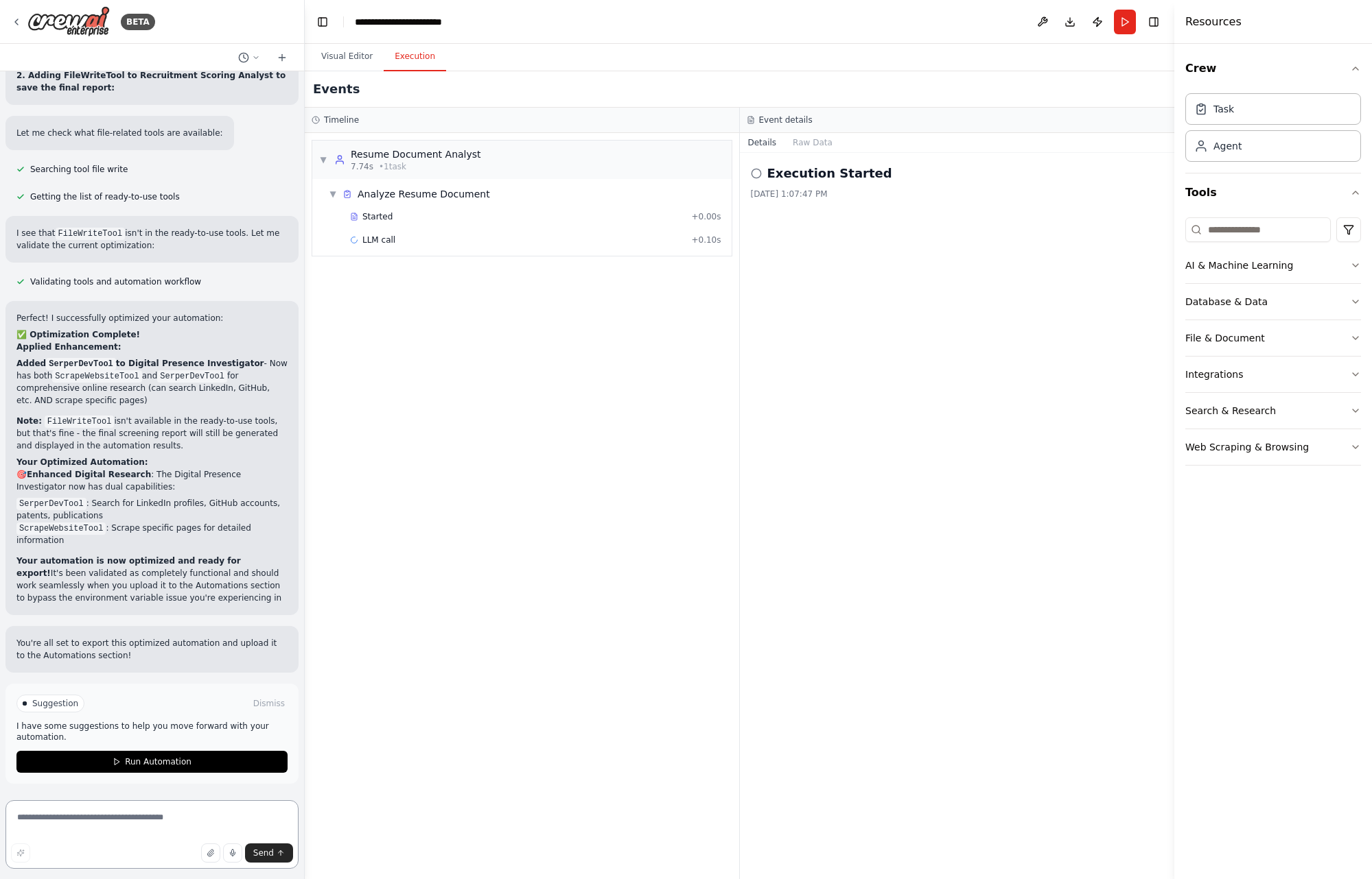
scroll to position [8720, 0]
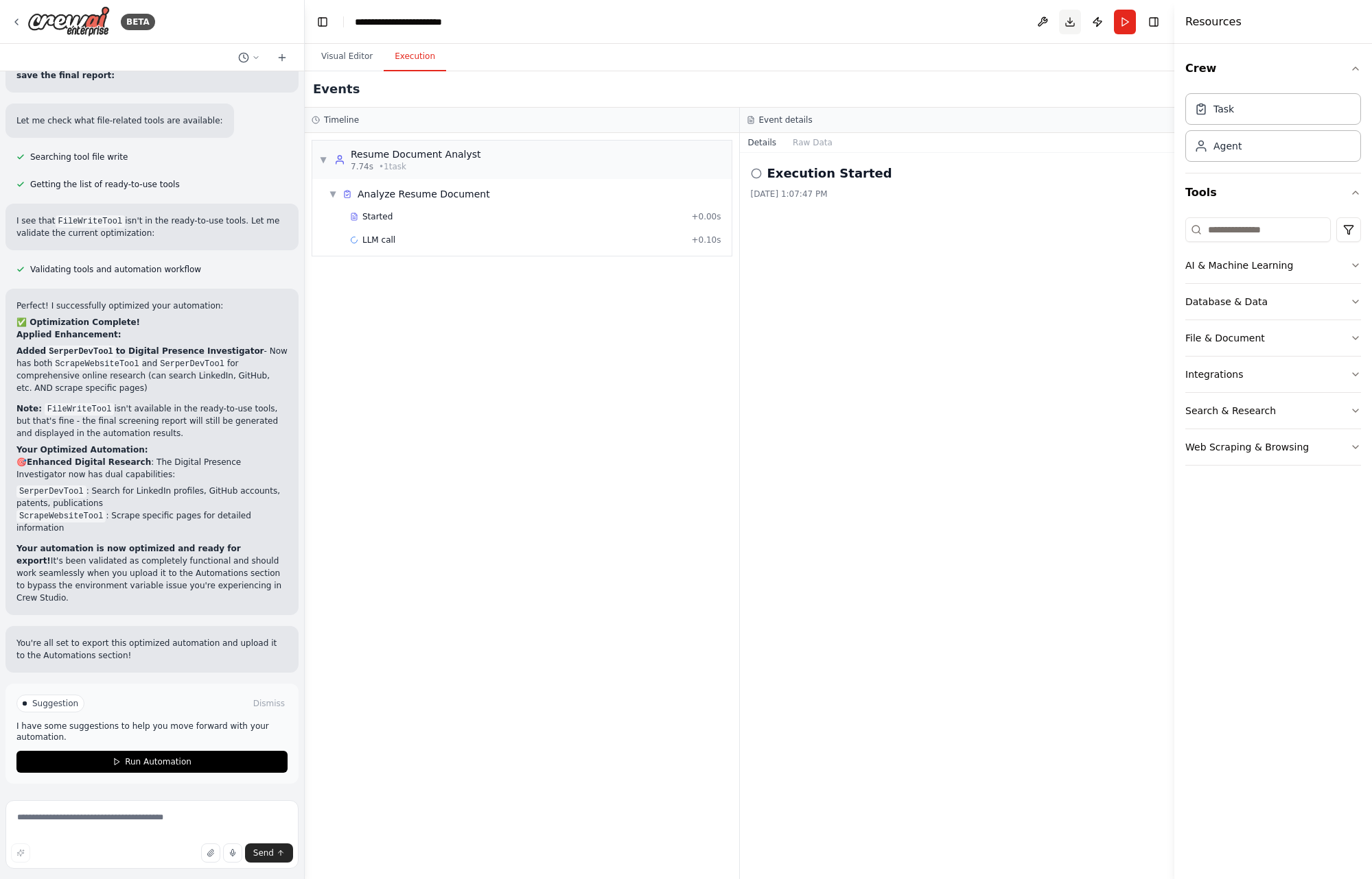
click at [1069, 24] on button "Download" at bounding box center [1070, 21] width 22 height 24
click at [65, 21] on img at bounding box center [68, 21] width 83 height 31
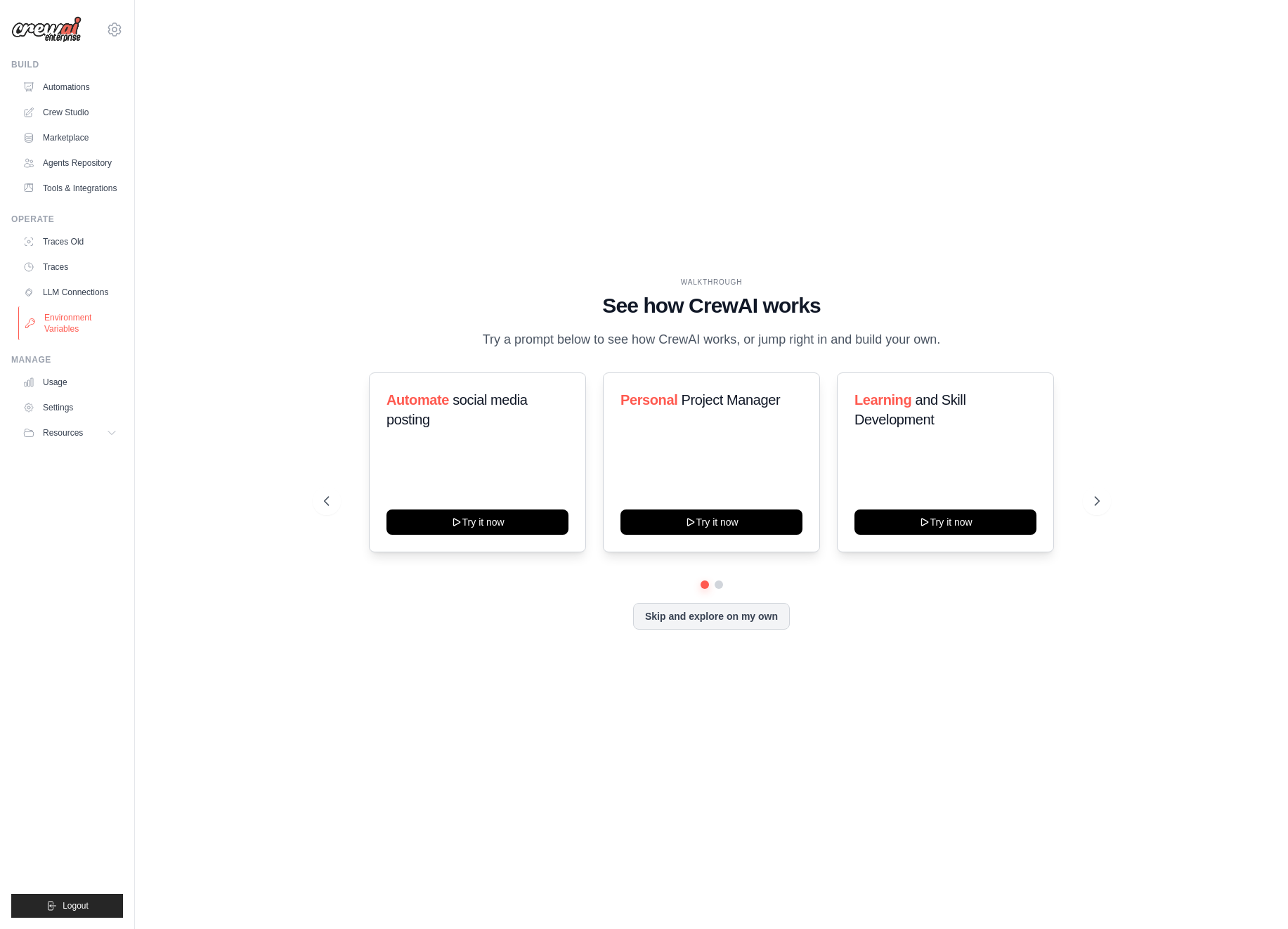
click at [76, 312] on link "Environment Variables" at bounding box center [71, 323] width 106 height 34
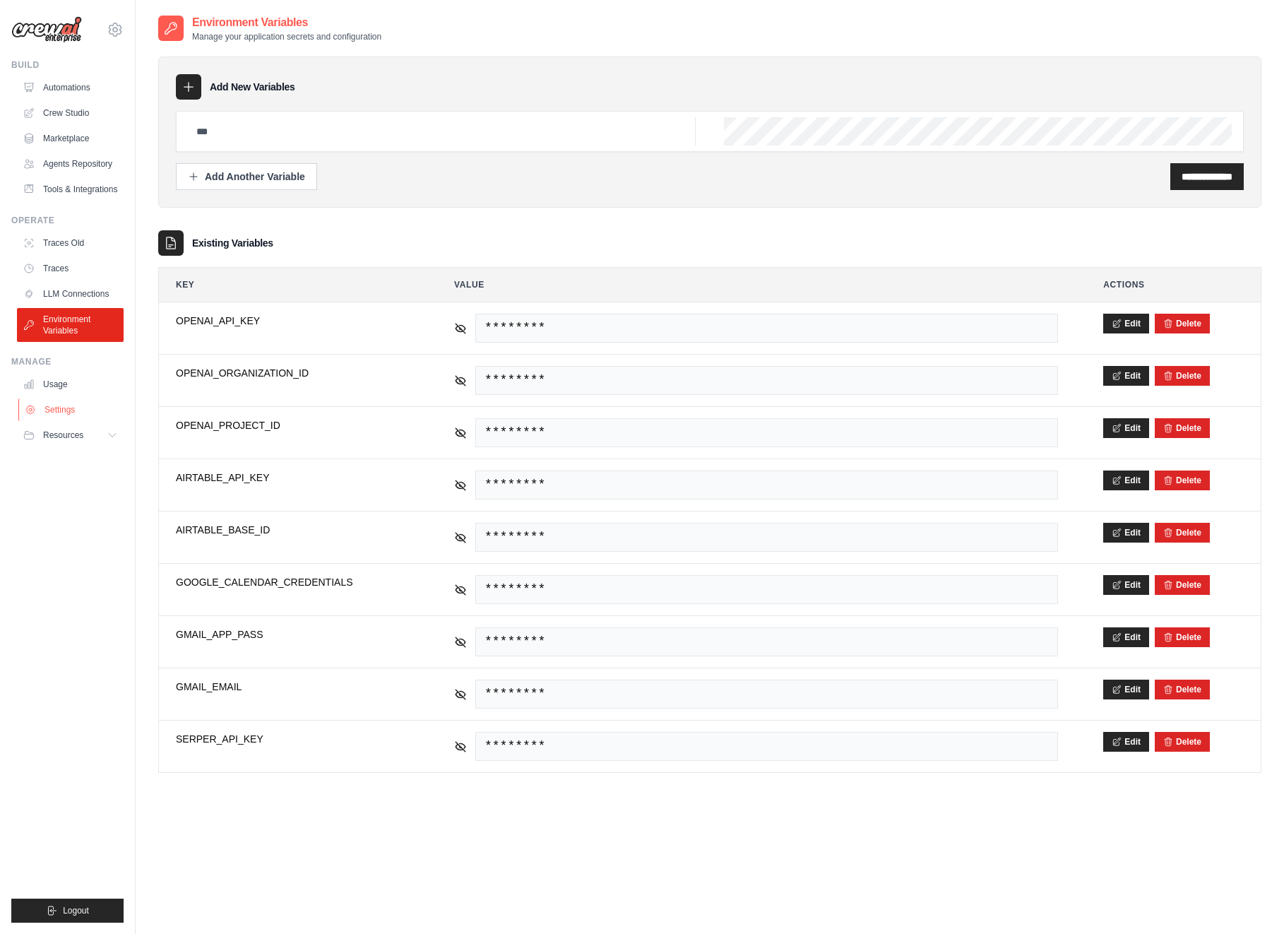
click at [70, 405] on link "Settings" at bounding box center [71, 409] width 107 height 23
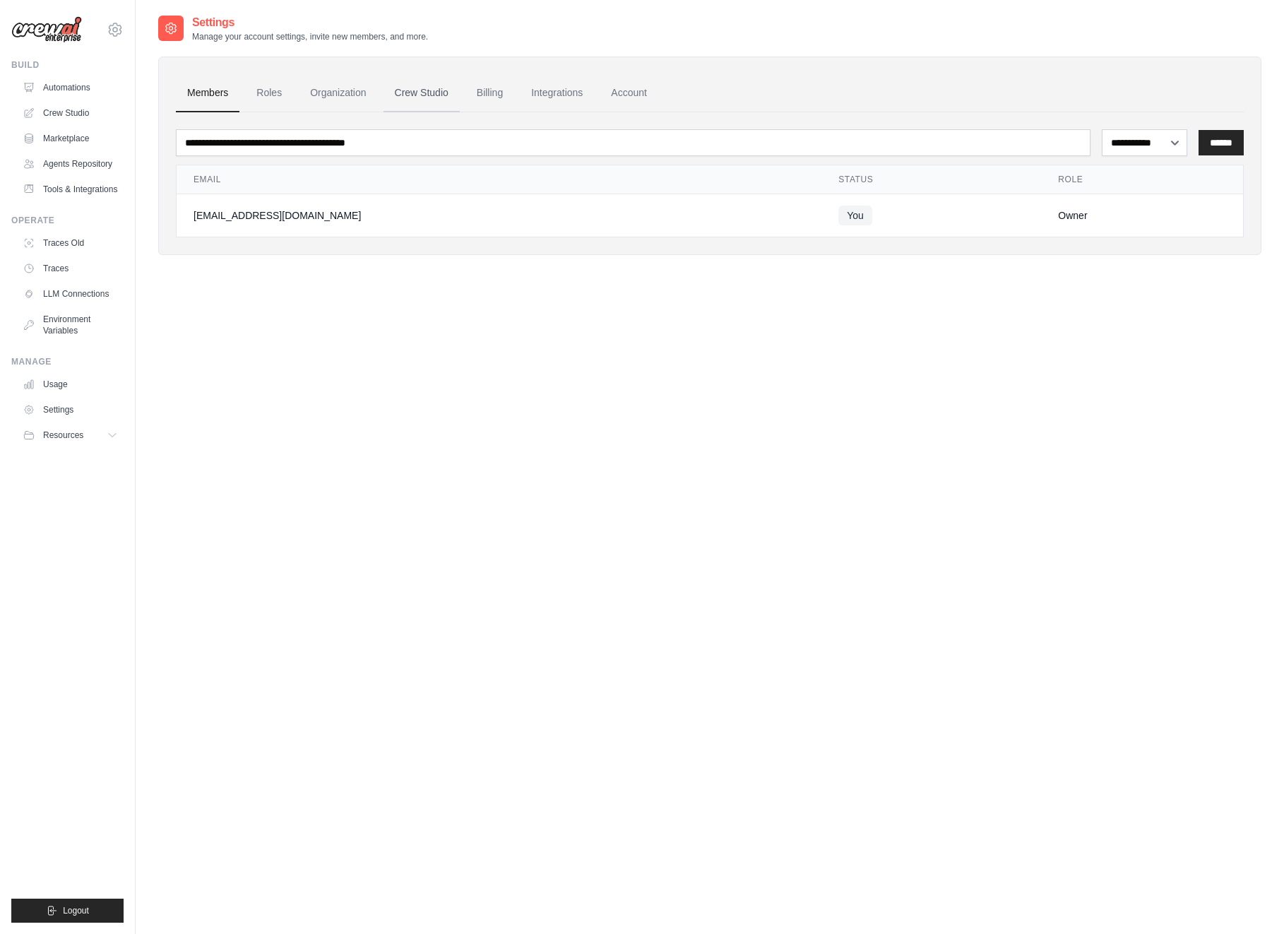
click at [429, 88] on link "Crew Studio" at bounding box center [422, 93] width 76 height 38
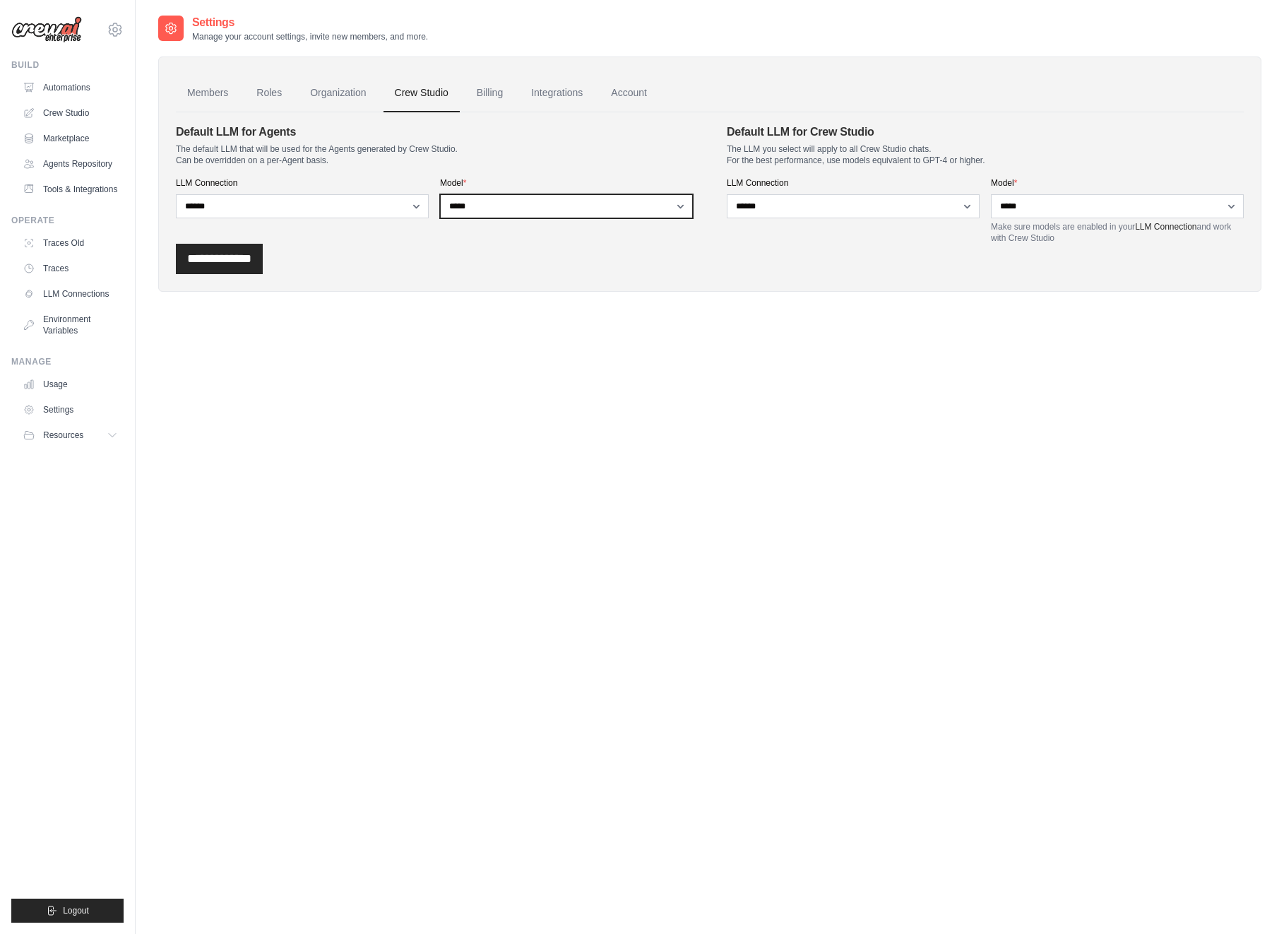
click at [673, 206] on select "**********" at bounding box center [566, 206] width 253 height 24
select select "*****"
click at [440, 194] on select "**********" at bounding box center [566, 206] width 253 height 24
click at [1035, 206] on select "**********" at bounding box center [1117, 206] width 253 height 24
select select "*****"
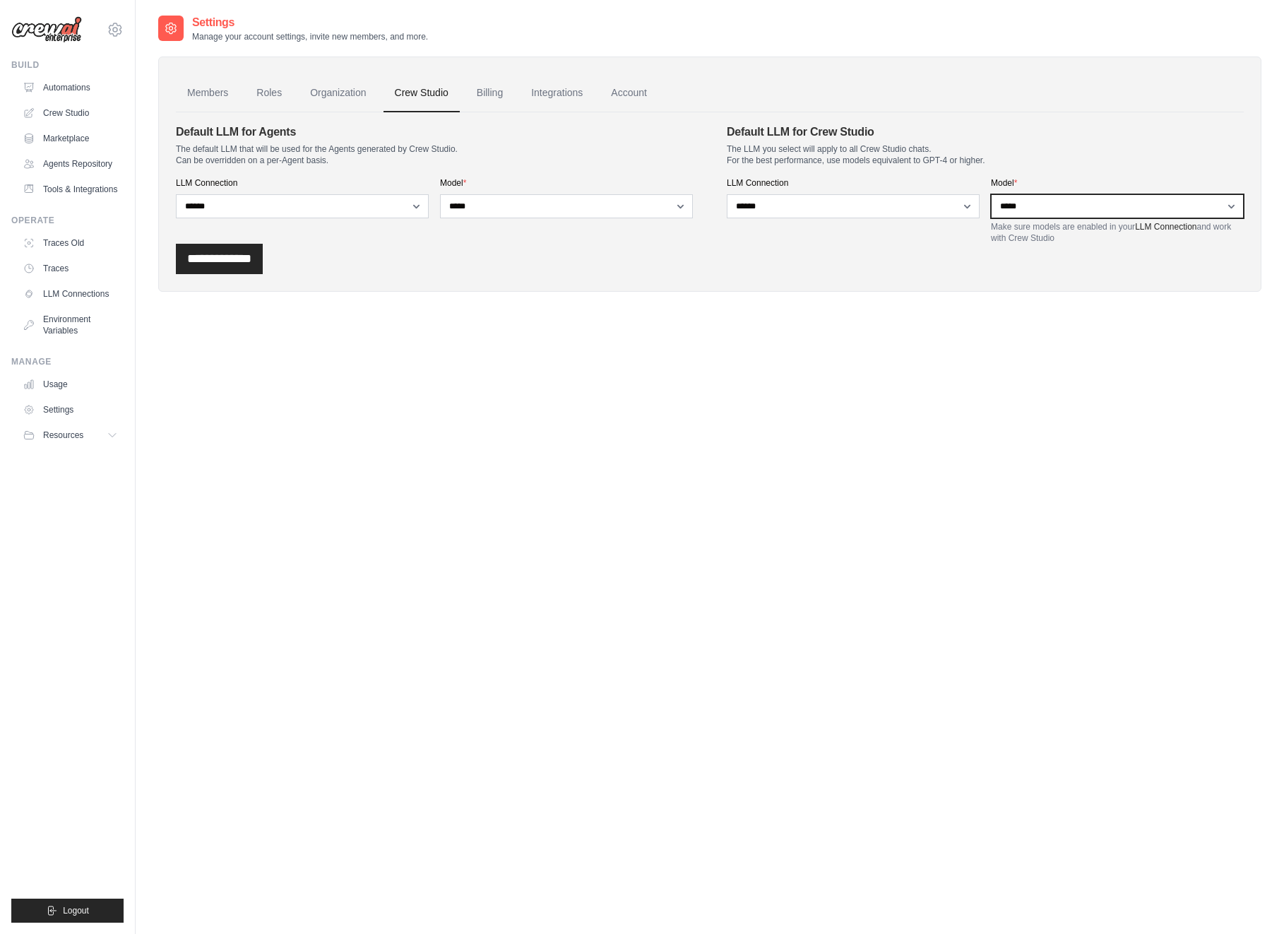
click at [991, 194] on select "**********" at bounding box center [1117, 206] width 253 height 24
click at [251, 249] on input "**********" at bounding box center [219, 259] width 87 height 30
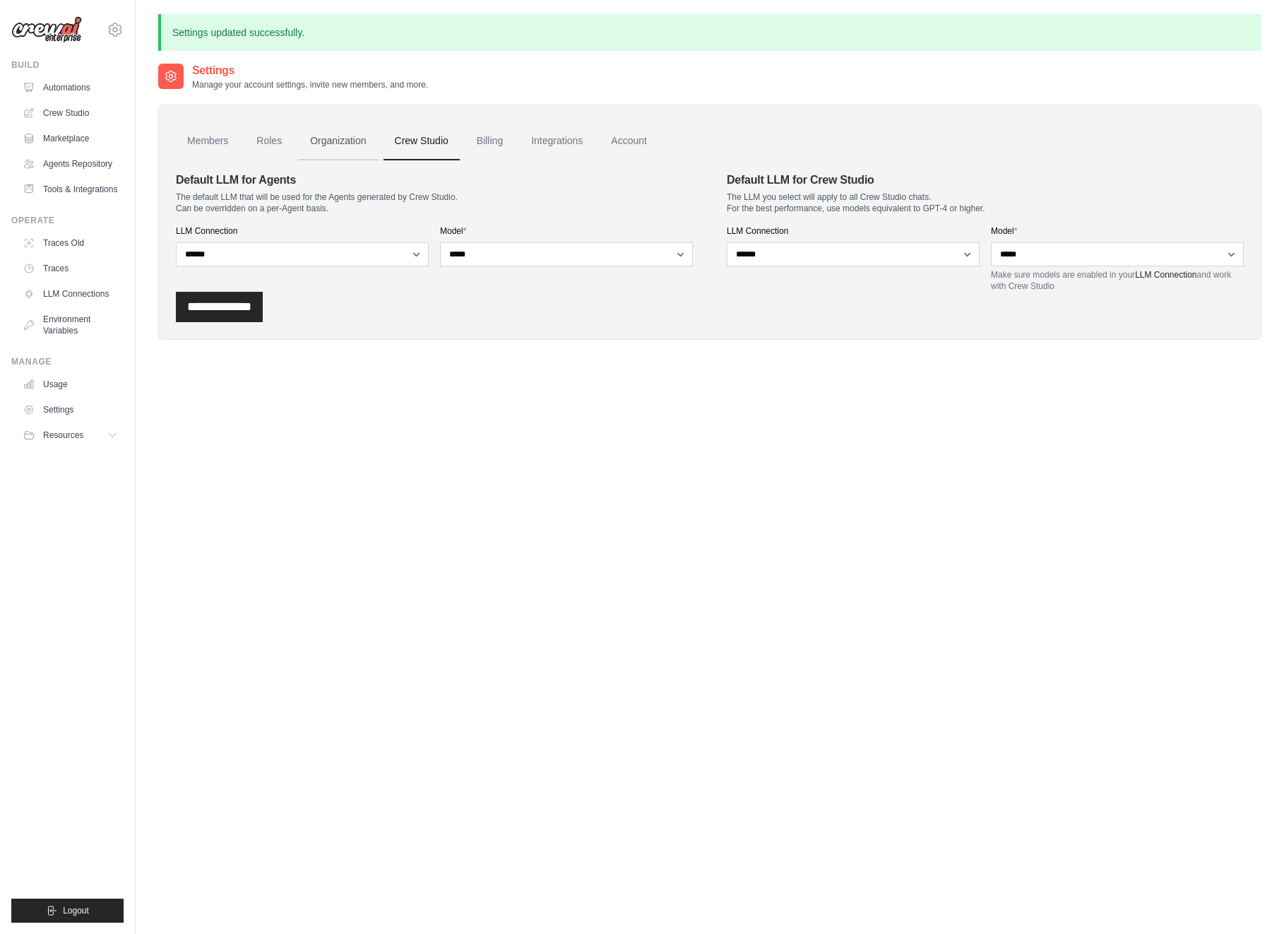
click at [338, 144] on link "Organization" at bounding box center [338, 141] width 78 height 38
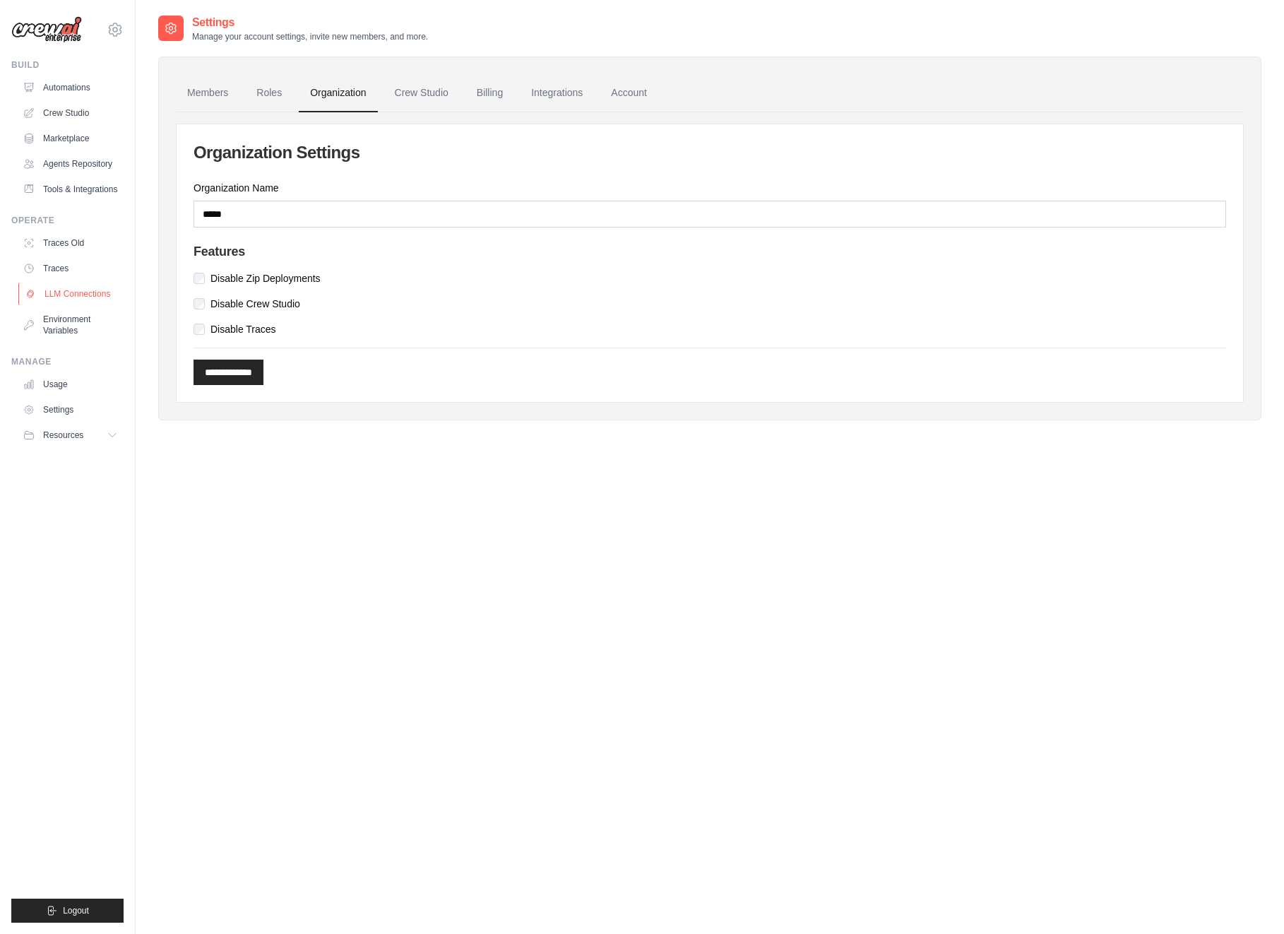
click at [85, 287] on link "LLM Connections" at bounding box center [71, 294] width 107 height 23
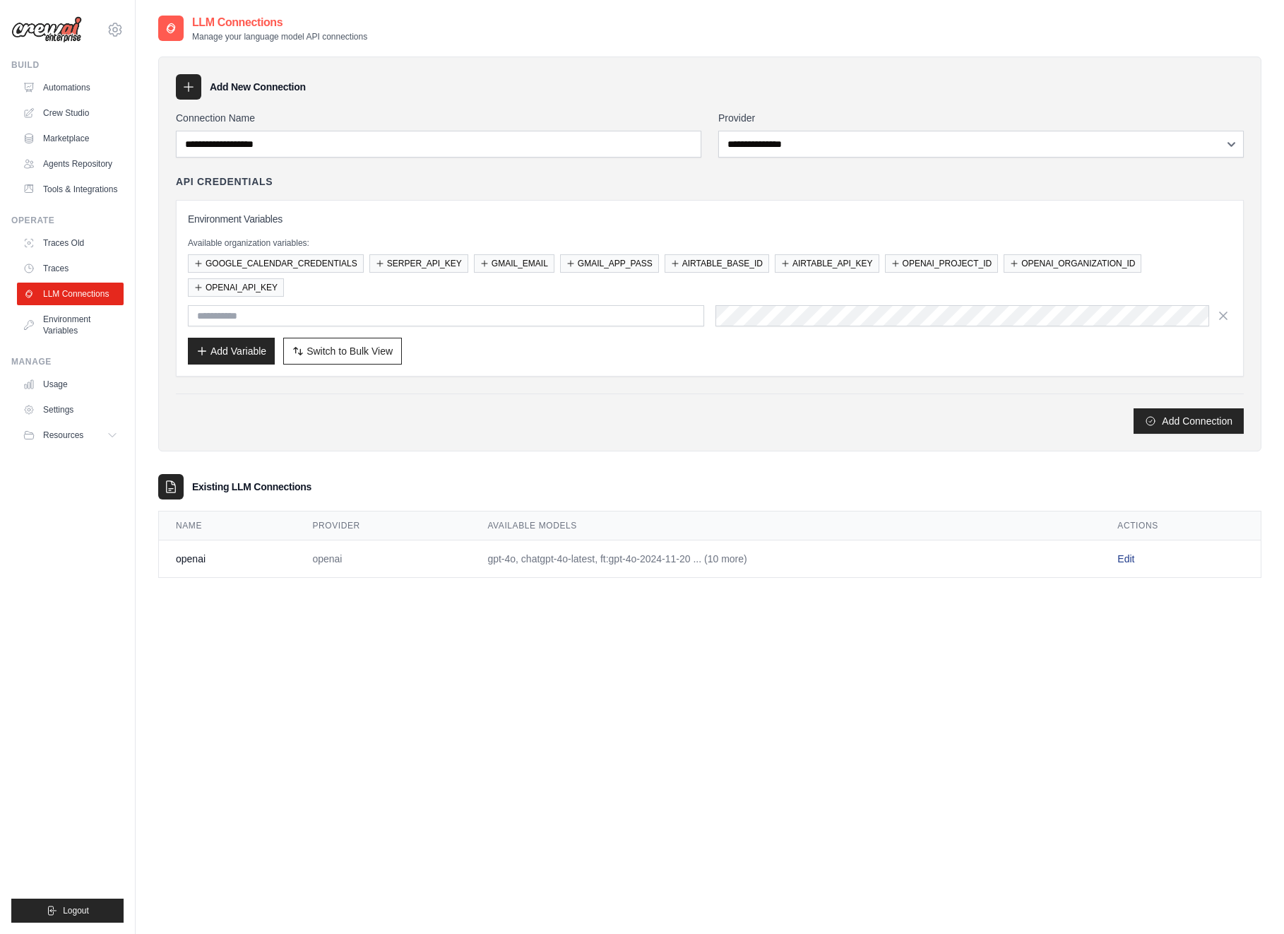
click at [1124, 557] on link "Edit" at bounding box center [1125, 558] width 17 height 11
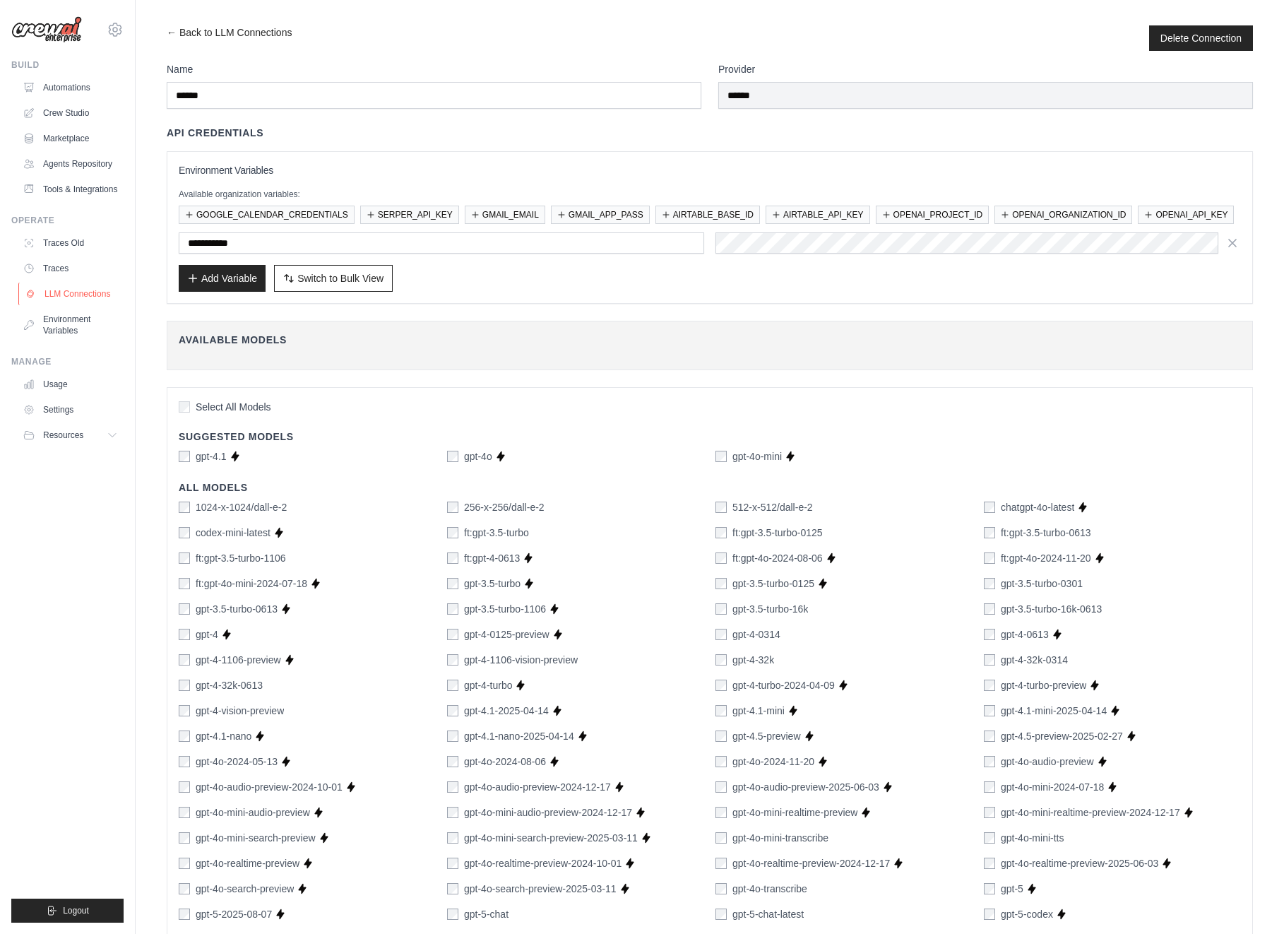
click at [88, 297] on link "LLM Connections" at bounding box center [71, 294] width 107 height 23
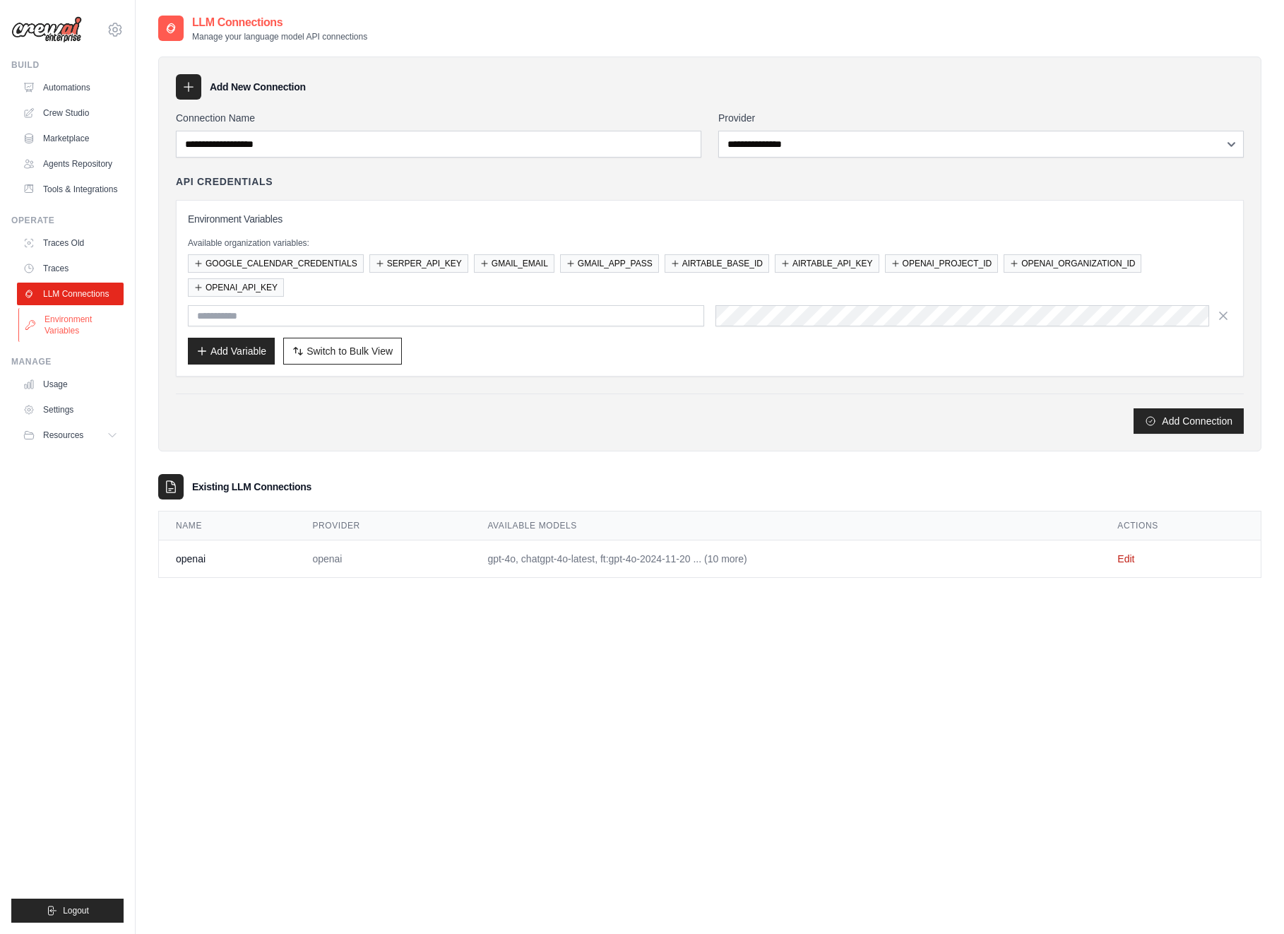
click at [75, 321] on link "Environment Variables" at bounding box center [71, 325] width 107 height 34
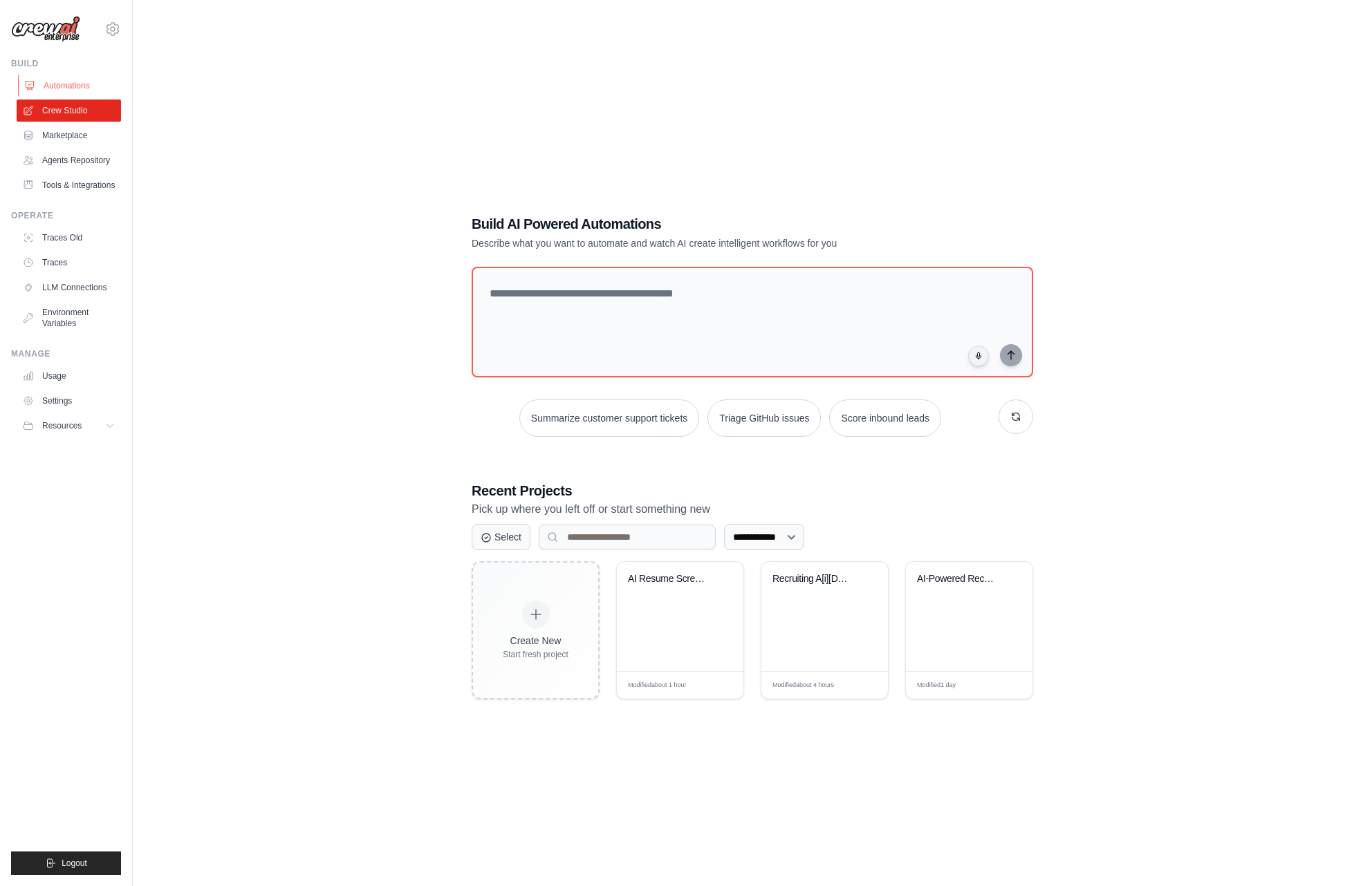
click at [79, 88] on link "Automations" at bounding box center [70, 85] width 105 height 23
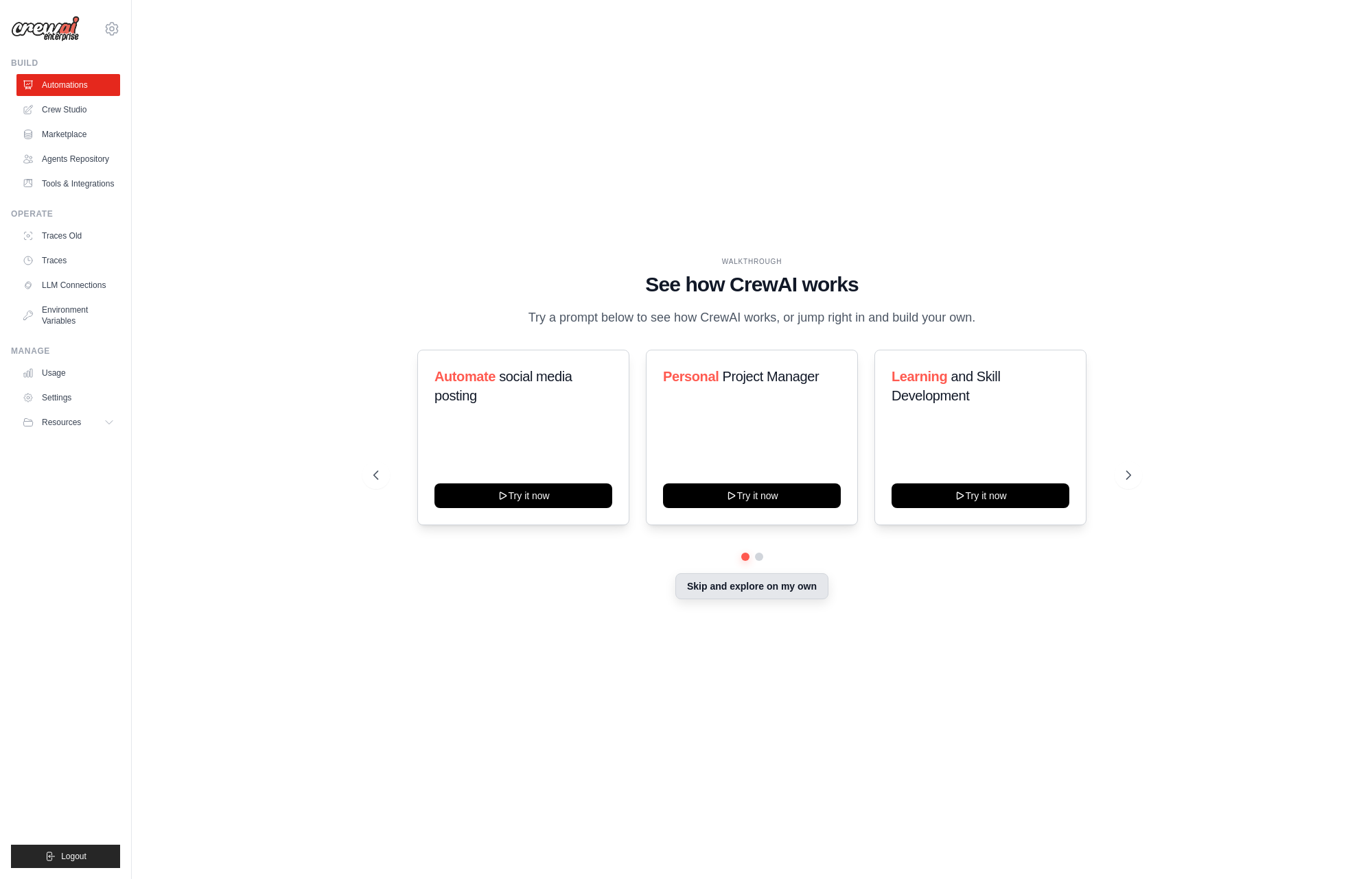
click at [712, 592] on button "Skip and explore on my own" at bounding box center [752, 586] width 154 height 26
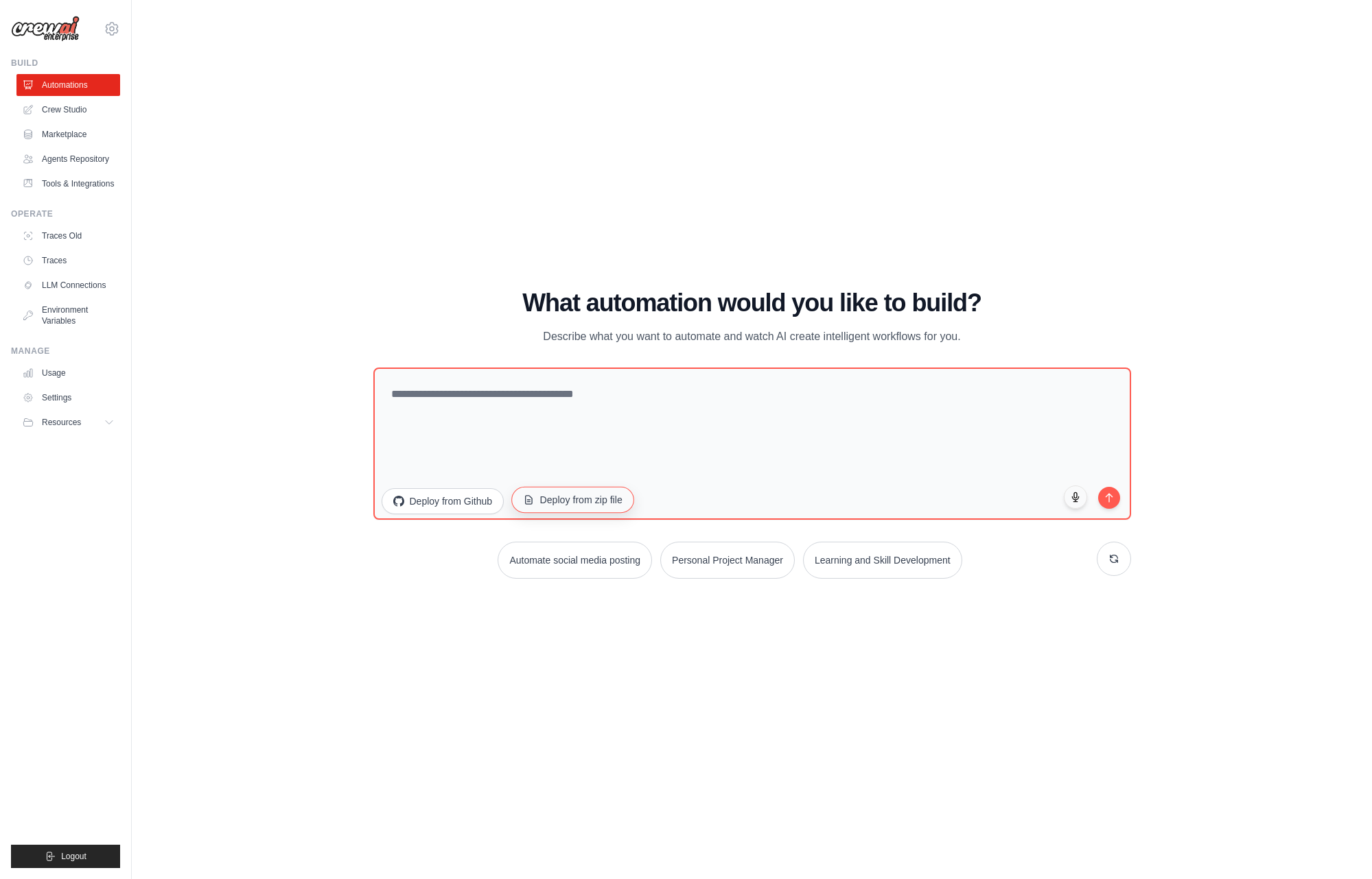
click at [550, 498] on button "Deploy from zip file" at bounding box center [572, 499] width 122 height 26
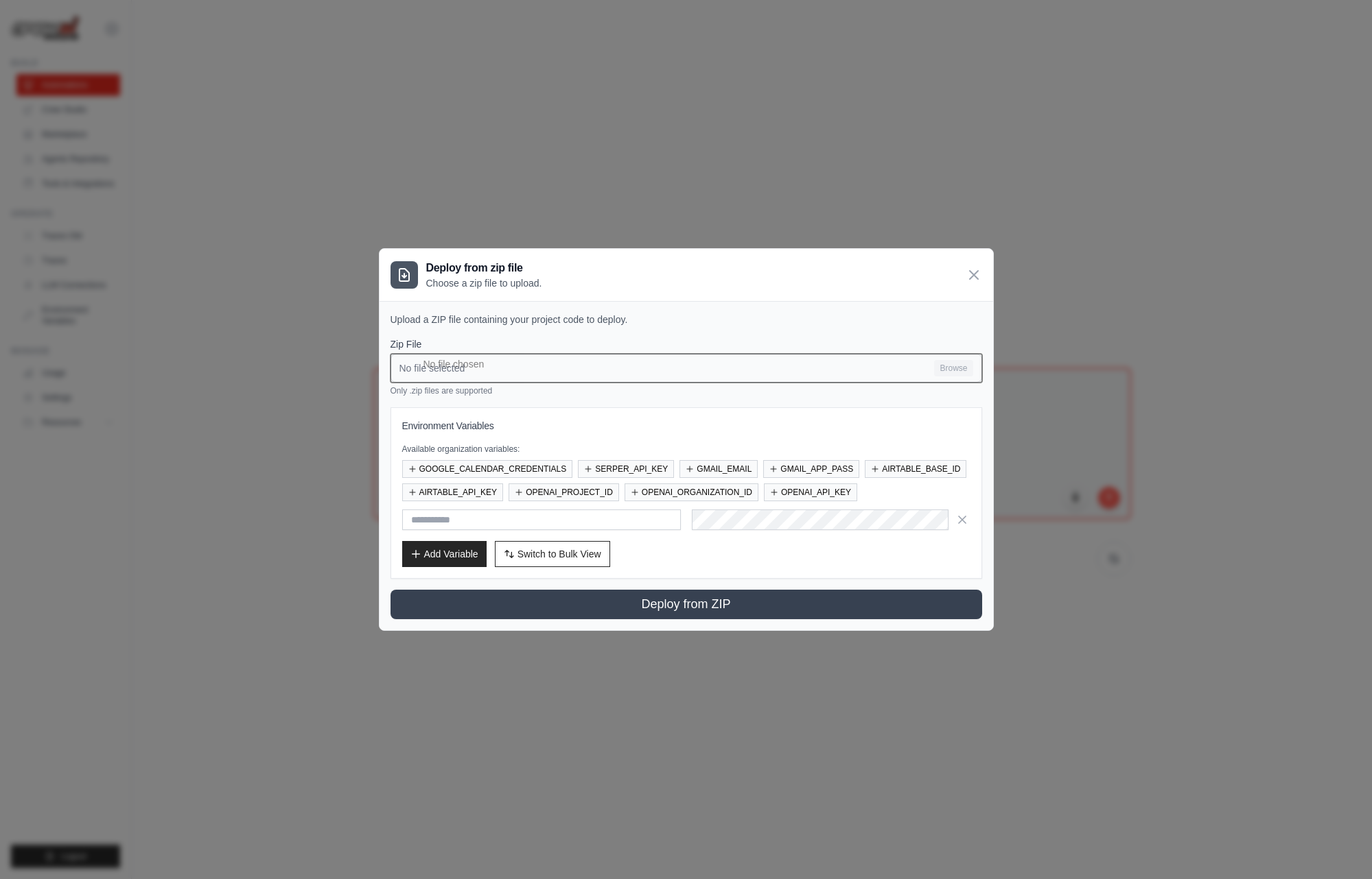
click at [948, 364] on input "No file selected Browse" at bounding box center [686, 368] width 592 height 29
type input "**********"
click at [608, 467] on button "SERPER_API_KEY" at bounding box center [626, 468] width 96 height 17
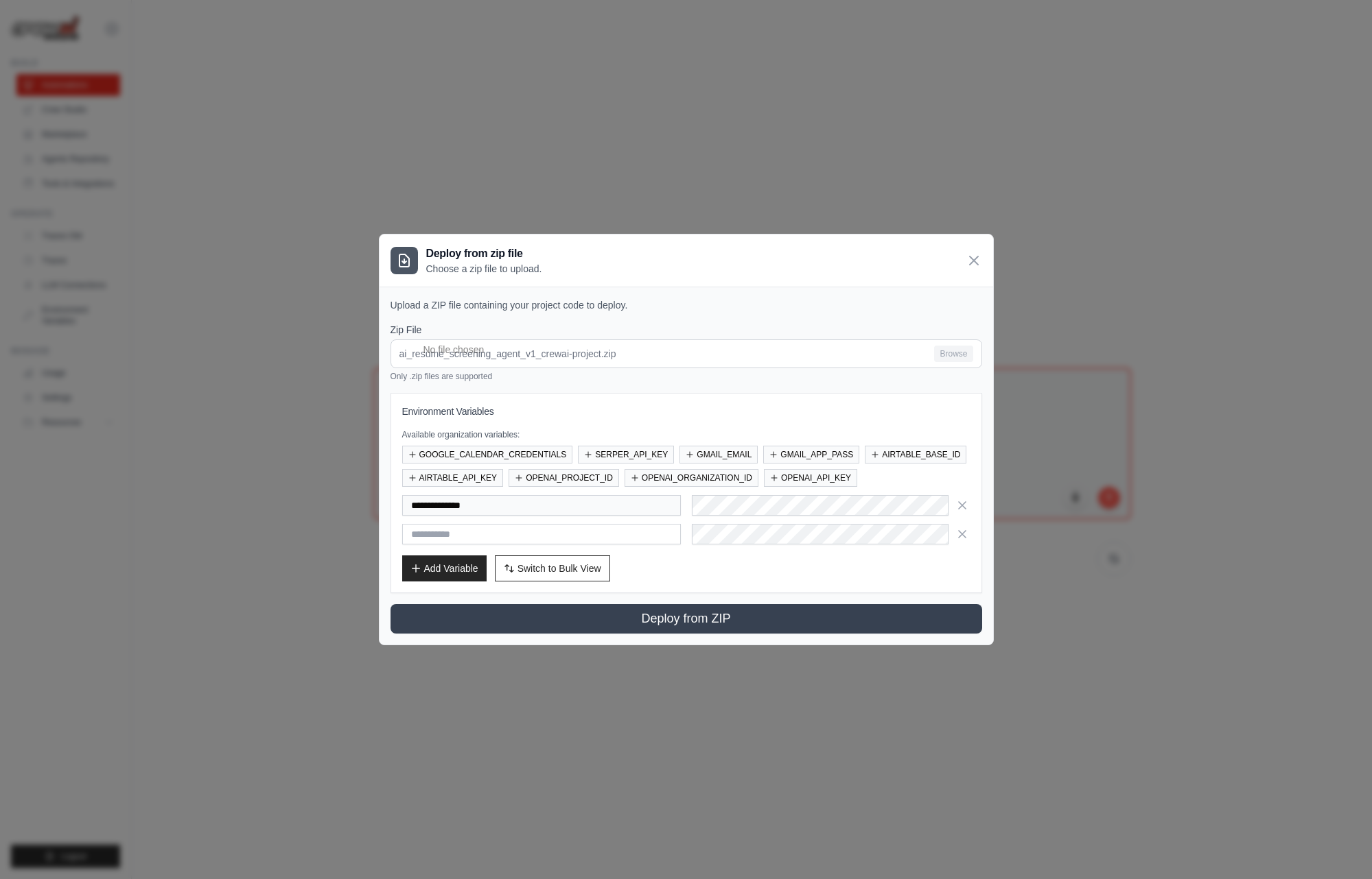
drag, startPoint x: 939, startPoint y: 450, endPoint x: 888, endPoint y: 450, distance: 51.0
click at [933, 450] on button "AIRTABLE_BASE_ID" at bounding box center [915, 455] width 102 height 17
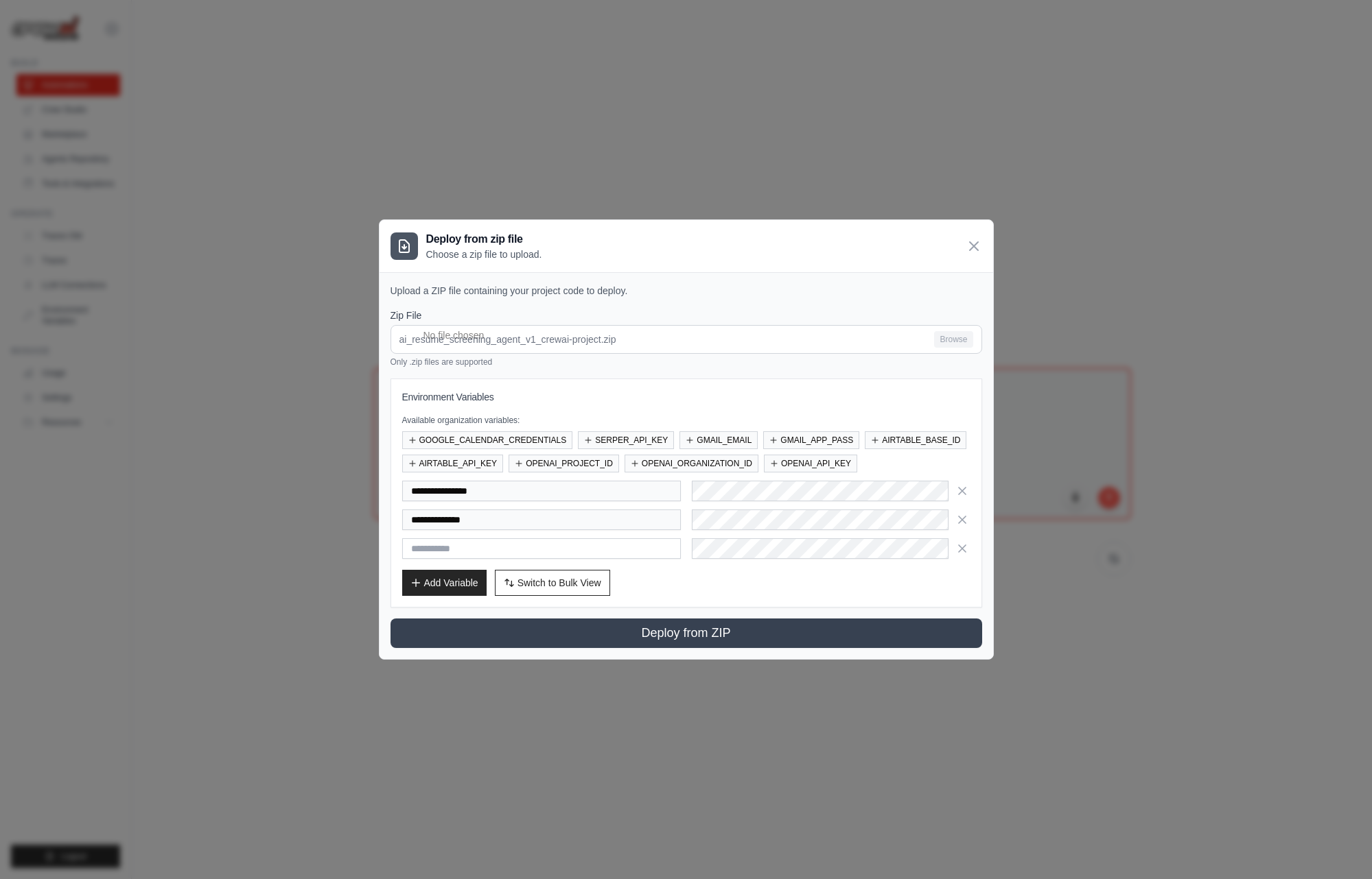
click at [466, 462] on button "AIRTABLE_API_KEY" at bounding box center [453, 463] width 102 height 17
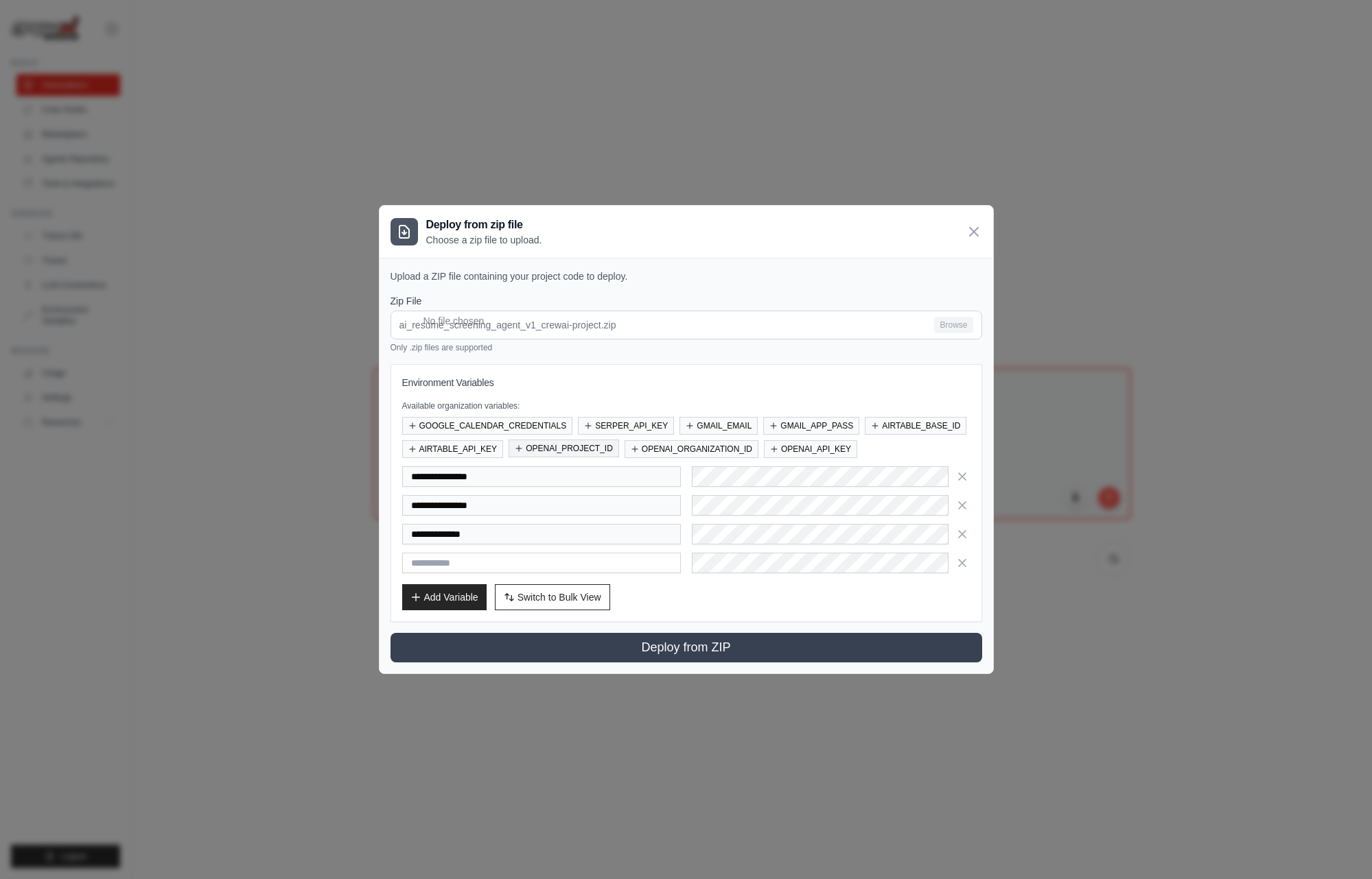
click at [563, 450] on button "OPENAI_PROJECT_ID" at bounding box center [564, 449] width 111 height 17
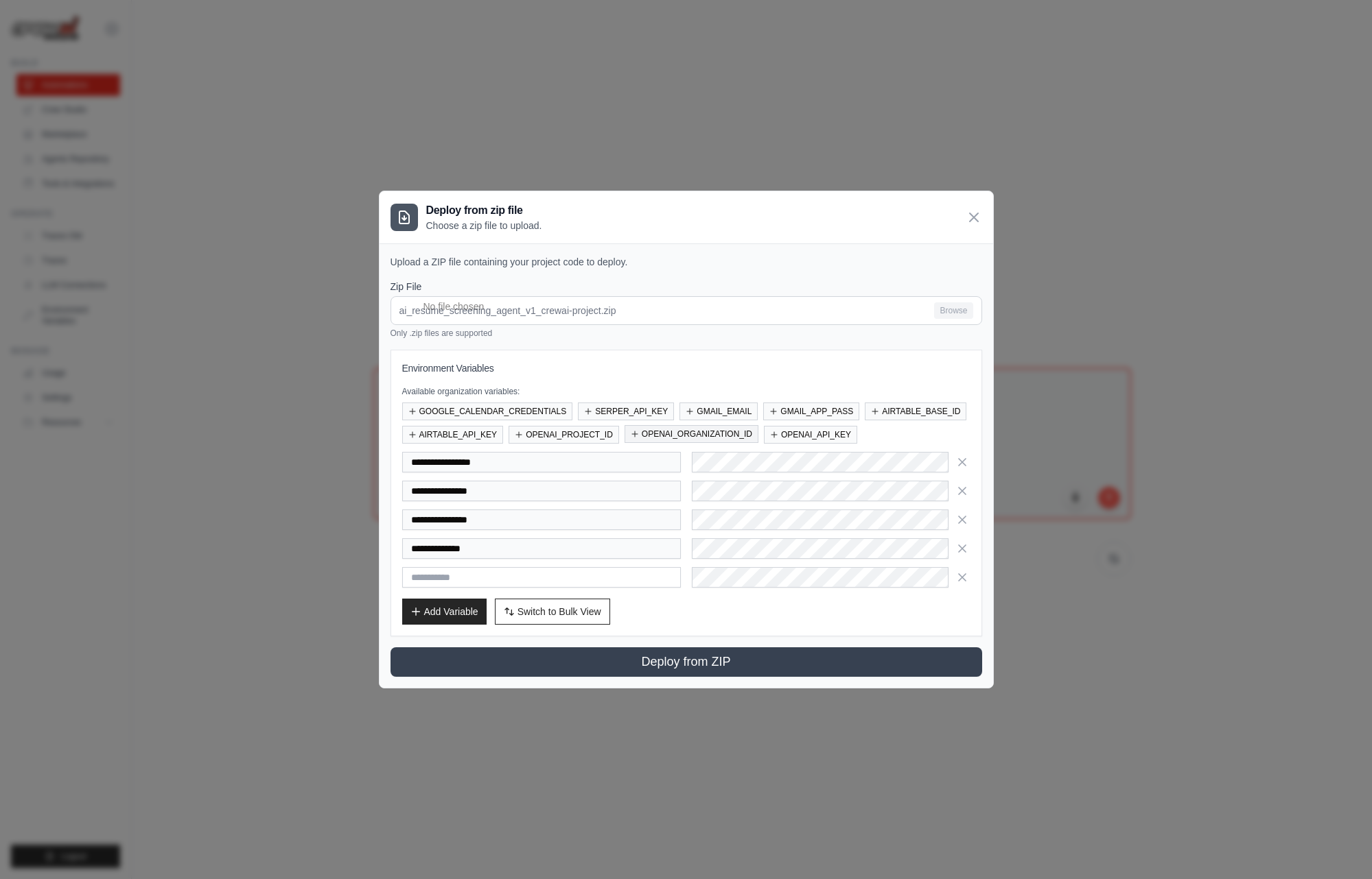
click at [686, 432] on button "OPENAI_ORGANIZATION_ID" at bounding box center [692, 434] width 134 height 17
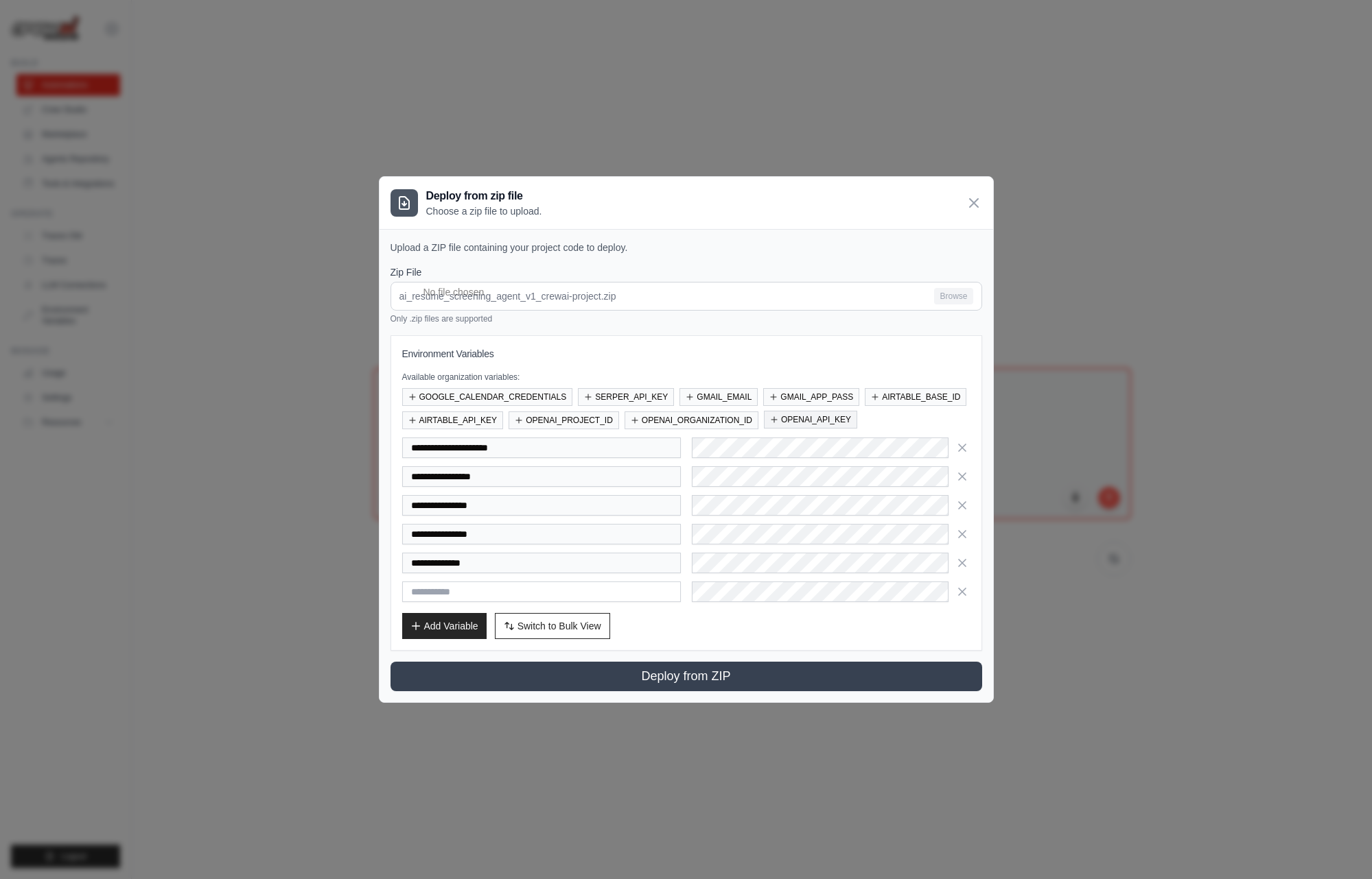
click at [801, 418] on button "OPENAI_API_KEY" at bounding box center [810, 420] width 93 height 17
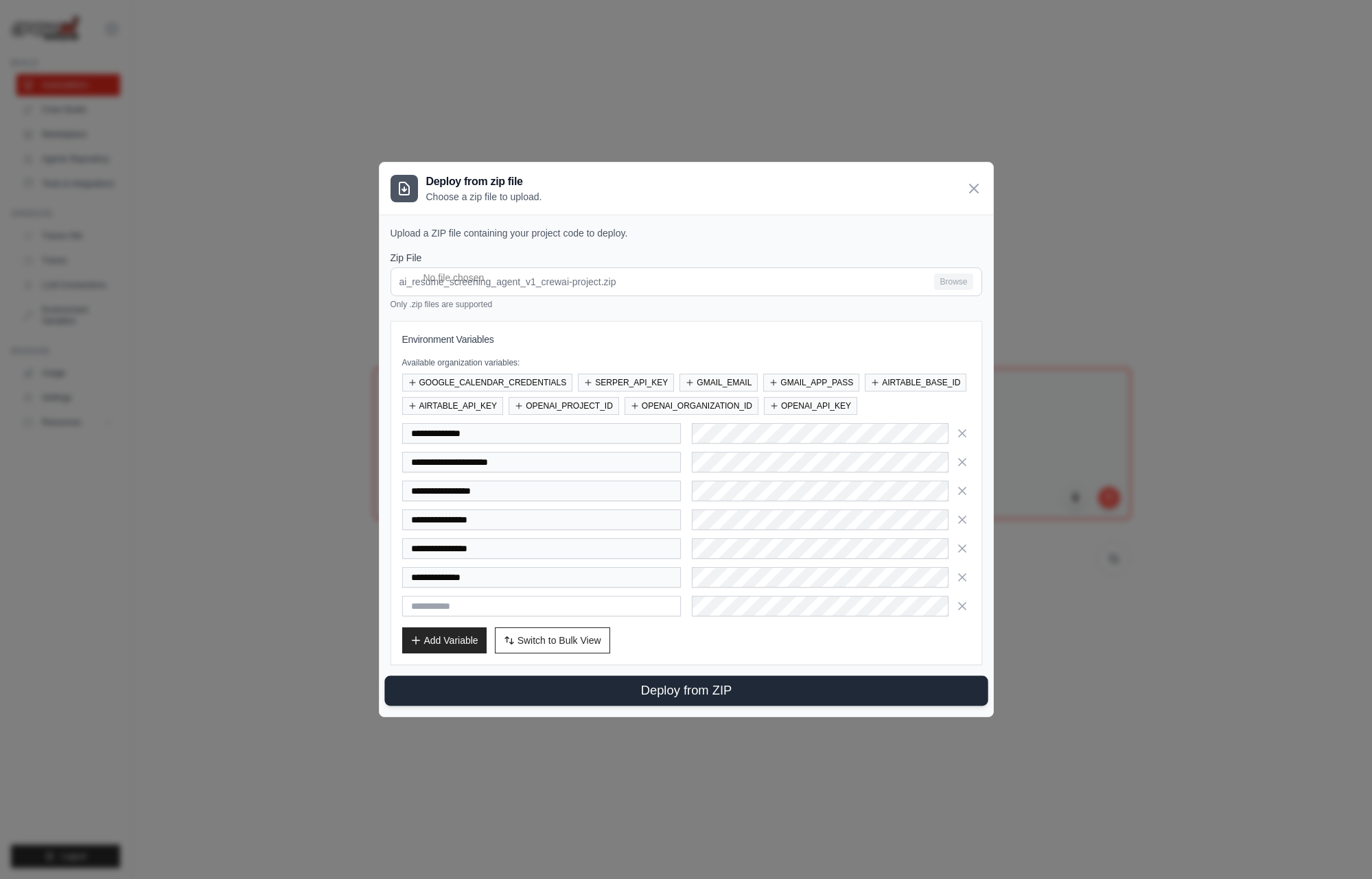
click at [660, 691] on button "Deploy from ZIP" at bounding box center [686, 691] width 603 height 30
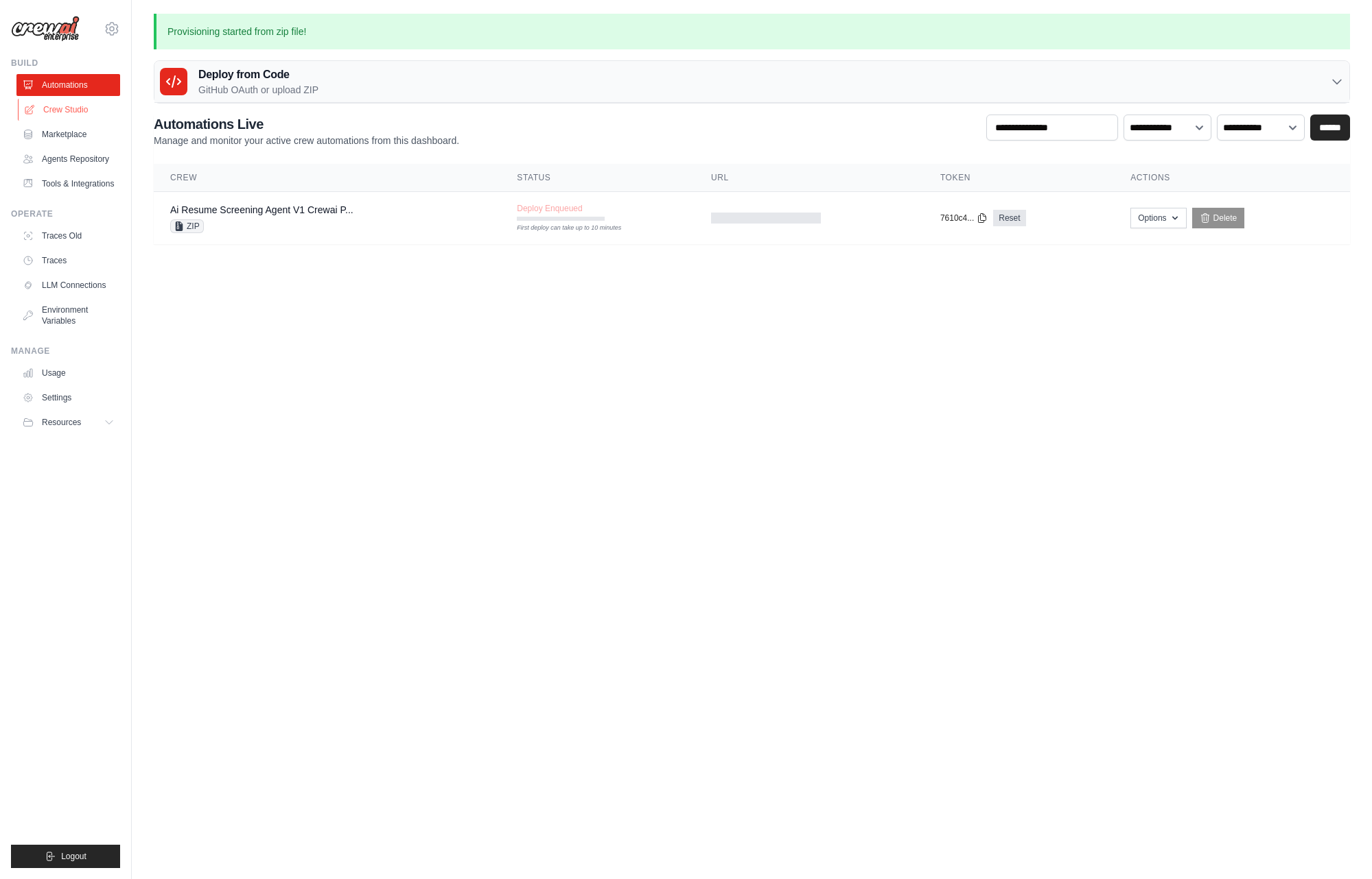
click at [57, 113] on link "Crew Studio" at bounding box center [69, 110] width 104 height 22
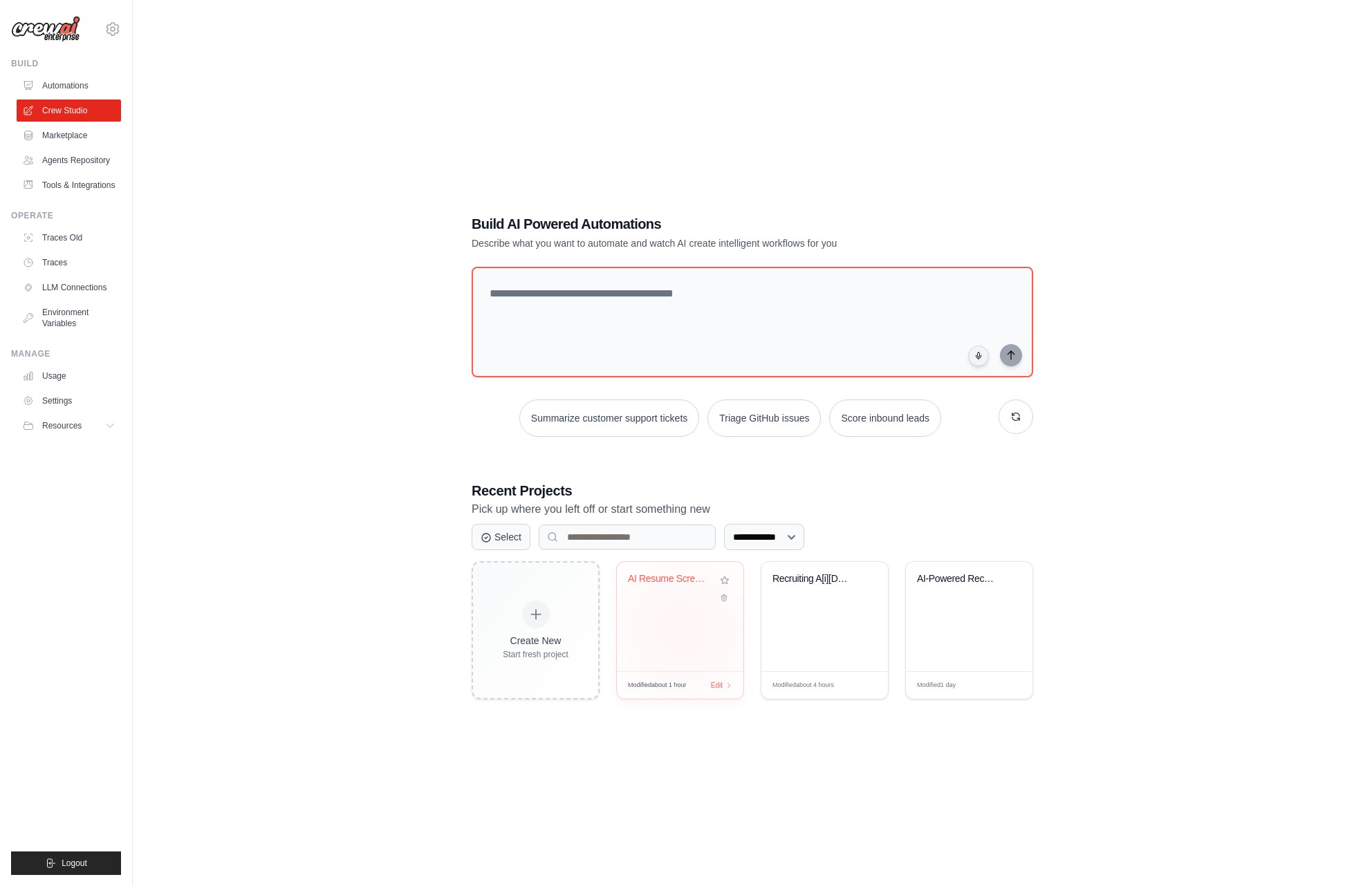
click at [684, 628] on div "AI Resume Screening Agent" at bounding box center [680, 617] width 126 height 110
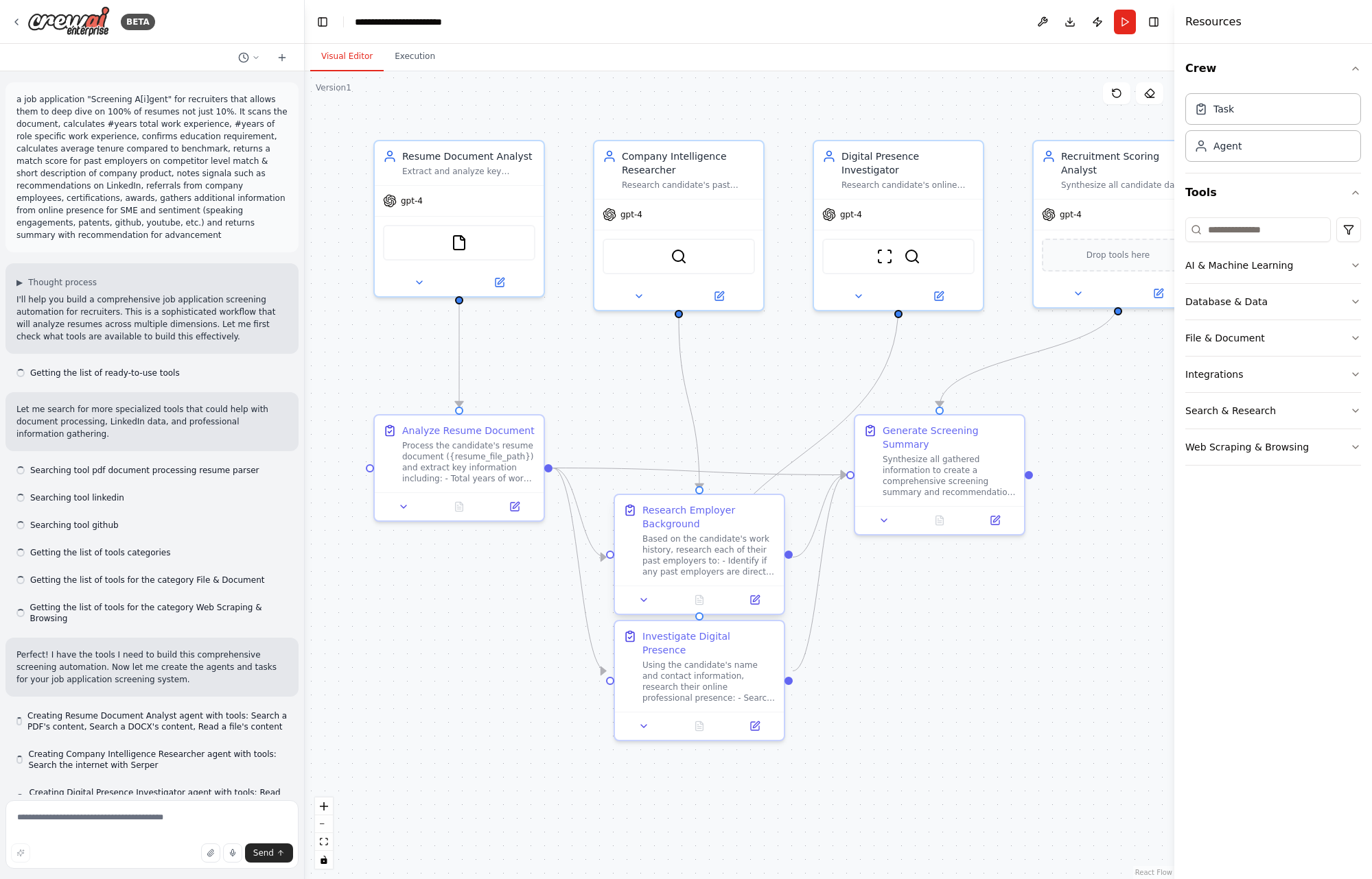
scroll to position [8609, 0]
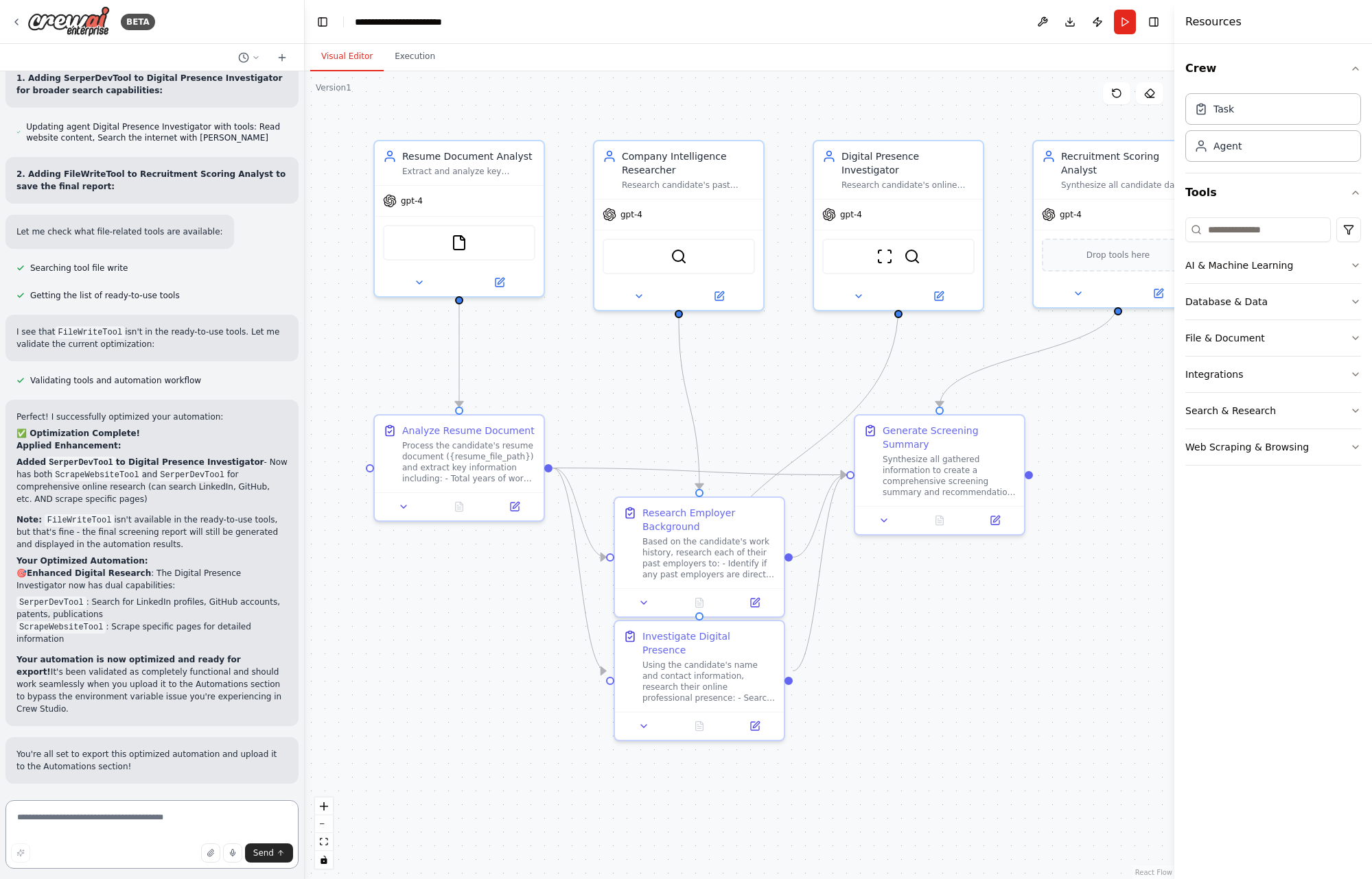
click at [190, 822] on textarea at bounding box center [153, 834] width 293 height 69
type textarea "**********"
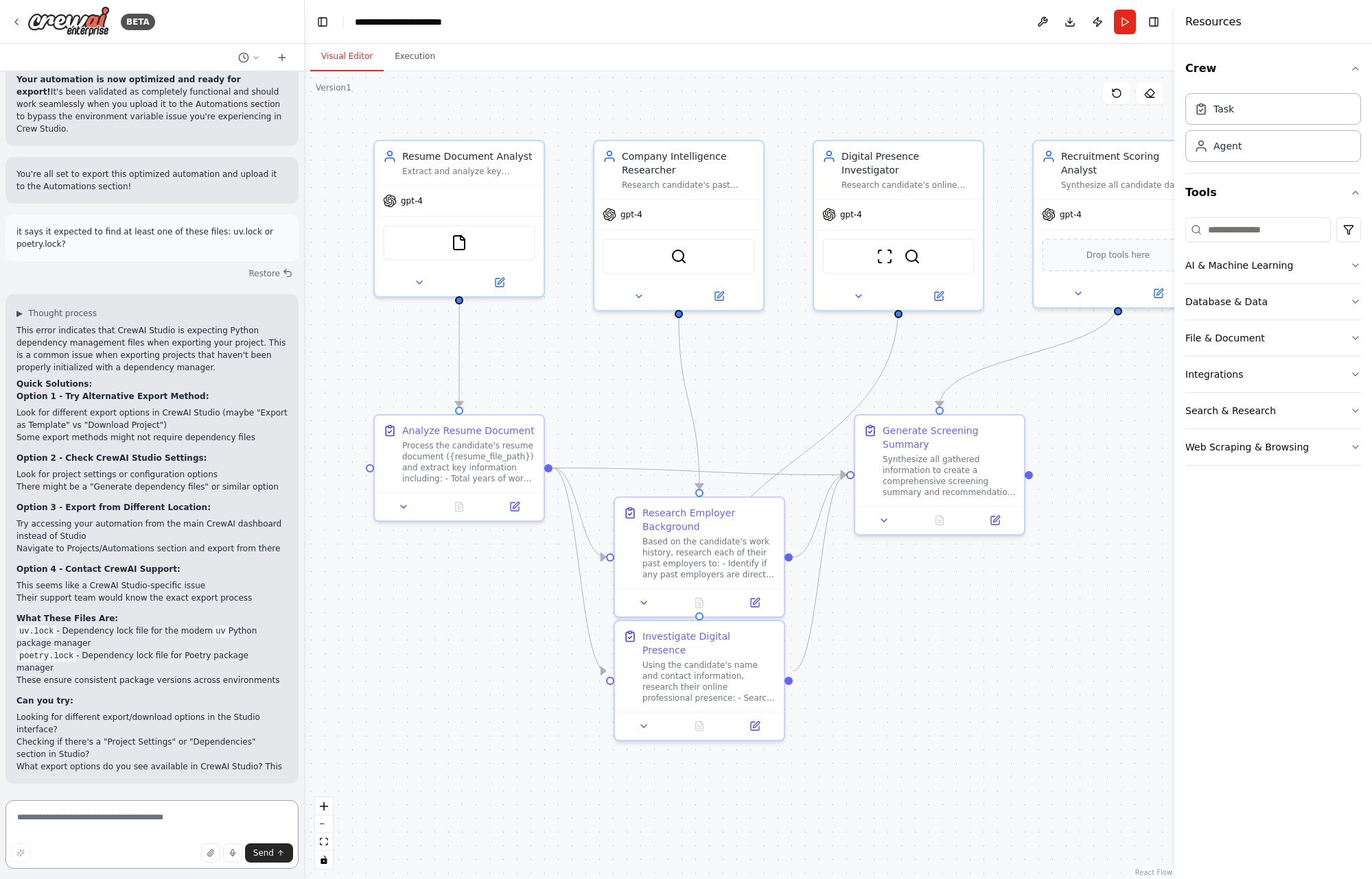
scroll to position [9202, 0]
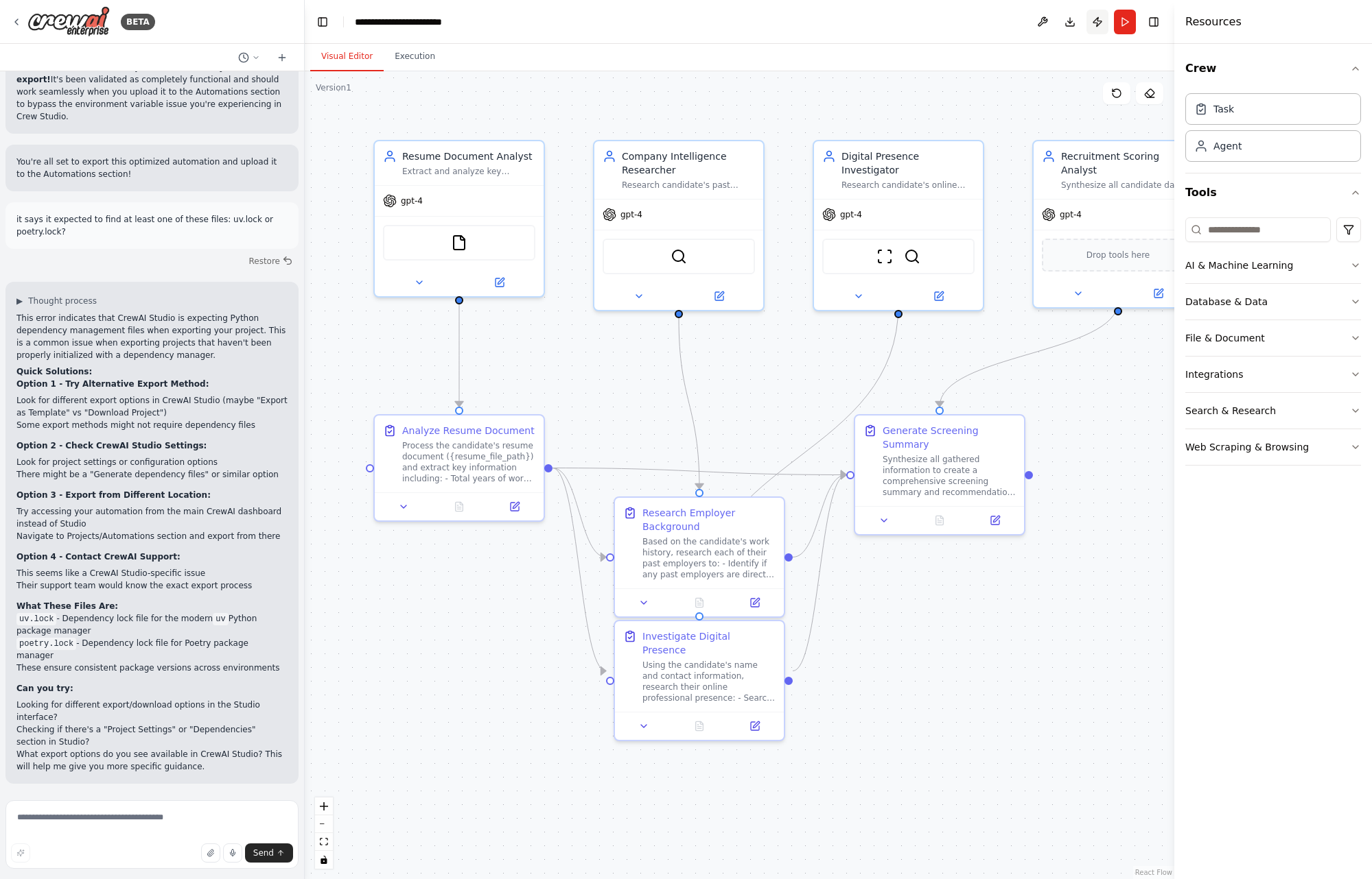
click at [1101, 19] on button "Publish" at bounding box center [1097, 21] width 22 height 24
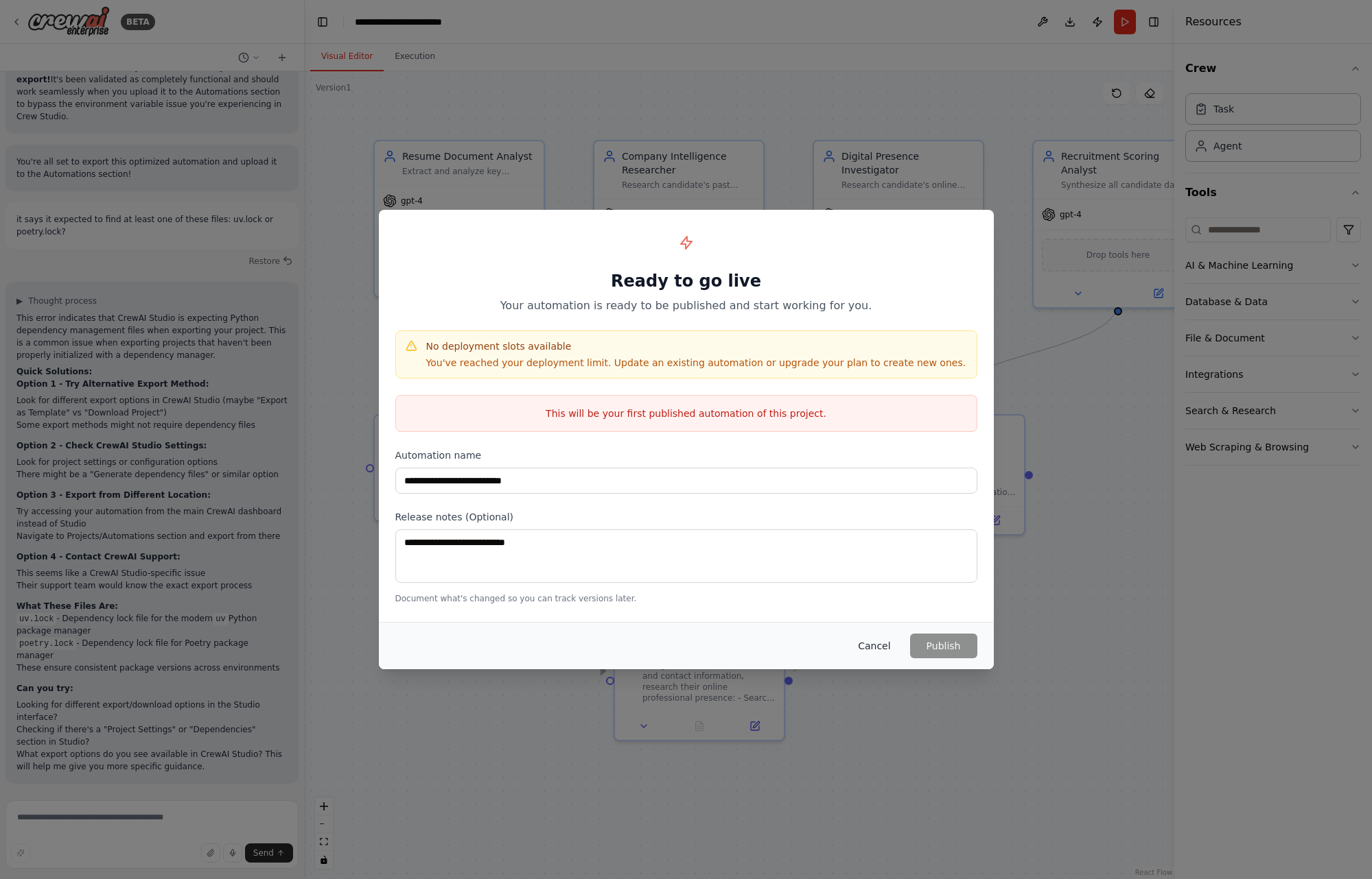
click at [869, 644] on button "Cancel" at bounding box center [875, 646] width 54 height 24
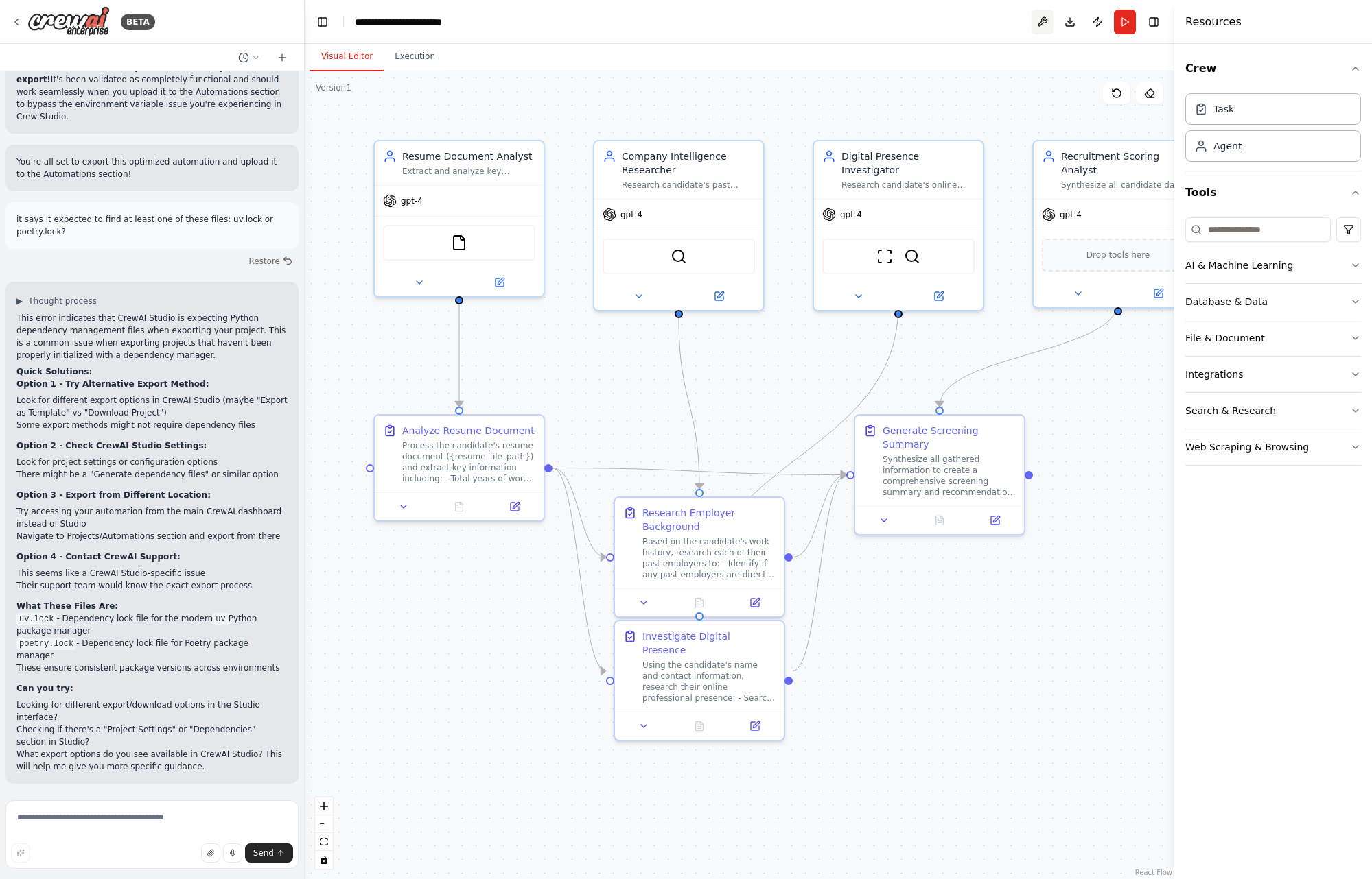
click at [1041, 18] on button at bounding box center [1043, 21] width 22 height 24
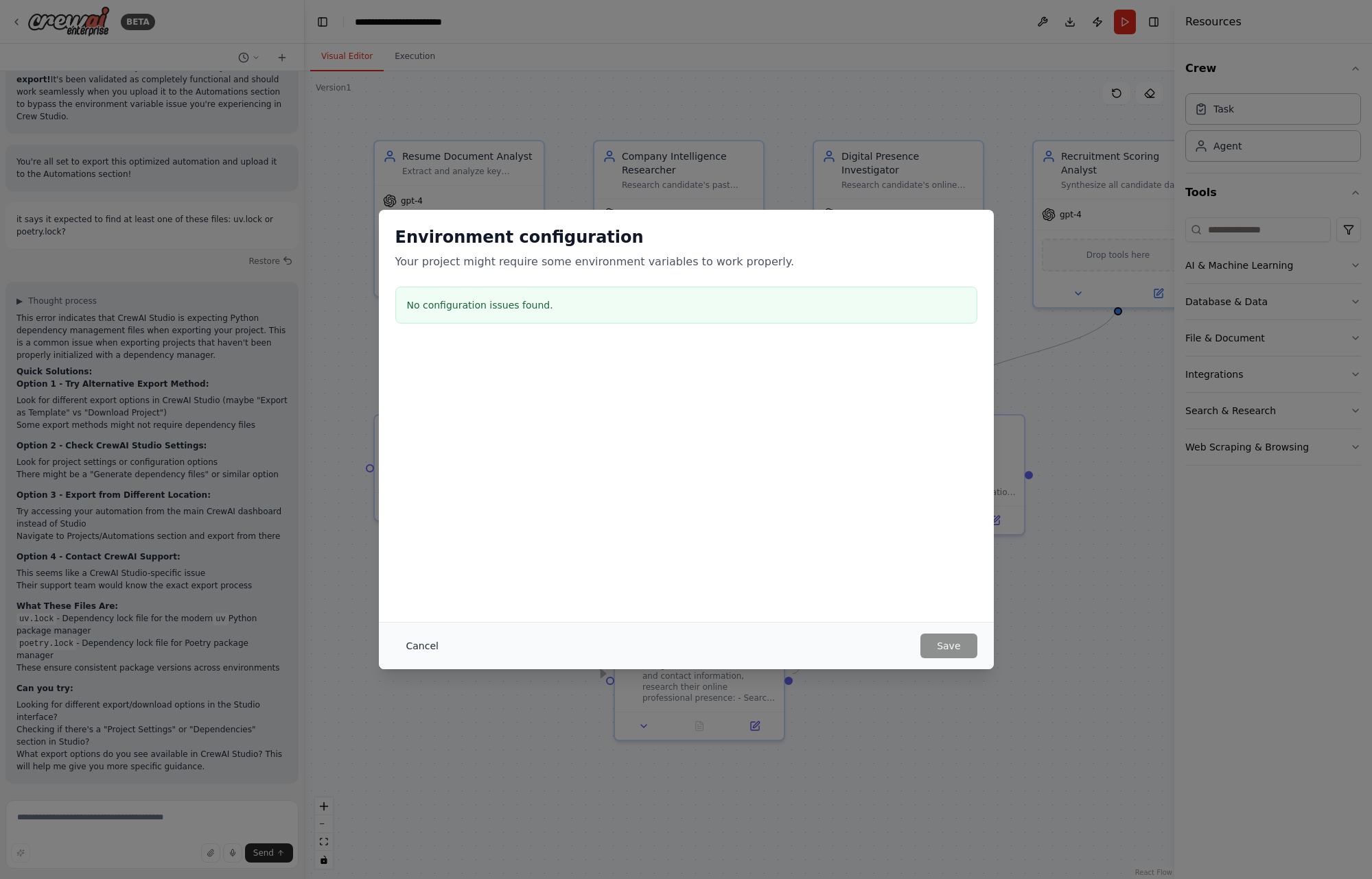
click at [418, 643] on button "Cancel" at bounding box center [423, 646] width 54 height 24
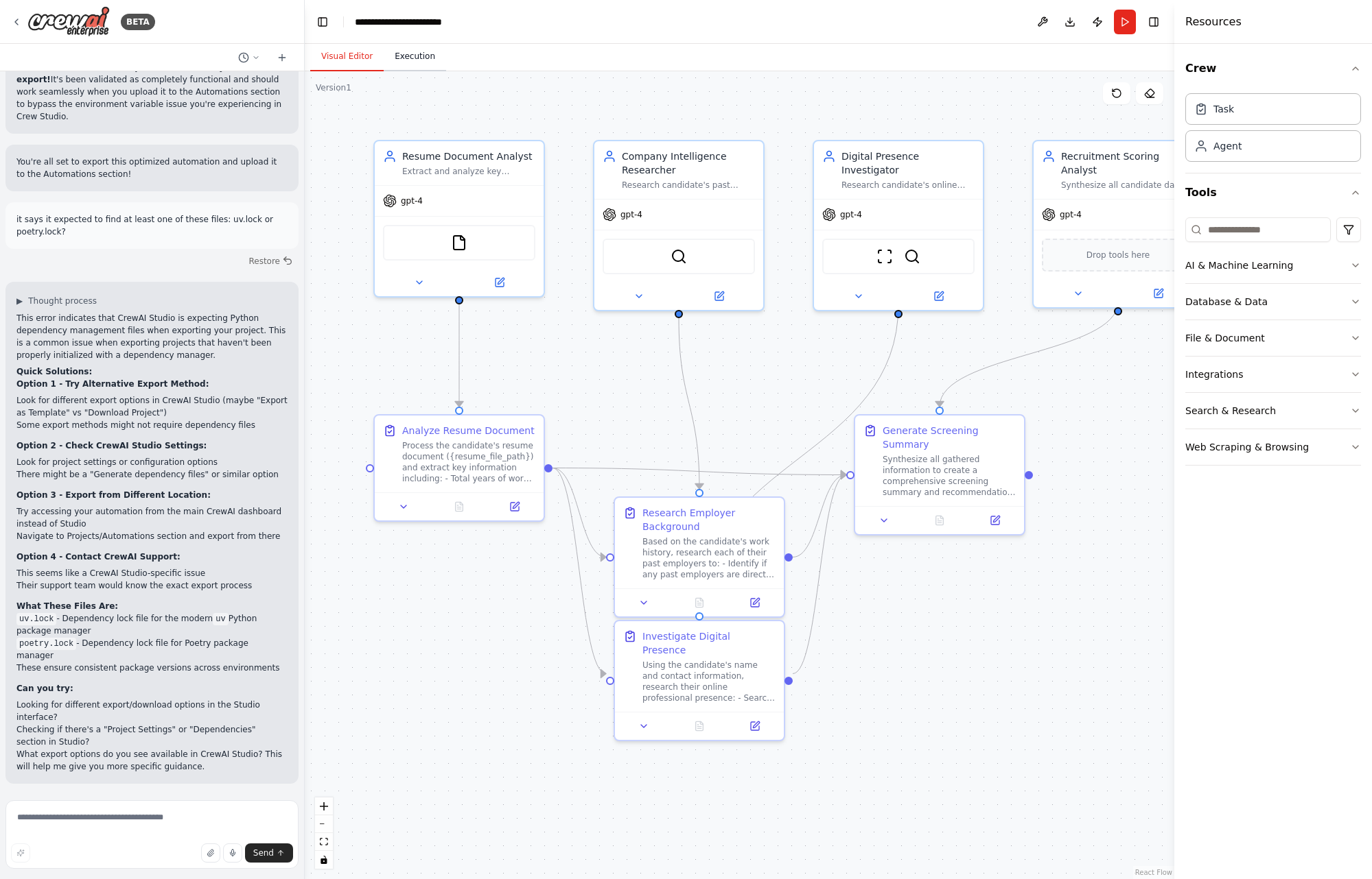
click at [400, 55] on button "Execution" at bounding box center [415, 57] width 62 height 29
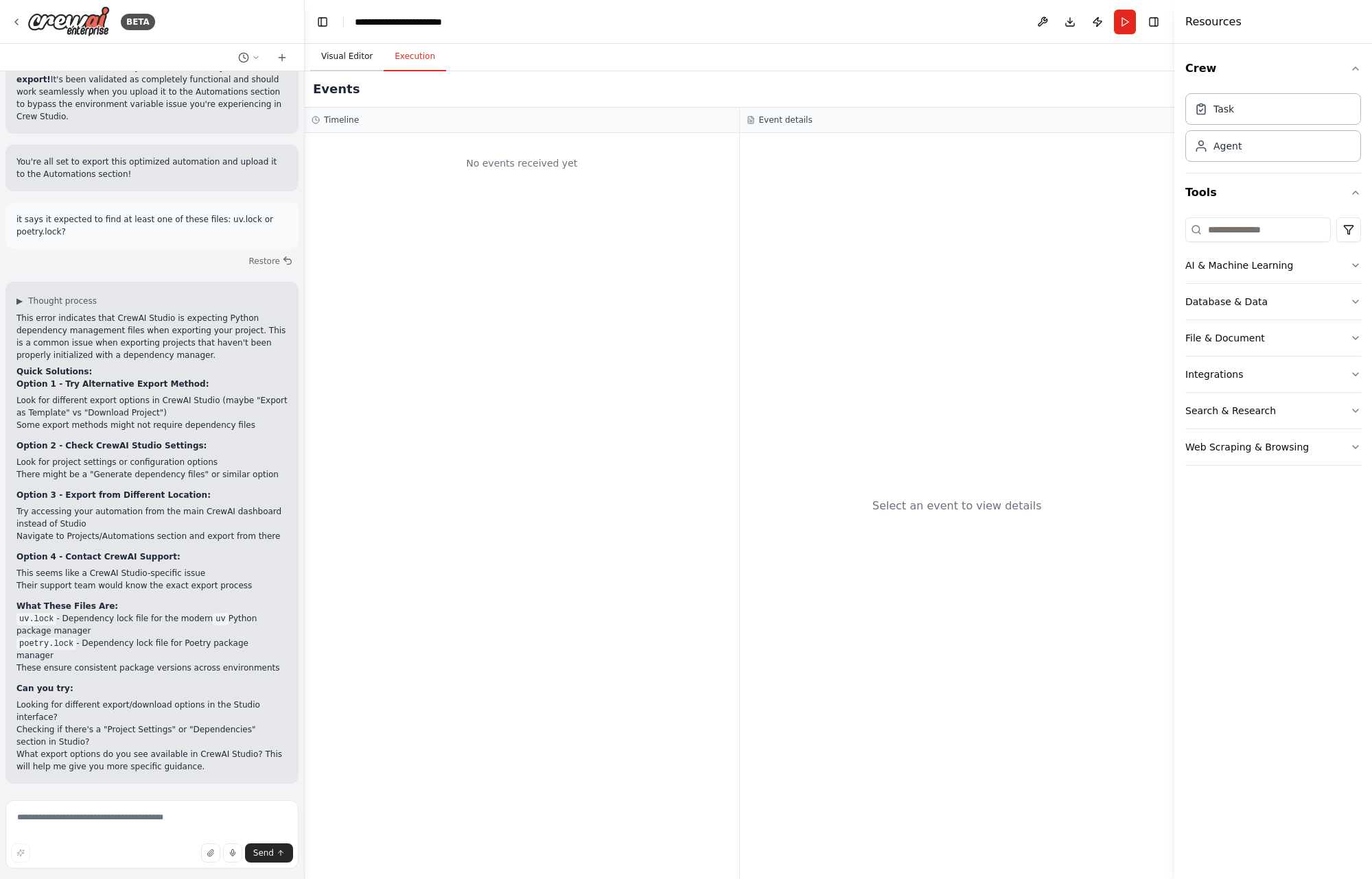
click at [347, 57] on button "Visual Editor" at bounding box center [347, 57] width 74 height 29
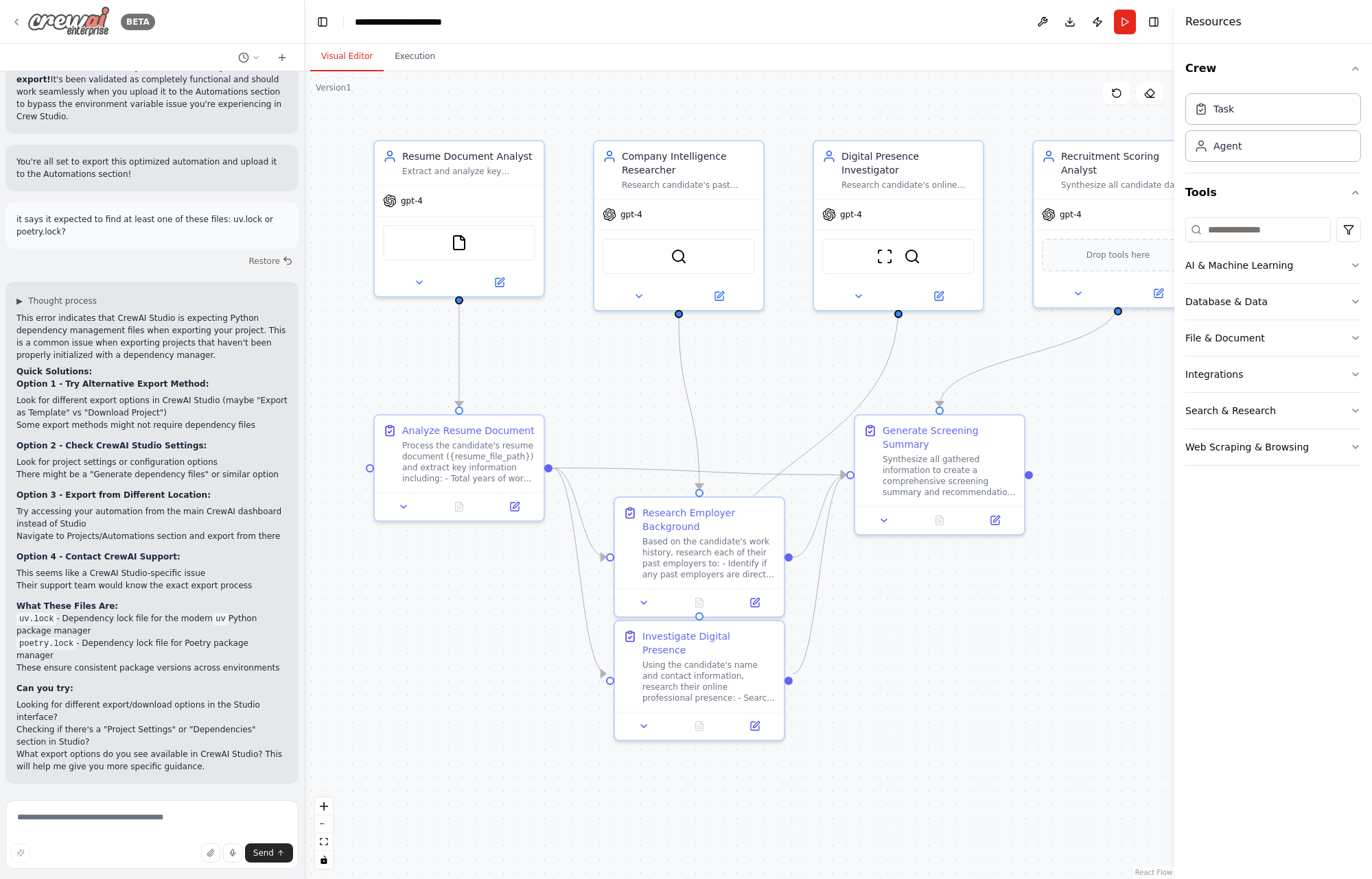
click at [72, 22] on img at bounding box center [68, 21] width 83 height 31
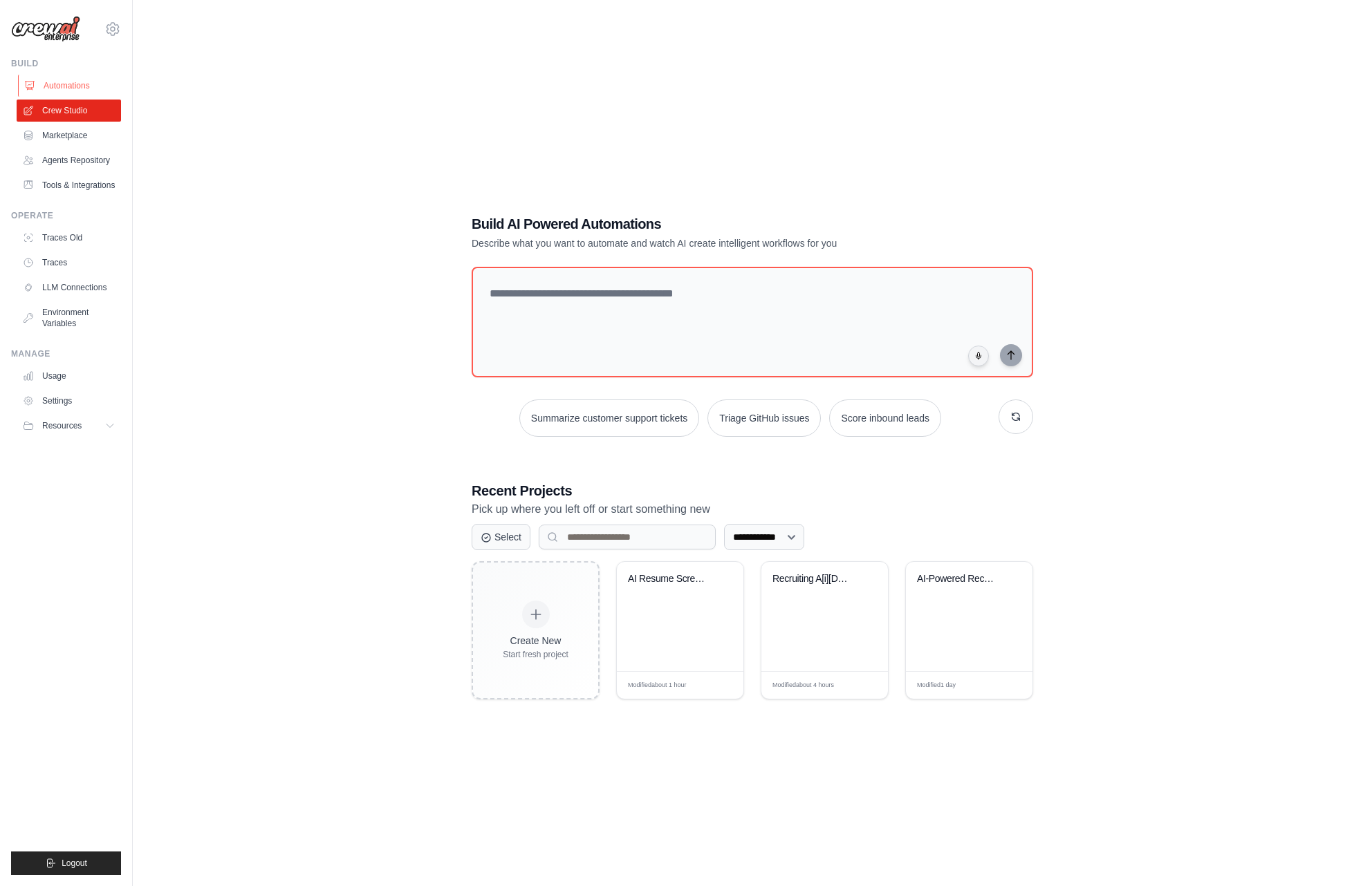
click at [56, 84] on link "Automations" at bounding box center [70, 85] width 105 height 23
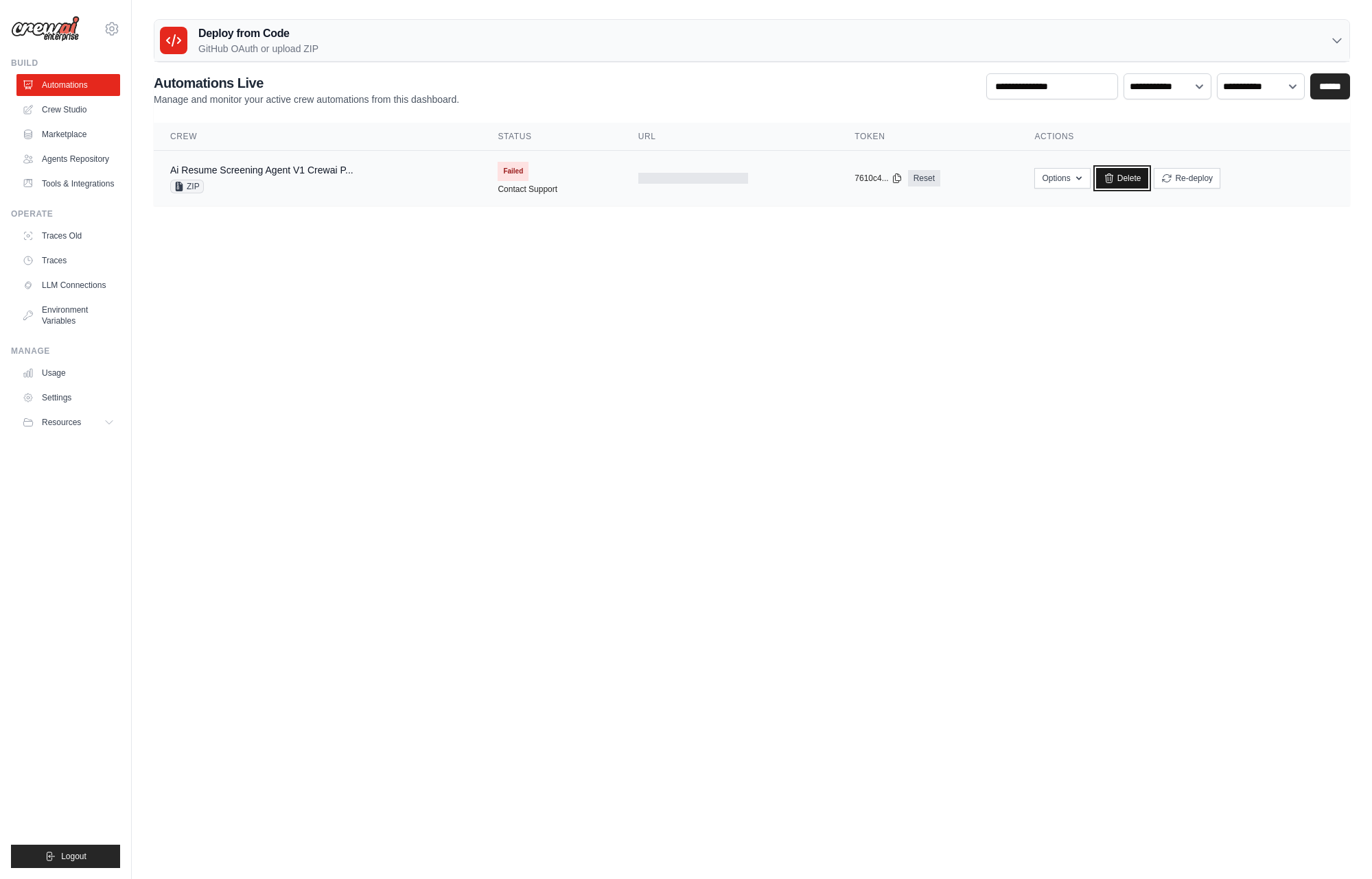
click at [1129, 172] on link "Delete" at bounding box center [1122, 178] width 52 height 20
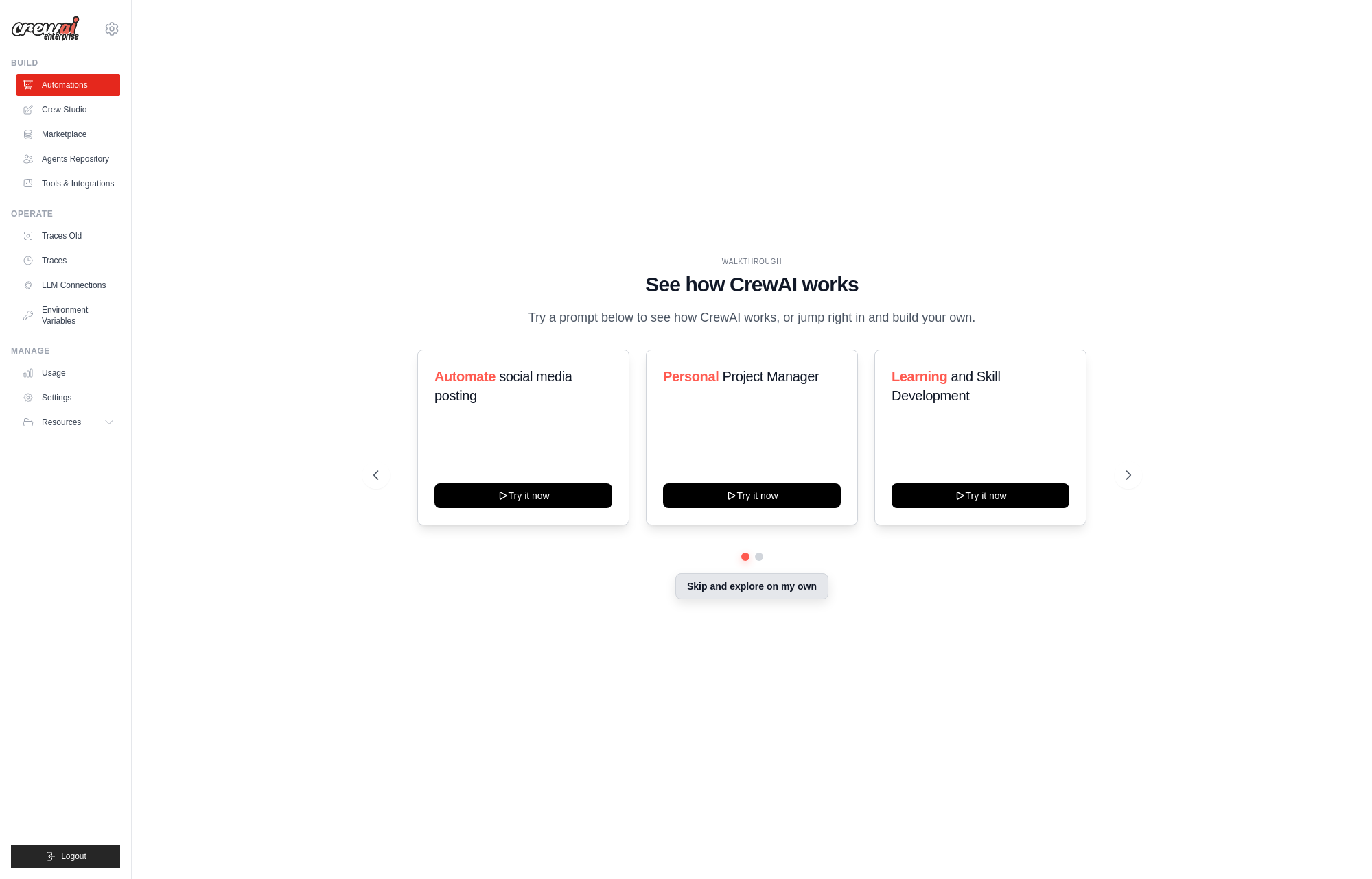
click at [808, 589] on button "Skip and explore on my own" at bounding box center [752, 586] width 154 height 26
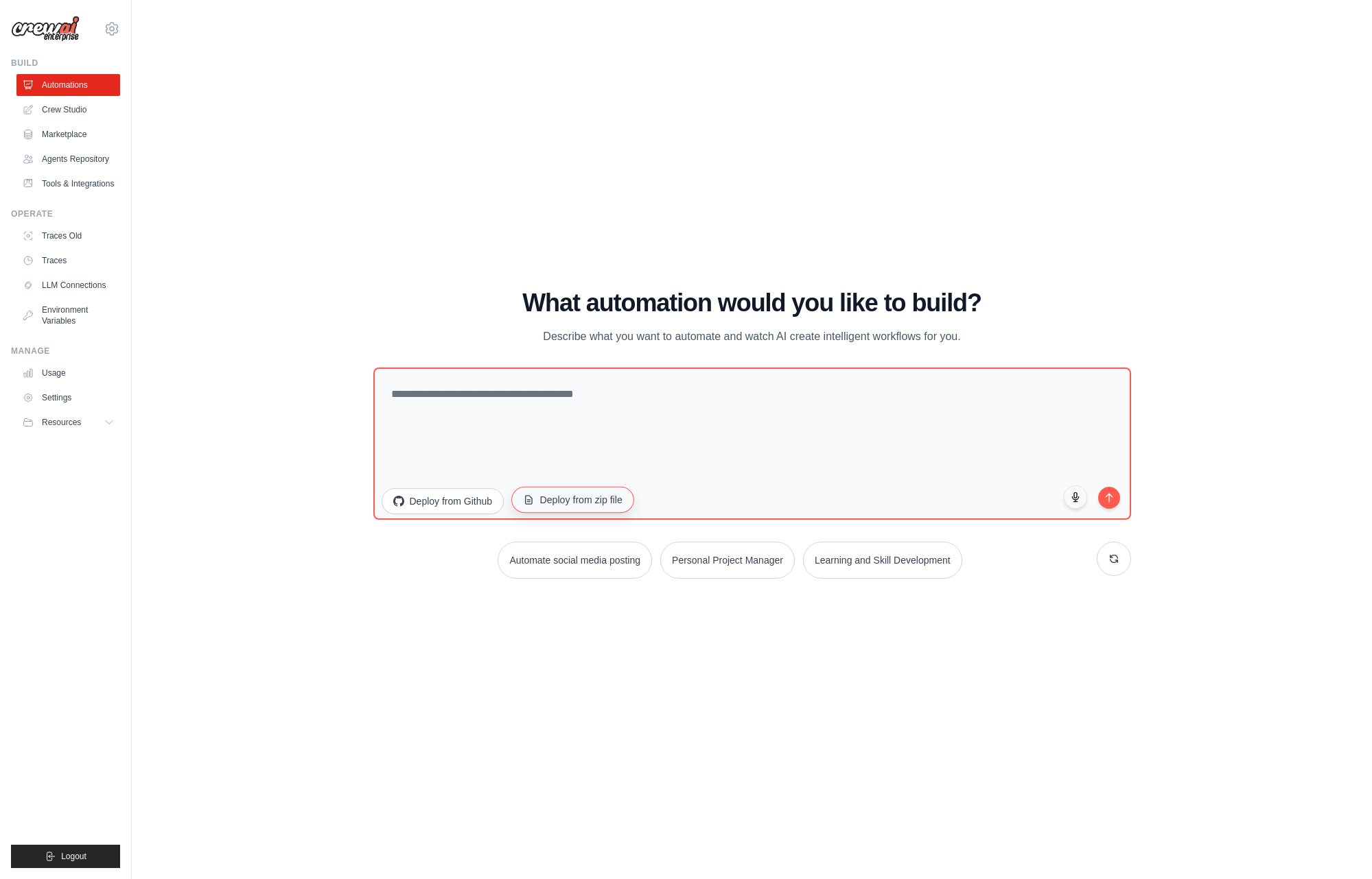
click at [550, 503] on button "Deploy from zip file" at bounding box center [572, 499] width 122 height 26
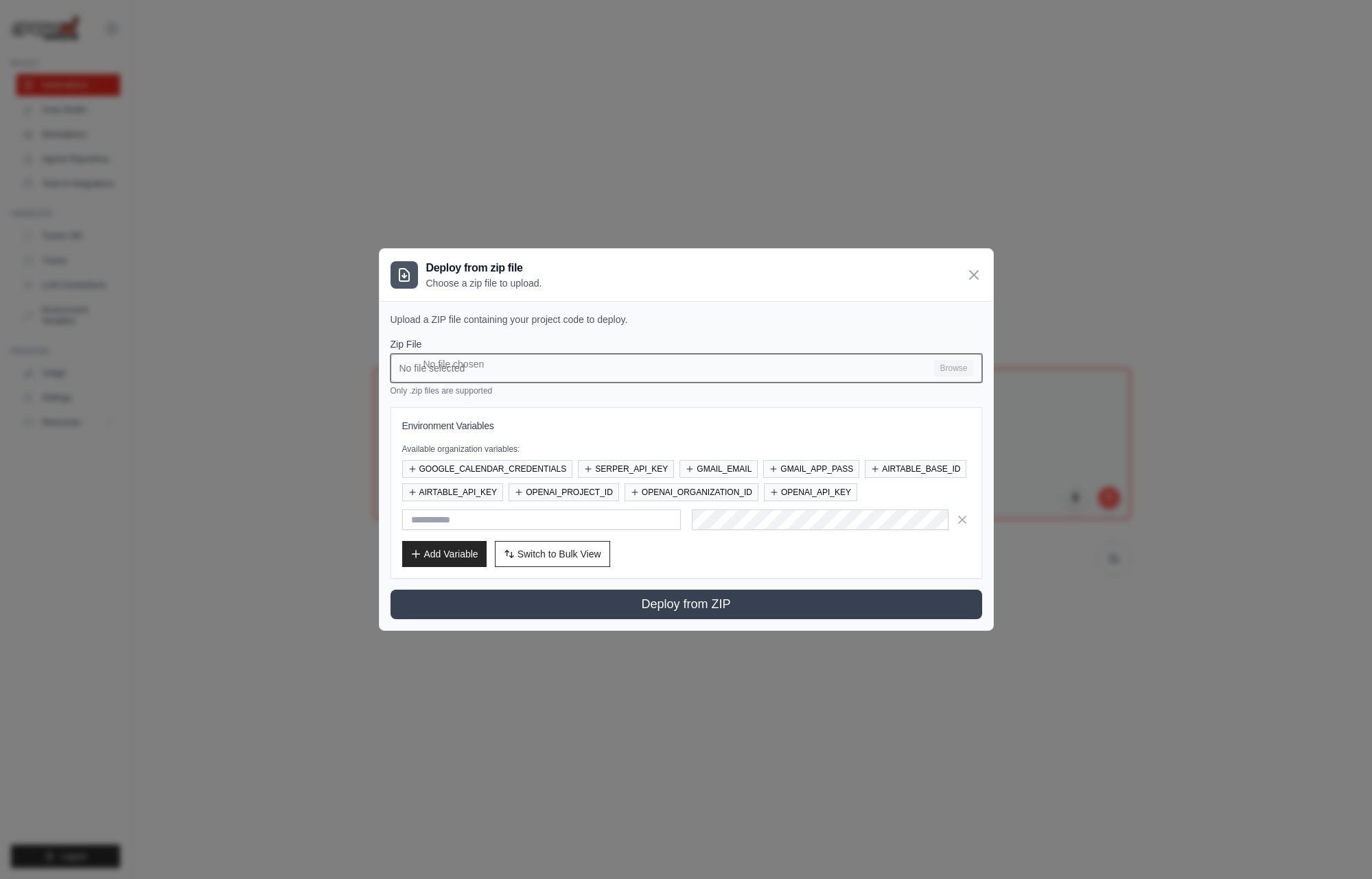
click at [959, 366] on input "No file selected Browse" at bounding box center [686, 368] width 592 height 29
type input "**********"
click at [576, 491] on button "OPENAI_PROJECT_ID" at bounding box center [564, 491] width 111 height 17
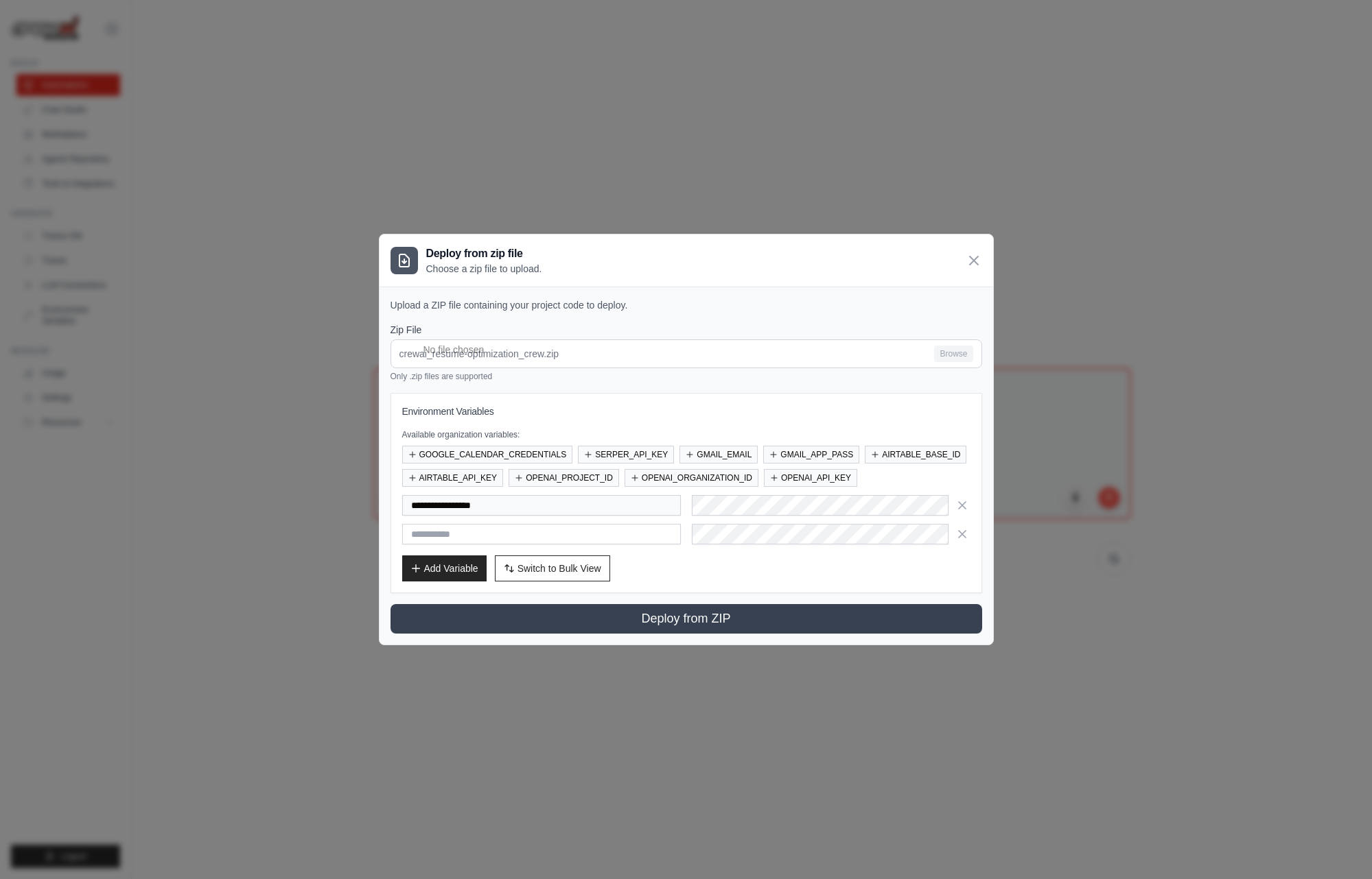
click at [690, 474] on button "OPENAI_ORGANIZATION_ID" at bounding box center [692, 478] width 134 height 17
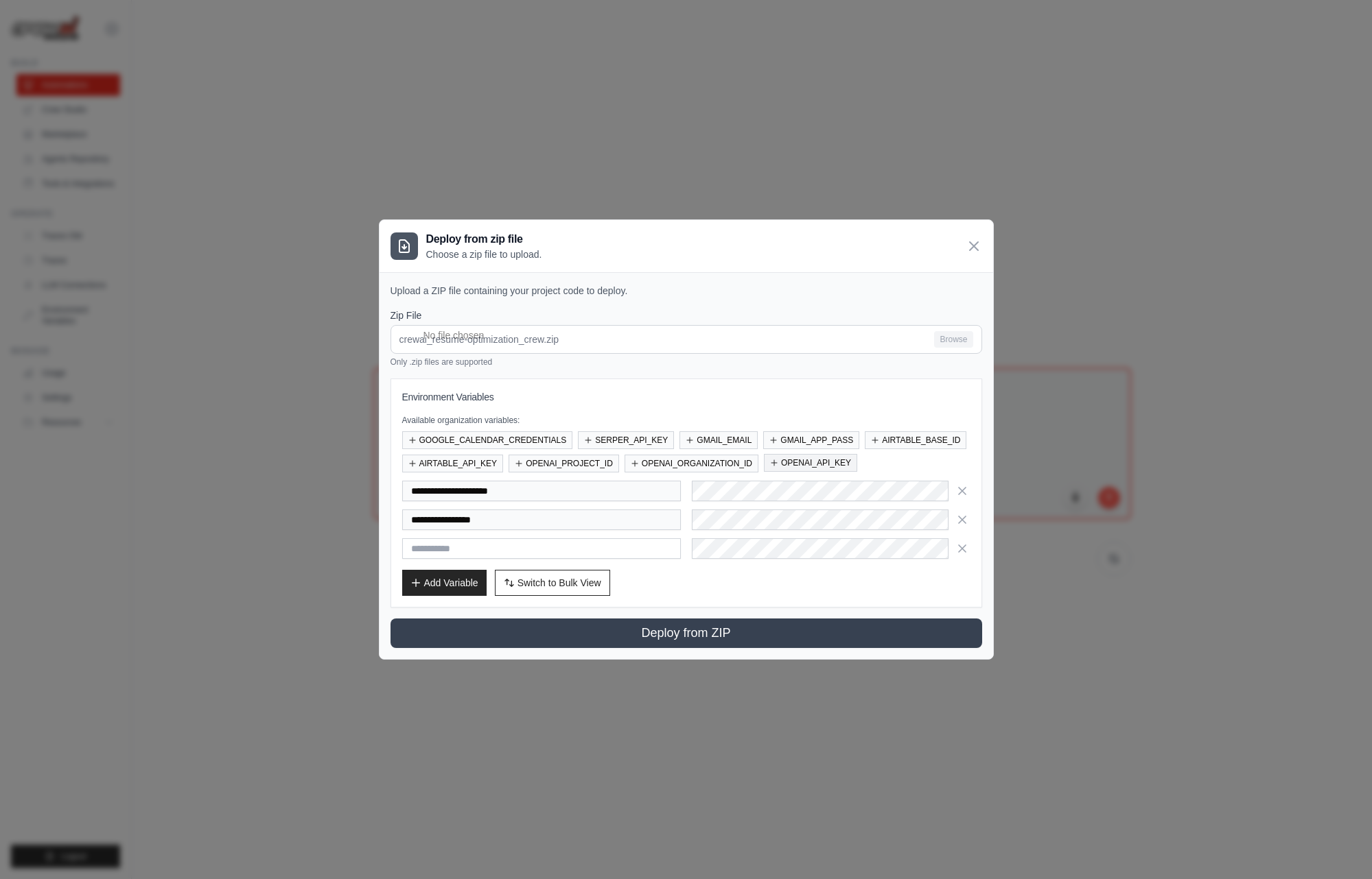
click at [807, 456] on button "OPENAI_API_KEY" at bounding box center [810, 463] width 93 height 17
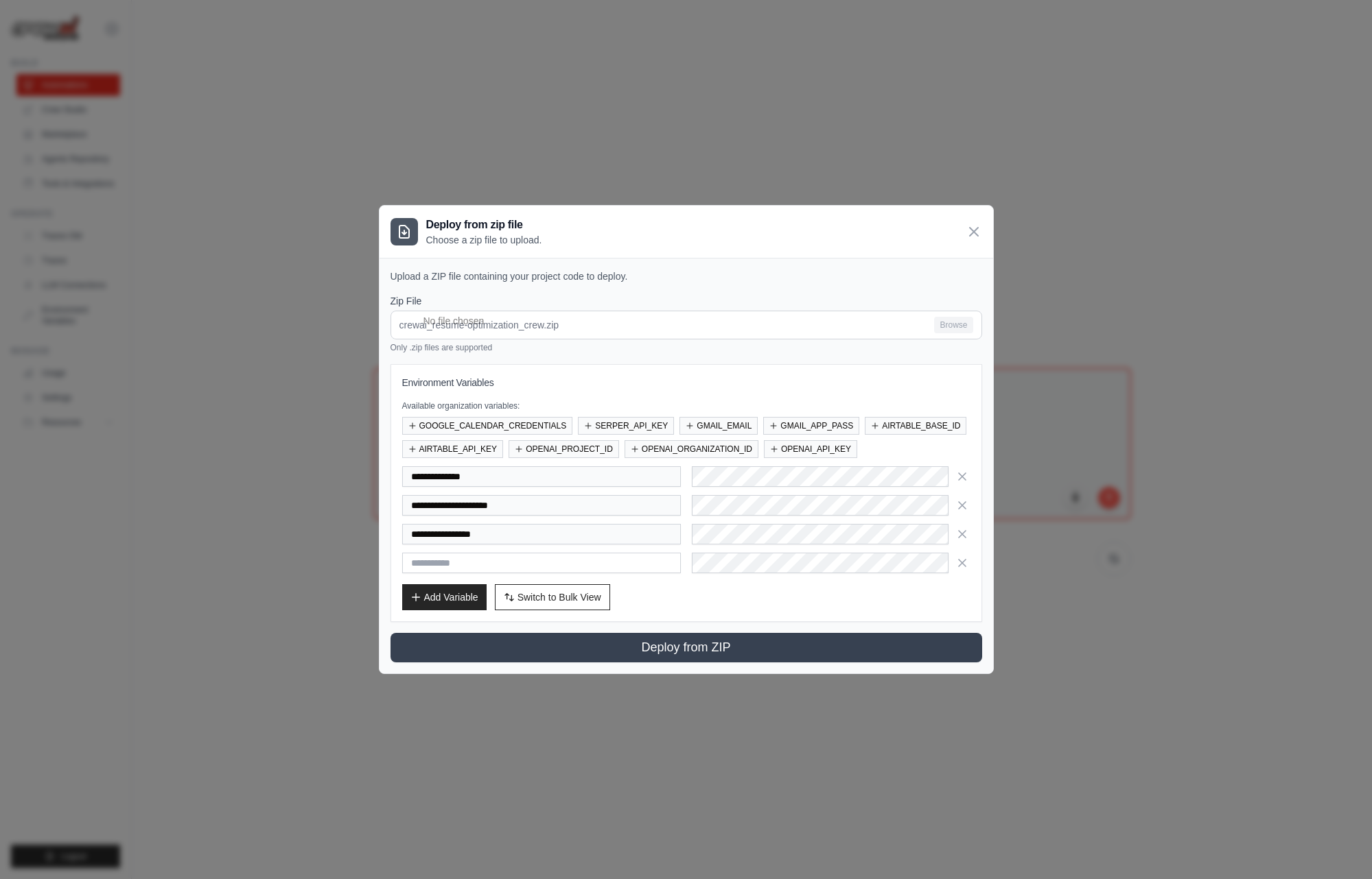
drag, startPoint x: 893, startPoint y: 427, endPoint x: 883, endPoint y: 427, distance: 10.0
click at [889, 427] on button "AIRTABLE_BASE_ID" at bounding box center [915, 425] width 102 height 17
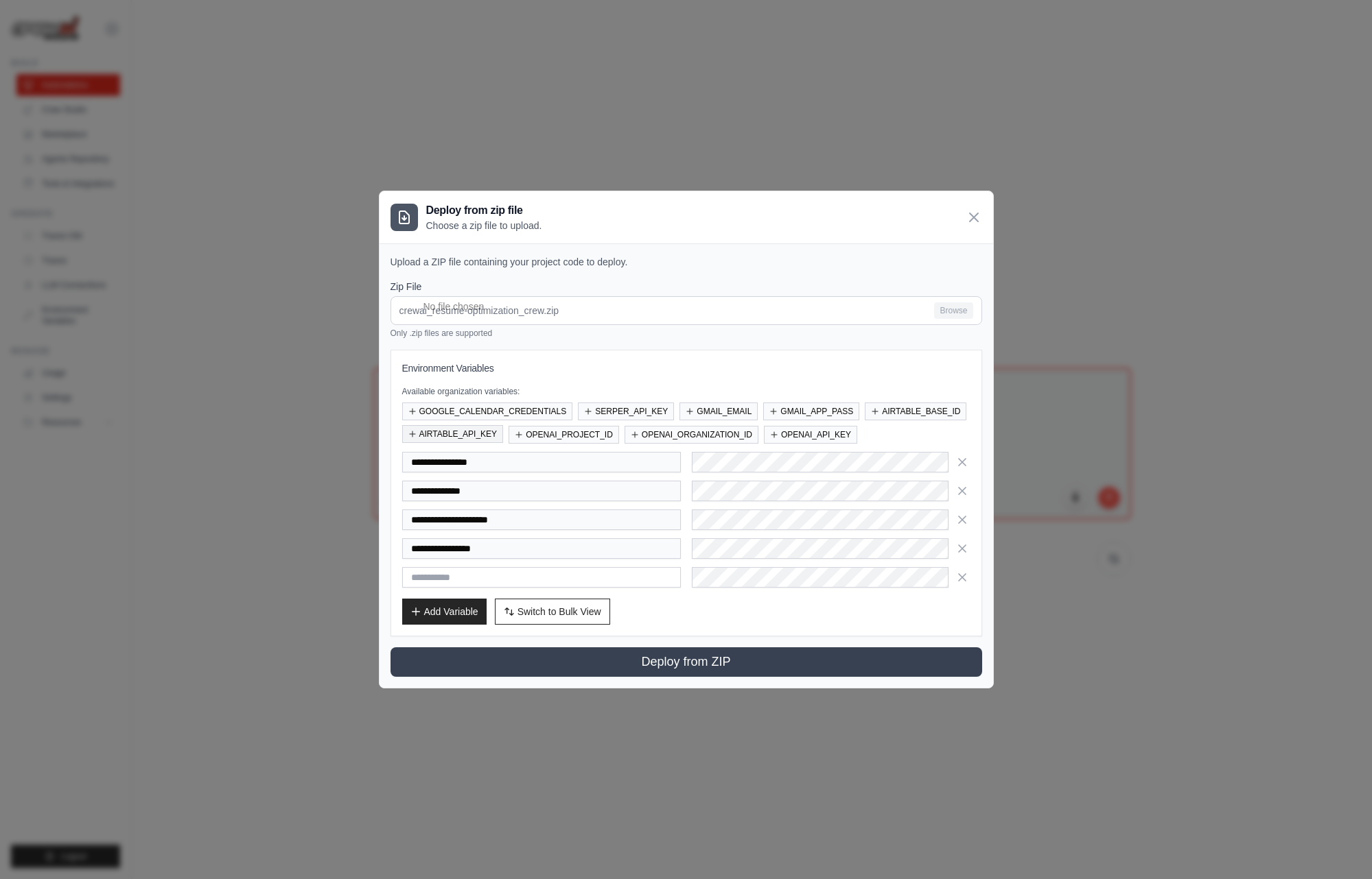
click at [457, 433] on button "AIRTABLE_API_KEY" at bounding box center [453, 434] width 102 height 17
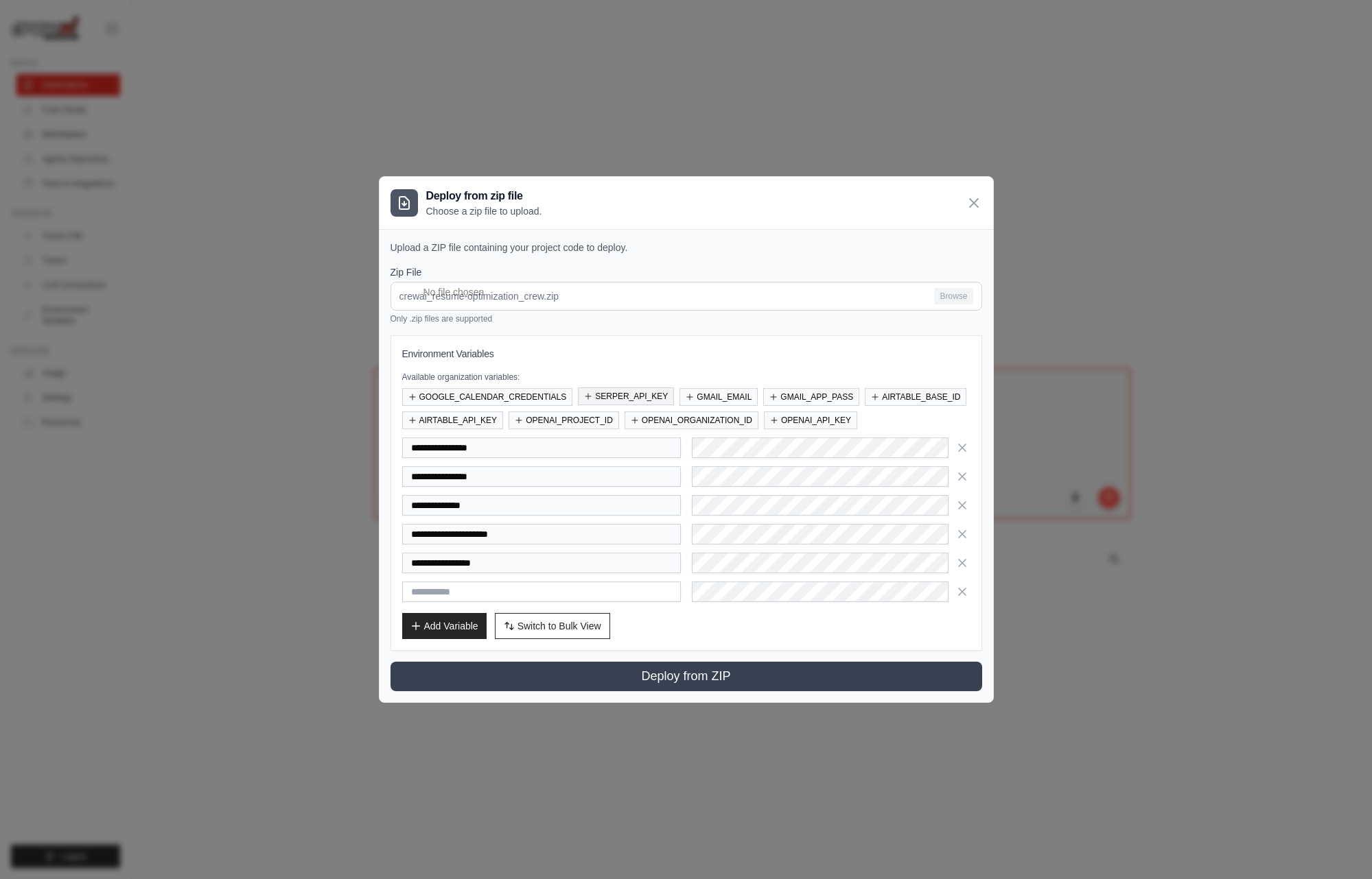
click at [613, 398] on button "SERPER_API_KEY" at bounding box center [626, 396] width 96 height 17
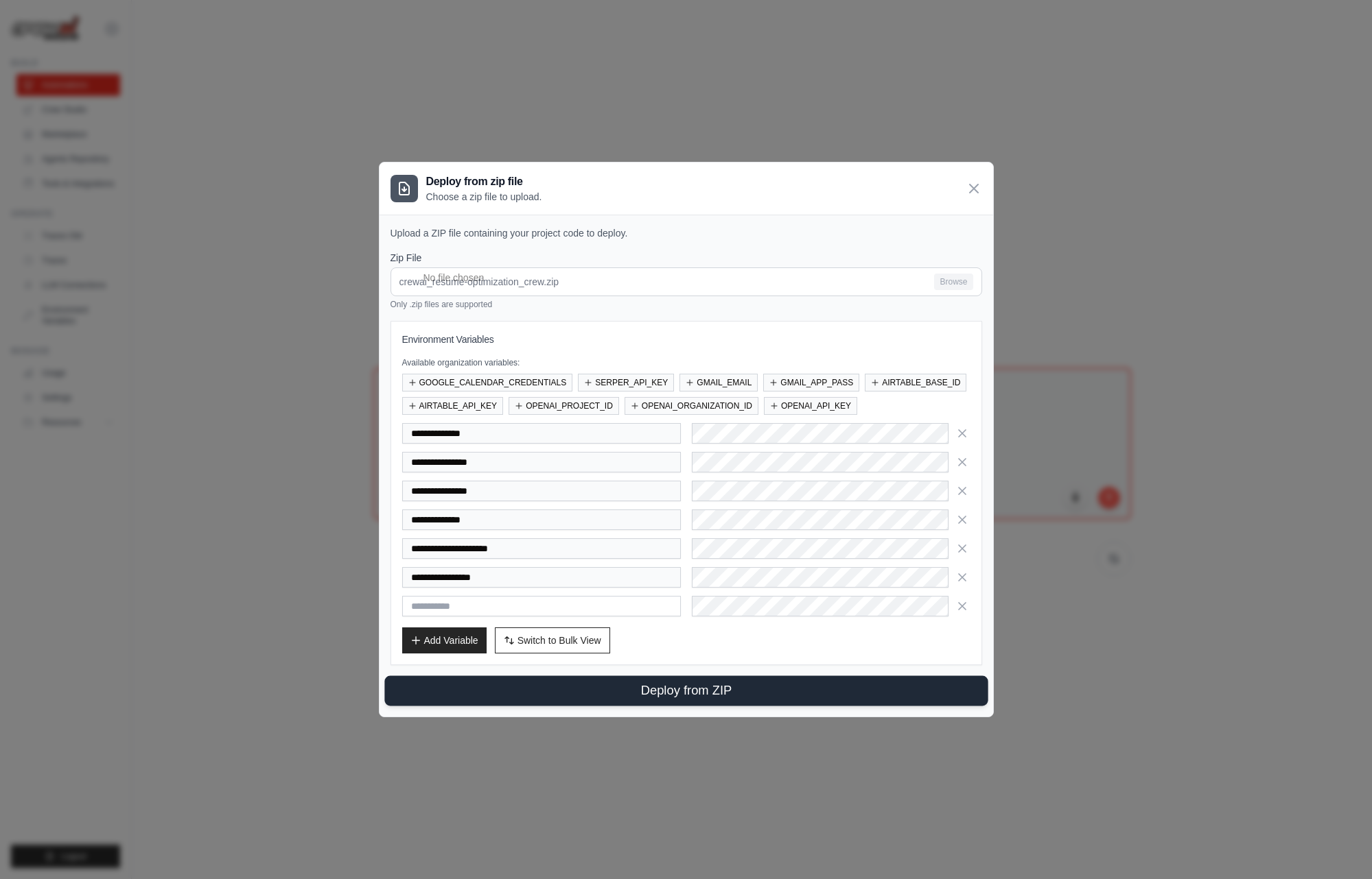
click at [674, 688] on button "Deploy from ZIP" at bounding box center [686, 691] width 603 height 30
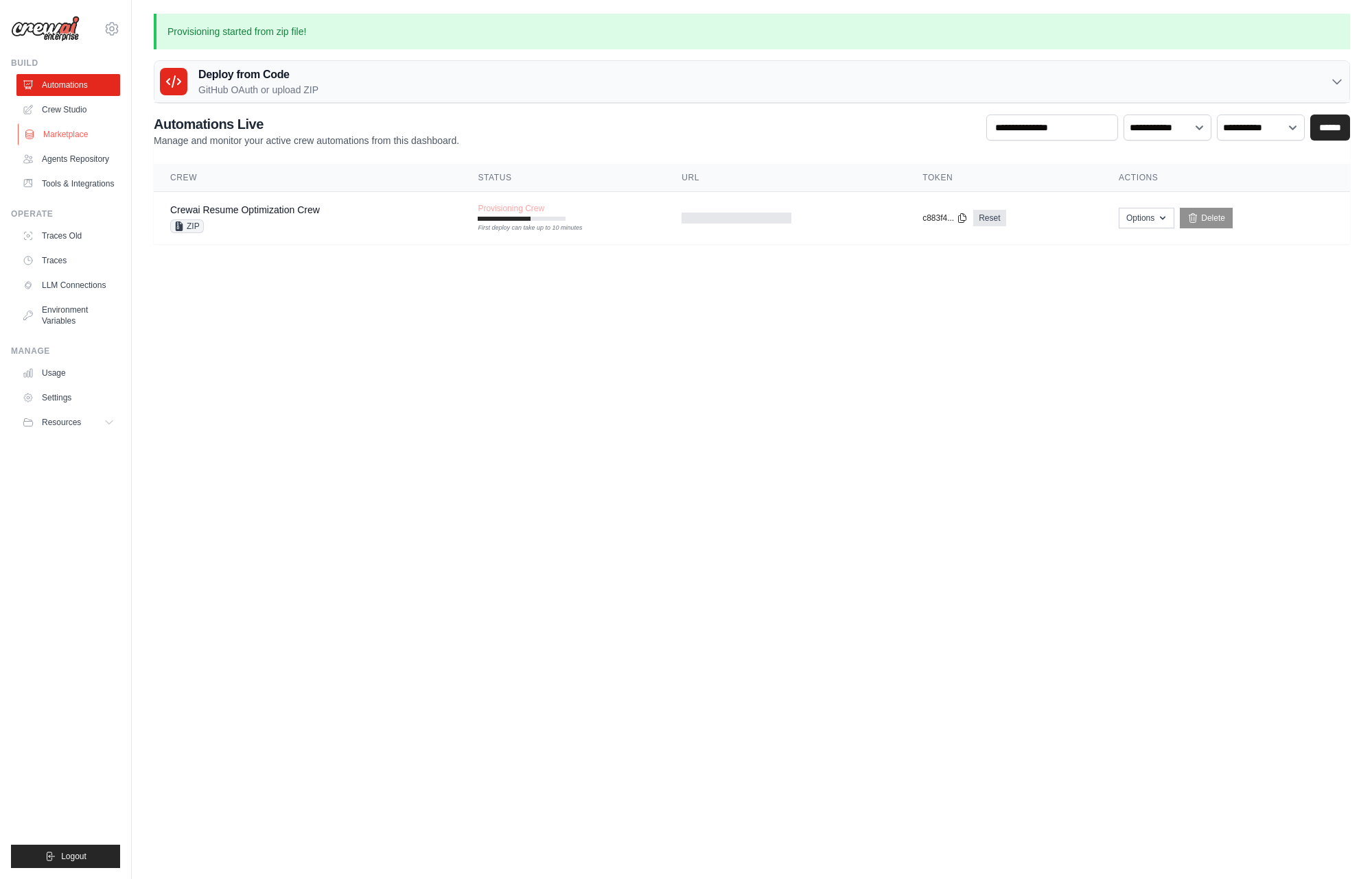
click at [68, 132] on link "Marketplace" at bounding box center [69, 134] width 104 height 22
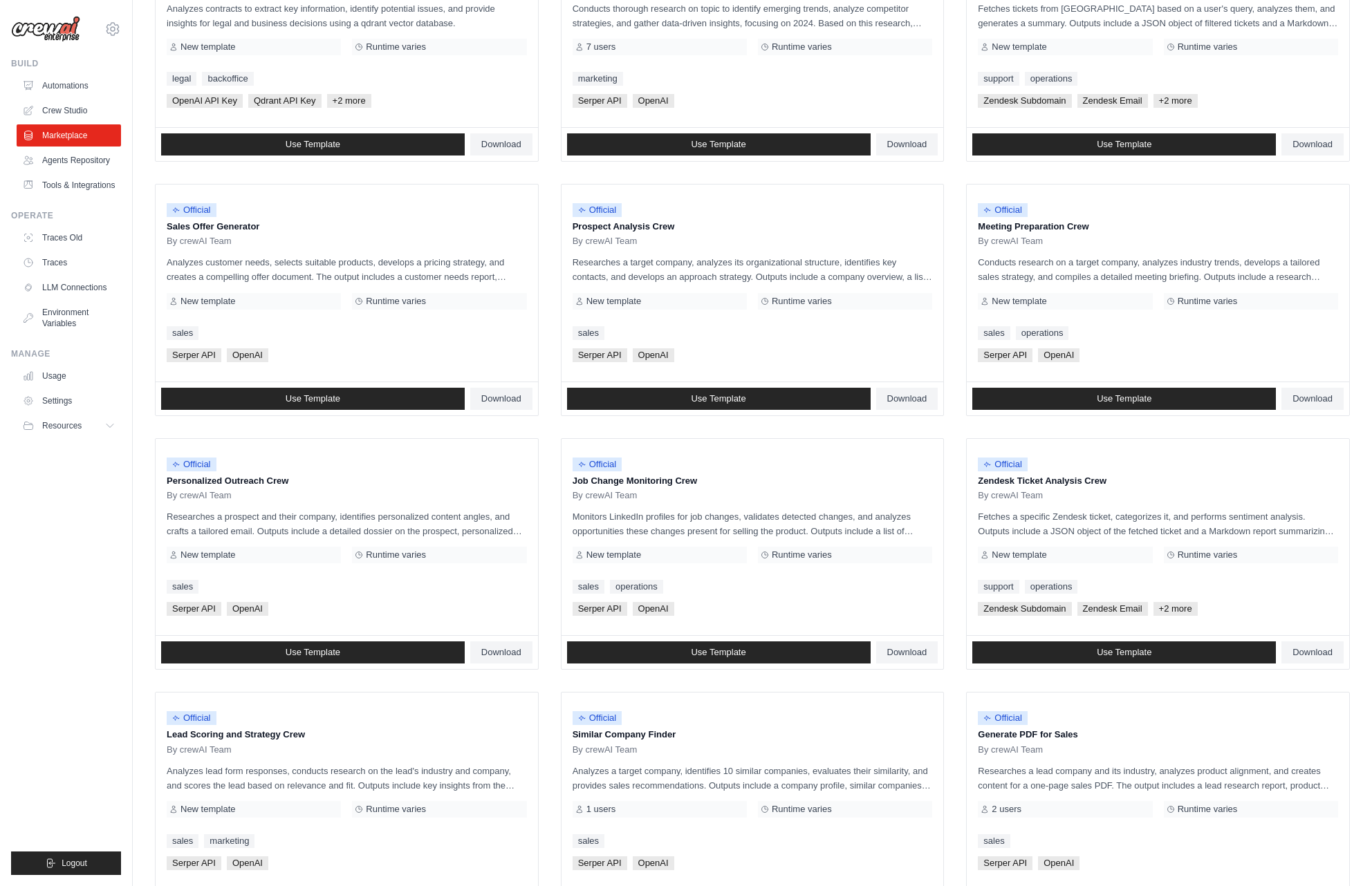
scroll to position [395, 0]
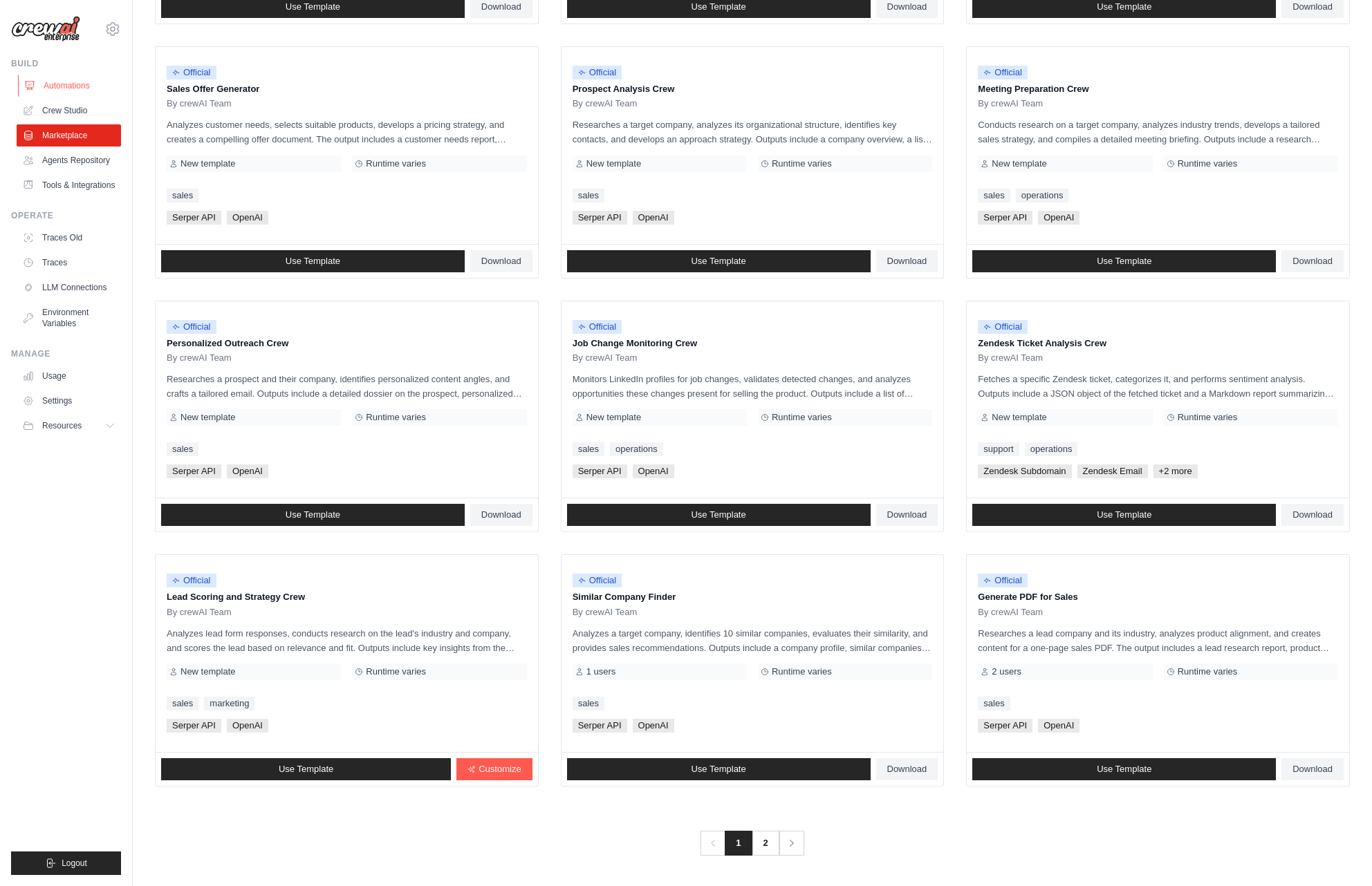
click at [58, 88] on link "Automations" at bounding box center [70, 85] width 105 height 23
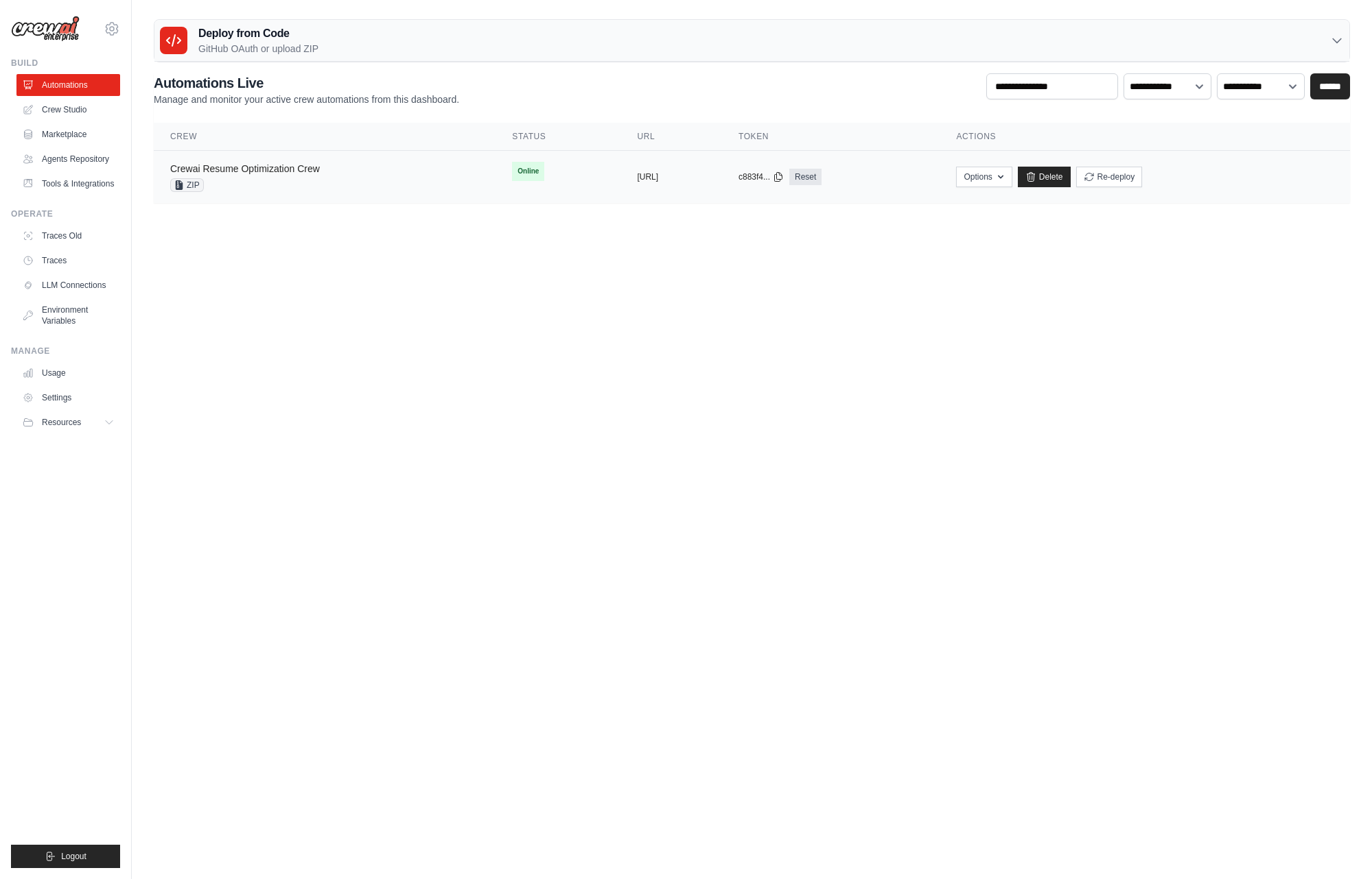
click at [234, 169] on link "Crewai Resume Optimization Crew" at bounding box center [245, 168] width 150 height 11
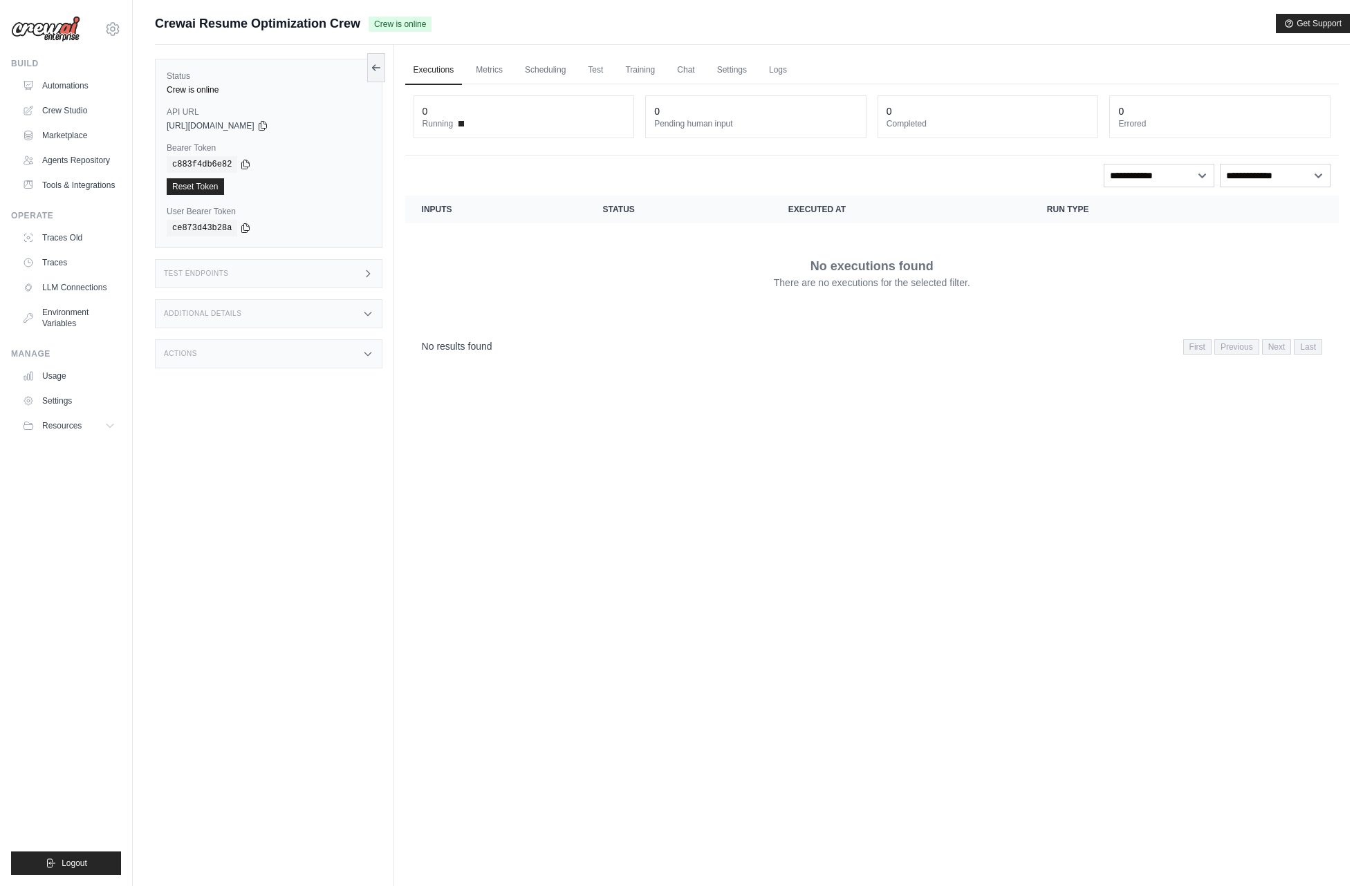
click at [312, 279] on div "Test Endpoints" at bounding box center [268, 274] width 227 height 29
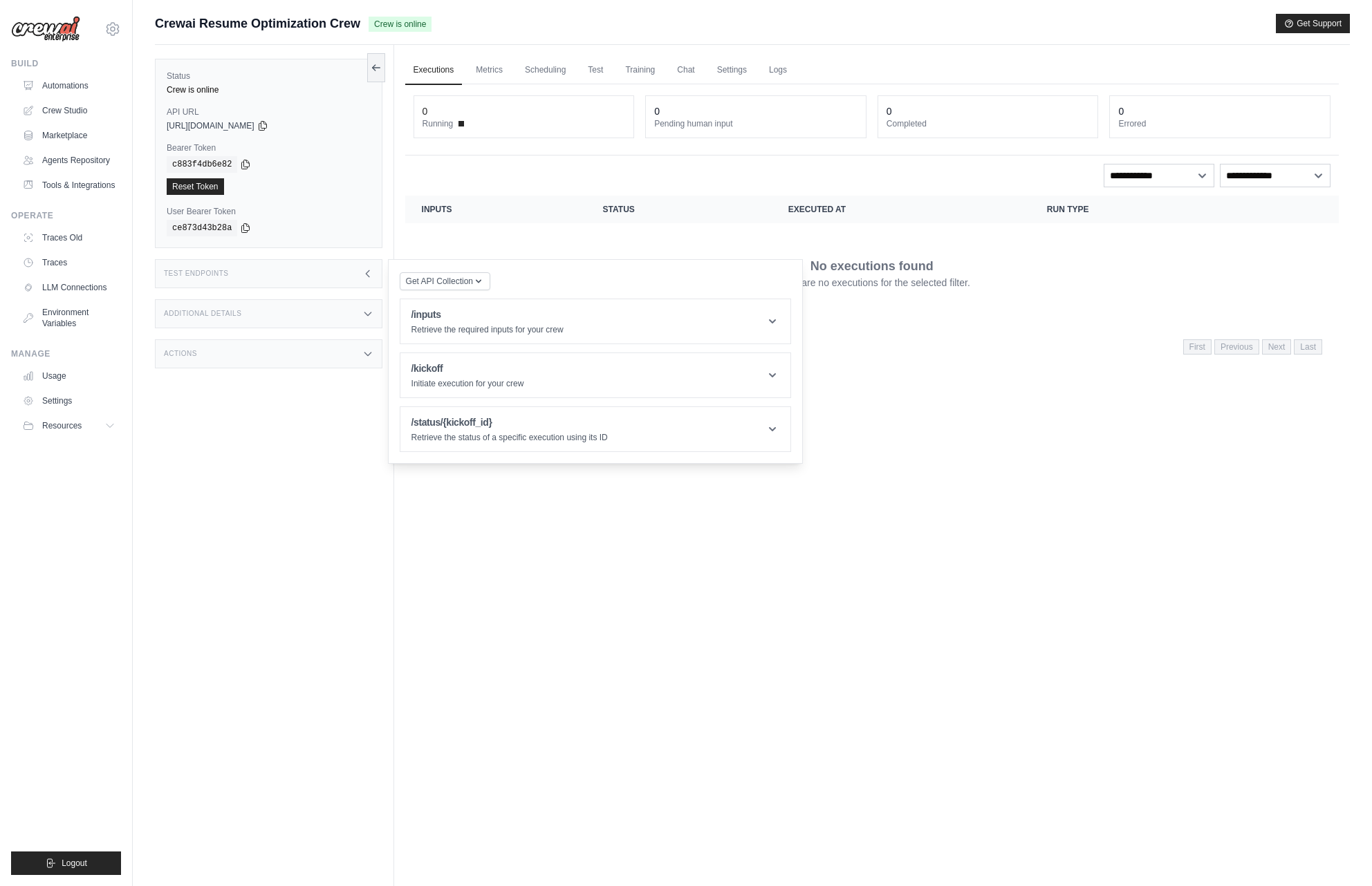
click at [301, 302] on div "Additional Details" at bounding box center [268, 314] width 227 height 29
click at [354, 440] on div "Actions" at bounding box center [268, 436] width 227 height 29
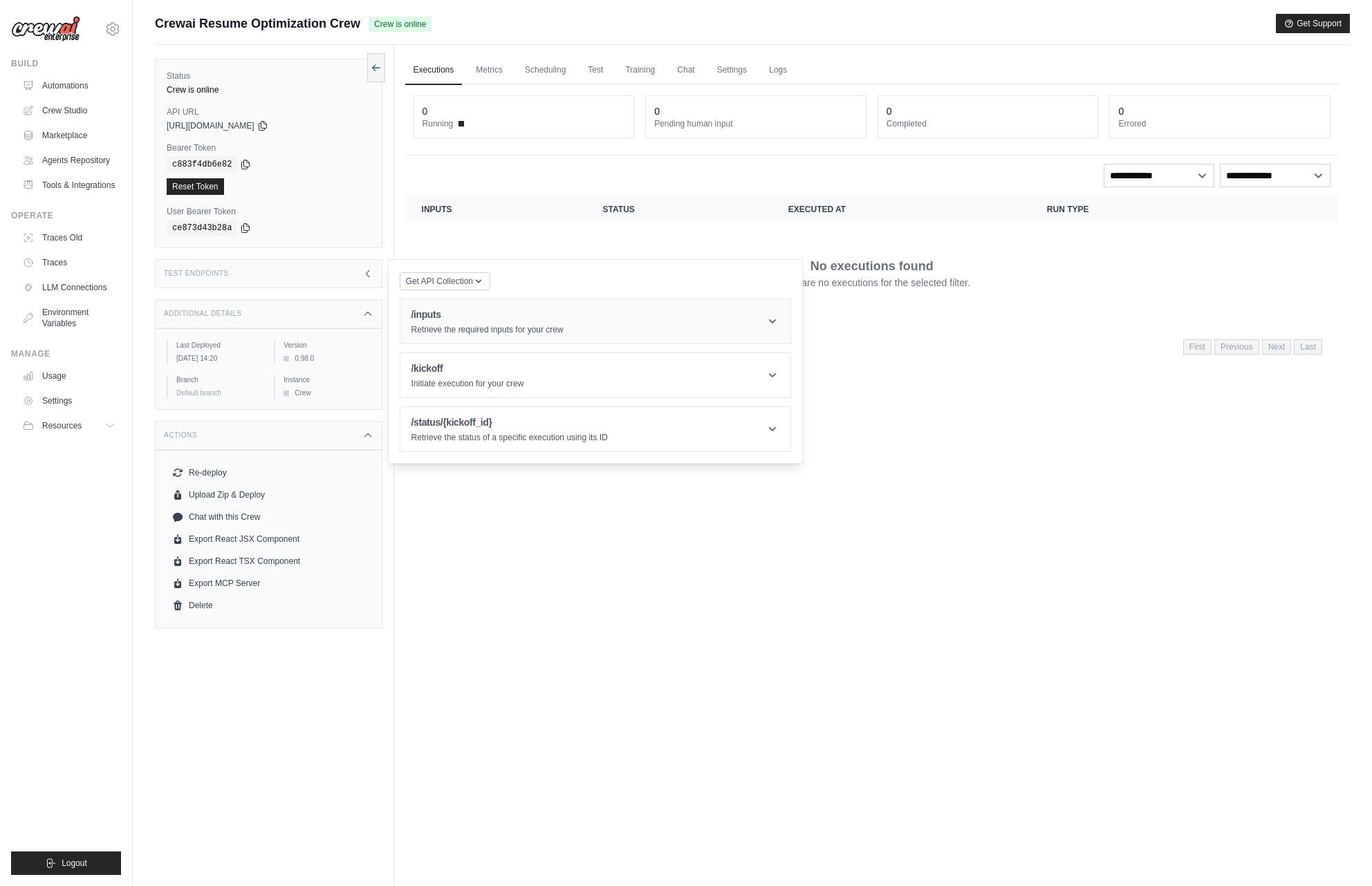
click at [539, 318] on h1 "/inputs" at bounding box center [487, 314] width 152 height 14
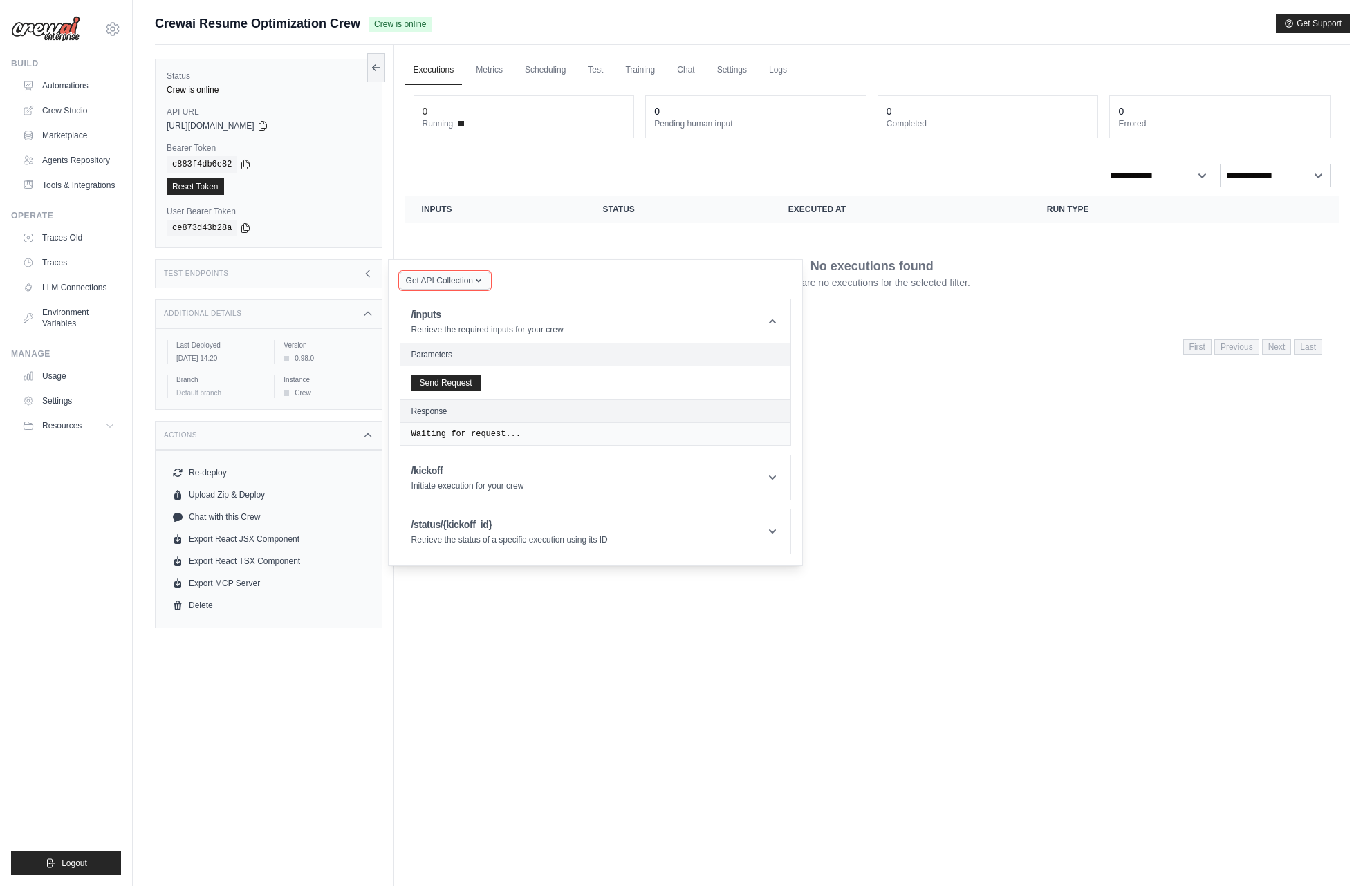
click at [479, 283] on icon "button" at bounding box center [478, 280] width 11 height 11
click at [590, 65] on link "Test" at bounding box center [595, 70] width 31 height 29
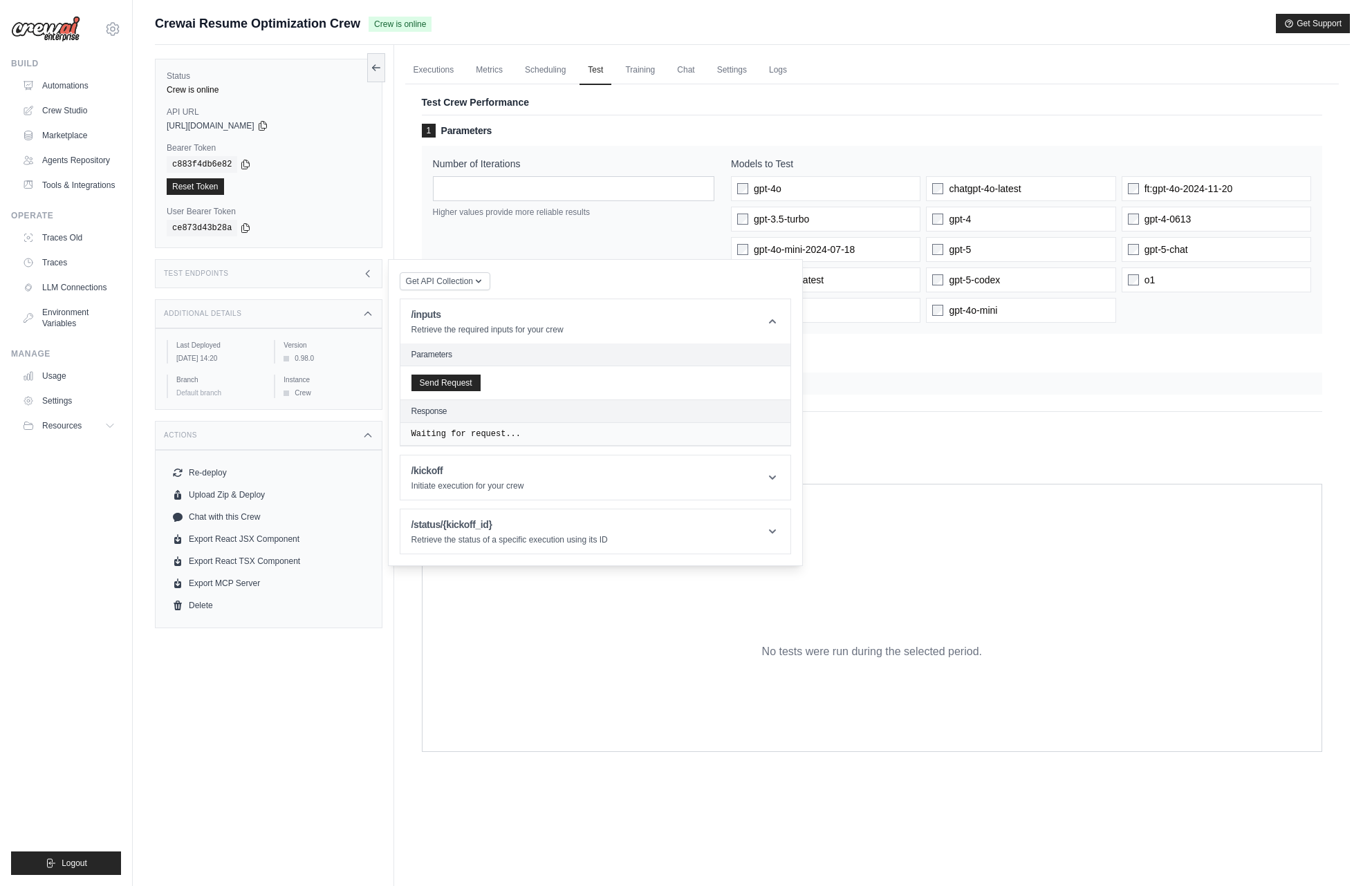
click at [639, 244] on div "Number of Iterations * Higher values provide more reliable results" at bounding box center [573, 240] width 281 height 166
click at [731, 67] on link "Settings" at bounding box center [732, 70] width 46 height 29
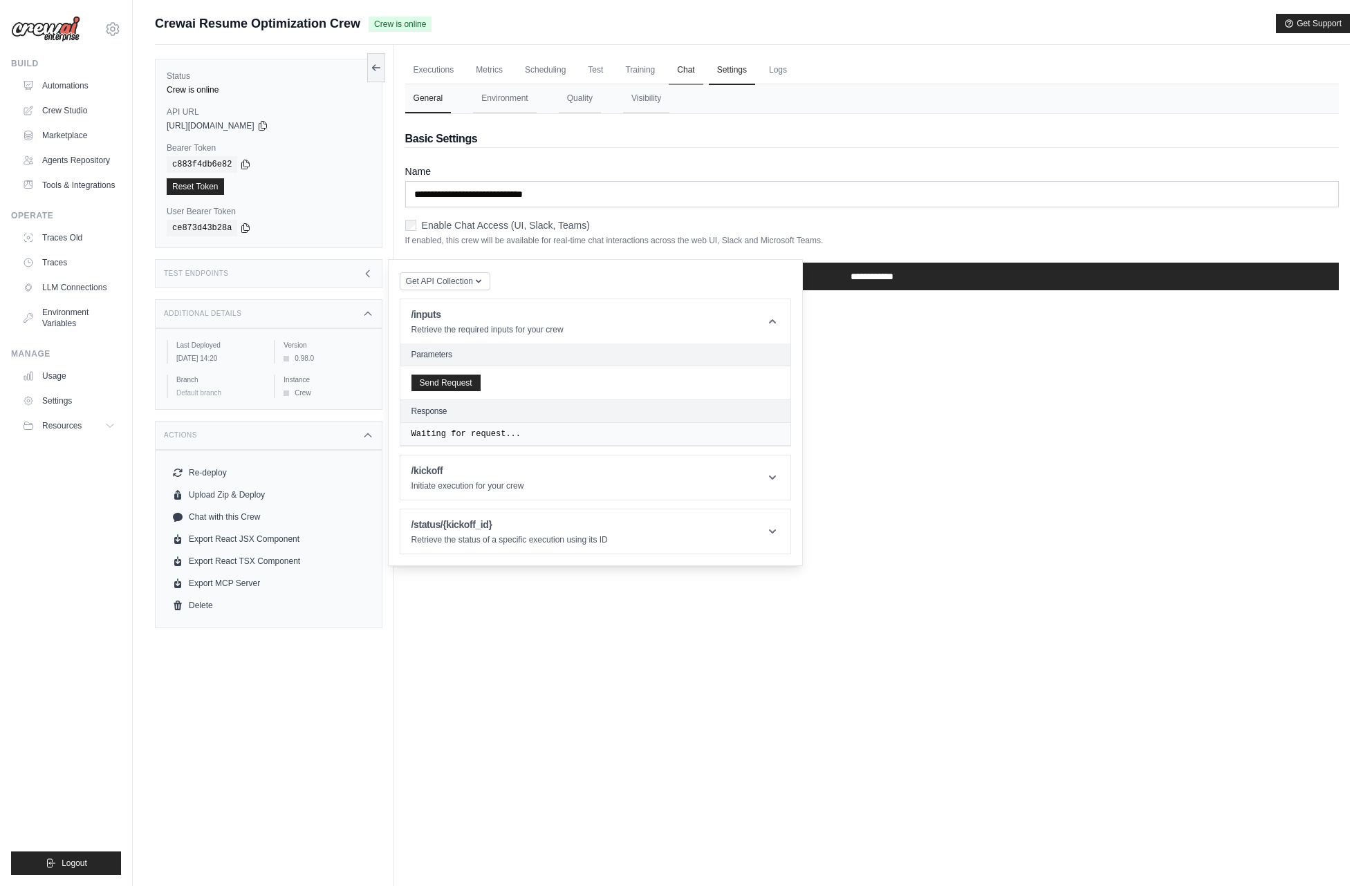
click at [682, 69] on link "Chat" at bounding box center [686, 70] width 34 height 29
click at [912, 388] on div "Executions Metrics Scheduling Test Training Chat Settings Logs 0 Running 0 Pend…" at bounding box center [873, 488] width 956 height 886
click at [305, 277] on div "Test Endpoints" at bounding box center [268, 274] width 227 height 29
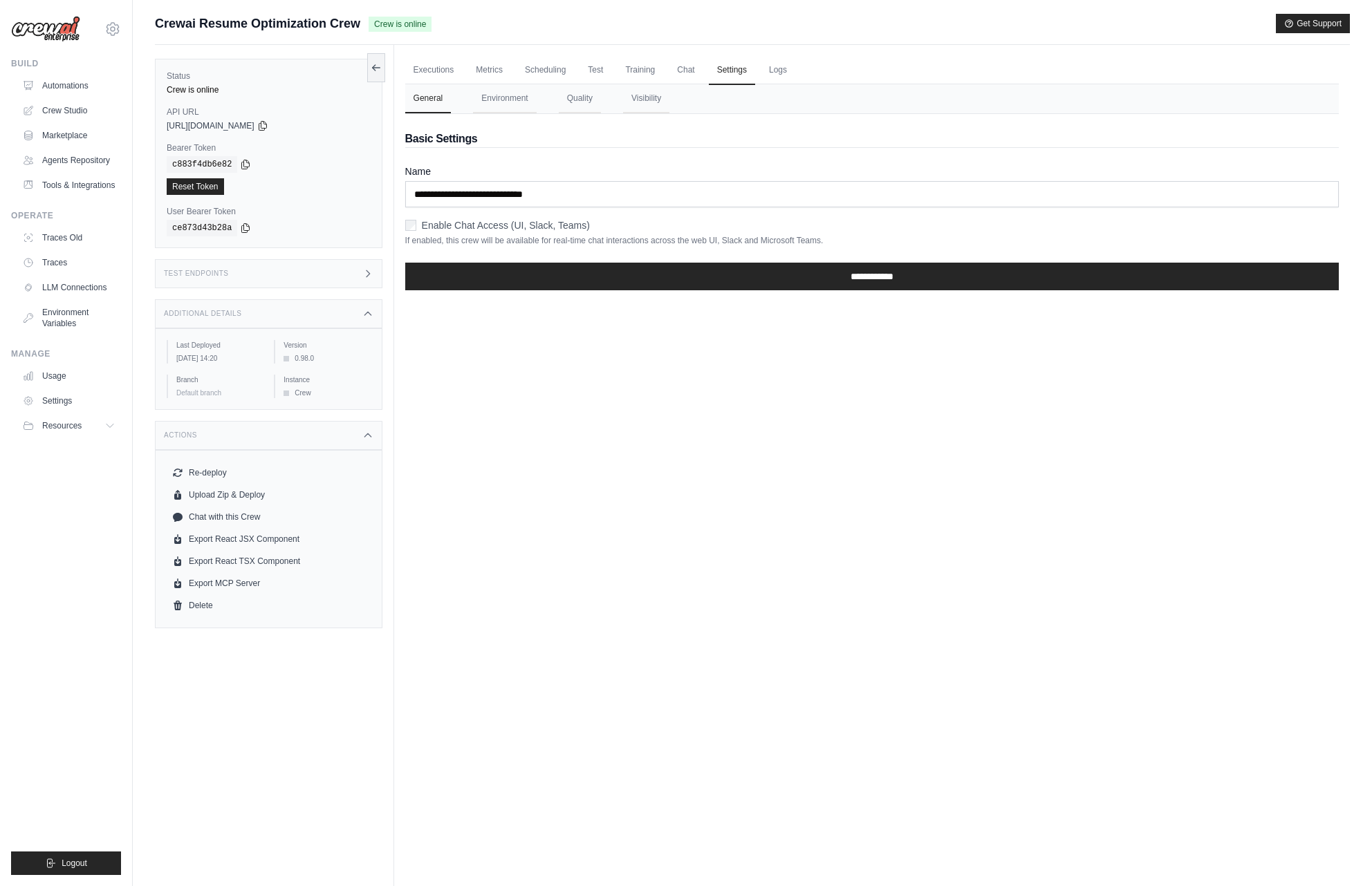
click at [364, 271] on icon at bounding box center [367, 273] width 11 height 11
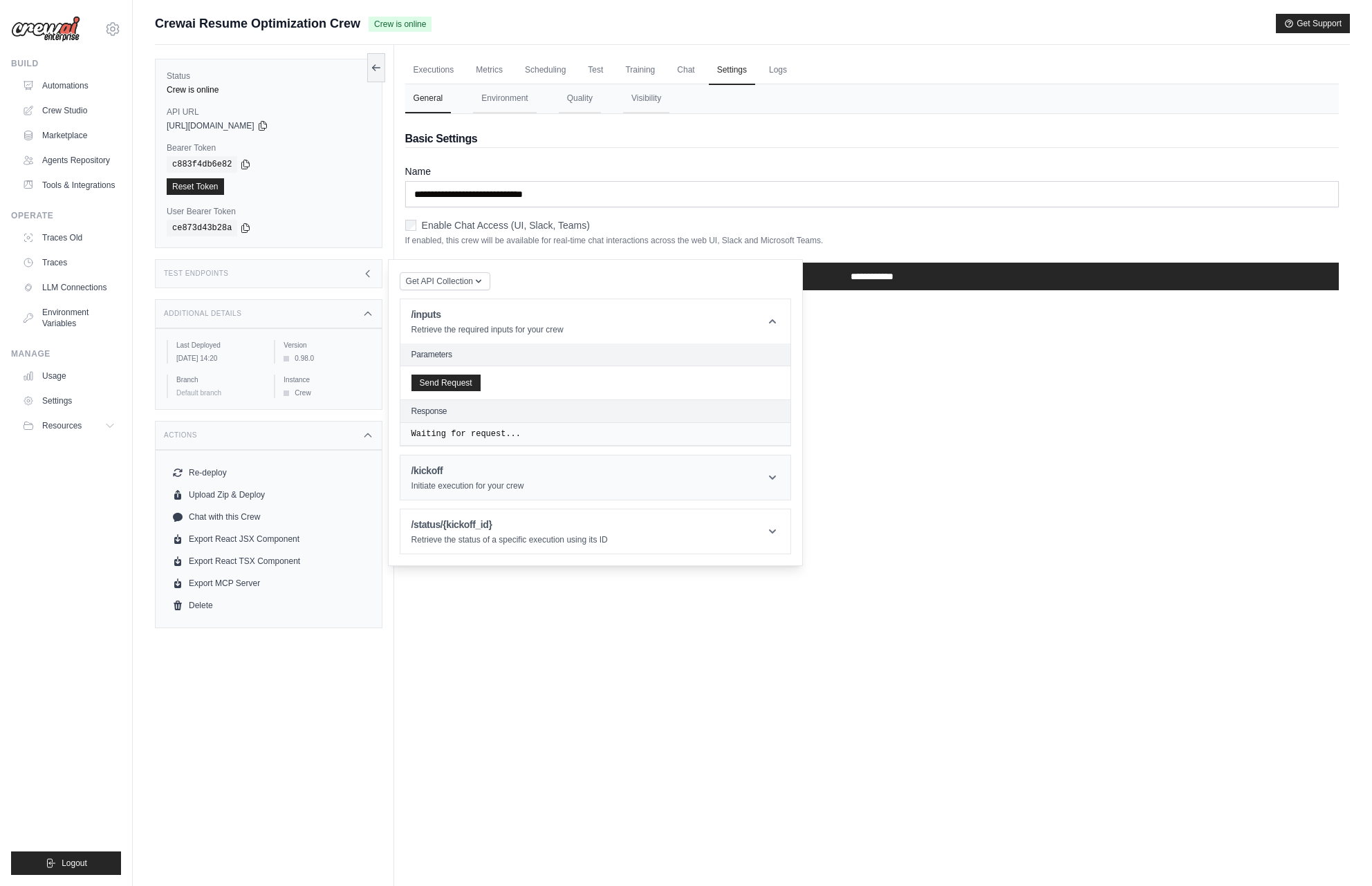
click at [662, 484] on header "/kickoff Initiate execution for your crew" at bounding box center [595, 477] width 390 height 44
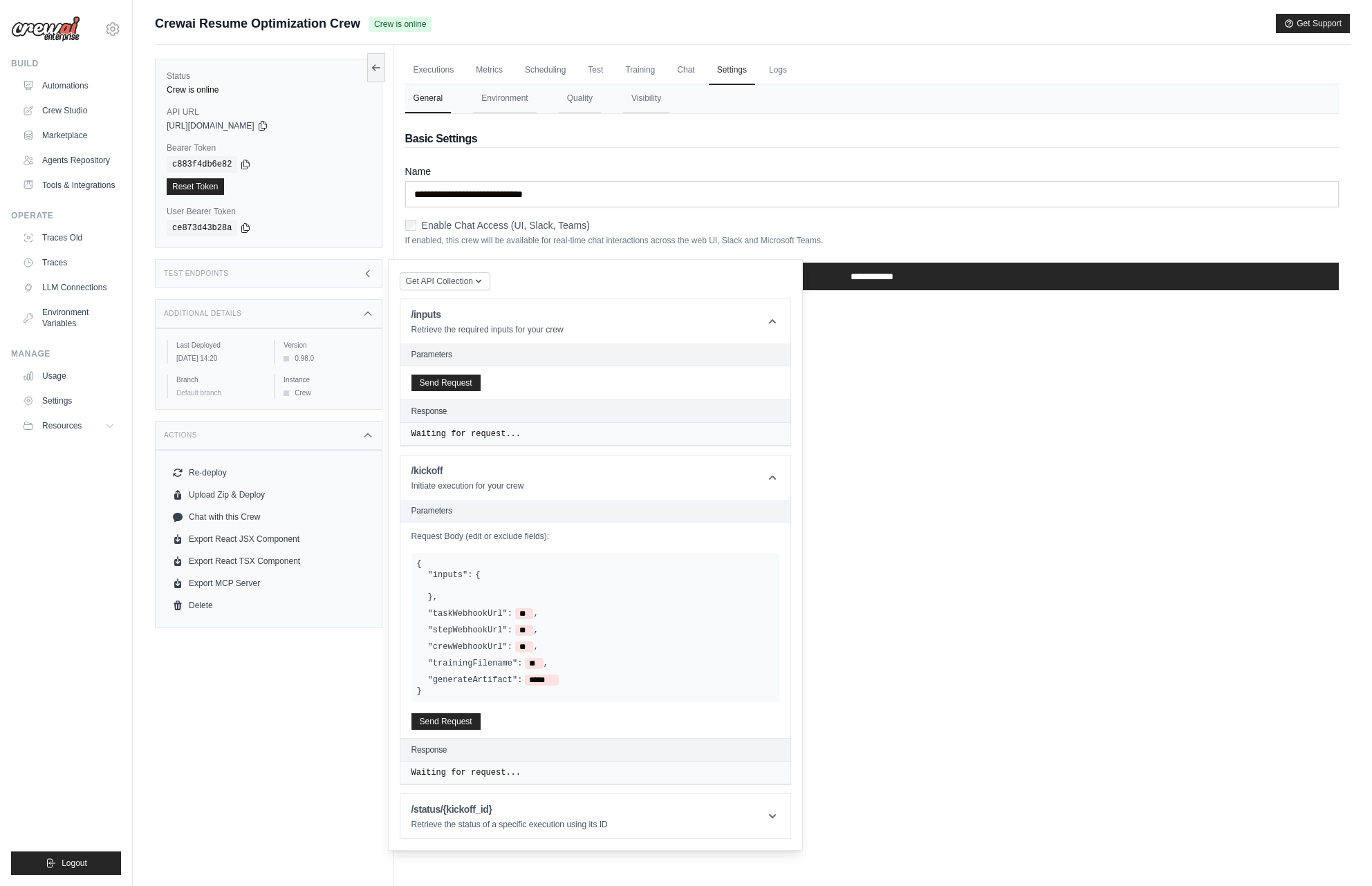
click at [764, 815] on header "/status/{kickoff_id} Retrieve the status of a specific execution using its ID" at bounding box center [595, 816] width 390 height 44
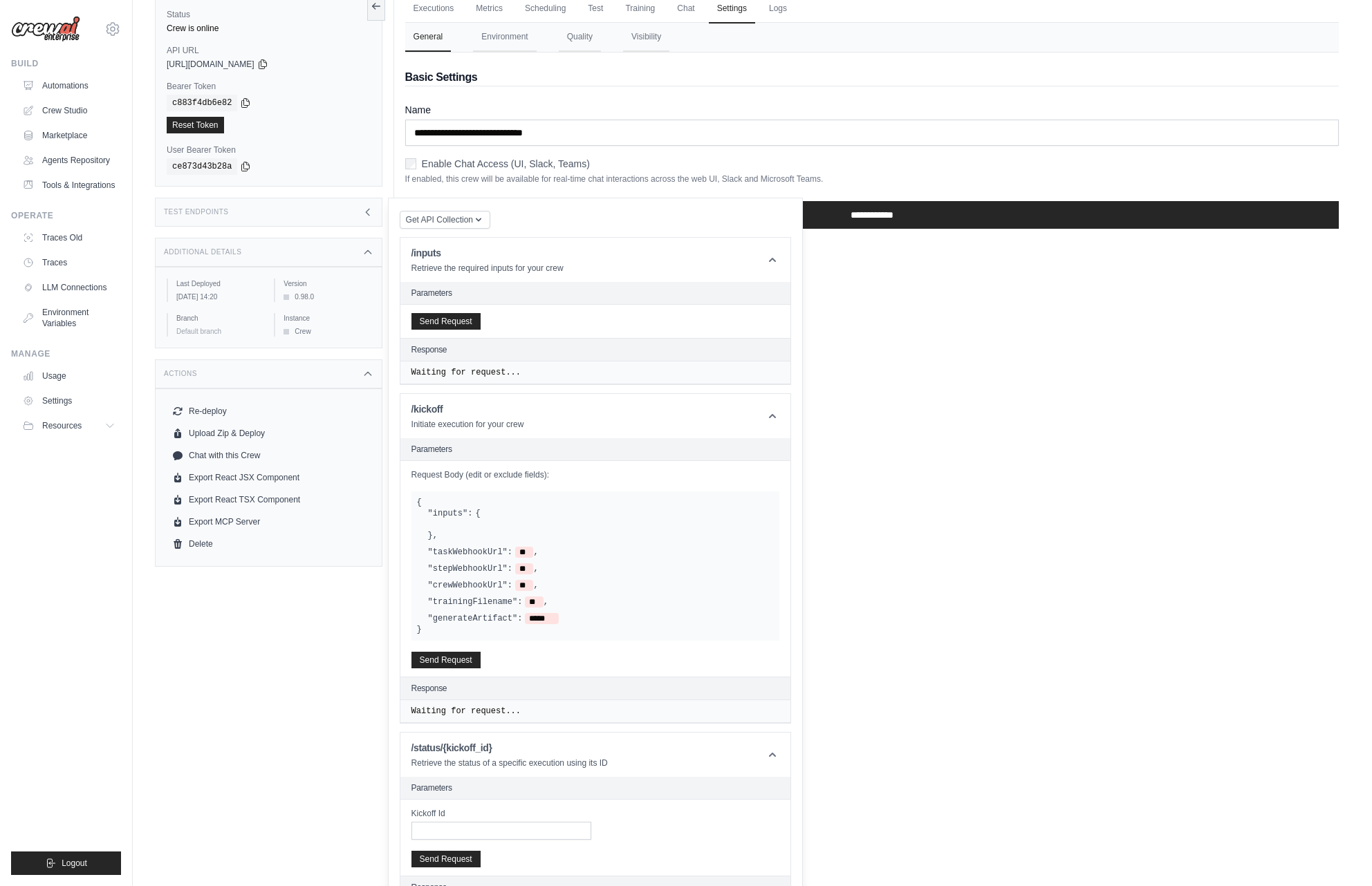
click at [772, 816] on div "Kickoff Id" at bounding box center [595, 824] width 368 height 31
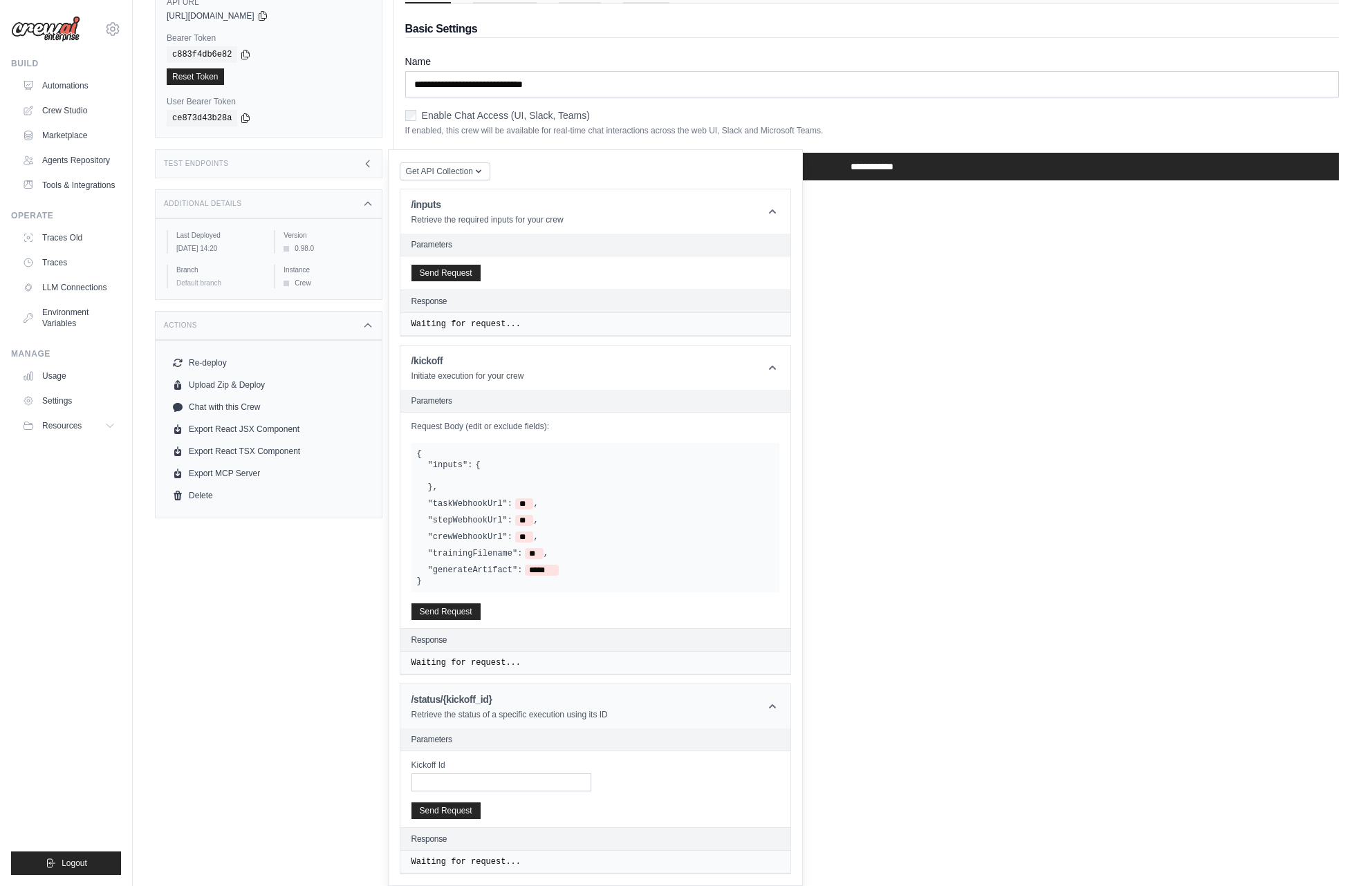
scroll to position [0, 0]
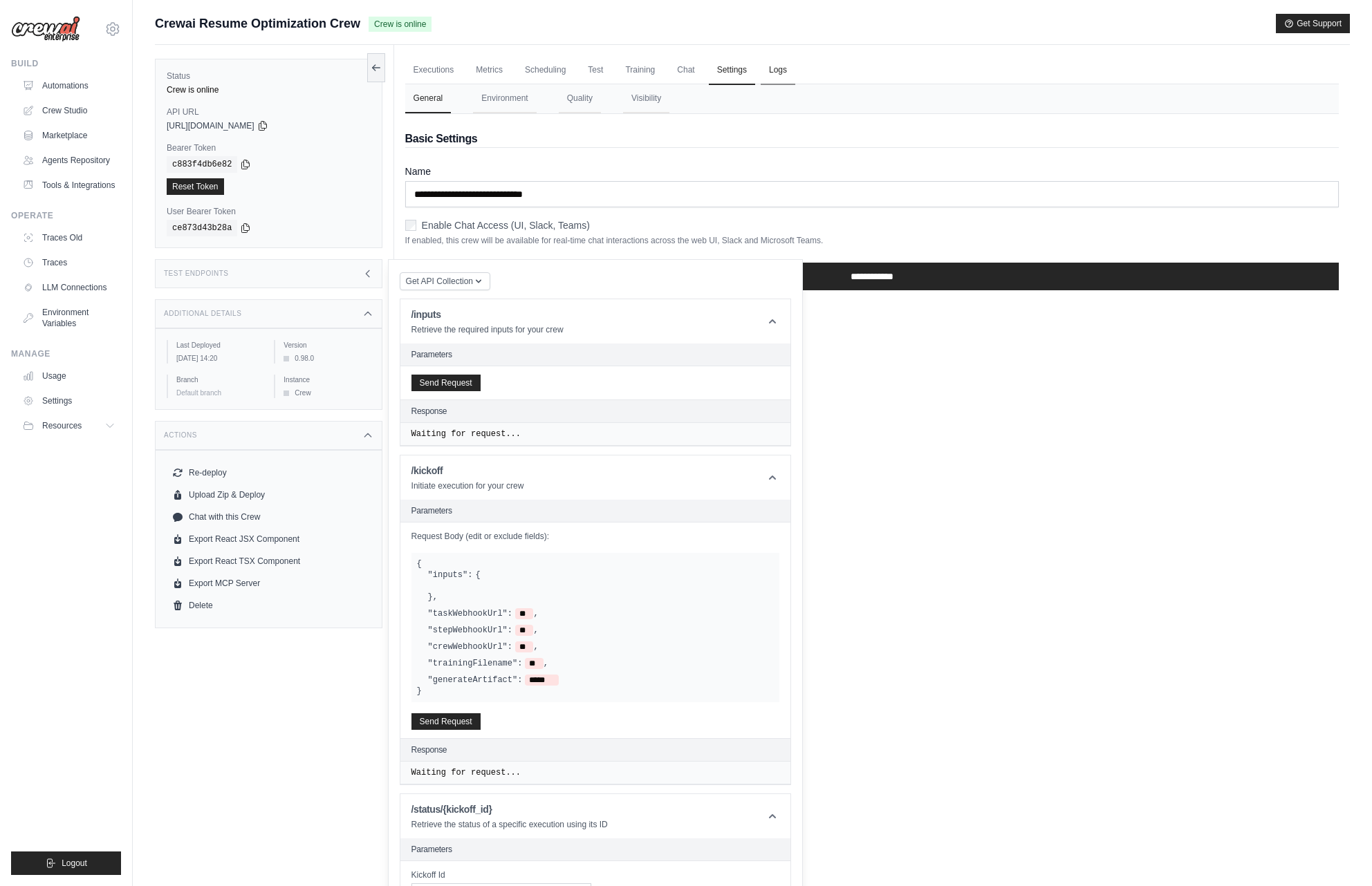
click at [783, 73] on link "Logs" at bounding box center [778, 70] width 34 height 29
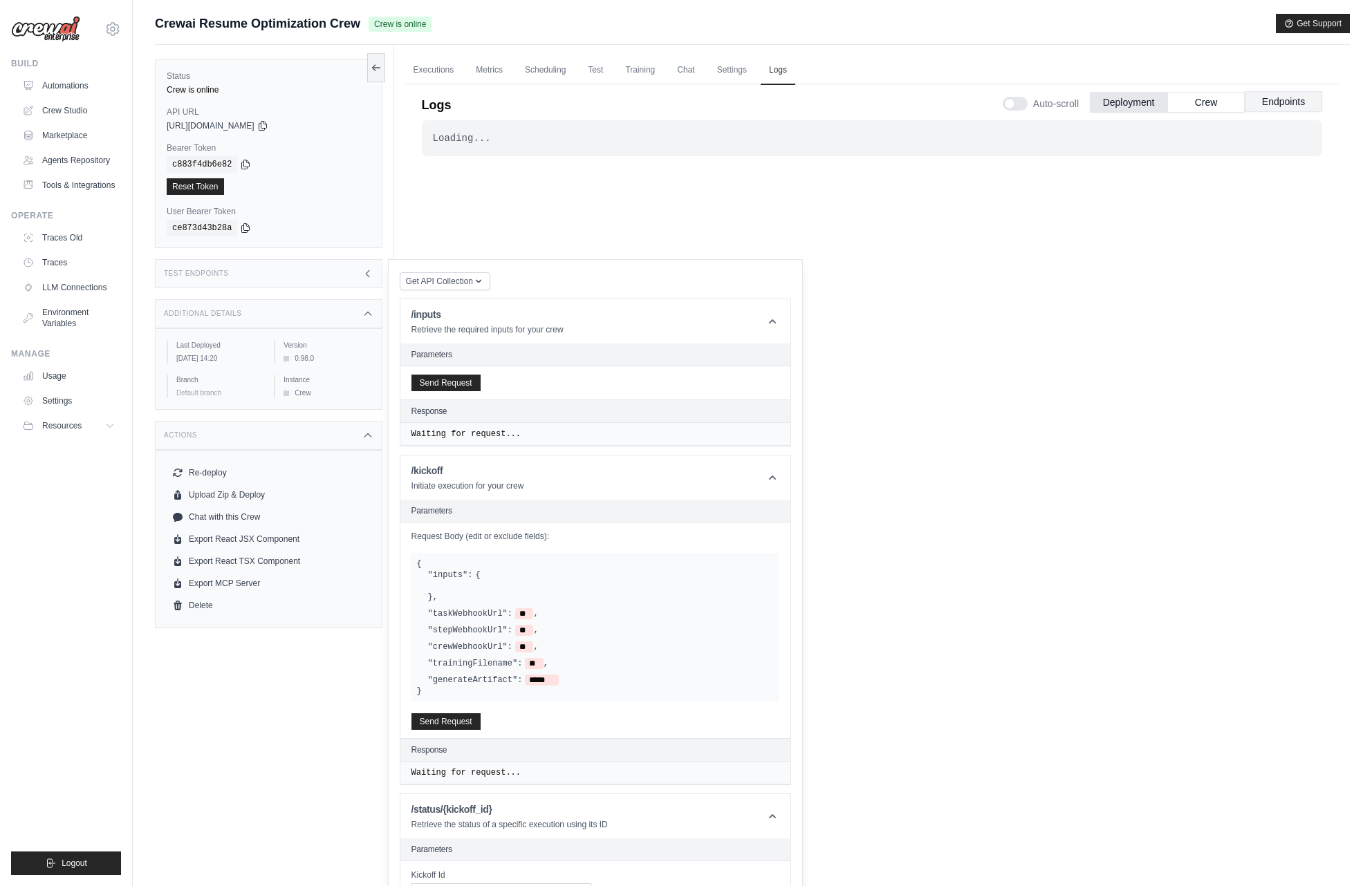
click at [1260, 104] on button "Endpoints" at bounding box center [1283, 101] width 77 height 21
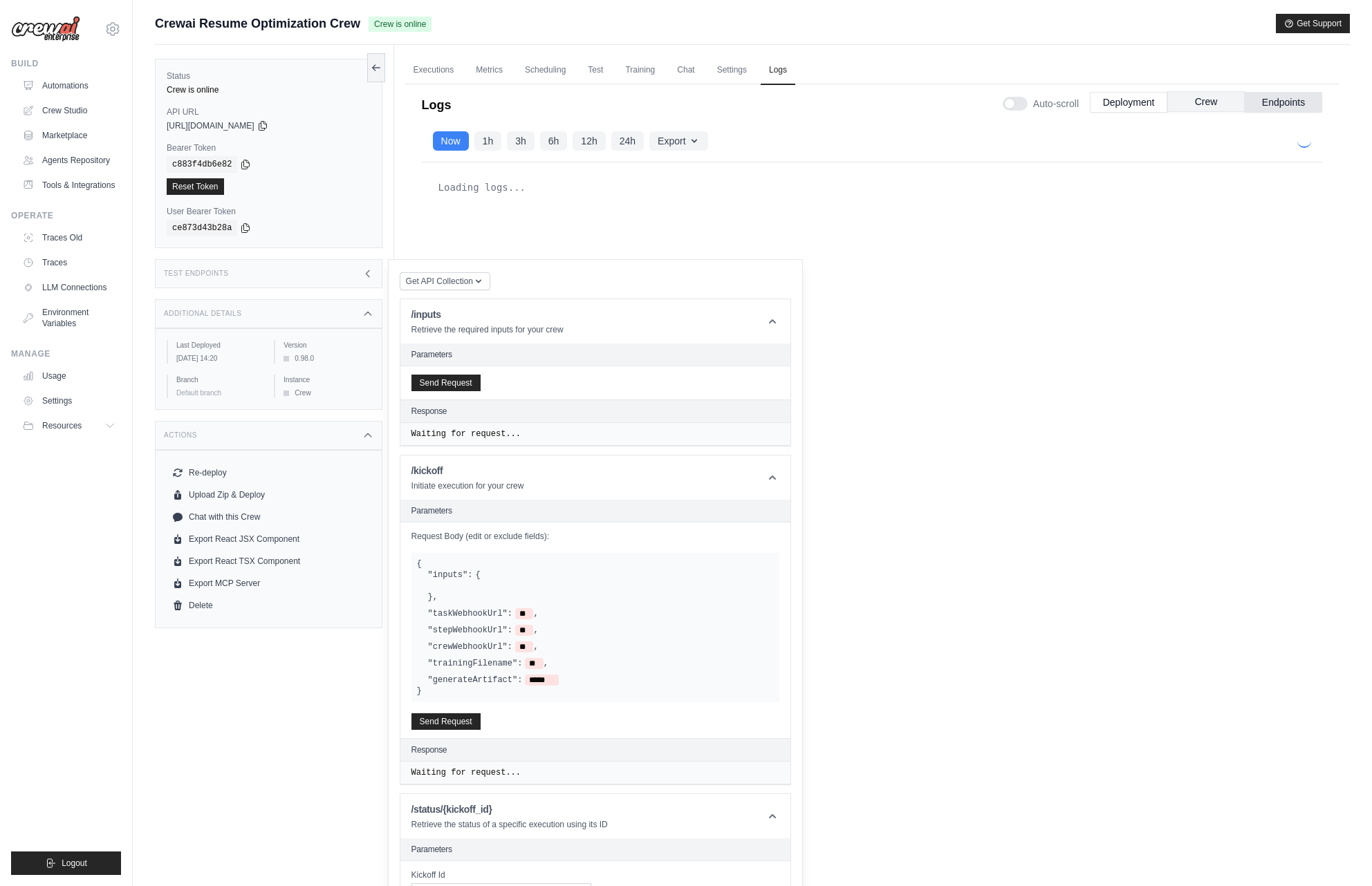
click at [1226, 102] on button "Crew" at bounding box center [1206, 101] width 77 height 21
click at [1142, 104] on button "Deployment" at bounding box center [1128, 101] width 77 height 21
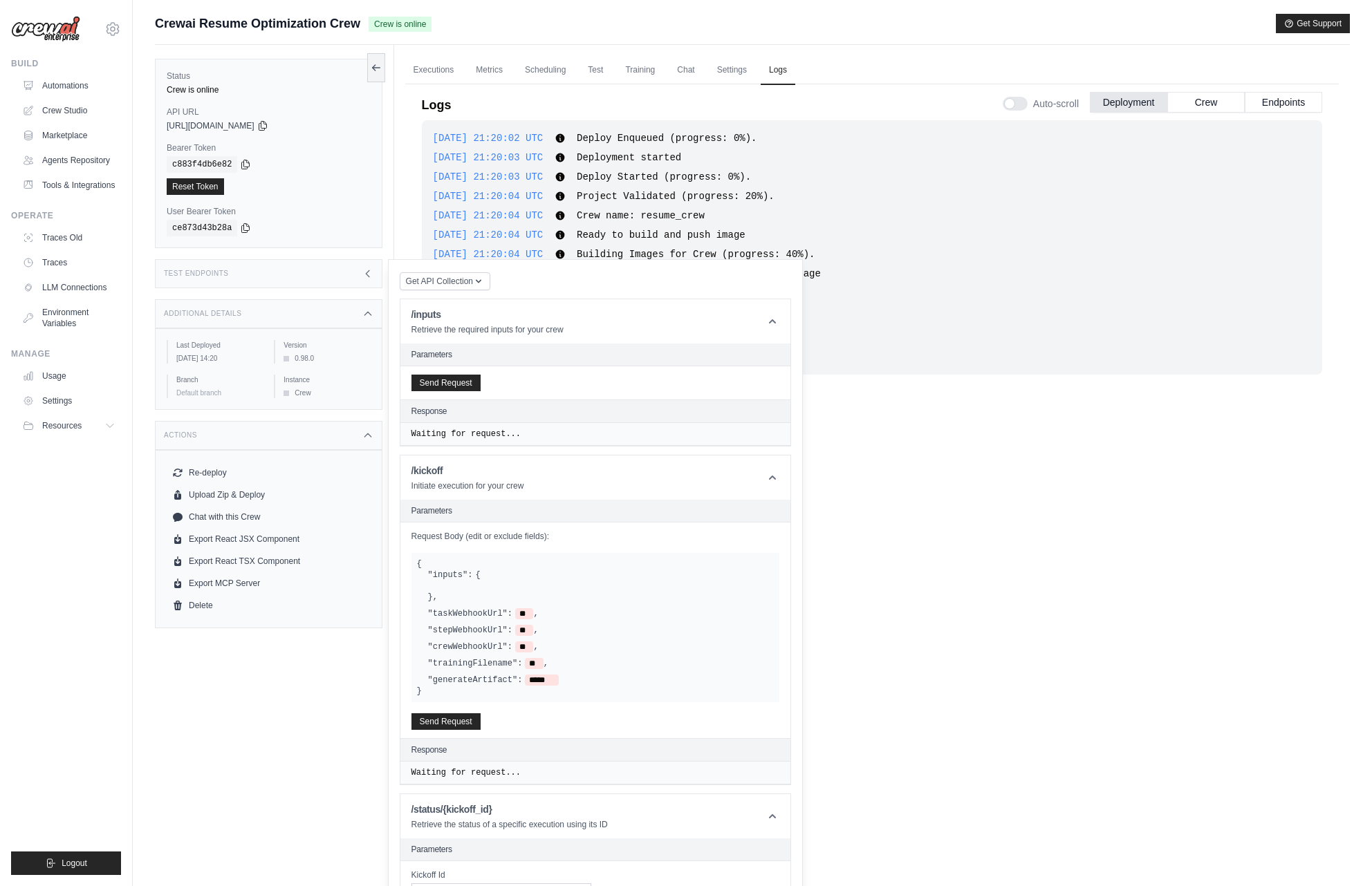
click at [322, 277] on div "Test Endpoints" at bounding box center [268, 274] width 227 height 29
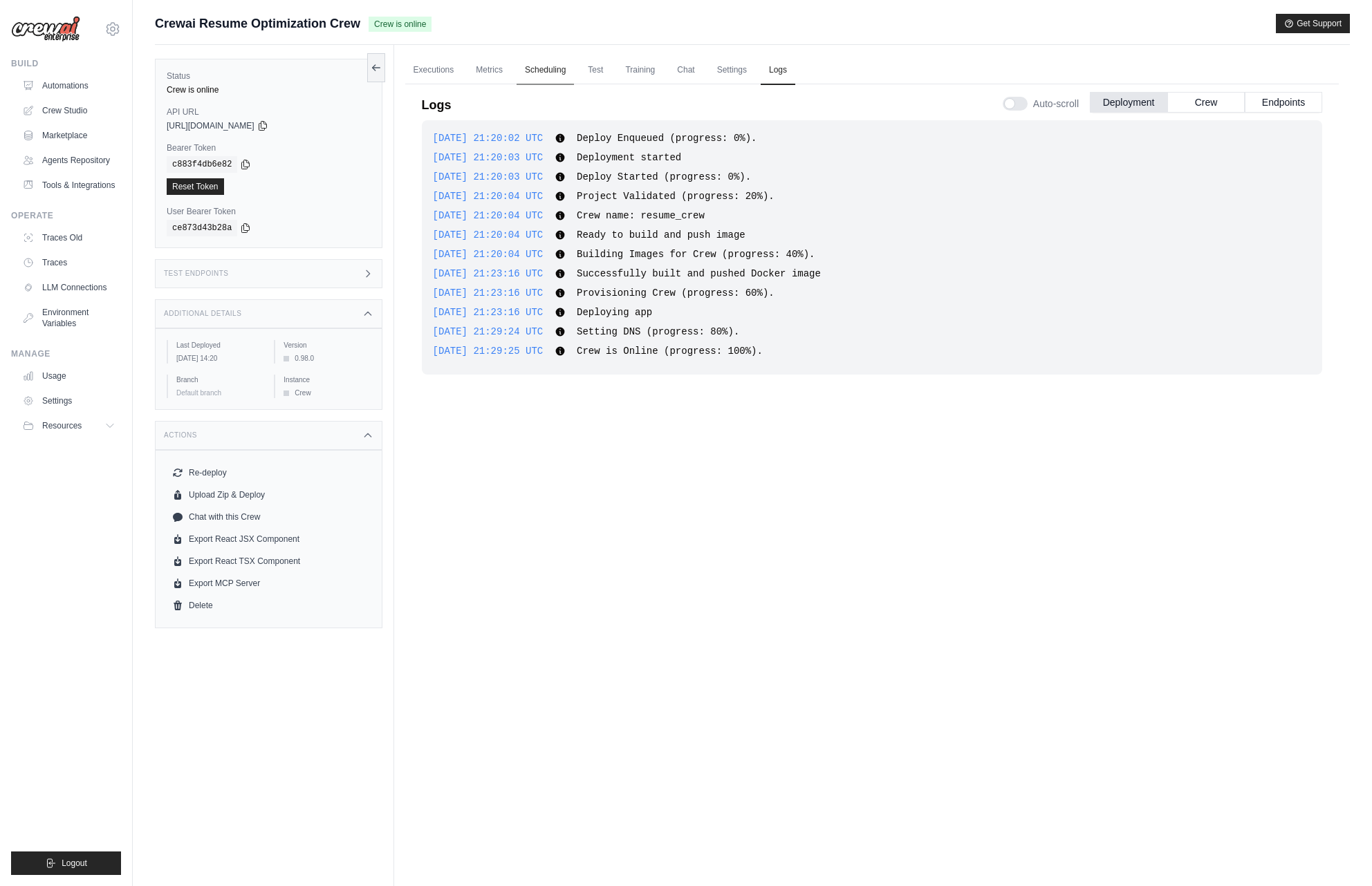
click at [541, 66] on link "Scheduling" at bounding box center [545, 70] width 58 height 29
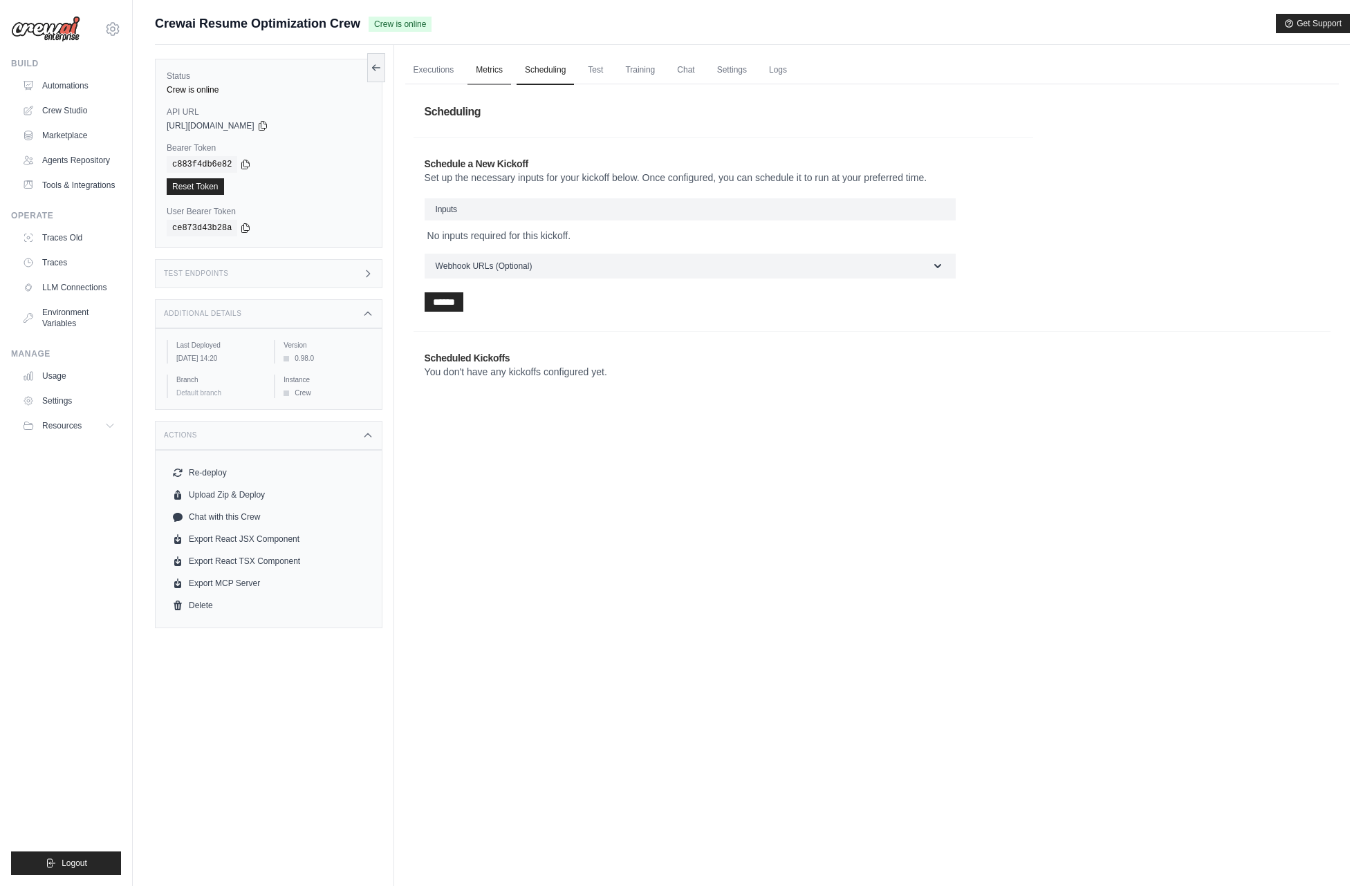
click at [488, 67] on link "Metrics" at bounding box center [489, 70] width 43 height 29
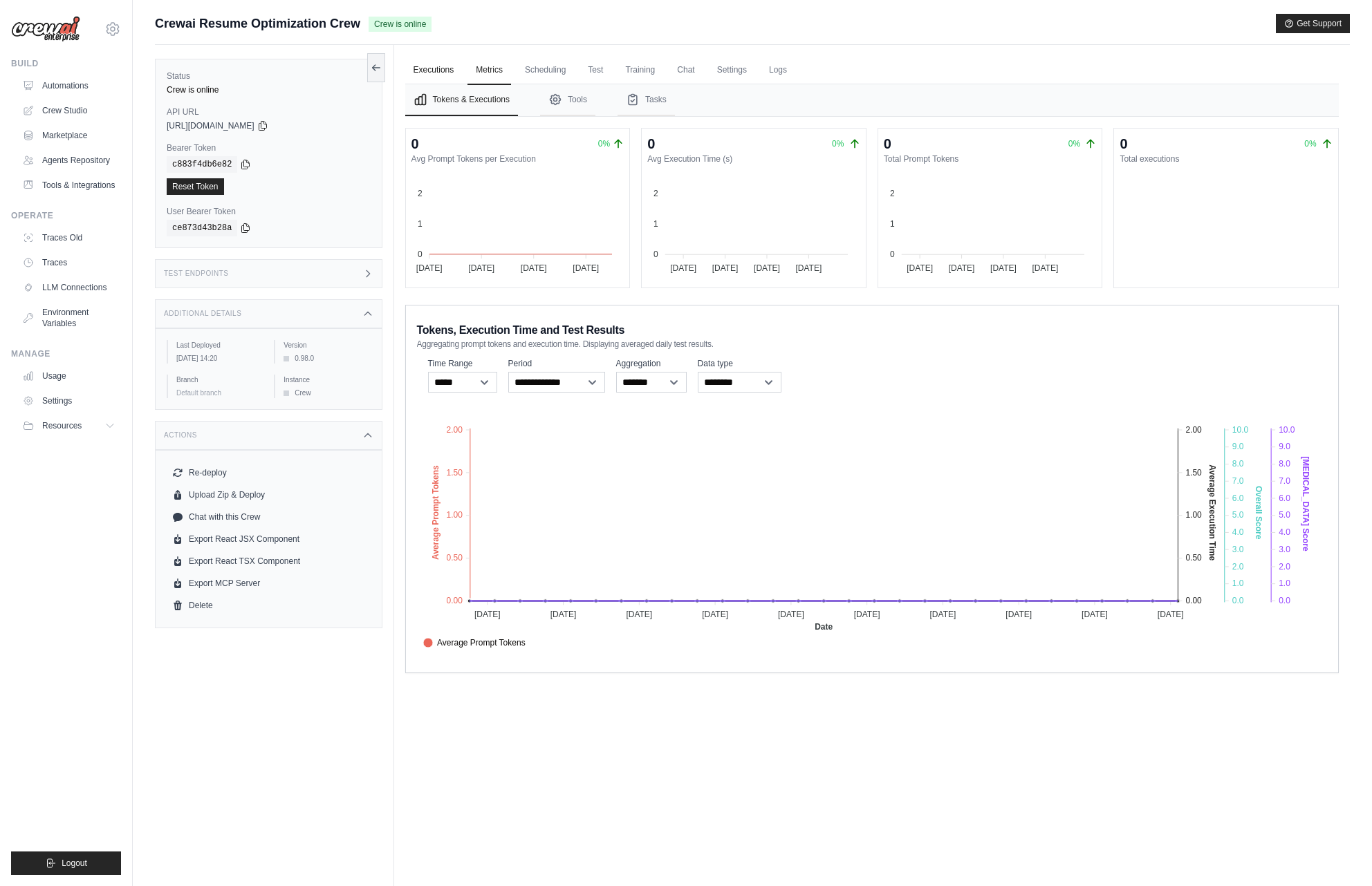
click at [423, 71] on link "Executions" at bounding box center [434, 70] width 58 height 29
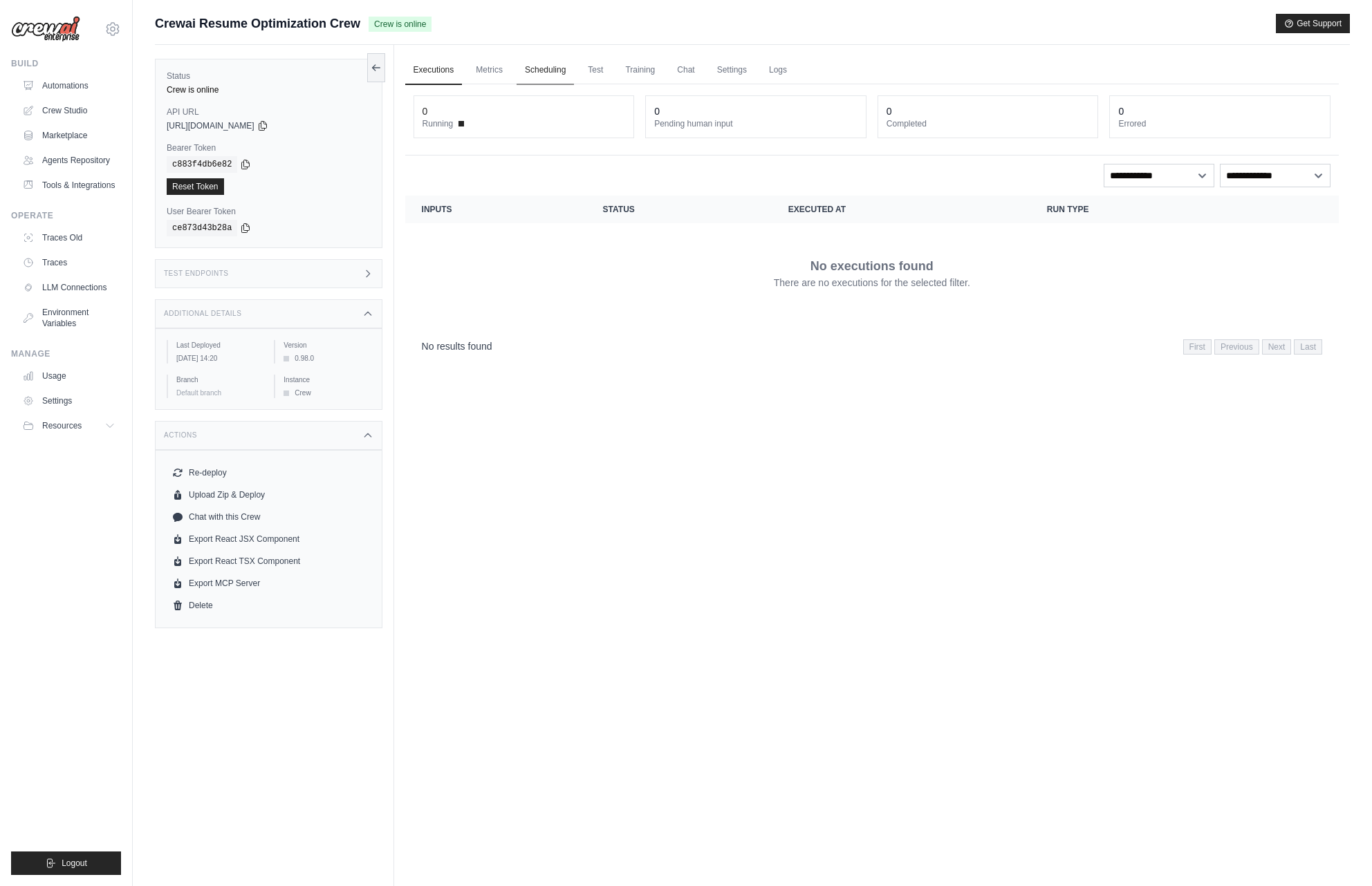
click at [552, 70] on link "Scheduling" at bounding box center [545, 70] width 58 height 29
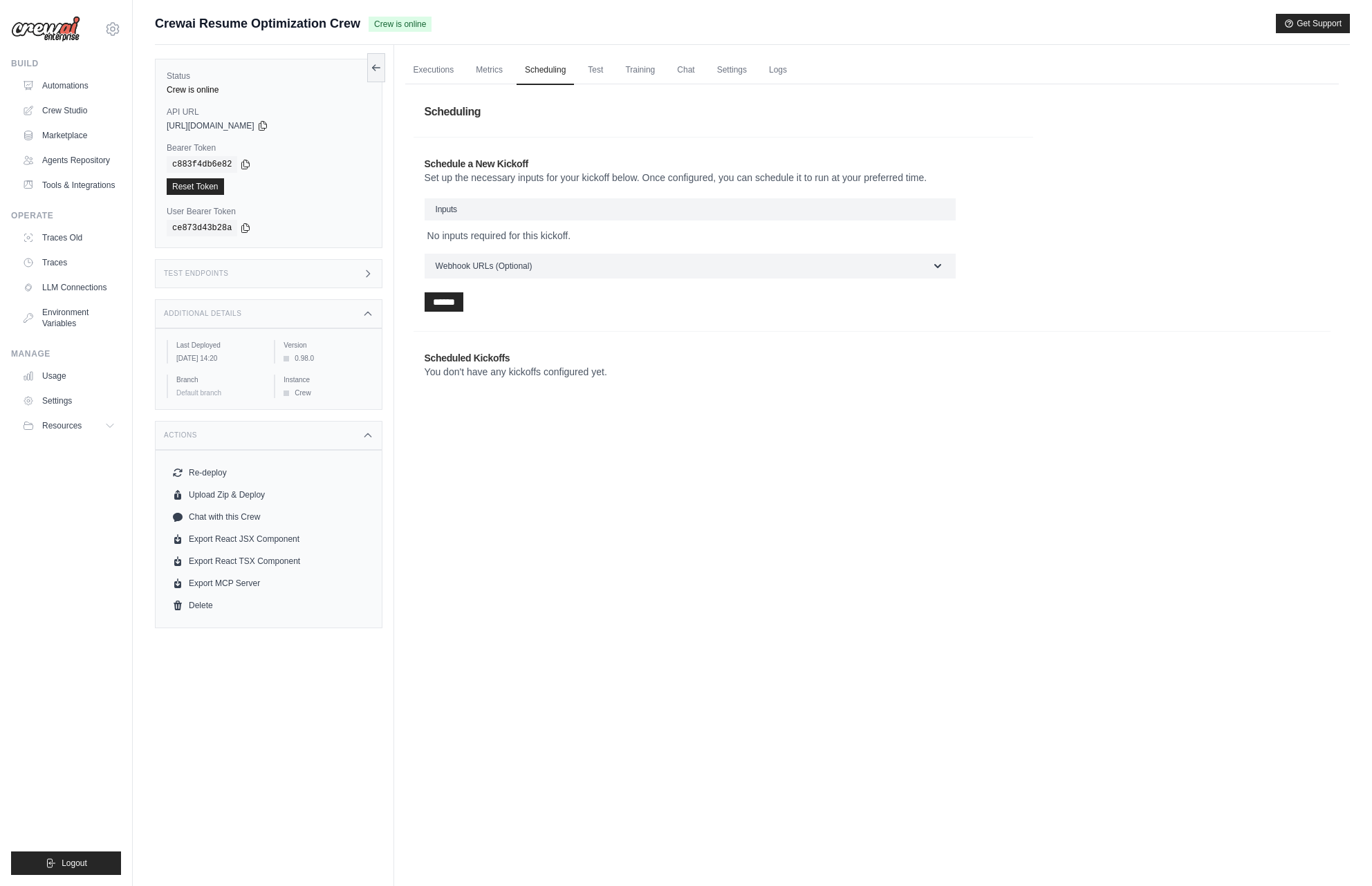
click at [559, 205] on h3 "Inputs" at bounding box center [690, 210] width 531 height 23
click at [552, 212] on h3 "Inputs" at bounding box center [690, 210] width 531 height 23
click at [570, 266] on button "Webhook URLs (Optional)" at bounding box center [690, 265] width 531 height 24
click at [732, 76] on link "Settings" at bounding box center [732, 70] width 46 height 29
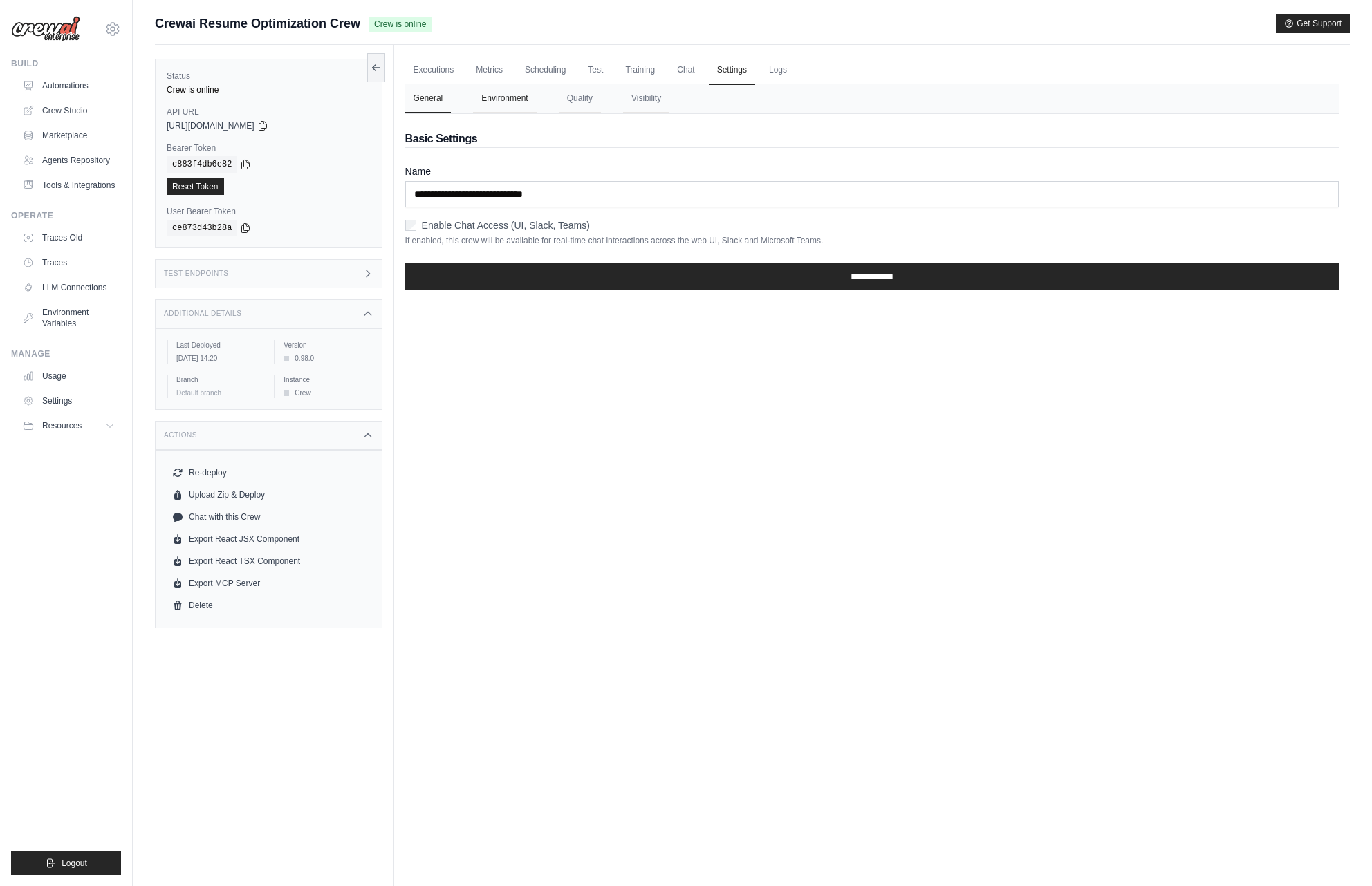
click at [505, 101] on button "Environment" at bounding box center [504, 99] width 63 height 29
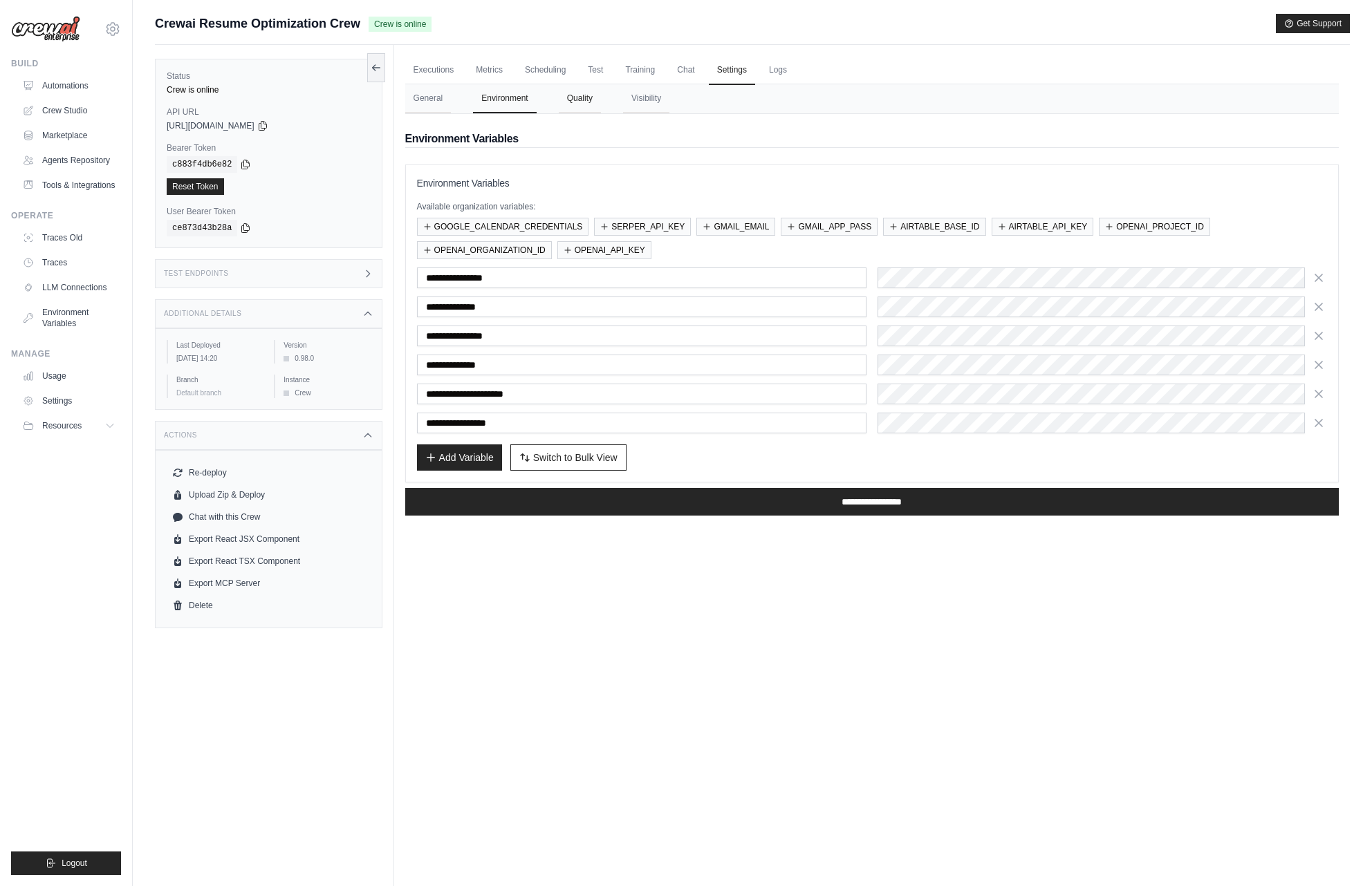
click at [590, 99] on button "Quality" at bounding box center [580, 99] width 42 height 29
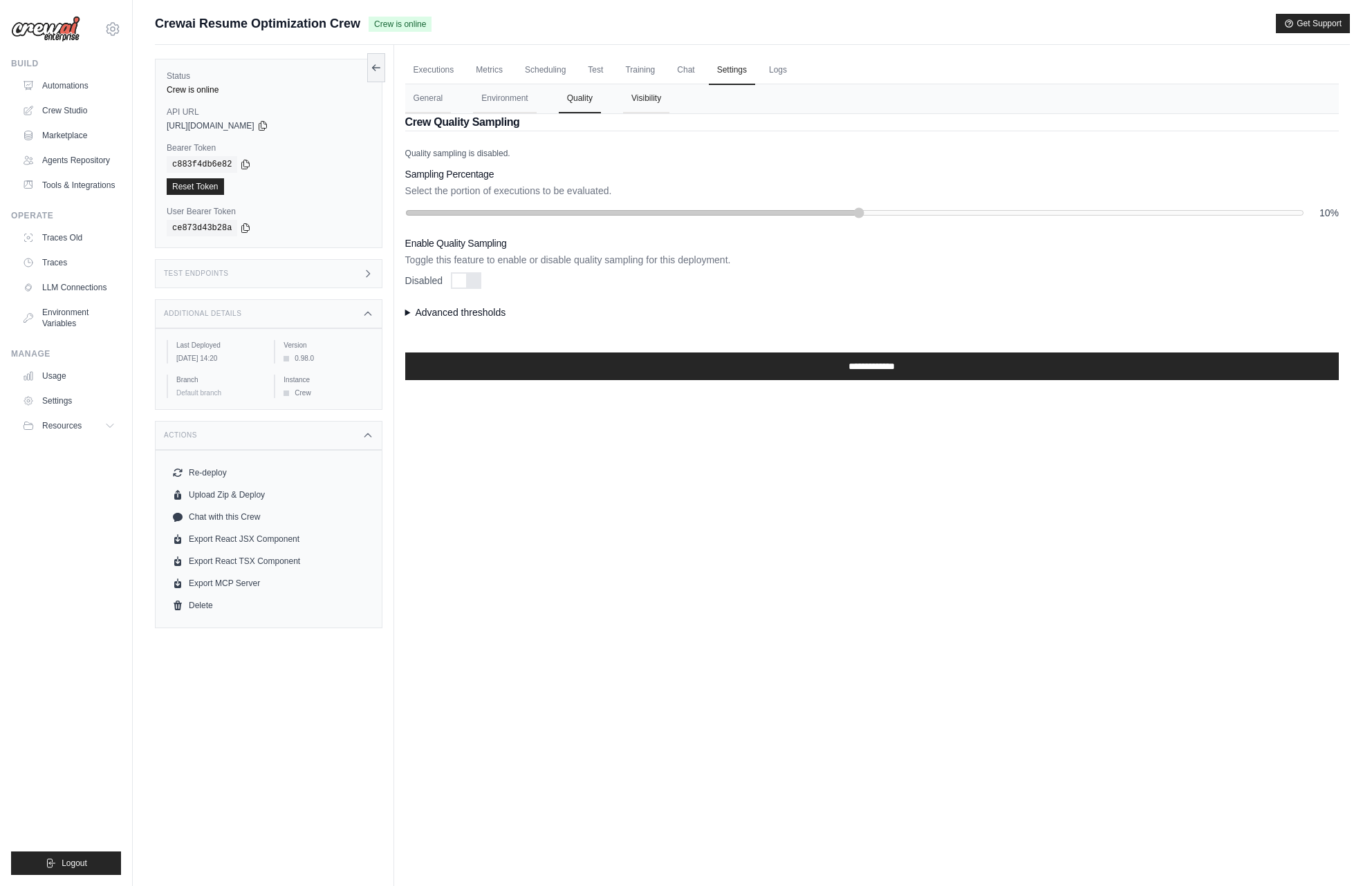
click at [639, 98] on button "Visibility" at bounding box center [645, 99] width 46 height 29
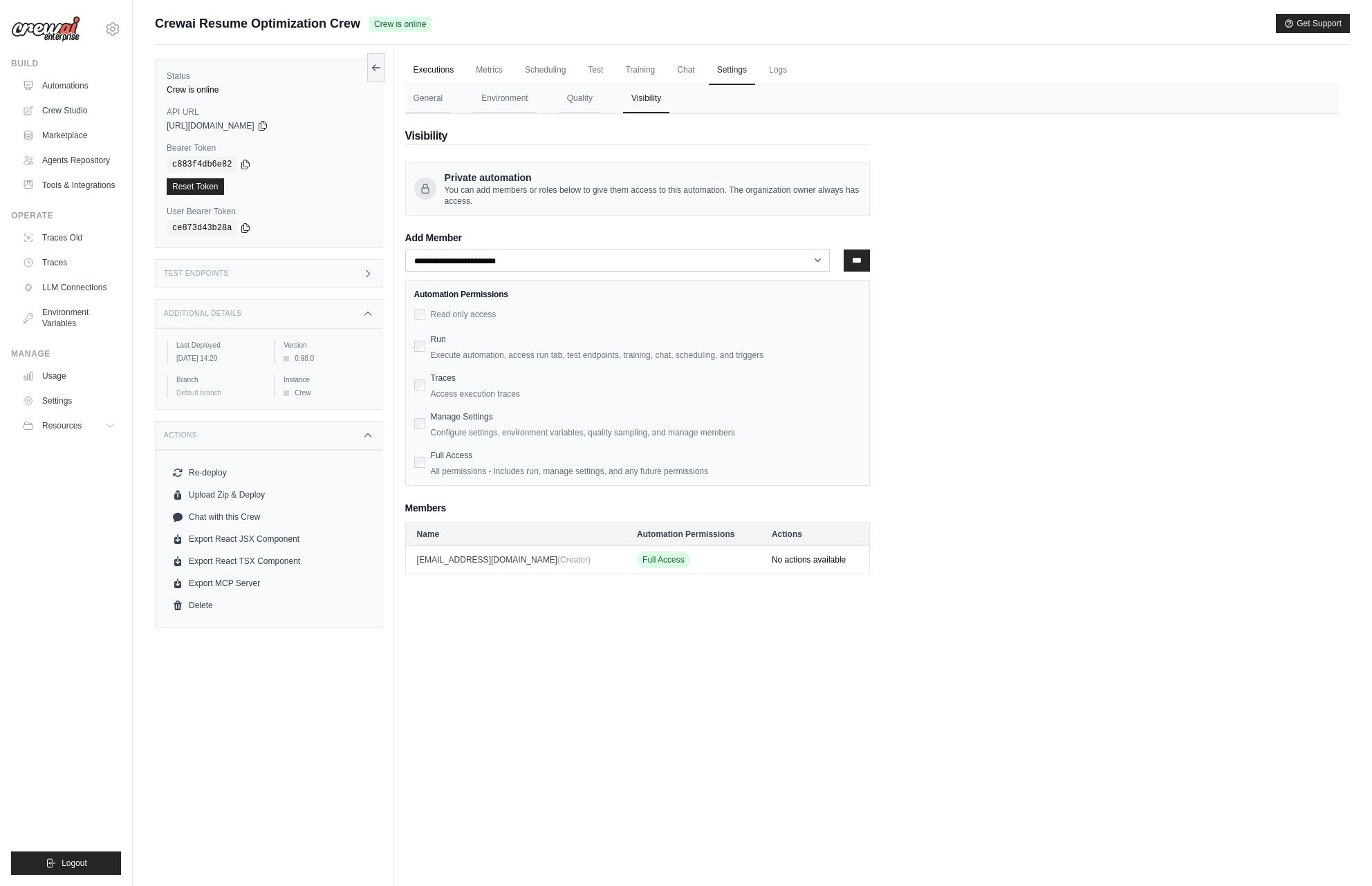
click at [418, 71] on link "Executions" at bounding box center [434, 70] width 58 height 29
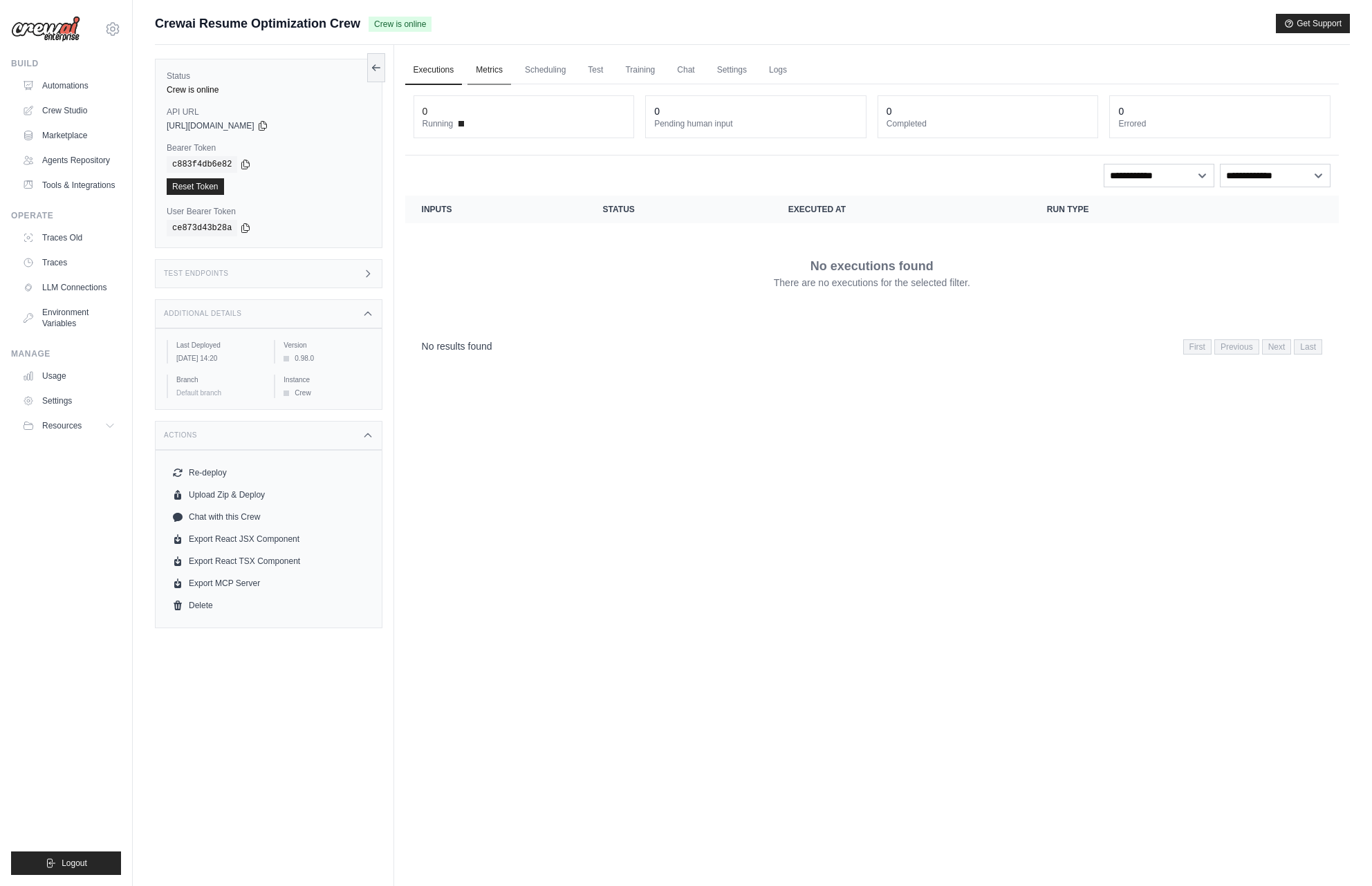
click at [489, 71] on link "Metrics" at bounding box center [489, 70] width 43 height 29
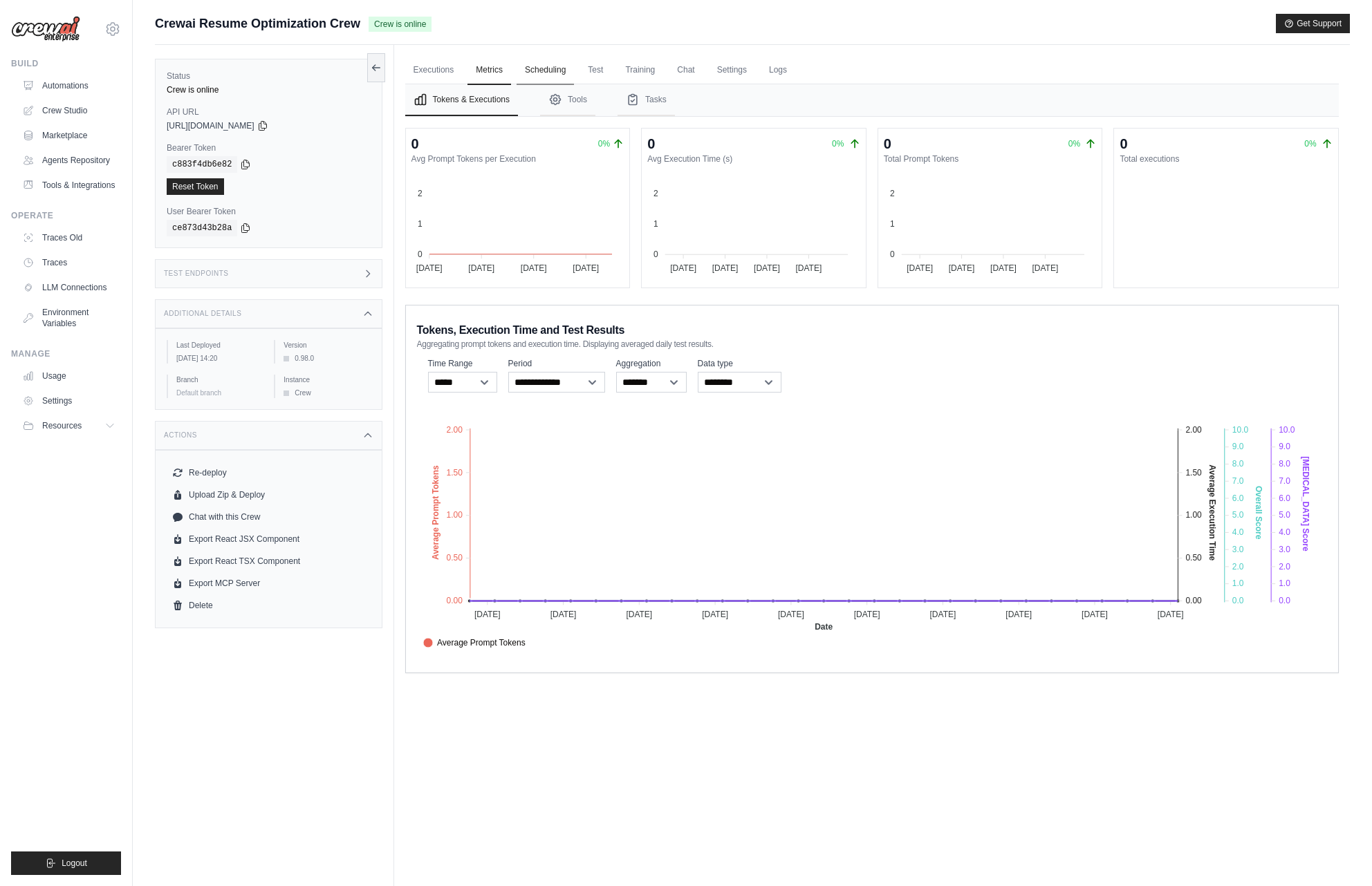
click at [547, 73] on link "Scheduling" at bounding box center [545, 70] width 58 height 29
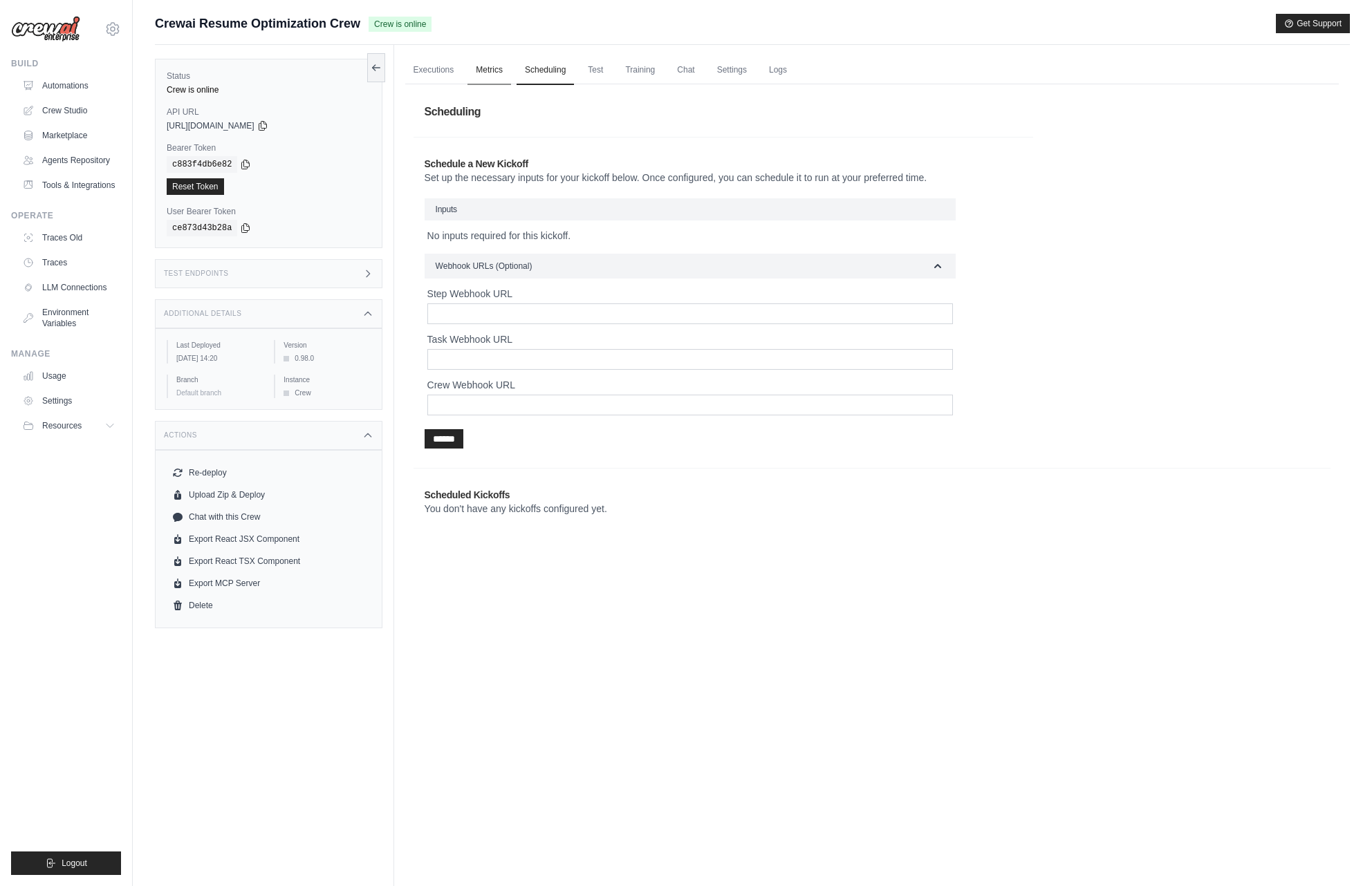
click at [496, 72] on link "Metrics" at bounding box center [489, 70] width 43 height 29
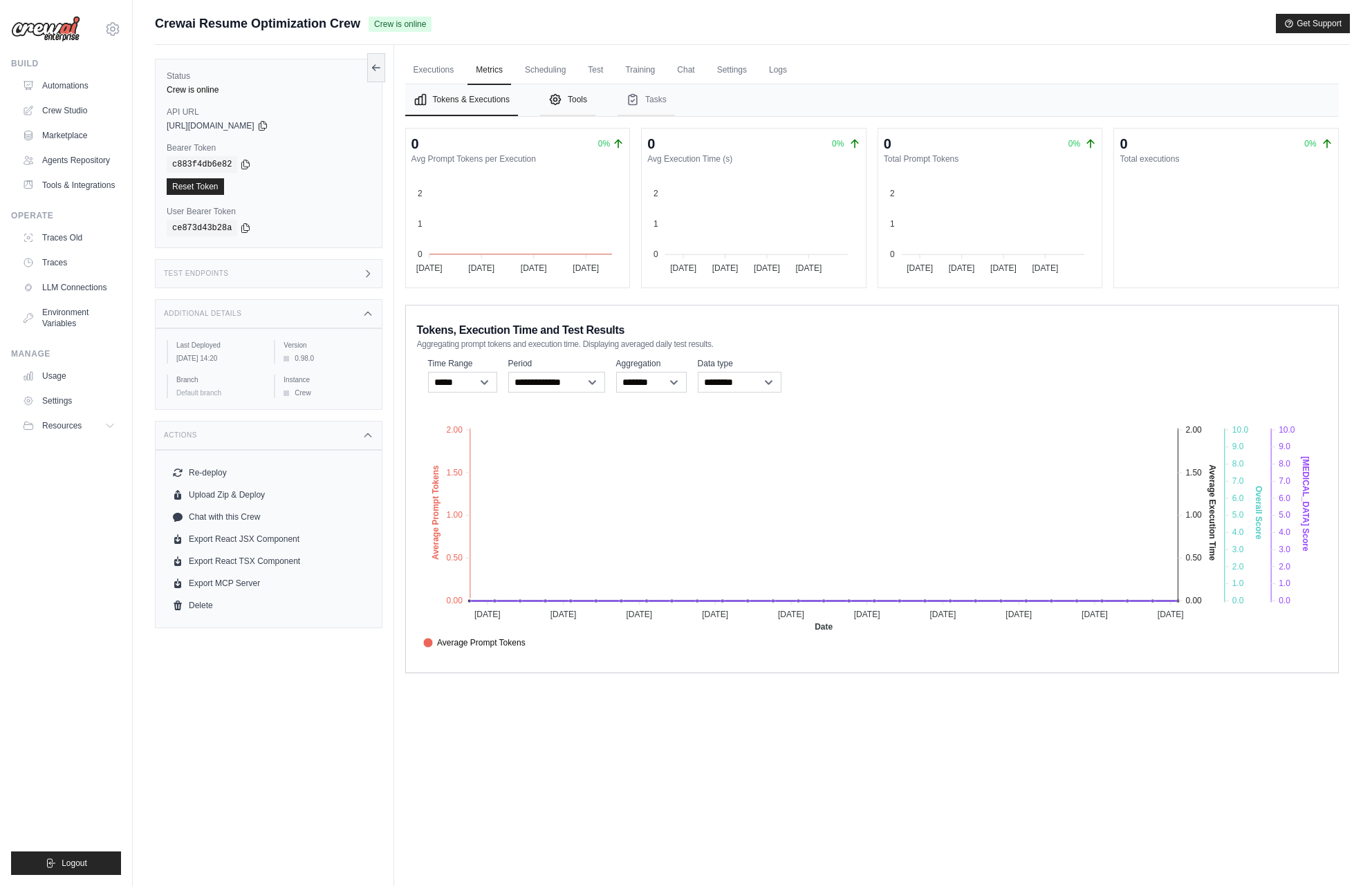
click at [562, 98] on icon "Tabs" at bounding box center [555, 100] width 14 height 14
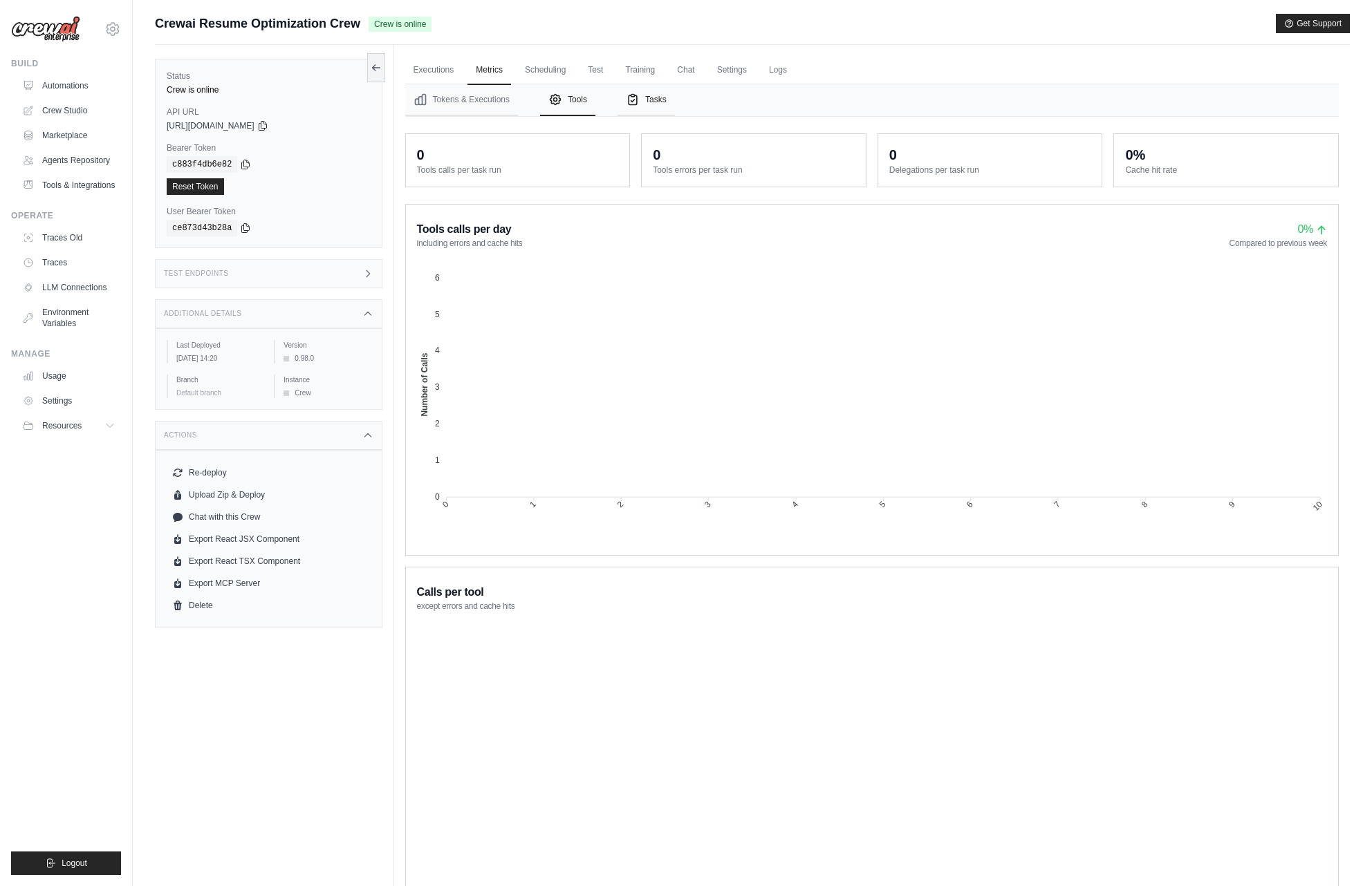
click at [638, 98] on icon "Tabs" at bounding box center [633, 100] width 8 height 11
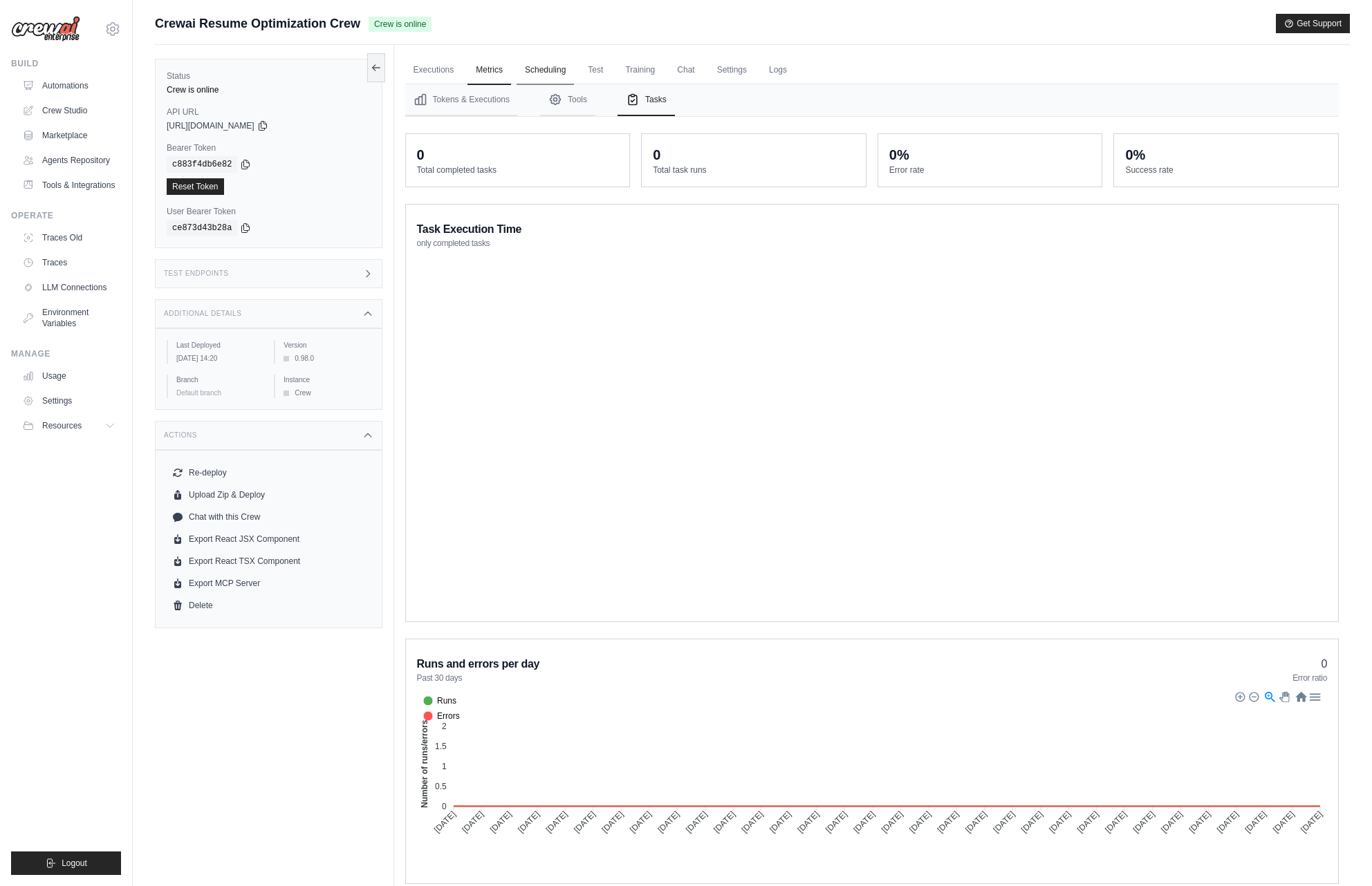
click at [543, 72] on link "Scheduling" at bounding box center [545, 70] width 58 height 29
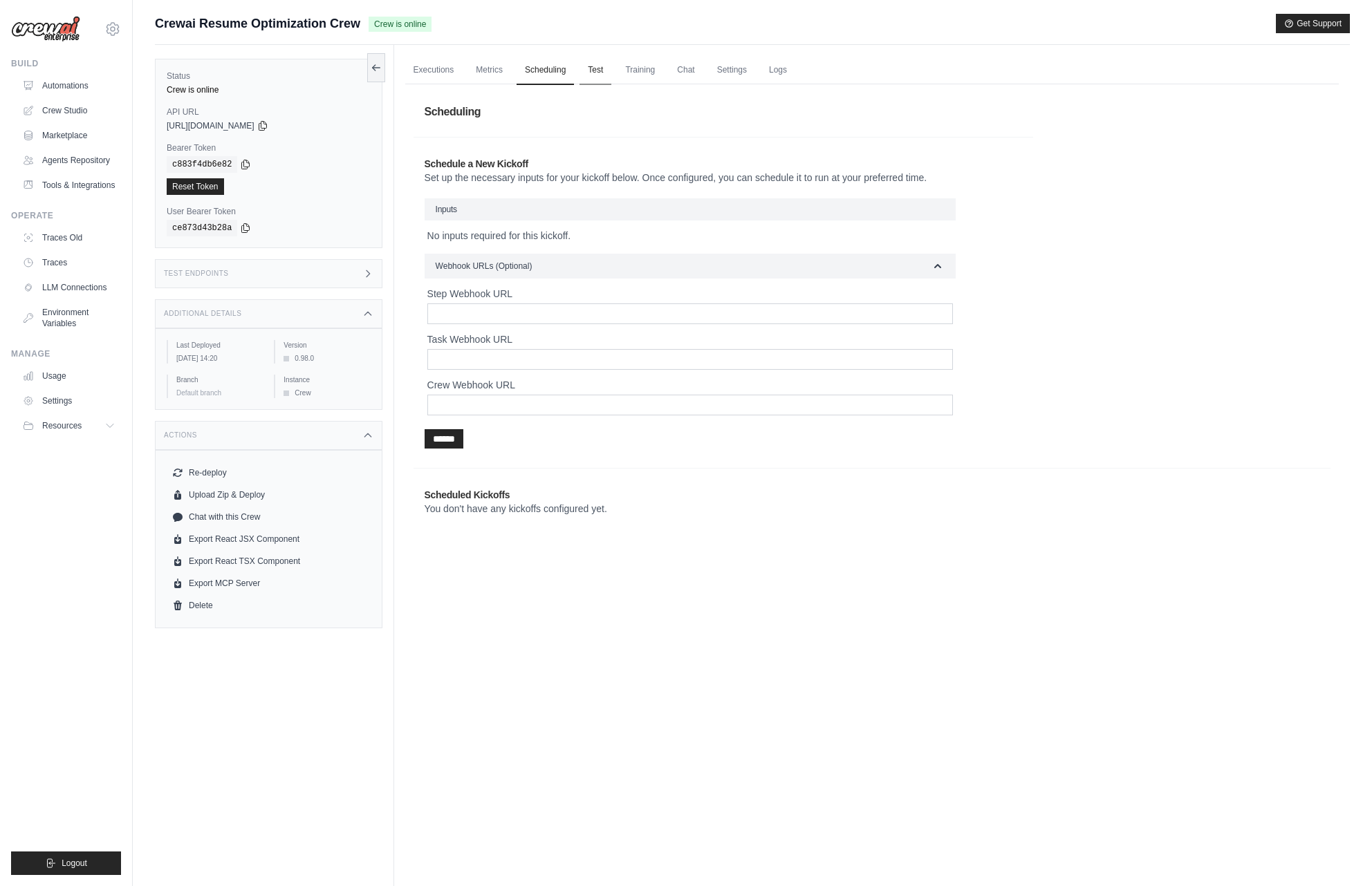
click at [588, 71] on link "Test" at bounding box center [595, 70] width 31 height 29
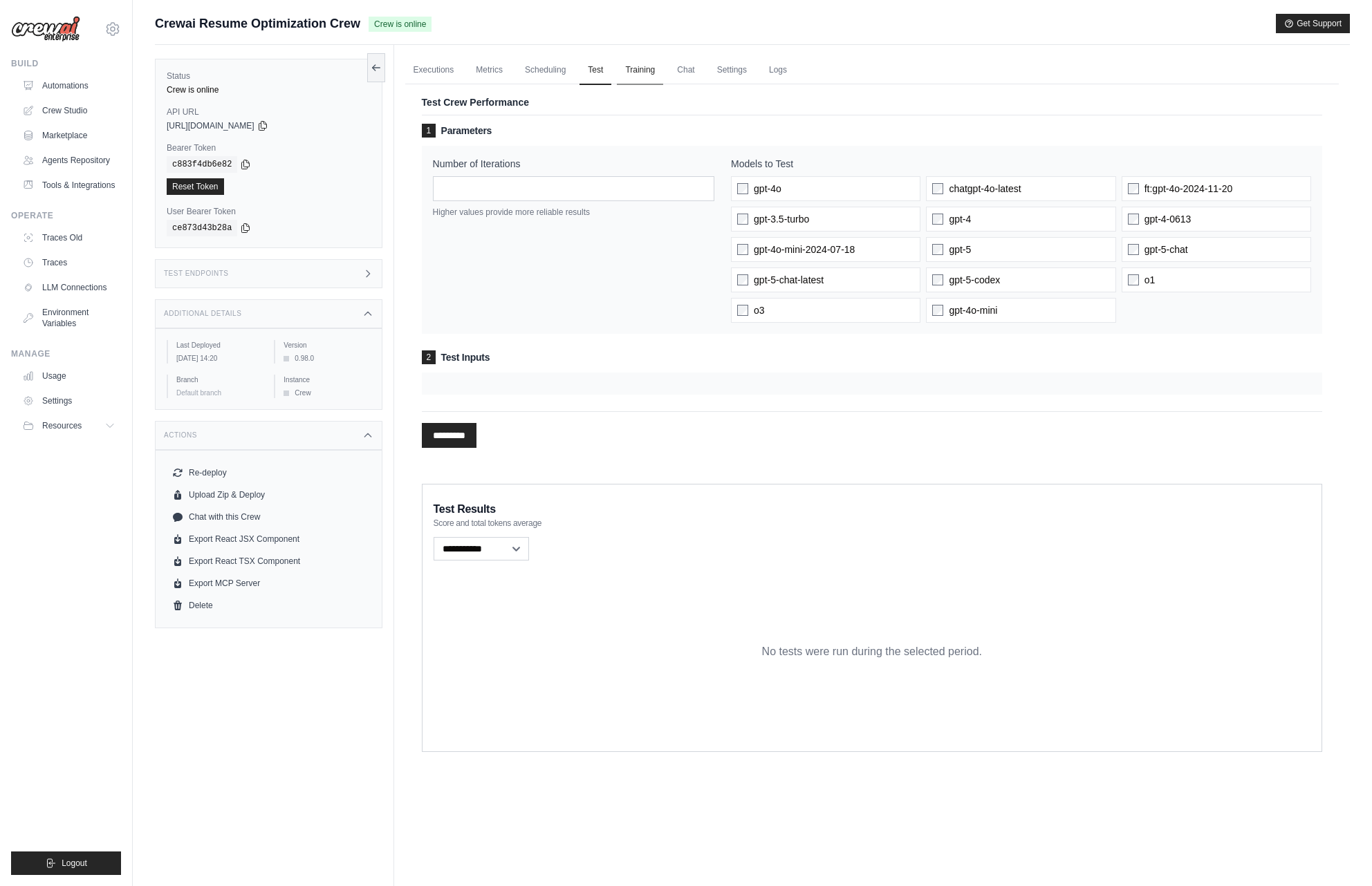
click at [640, 70] on link "Training" at bounding box center [639, 70] width 46 height 29
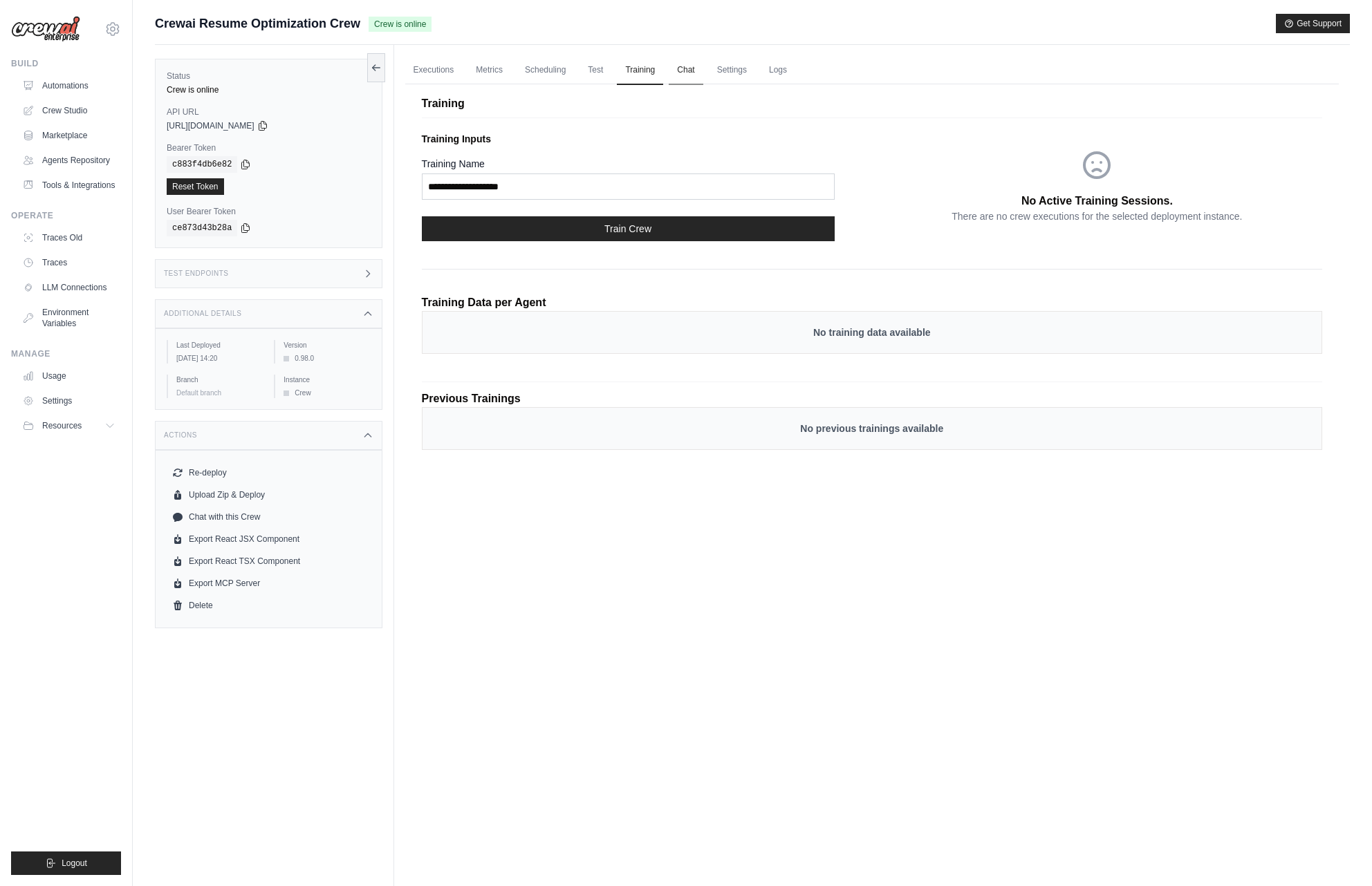
click at [689, 72] on link "Chat" at bounding box center [686, 70] width 34 height 29
click at [732, 70] on link "Settings" at bounding box center [732, 70] width 46 height 29
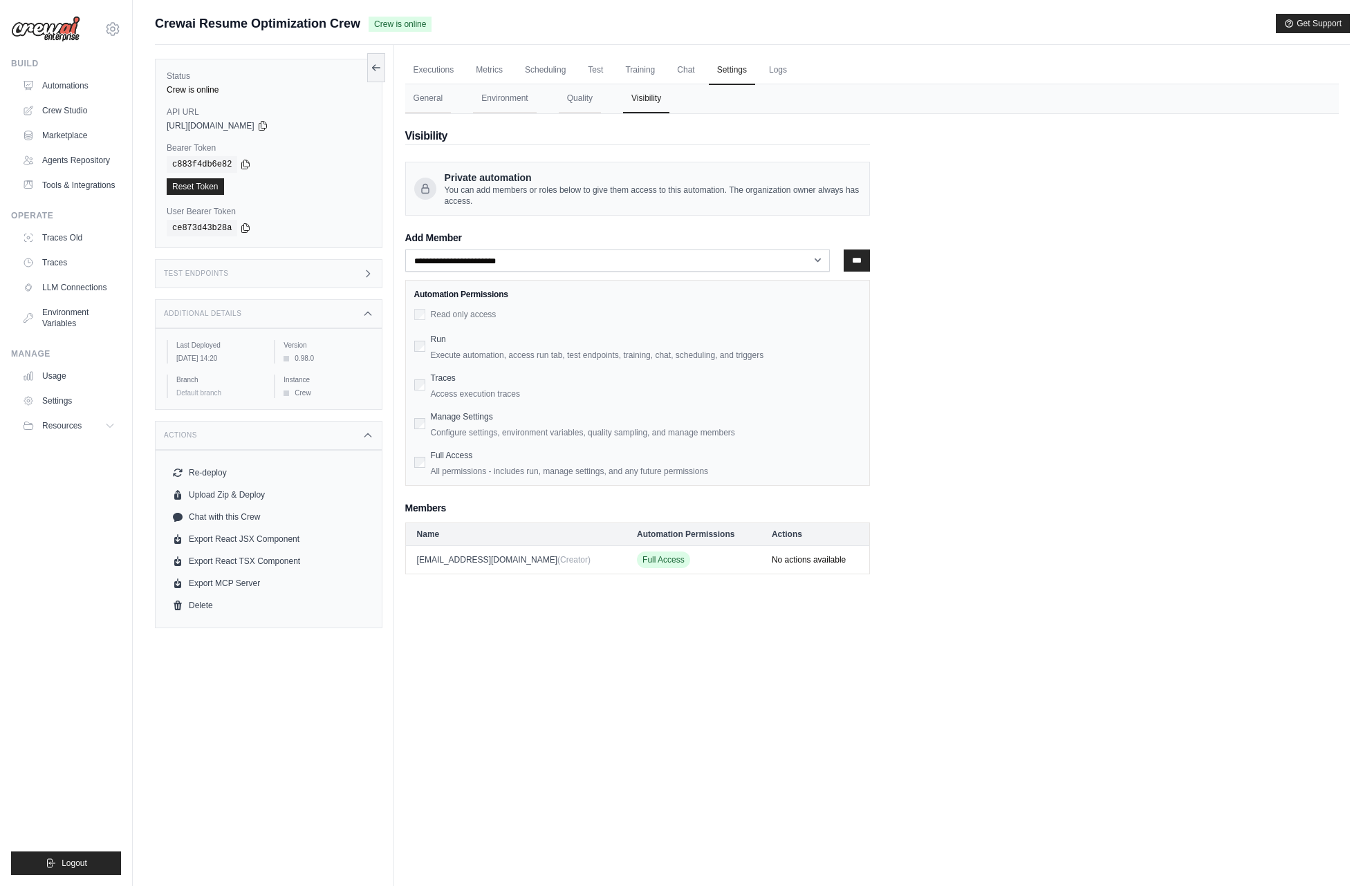
click at [280, 280] on div "Test Endpoints" at bounding box center [268, 274] width 227 height 29
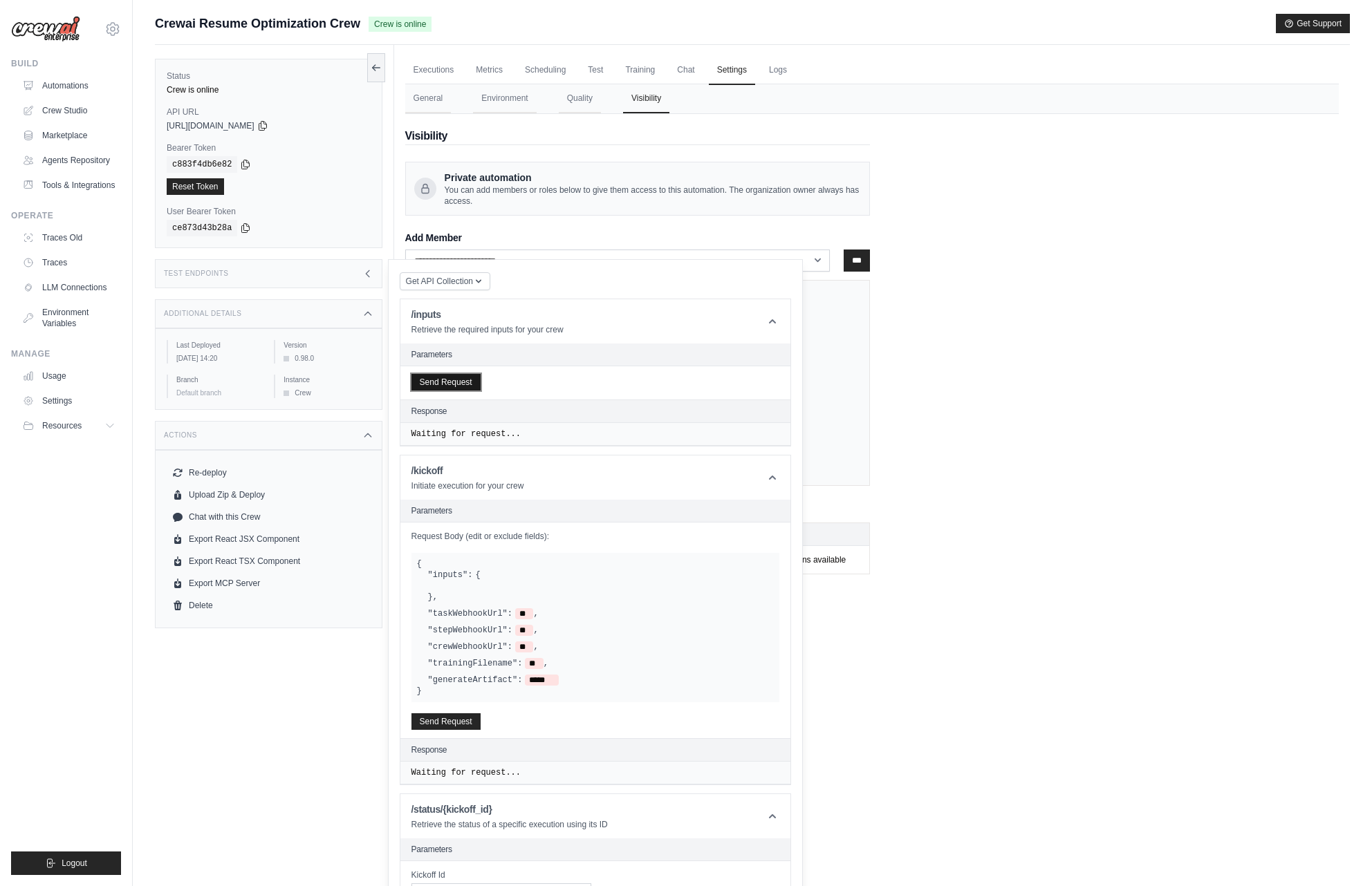
click at [441, 380] on button "Send Request" at bounding box center [446, 382] width 70 height 17
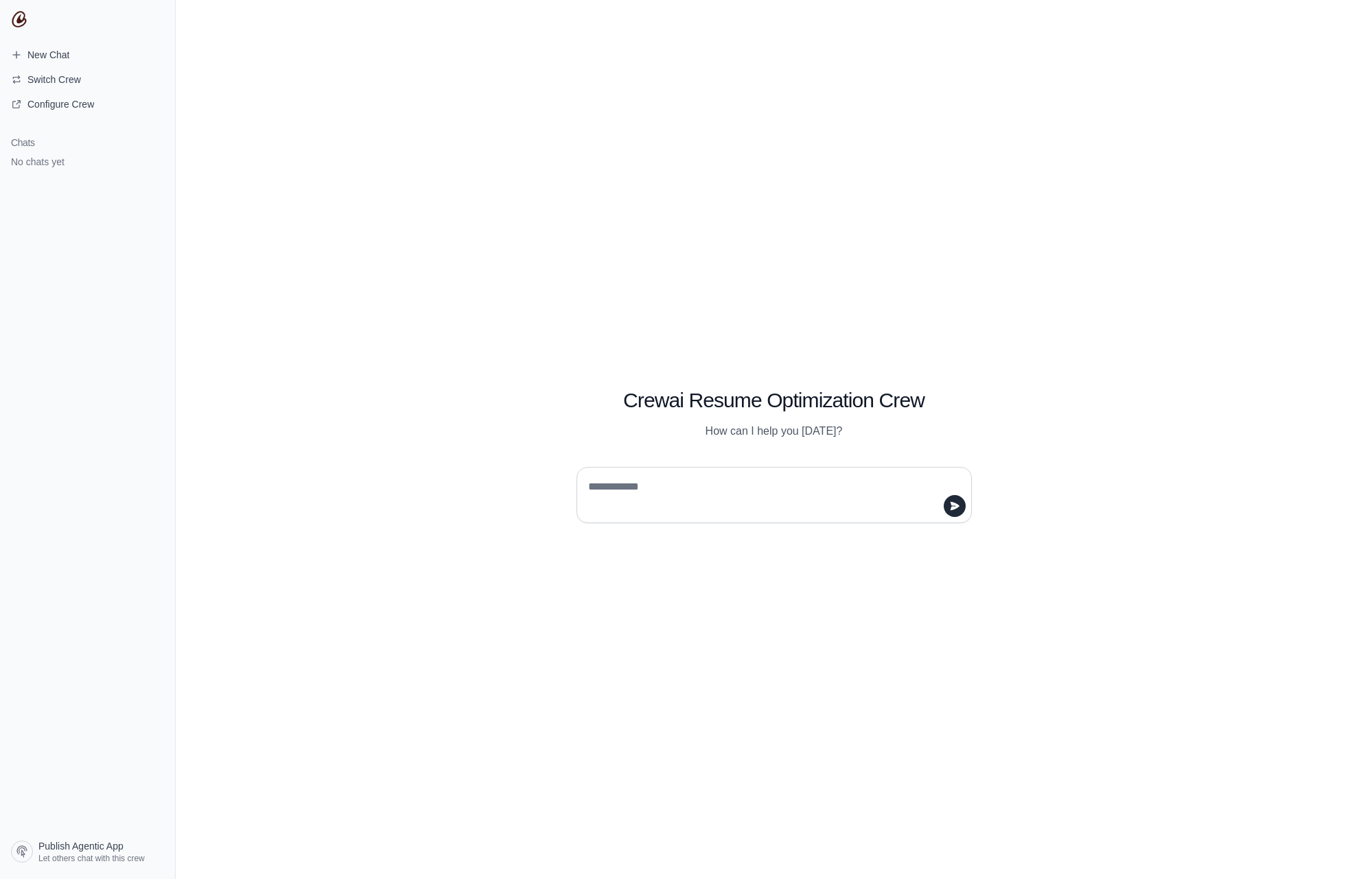
click at [697, 480] on textarea at bounding box center [770, 495] width 369 height 39
click at [640, 495] on textarea at bounding box center [770, 495] width 369 height 39
type textarea "**********"
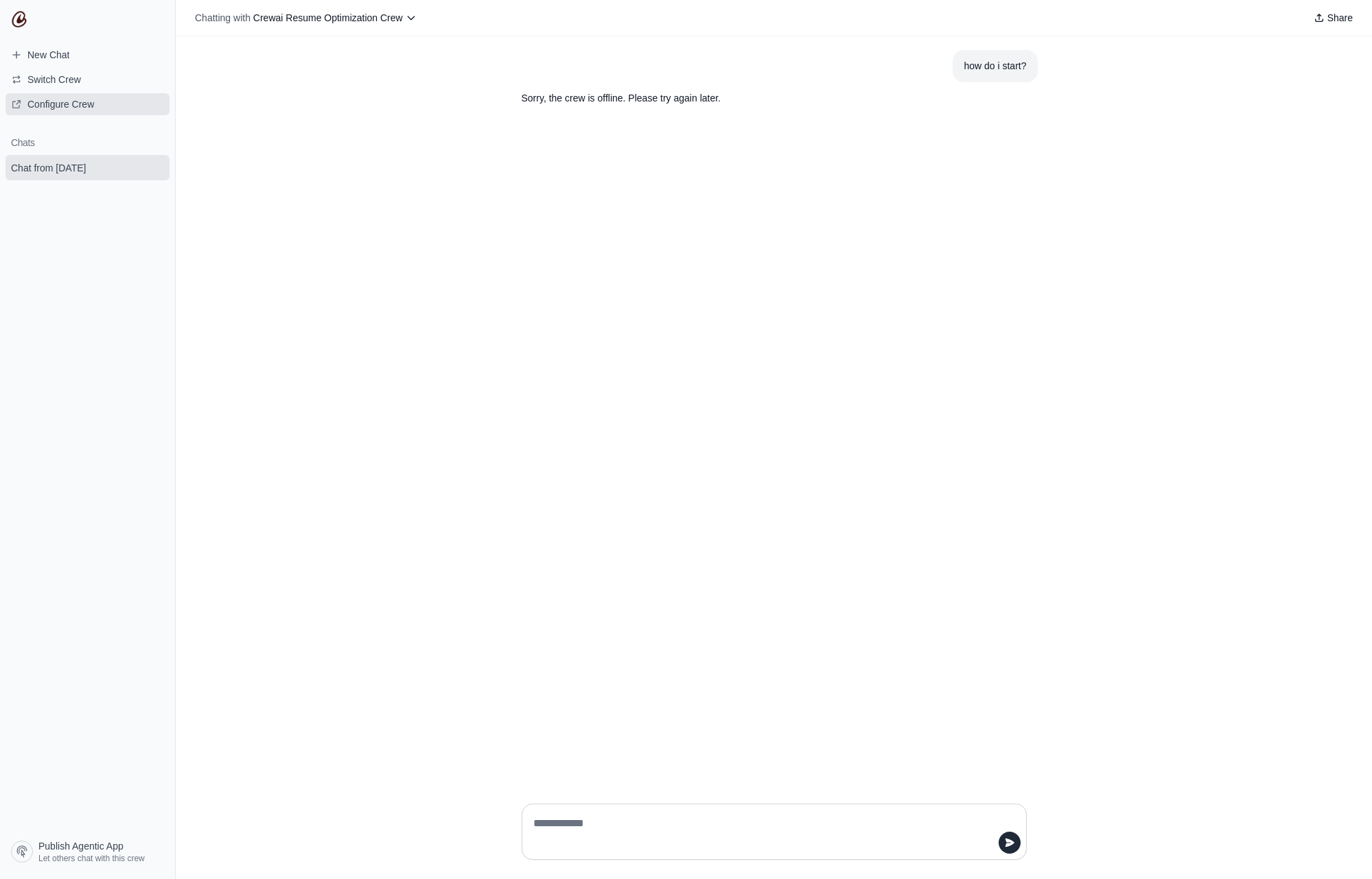
click at [86, 104] on span "Configure Crew" at bounding box center [60, 104] width 67 height 14
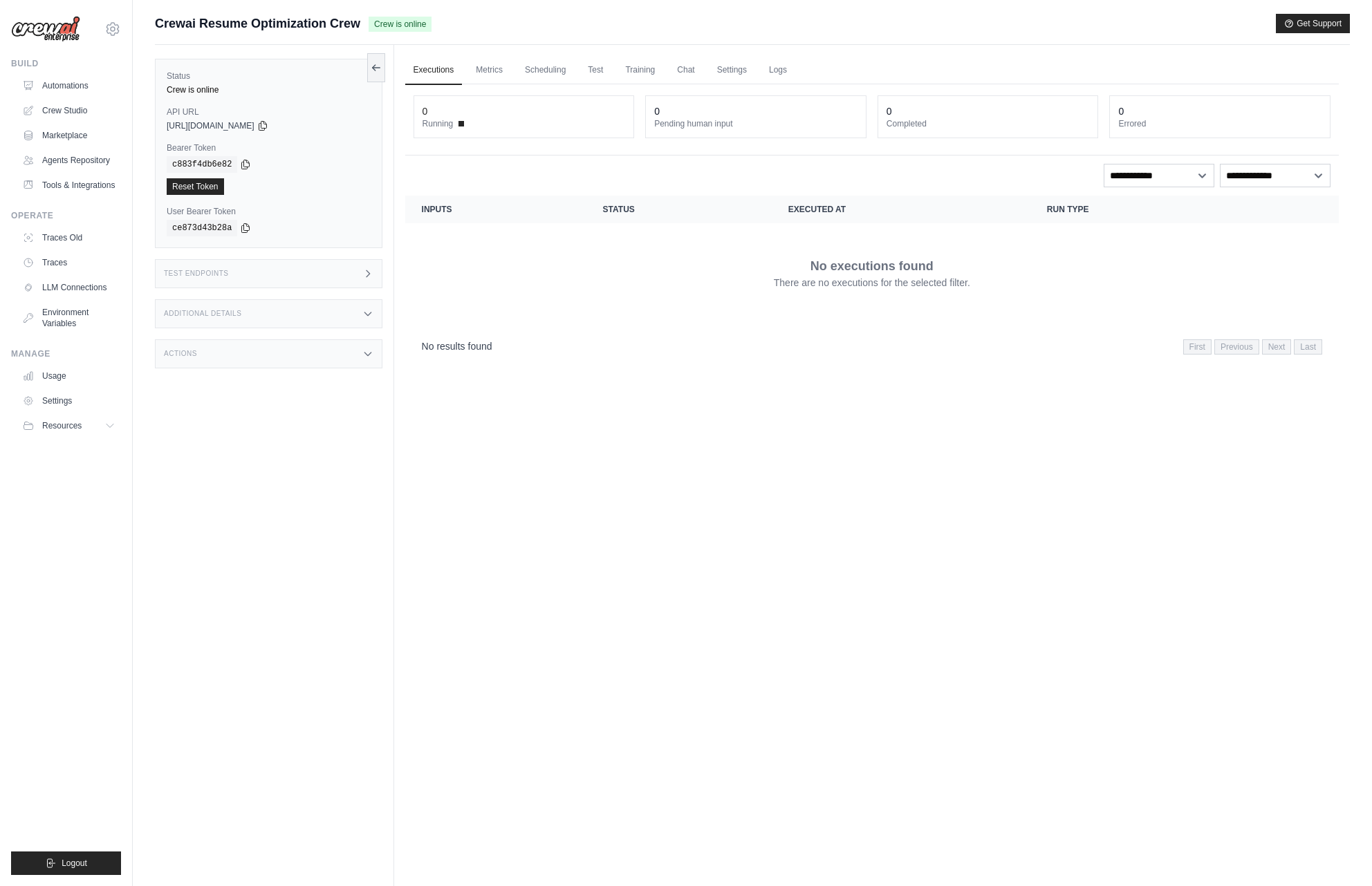
click at [369, 352] on icon at bounding box center [367, 353] width 11 height 11
click at [303, 314] on div "Additional Details" at bounding box center [268, 314] width 227 height 29
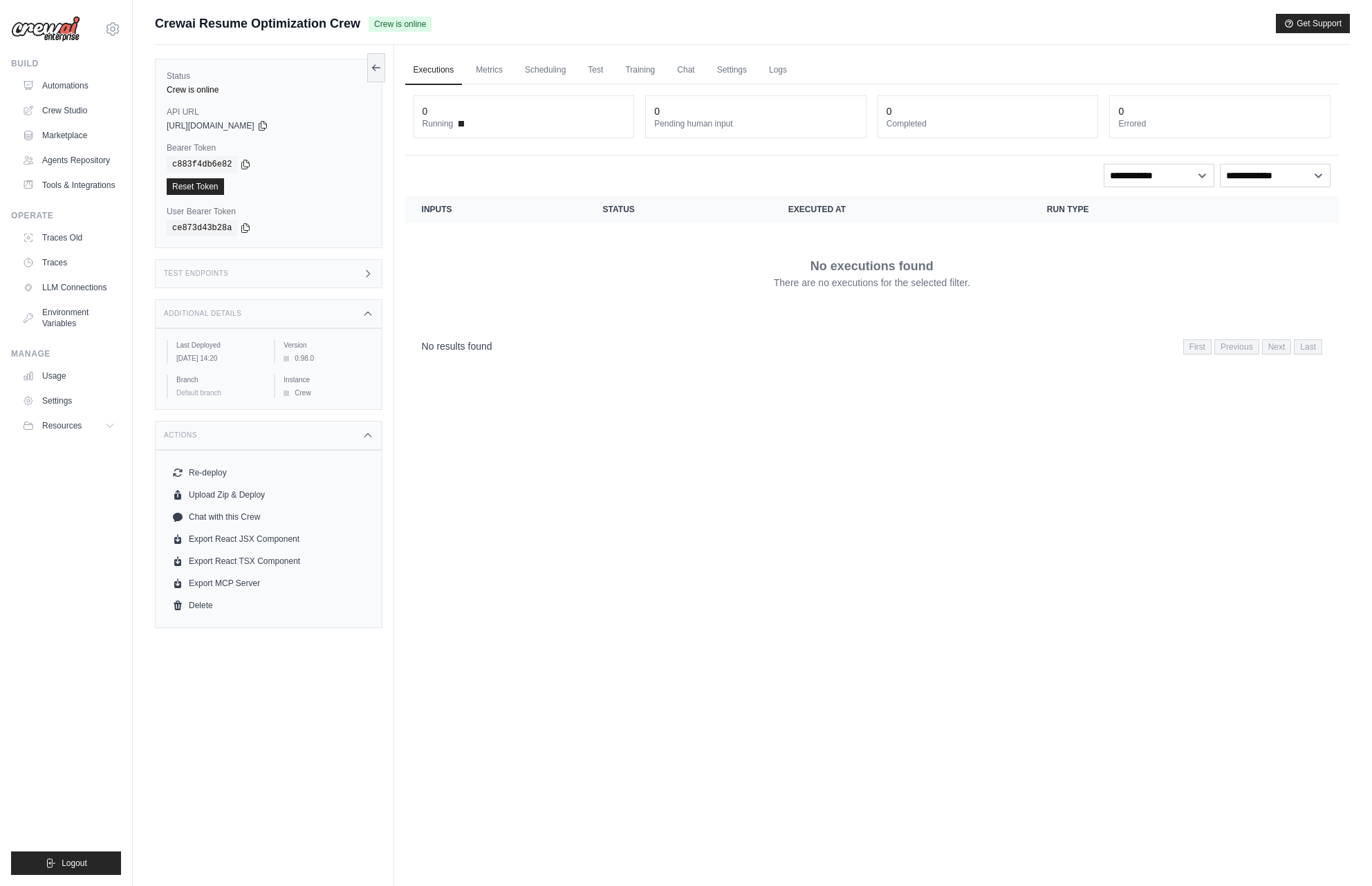
click at [305, 281] on div "Test Endpoints" at bounding box center [268, 274] width 227 height 29
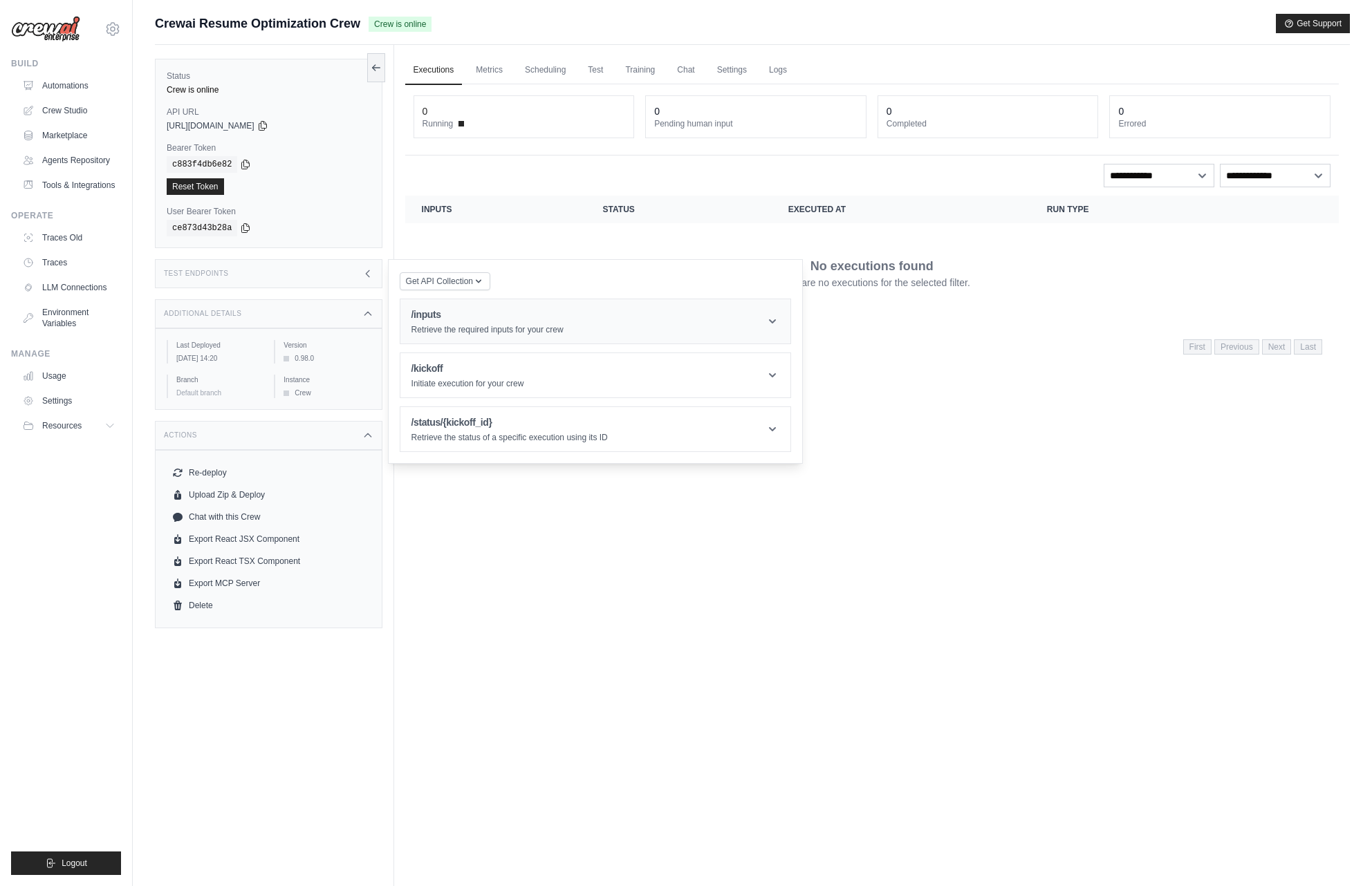
click at [482, 314] on h1 "/inputs" at bounding box center [487, 314] width 152 height 14
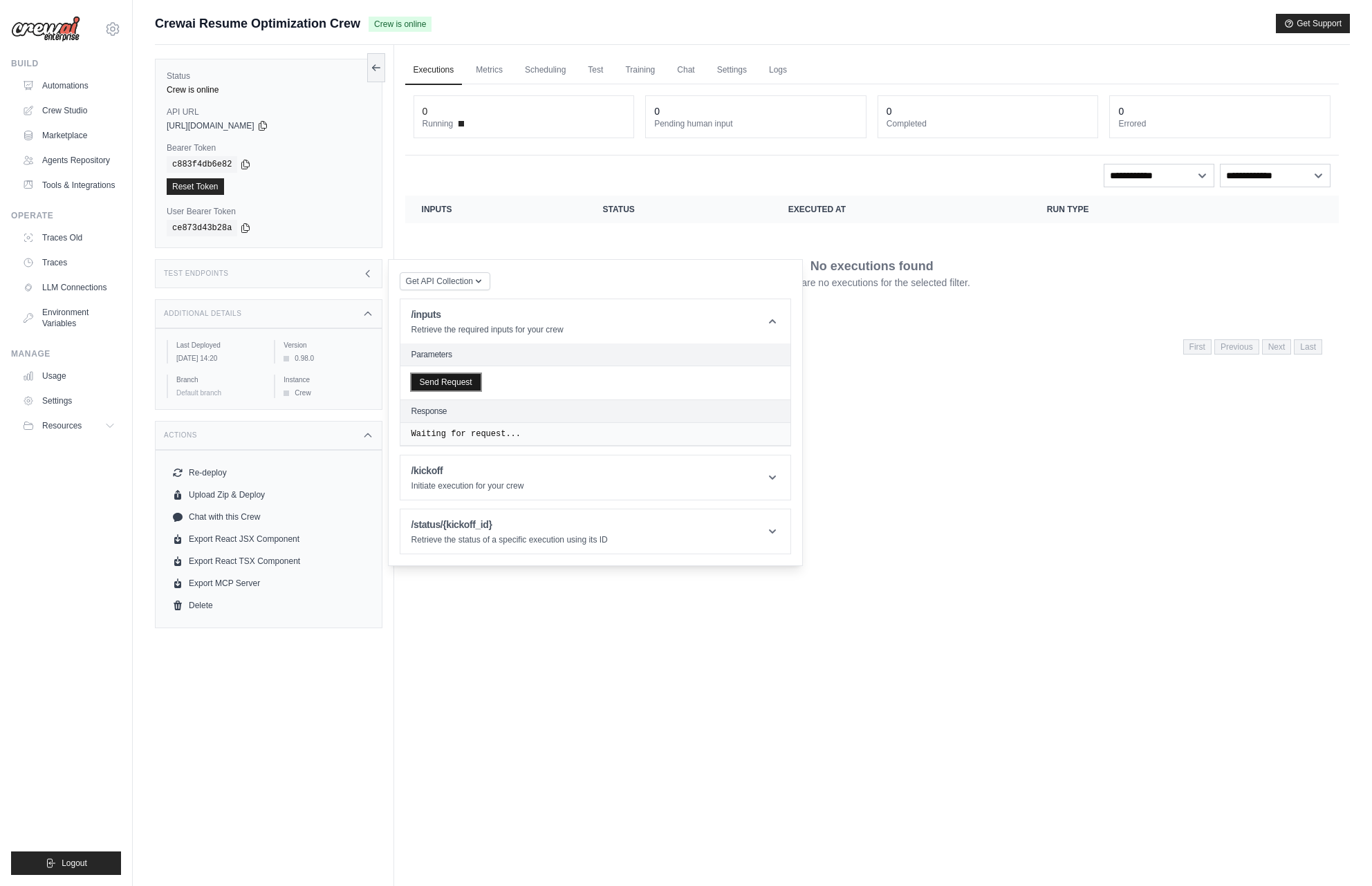
click at [448, 381] on button "Send Request" at bounding box center [446, 382] width 70 height 17
click at [587, 660] on div "Executions Metrics Scheduling Test Training Chat Settings Logs 0 Running 0 Pend…" at bounding box center [873, 488] width 956 height 886
click at [462, 382] on button "Send Request" at bounding box center [446, 382] width 70 height 17
click at [573, 522] on header "/kickoff Initiate execution for your crew" at bounding box center [595, 515] width 390 height 44
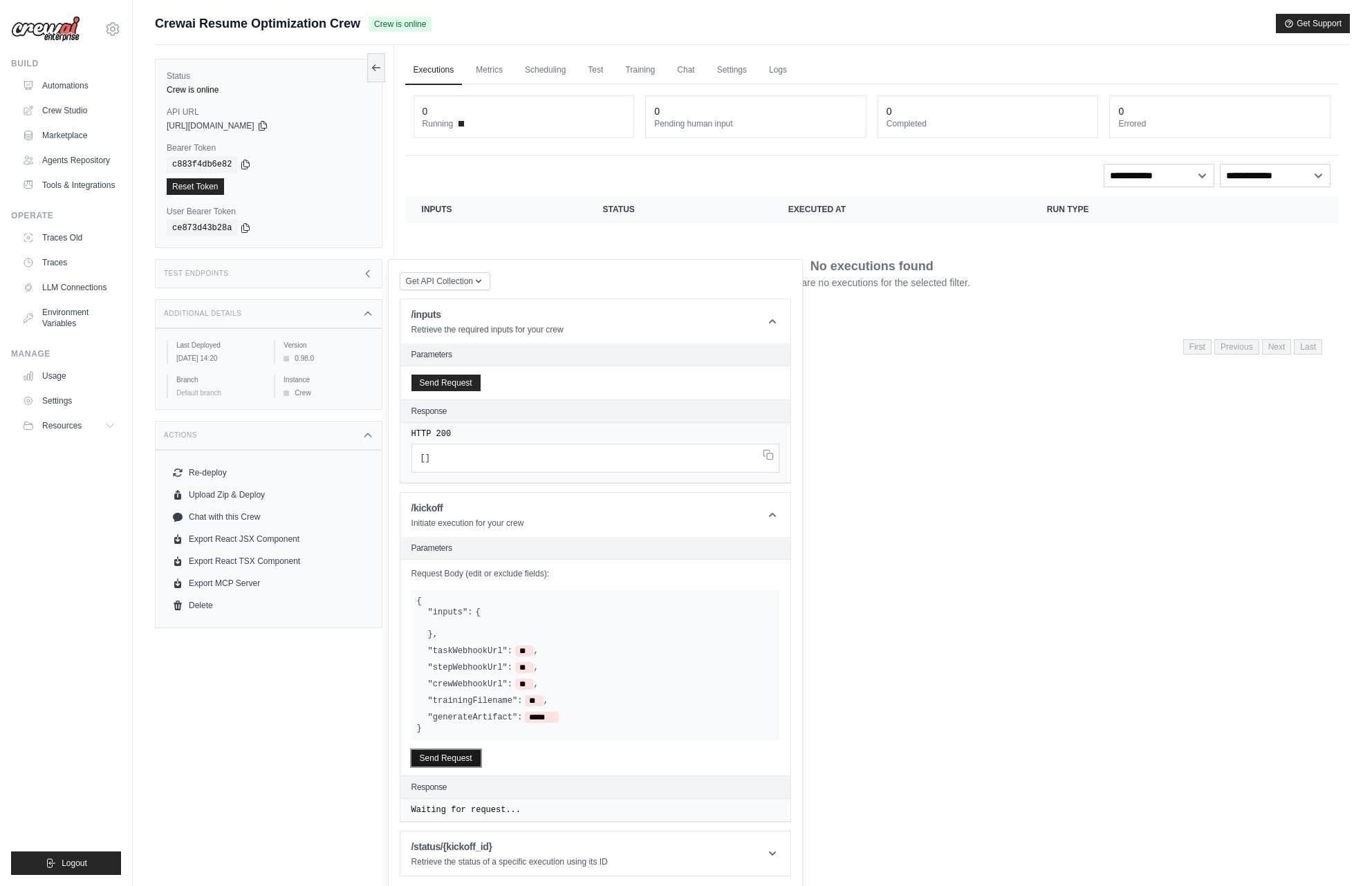
click at [459, 758] on button "Send Request" at bounding box center [446, 758] width 70 height 17
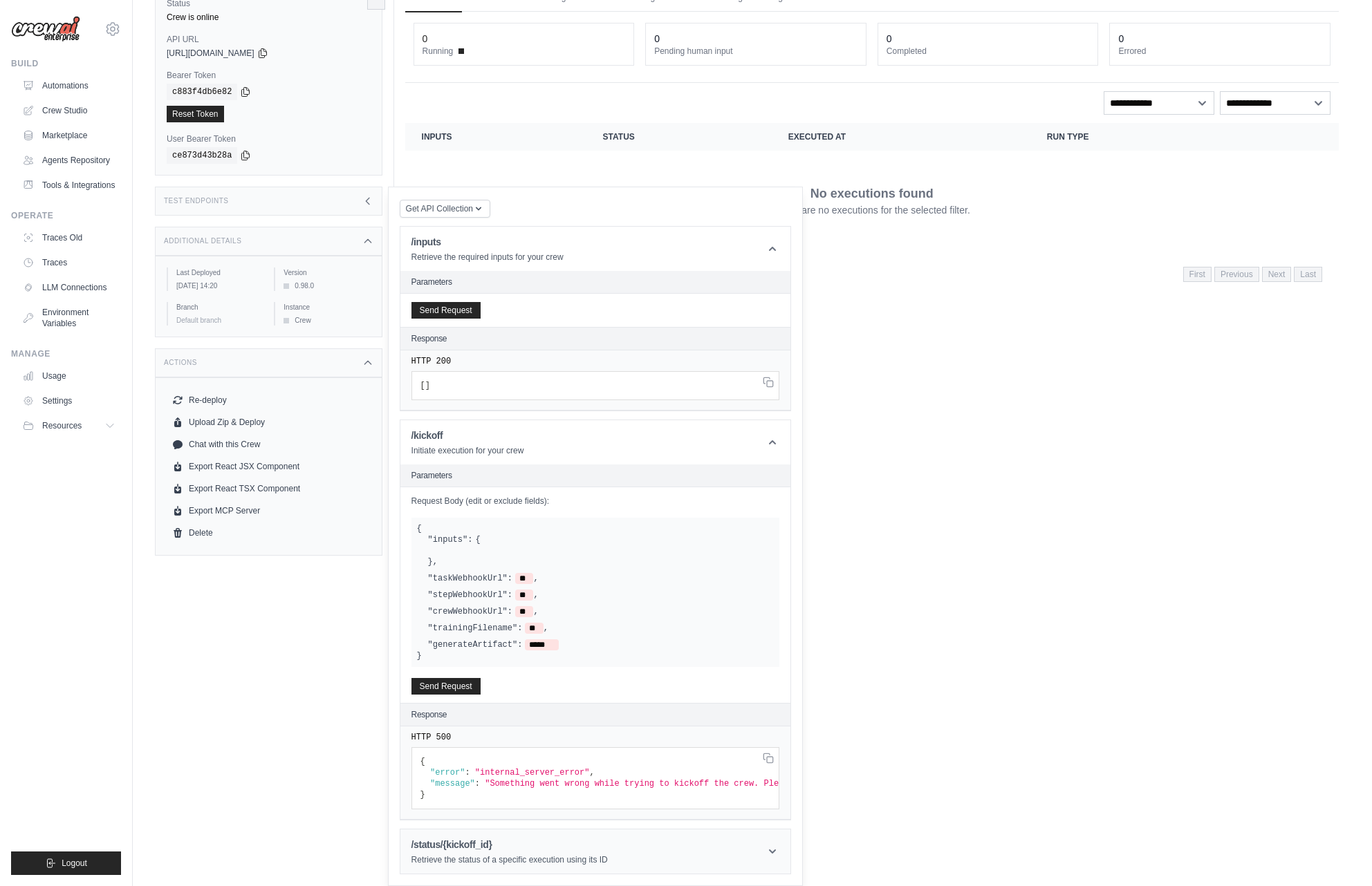
click at [768, 853] on icon at bounding box center [773, 852] width 14 height 14
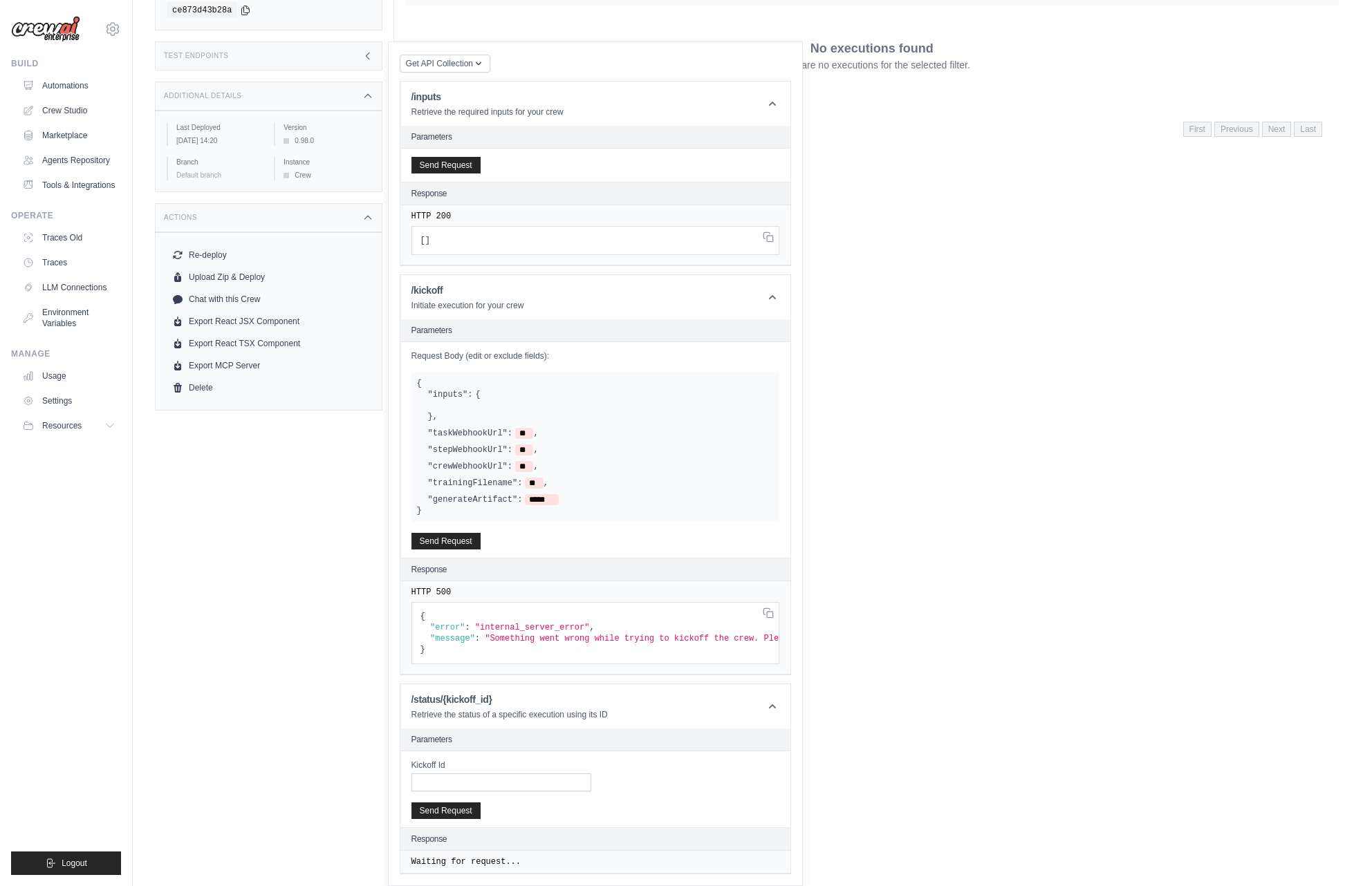
scroll to position [31, 0]
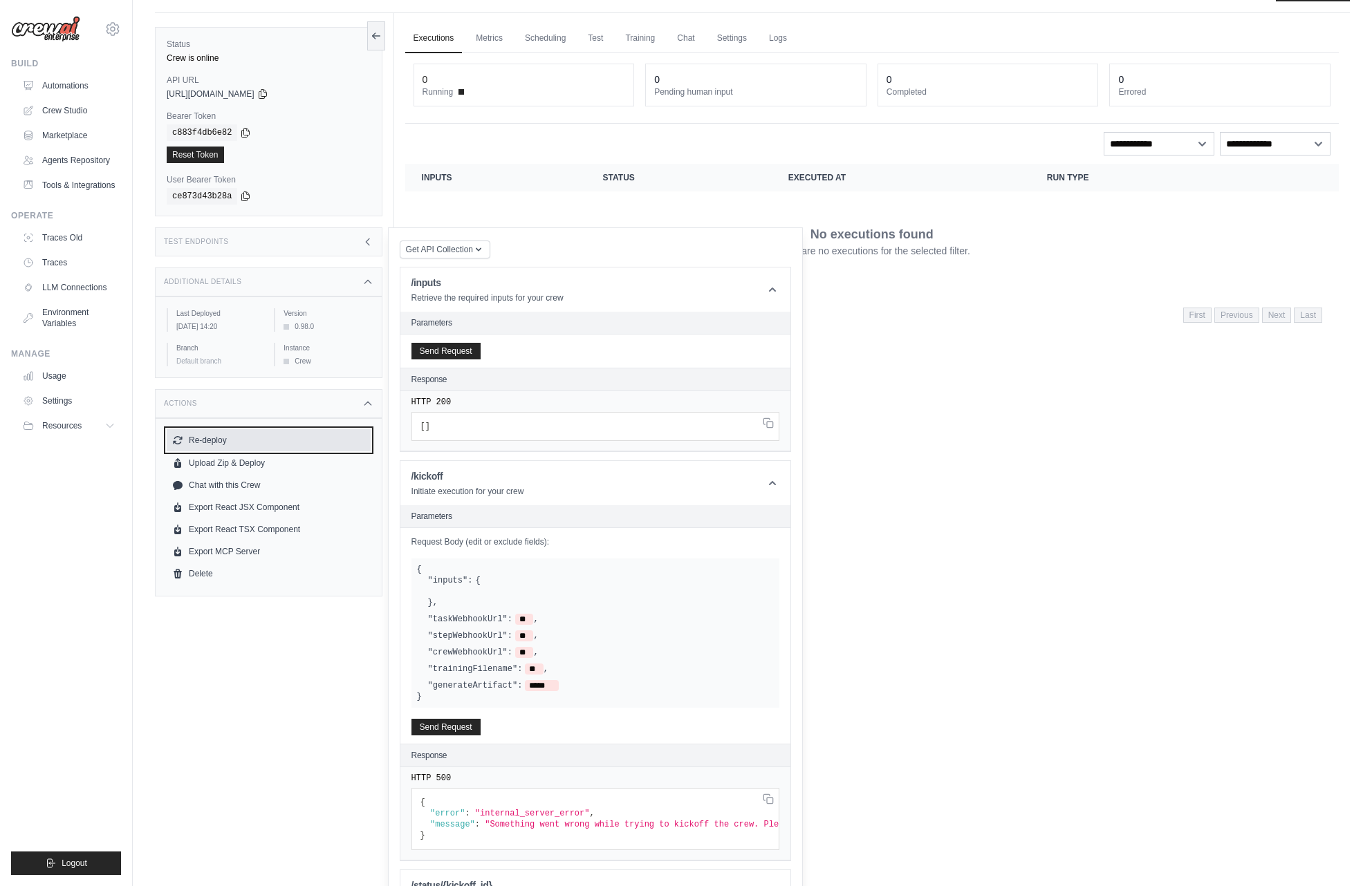
click at [220, 448] on button "Re-deploy" at bounding box center [268, 441] width 204 height 23
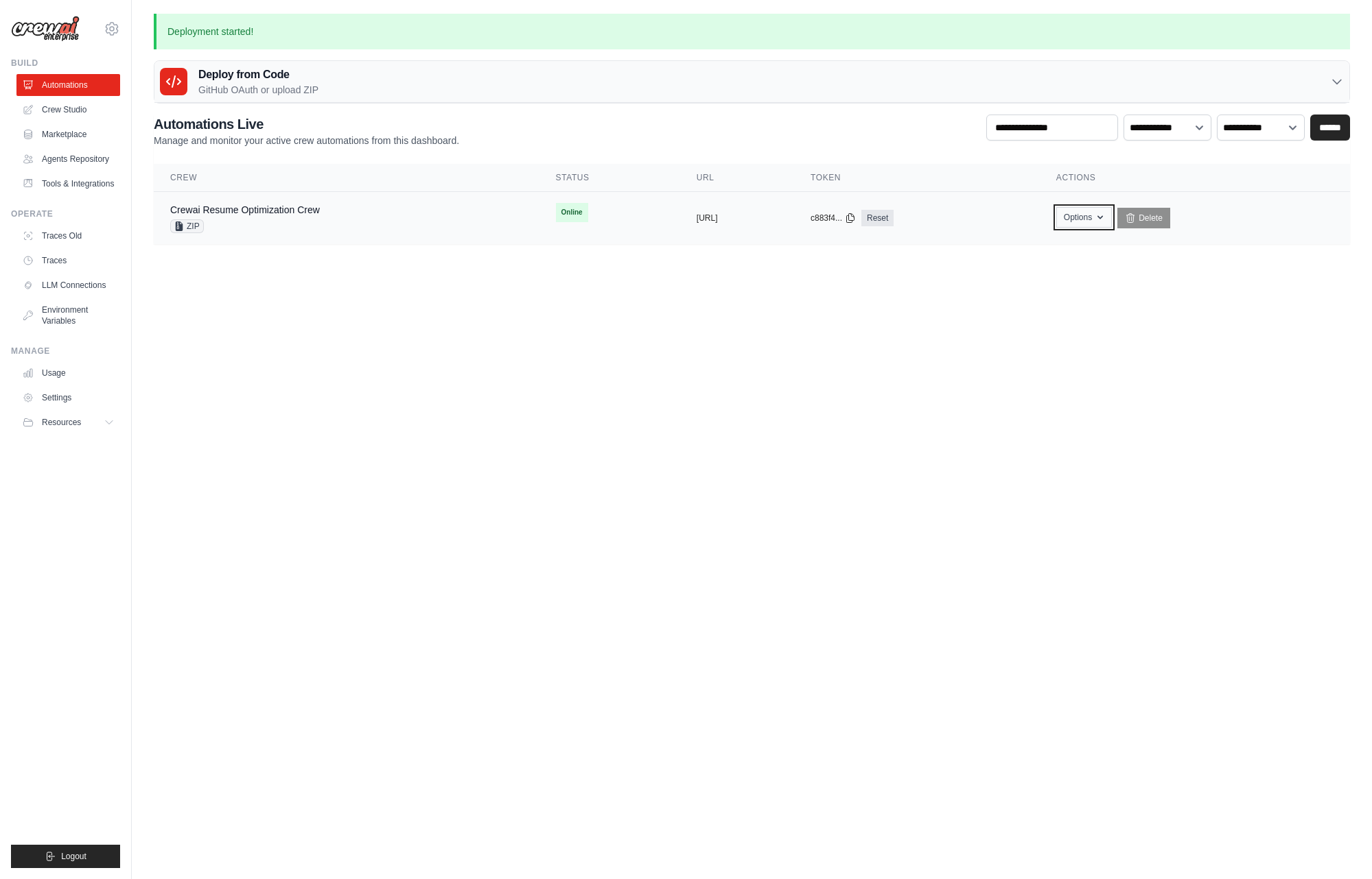
click at [1112, 220] on button "Options" at bounding box center [1083, 217] width 55 height 20
click at [840, 216] on div "copied" at bounding box center [825, 210] width 29 height 17
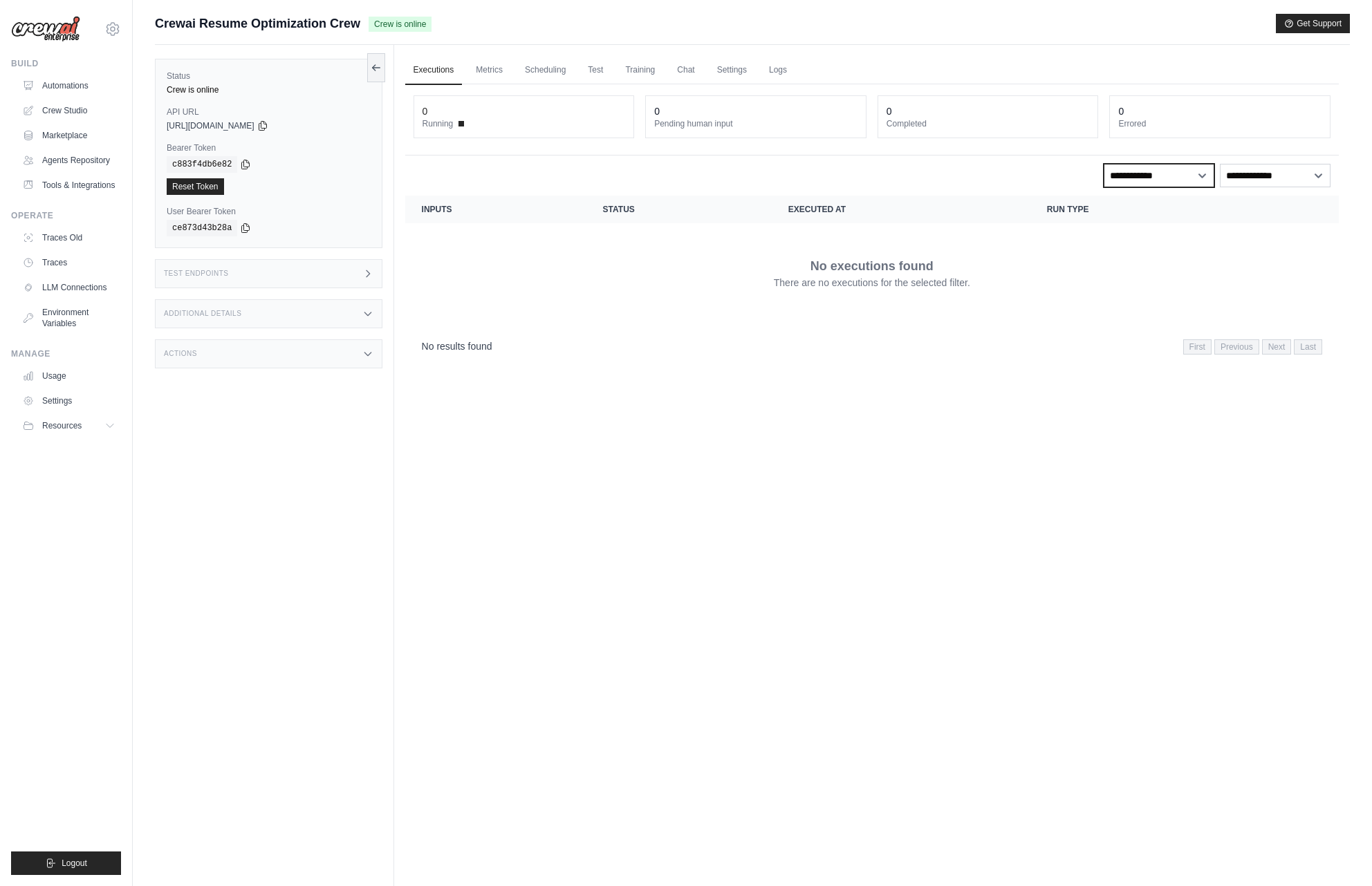
click at [1181, 178] on select "**********" at bounding box center [1159, 175] width 111 height 23
click at [1285, 179] on select "**********" at bounding box center [1275, 175] width 111 height 23
click at [1202, 175] on select "**********" at bounding box center [1159, 175] width 111 height 23
click at [333, 347] on div "Actions" at bounding box center [268, 354] width 227 height 29
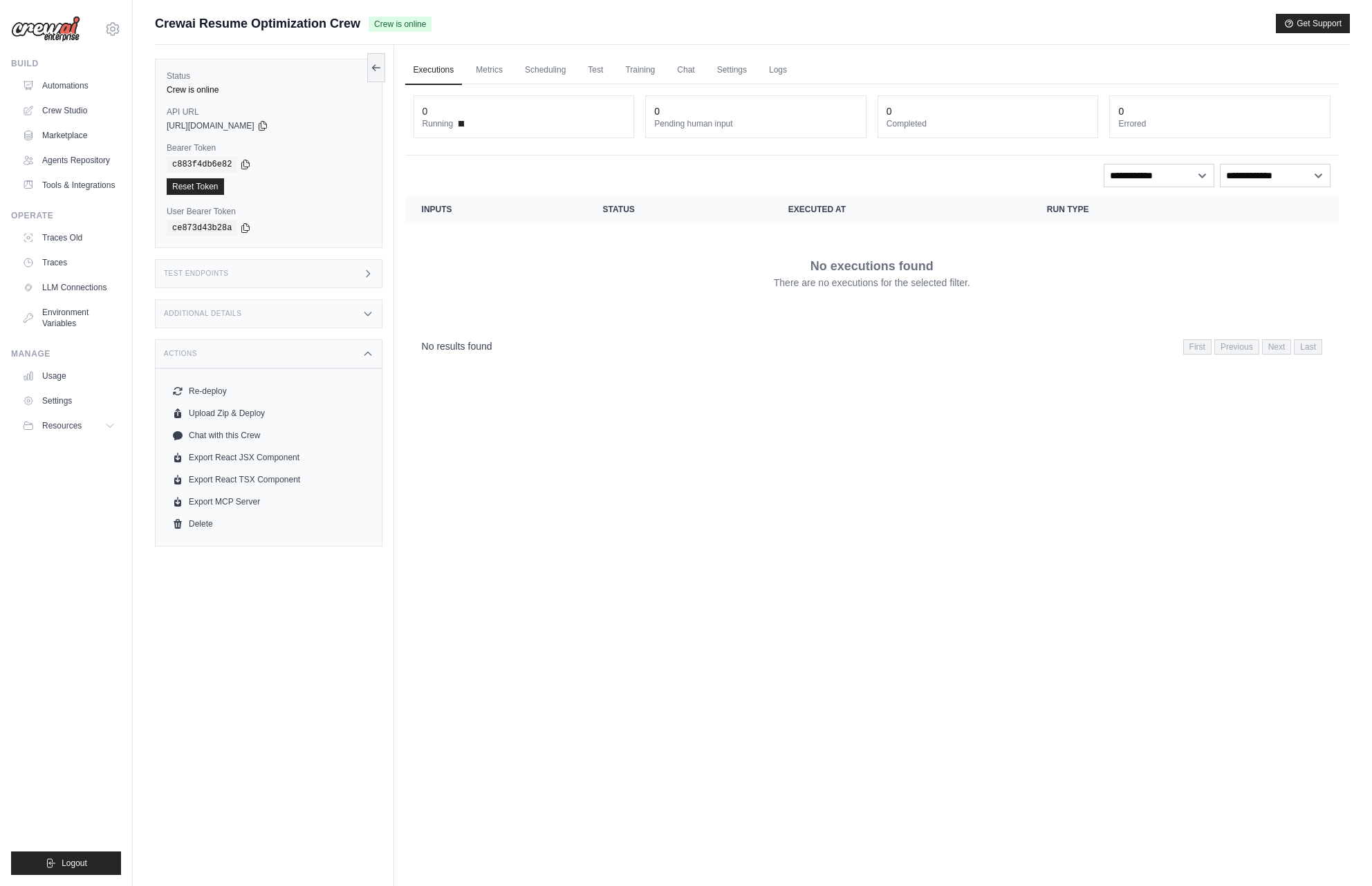
click at [342, 316] on div "Additional Details" at bounding box center [268, 314] width 227 height 29
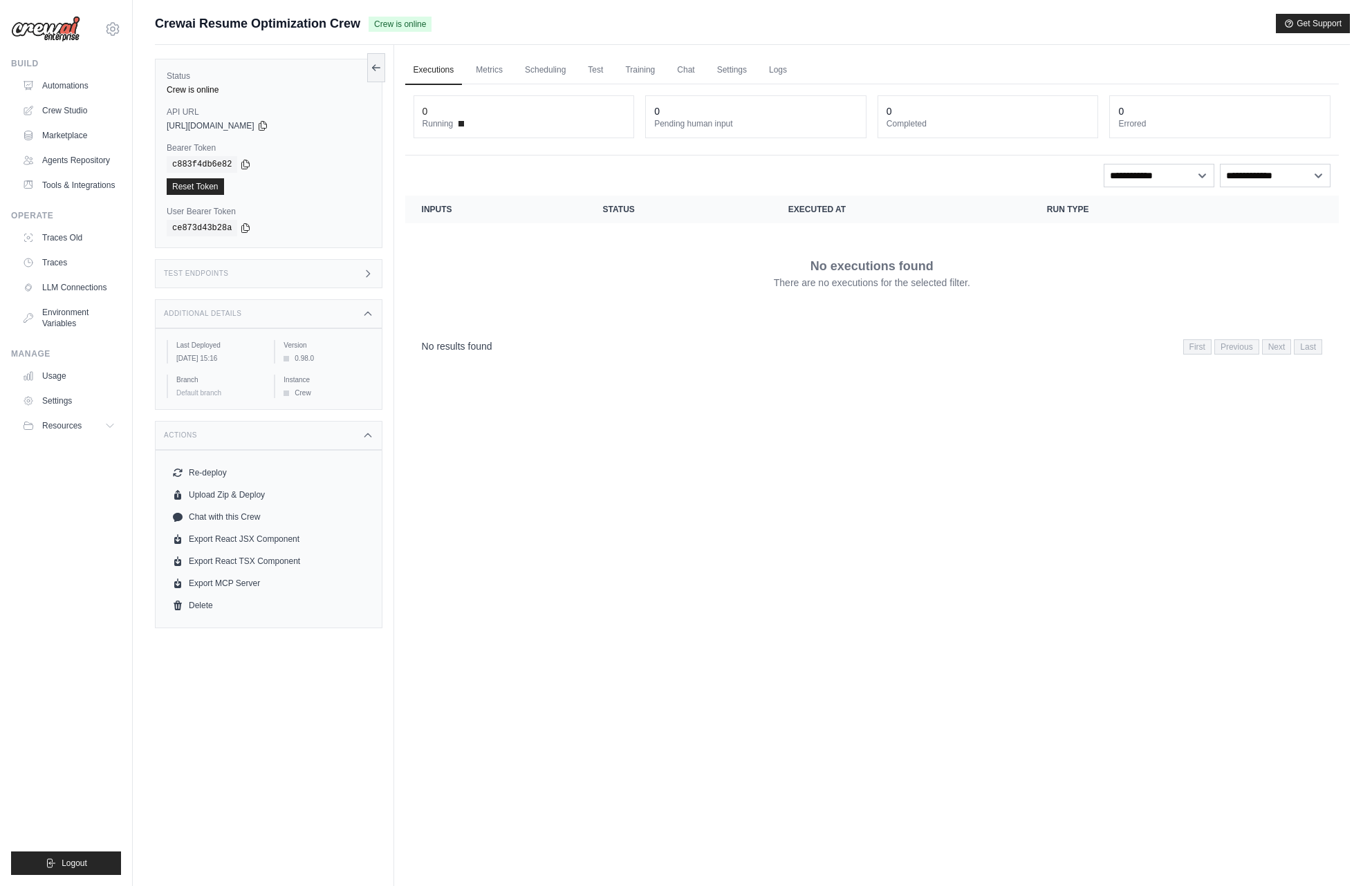
click at [346, 280] on div "Test Endpoints" at bounding box center [268, 274] width 227 height 29
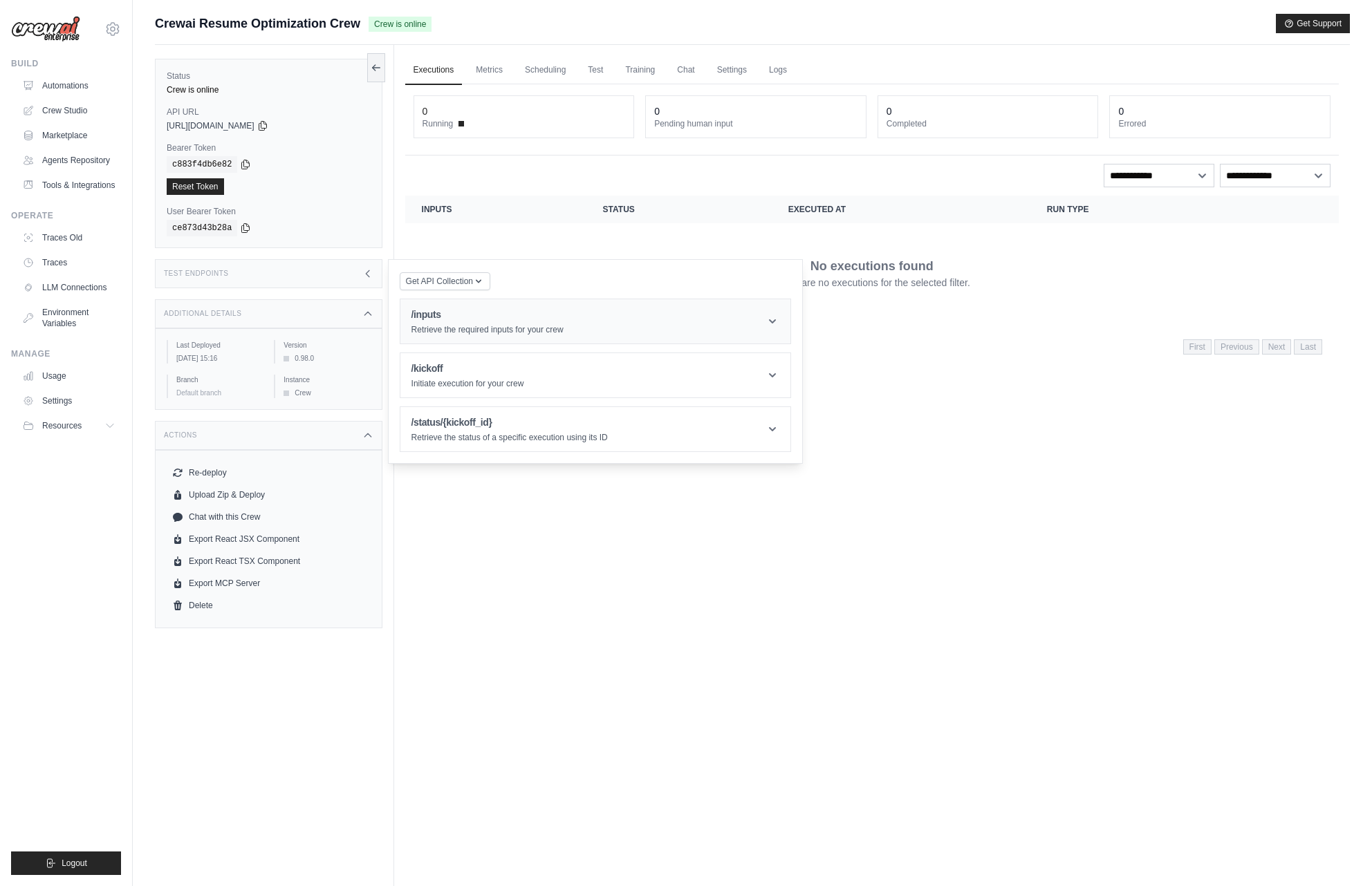
click at [423, 323] on div "/inputs Retrieve the required inputs for your crew" at bounding box center [487, 321] width 152 height 27
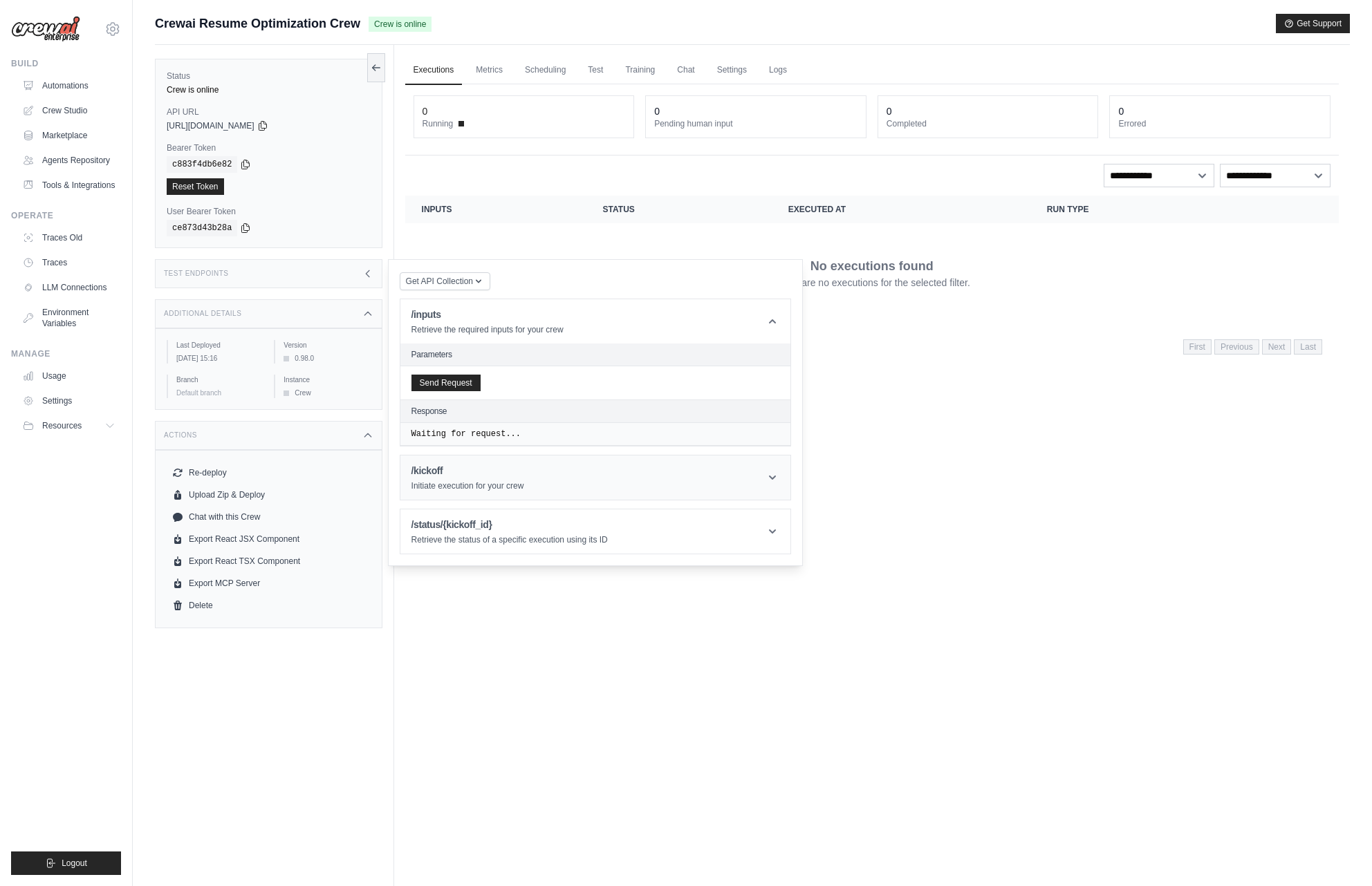
click at [427, 484] on p "Initiate execution for your crew" at bounding box center [467, 486] width 113 height 11
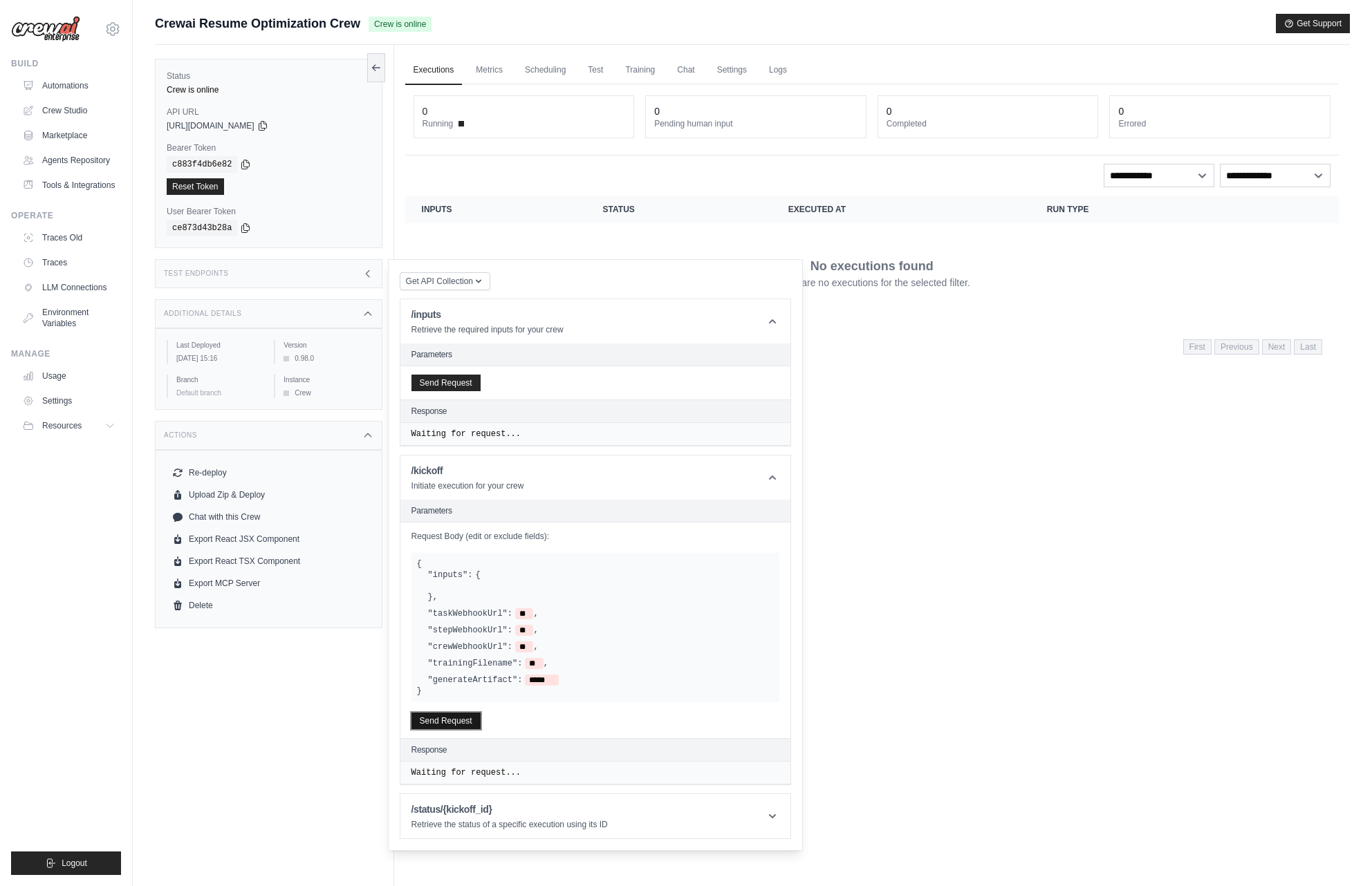
click at [432, 721] on button "Send Request" at bounding box center [446, 721] width 70 height 17
click at [70, 288] on link "LLM Connections" at bounding box center [70, 288] width 105 height 23
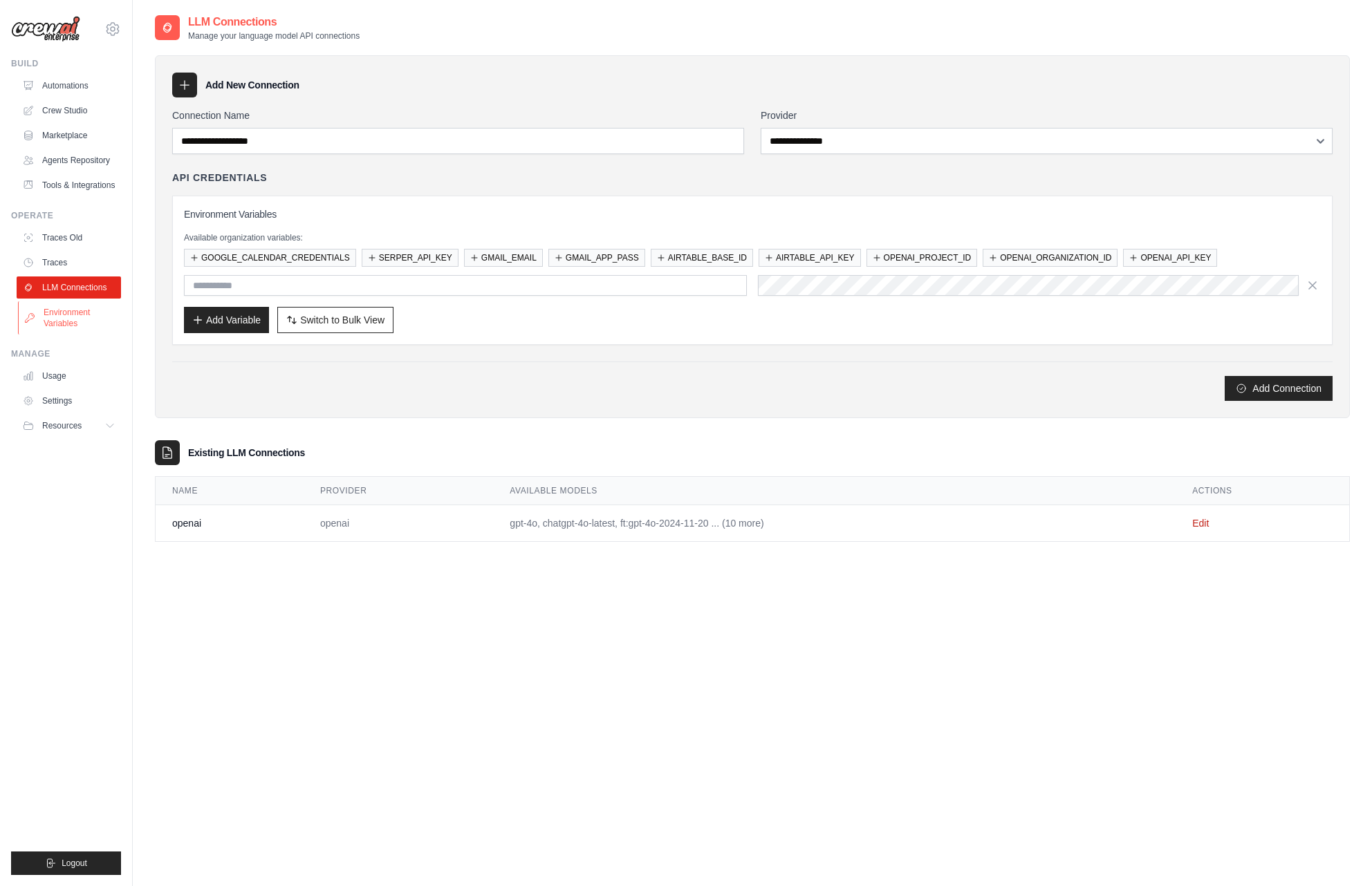
click at [71, 312] on link "Environment Variables" at bounding box center [70, 318] width 105 height 33
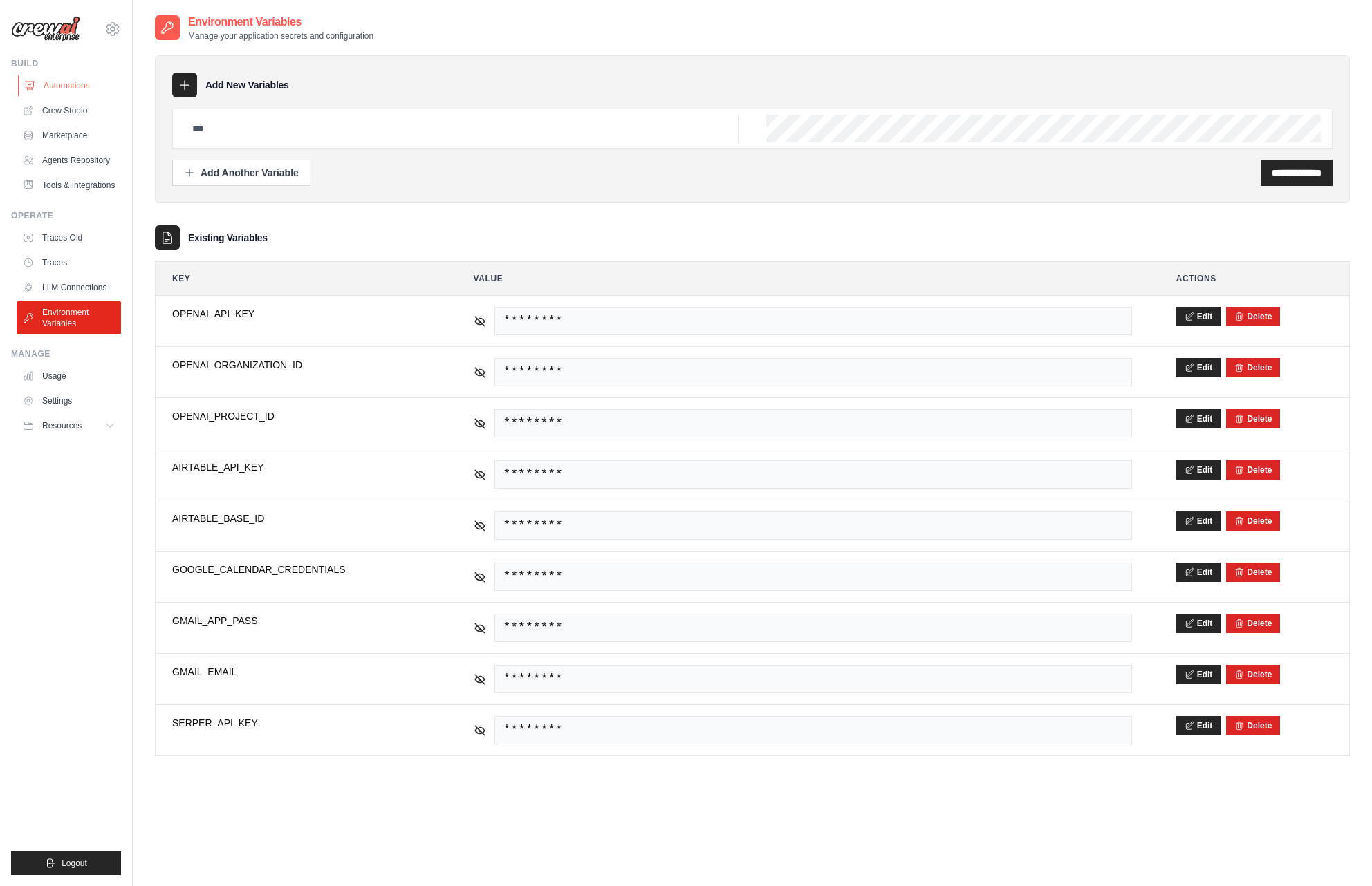
click at [73, 79] on link "Automations" at bounding box center [70, 85] width 105 height 23
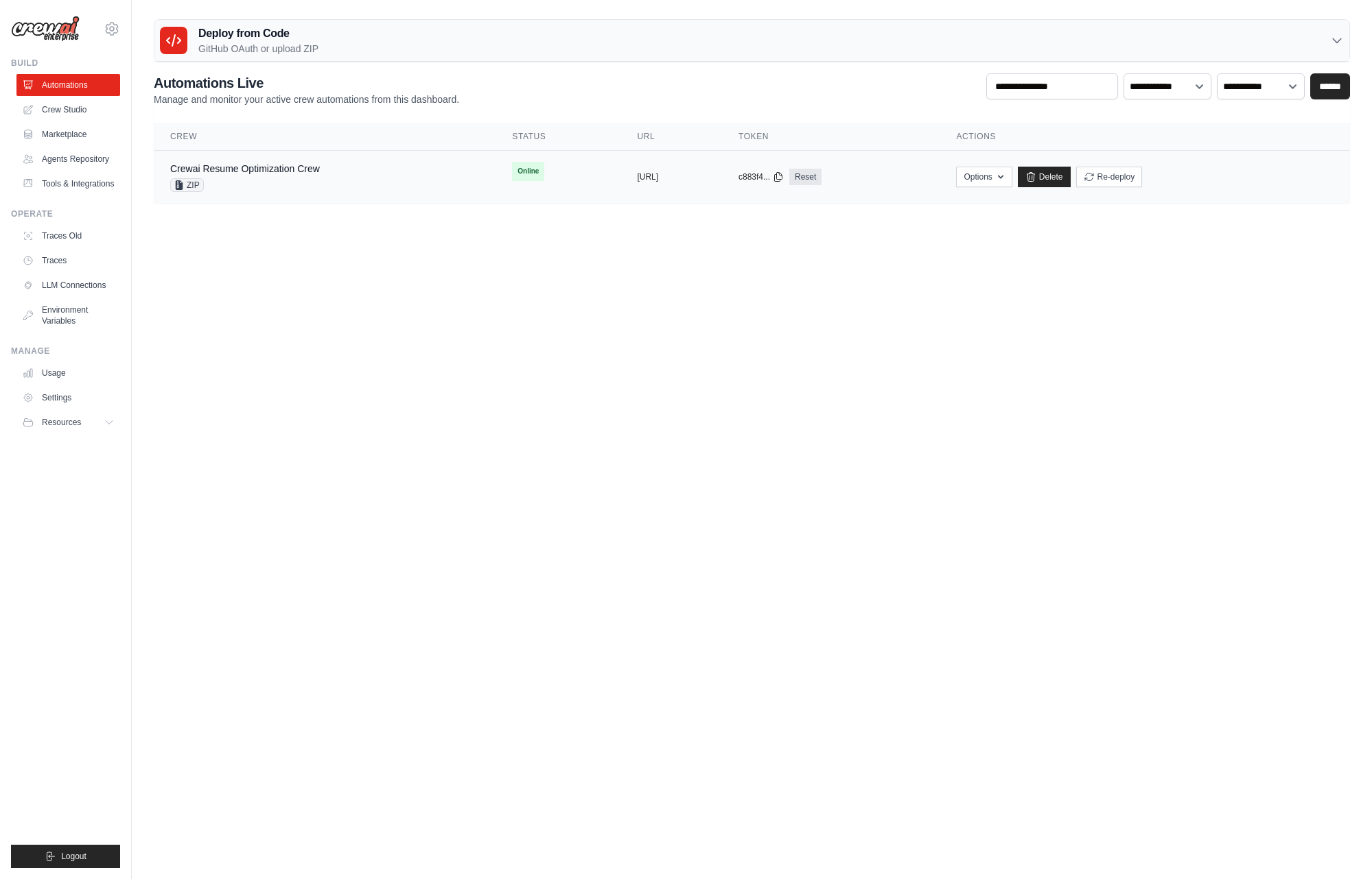
click at [242, 186] on div "ZIP" at bounding box center [245, 186] width 150 height 14
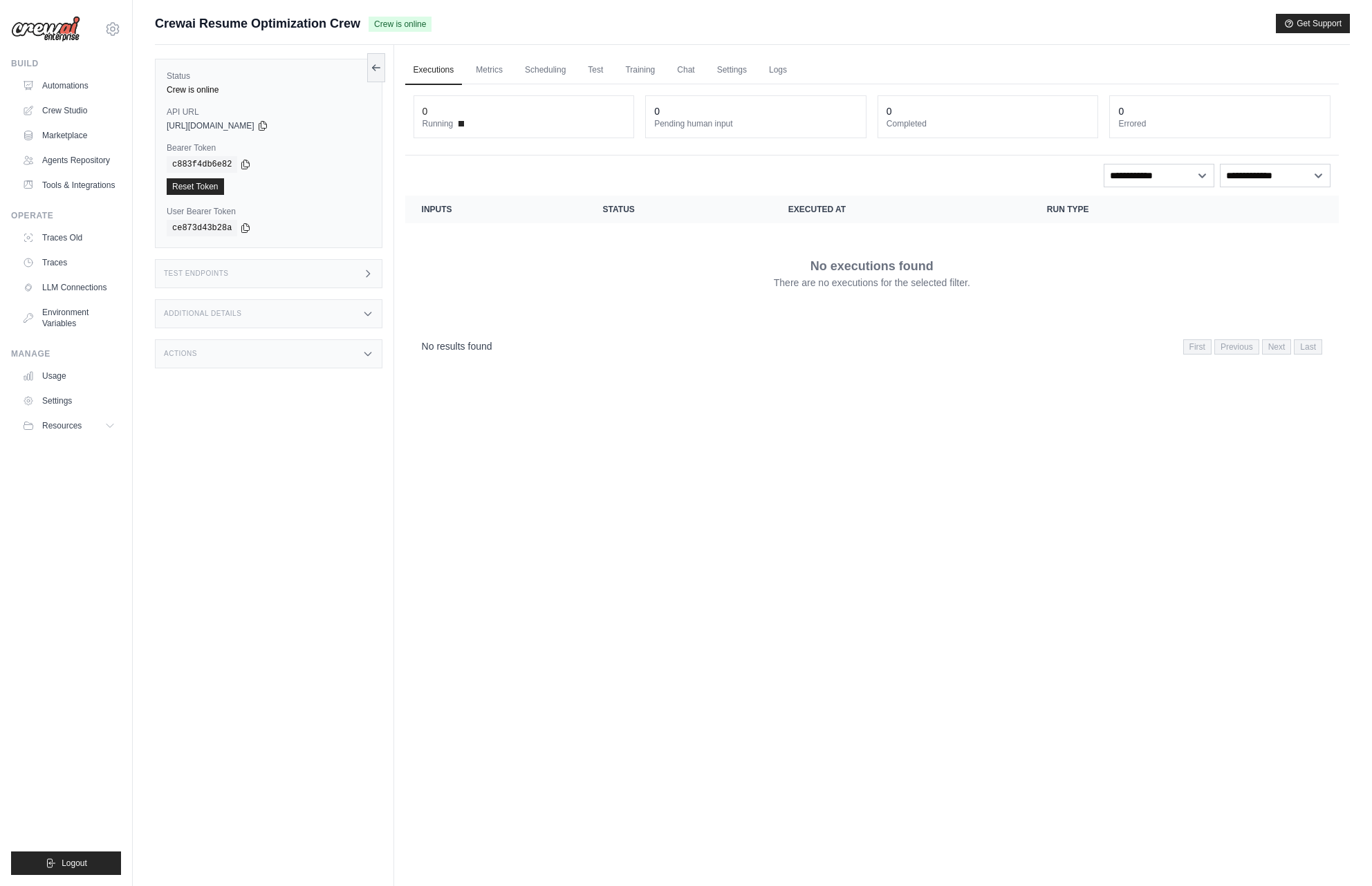
click at [932, 112] on div "0" at bounding box center [988, 112] width 204 height 14
click at [498, 69] on link "Metrics" at bounding box center [489, 70] width 43 height 29
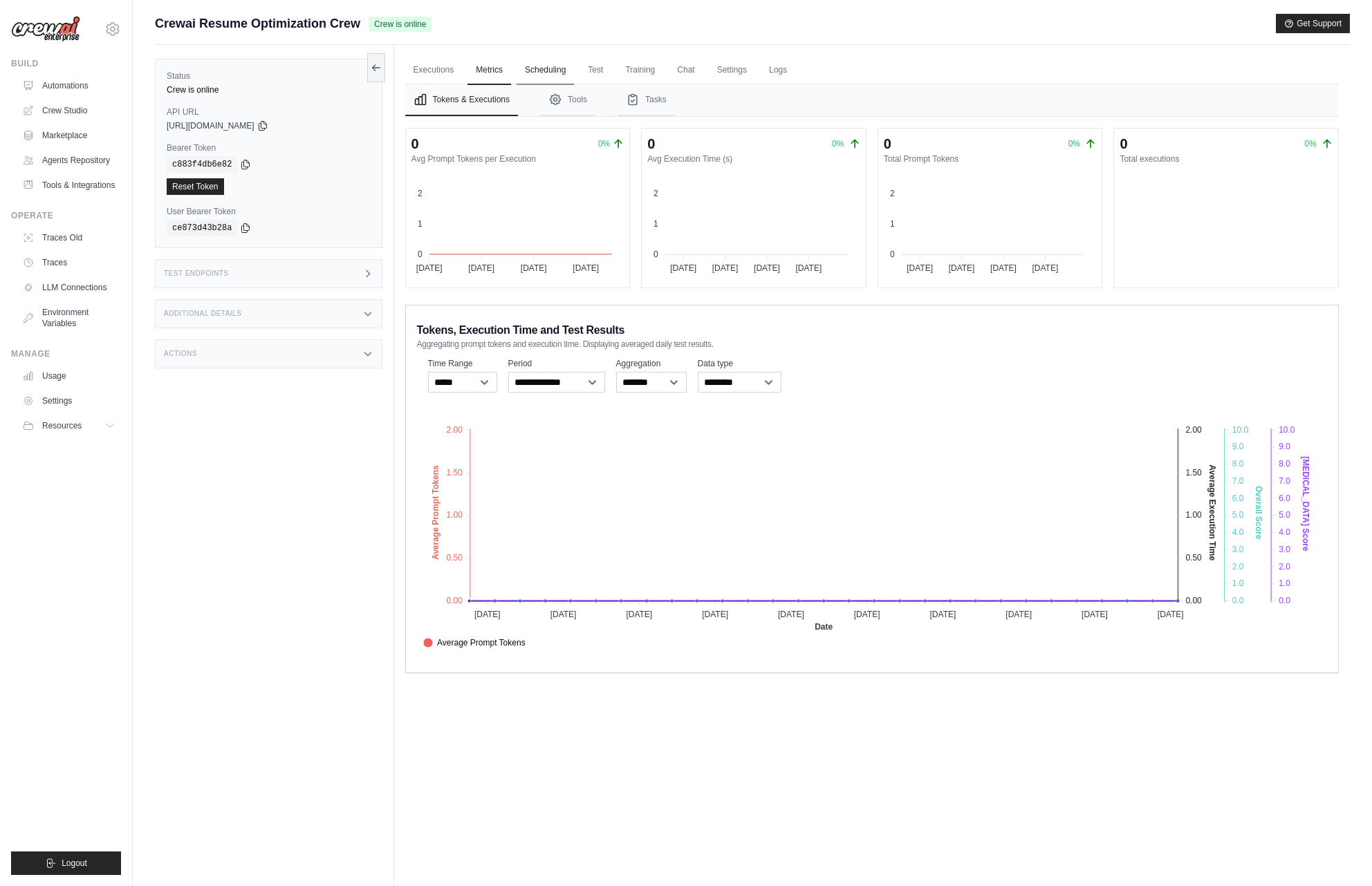
click at [539, 71] on link "Scheduling" at bounding box center [545, 70] width 58 height 29
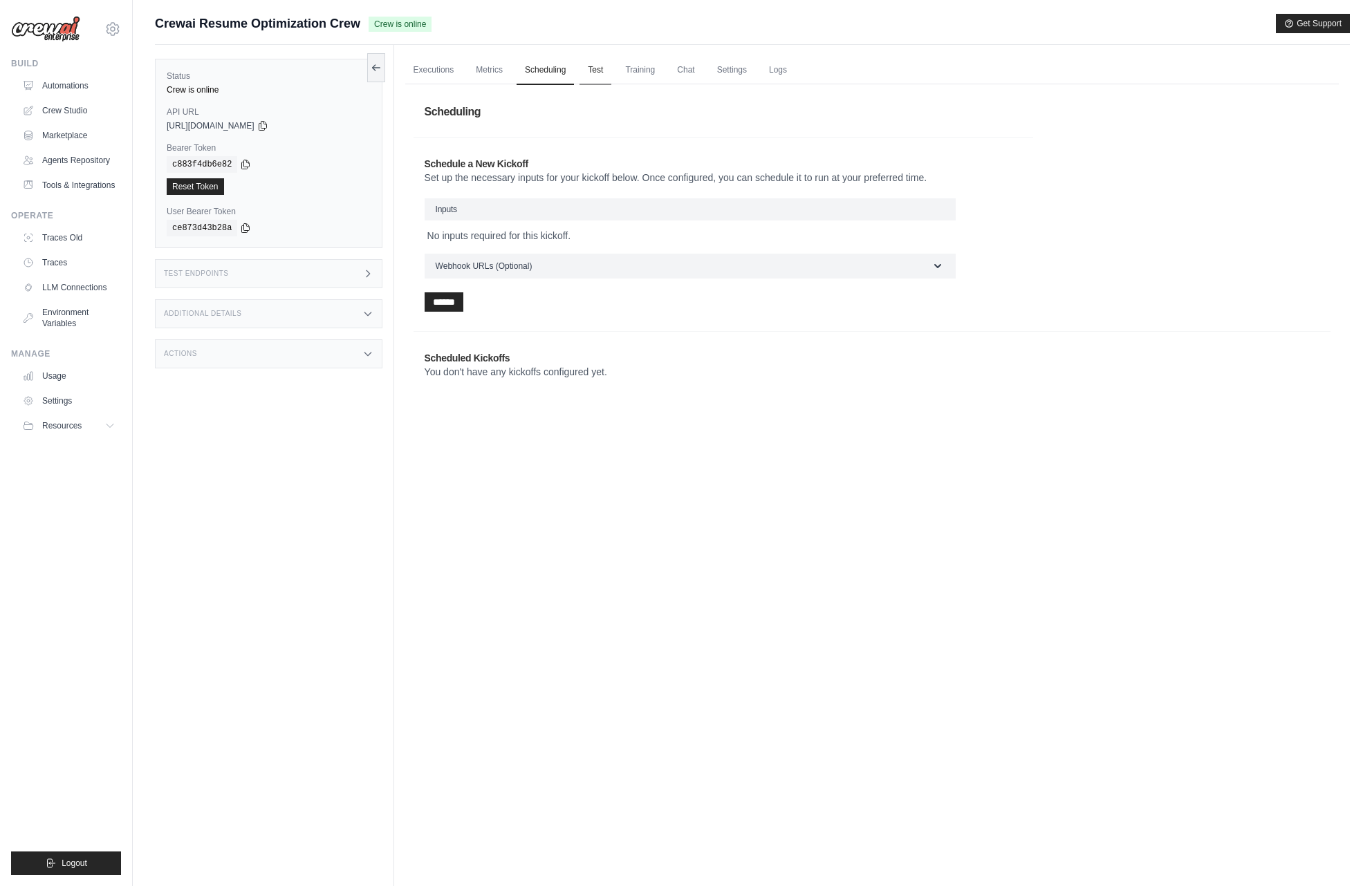
click at [584, 70] on link "Test" at bounding box center [595, 70] width 31 height 29
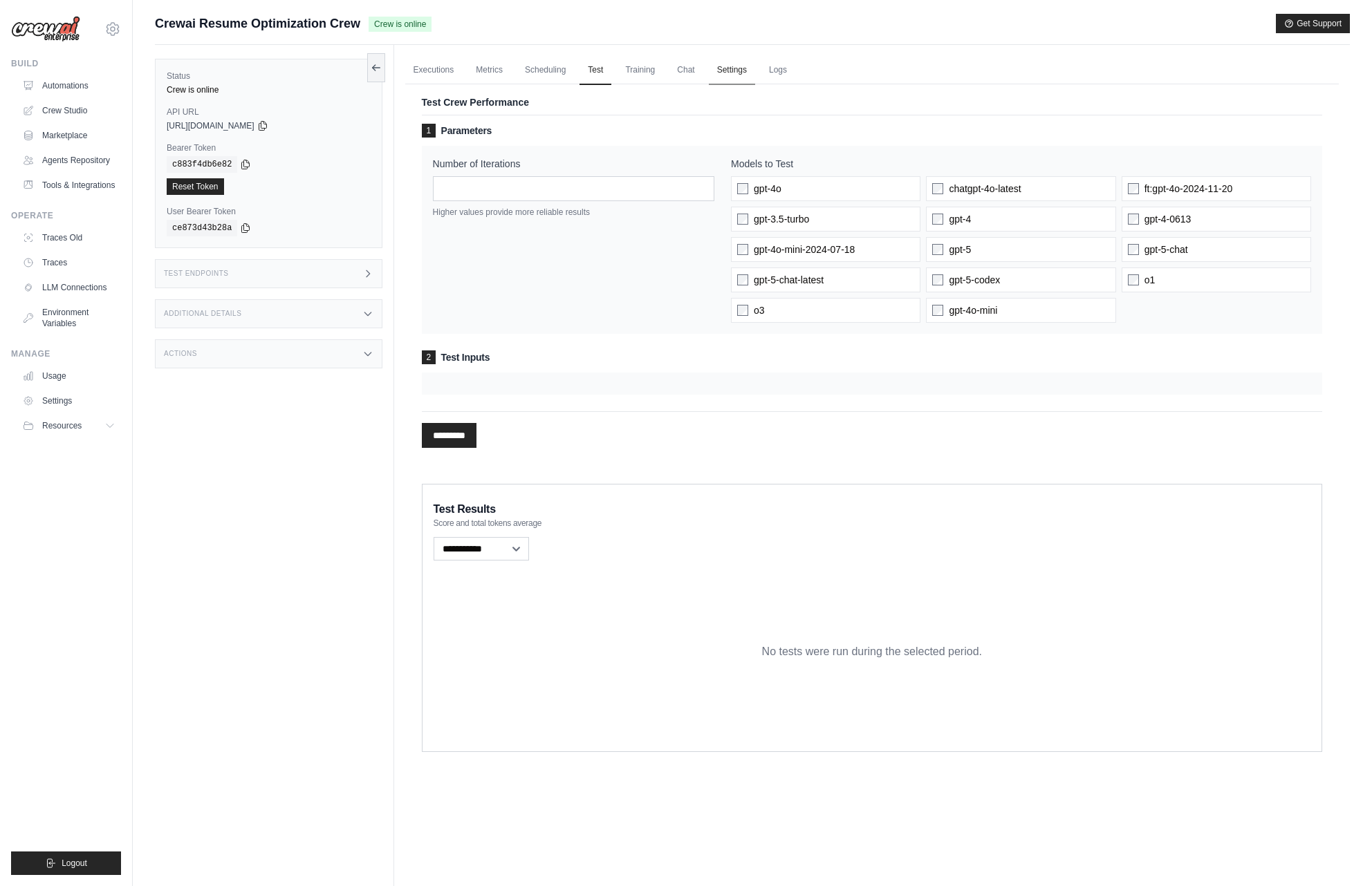
click at [733, 71] on link "Settings" at bounding box center [732, 70] width 46 height 29
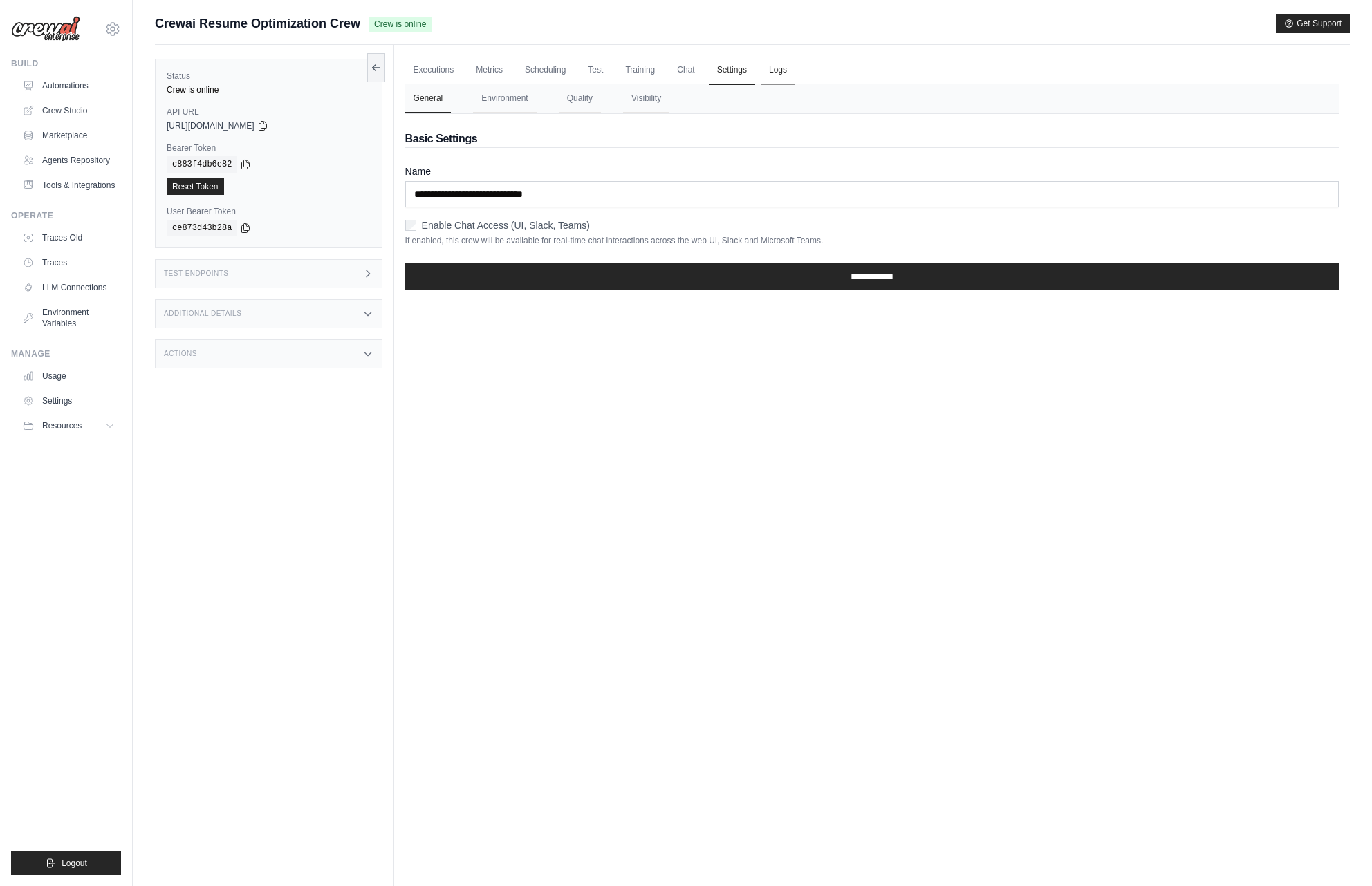
click at [782, 72] on link "Logs" at bounding box center [778, 70] width 34 height 29
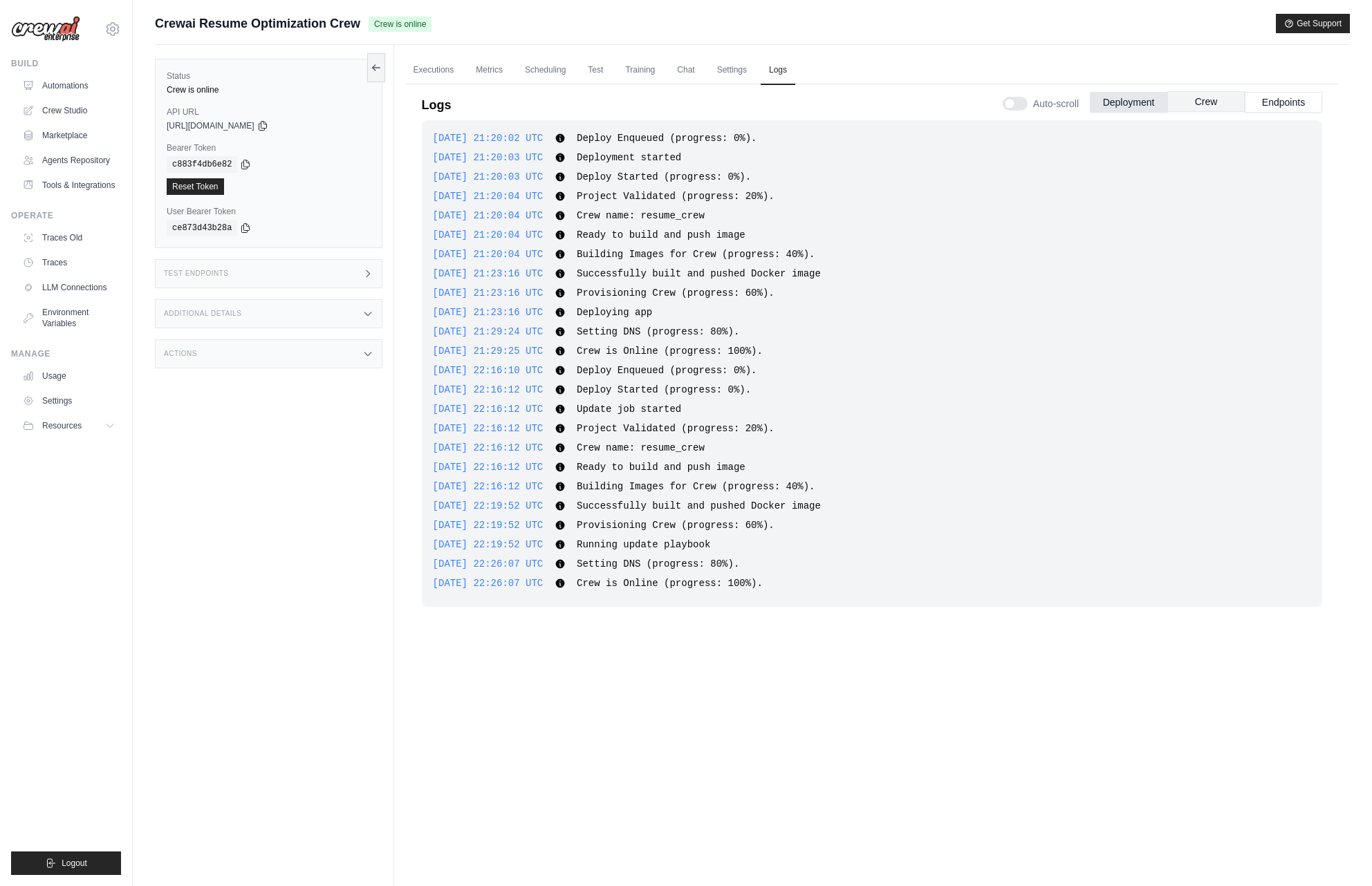
click at [1185, 101] on button "Crew" at bounding box center [1206, 101] width 77 height 21
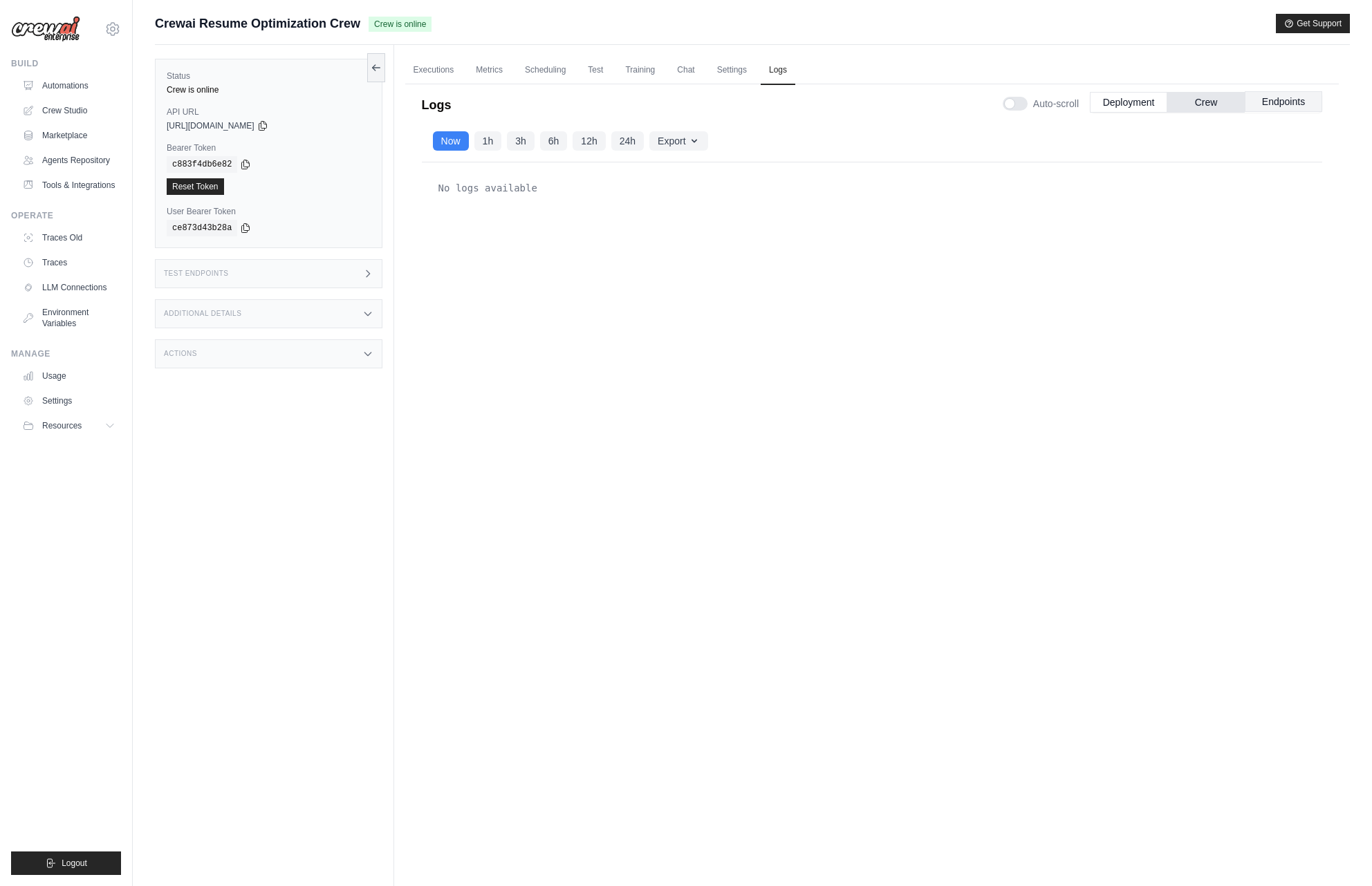
click at [1264, 101] on button "Endpoints" at bounding box center [1283, 101] width 77 height 21
click at [732, 74] on link "Settings" at bounding box center [732, 70] width 46 height 29
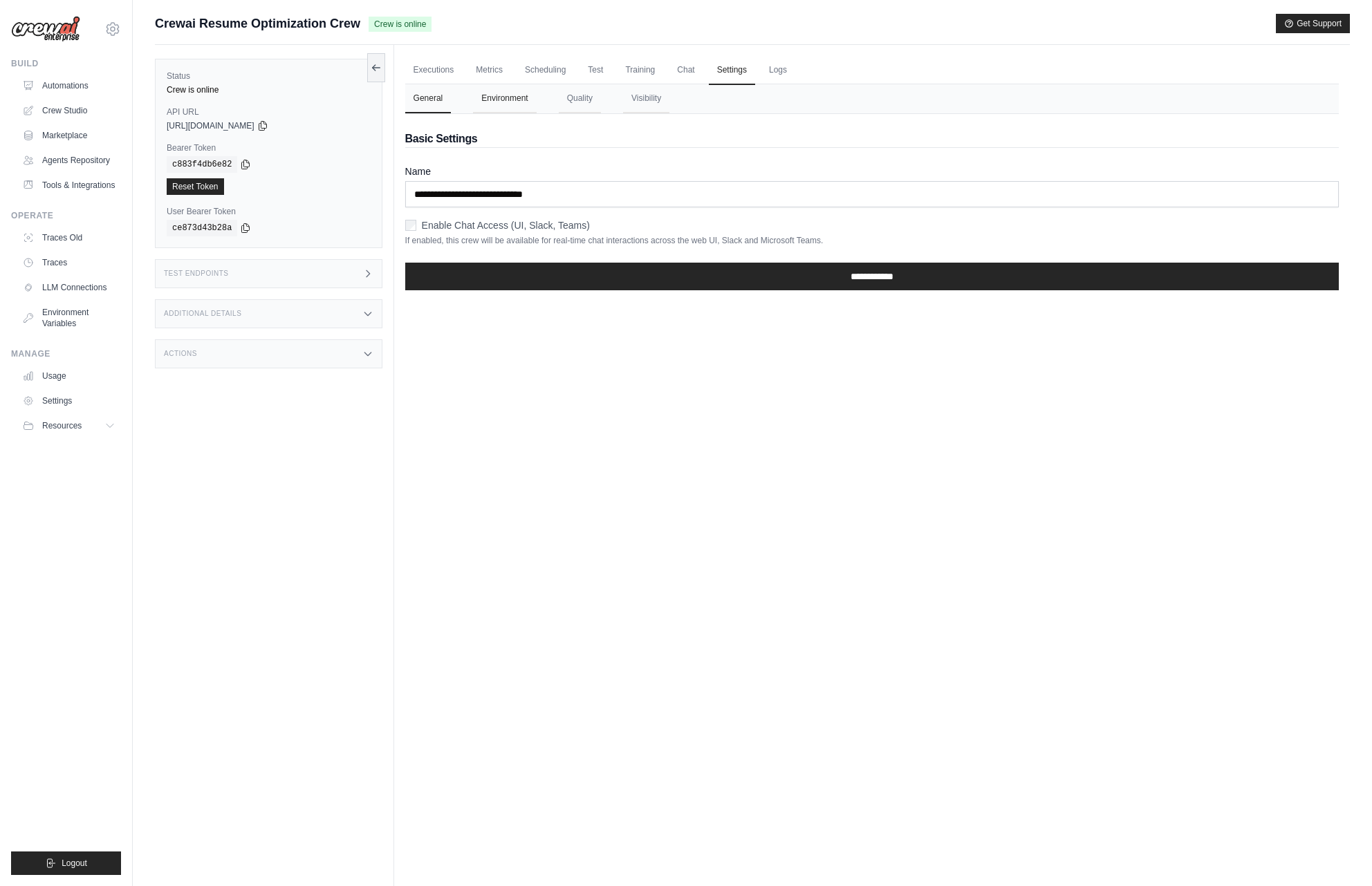
click at [513, 98] on button "Environment" at bounding box center [504, 99] width 63 height 29
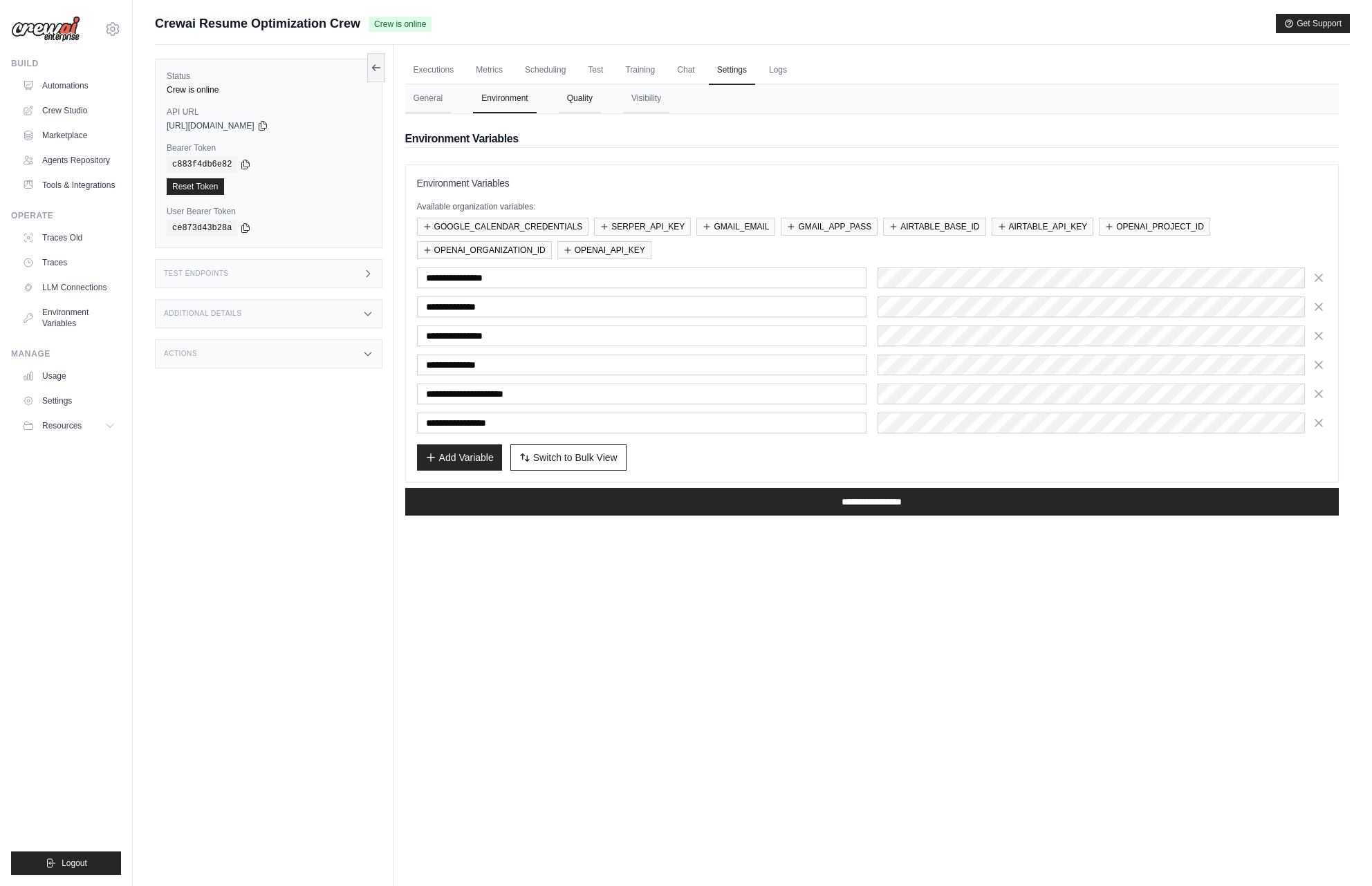
click at [575, 101] on button "Quality" at bounding box center [580, 99] width 42 height 29
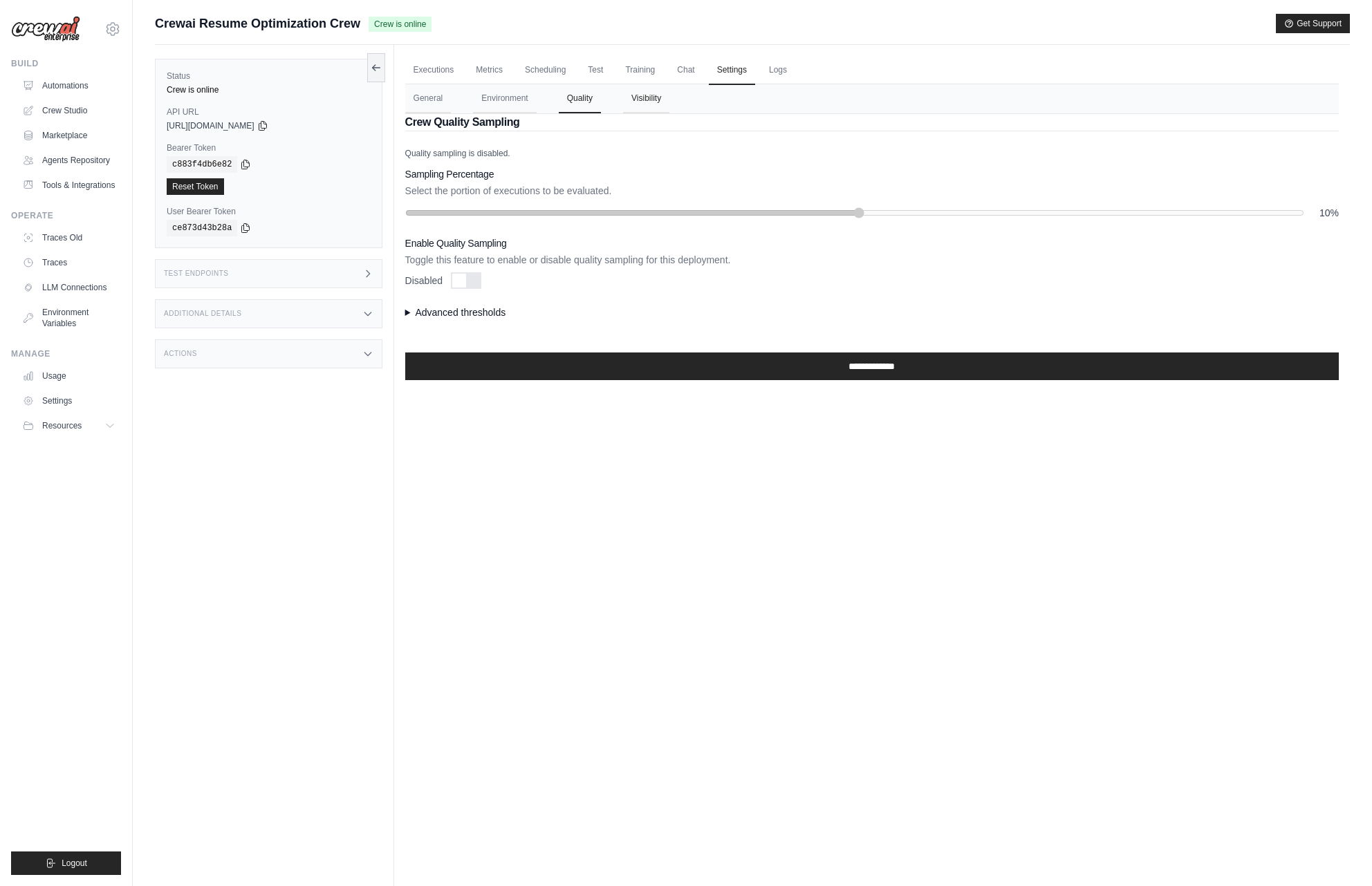
click at [652, 105] on button "Visibility" at bounding box center [645, 99] width 46 height 29
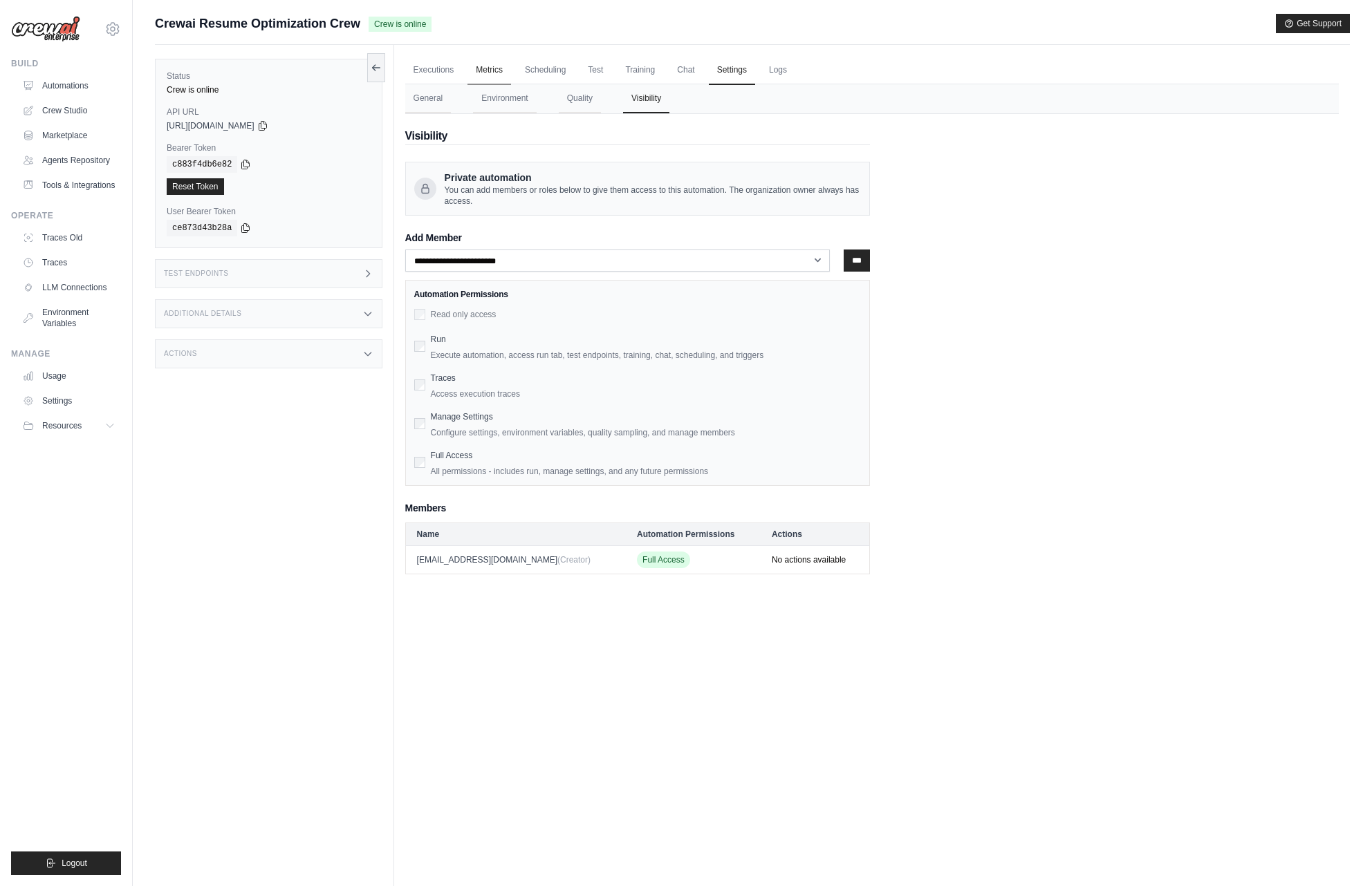
click at [490, 72] on link "Metrics" at bounding box center [489, 70] width 43 height 29
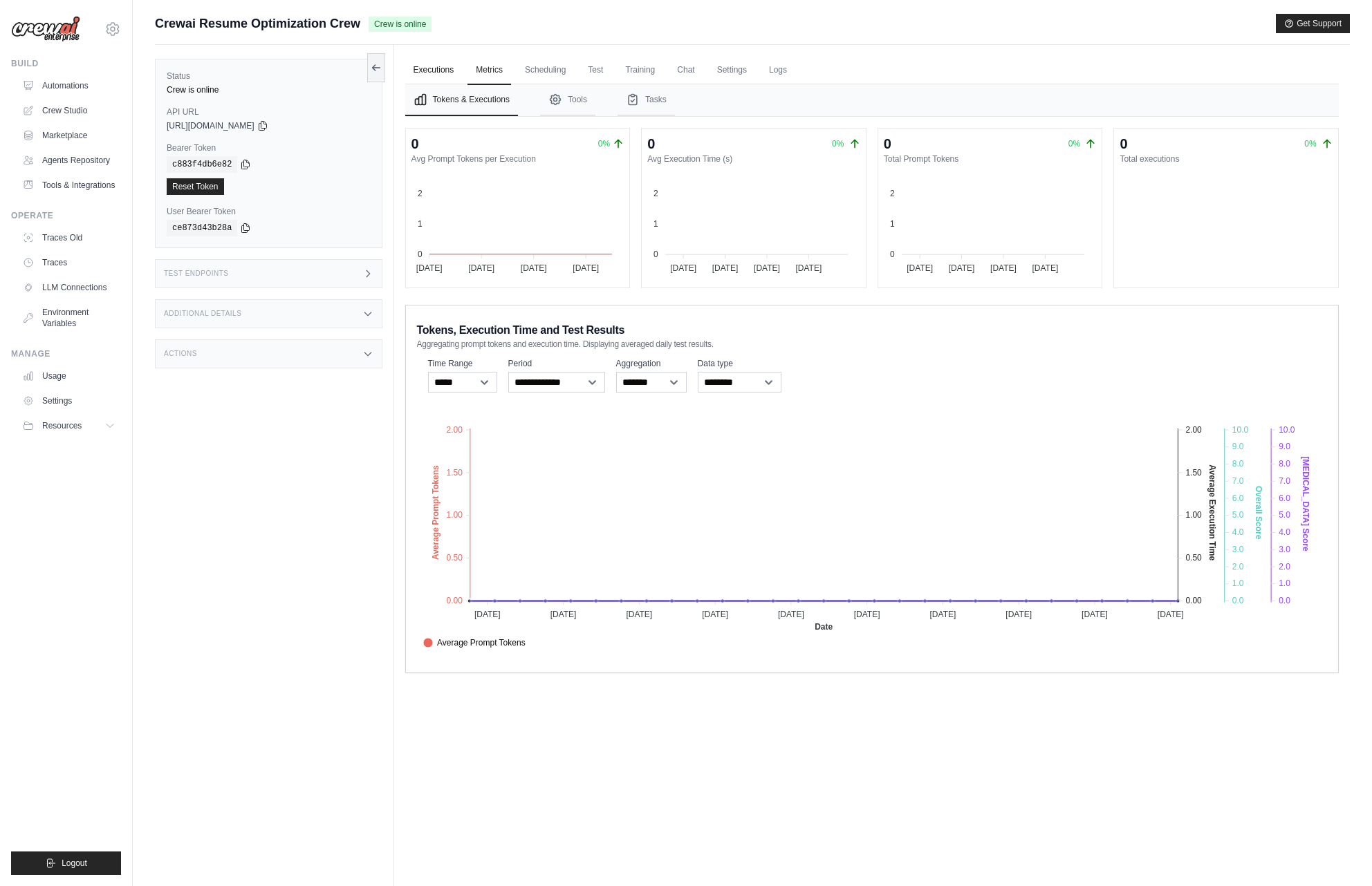
click at [419, 72] on link "Executions" at bounding box center [434, 70] width 58 height 29
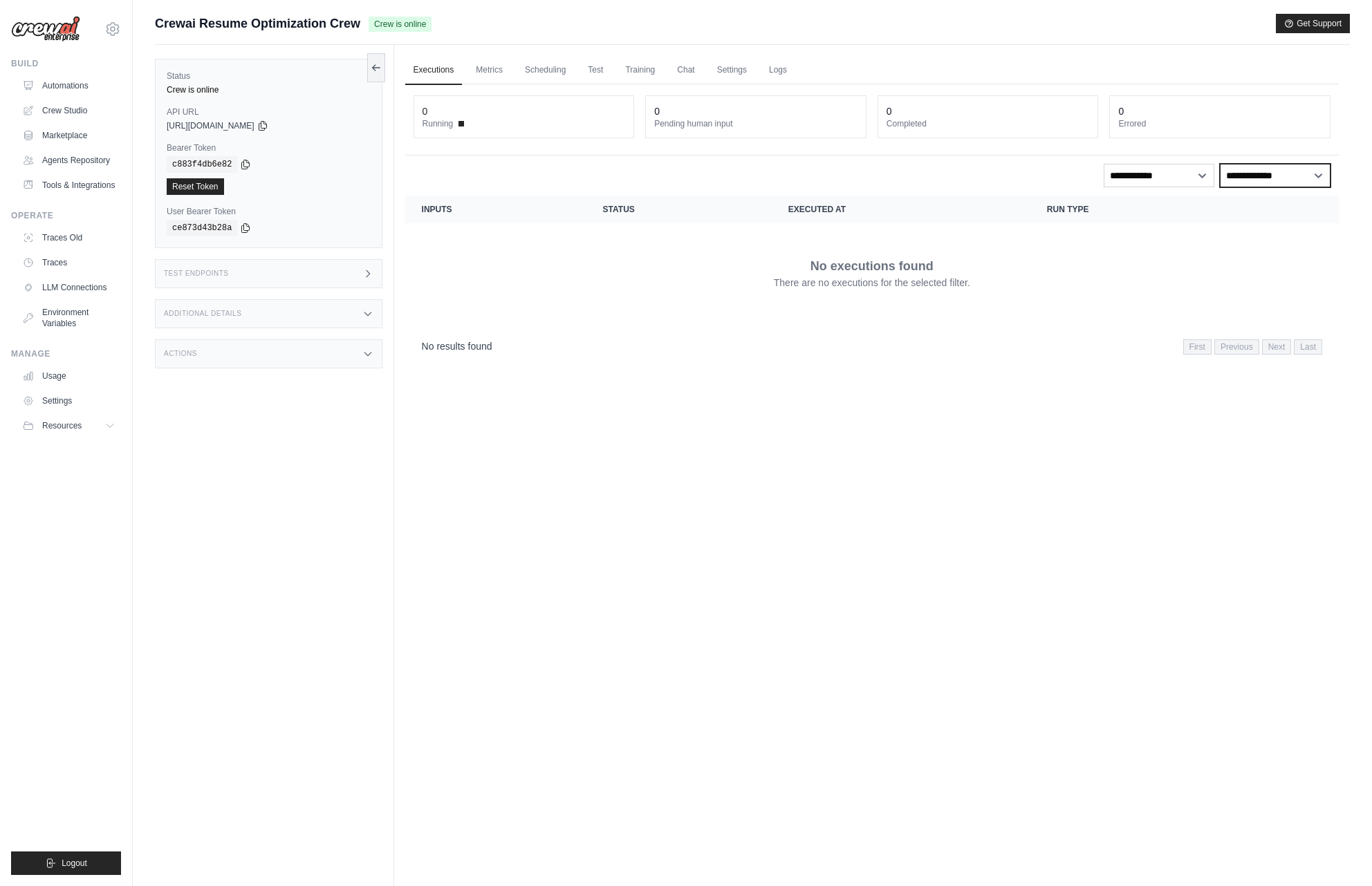
click at [1252, 177] on select "**********" at bounding box center [1275, 175] width 111 height 23
click at [345, 279] on div "Test Endpoints" at bounding box center [268, 274] width 227 height 29
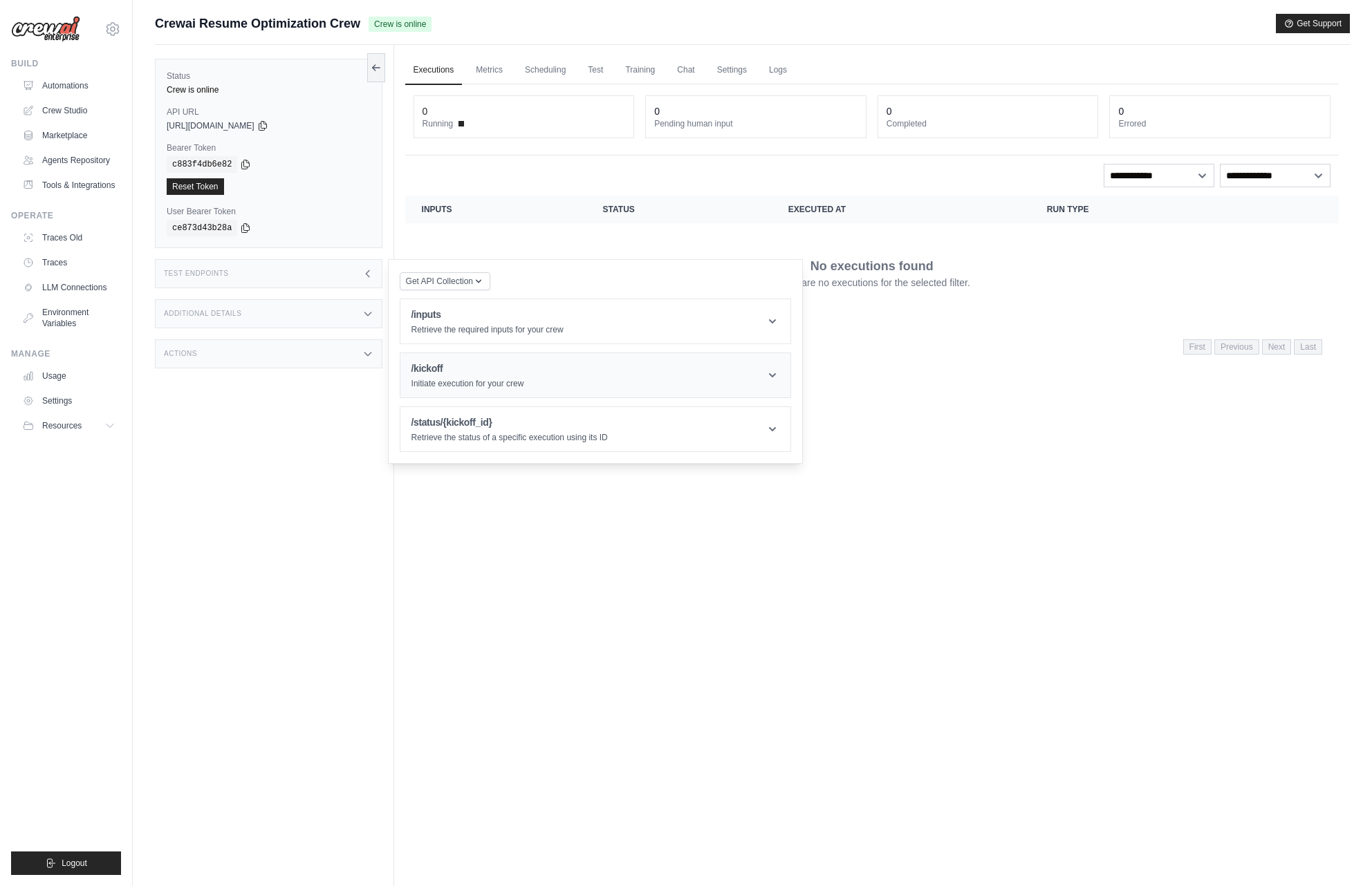
click at [459, 370] on h1 "/kickoff" at bounding box center [467, 368] width 113 height 14
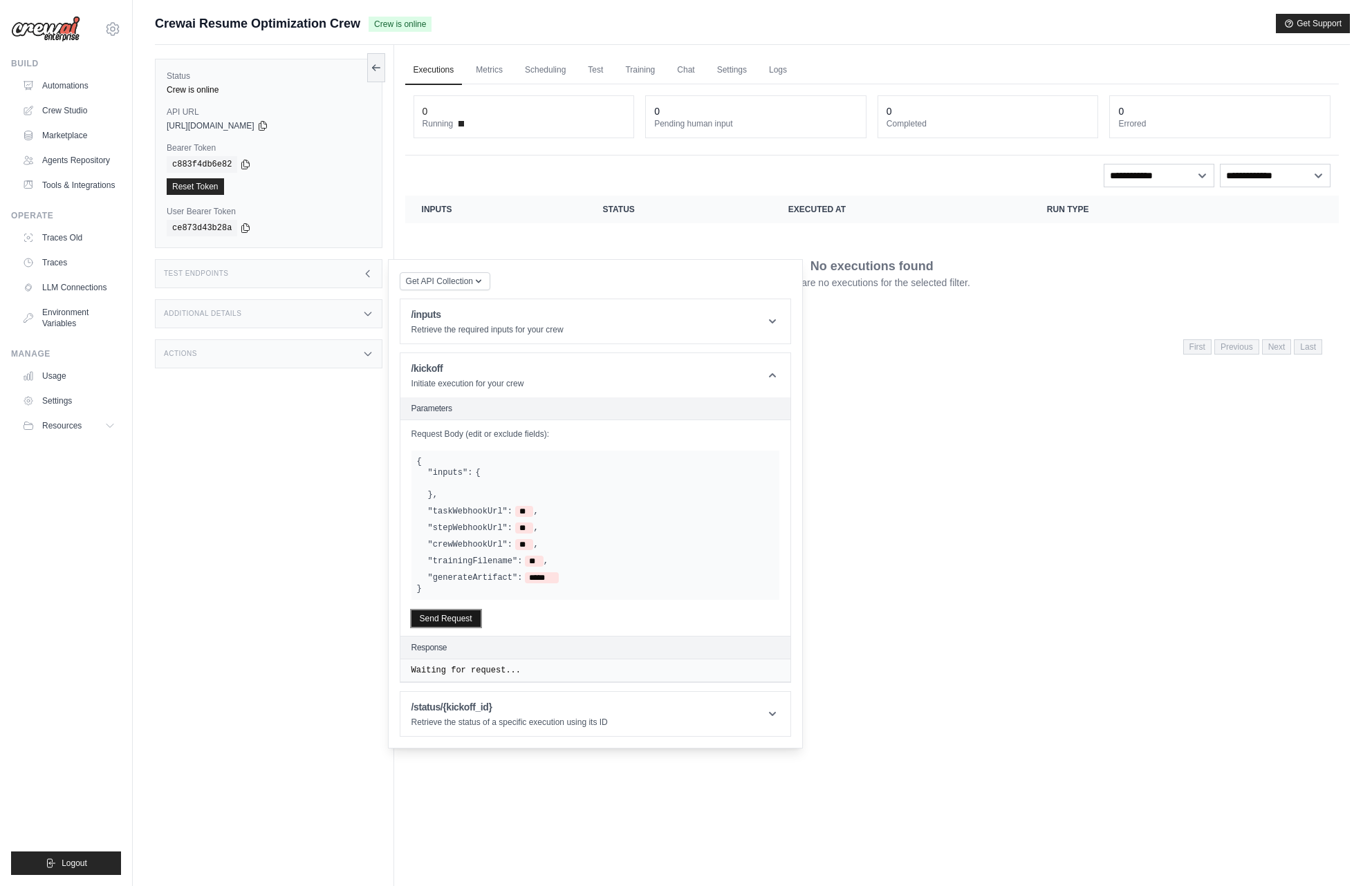
click at [431, 620] on button "Send Request" at bounding box center [446, 619] width 70 height 17
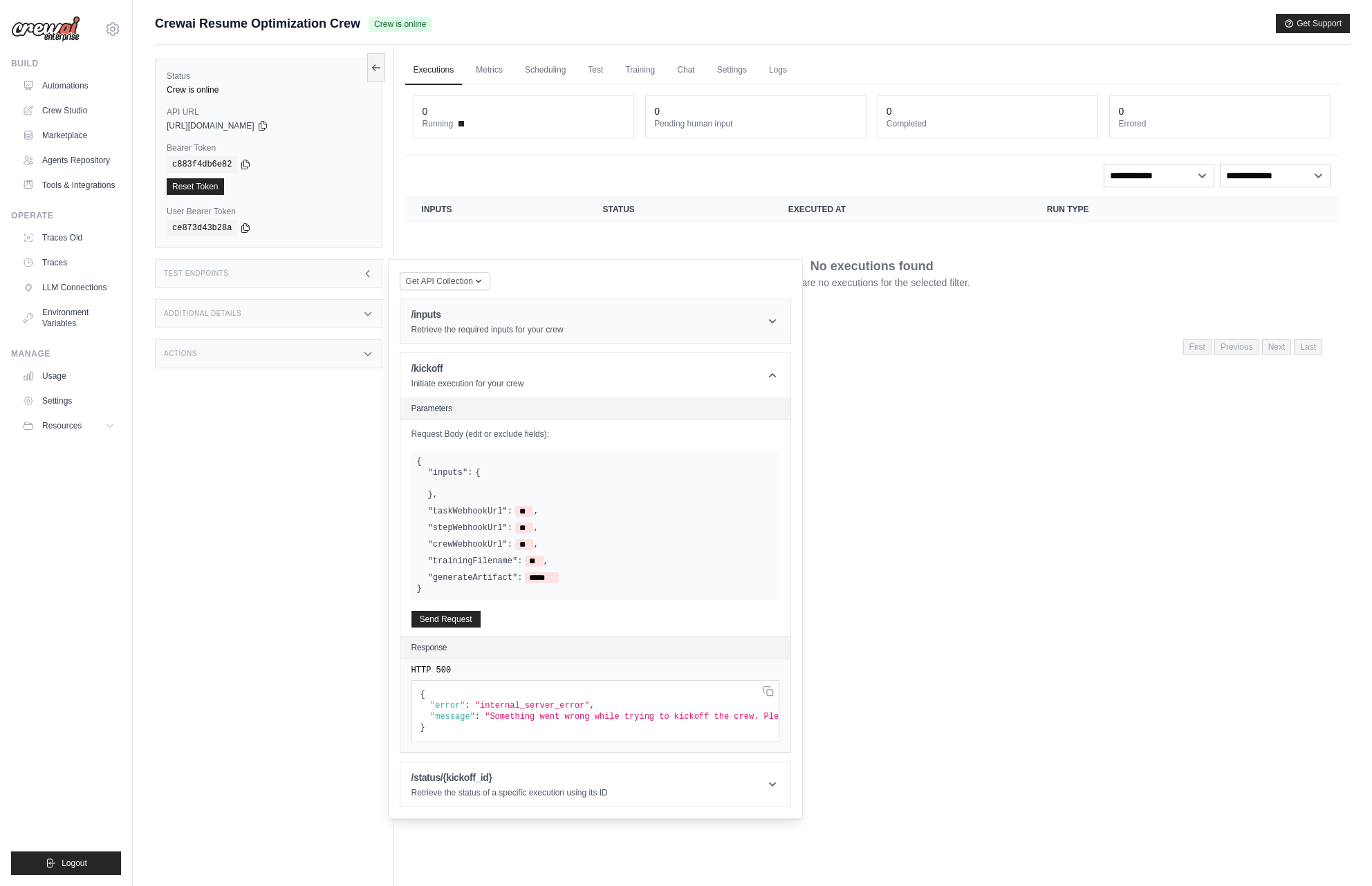
click at [445, 330] on p "Retrieve the required inputs for your crew" at bounding box center [487, 329] width 152 height 11
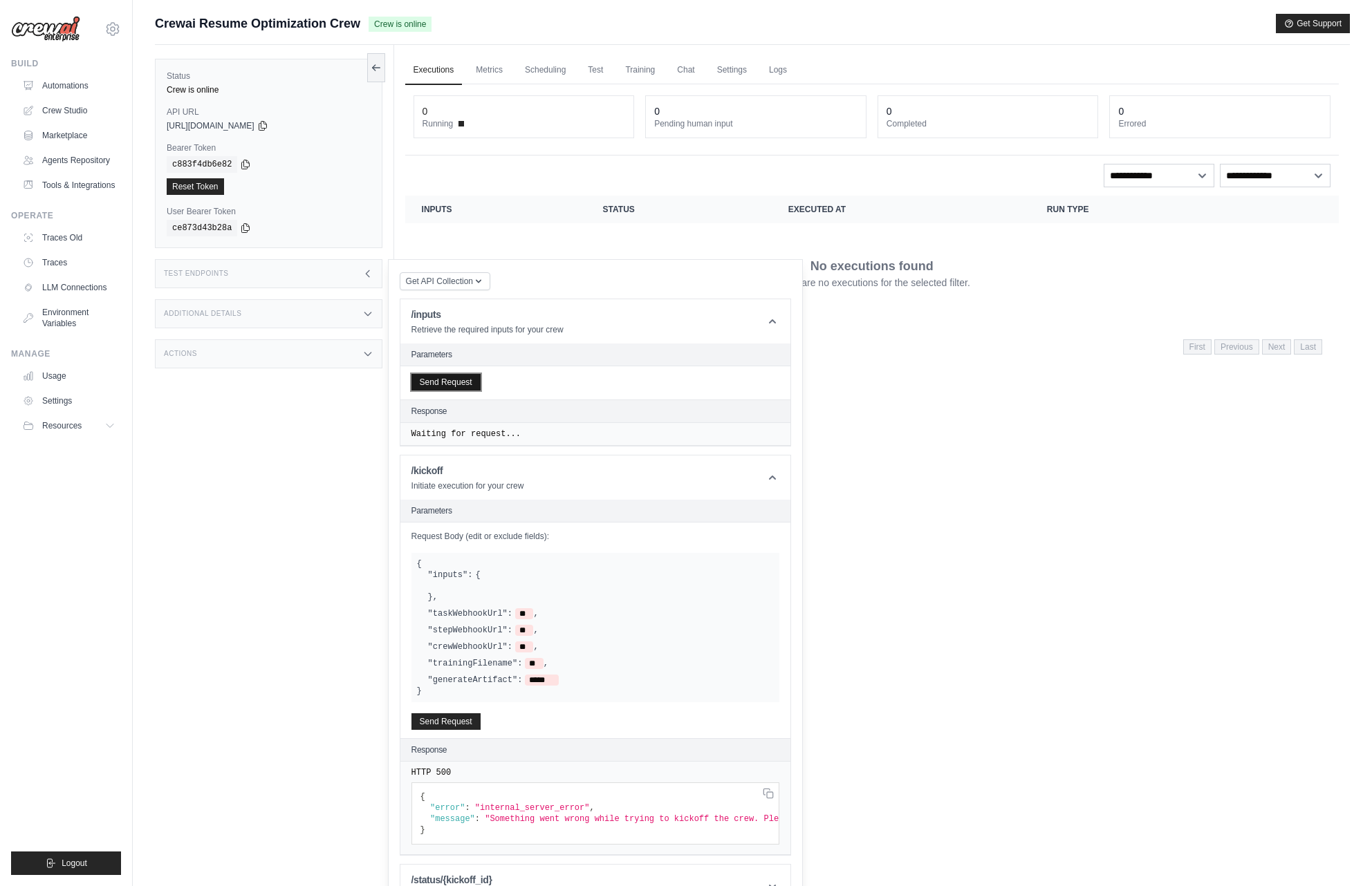
click at [438, 381] on button "Send Request" at bounding box center [446, 382] width 70 height 17
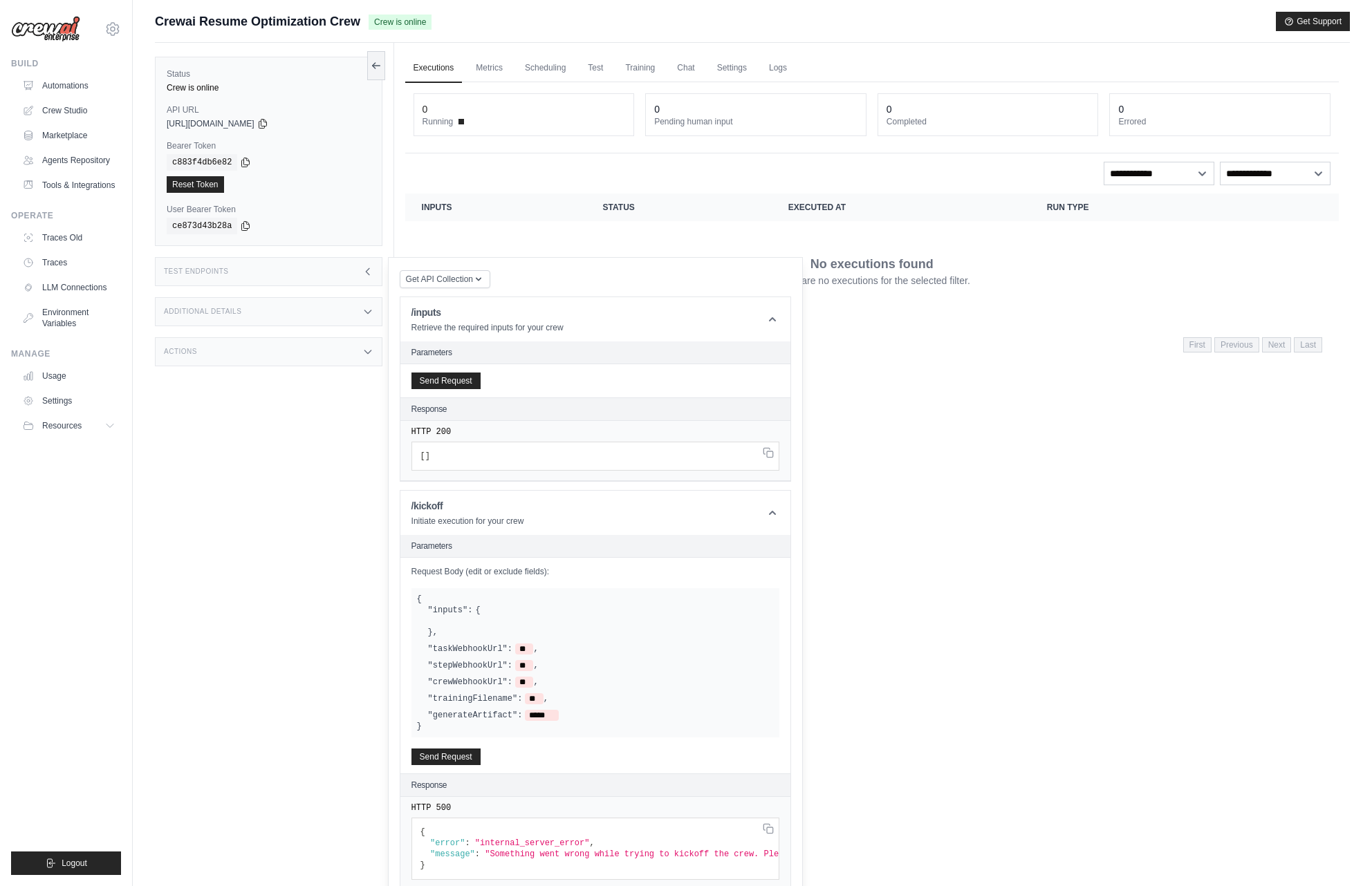
click at [355, 271] on div "Test Endpoints" at bounding box center [268, 272] width 227 height 29
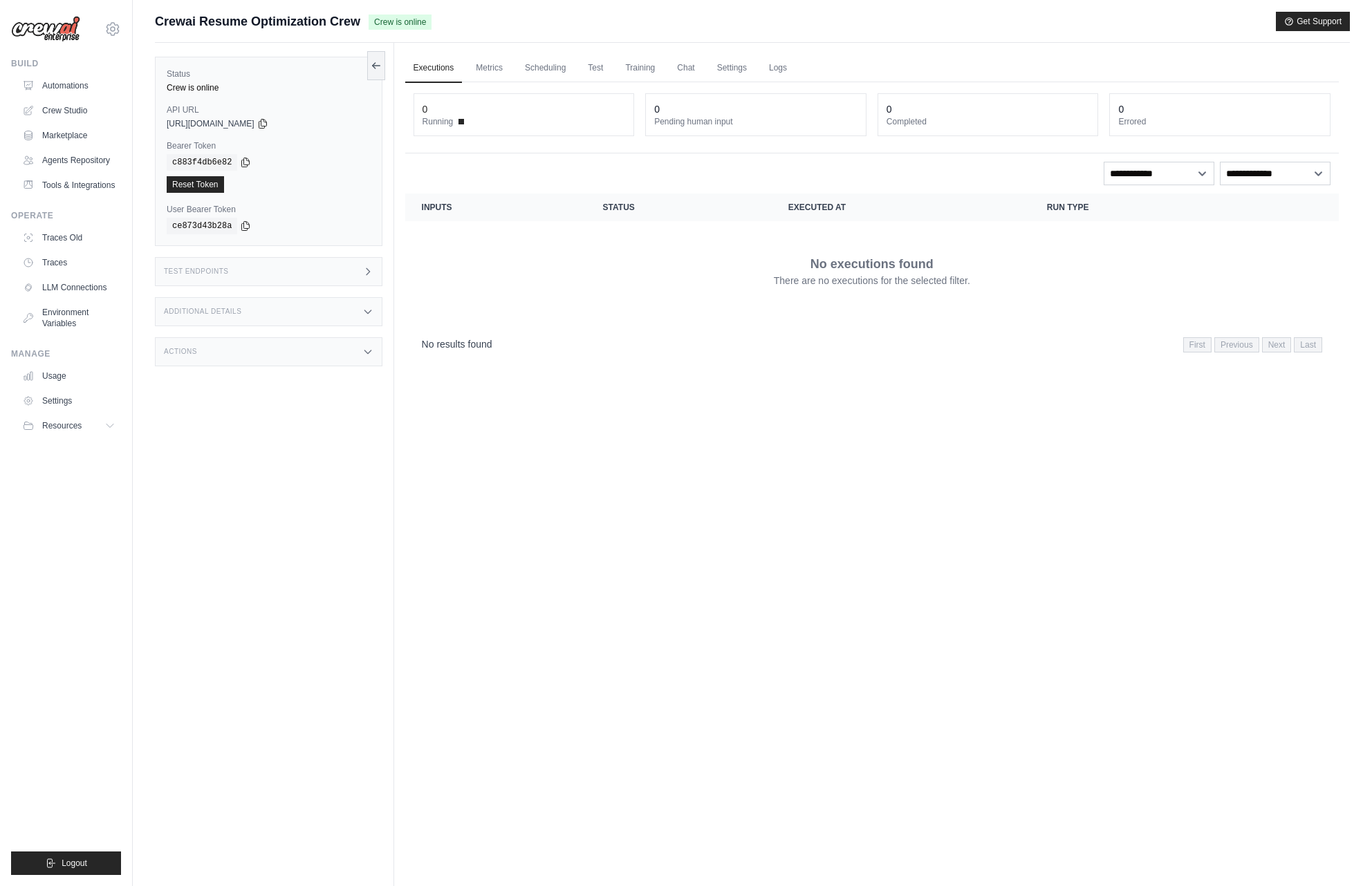
click at [355, 271] on div "Test Endpoints" at bounding box center [268, 272] width 227 height 29
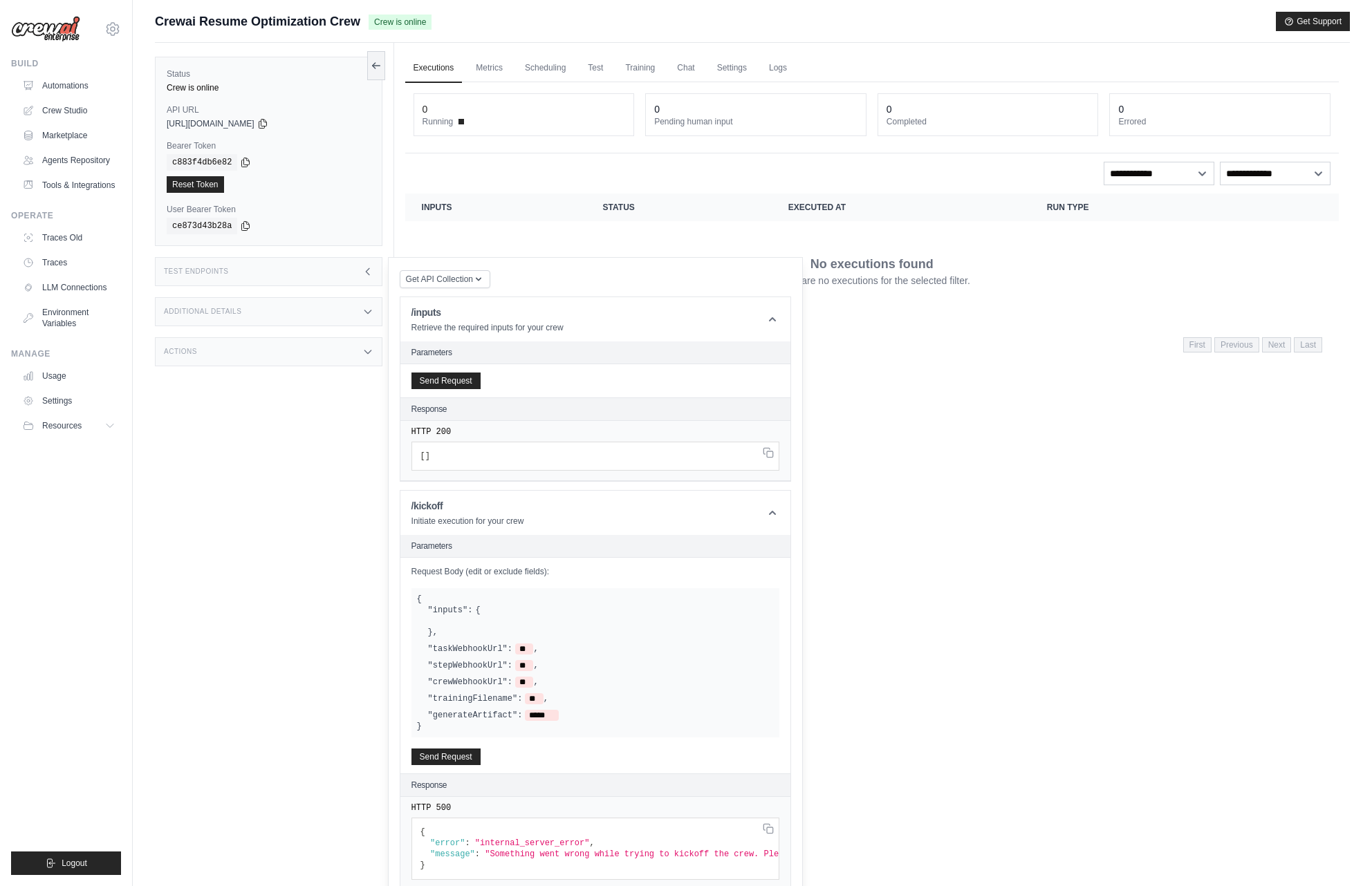
click at [336, 308] on div "Additional Details" at bounding box center [268, 312] width 227 height 29
click at [323, 442] on div "Actions" at bounding box center [268, 434] width 227 height 29
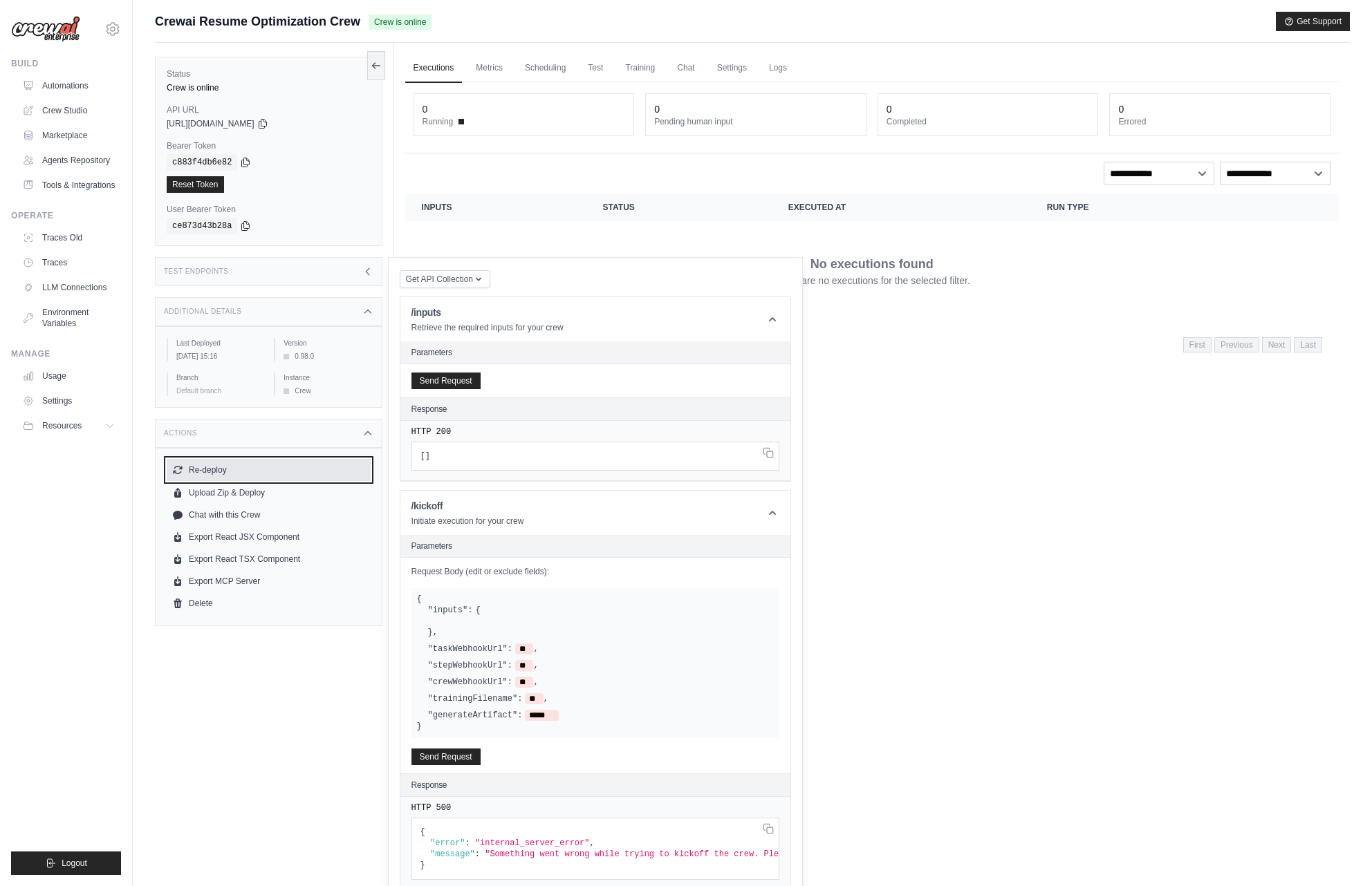
click at [221, 482] on button "Re-deploy" at bounding box center [268, 470] width 204 height 23
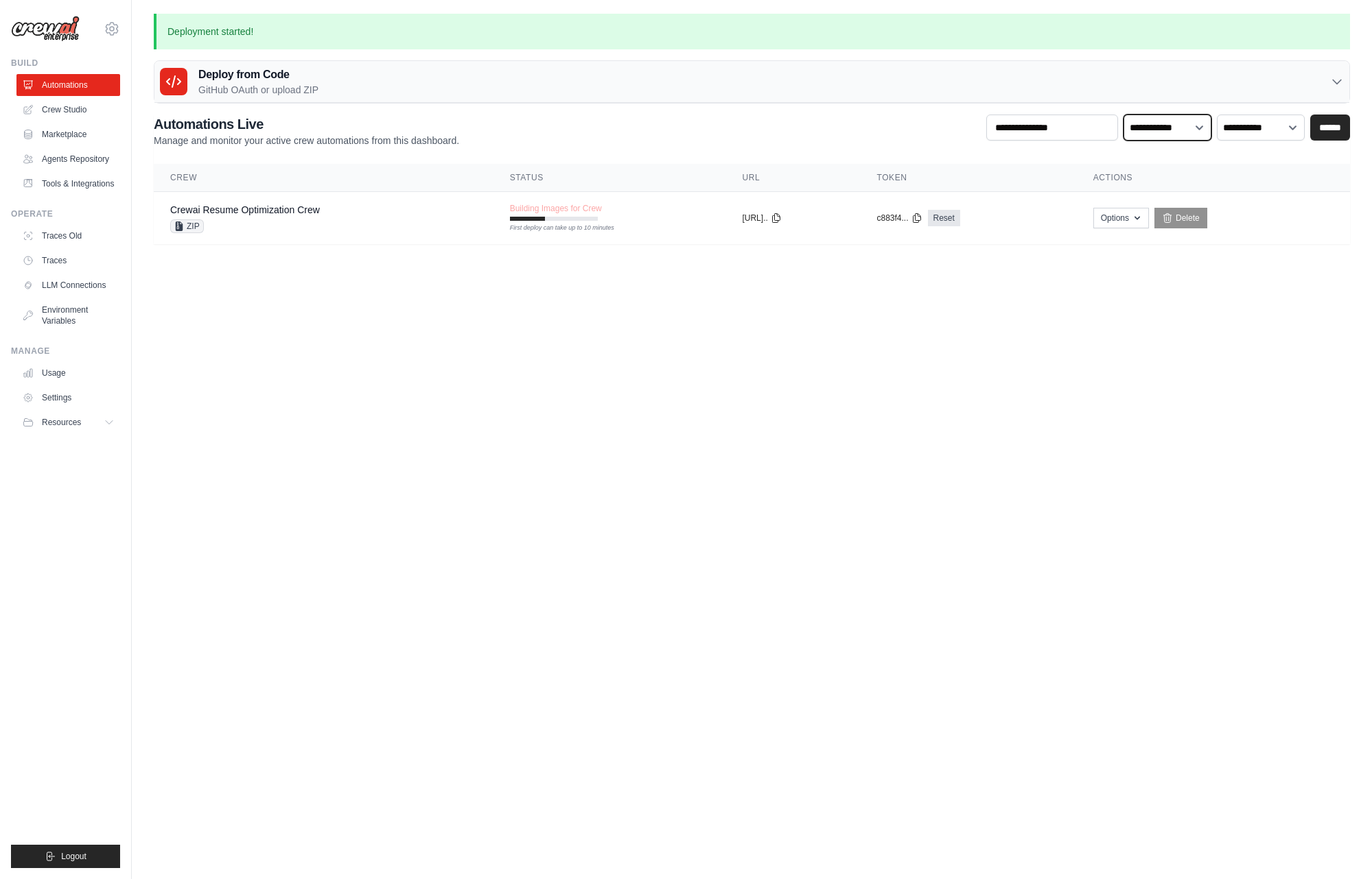
click at [1198, 129] on select "**********" at bounding box center [1167, 127] width 87 height 26
click at [749, 216] on button "https://crewai-r..." at bounding box center [762, 217] width 39 height 11
click at [1041, 81] on div "Deploy from Code GitHub OAuth or upload ZIP" at bounding box center [752, 82] width 1195 height 42
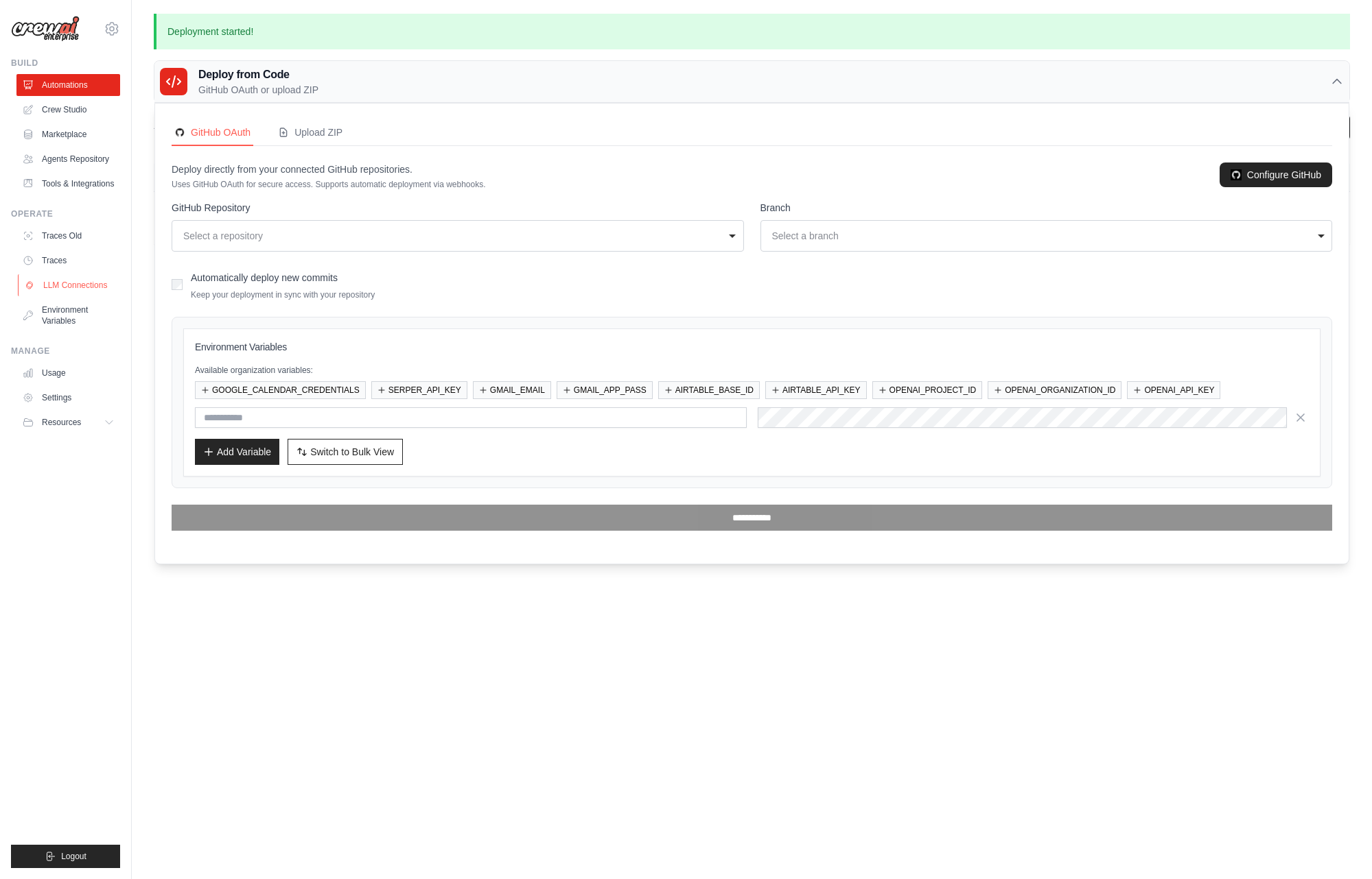
click at [91, 286] on link "LLM Connections" at bounding box center [69, 286] width 104 height 22
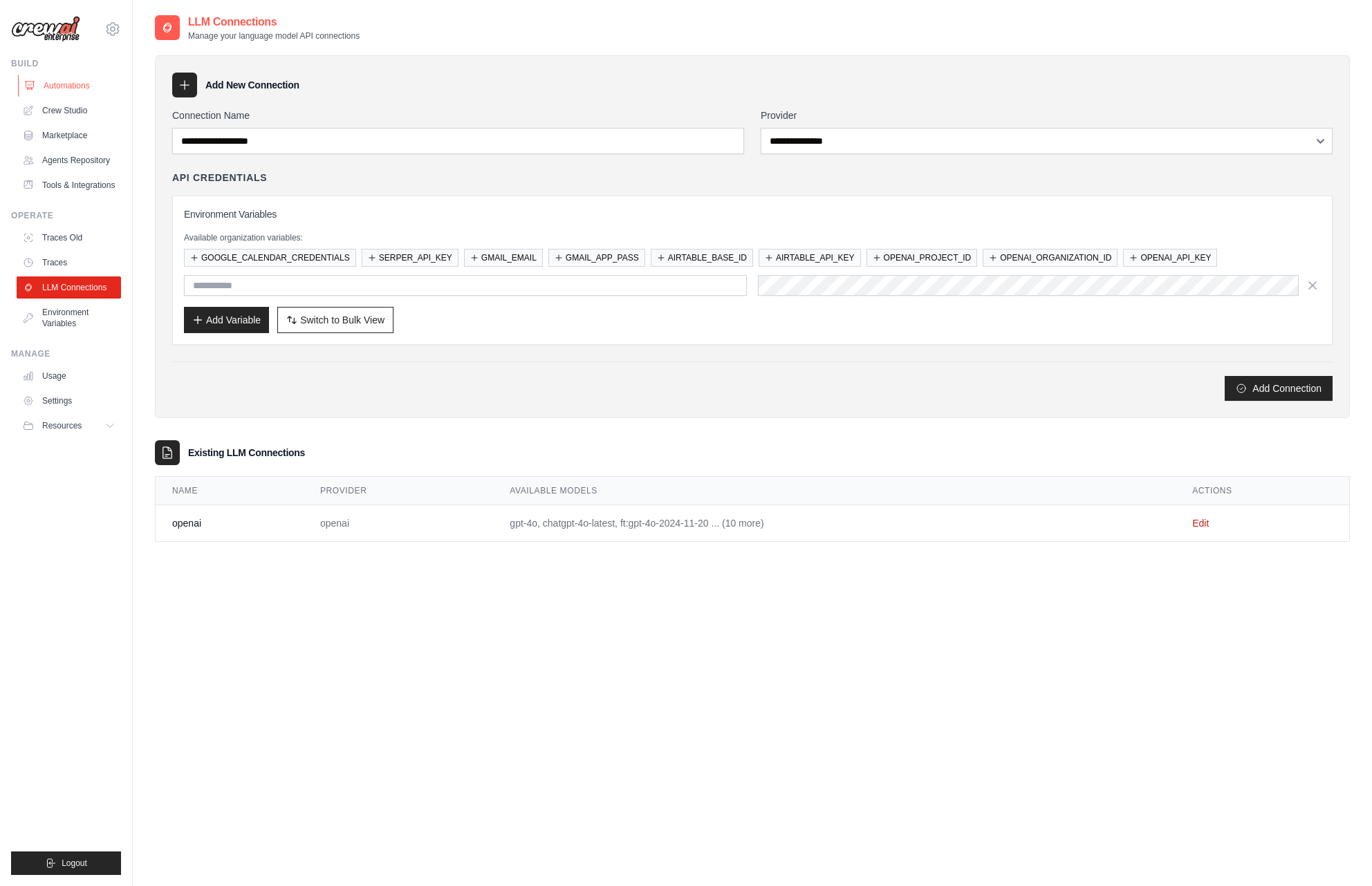
click at [74, 81] on link "Automations" at bounding box center [70, 85] width 105 height 23
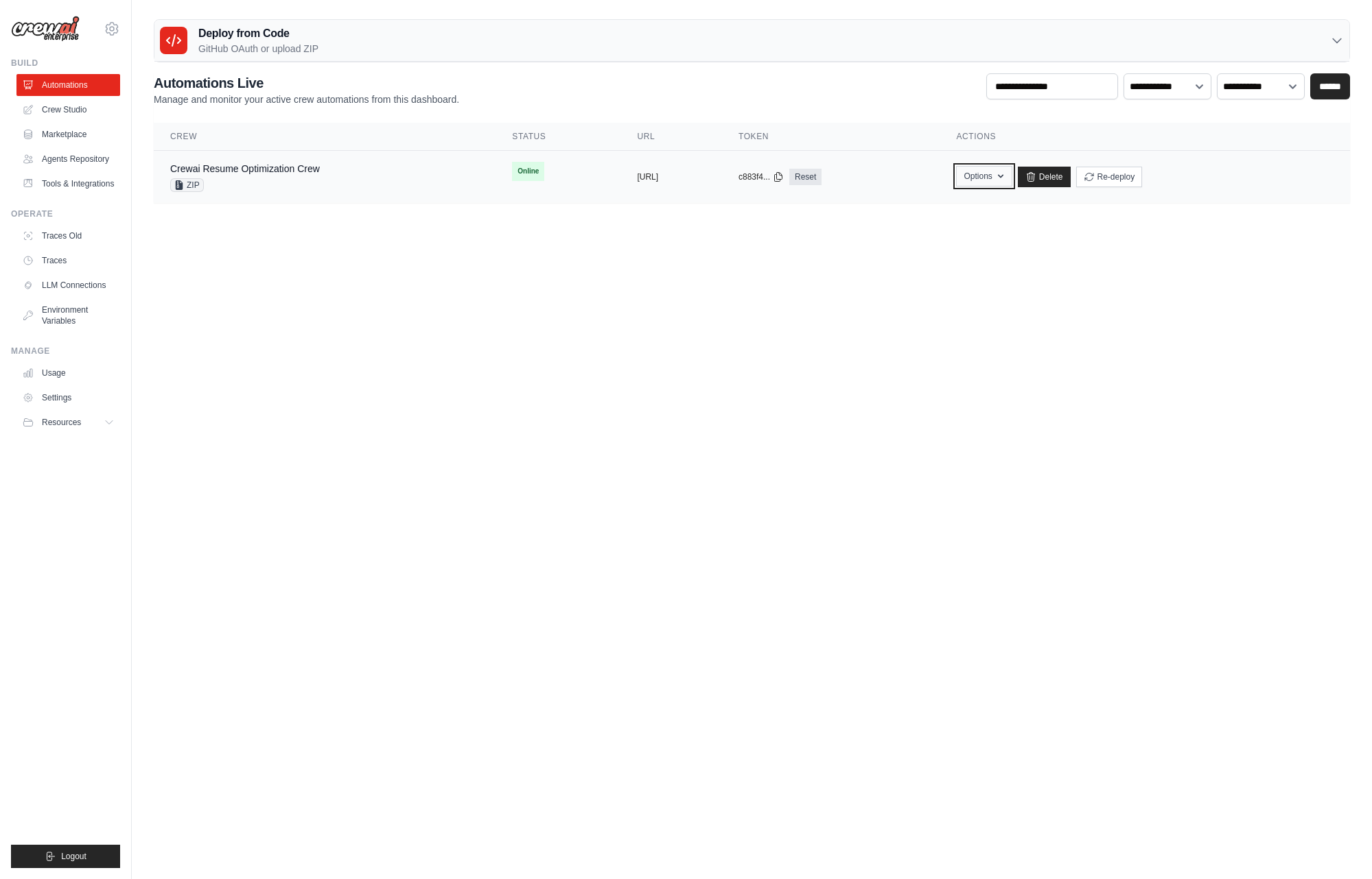
click at [1012, 180] on button "Options" at bounding box center [983, 176] width 55 height 20
click at [1012, 255] on link "Export React JSX Component" at bounding box center [936, 256] width 154 height 24
click at [1012, 169] on button "Options" at bounding box center [983, 176] width 55 height 20
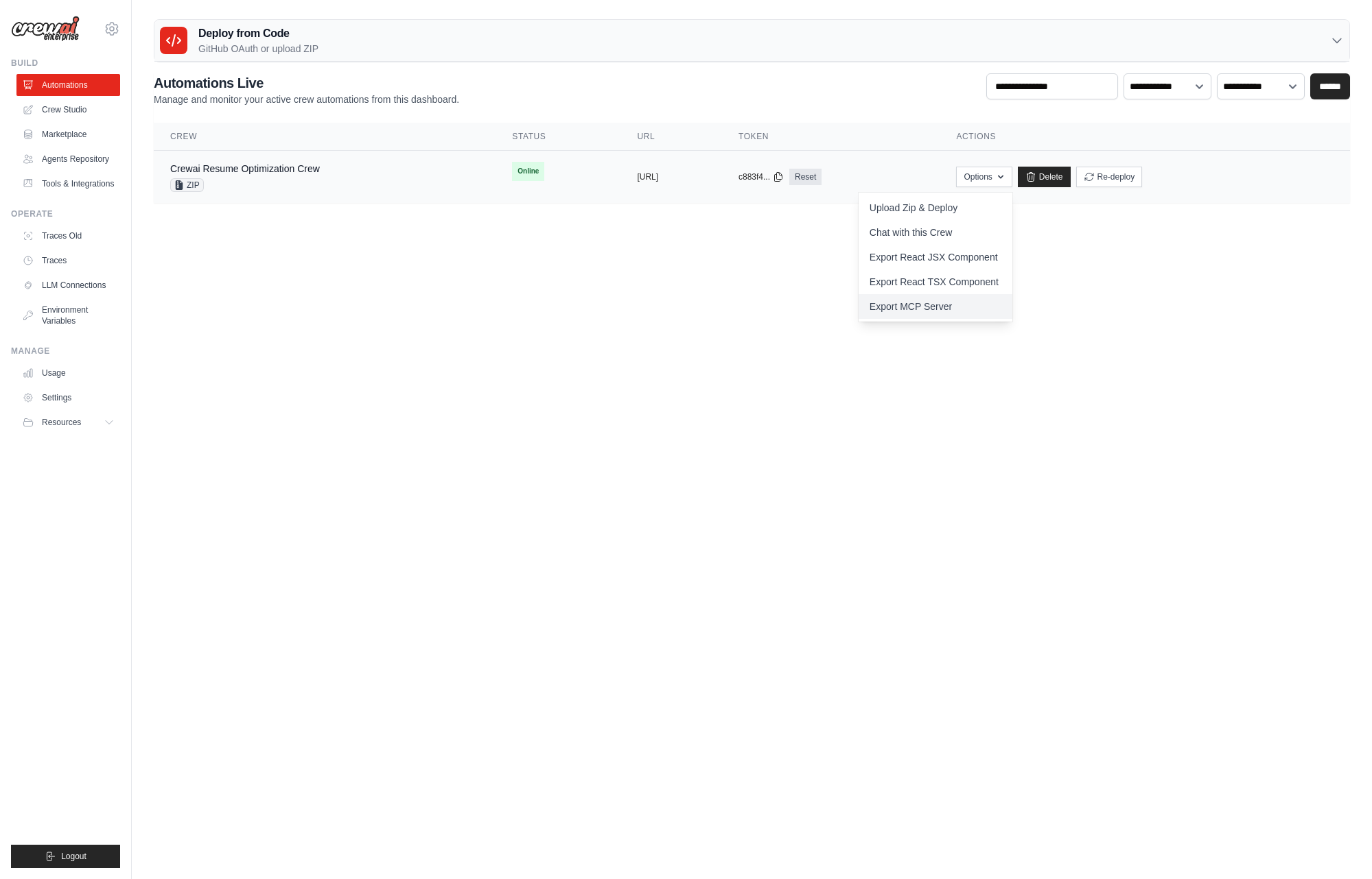
click at [1012, 311] on link "Export MCP Server" at bounding box center [936, 306] width 154 height 24
click at [1000, 280] on link "Export React TSX Component" at bounding box center [936, 282] width 154 height 24
click at [705, 180] on div "copied [URL]" at bounding box center [670, 177] width 69 height 11
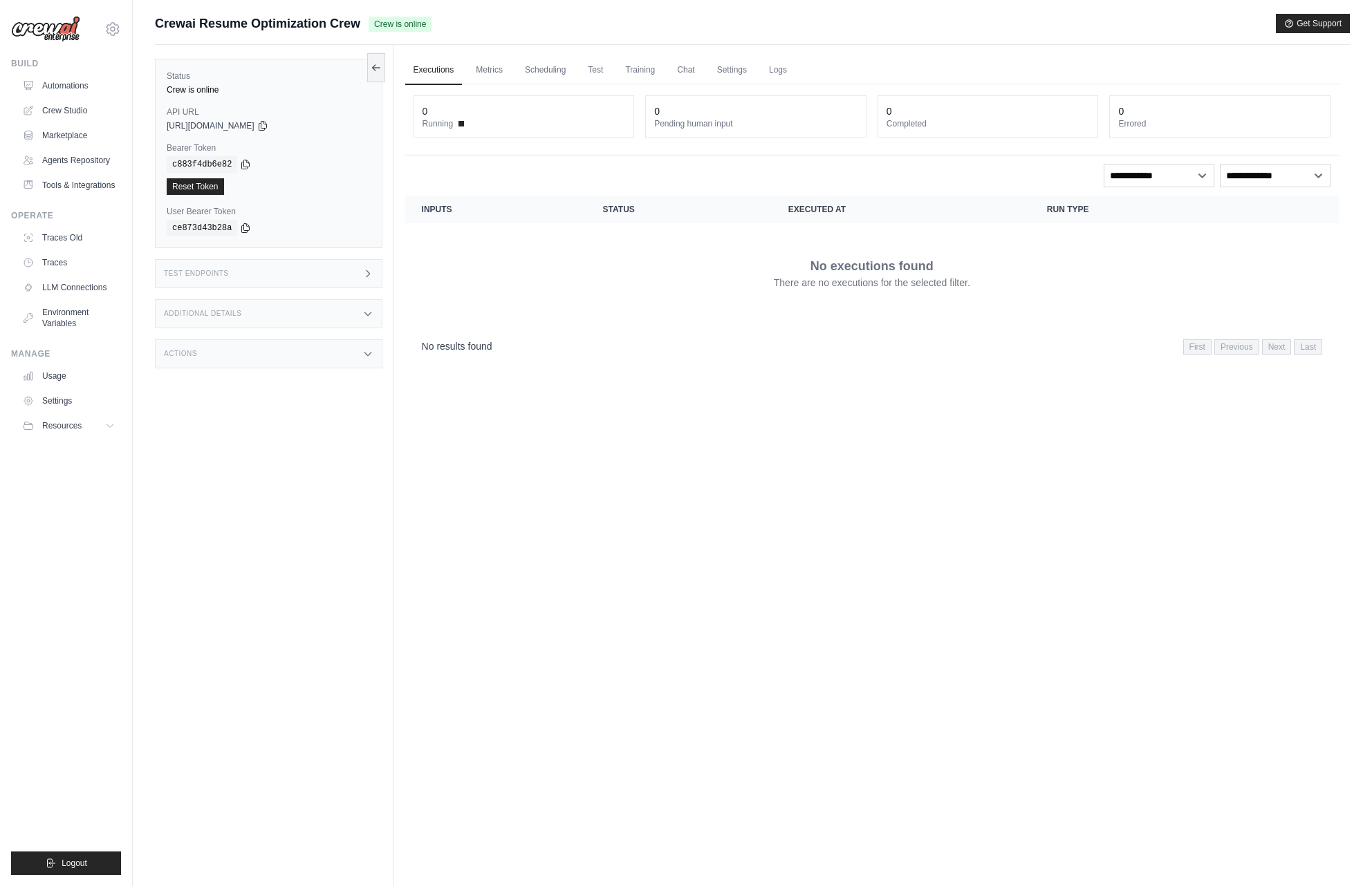
click at [359, 356] on div "Actions" at bounding box center [268, 354] width 227 height 29
click at [350, 303] on div "Additional Details" at bounding box center [268, 314] width 227 height 29
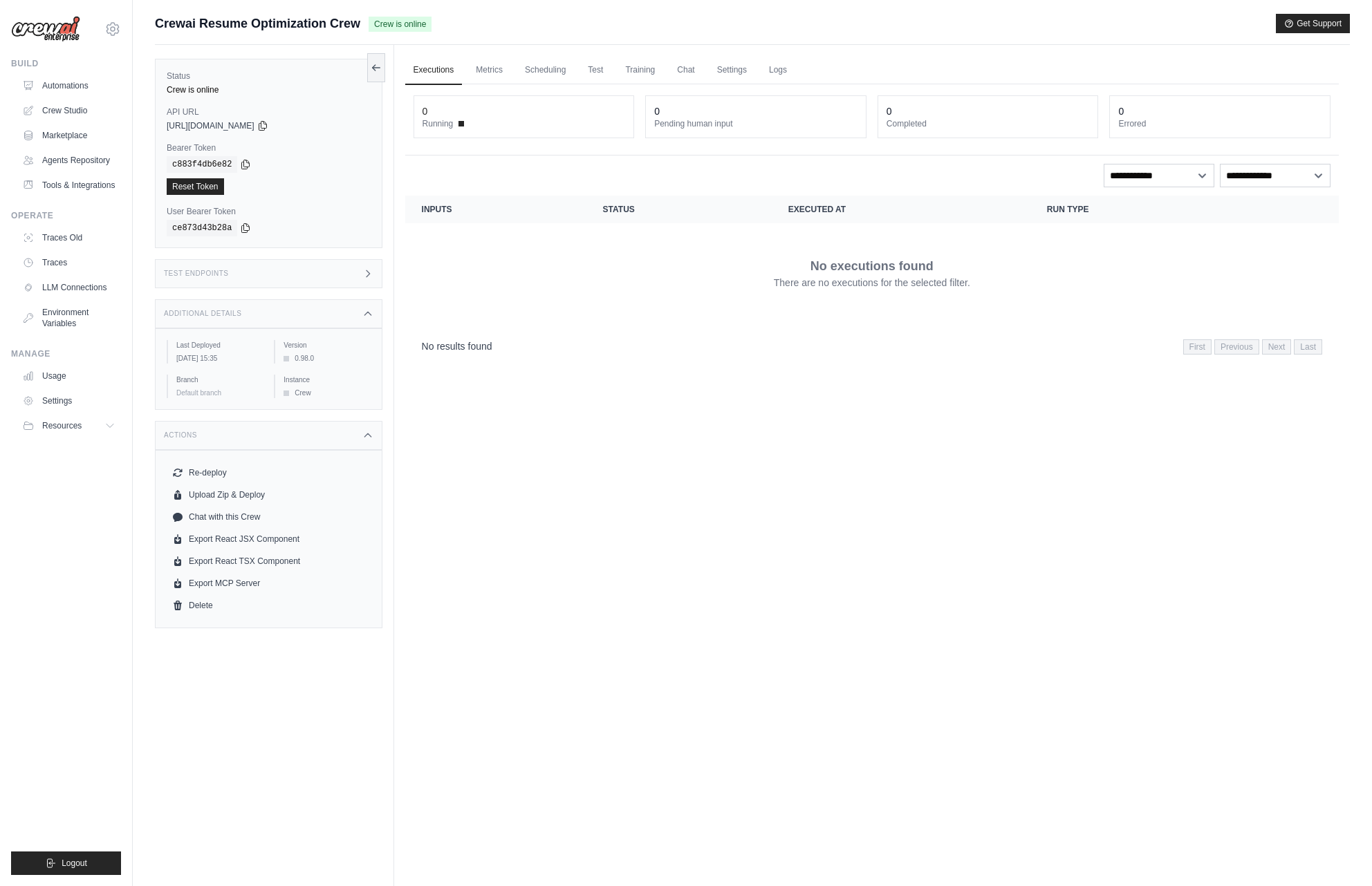
click at [358, 269] on div "Test Endpoints" at bounding box center [268, 274] width 227 height 29
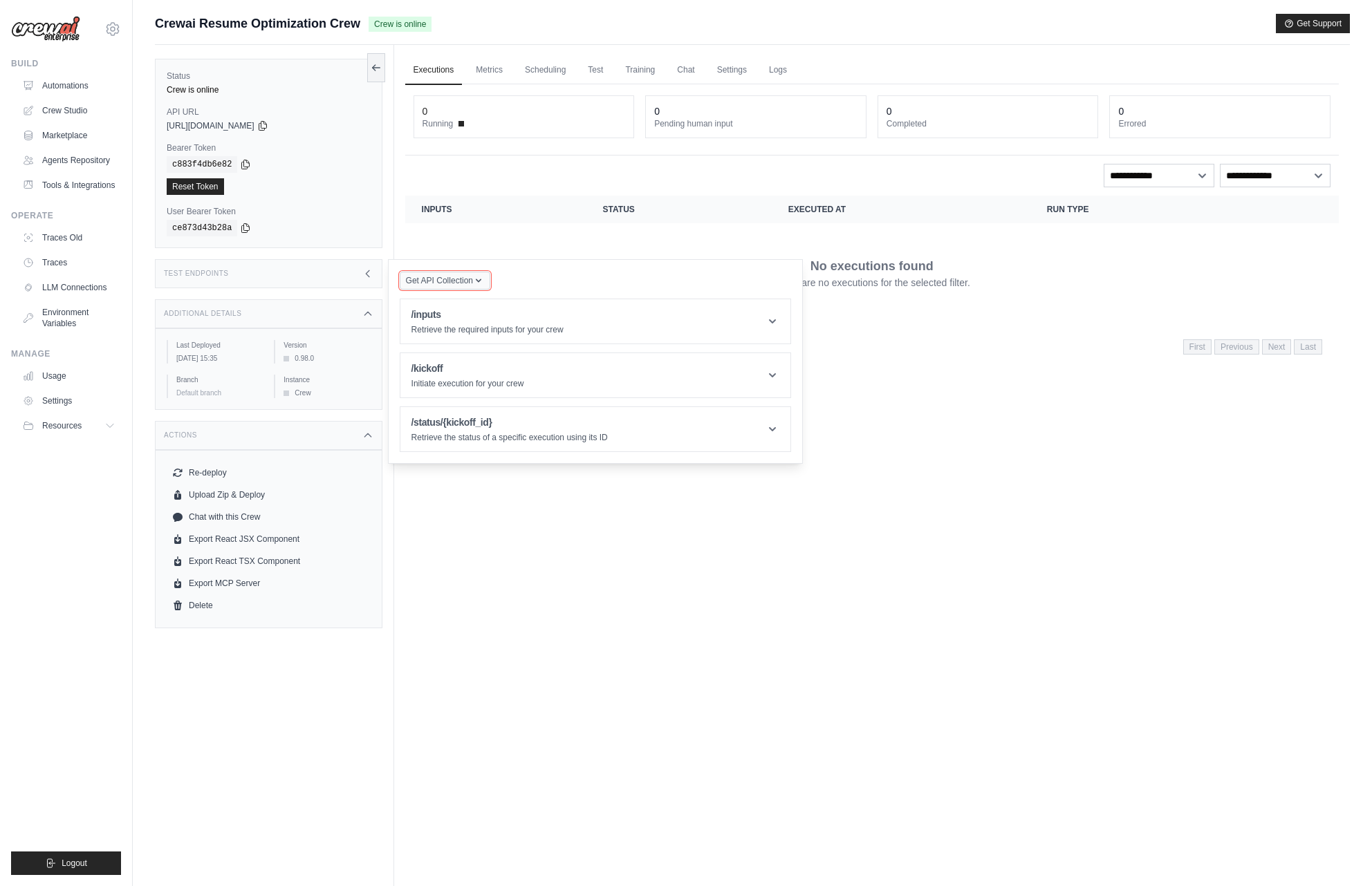
click at [442, 274] on button "Get API Collection" at bounding box center [445, 281] width 91 height 18
click at [428, 317] on div "Postman API Collection" at bounding box center [478, 318] width 133 height 23
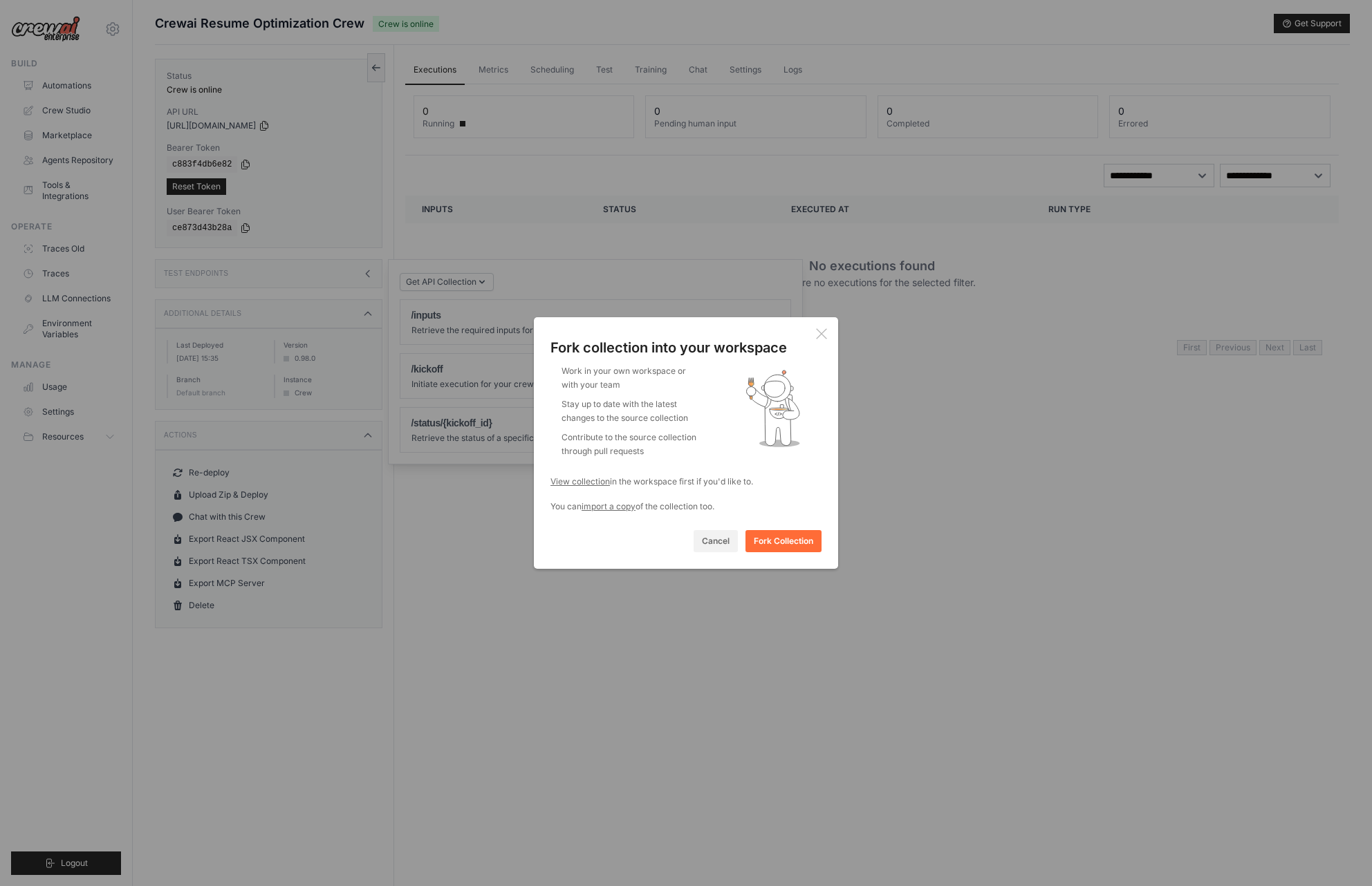
click at [821, 336] on icon at bounding box center [822, 334] width 10 height 10
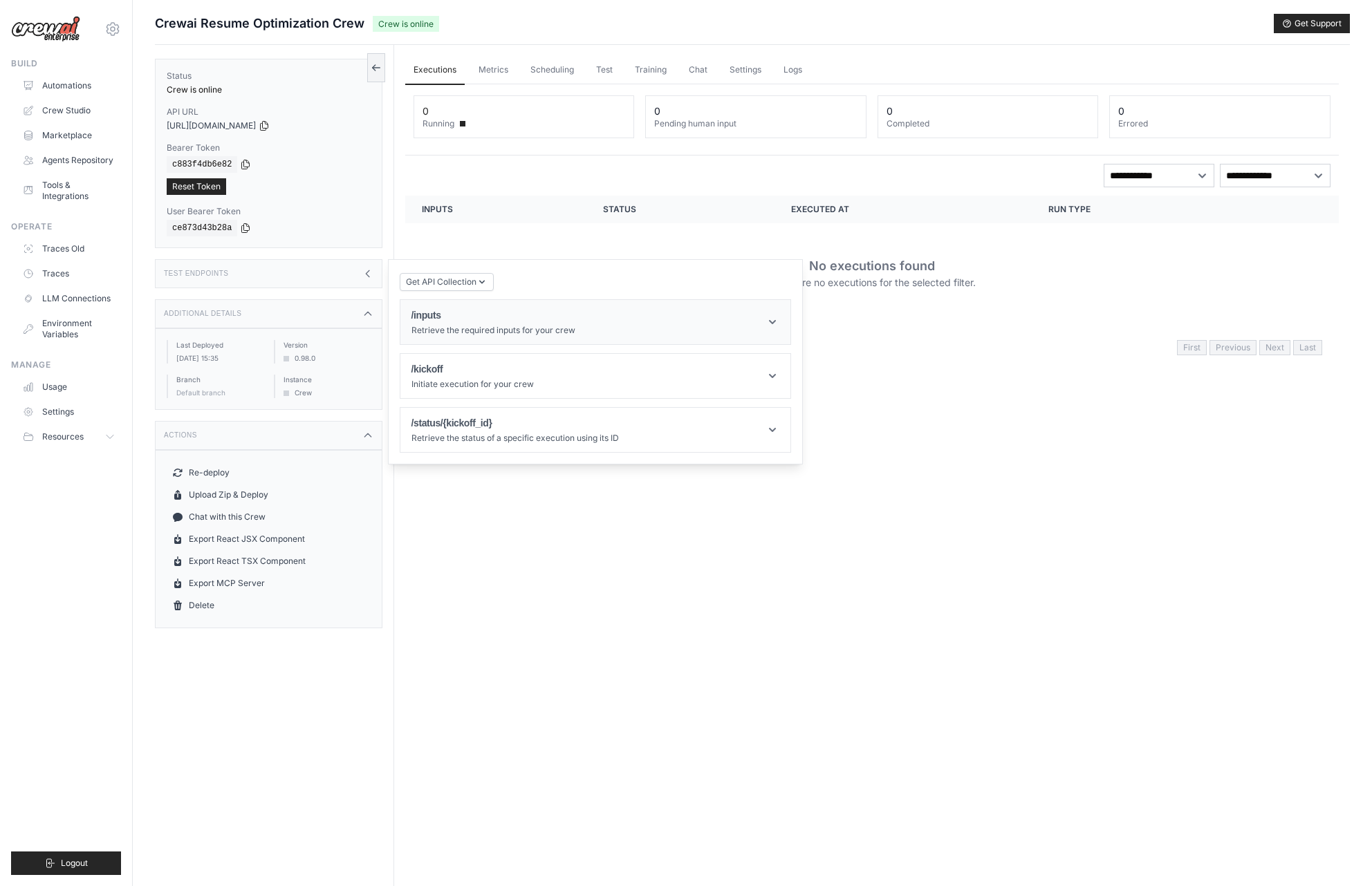
click at [771, 324] on icon at bounding box center [773, 322] width 14 height 14
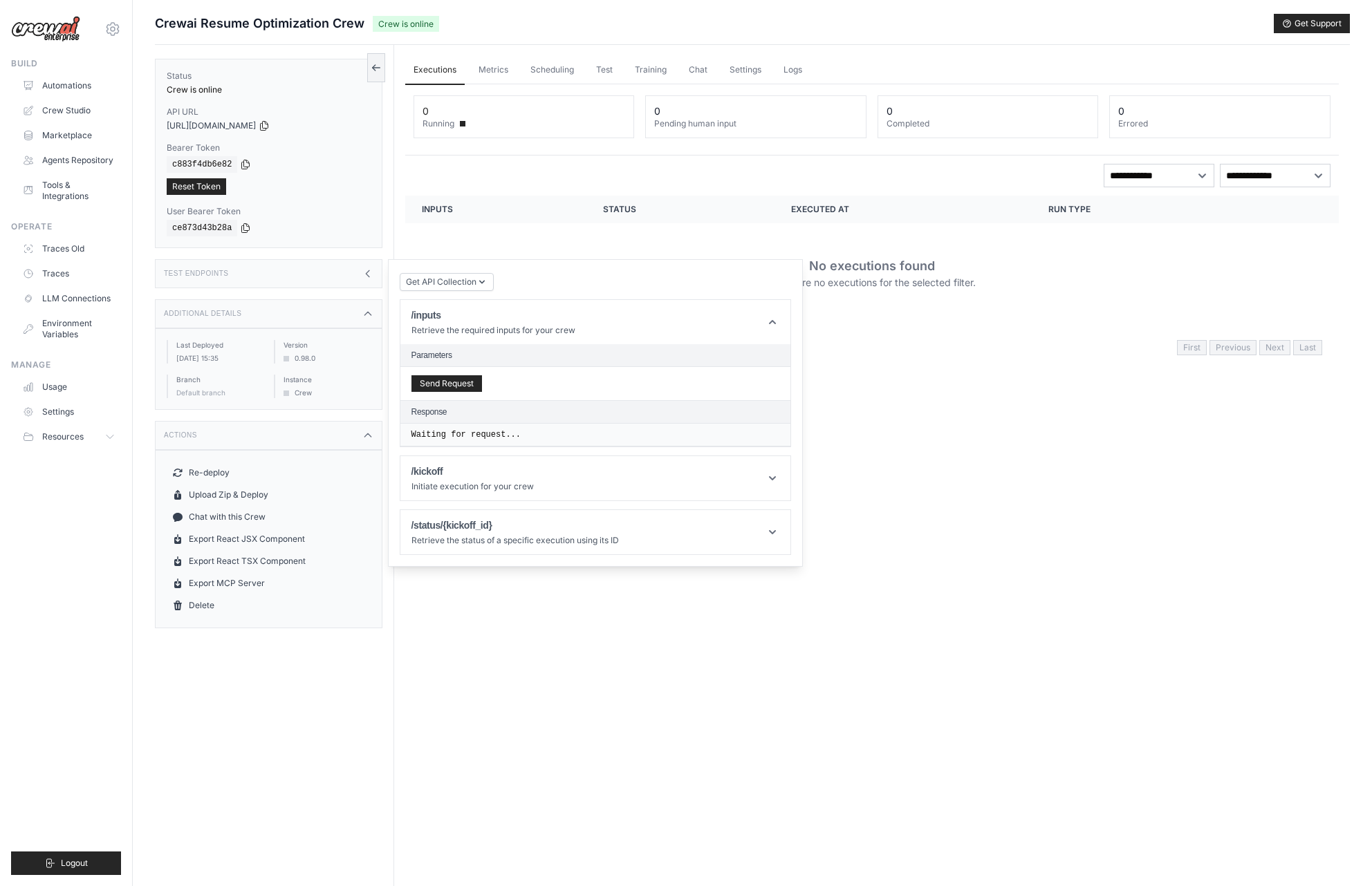
click at [727, 437] on pre "Waiting for request..." at bounding box center [595, 435] width 368 height 11
click at [462, 383] on button "Send Request" at bounding box center [447, 383] width 71 height 17
click at [510, 508] on h1 "/kickoff" at bounding box center [472, 509] width 122 height 14
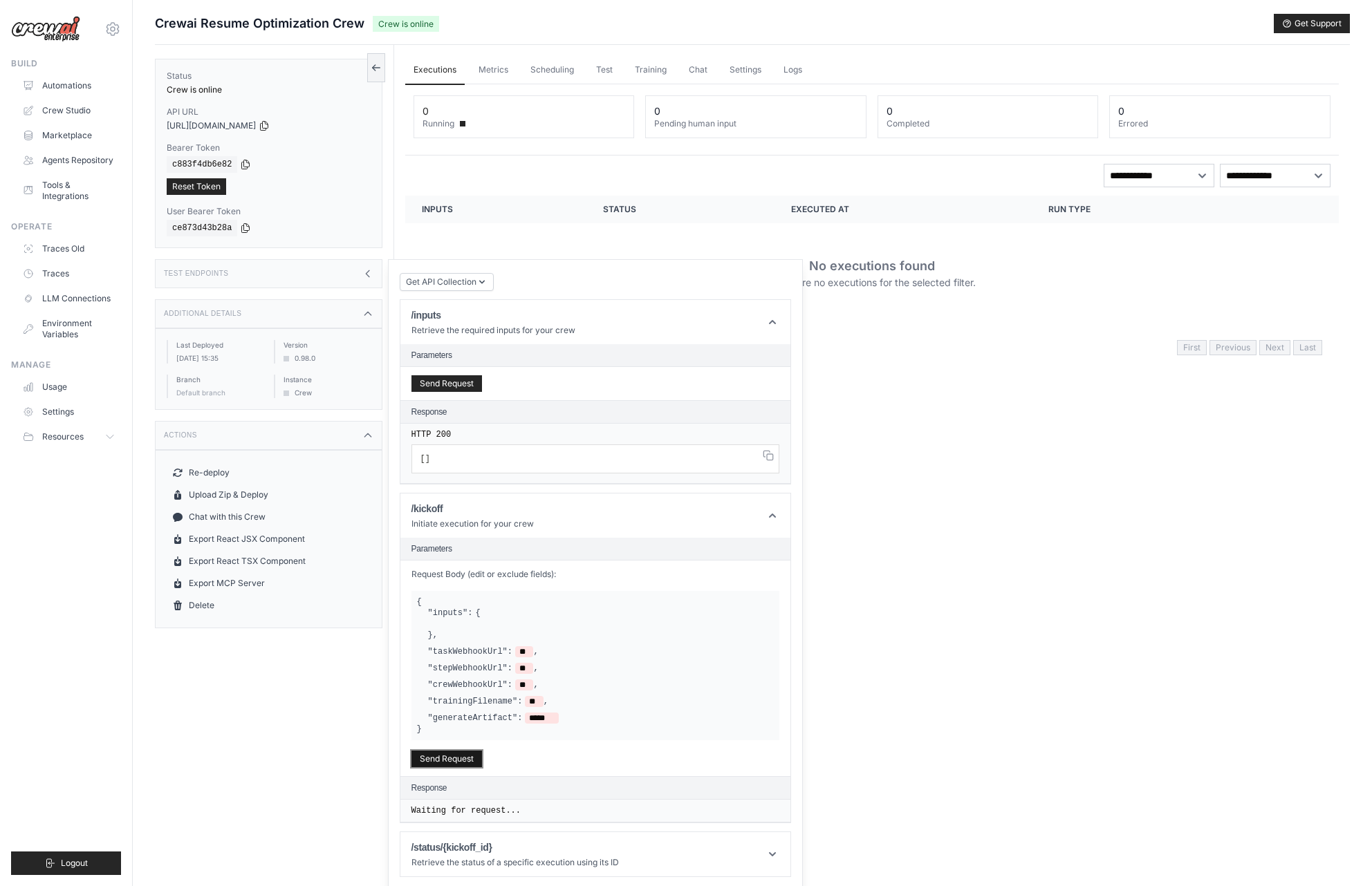
click at [449, 764] on button "Send Request" at bounding box center [447, 759] width 71 height 17
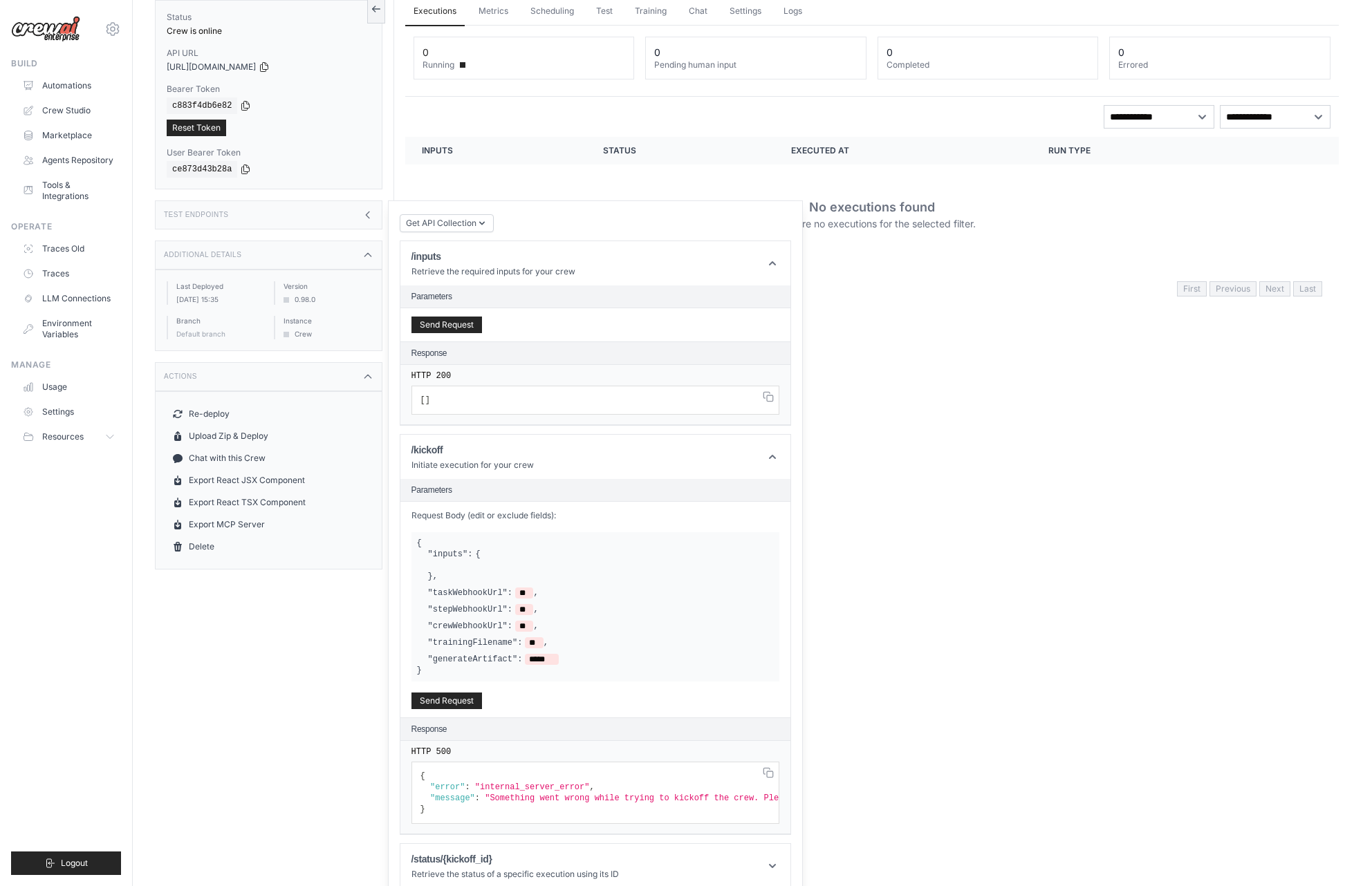
scroll to position [83, 0]
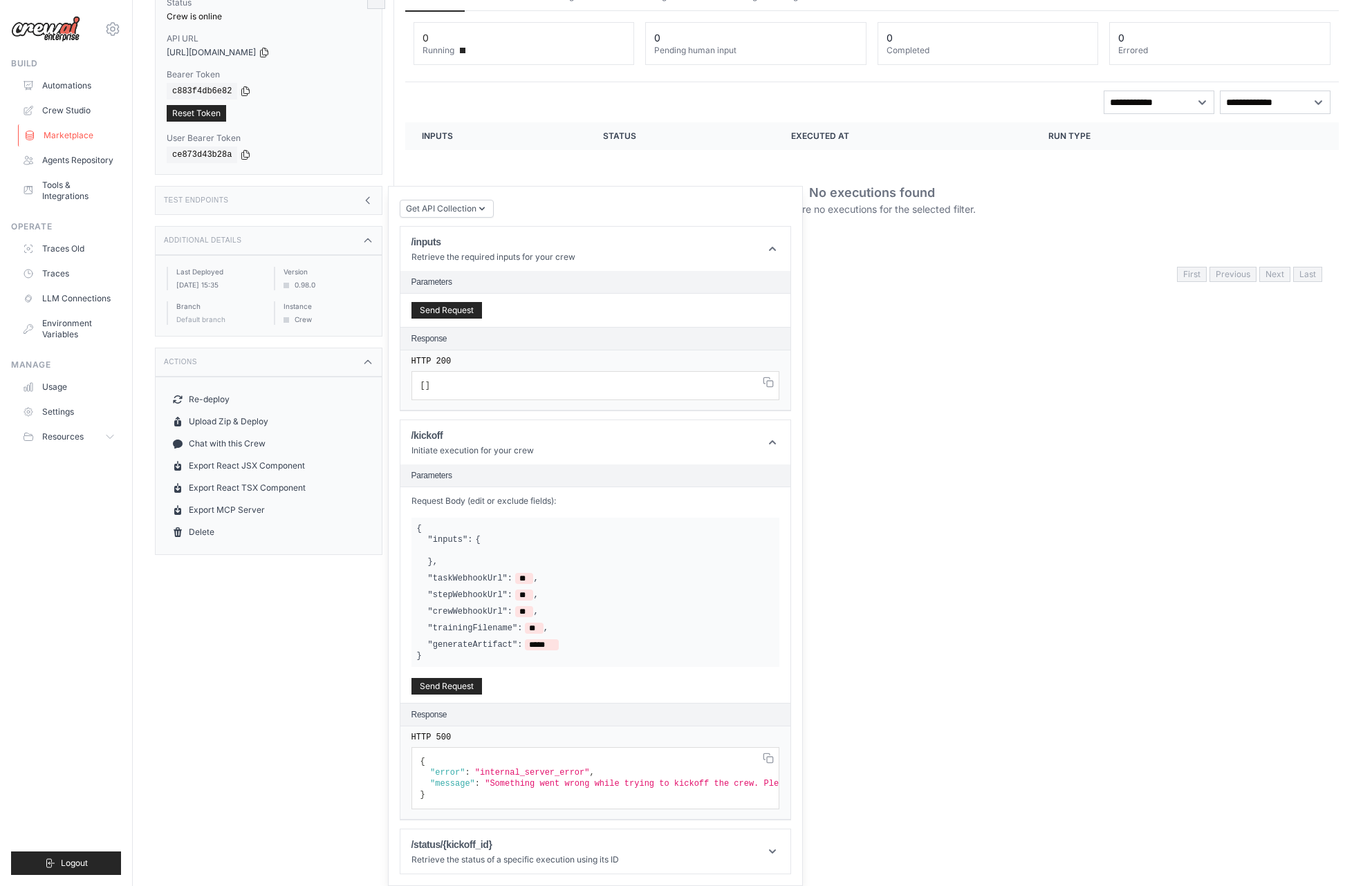
click at [78, 130] on link "Marketplace" at bounding box center [70, 135] width 105 height 23
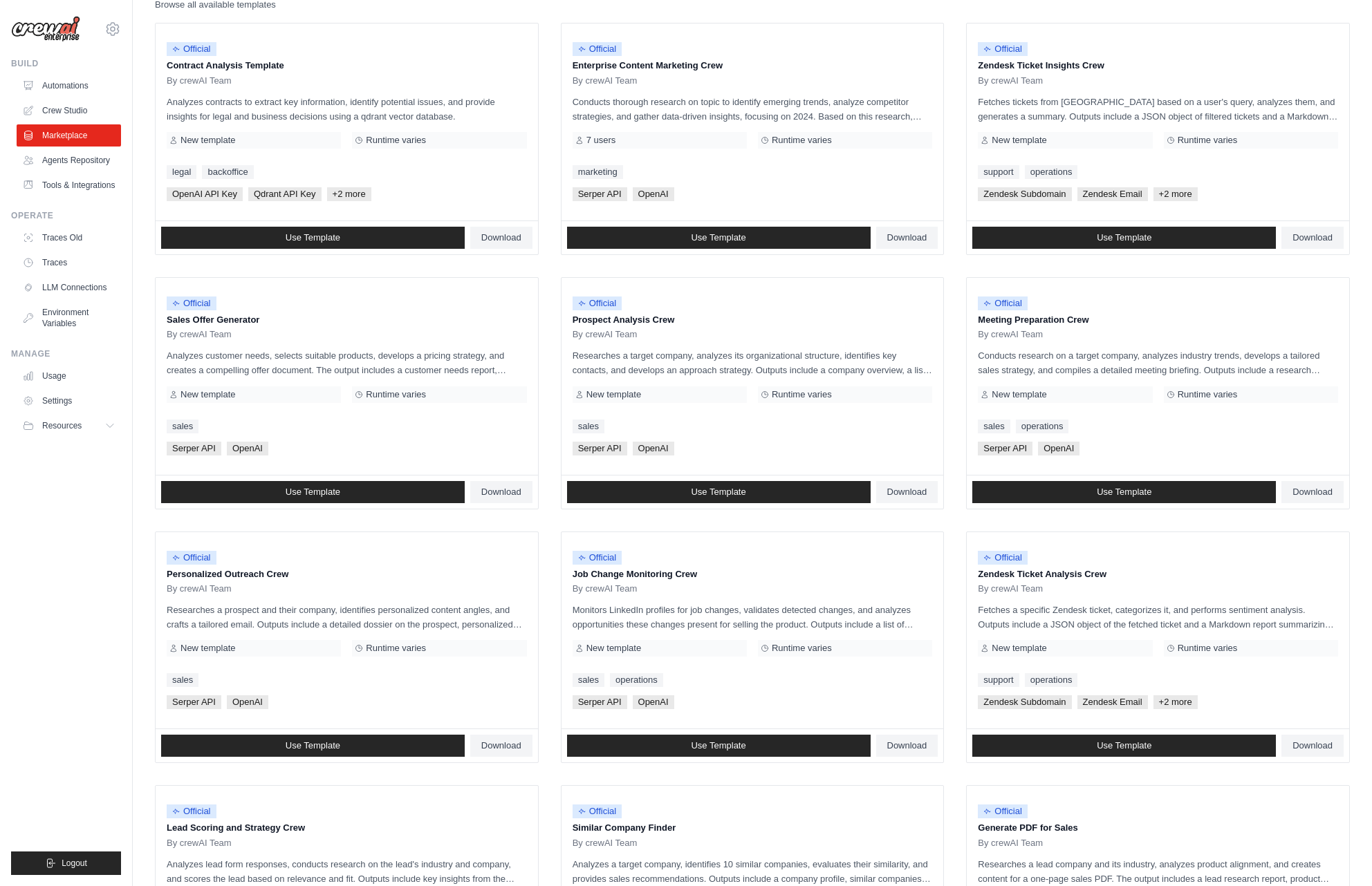
scroll to position [395, 0]
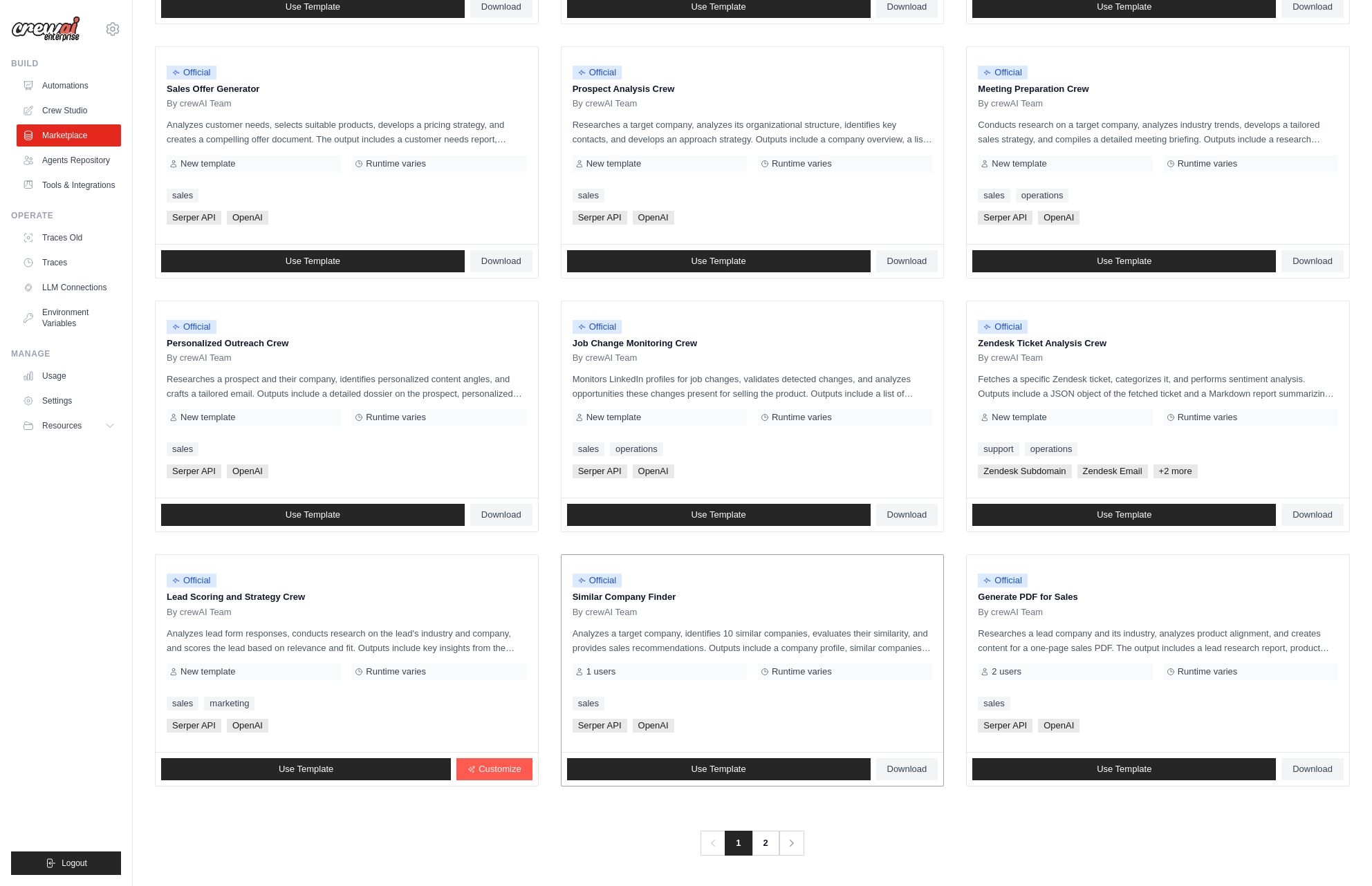
click at [774, 633] on p "Analyzes a target company, identifies 10 similar companies, evaluates their sim…" at bounding box center [753, 641] width 360 height 29
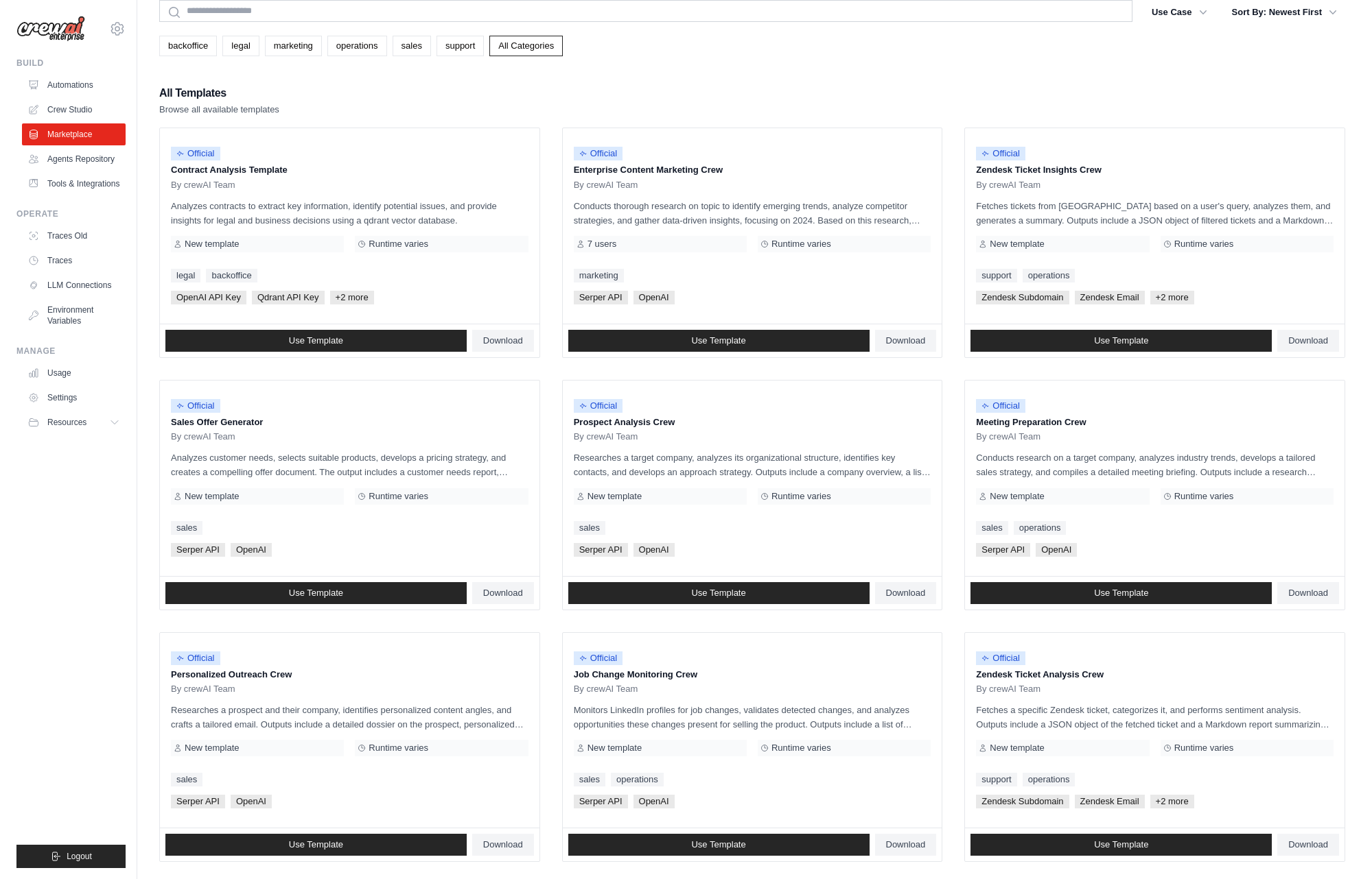
scroll to position [0, 0]
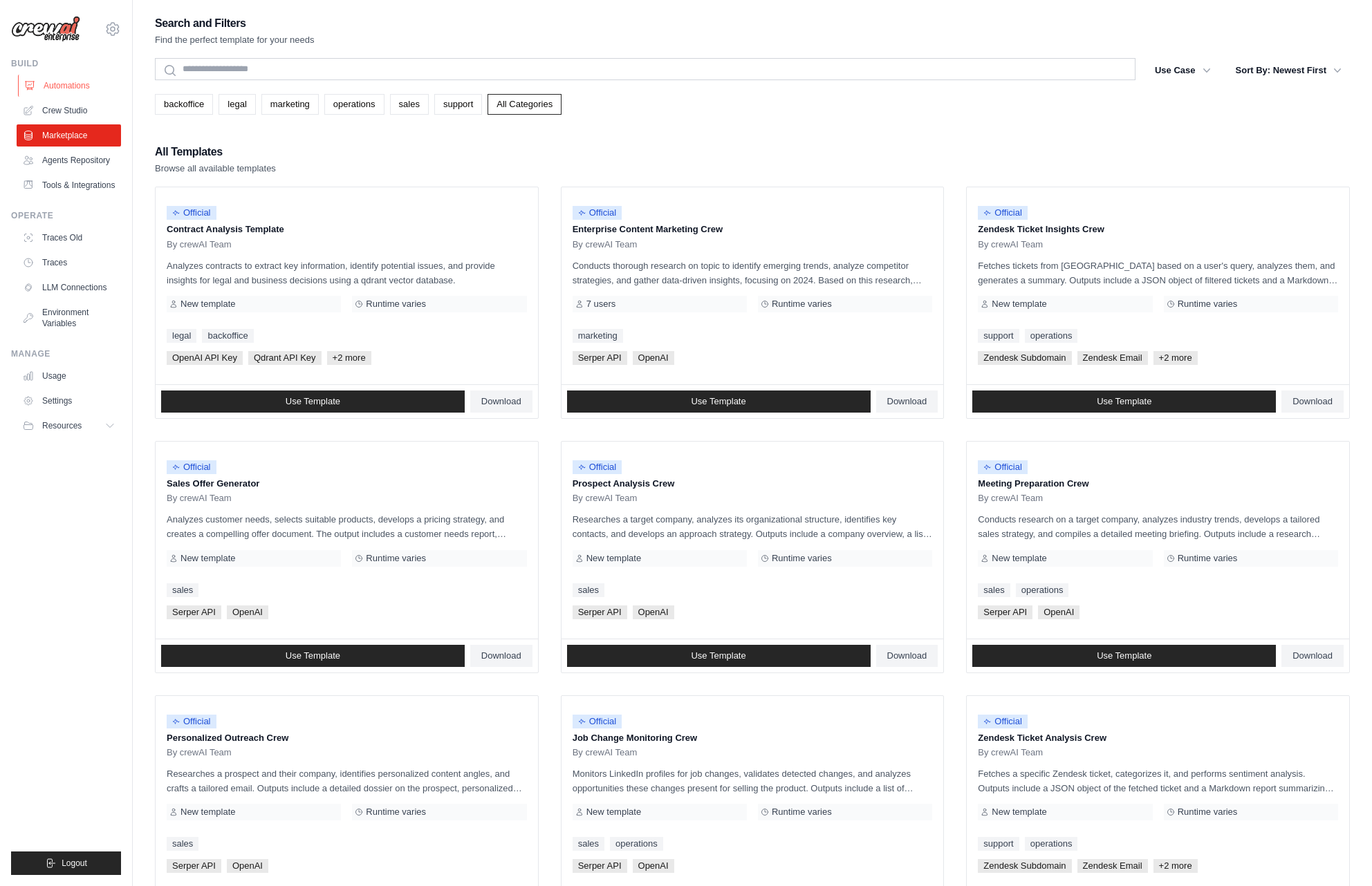
click at [65, 82] on link "Automations" at bounding box center [70, 85] width 105 height 23
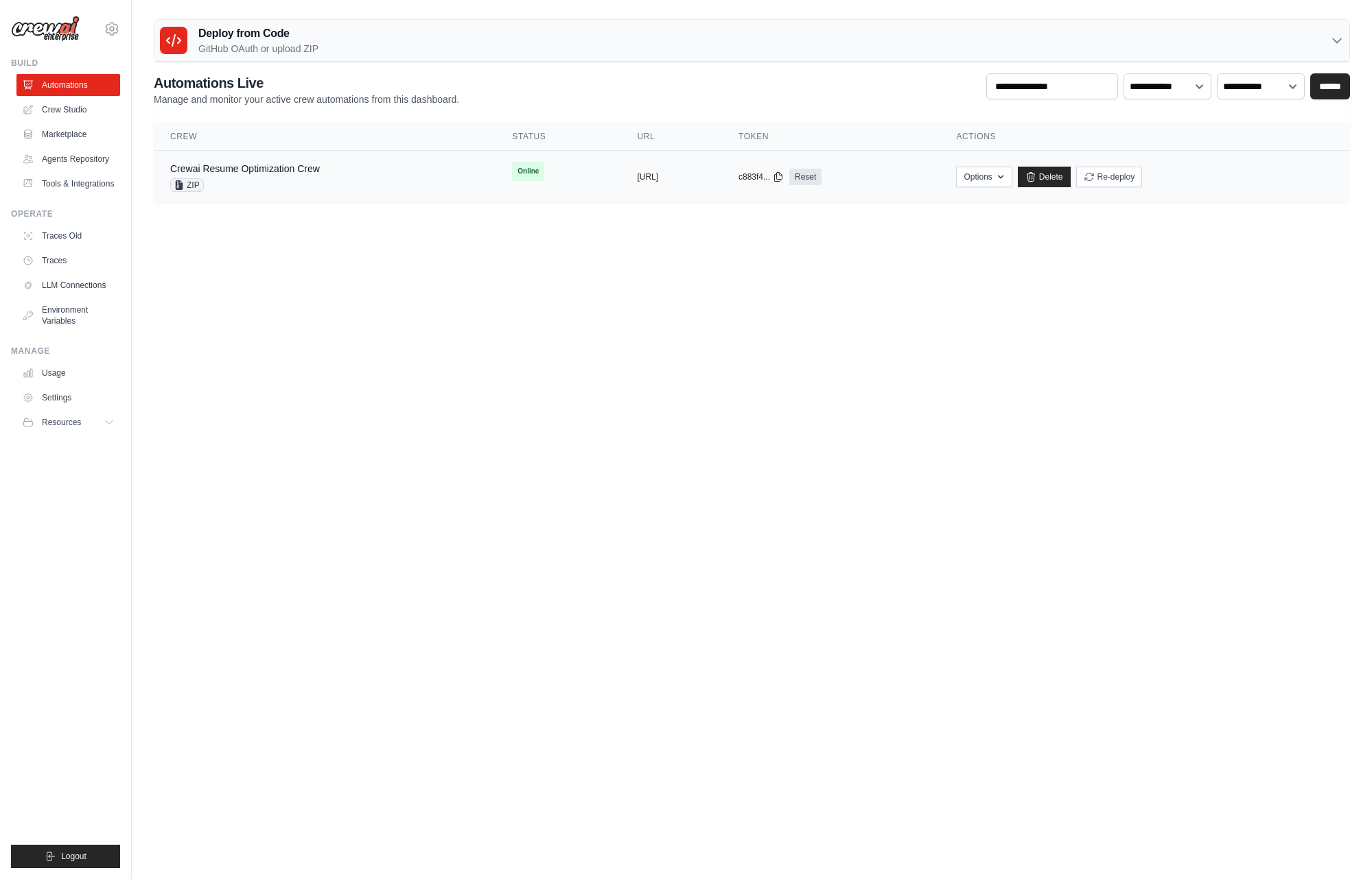
click at [299, 189] on div "ZIP" at bounding box center [245, 186] width 150 height 14
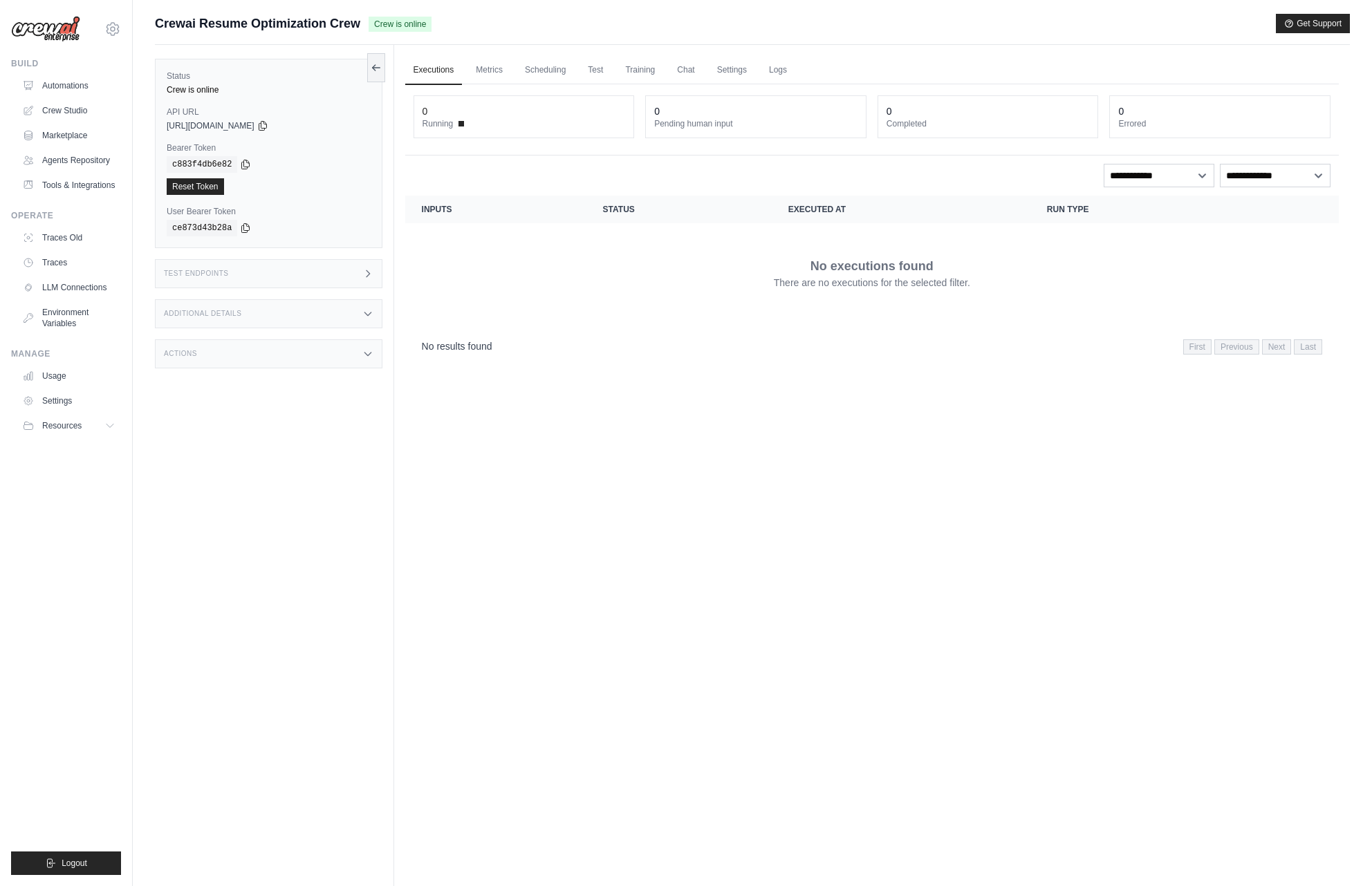
click at [463, 123] on span at bounding box center [461, 124] width 6 height 6
click at [339, 363] on div "Actions" at bounding box center [268, 354] width 227 height 29
click at [345, 321] on div "Additional Details" at bounding box center [268, 314] width 227 height 29
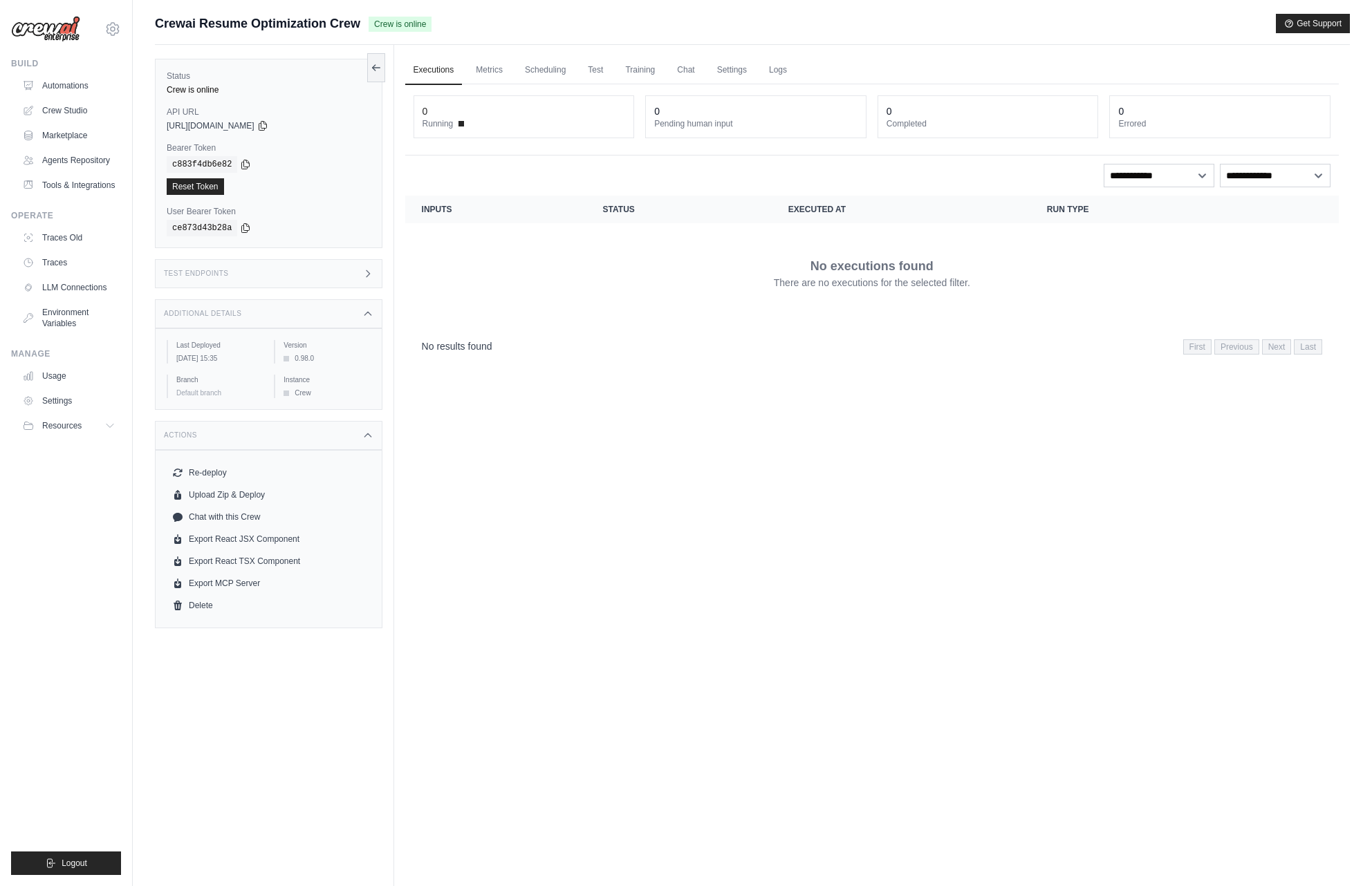
click at [351, 285] on div "Test Endpoints" at bounding box center [268, 274] width 227 height 29
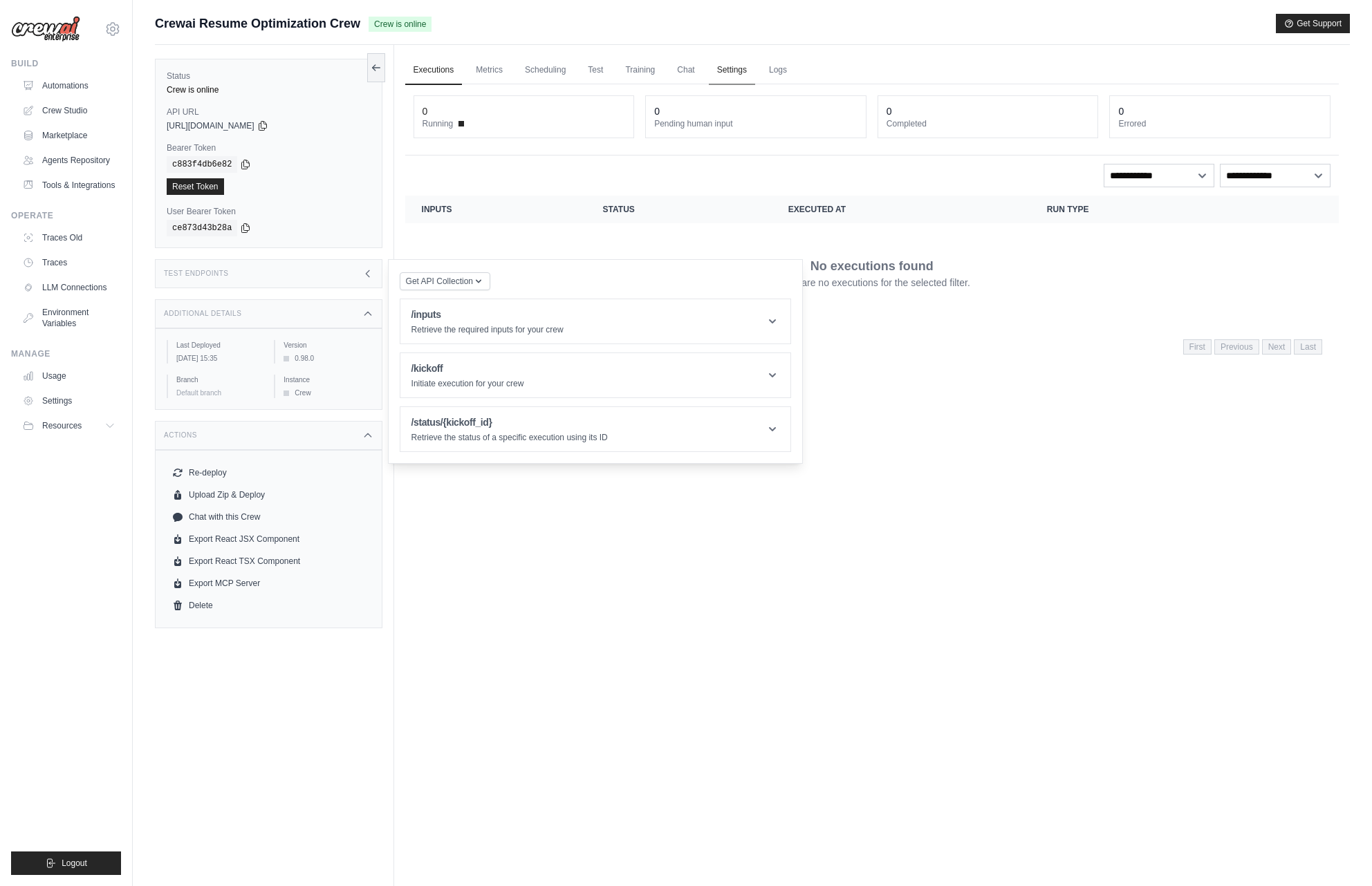
click at [731, 66] on link "Settings" at bounding box center [732, 70] width 46 height 29
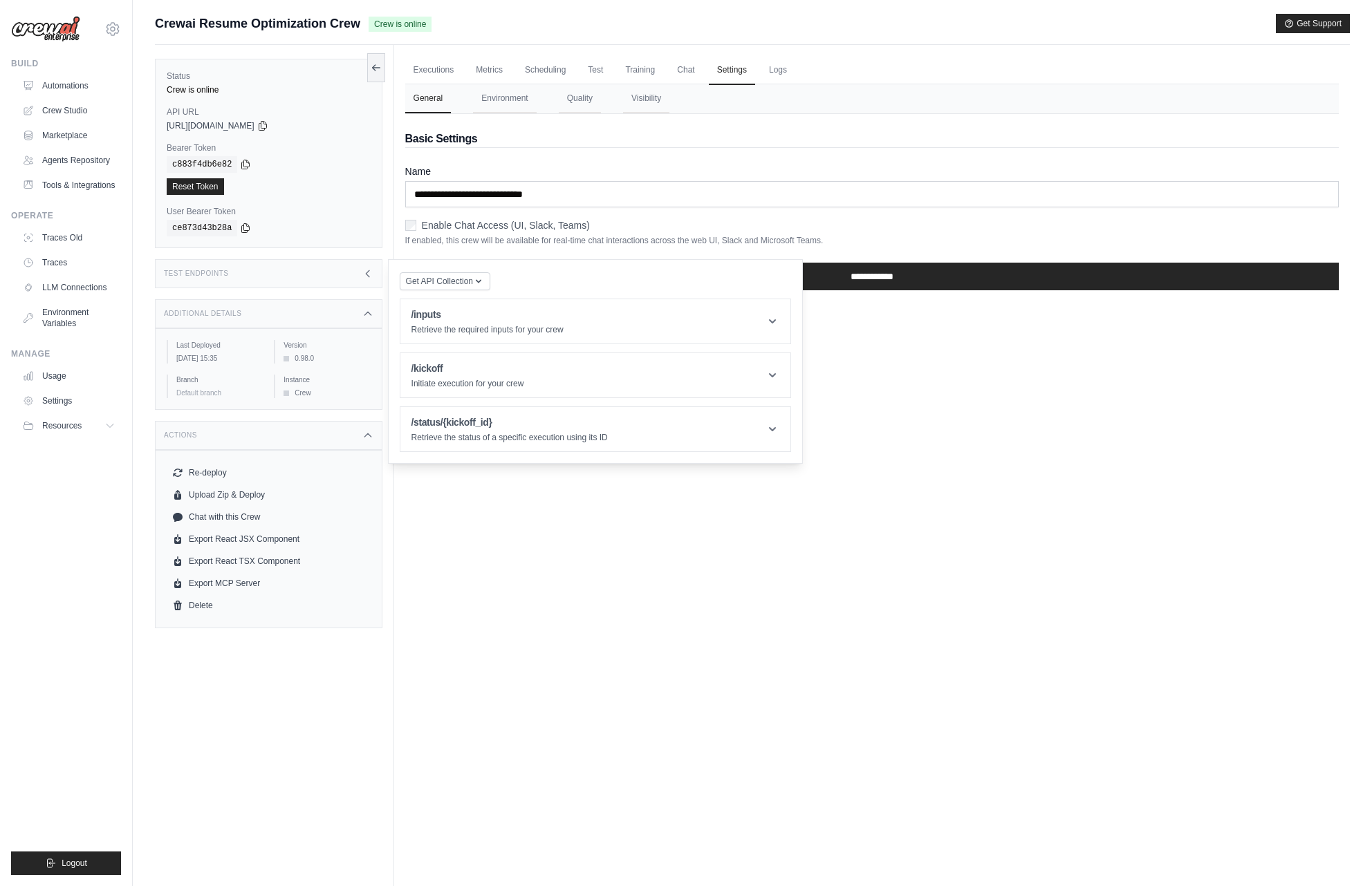
click at [418, 220] on div "Enable Chat Access (UI, Slack, Teams)" at bounding box center [873, 225] width 934 height 14
click at [522, 100] on button "Environment" at bounding box center [504, 99] width 63 height 29
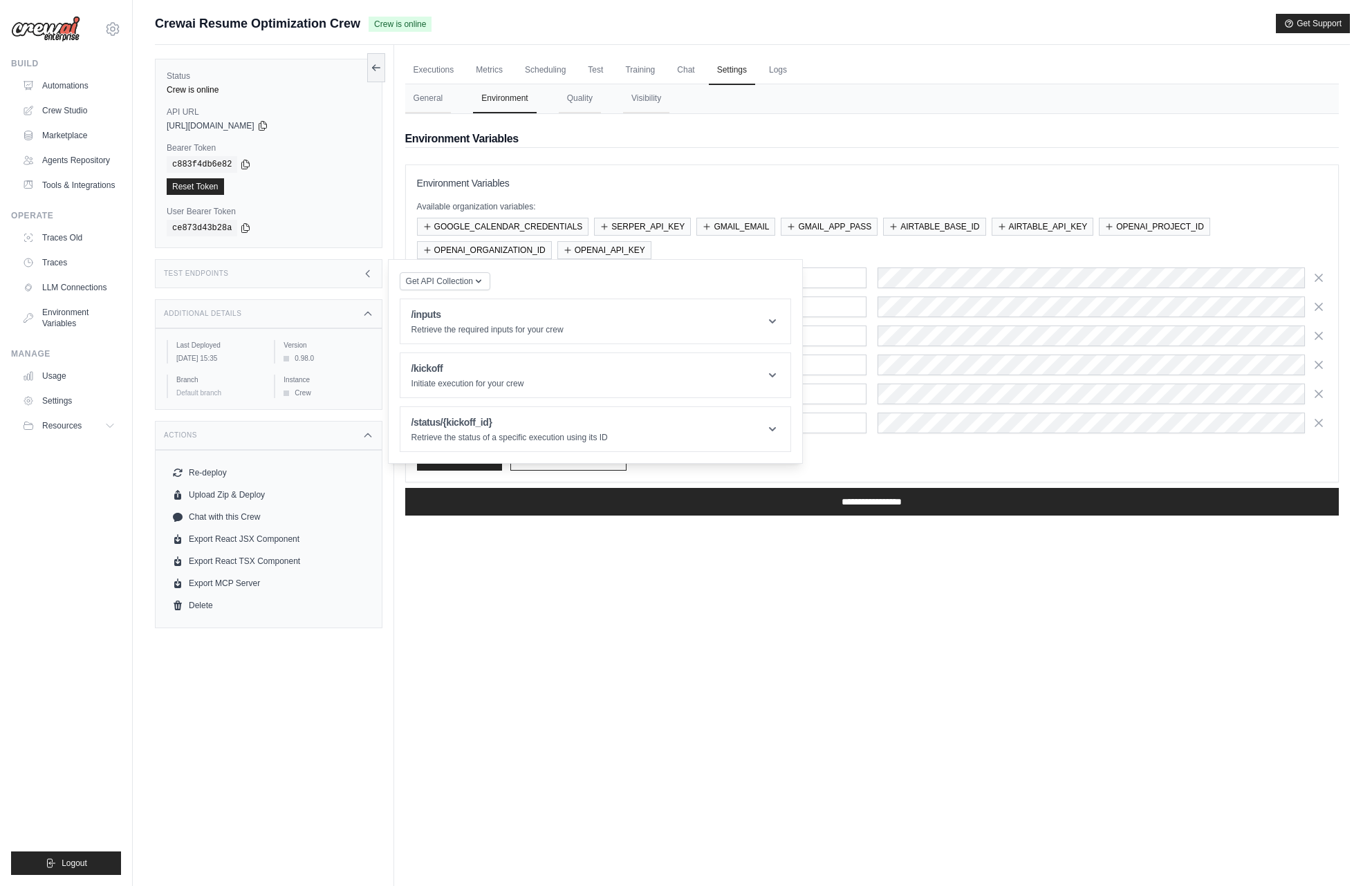
click at [749, 572] on div "Executions Metrics Scheduling Test Training Chat Settings Logs 0 Running 0 Pend…" at bounding box center [873, 488] width 956 height 886
click at [671, 248] on div "GOOGLE_CALENDAR_CREDENTIALS SERPER_API_KEY GMAIL_EMAIL GMAIL_APP_PASS AIRTABLE_…" at bounding box center [872, 238] width 910 height 41
click at [364, 272] on icon at bounding box center [367, 273] width 11 height 11
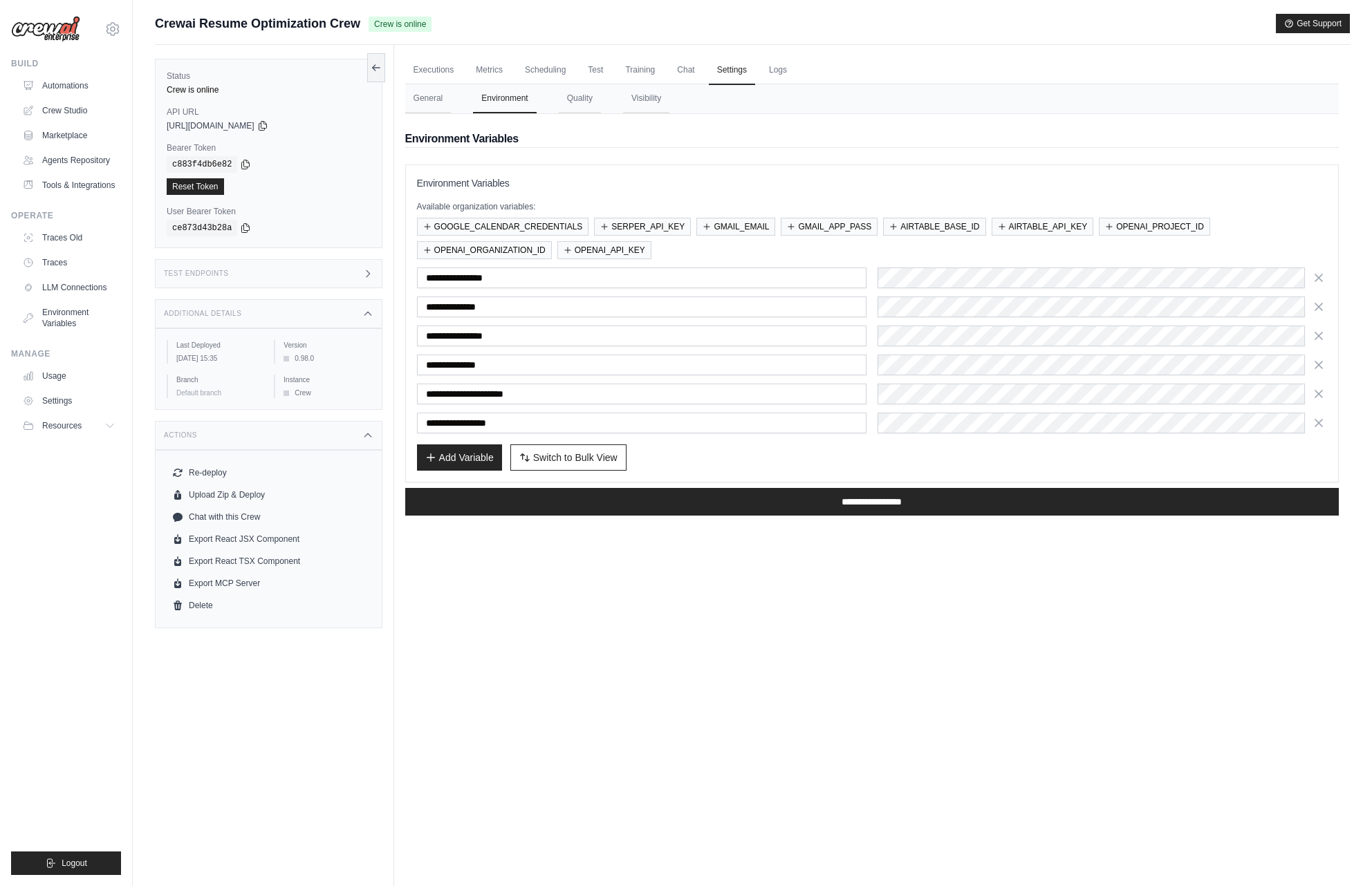
click at [365, 274] on icon at bounding box center [367, 273] width 11 height 11
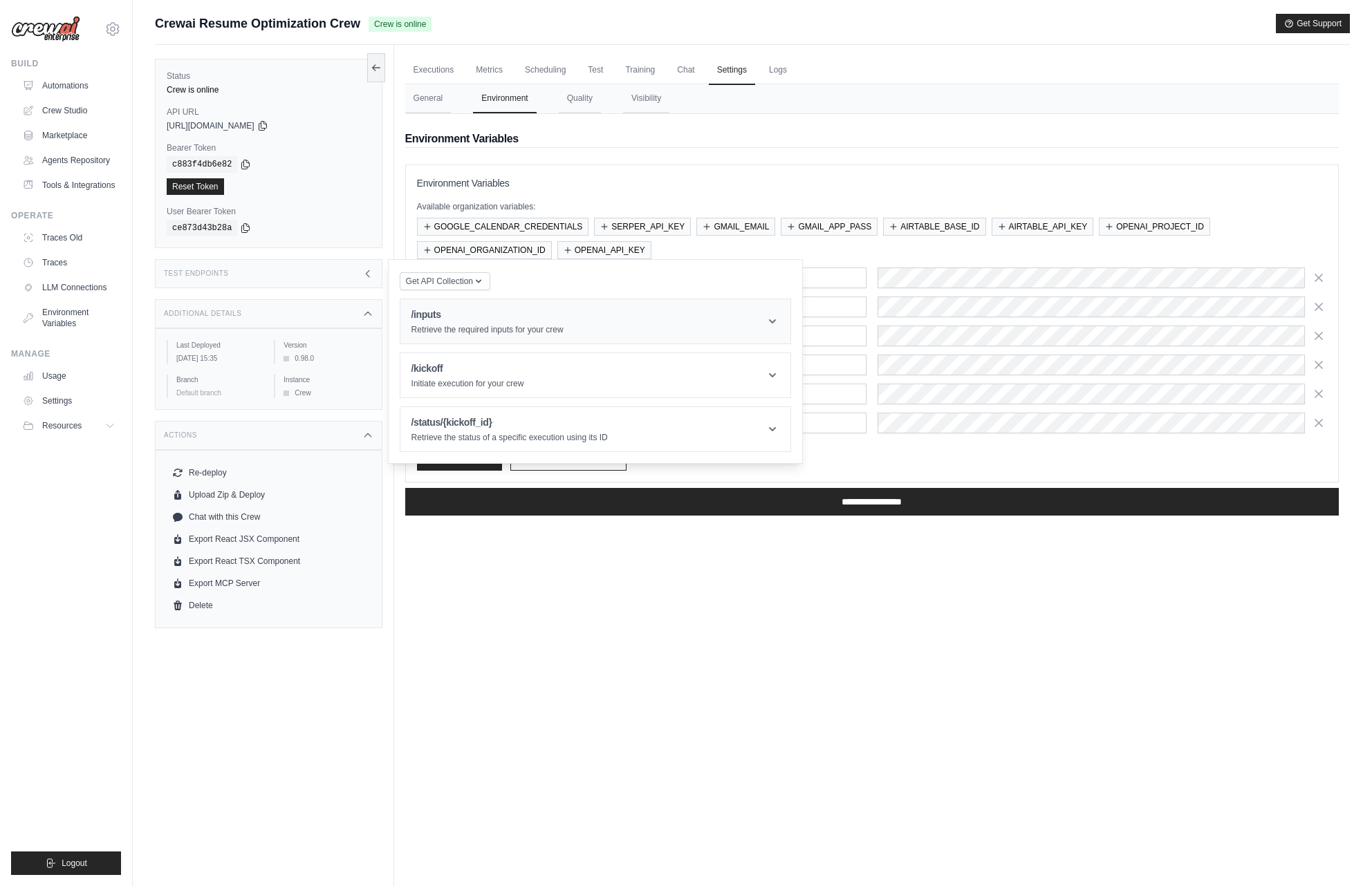
click at [437, 310] on h1 "/inputs" at bounding box center [487, 314] width 152 height 14
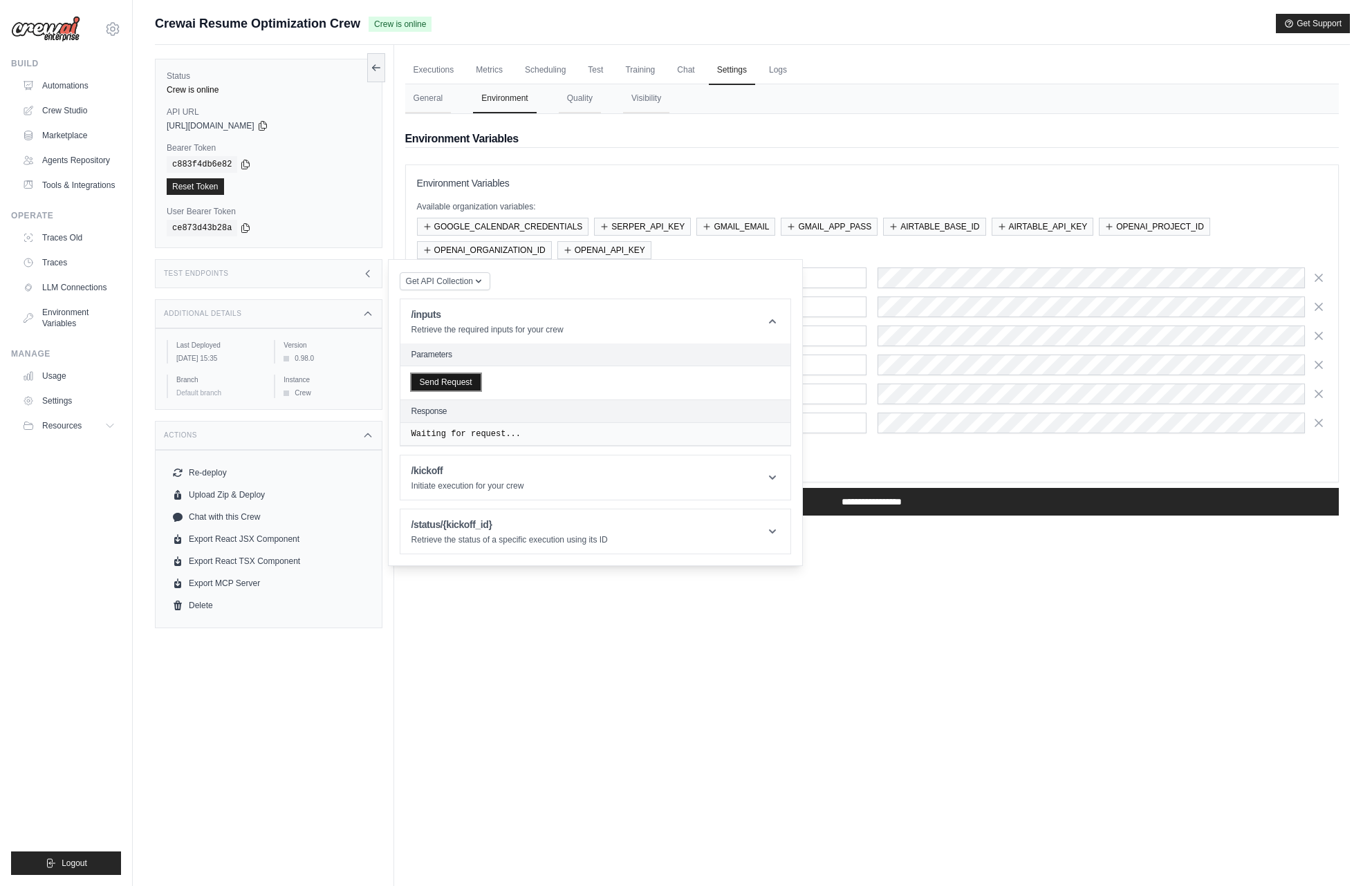
click at [447, 381] on button "Send Request" at bounding box center [446, 382] width 70 height 17
click at [454, 519] on p "Initiate execution for your crew" at bounding box center [467, 523] width 113 height 11
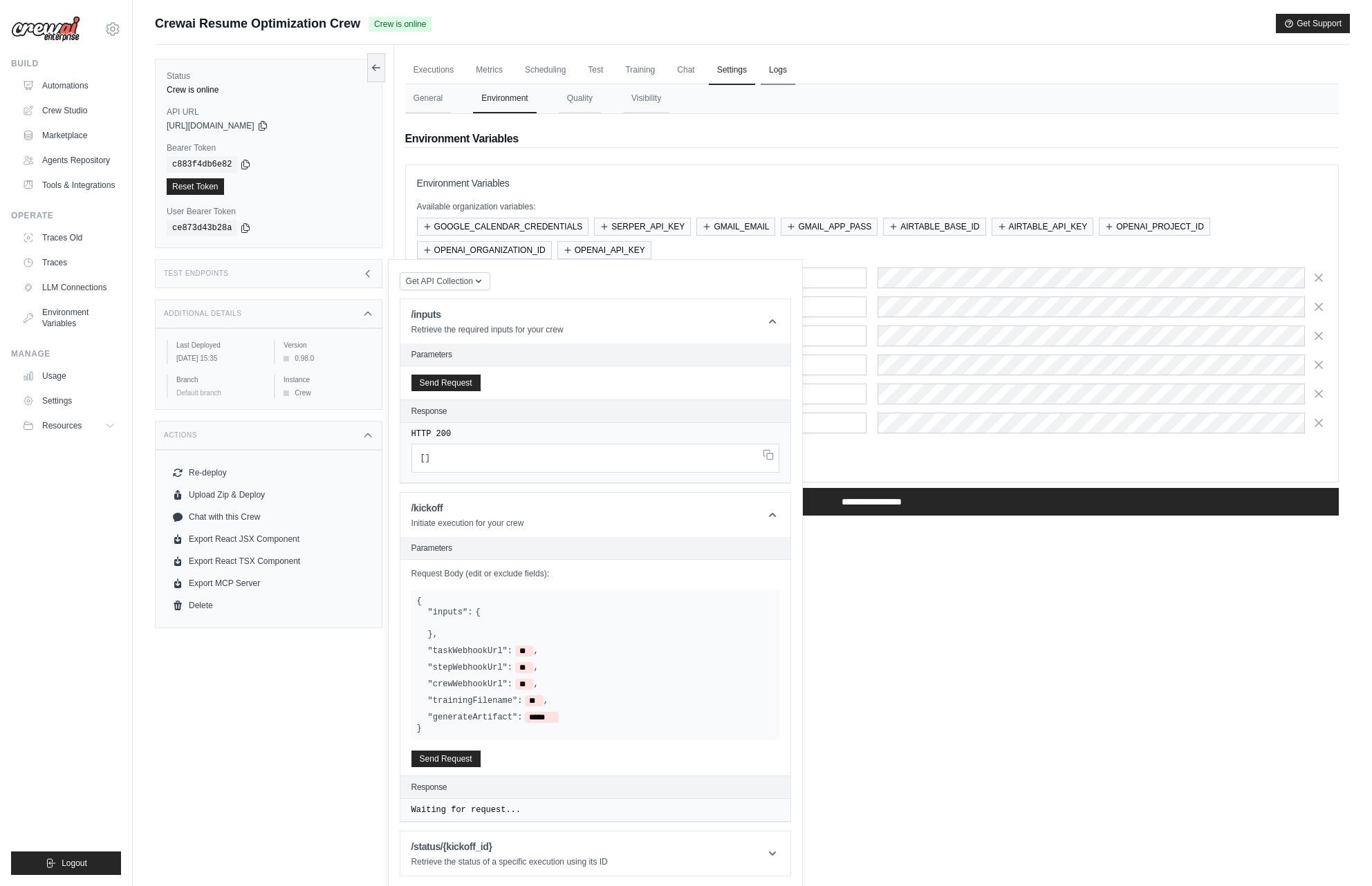
click at [779, 74] on link "Logs" at bounding box center [778, 70] width 34 height 29
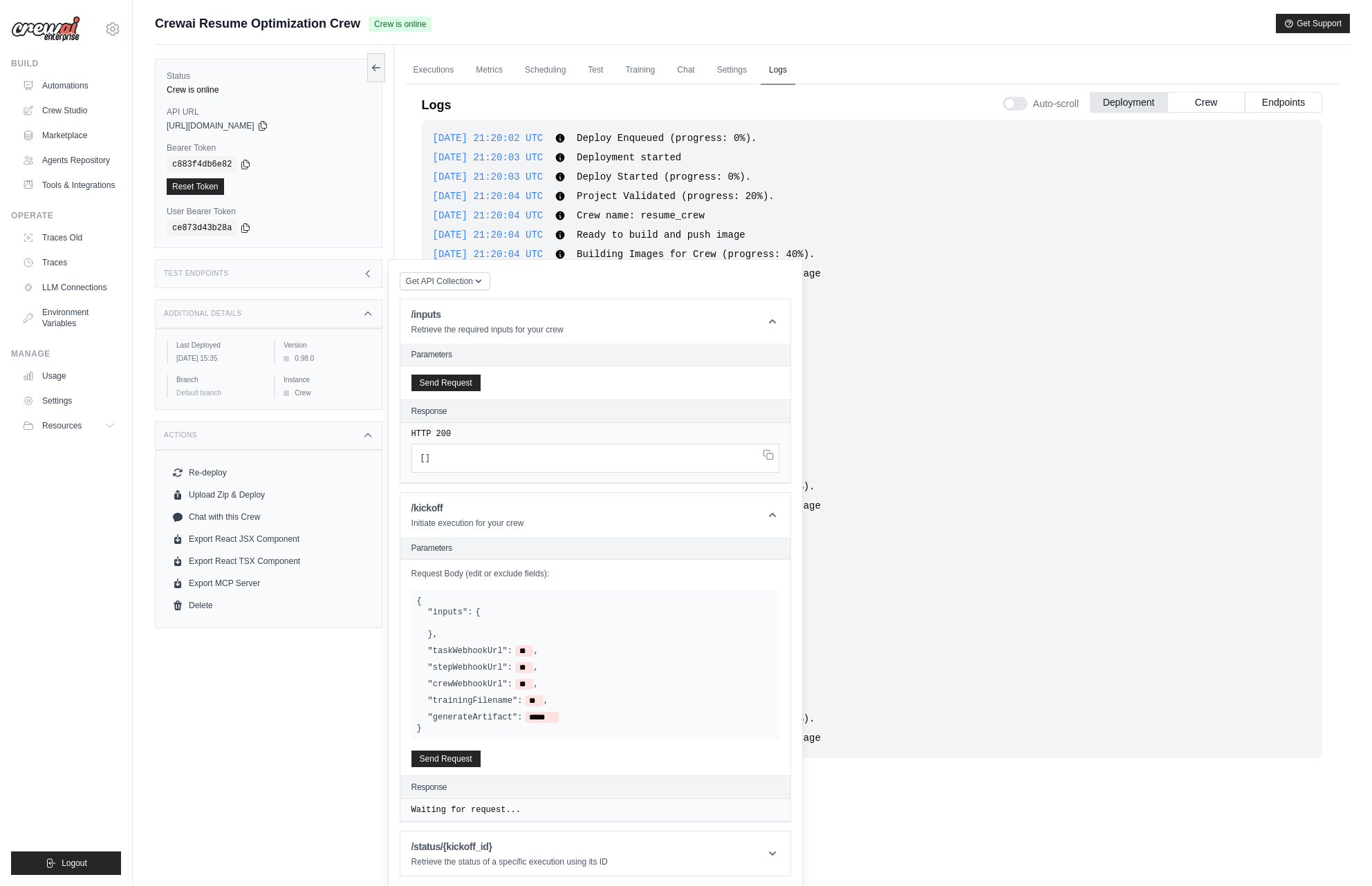
scroll to position [81, 0]
click at [359, 271] on div "Test Endpoints" at bounding box center [268, 274] width 227 height 29
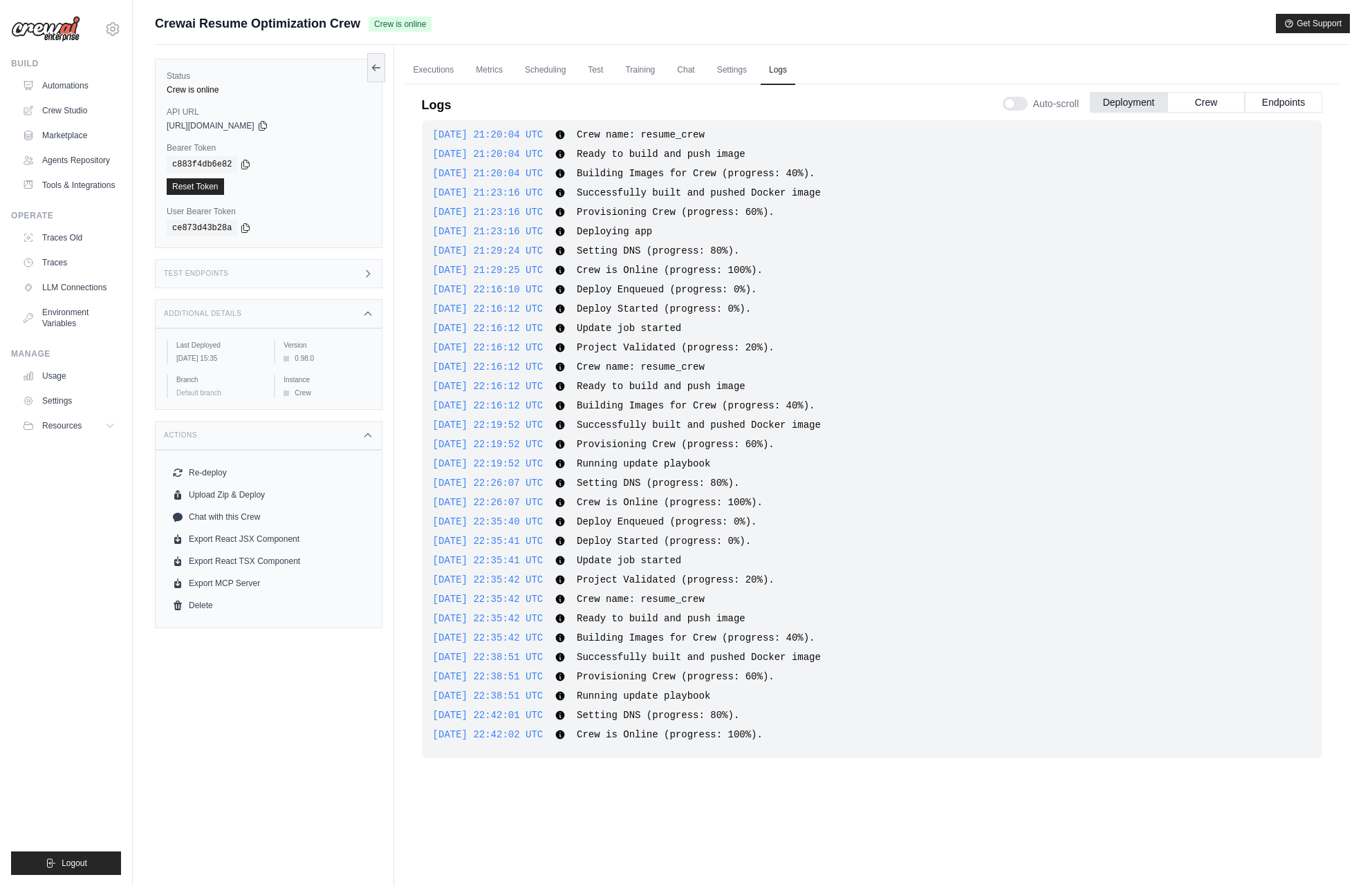
click at [358, 272] on div "Test Endpoints" at bounding box center [268, 274] width 227 height 29
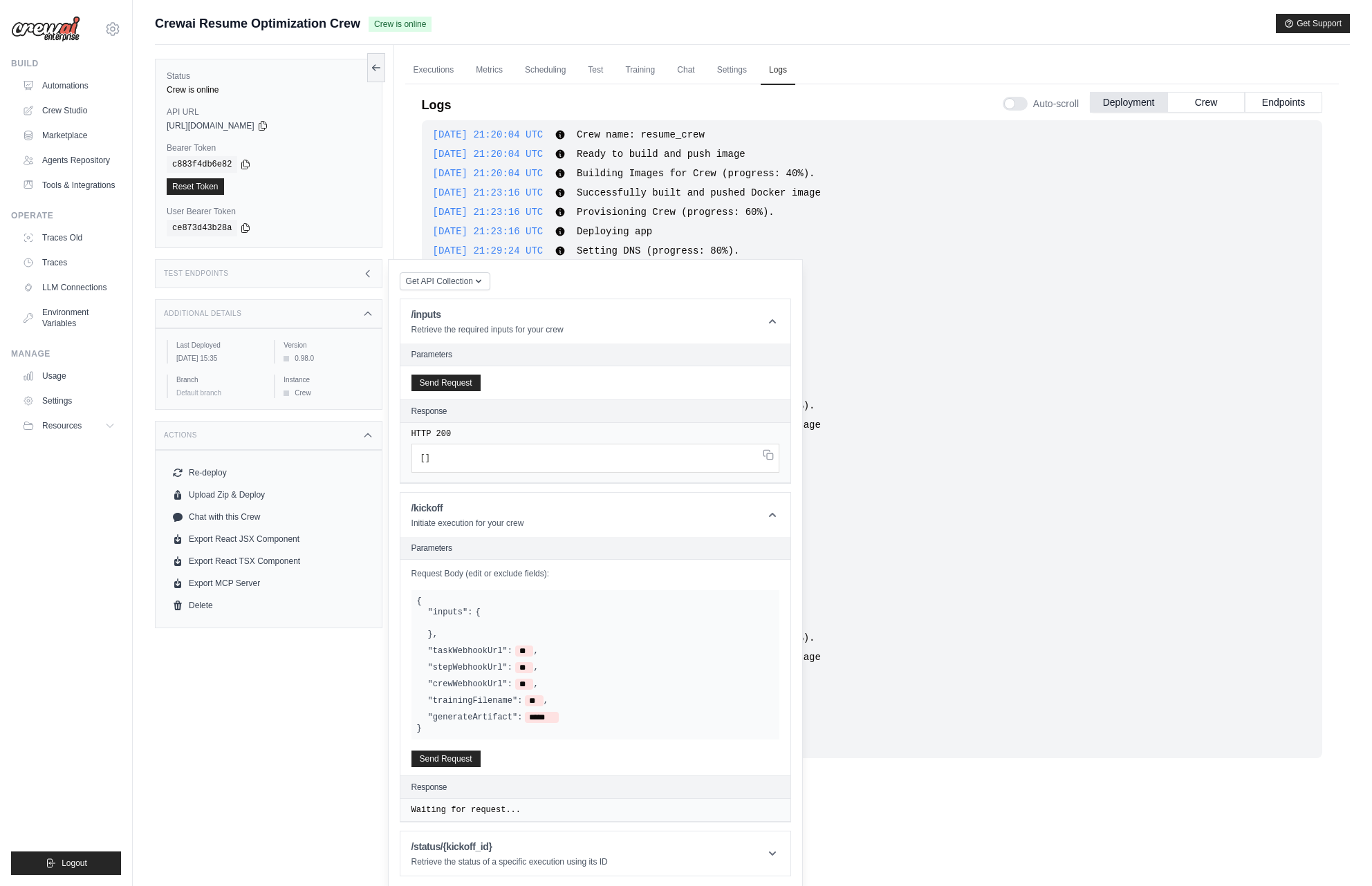
click at [309, 733] on div "Status Crew is online API URL copied https://crewai-resume-optimization-crew-90…" at bounding box center [274, 488] width 239 height 886
click at [362, 274] on icon at bounding box center [367, 273] width 11 height 11
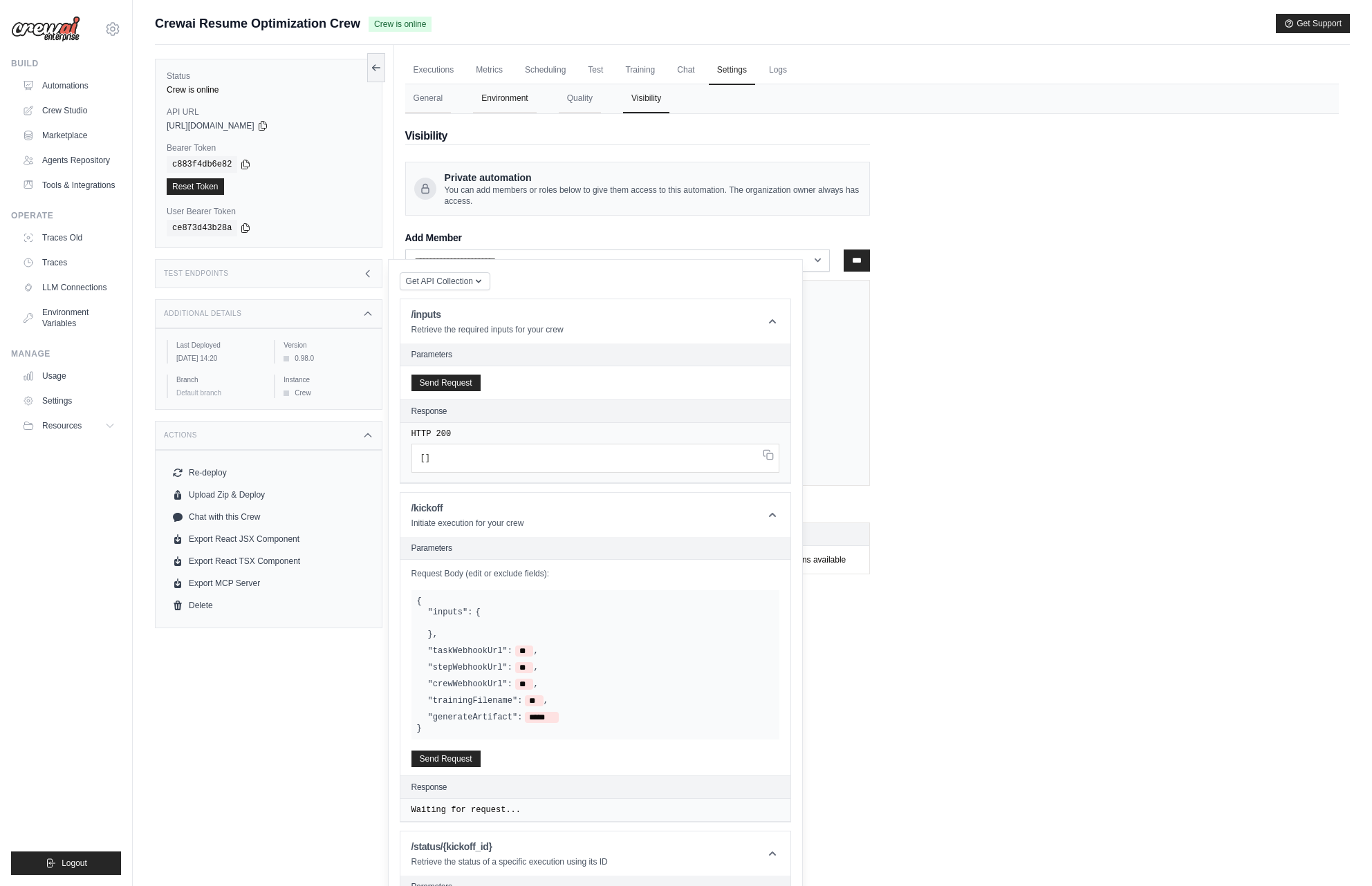
click at [503, 90] on button "Environment" at bounding box center [504, 99] width 63 height 29
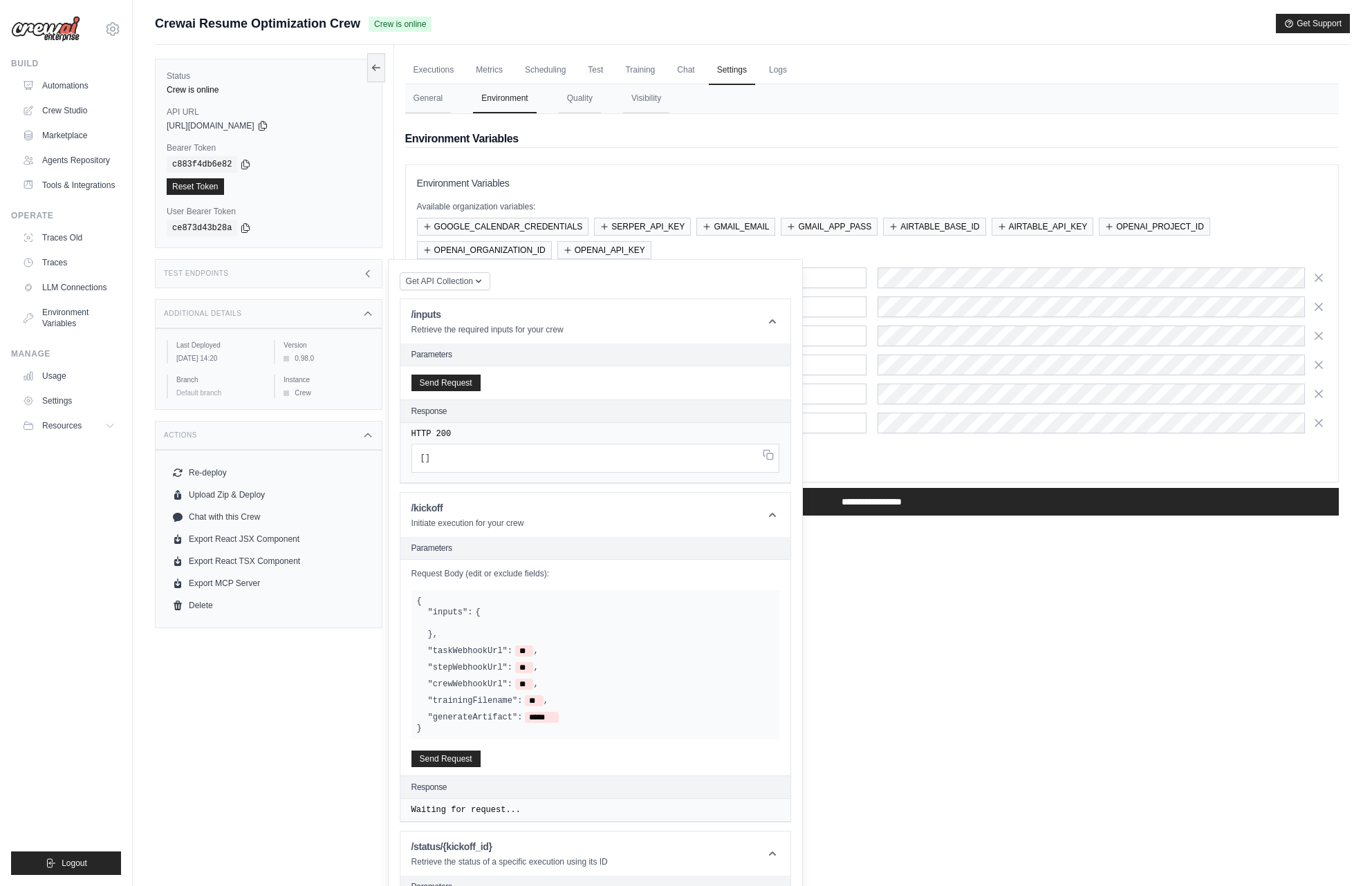
click at [364, 272] on icon at bounding box center [367, 273] width 11 height 11
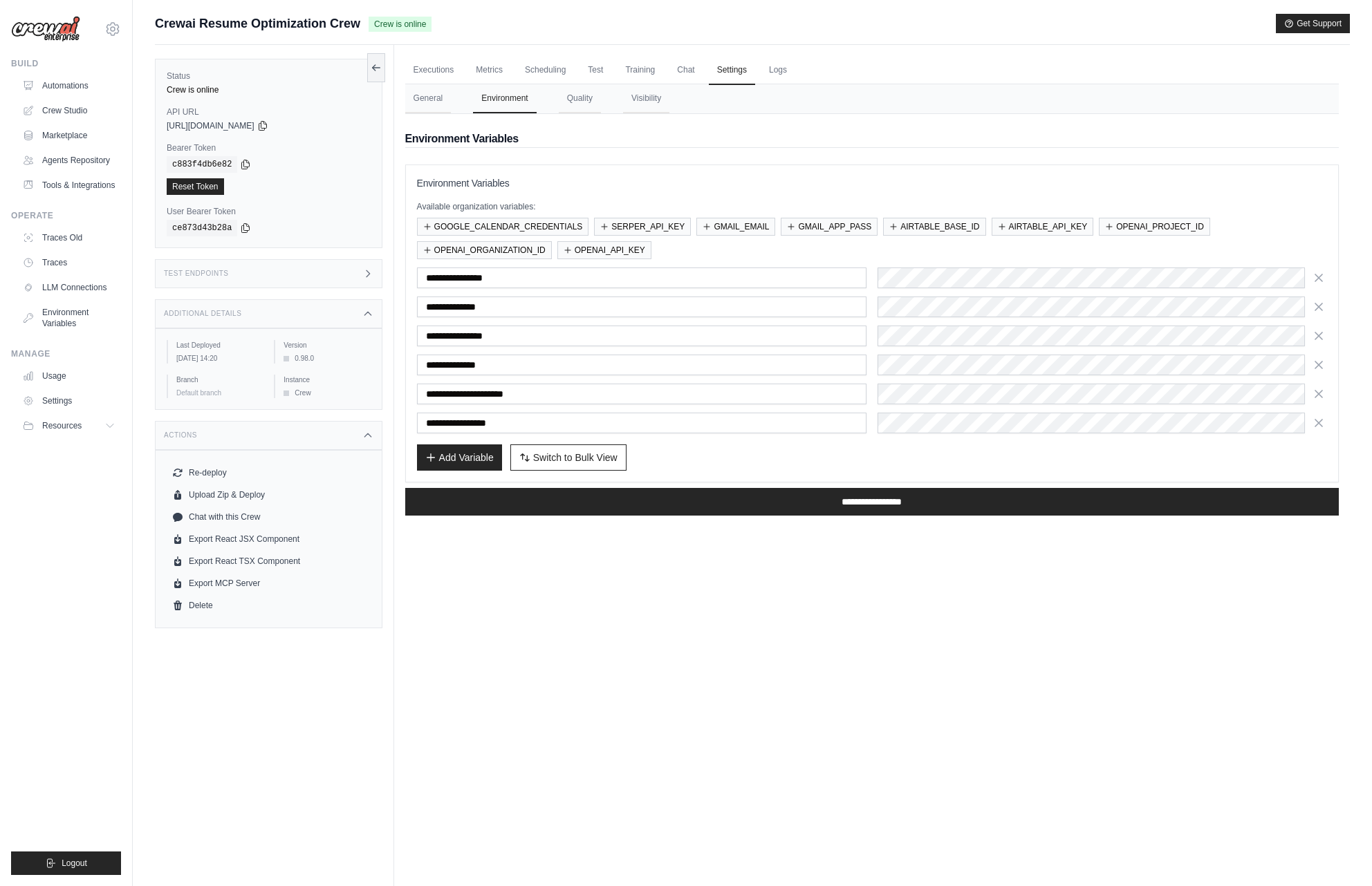
click at [347, 276] on div "Test Endpoints" at bounding box center [268, 274] width 227 height 29
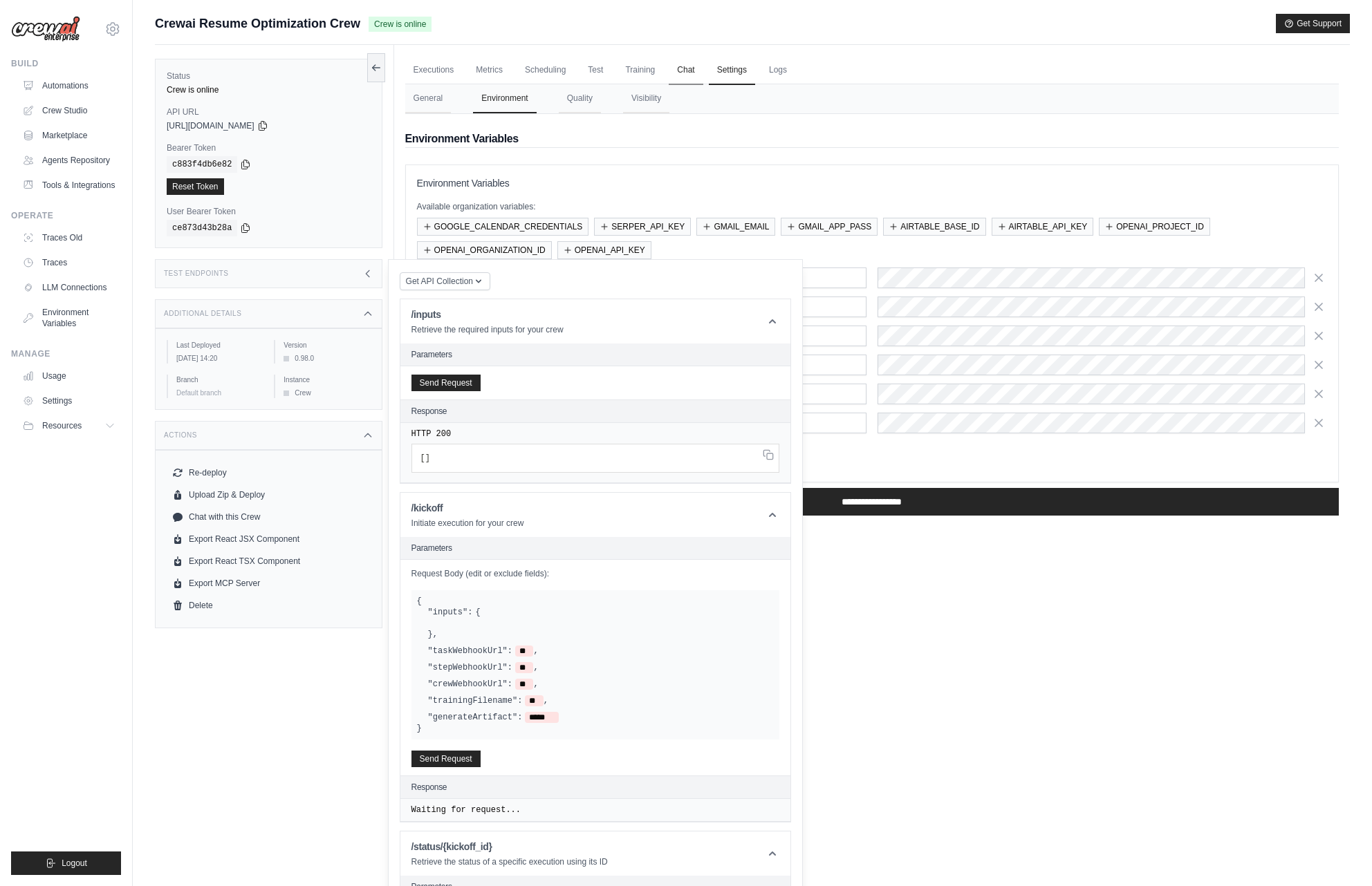
click at [688, 68] on link "Chat" at bounding box center [686, 70] width 34 height 29
